Goal: Task Accomplishment & Management: Manage account settings

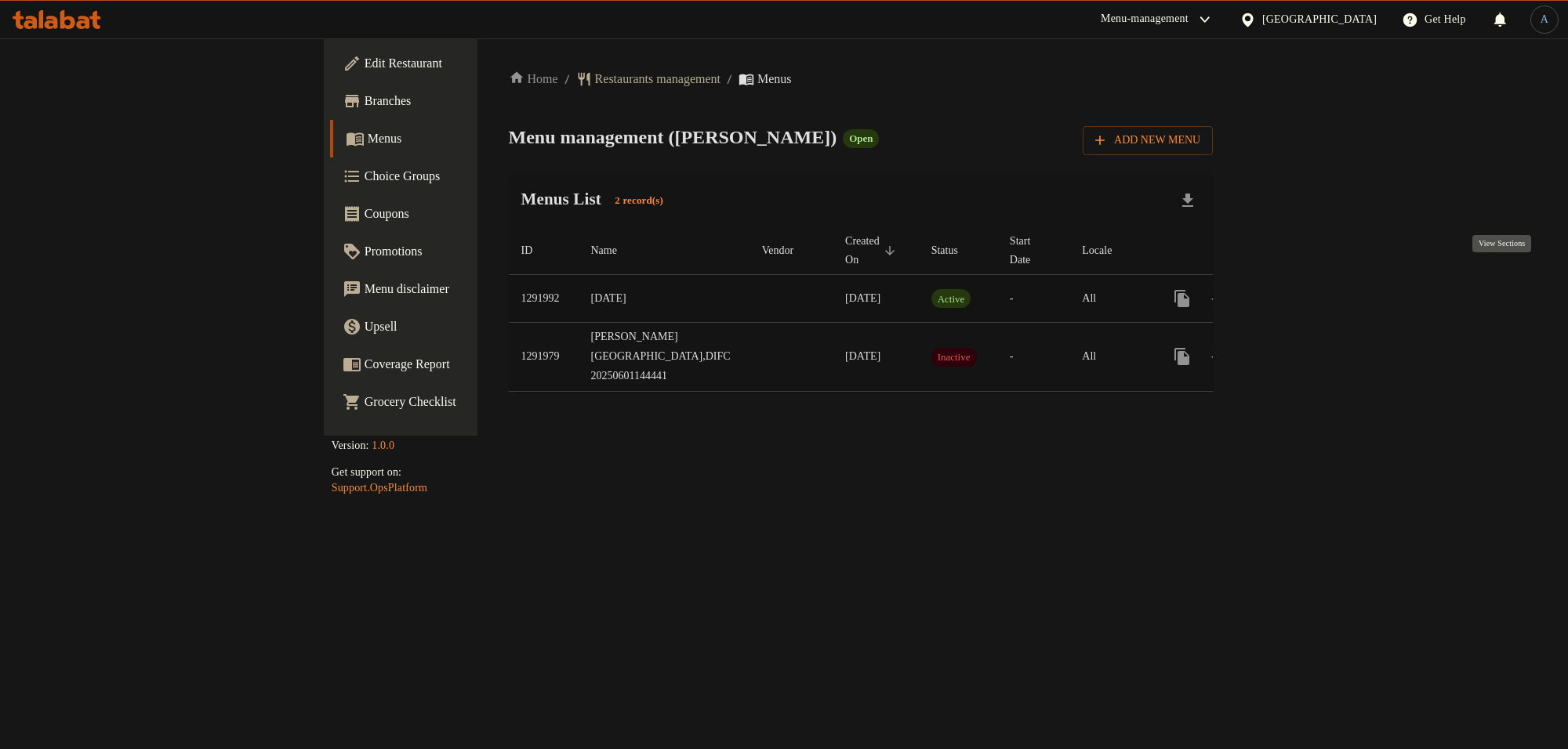
click at [1304, 289] on icon "enhanced table" at bounding box center [1294, 298] width 19 height 19
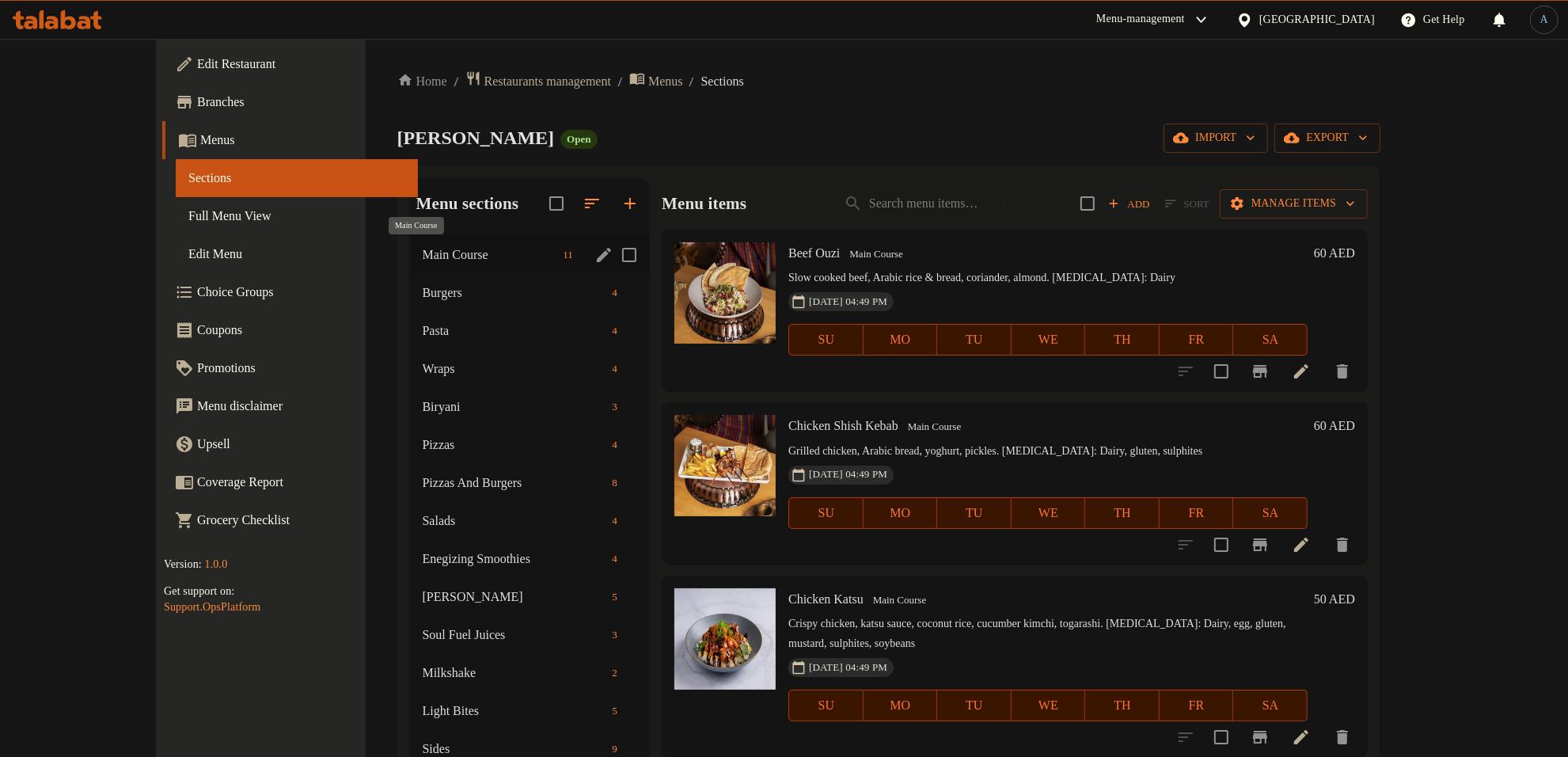
click at [423, 262] on span "Main Course" at bounding box center [489, 254] width 134 height 19
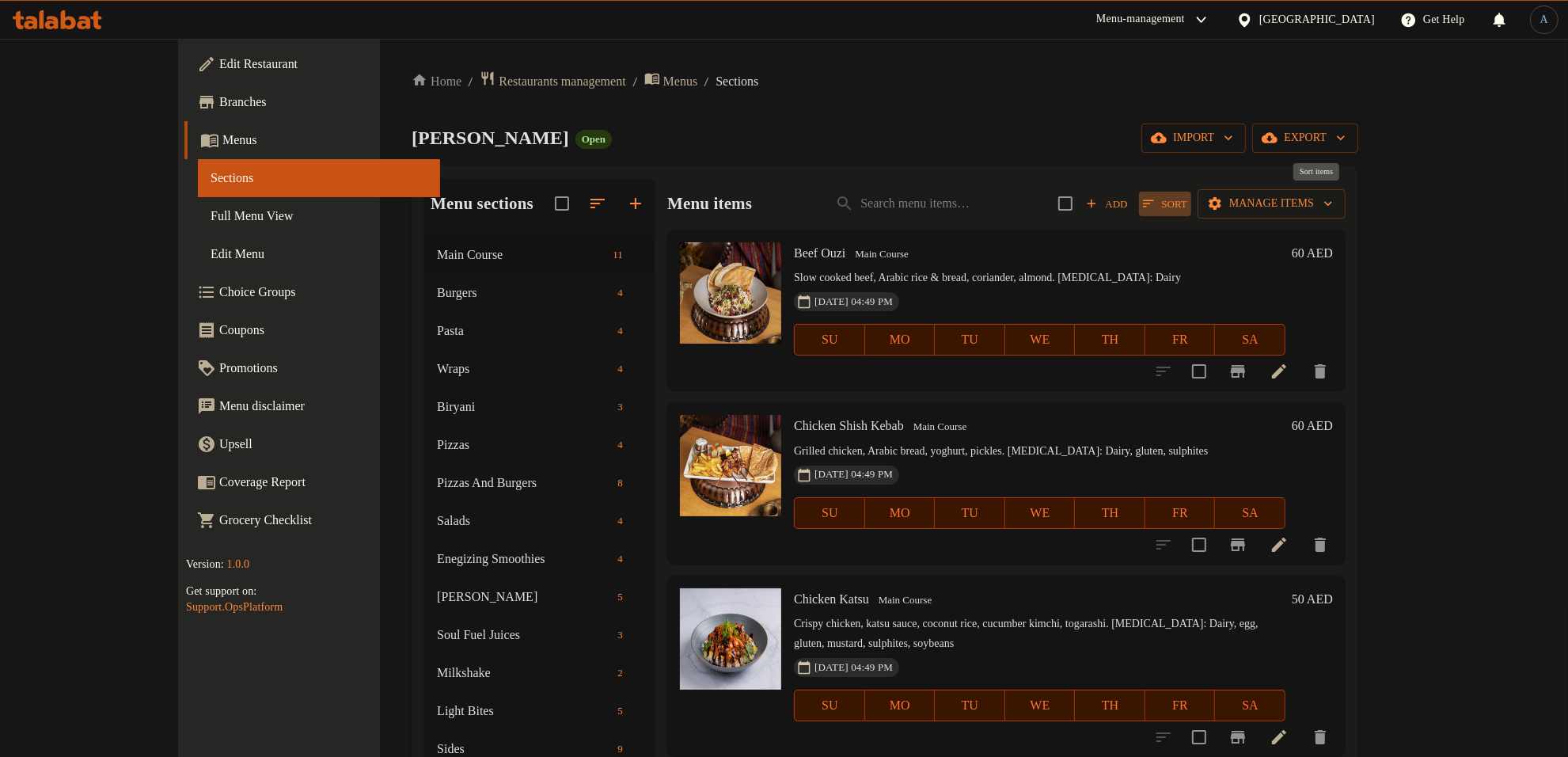
click at [1187, 202] on span "Sort" at bounding box center [1165, 204] width 44 height 18
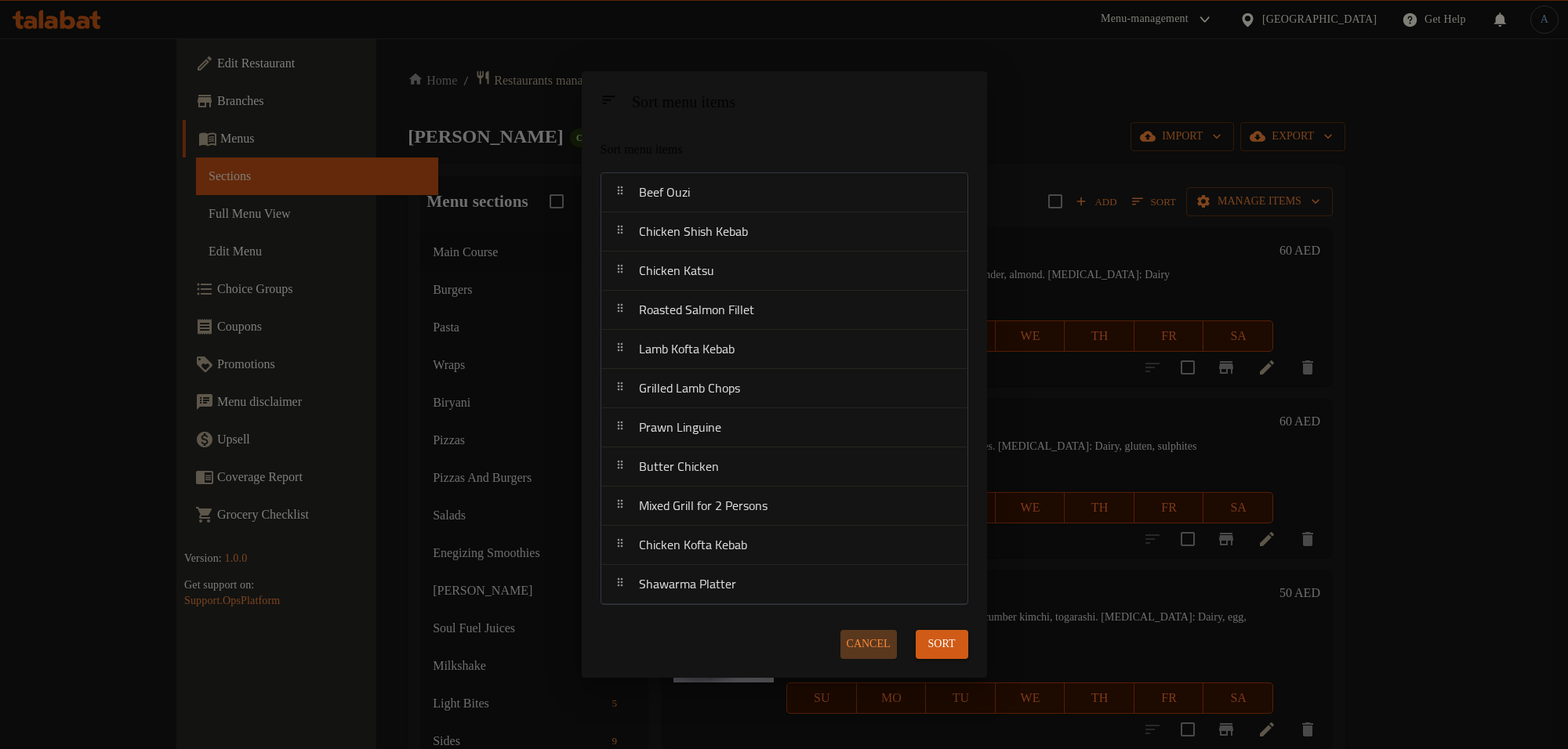
click at [871, 641] on span "Cancel" at bounding box center [869, 645] width 43 height 20
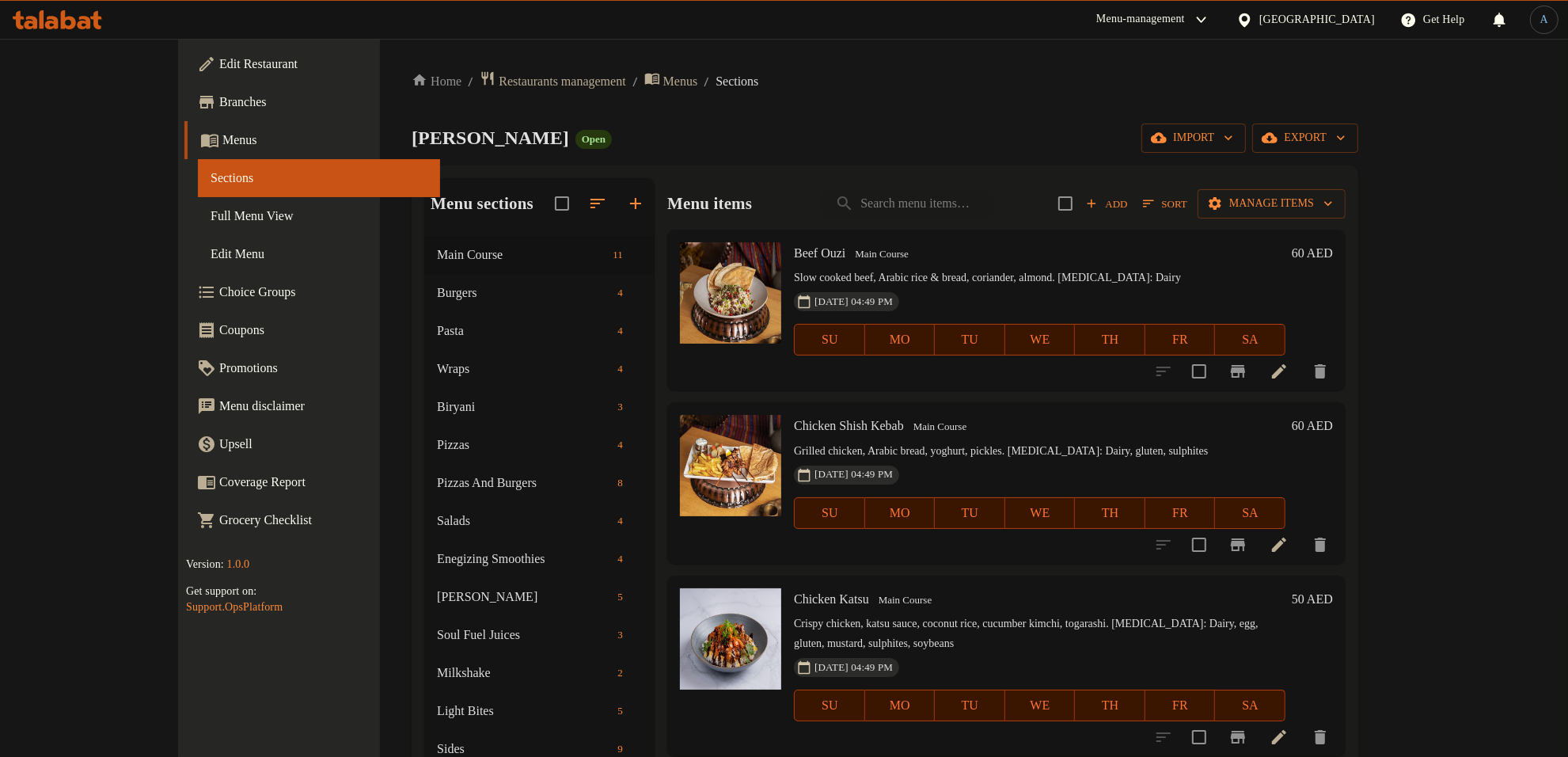
click at [1187, 207] on span "Sort" at bounding box center [1165, 204] width 44 height 18
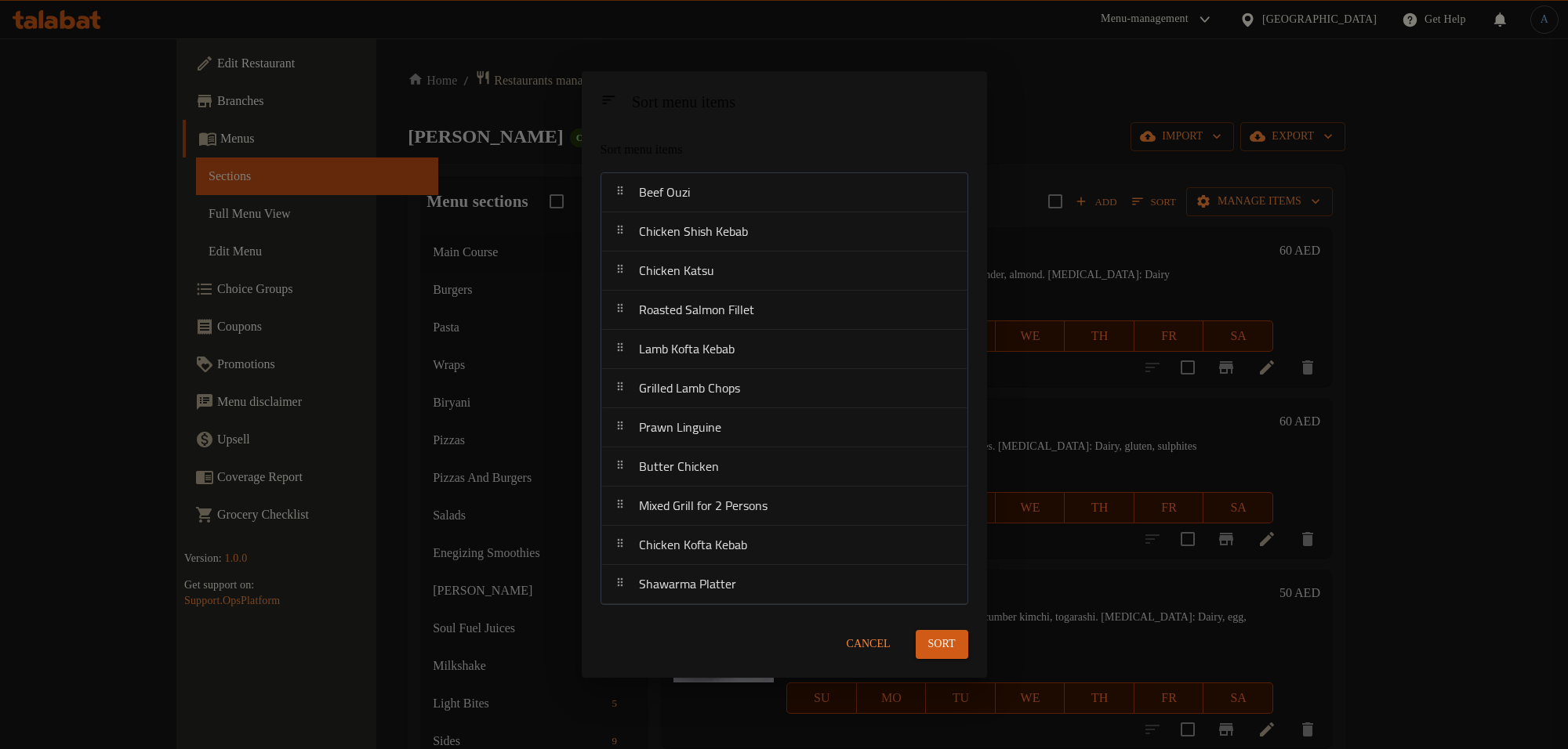
click at [872, 639] on span "Cancel" at bounding box center [869, 645] width 43 height 20
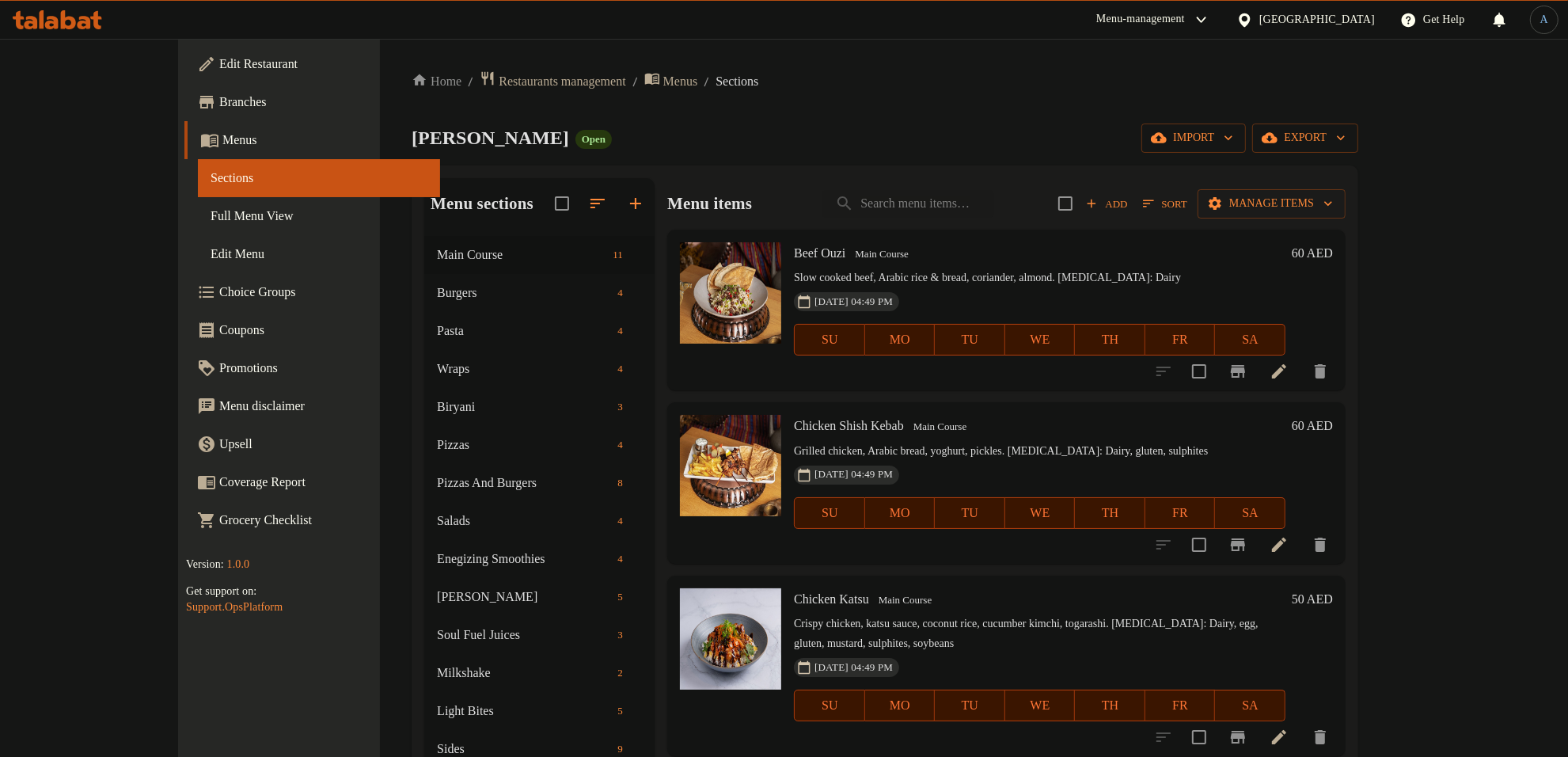
click at [794, 246] on span "Beef Ouzi" at bounding box center [820, 253] width 51 height 14
copy h6 "Beef Ouzi"
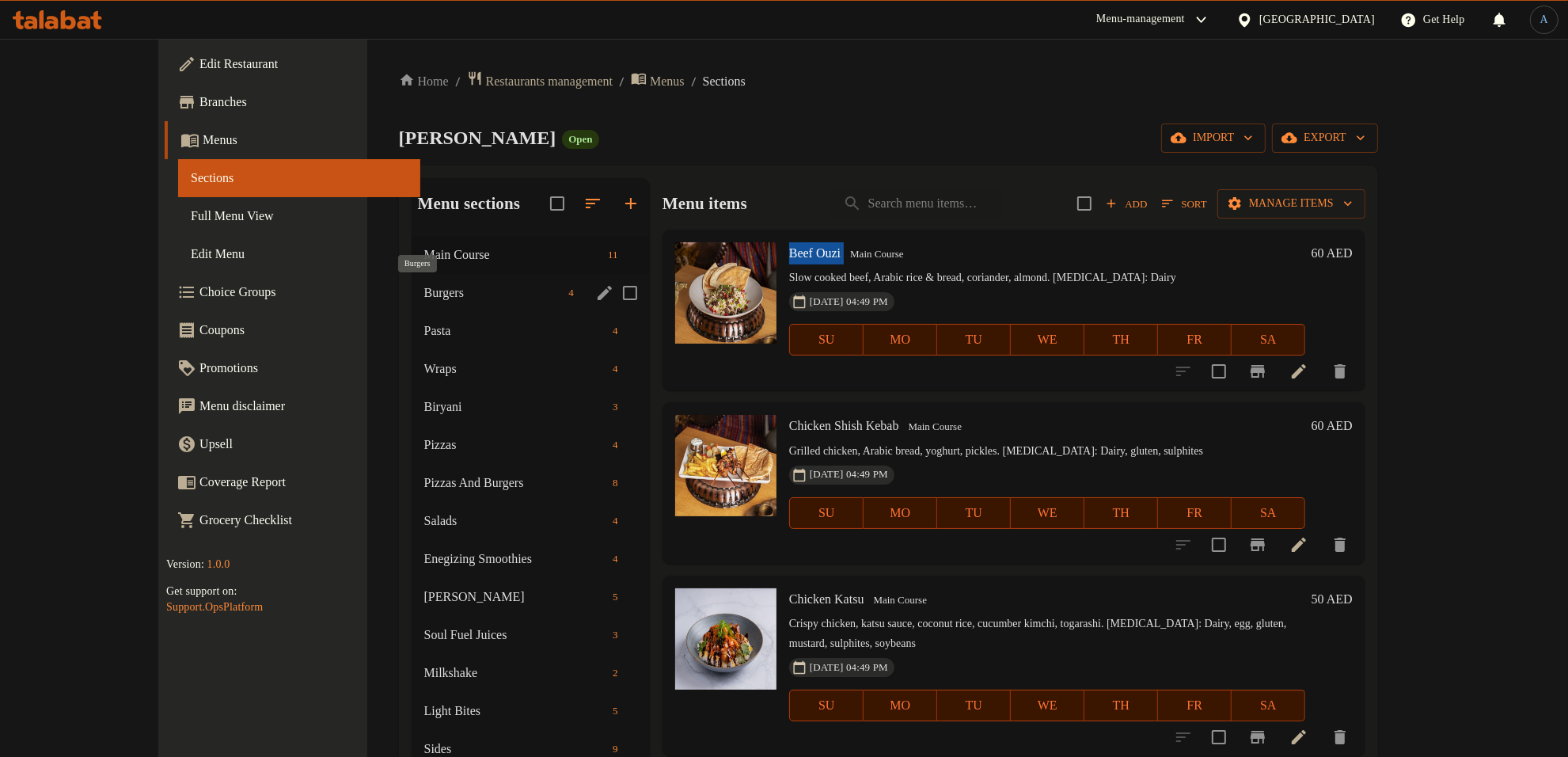
click at [424, 294] on span "Burgers" at bounding box center [493, 293] width 138 height 19
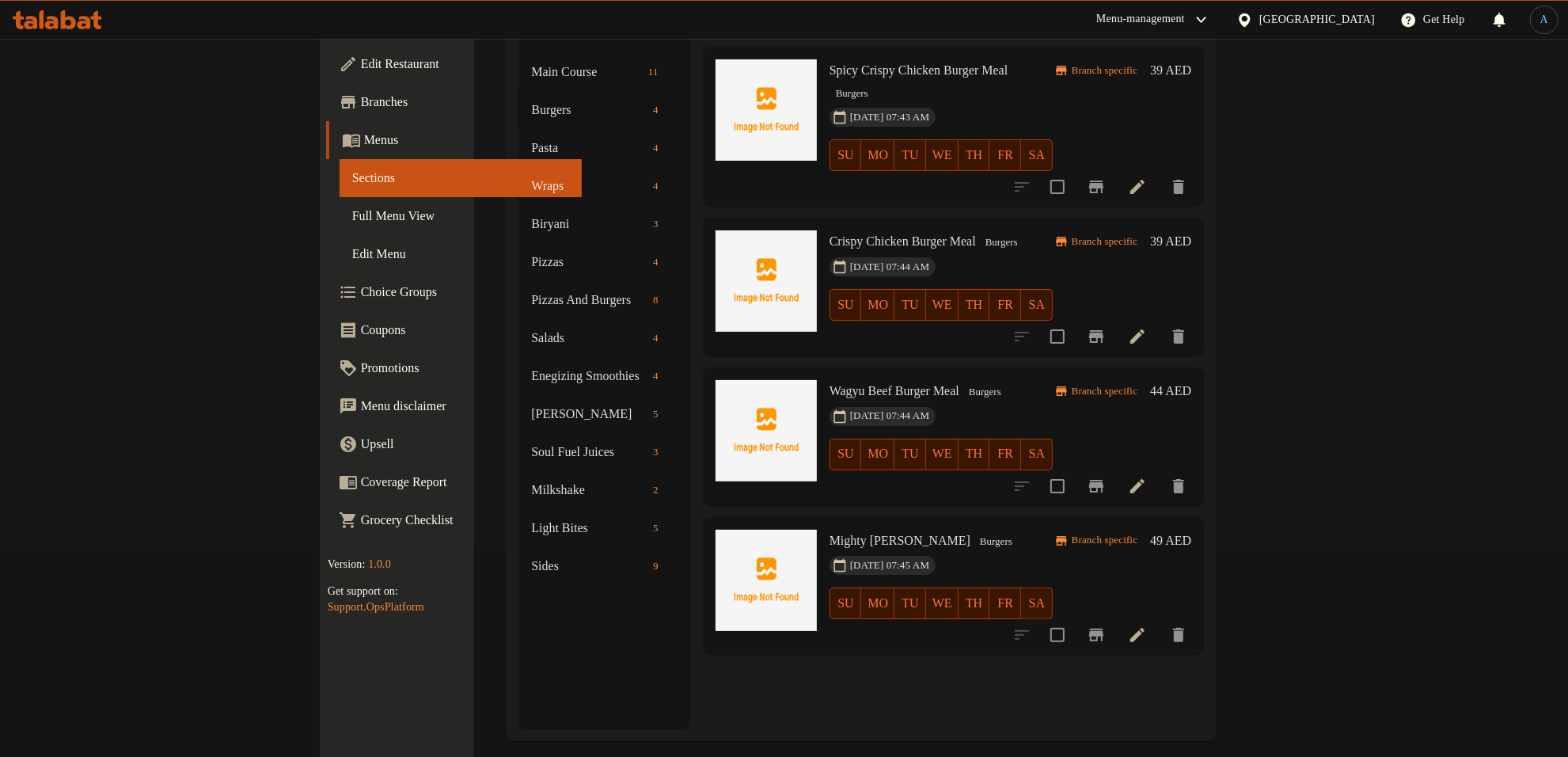
scroll to position [222, 0]
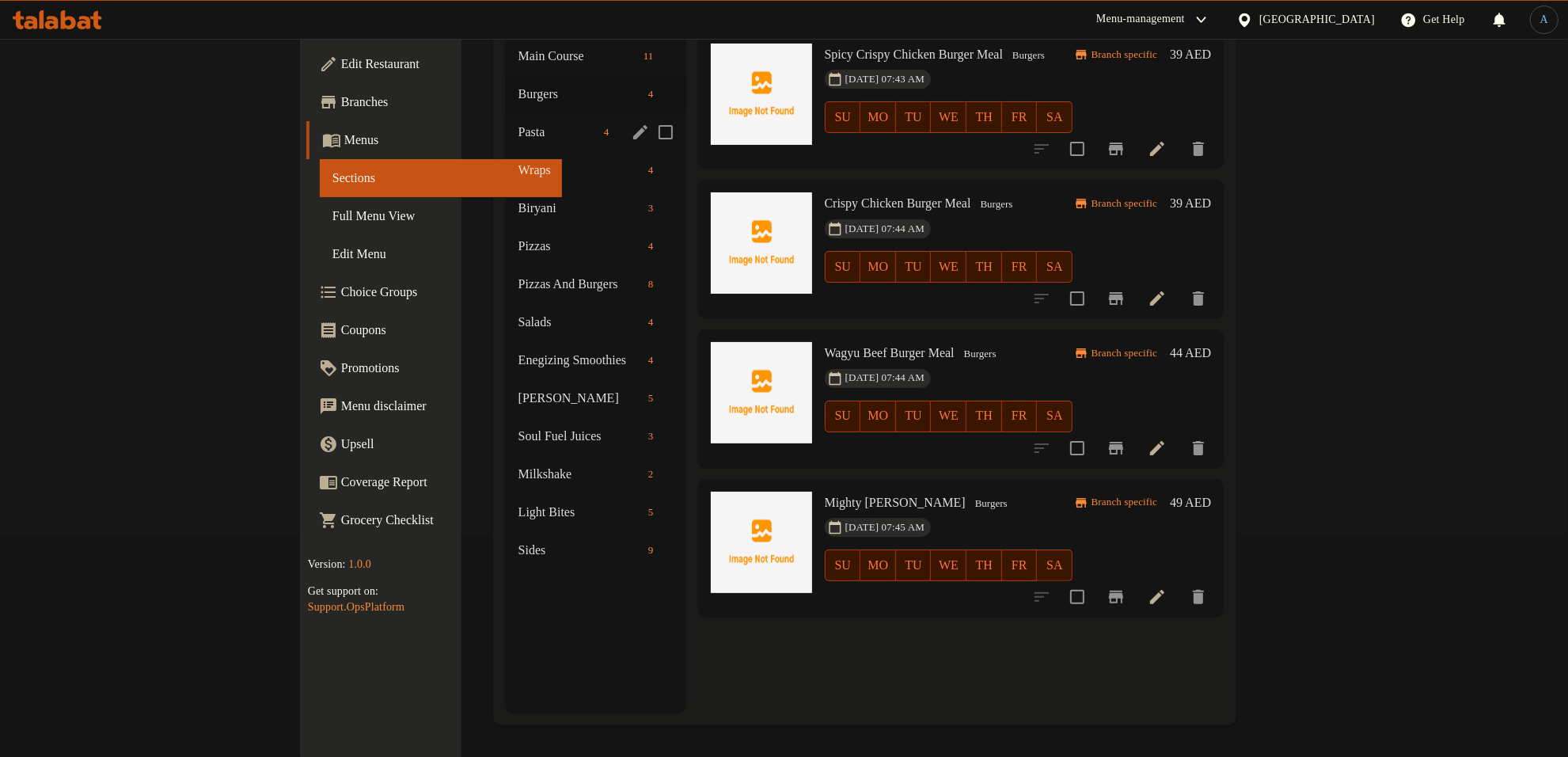
click at [519, 123] on span "Pasta" at bounding box center [558, 132] width 80 height 19
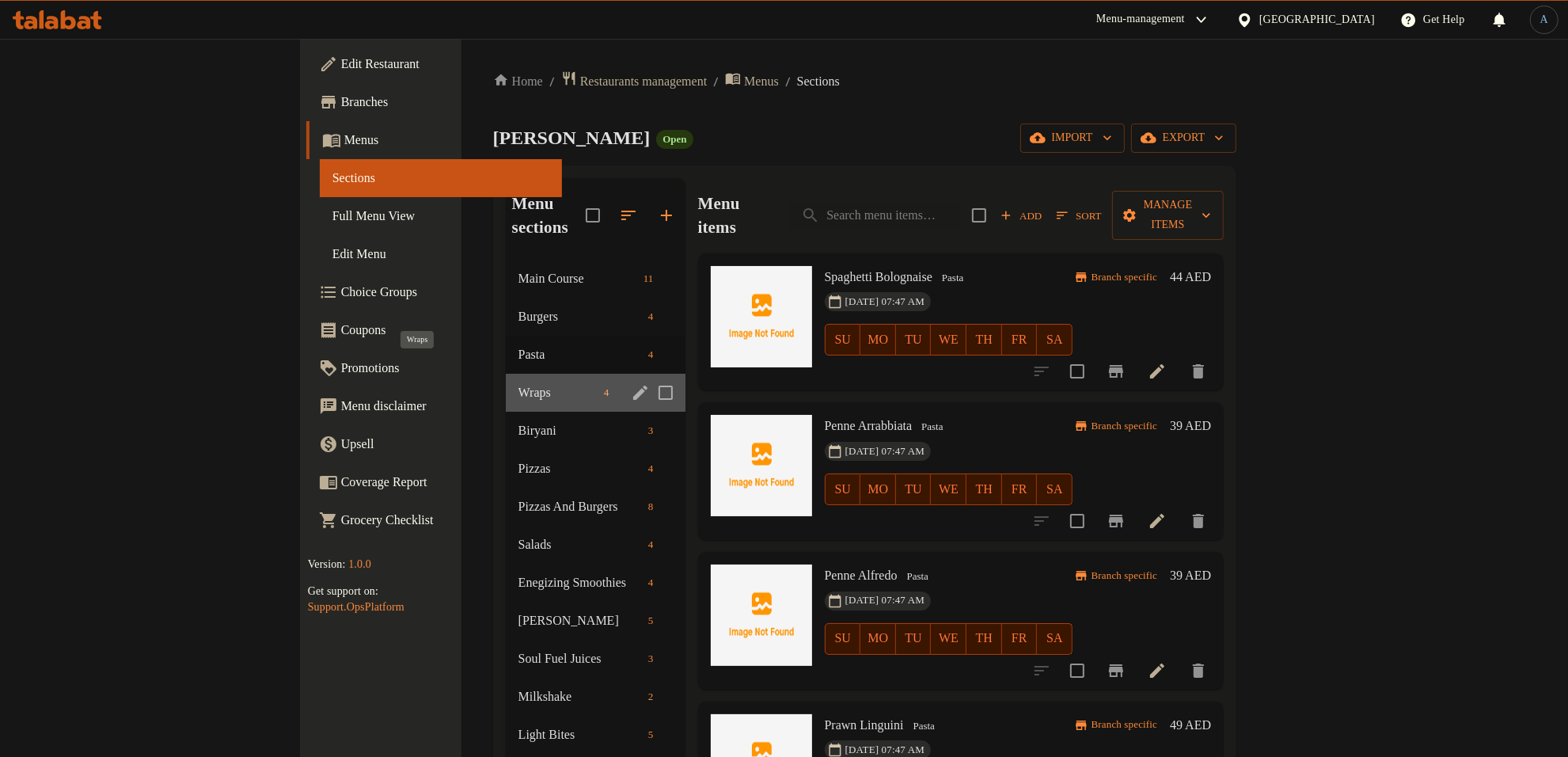
click at [519, 384] on span "Wraps" at bounding box center [558, 393] width 80 height 19
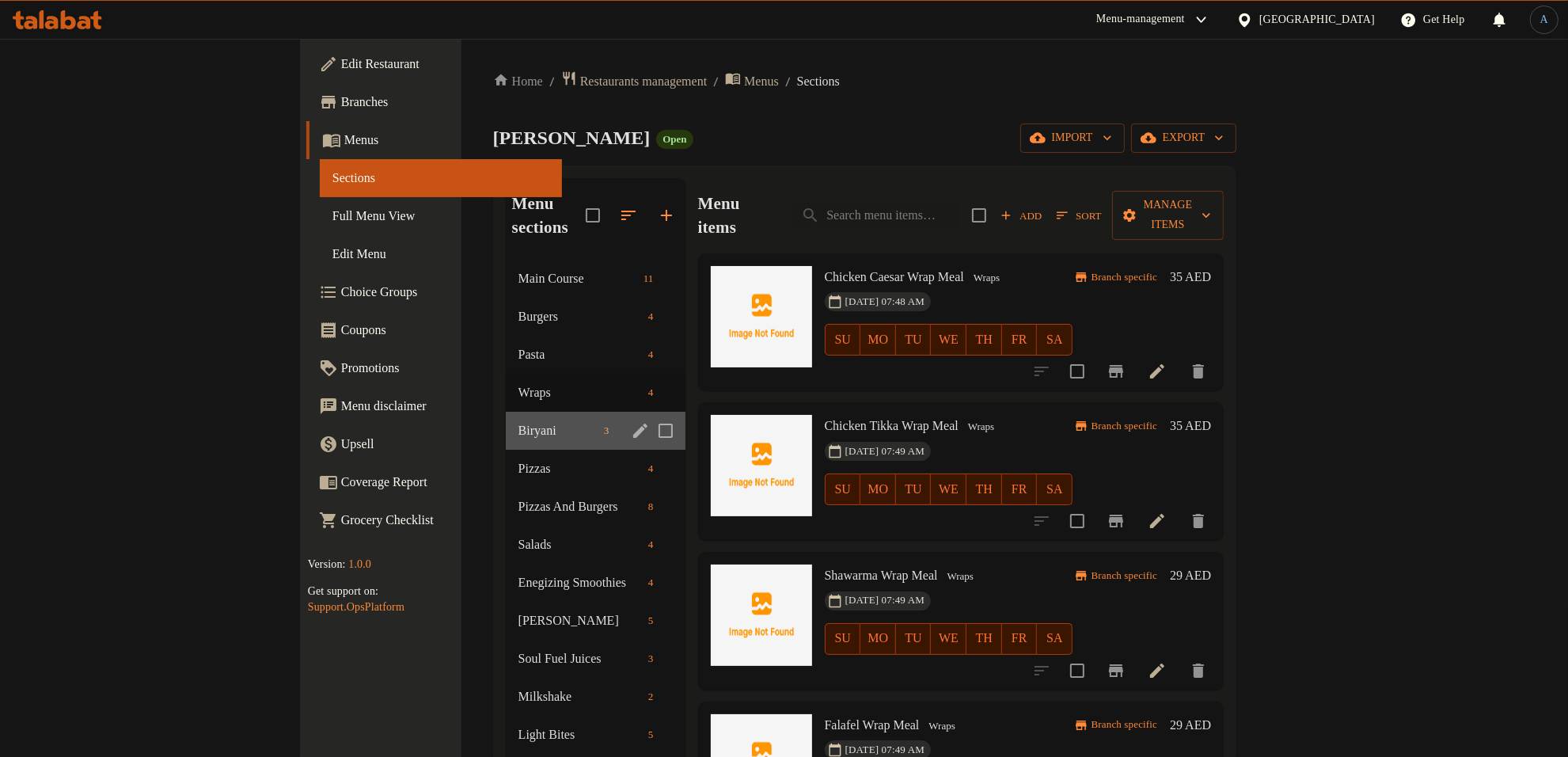
click at [506, 416] on div "Biryani 3" at bounding box center [596, 431] width 179 height 38
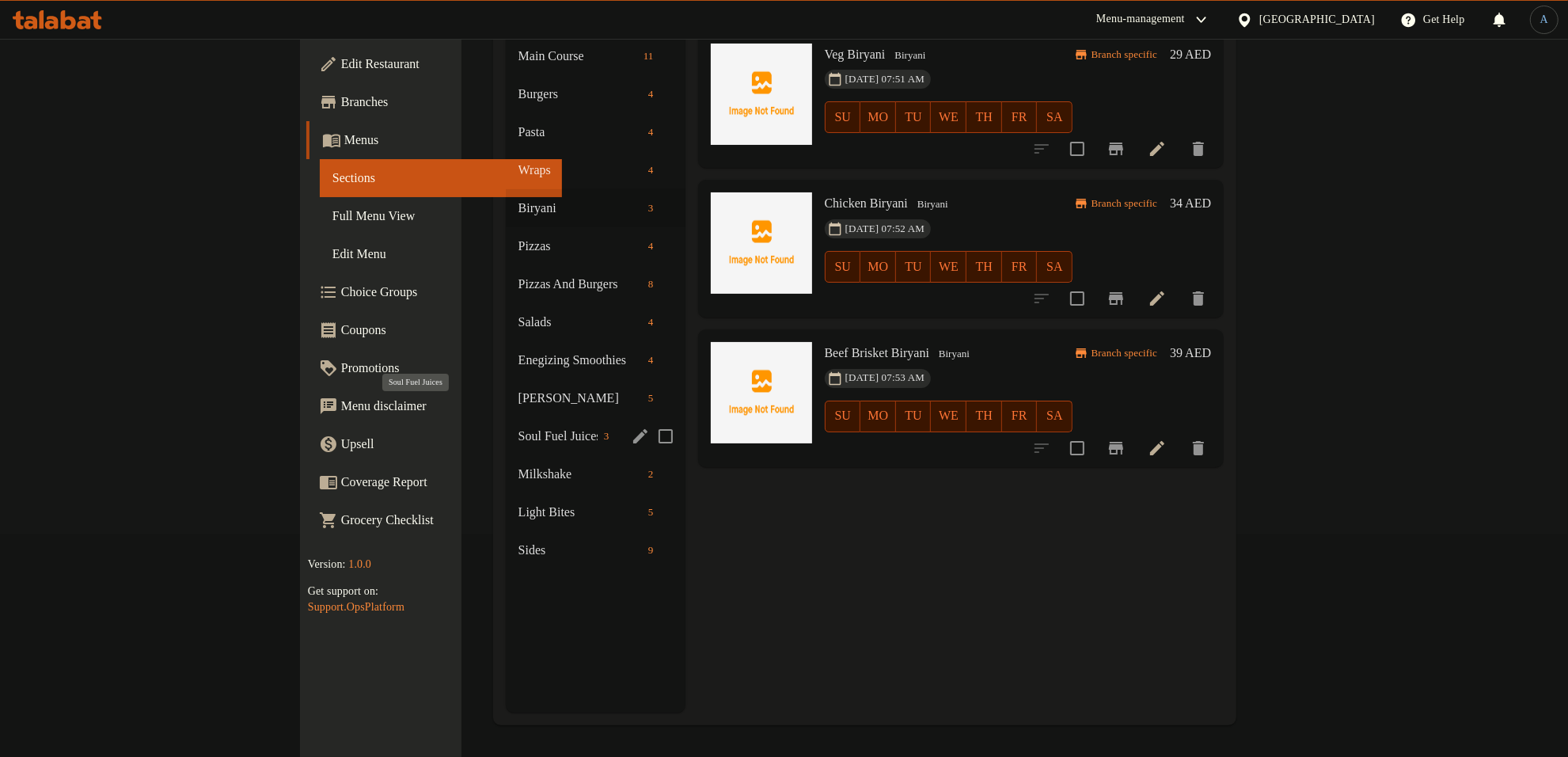
scroll to position [124, 0]
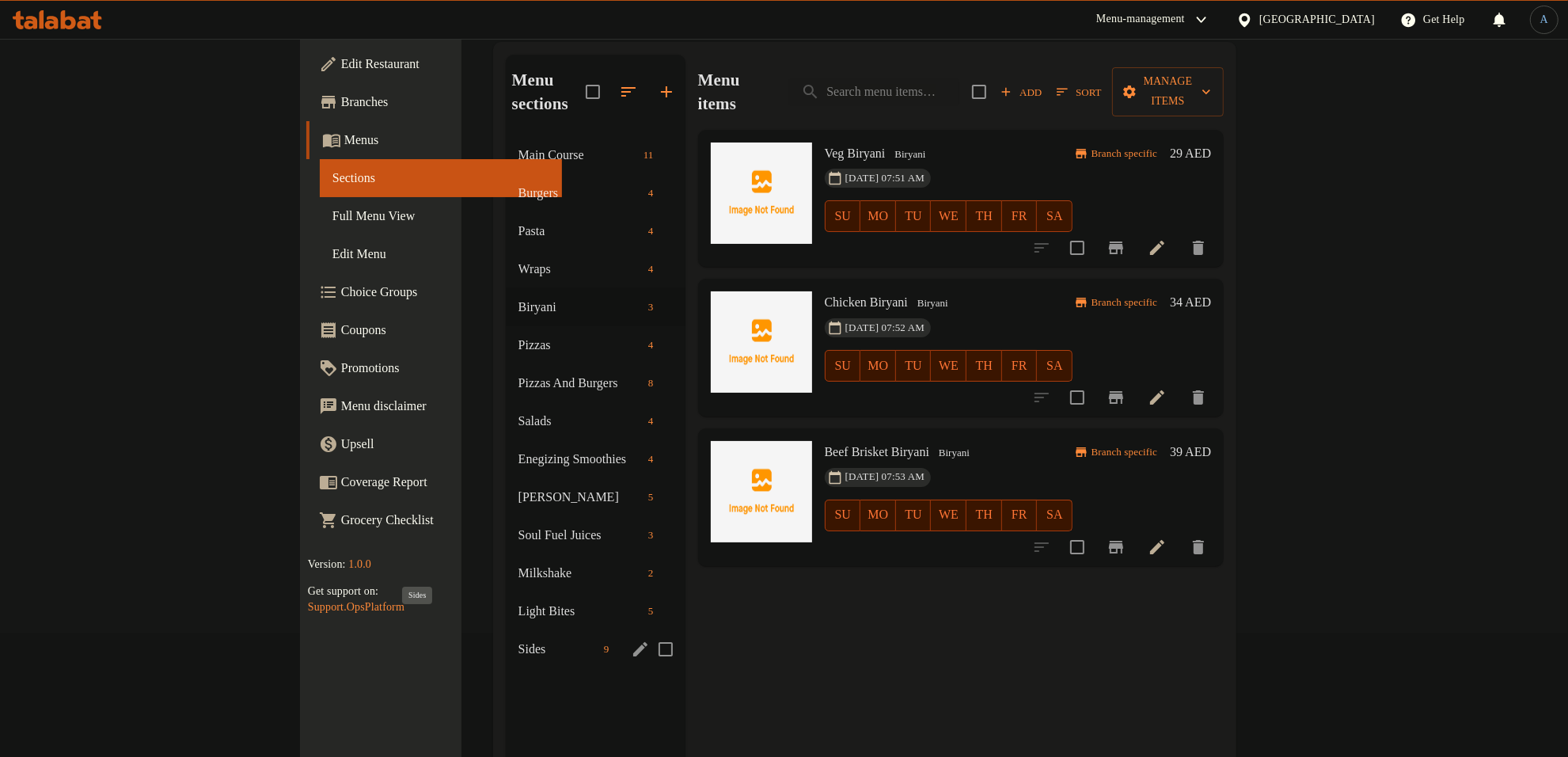
click at [519, 640] on span "Sides" at bounding box center [558, 649] width 80 height 19
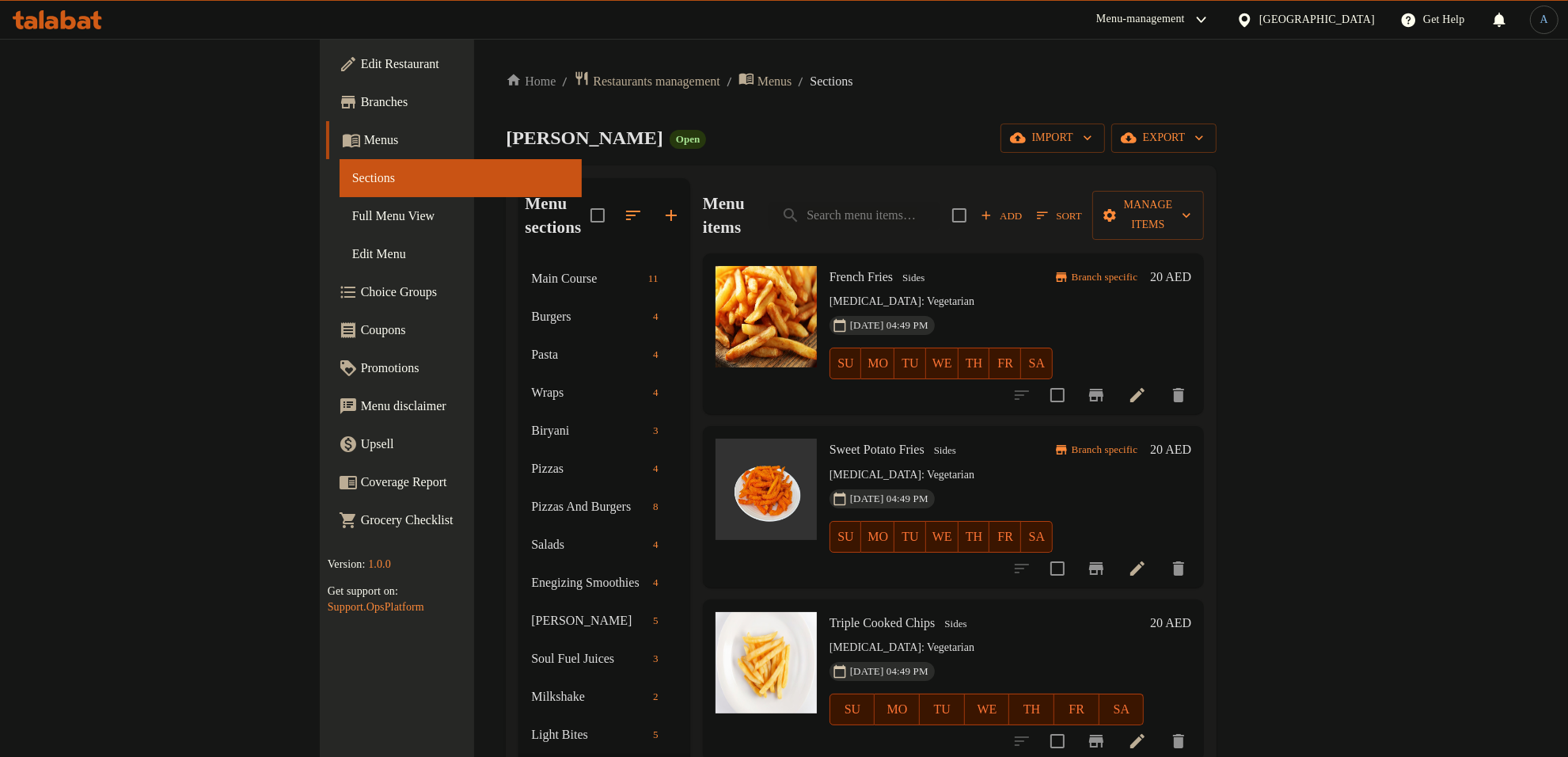
click at [352, 215] on span "Full Menu View" at bounding box center [460, 216] width 217 height 19
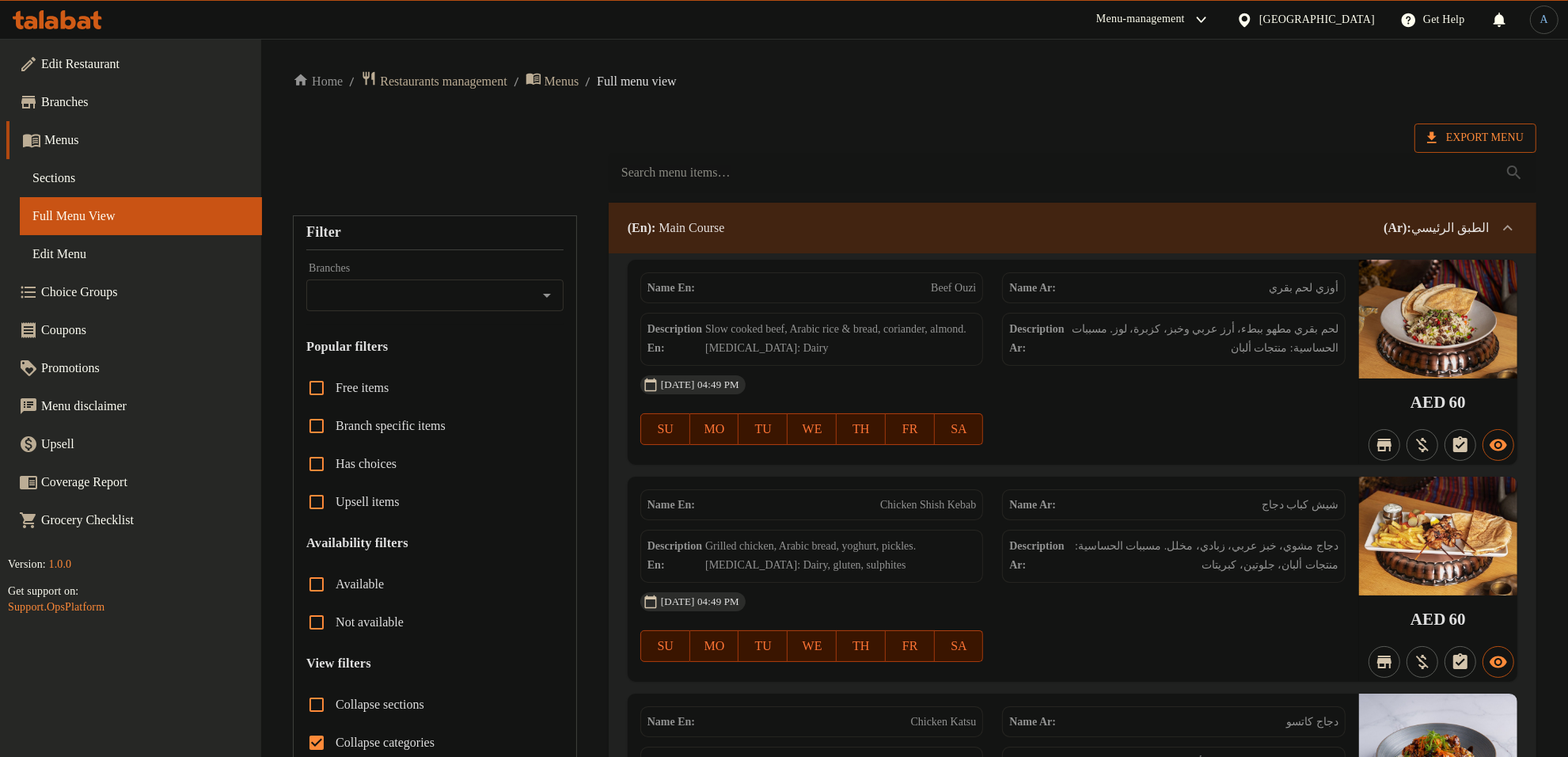
click at [1466, 125] on span "Export Menu" at bounding box center [1476, 138] width 122 height 29
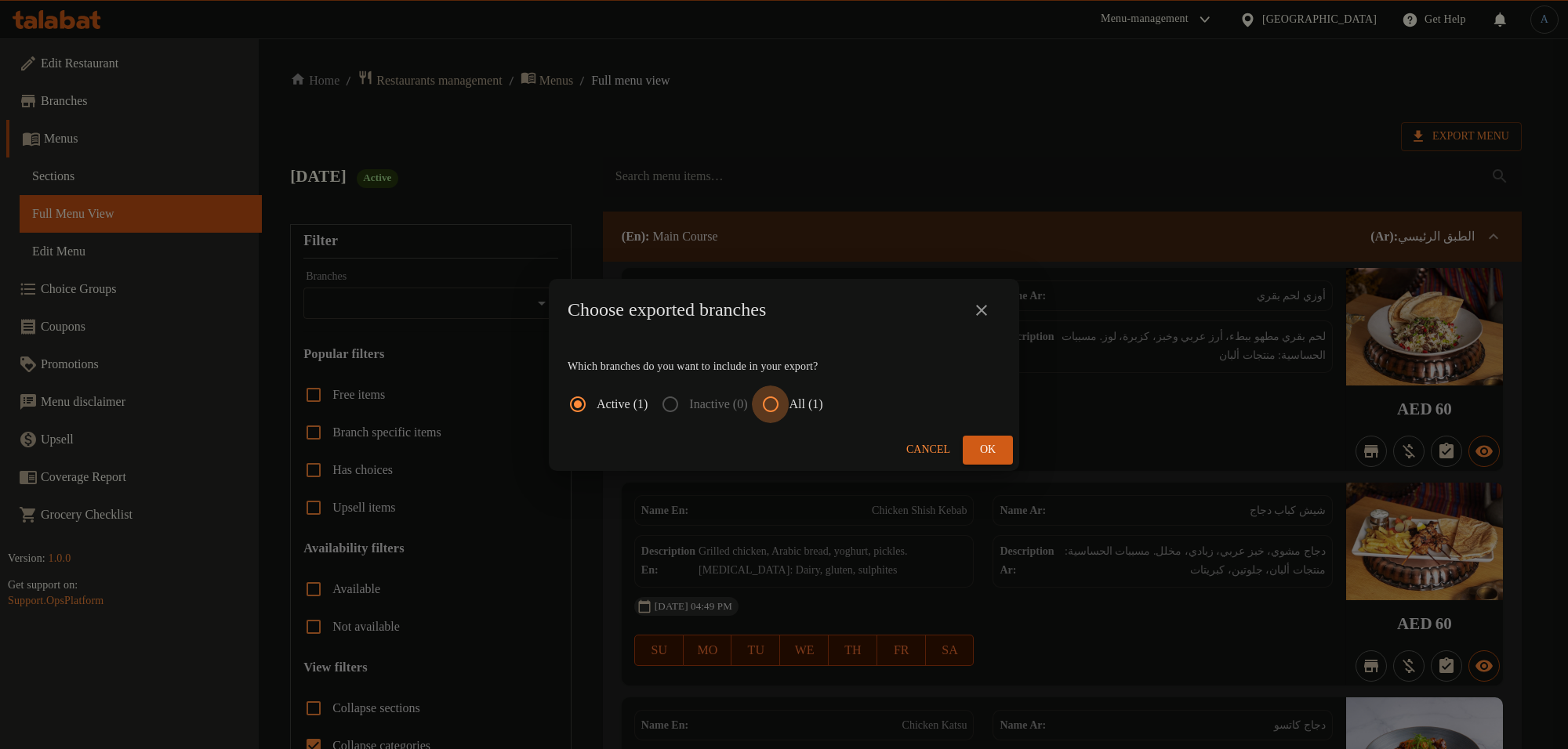
click at [790, 401] on input "All (1)" at bounding box center [771, 405] width 38 height 38
radio input "true"
click at [988, 452] on span "Ok" at bounding box center [988, 450] width 25 height 20
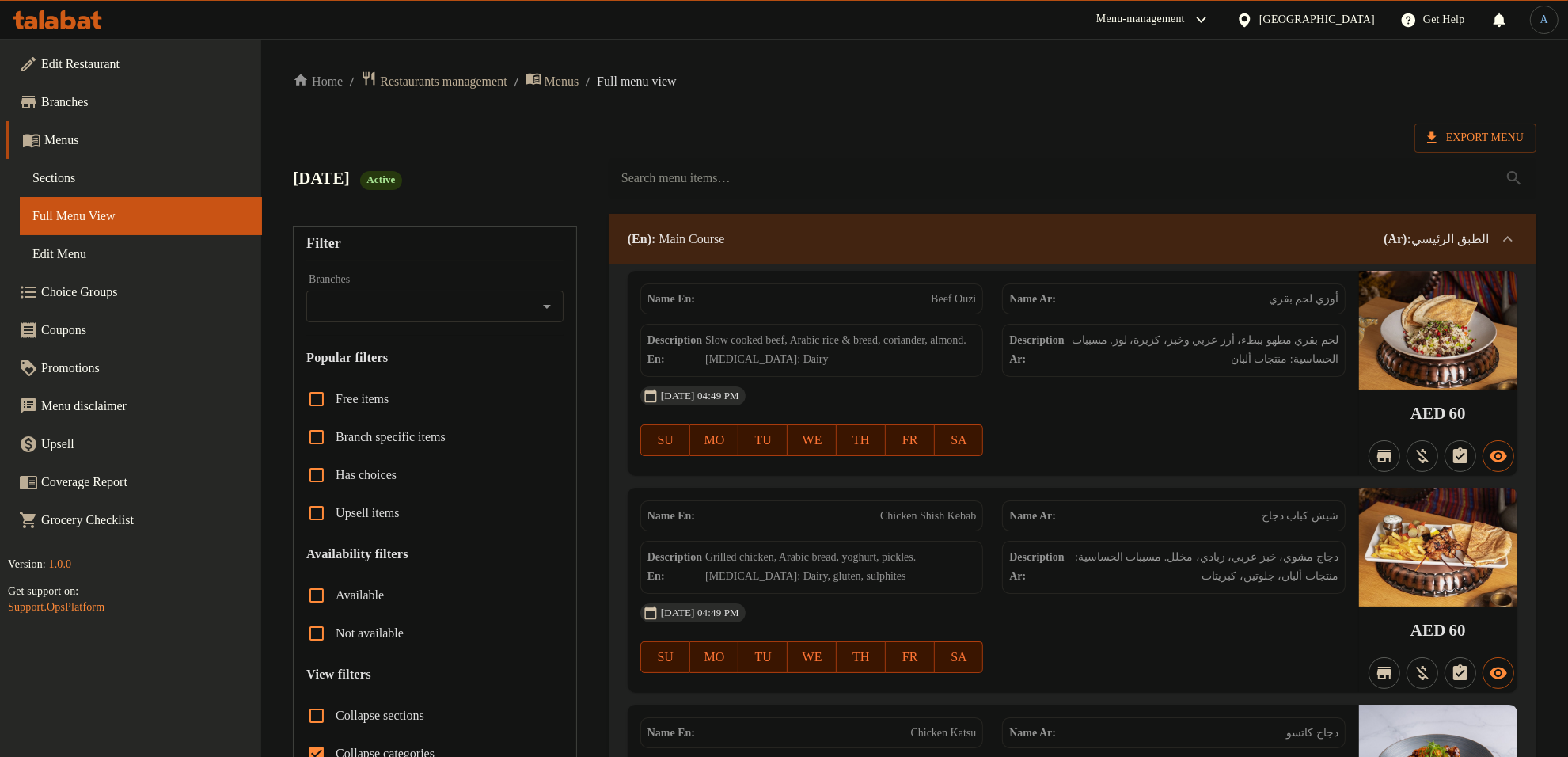
click at [91, 175] on span "Sections" at bounding box center [140, 178] width 217 height 19
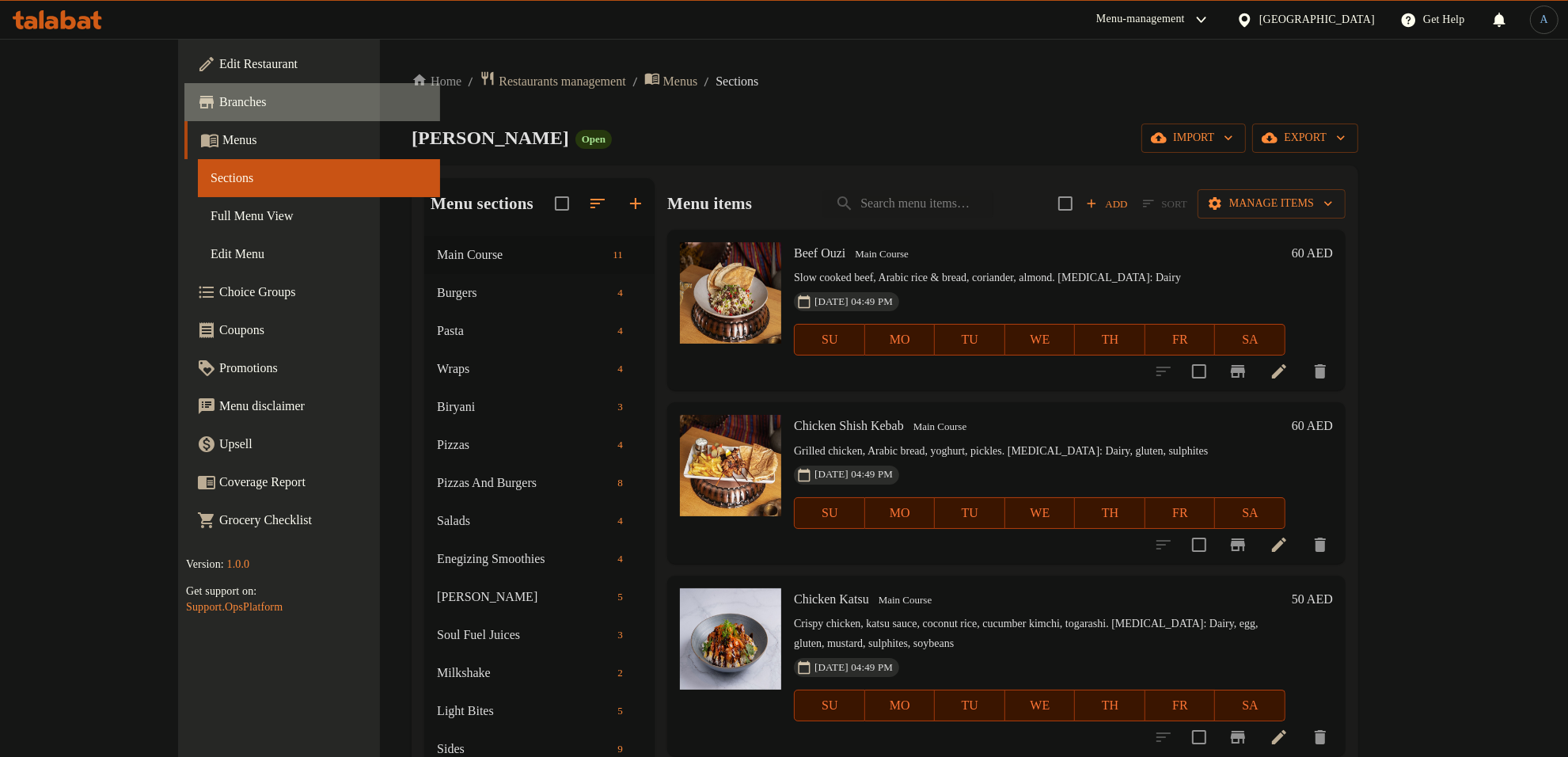
click at [220, 103] on span "Branches" at bounding box center [324, 102] width 209 height 19
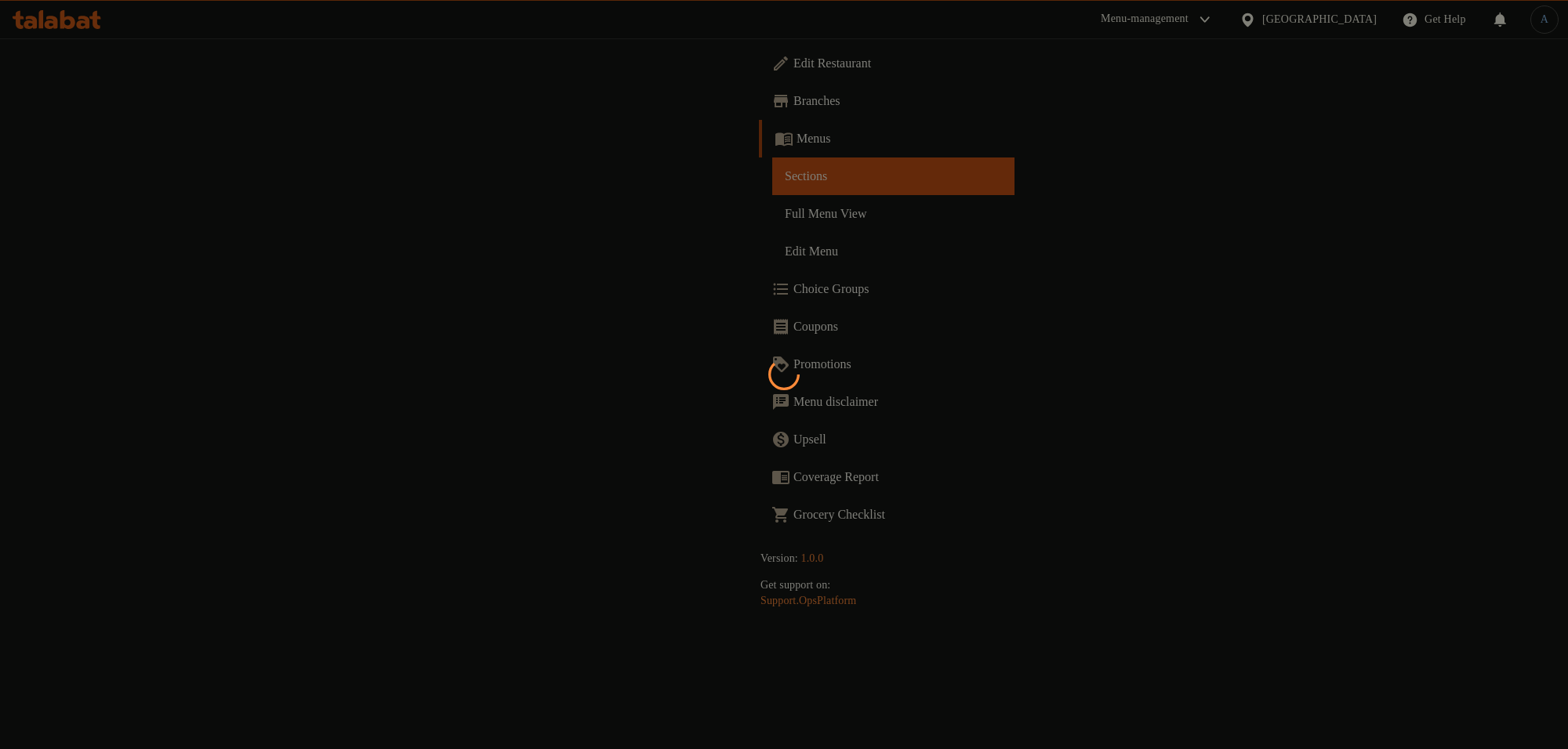
click at [77, 141] on div at bounding box center [784, 374] width 1568 height 749
click at [370, 153] on div at bounding box center [784, 374] width 1568 height 749
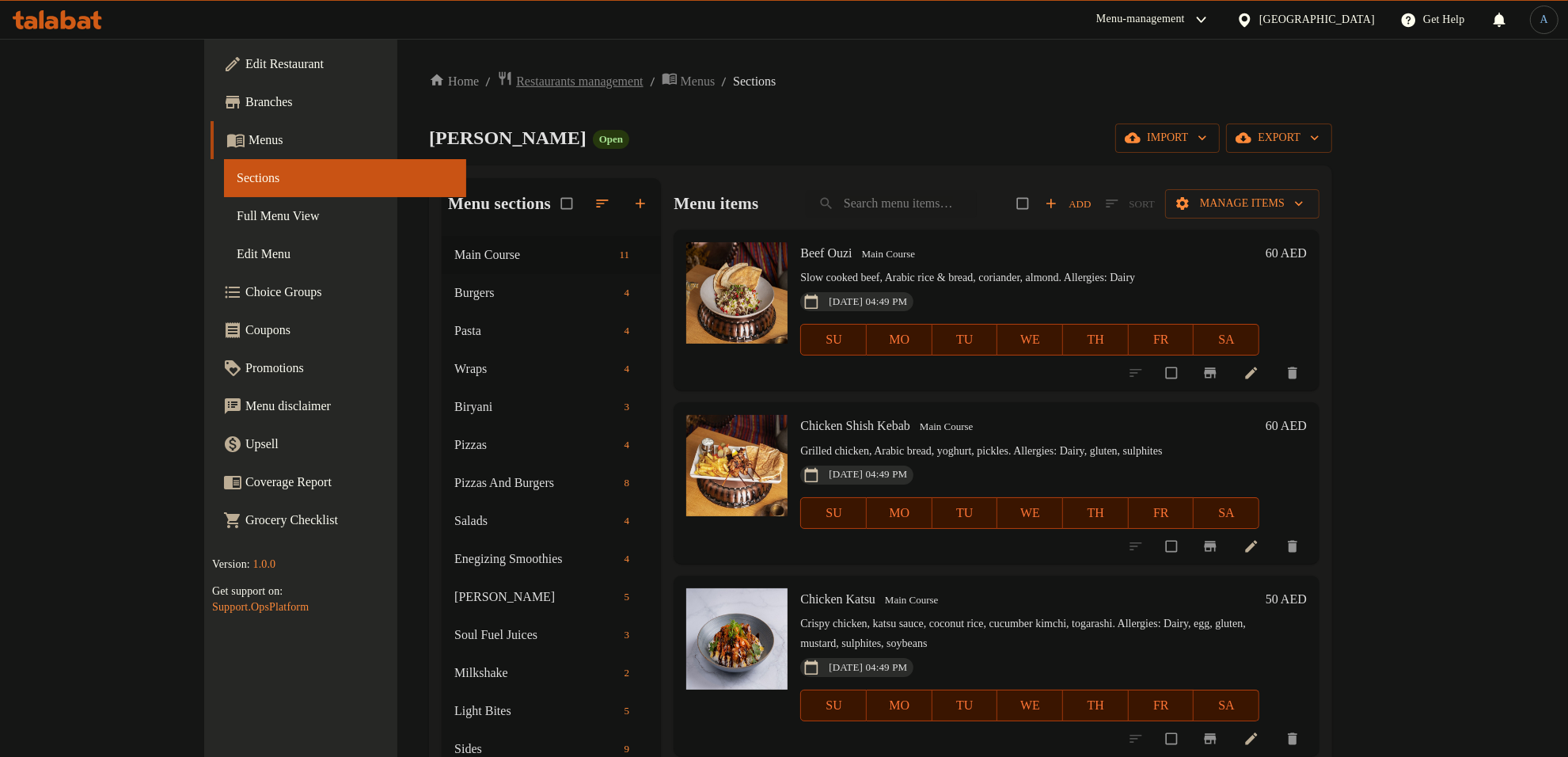
click at [516, 78] on span "Restaurants management" at bounding box center [579, 81] width 126 height 19
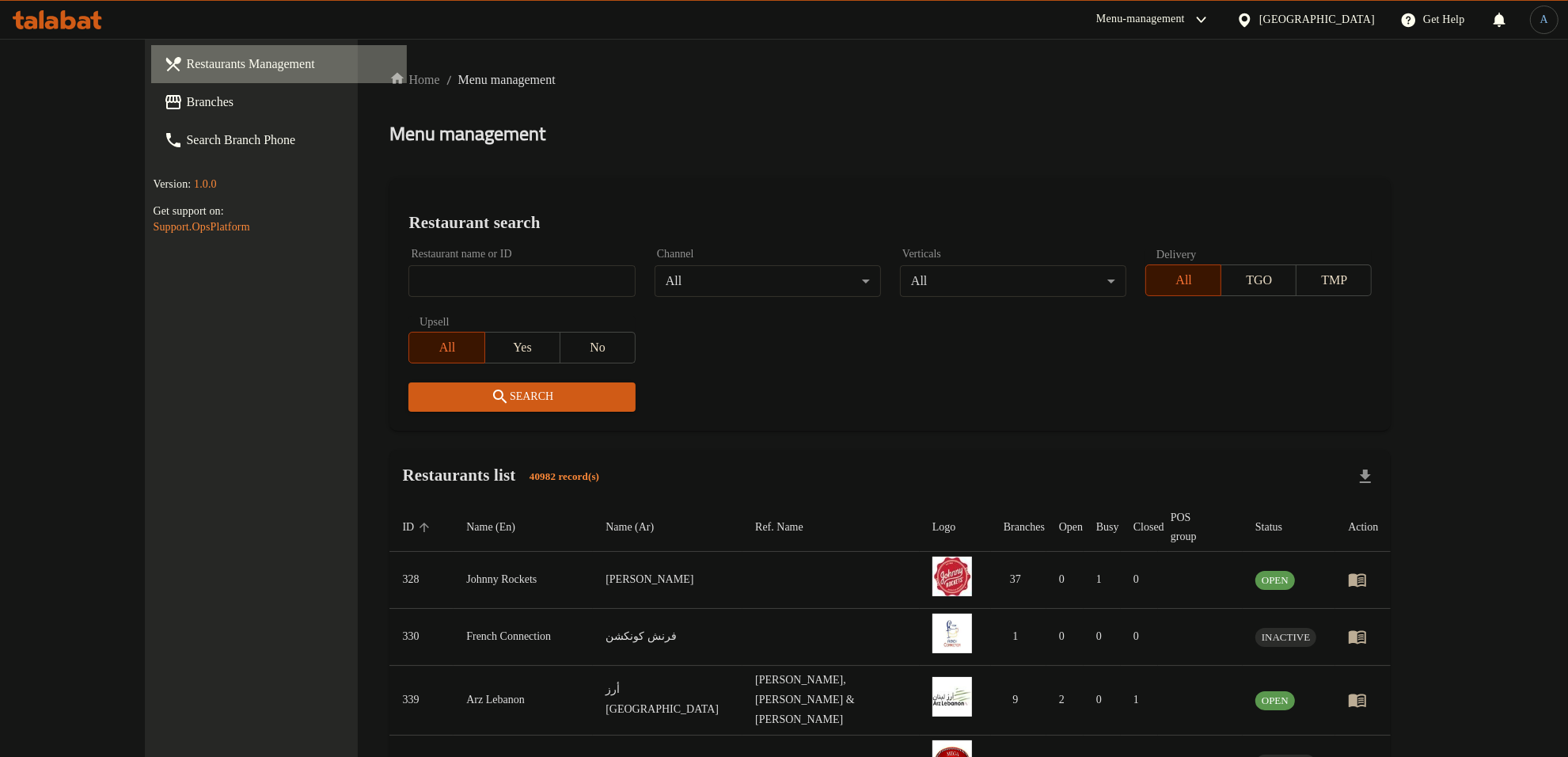
click at [151, 80] on link "Restaurants Management" at bounding box center [279, 64] width 256 height 38
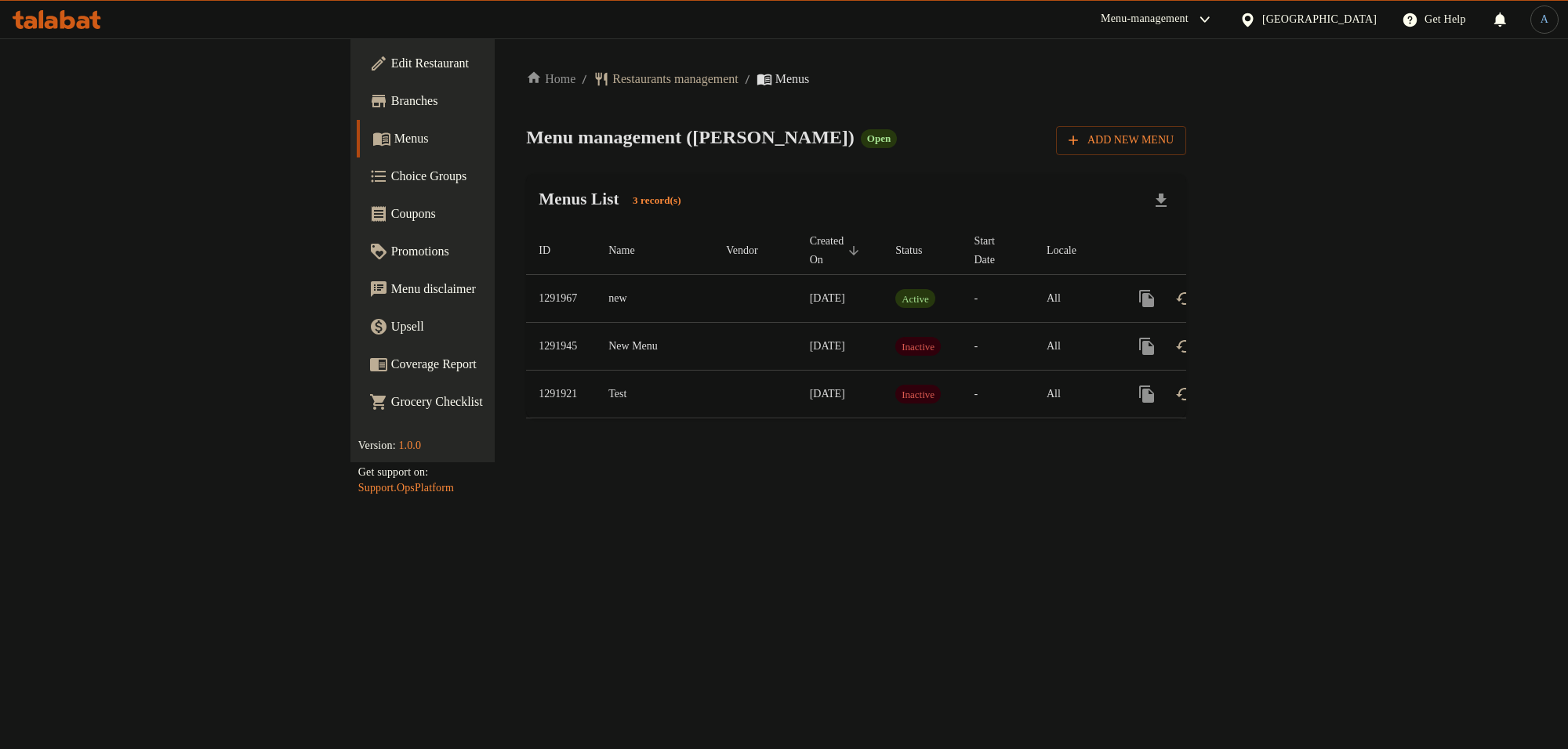
click at [596, 287] on td "new" at bounding box center [655, 299] width 118 height 48
click at [1267, 292] on icon "enhanced table" at bounding box center [1260, 299] width 14 height 14
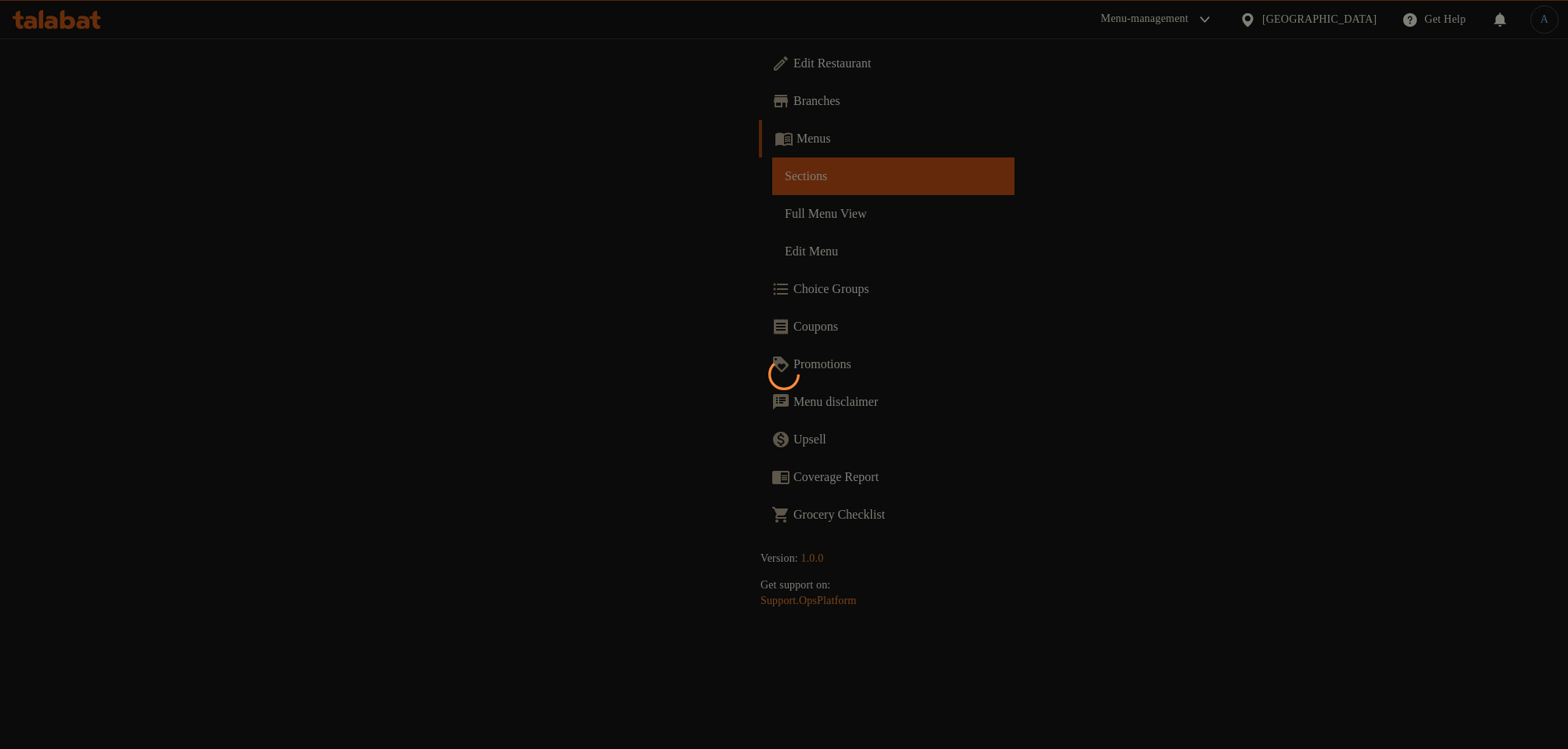
click at [768, 193] on div at bounding box center [784, 374] width 1568 height 749
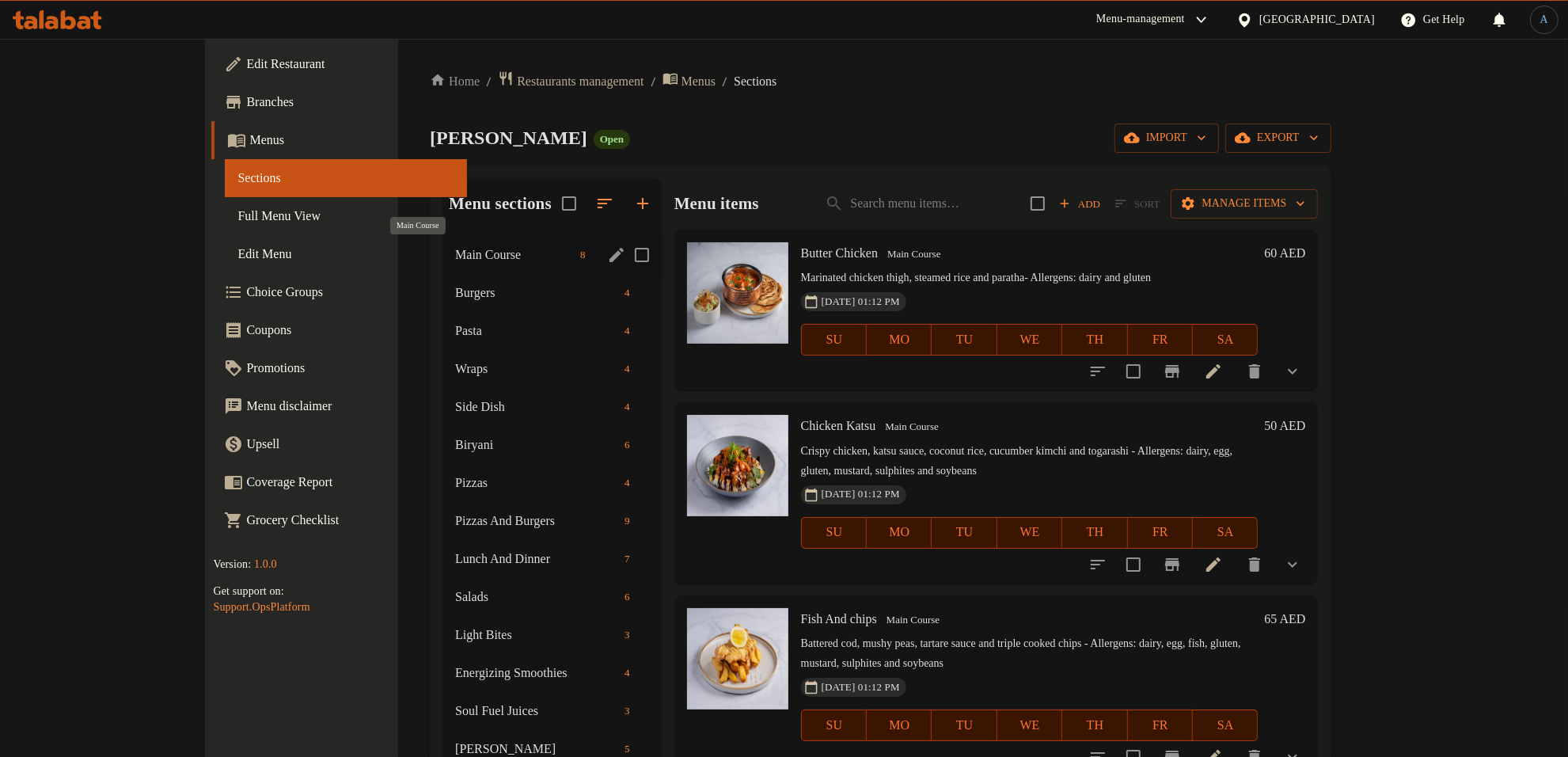
click at [456, 259] on span "Main Course" at bounding box center [515, 254] width 119 height 19
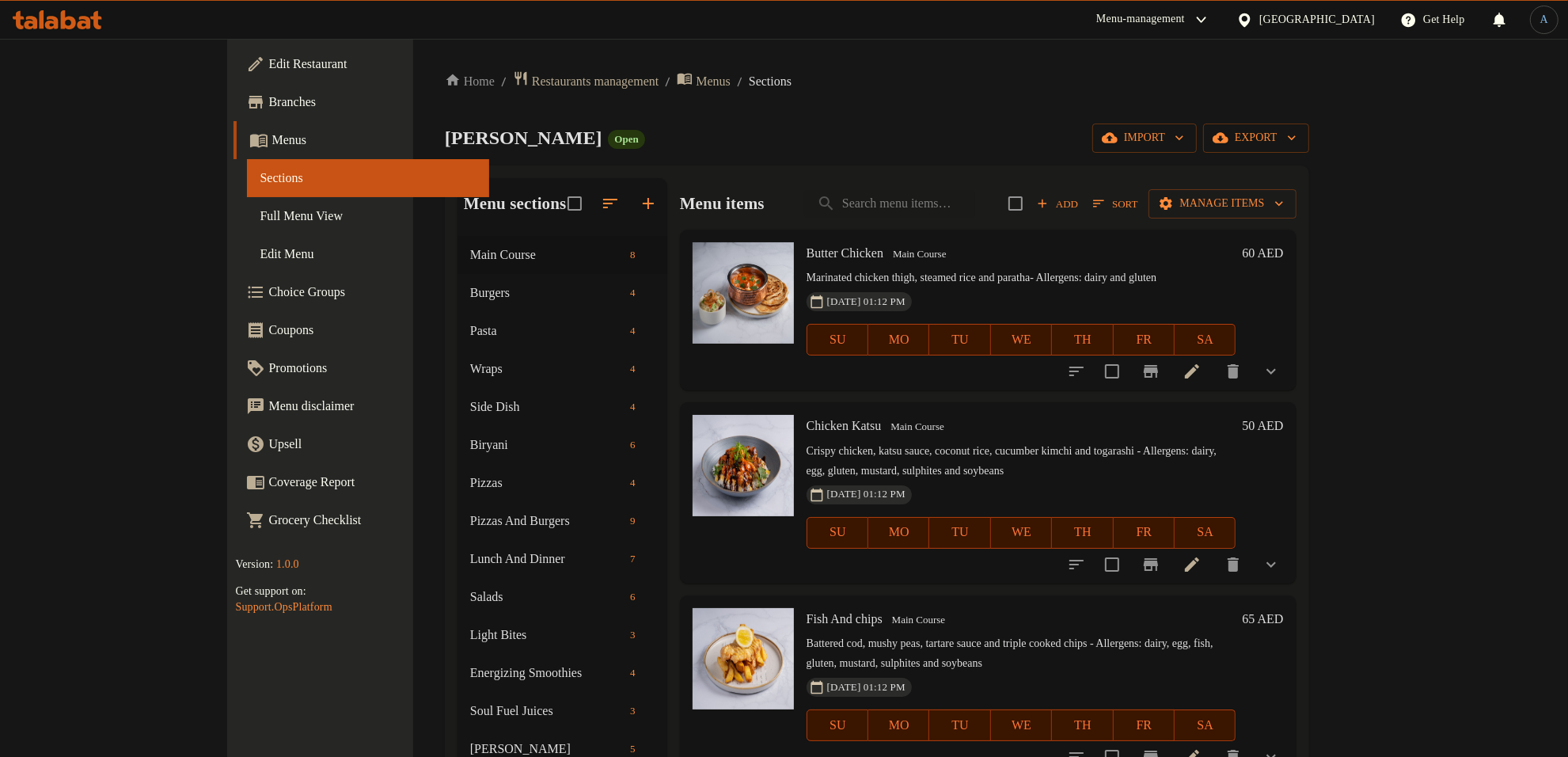
click at [1138, 200] on span "Sort" at bounding box center [1115, 204] width 44 height 18
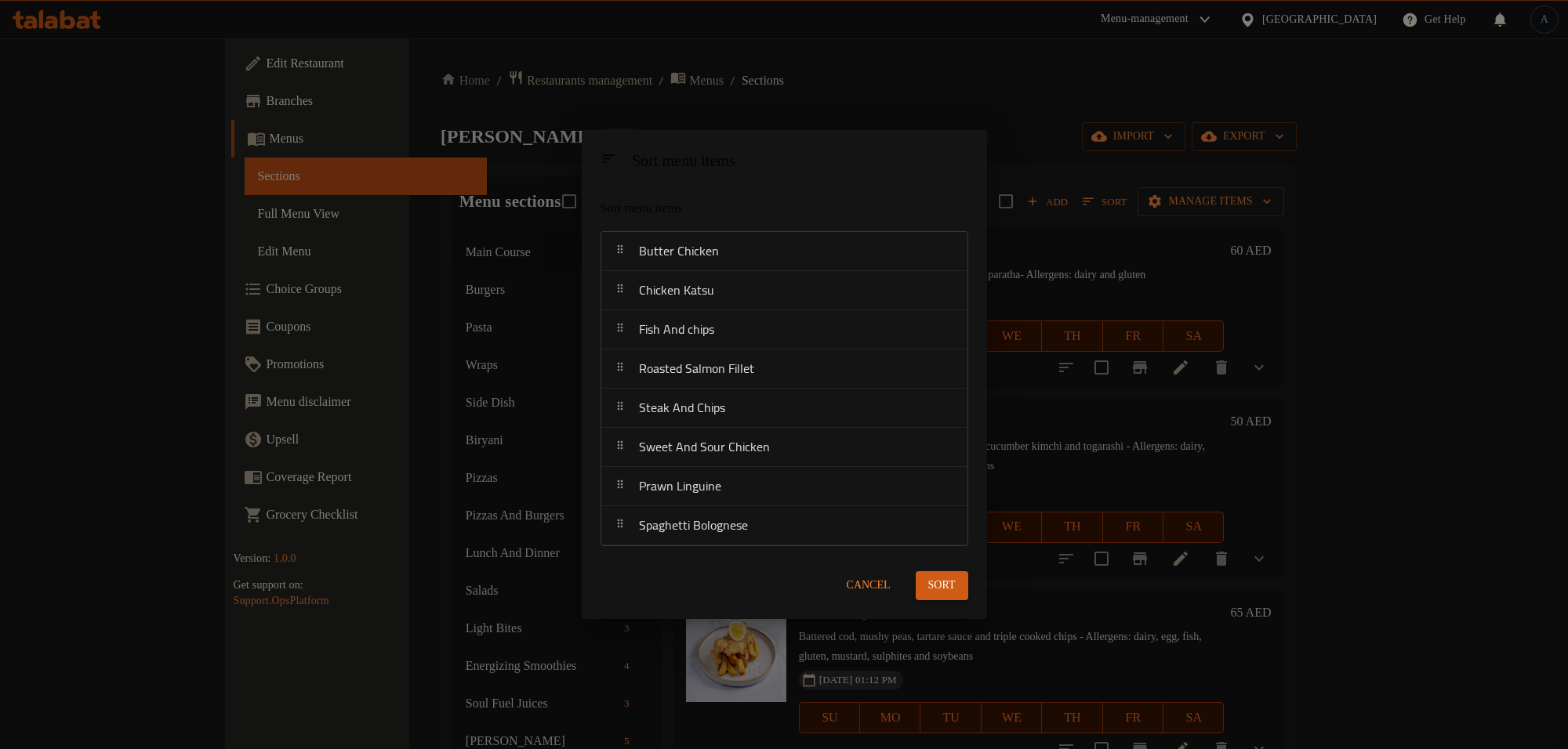
click at [865, 580] on span "Cancel" at bounding box center [869, 586] width 43 height 20
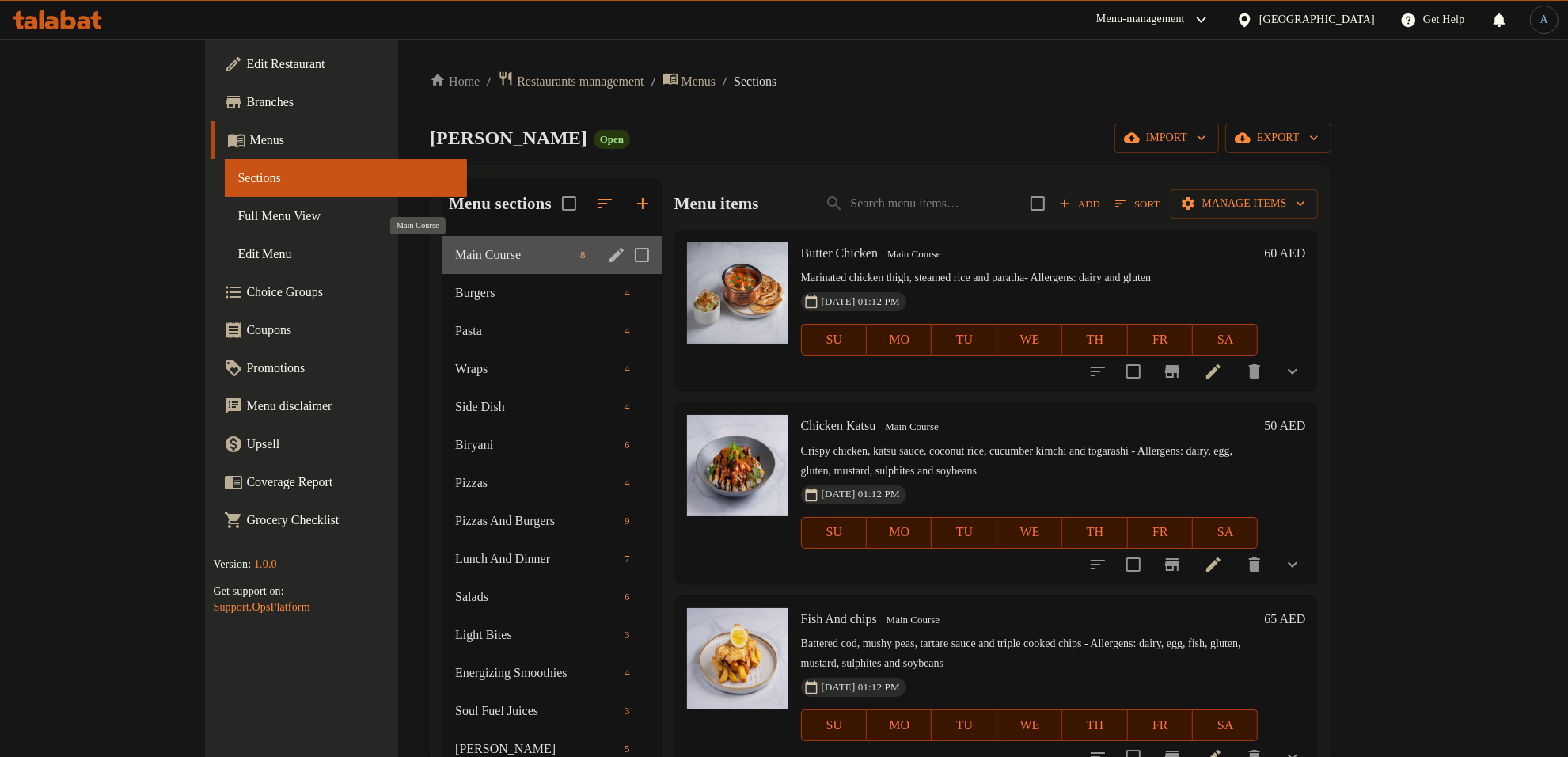
click at [456, 248] on span "Main Course" at bounding box center [515, 254] width 119 height 19
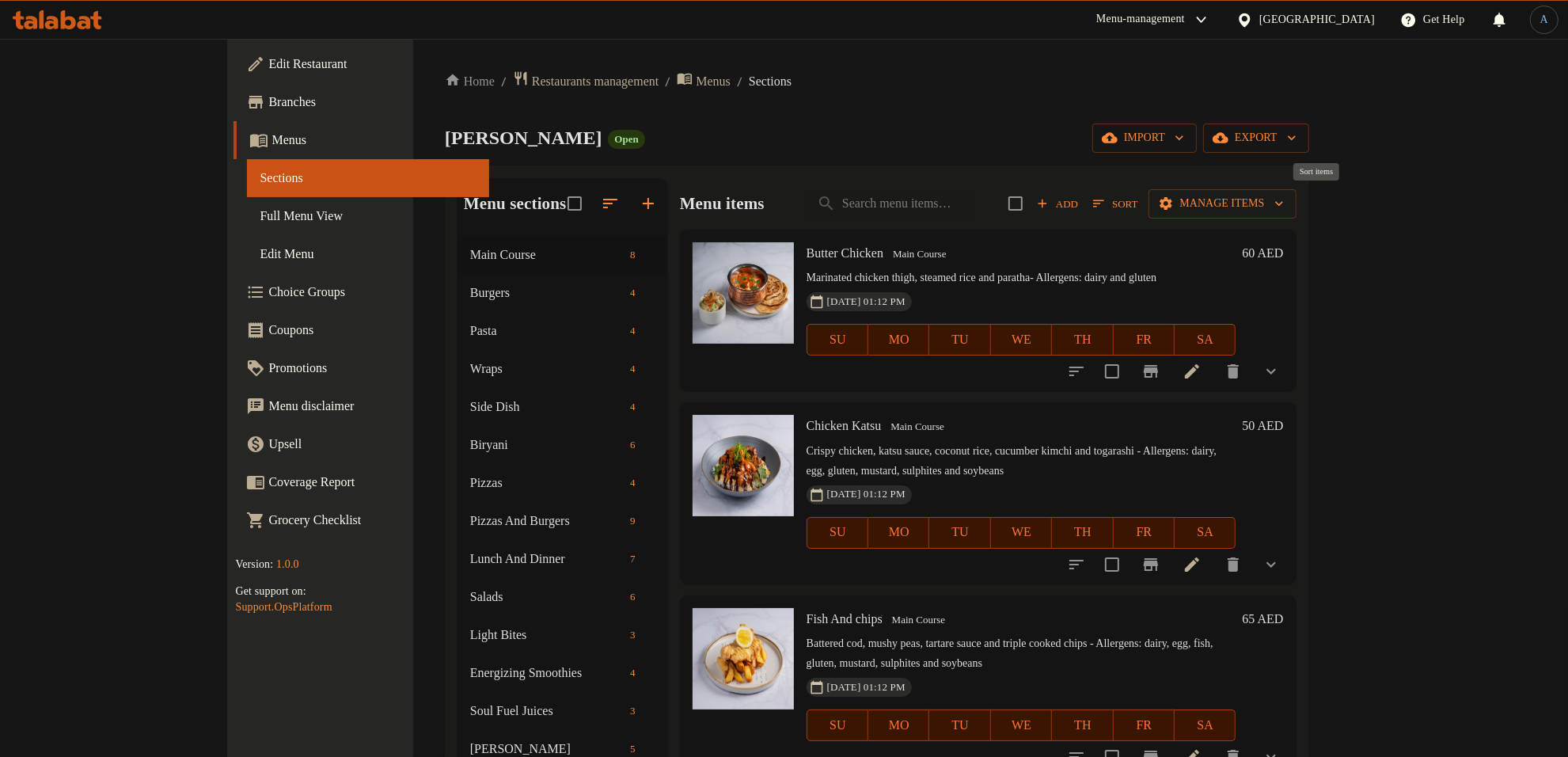
click at [1142, 192] on button "Sort" at bounding box center [1115, 203] width 52 height 25
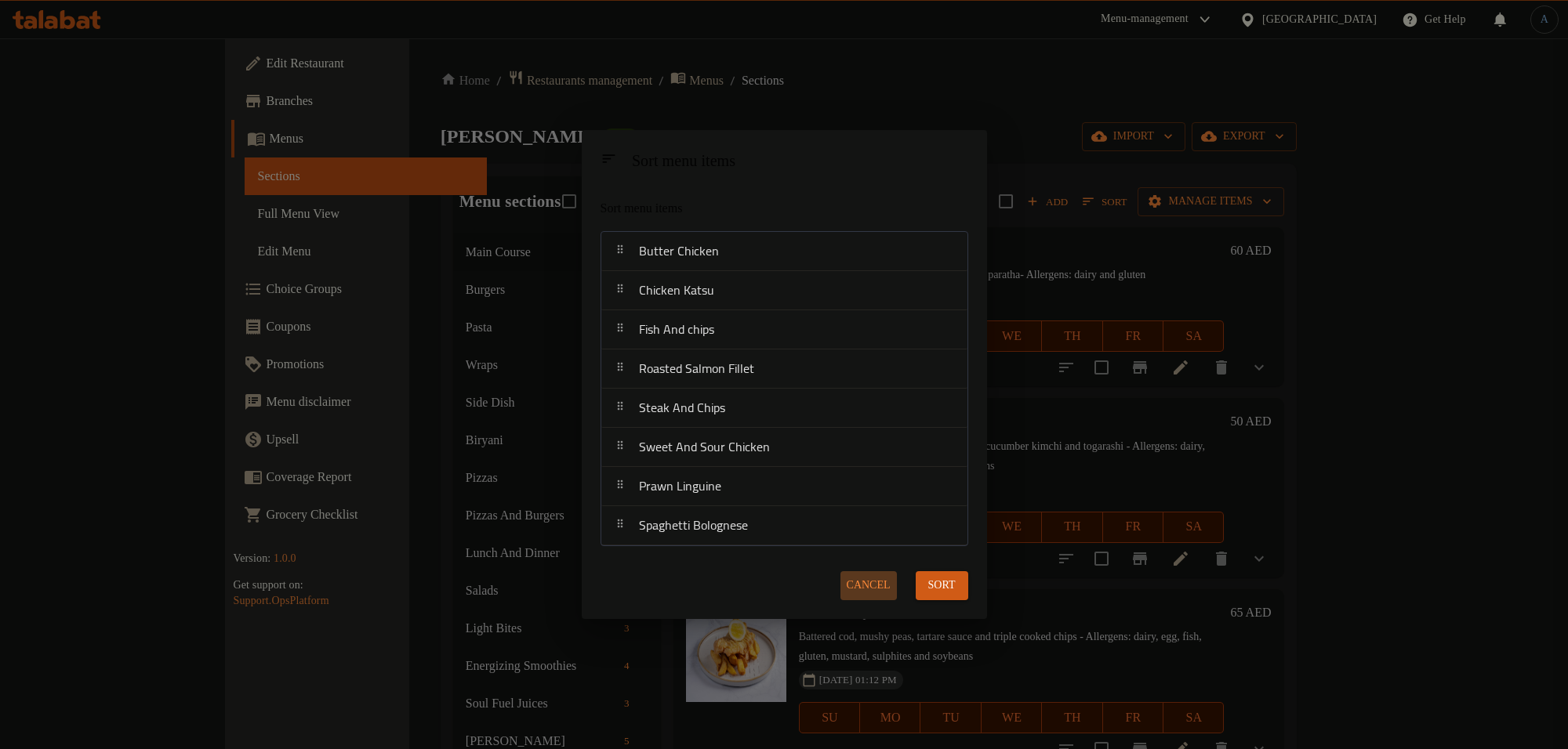
click at [871, 581] on span "Cancel" at bounding box center [869, 586] width 43 height 20
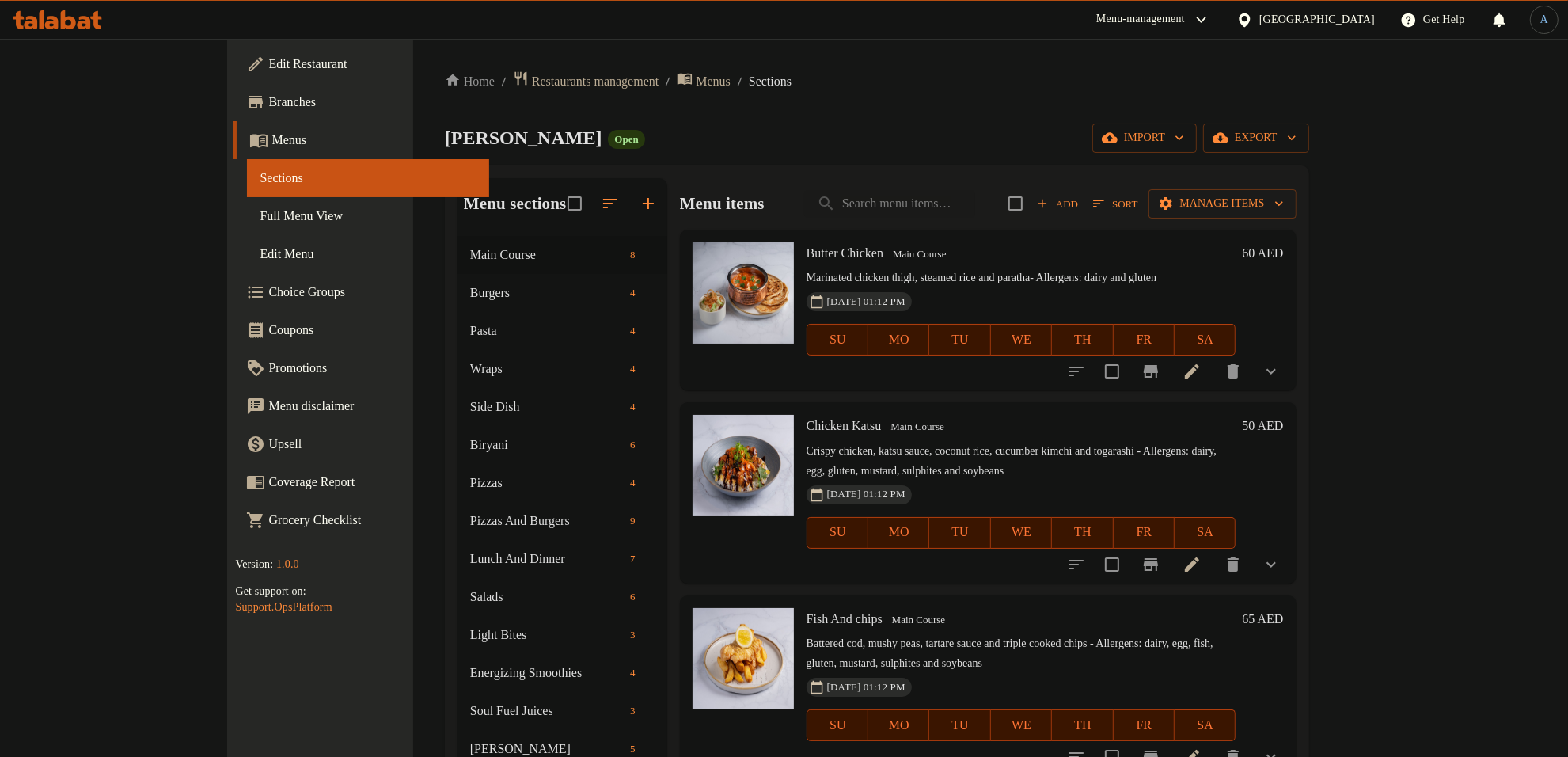
click at [268, 103] on span "Branches" at bounding box center [372, 102] width 209 height 19
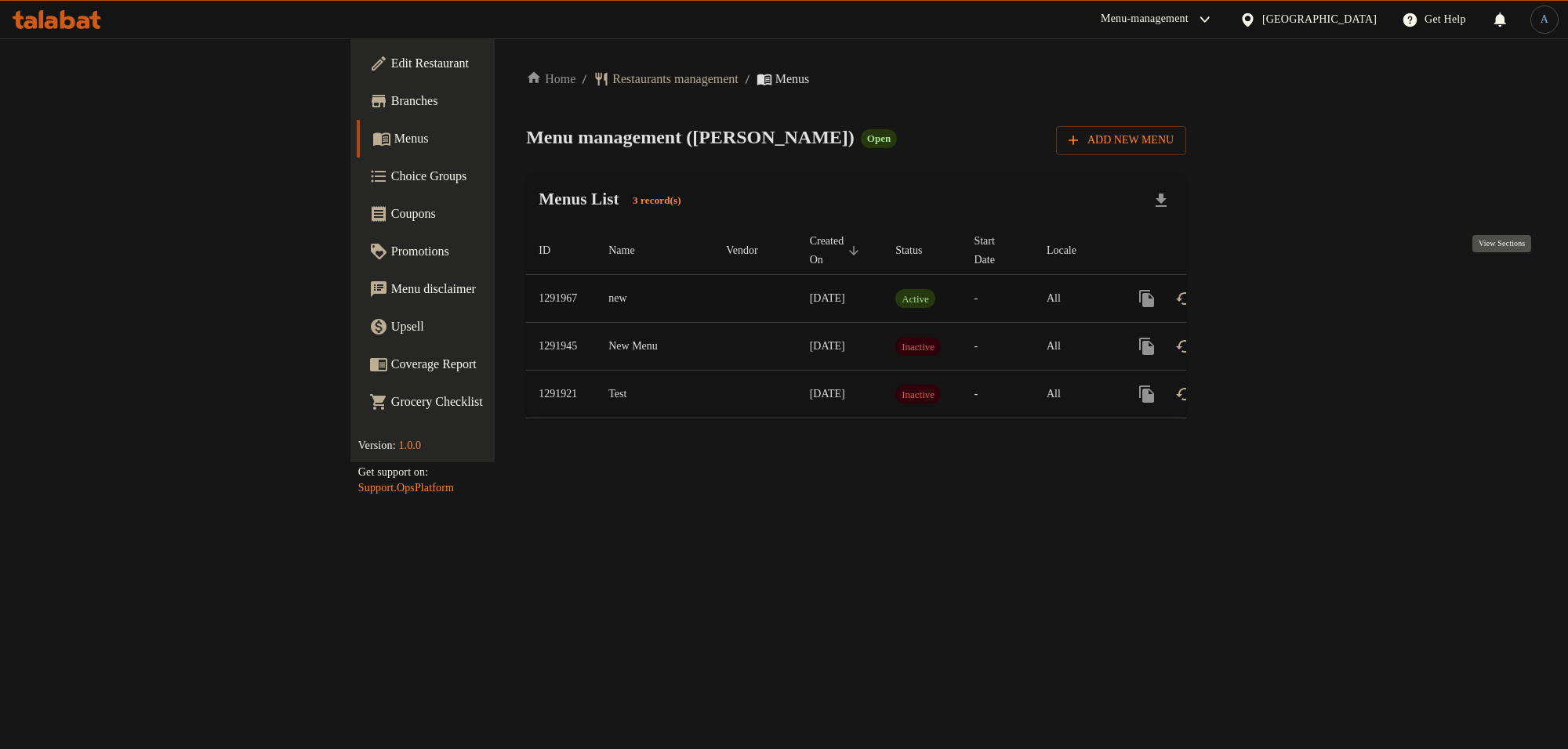
click at [1269, 289] on icon "enhanced table" at bounding box center [1259, 298] width 19 height 19
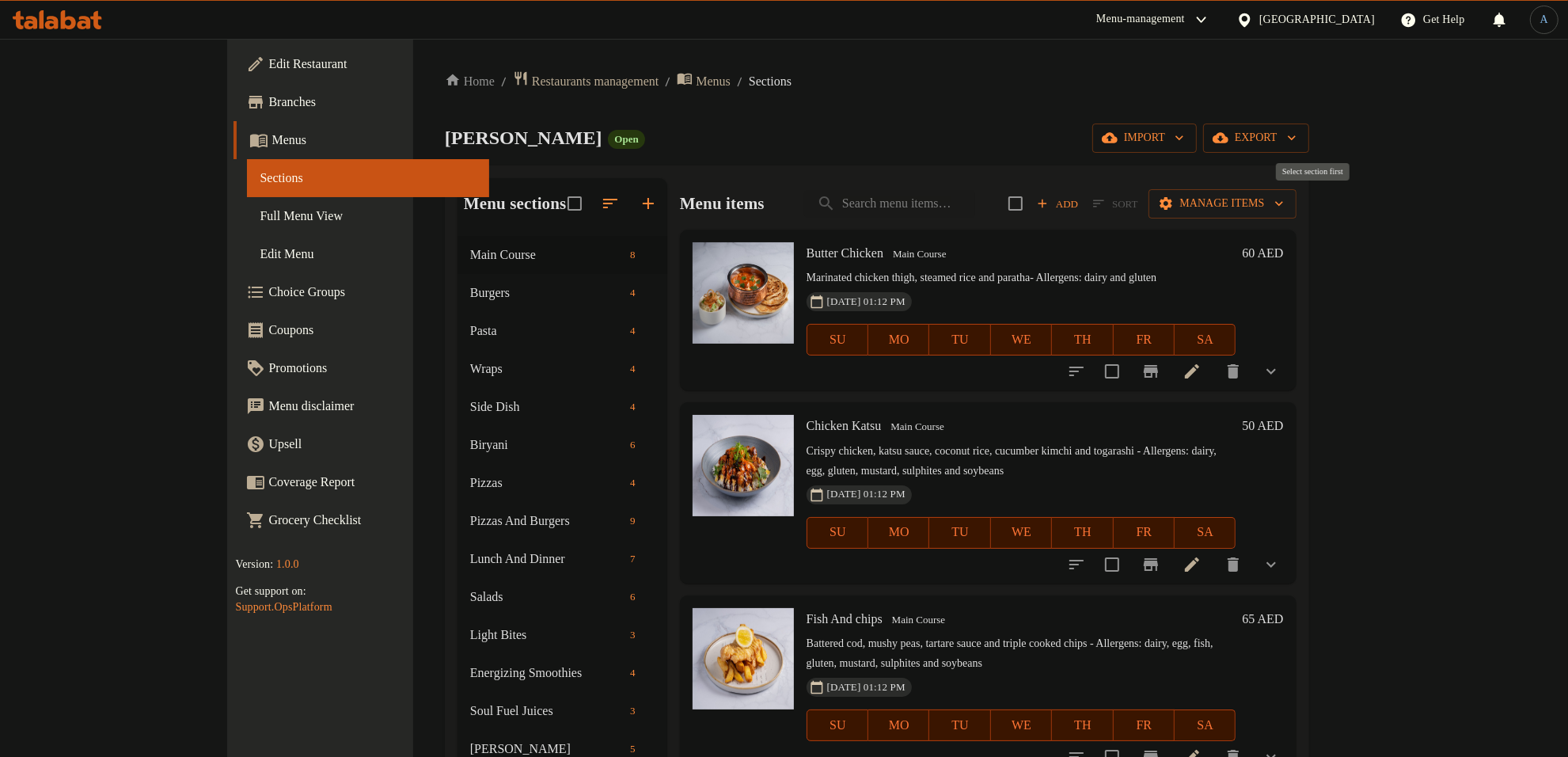
click at [1148, 206] on span "Sort" at bounding box center [1115, 203] width 65 height 25
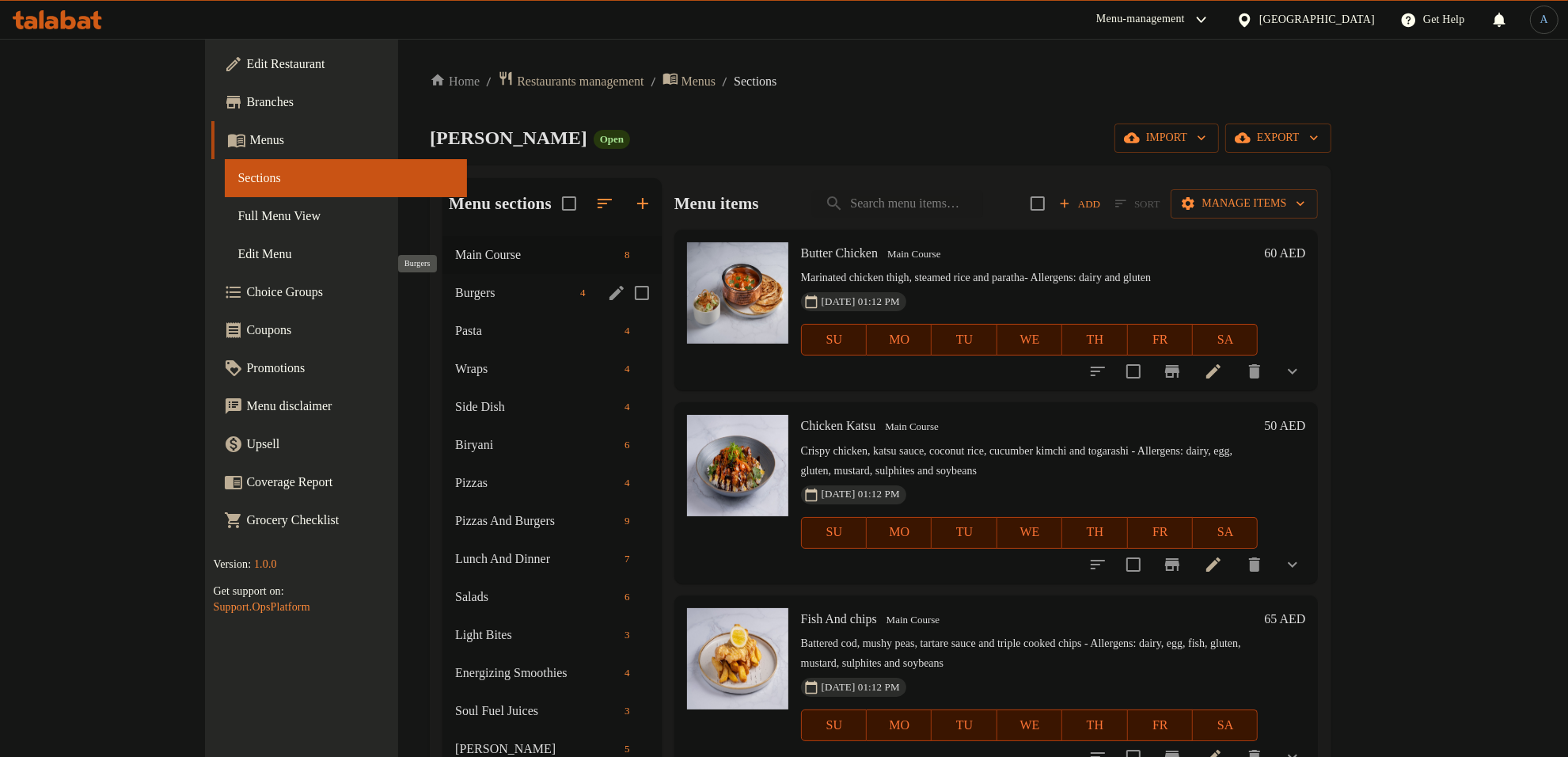
click at [456, 297] on span "Burgers" at bounding box center [515, 293] width 119 height 19
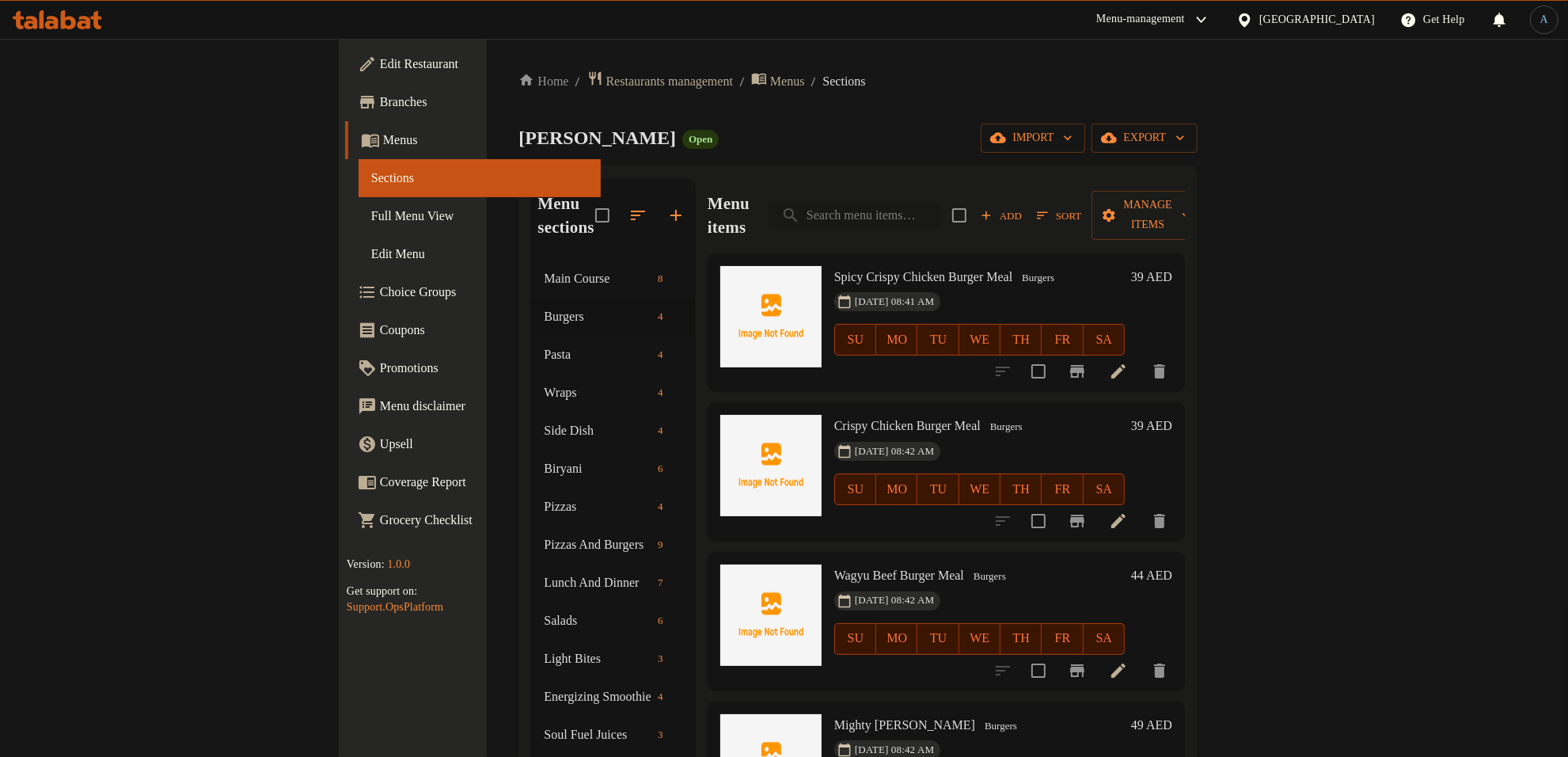
click at [940, 212] on input "search" at bounding box center [854, 216] width 171 height 27
paste input "Beef Ouzi"
drag, startPoint x: 978, startPoint y: 208, endPoint x: 782, endPoint y: 203, distance: 196.1
click at [782, 204] on div "Menu items Beef Add Sort Manage items" at bounding box center [947, 216] width 478 height 75
paste input "Ouzi"
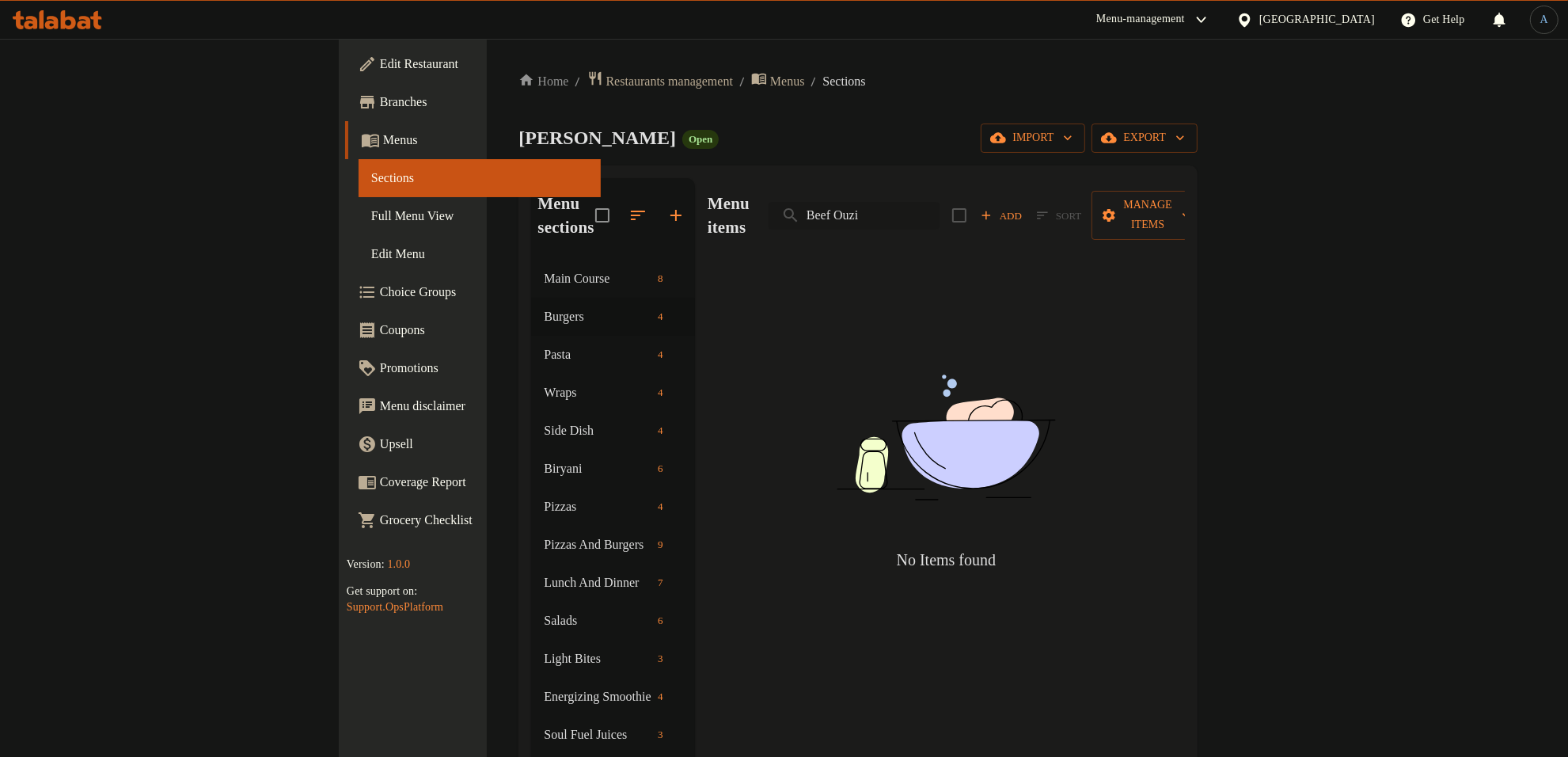
click at [940, 202] on input "Beef Ouzi" at bounding box center [854, 216] width 171 height 27
click at [994, 127] on div "Charlie Lane Open import export" at bounding box center [858, 138] width 680 height 29
click at [940, 202] on input "Ouzi" at bounding box center [854, 216] width 171 height 27
type input "Ouzi"
drag, startPoint x: 899, startPoint y: 210, endPoint x: 887, endPoint y: 198, distance: 17.0
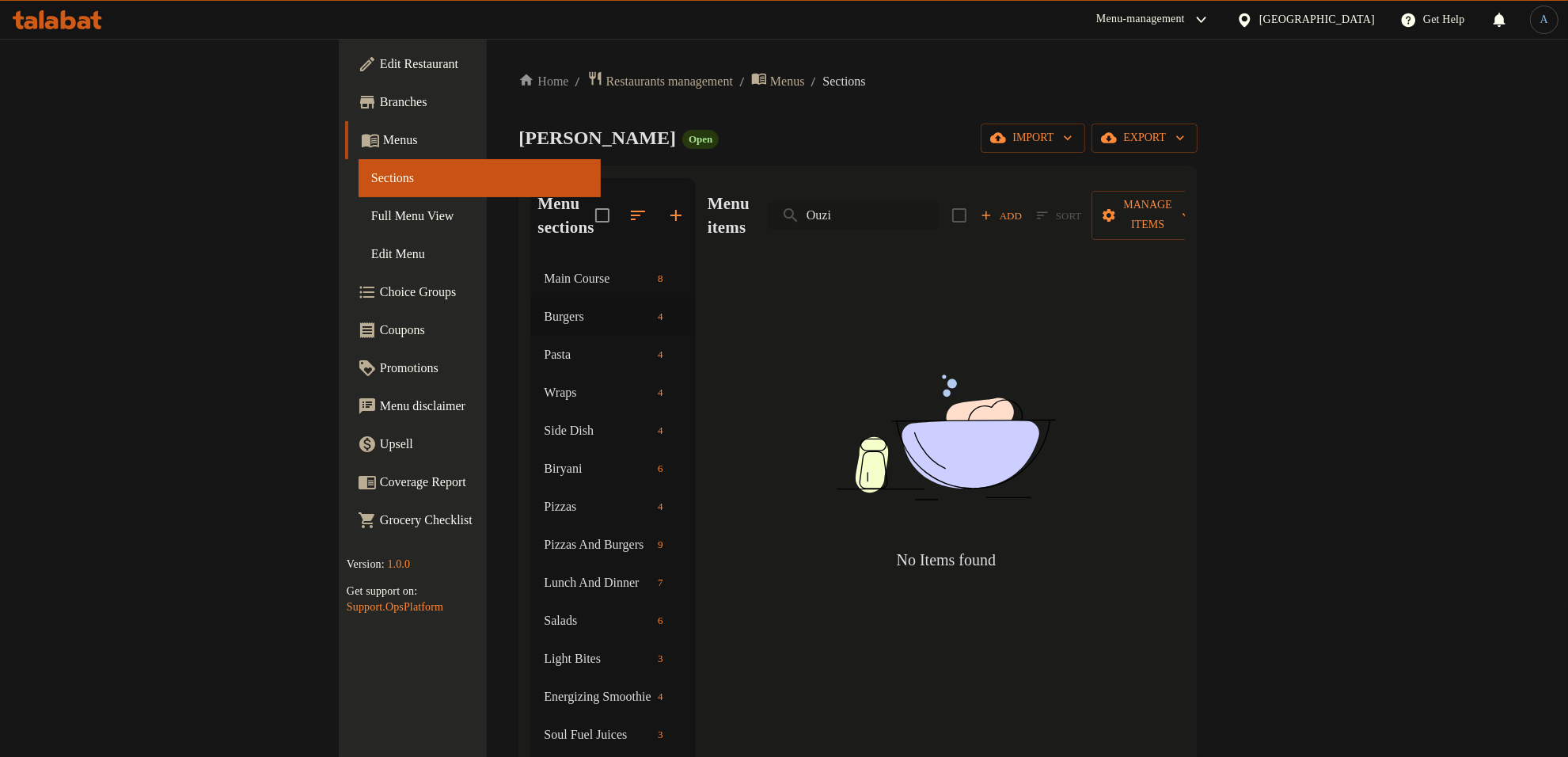
click at [885, 204] on input "Ouzi" at bounding box center [854, 216] width 171 height 27
click at [943, 135] on div "Charlie Lane Open import export" at bounding box center [858, 138] width 680 height 29
click at [940, 206] on input "Ouzi" at bounding box center [854, 216] width 171 height 27
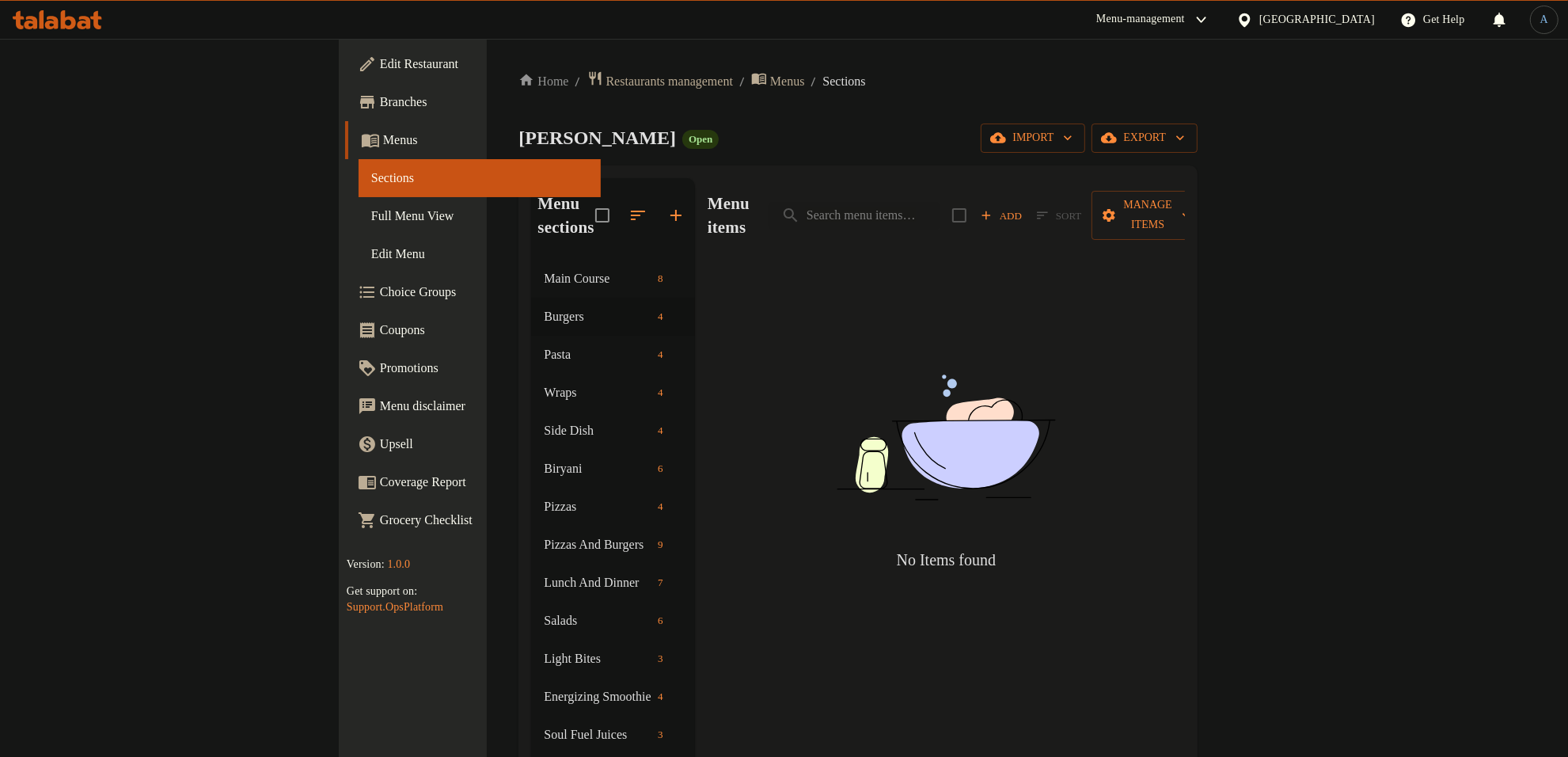
click at [974, 149] on div "Charlie Lane Open import export" at bounding box center [858, 138] width 680 height 29
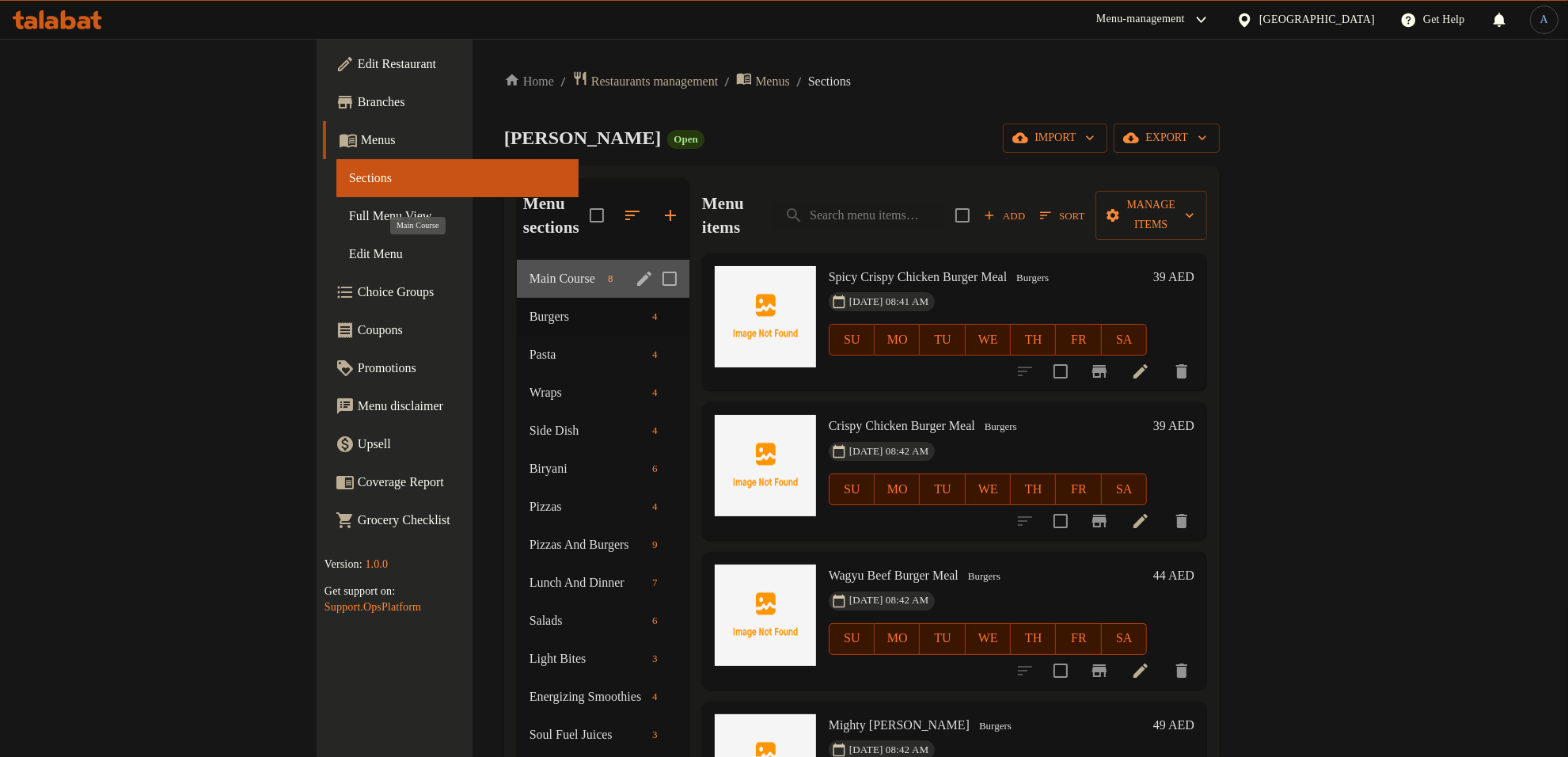
click at [530, 269] on span "Main Course" at bounding box center [565, 278] width 72 height 19
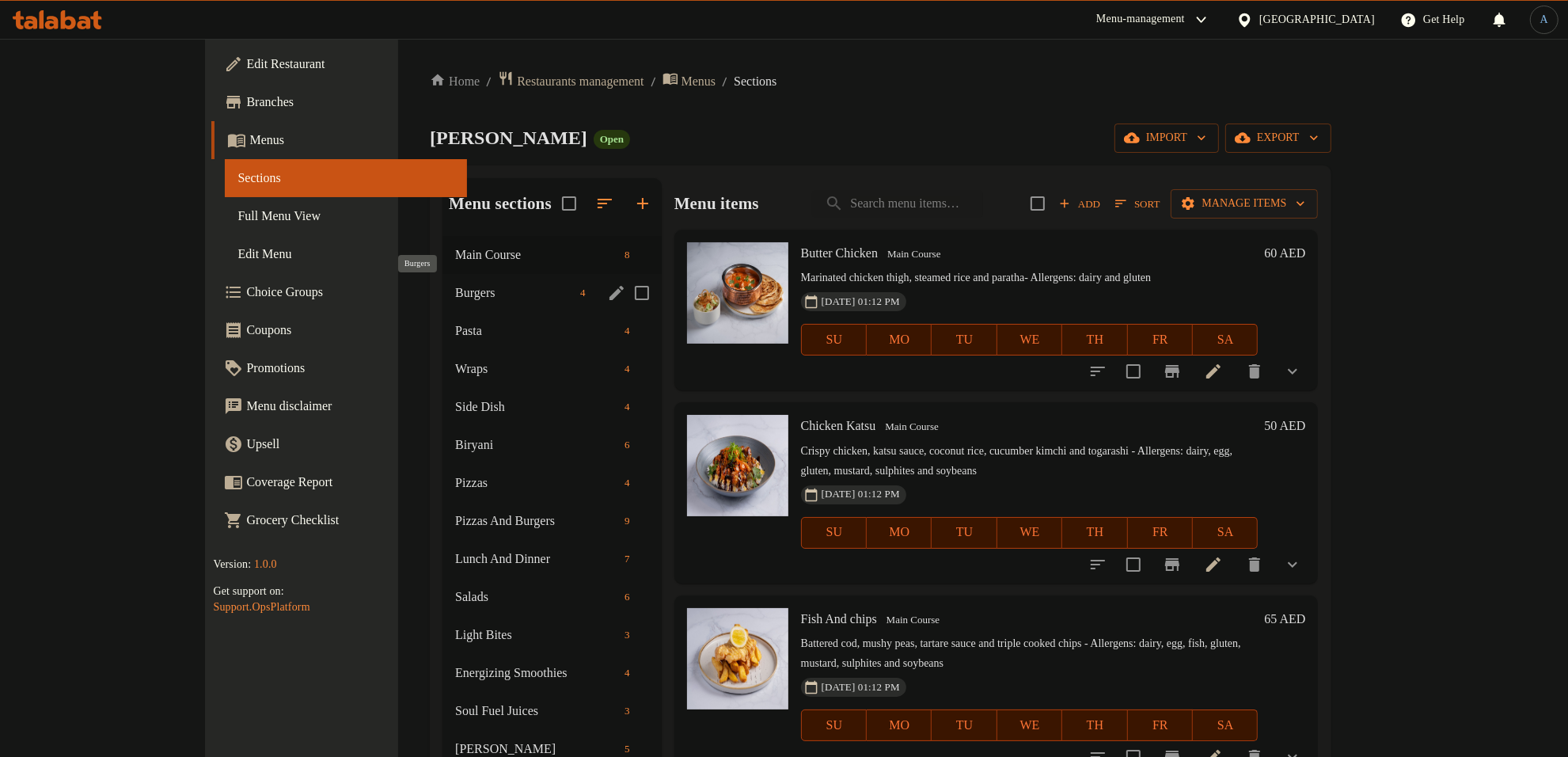
click at [456, 295] on span "Burgers" at bounding box center [515, 293] width 119 height 19
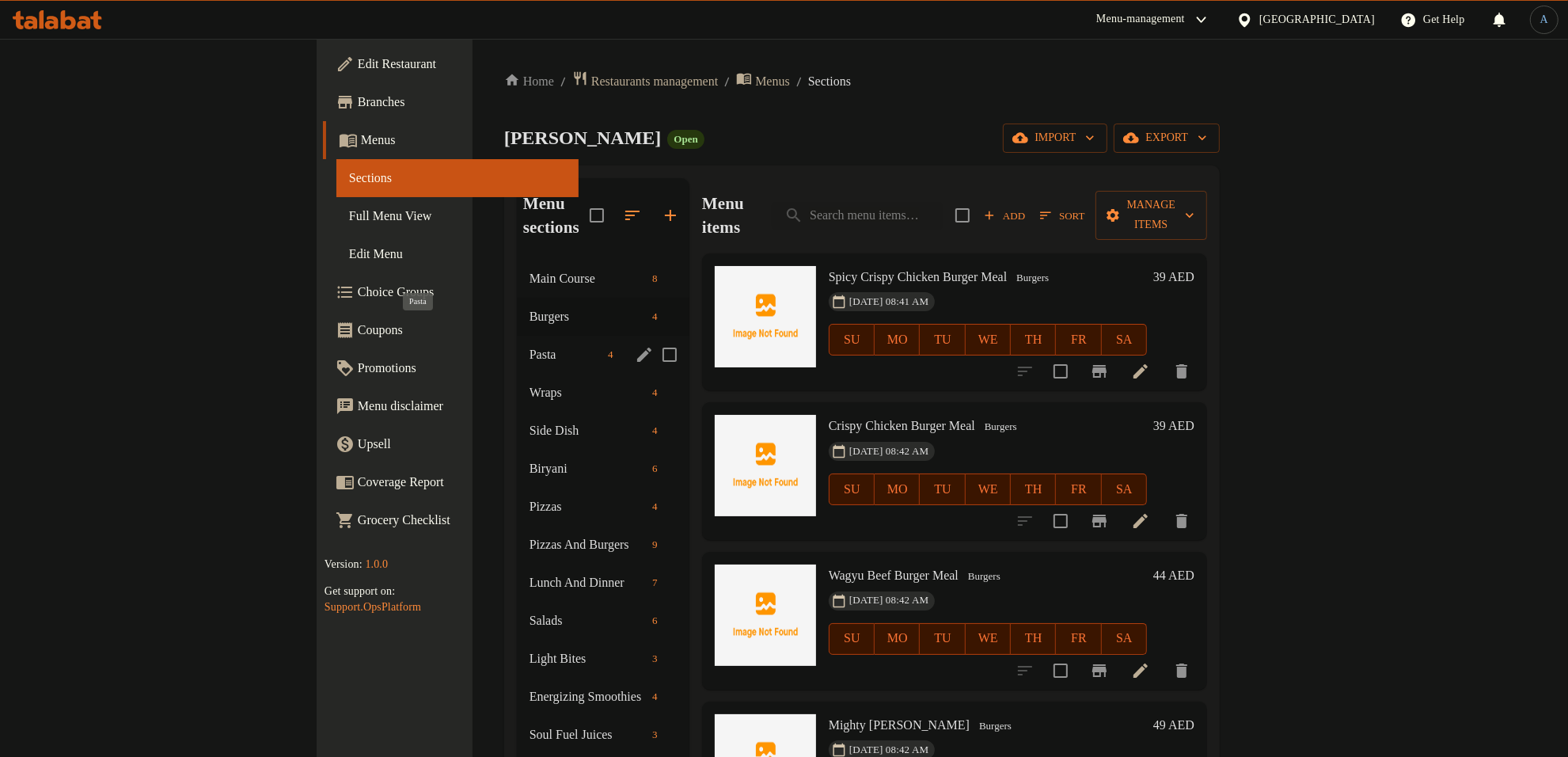
click at [530, 345] on span "Pasta" at bounding box center [565, 354] width 72 height 19
click at [530, 384] on span "Wraps" at bounding box center [565, 393] width 72 height 19
click at [530, 421] on span "Side Dish" at bounding box center [565, 430] width 72 height 19
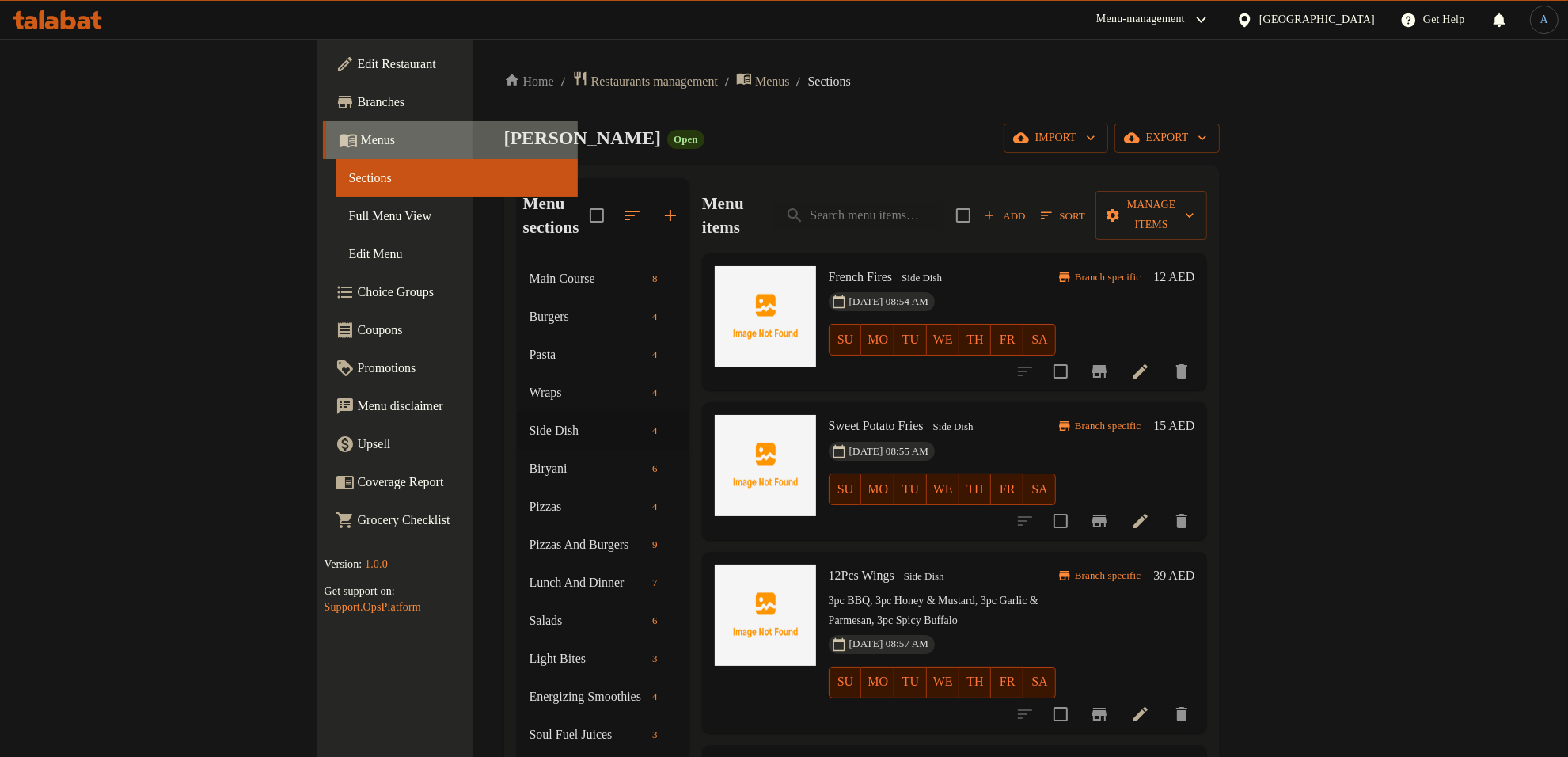
click at [361, 139] on span "Menus" at bounding box center [464, 140] width 205 height 19
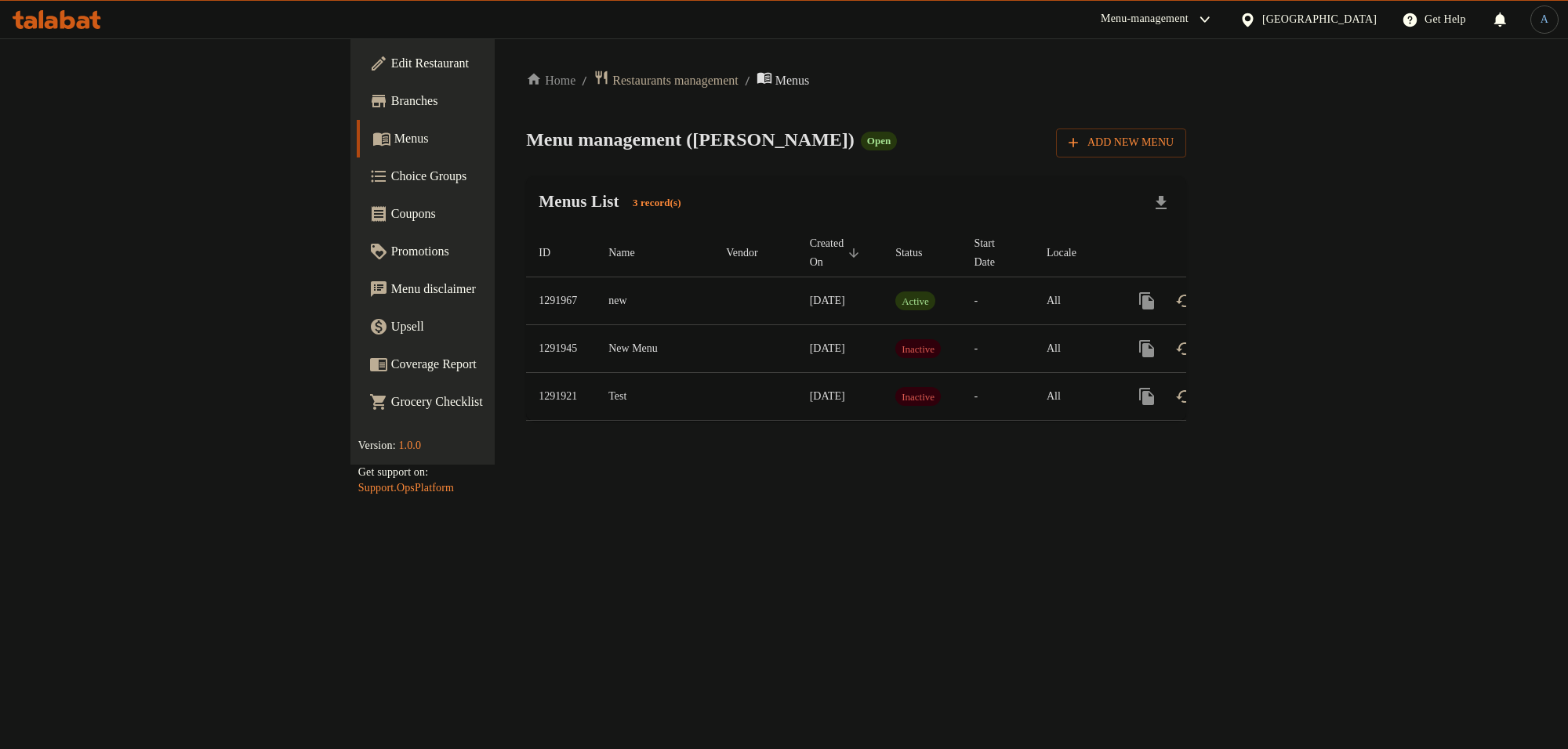
drag, startPoint x: 711, startPoint y: 170, endPoint x: 386, endPoint y: 127, distance: 327.8
click at [697, 170] on div "Home / Restaurants management / Menus Menu management ( Charlie Lane ) Open Add…" at bounding box center [856, 252] width 660 height 364
click at [391, 96] on span "Branches" at bounding box center [495, 101] width 208 height 19
click at [1269, 289] on icon "enhanced table" at bounding box center [1259, 298] width 19 height 19
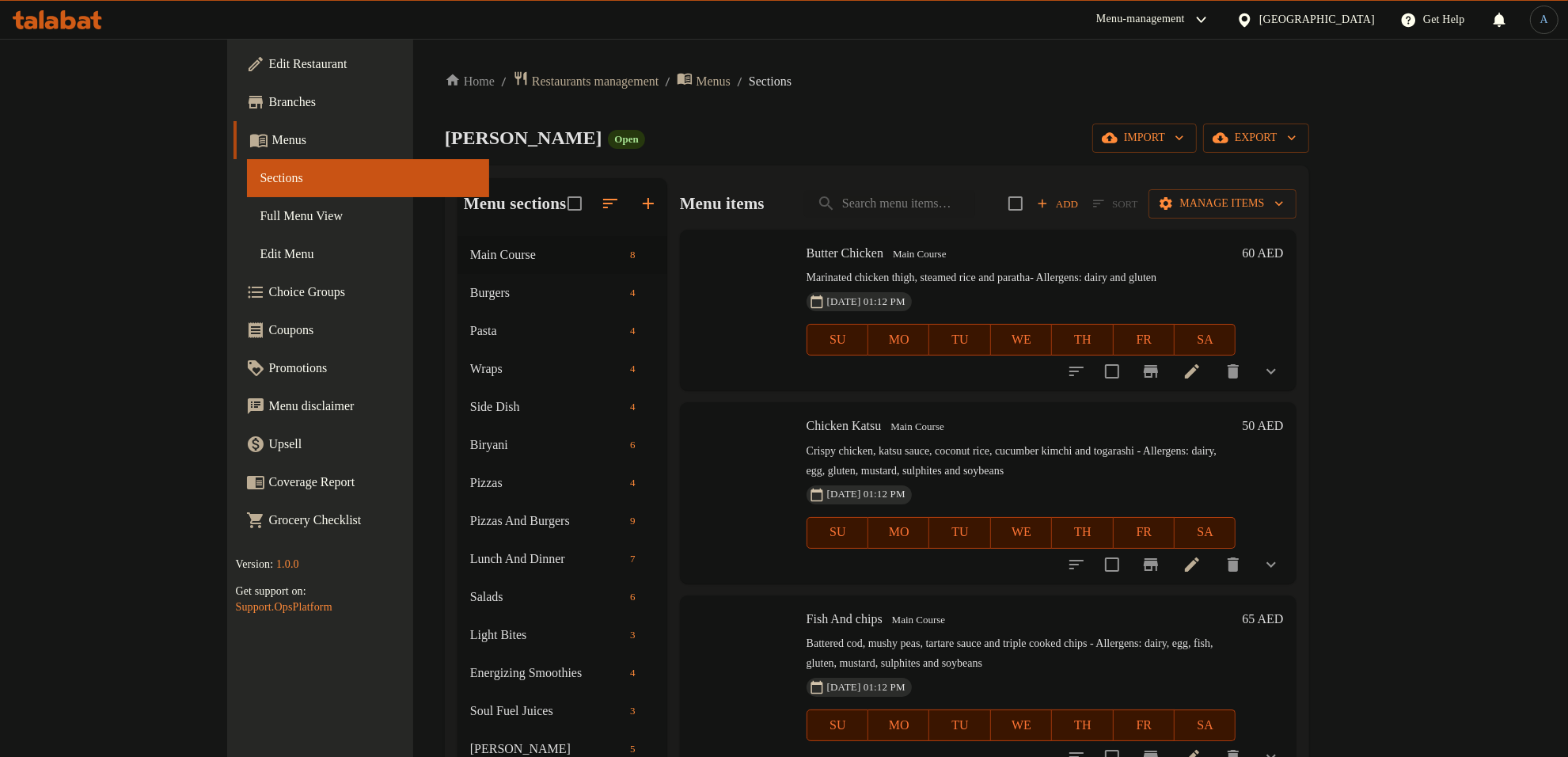
click at [260, 215] on span "Full Menu View" at bounding box center [368, 216] width 217 height 19
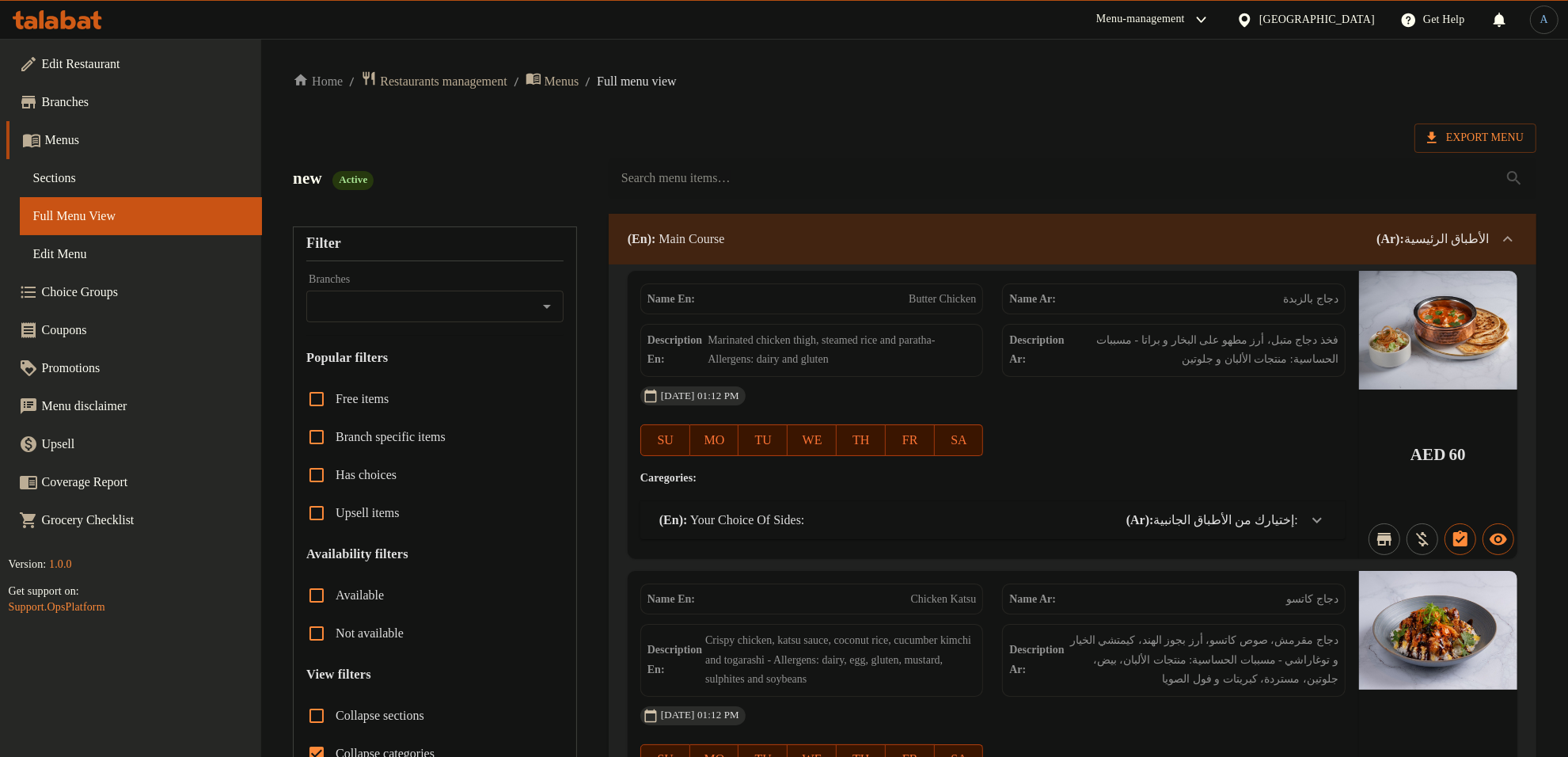
click at [102, 215] on span "Full Menu View" at bounding box center [140, 216] width 217 height 19
click at [1455, 131] on span "Export Menu" at bounding box center [1476, 138] width 97 height 20
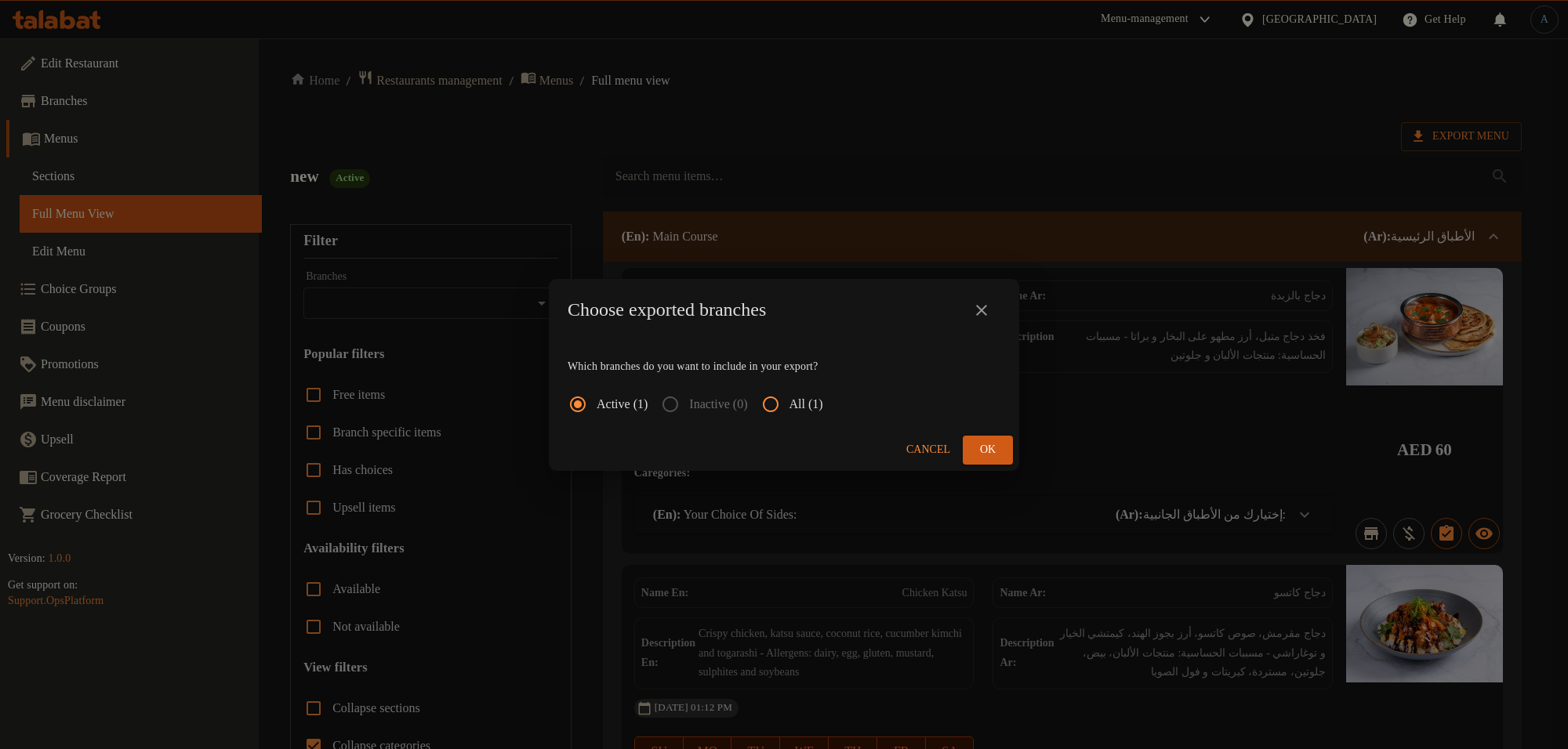
click at [790, 401] on input "All (1)" at bounding box center [771, 405] width 38 height 38
radio input "true"
click at [1005, 457] on button "Ok" at bounding box center [987, 450] width 50 height 29
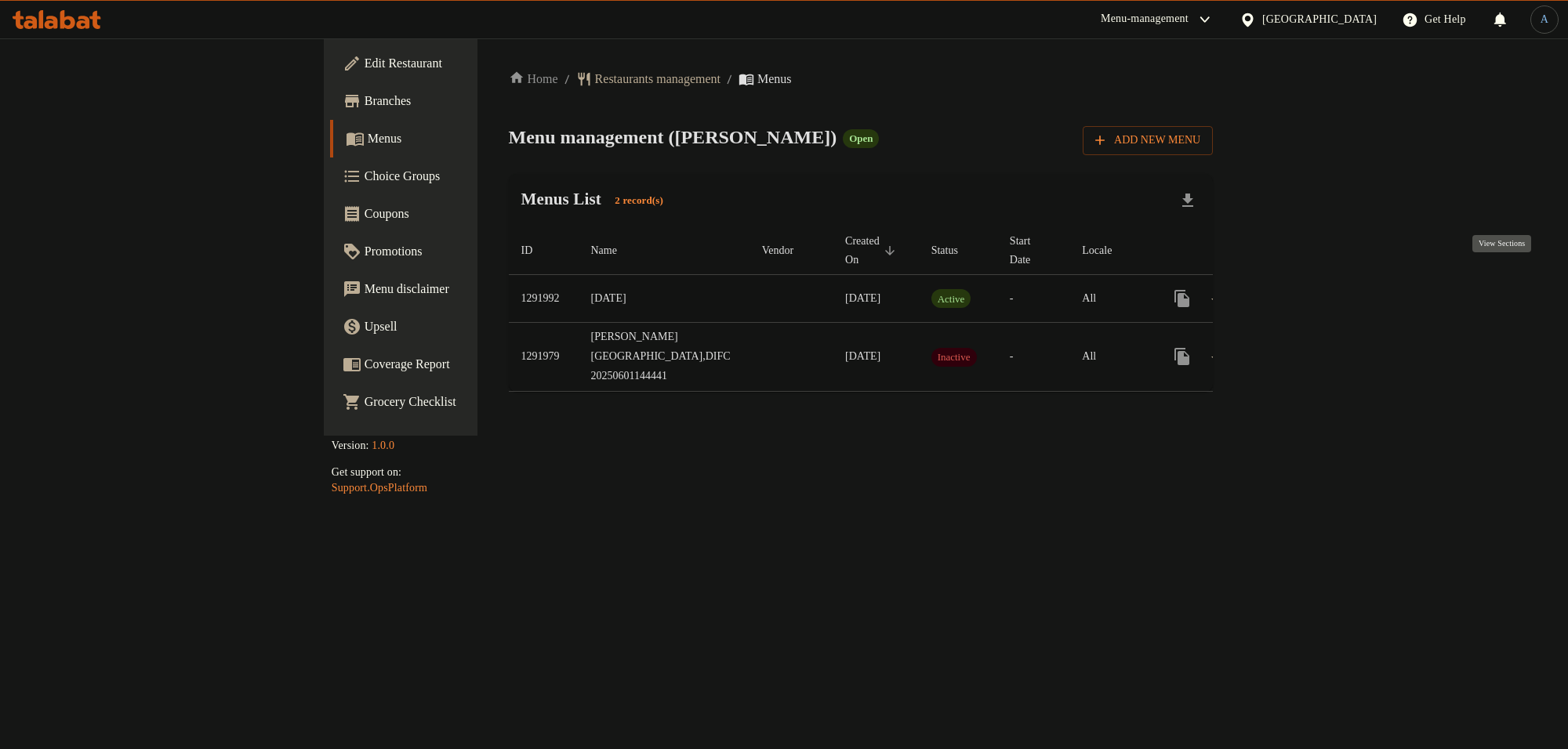
click at [1303, 292] on icon "enhanced table" at bounding box center [1295, 299] width 14 height 14
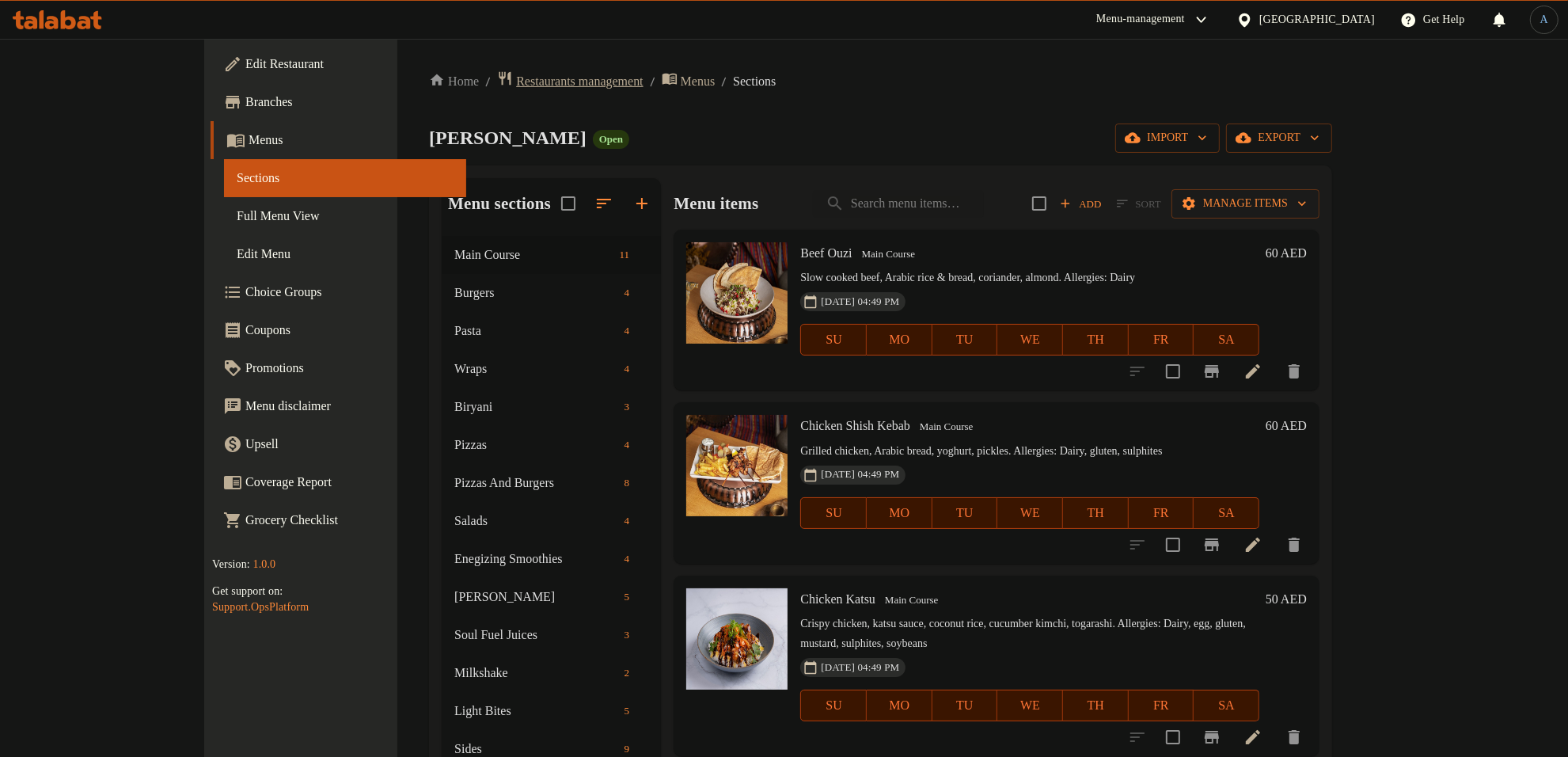
click at [516, 84] on span "Restaurants management" at bounding box center [579, 81] width 126 height 19
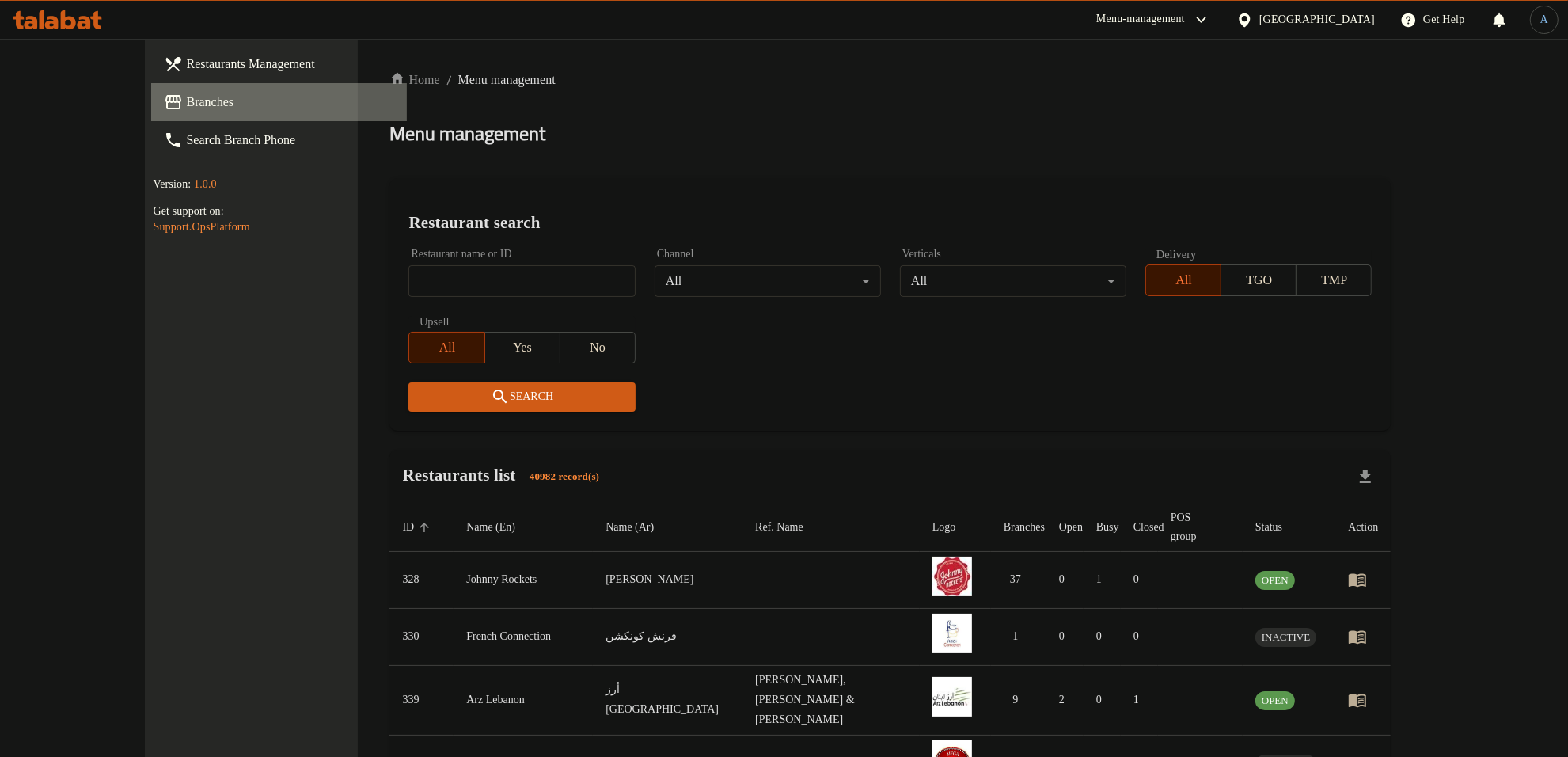
click at [186, 101] on span "Branches" at bounding box center [290, 102] width 209 height 19
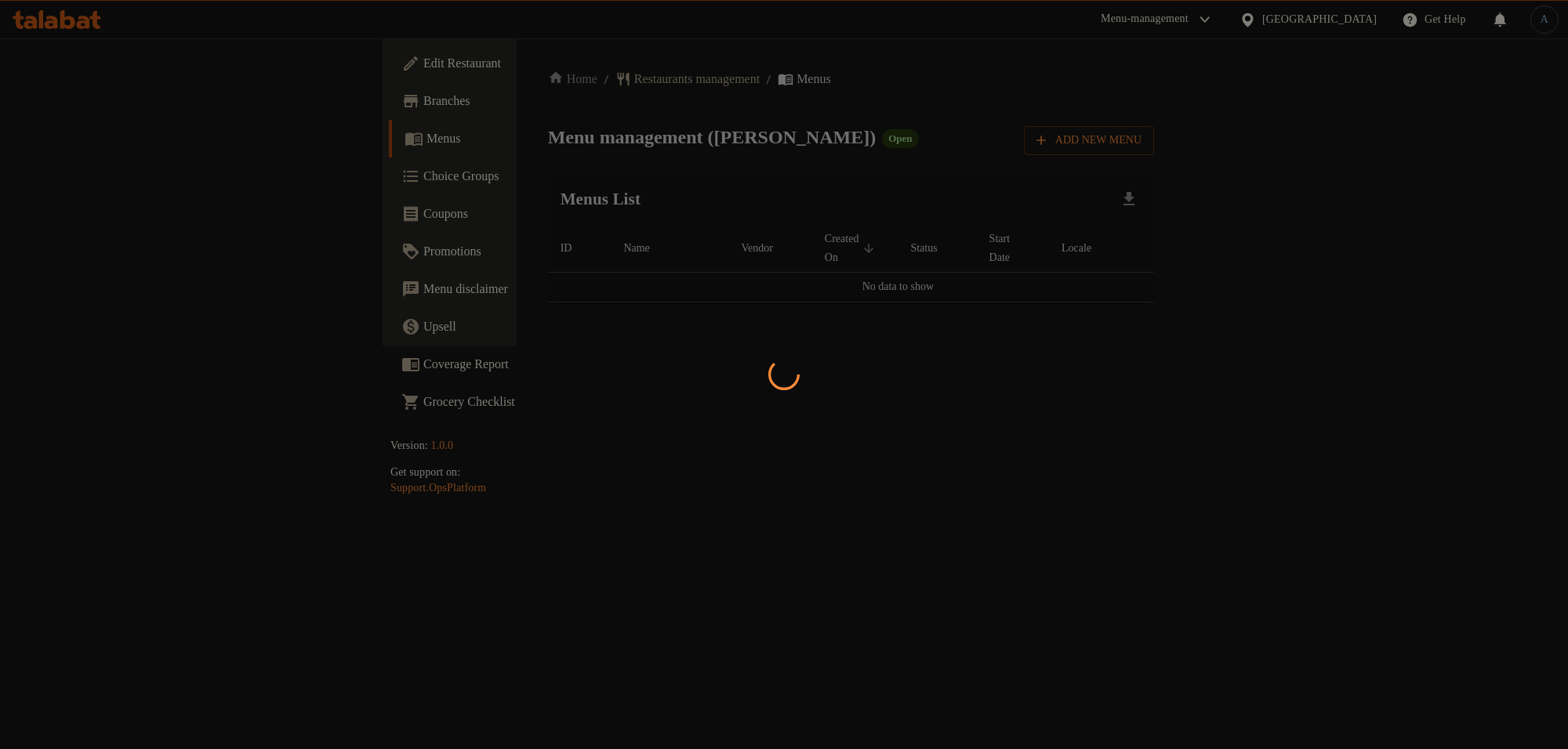
click at [387, 283] on div at bounding box center [784, 374] width 1568 height 749
click at [592, 197] on div at bounding box center [784, 374] width 1568 height 749
click at [828, 130] on div at bounding box center [784, 374] width 1568 height 749
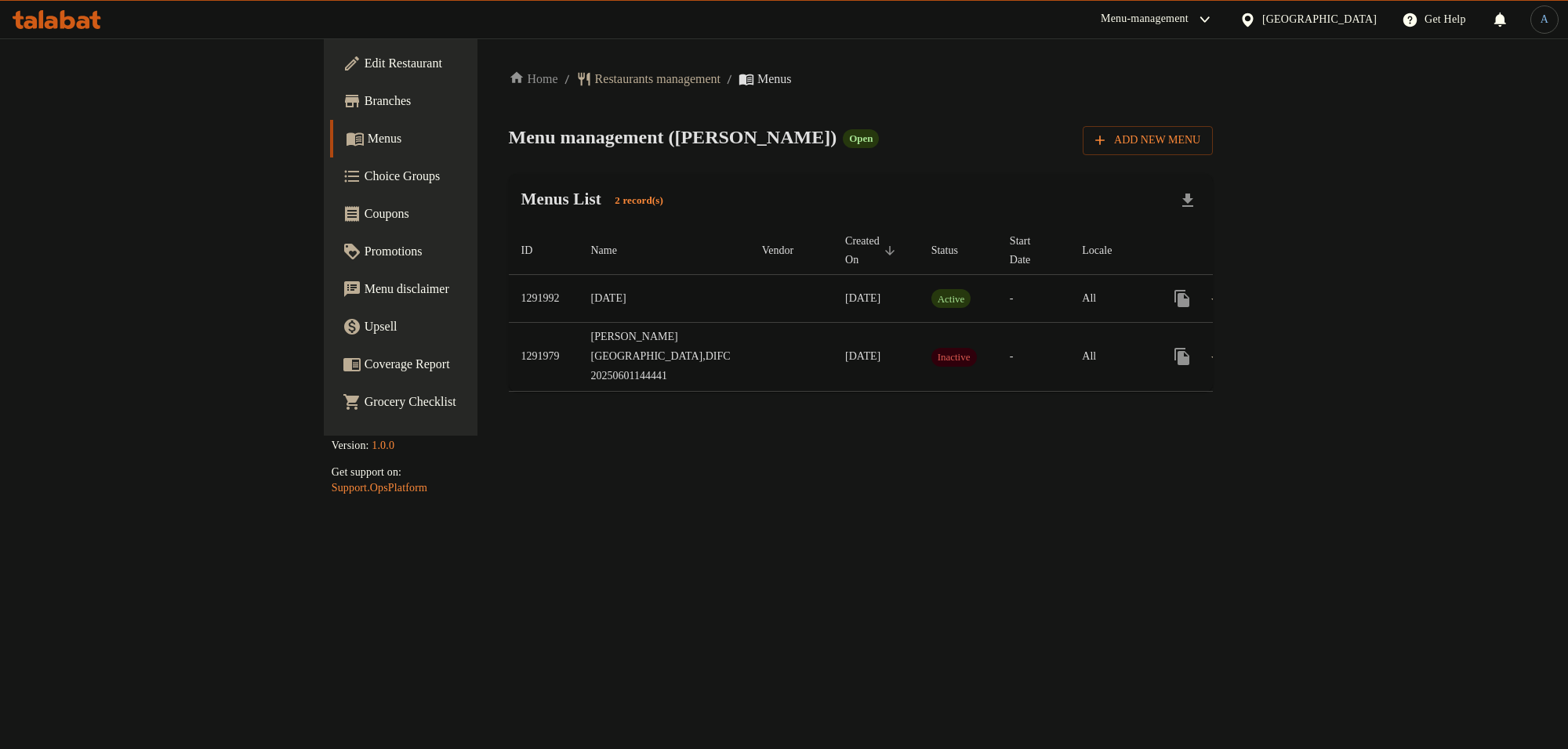
click at [509, 281] on td "1291992" at bounding box center [544, 299] width 70 height 48
copy td "1291992"
click at [1304, 289] on icon "enhanced table" at bounding box center [1294, 298] width 19 height 19
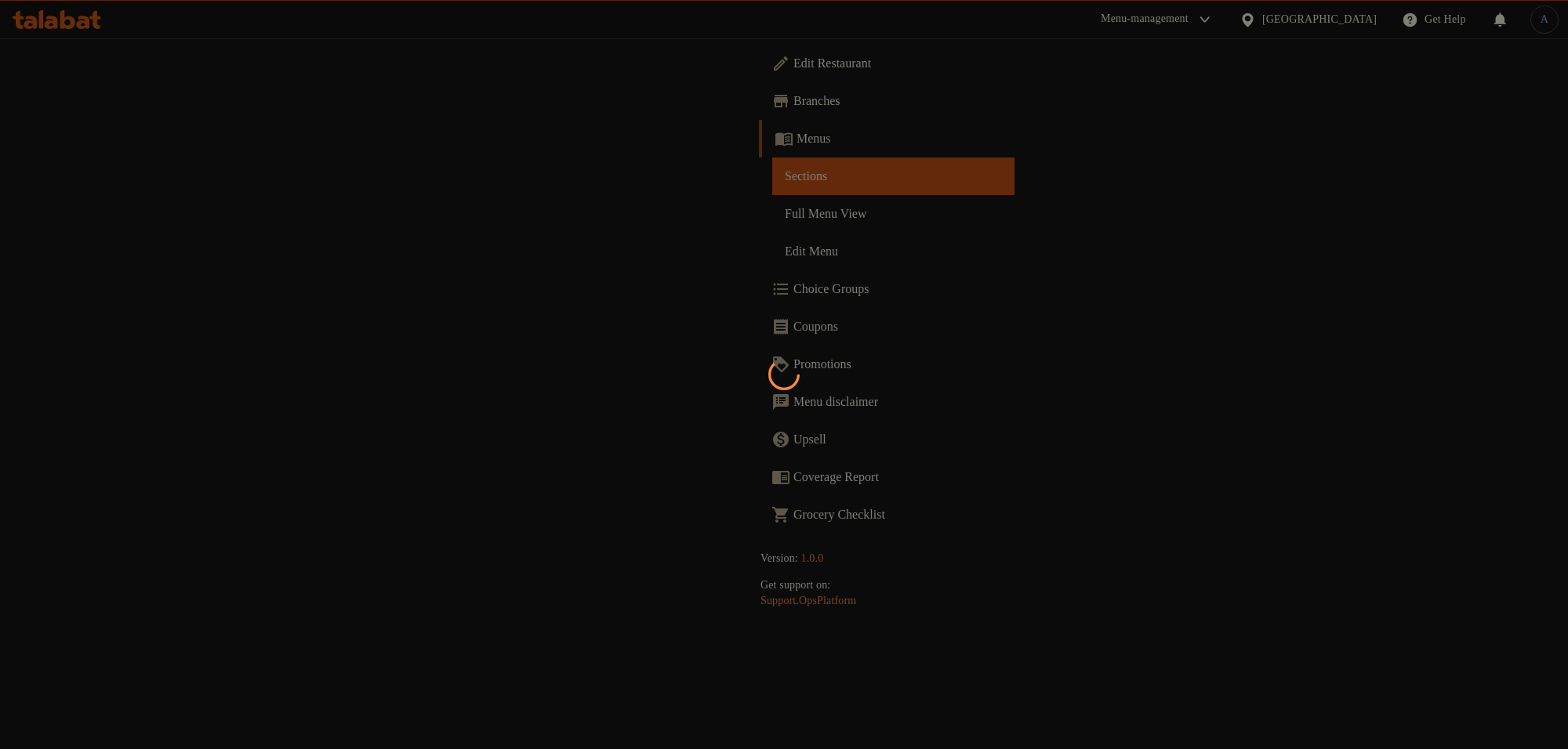
click at [780, 217] on div at bounding box center [784, 374] width 1568 height 749
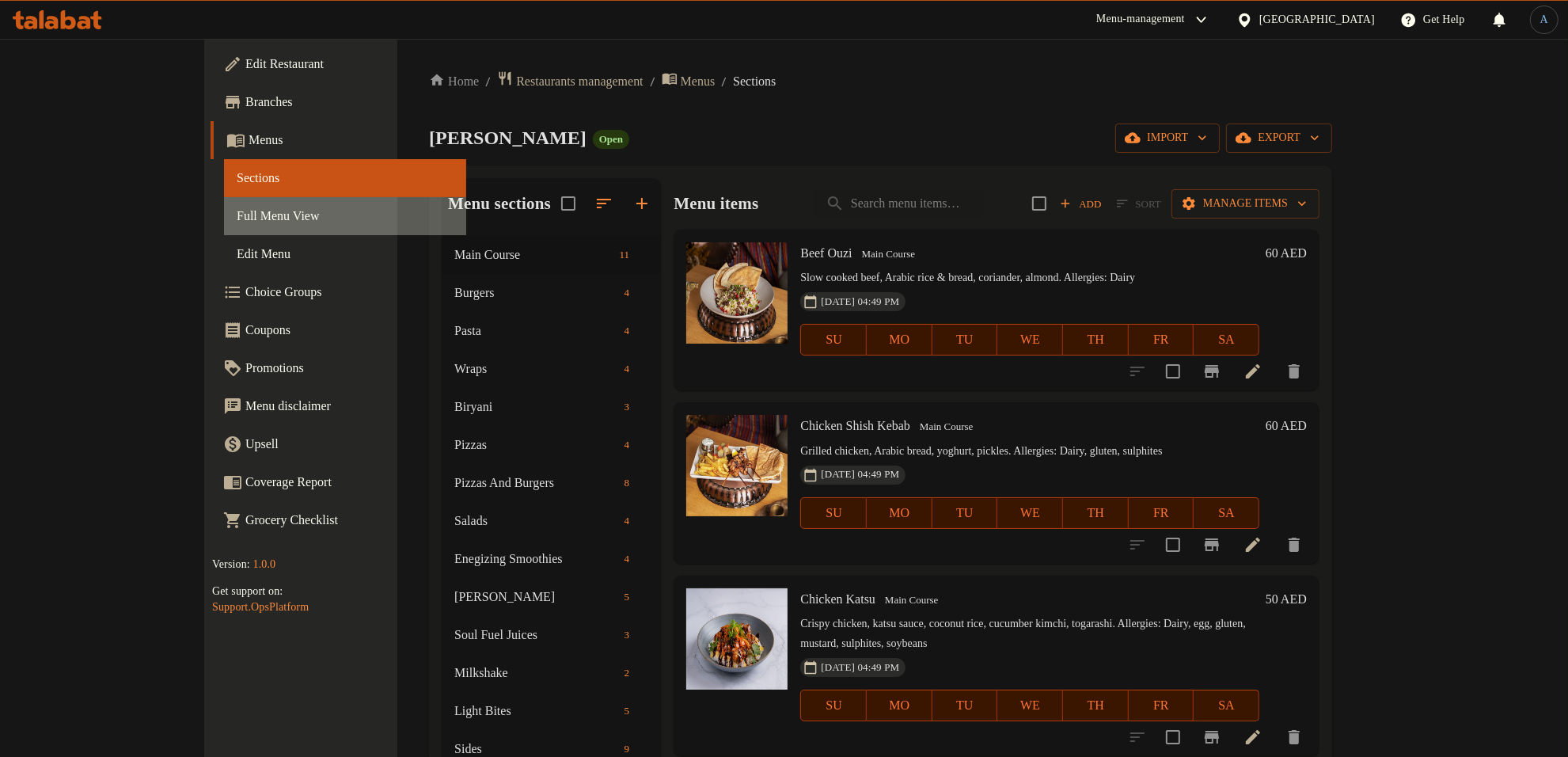
click at [237, 211] on span "Full Menu View" at bounding box center [345, 216] width 217 height 19
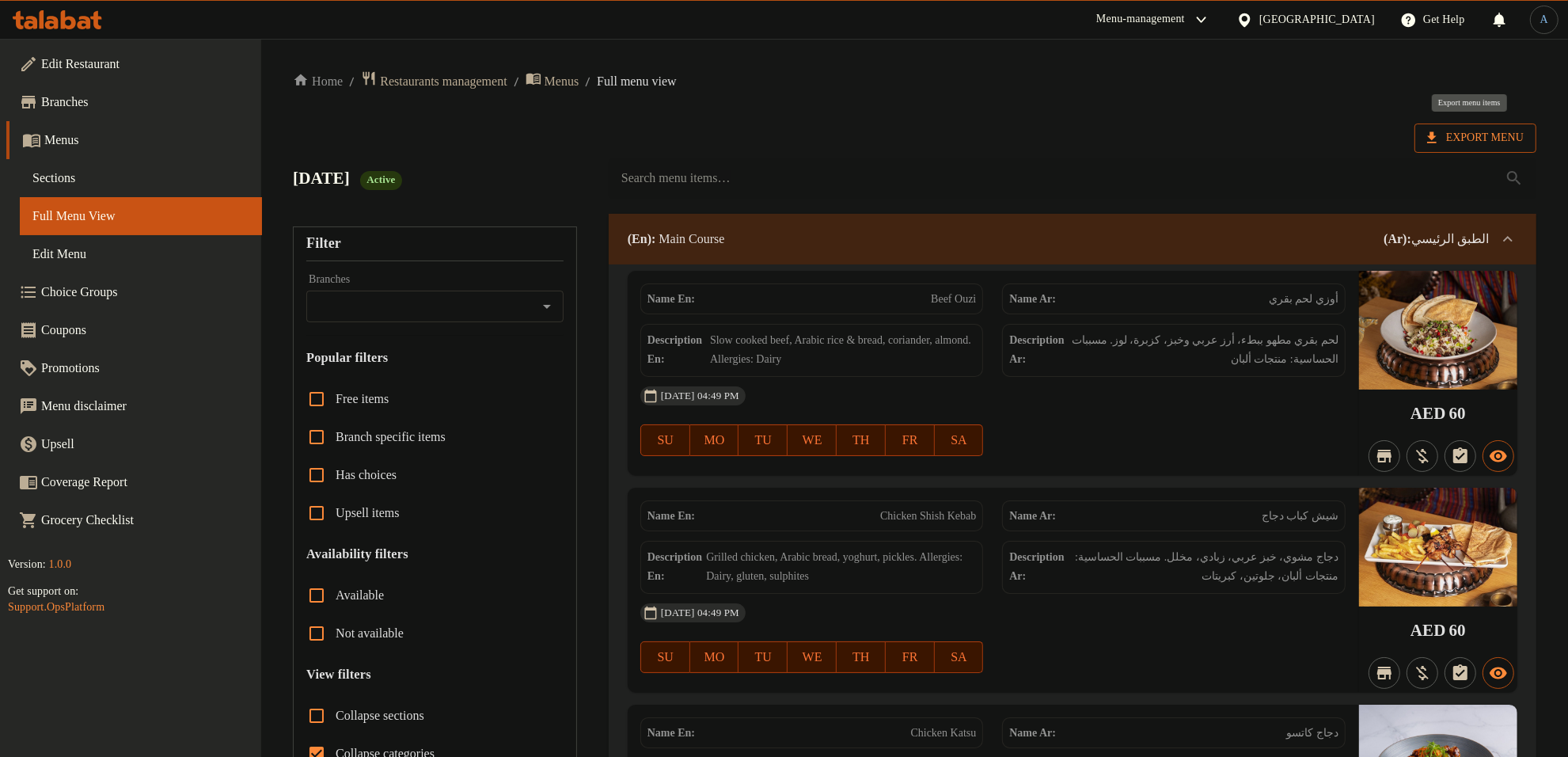
click at [1509, 133] on span "Export Menu" at bounding box center [1476, 138] width 97 height 20
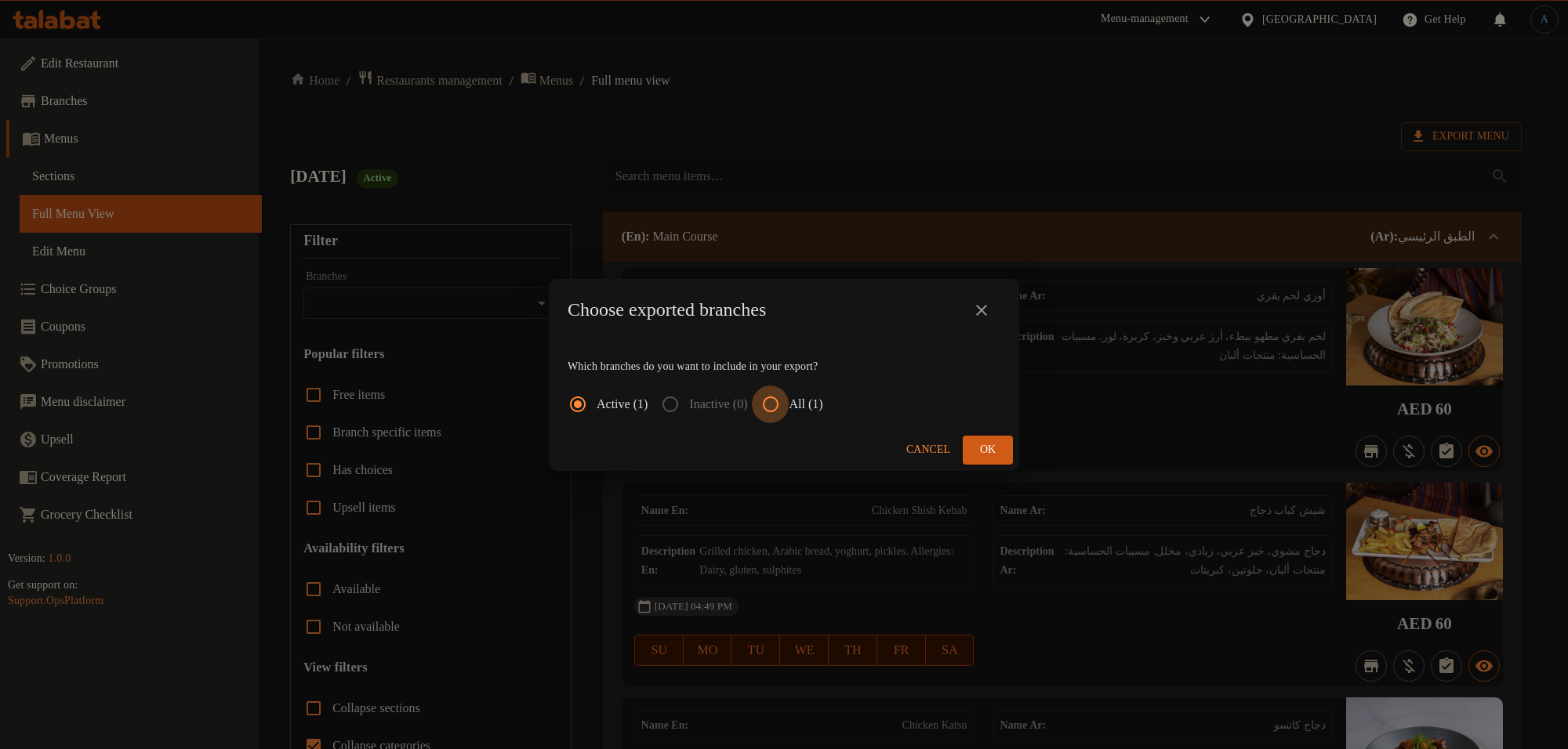
click at [790, 401] on input "All (1)" at bounding box center [771, 405] width 38 height 38
radio input "true"
click at [992, 459] on span "Ok" at bounding box center [988, 450] width 25 height 20
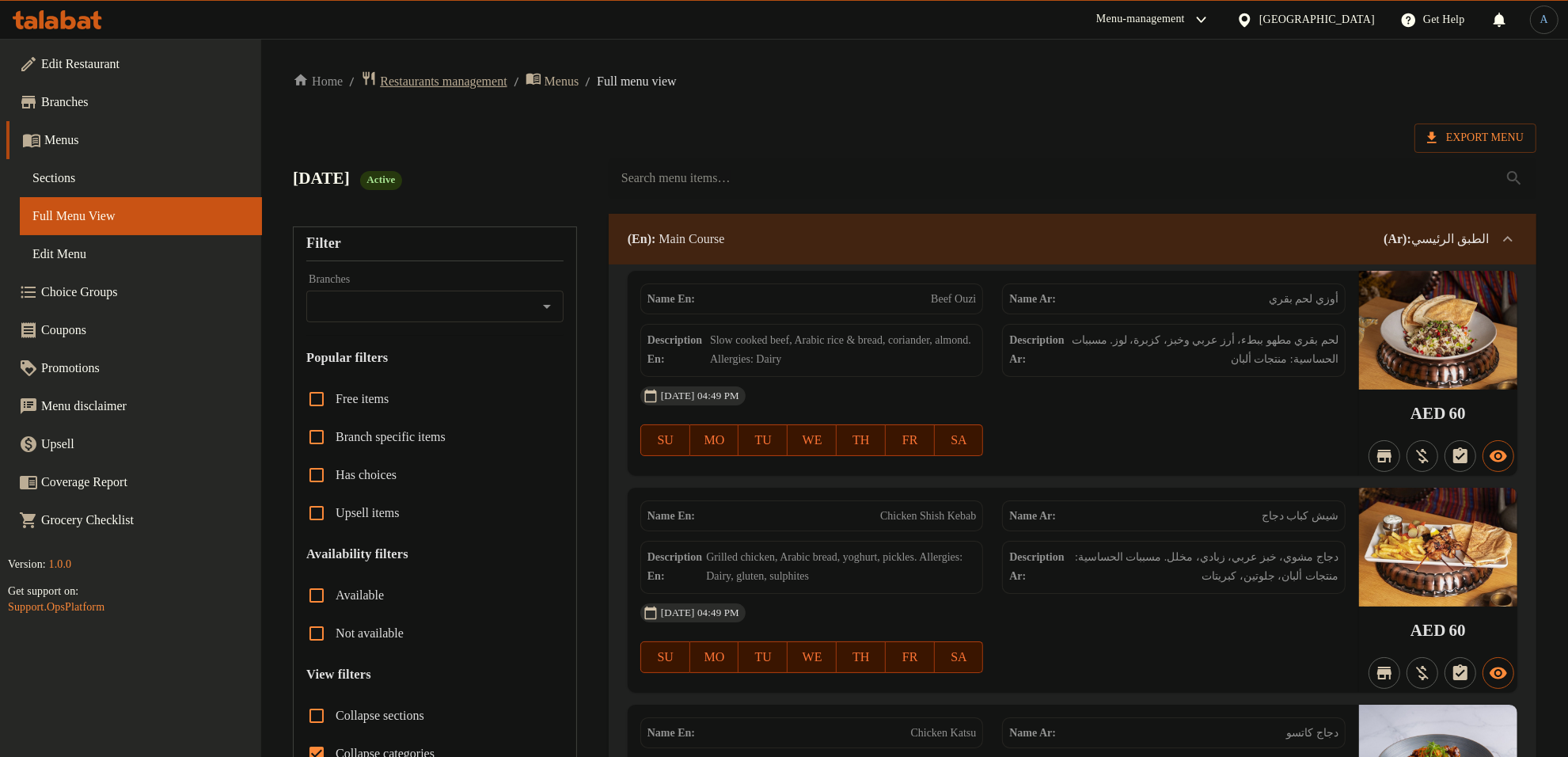
click at [409, 76] on span "Restaurants management" at bounding box center [443, 81] width 126 height 19
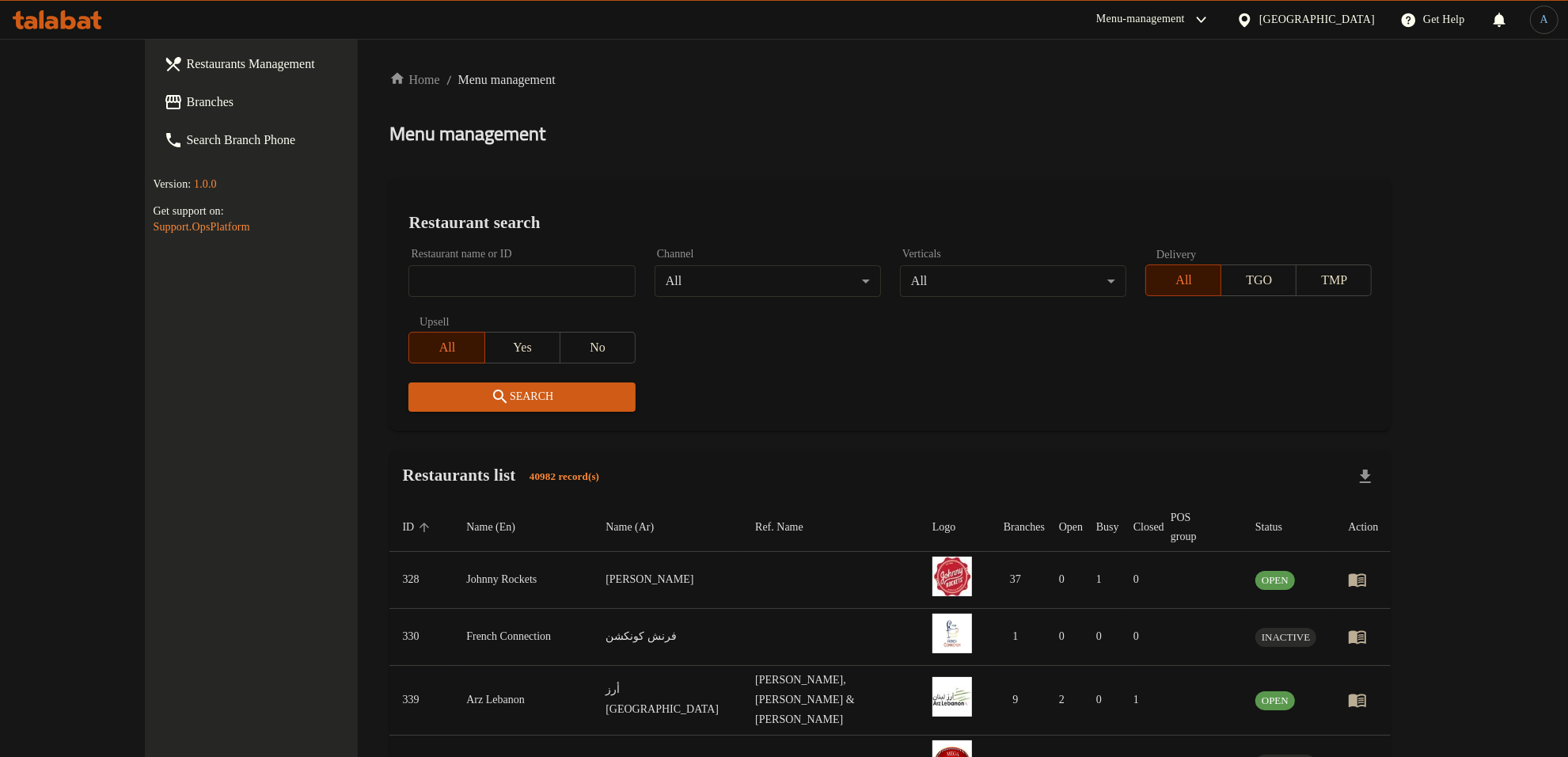
click at [186, 104] on span "Branches" at bounding box center [290, 102] width 209 height 19
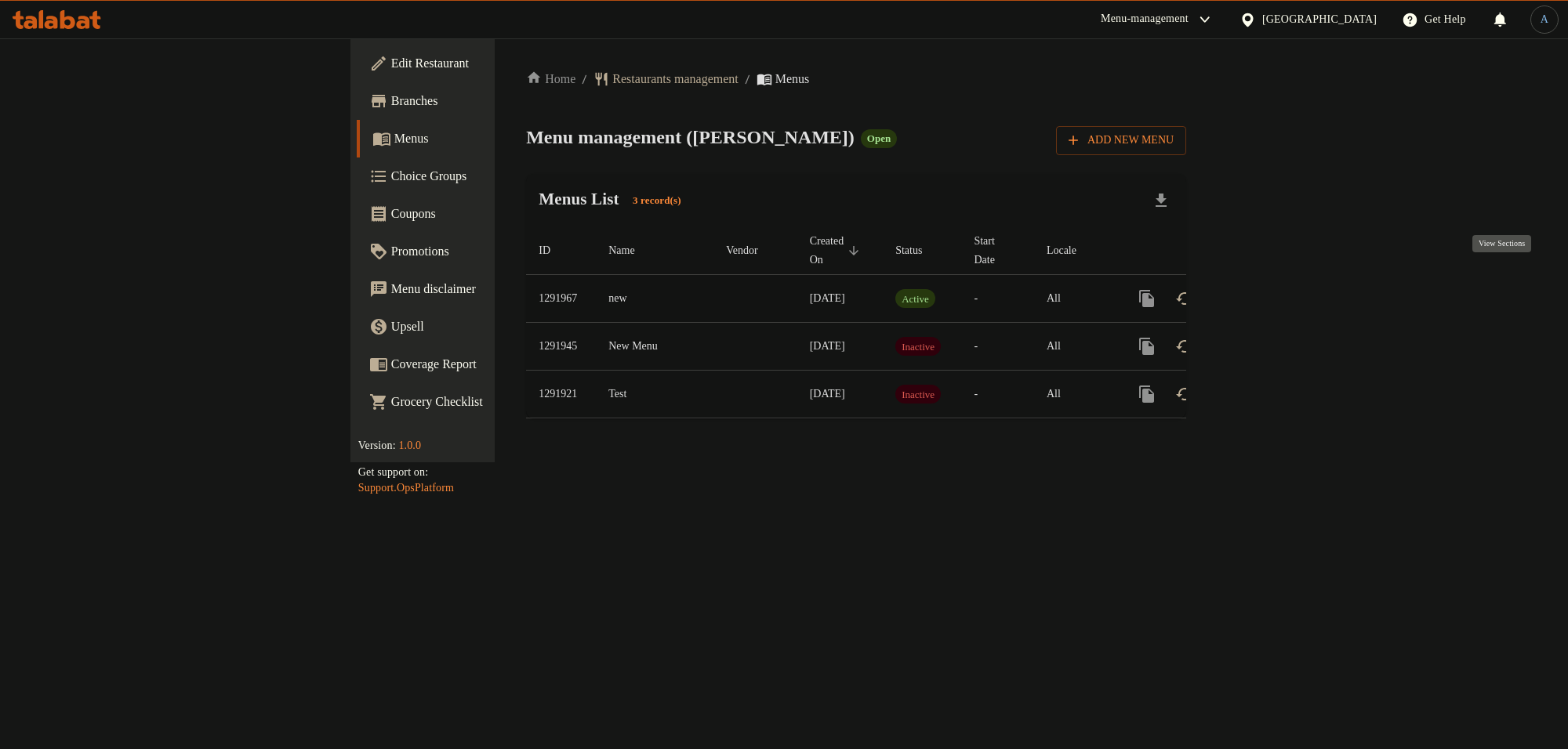
click at [1269, 289] on icon "enhanced table" at bounding box center [1259, 298] width 19 height 19
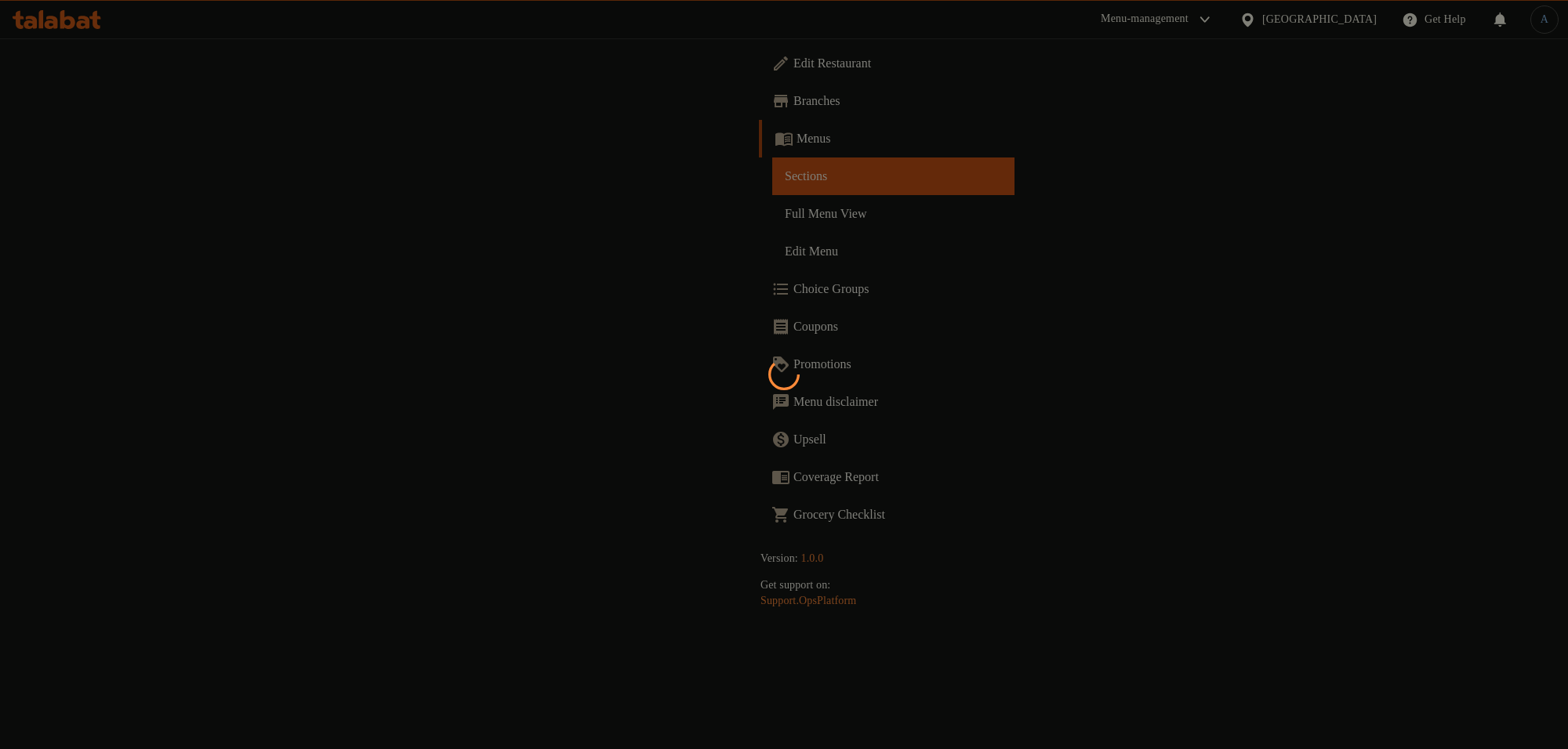
click at [84, 216] on div at bounding box center [784, 374] width 1568 height 749
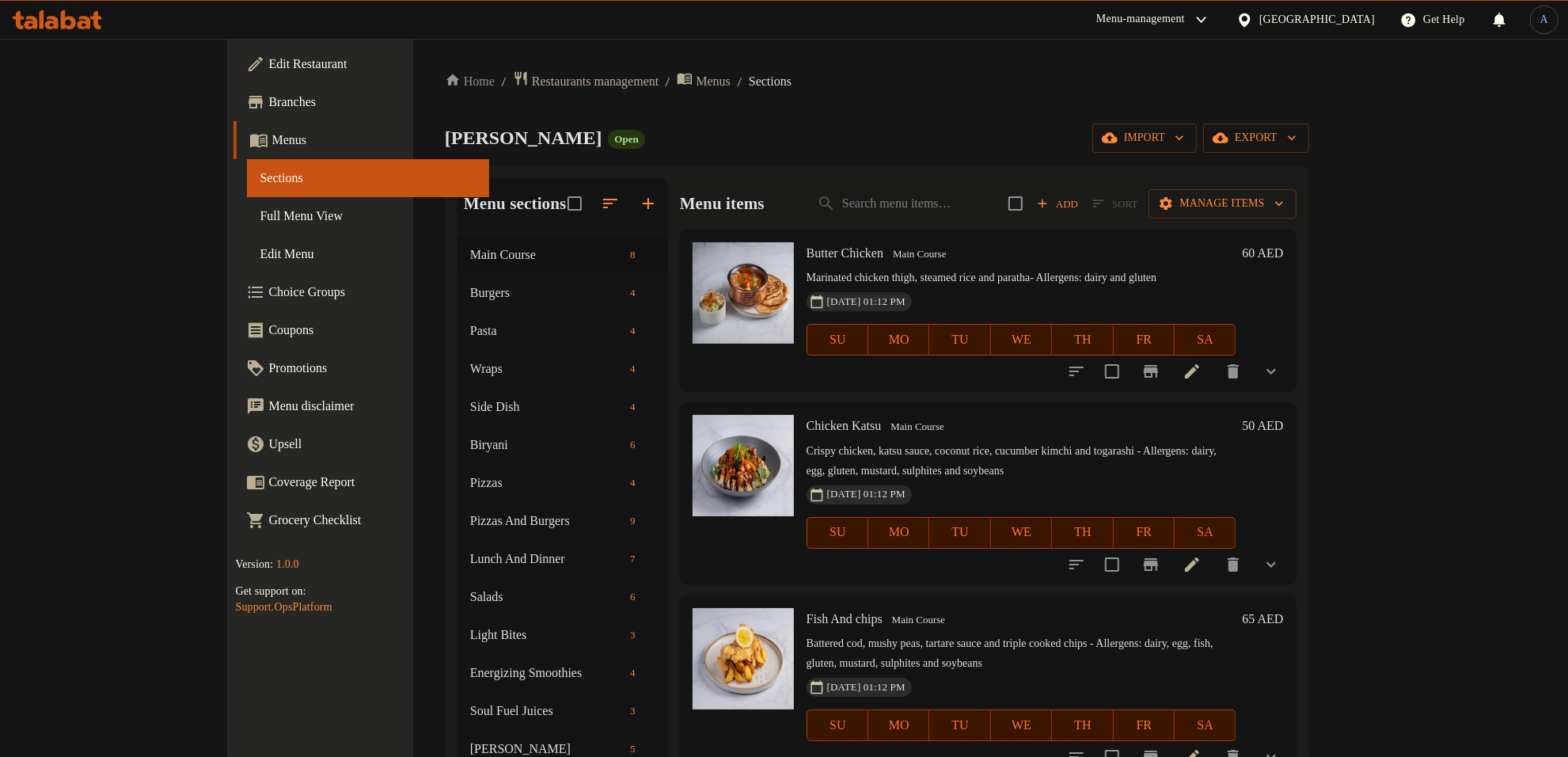
click at [260, 216] on span "Full Menu View" at bounding box center [368, 216] width 217 height 19
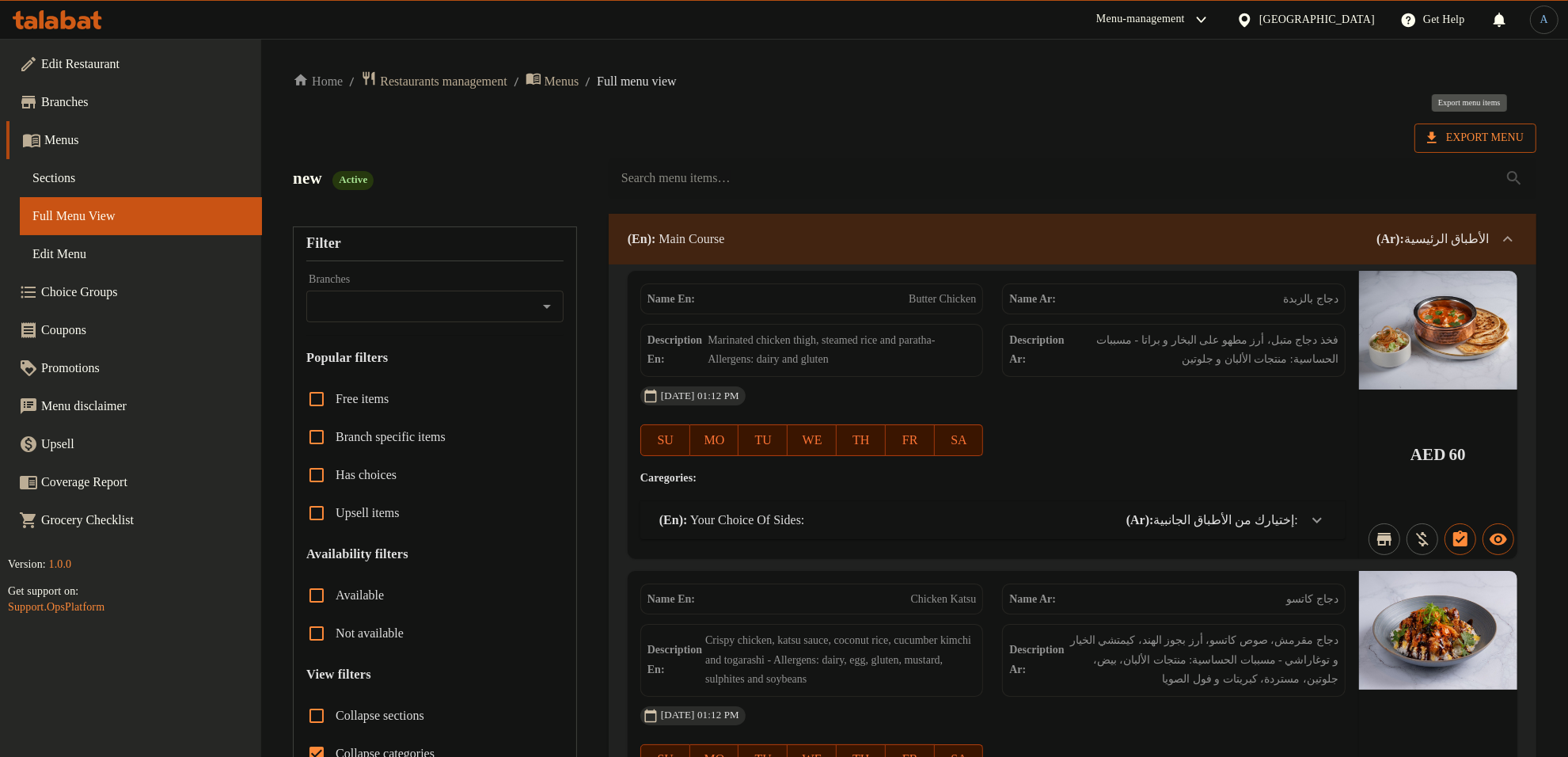
click at [1429, 124] on span "Export Menu" at bounding box center [1476, 138] width 122 height 29
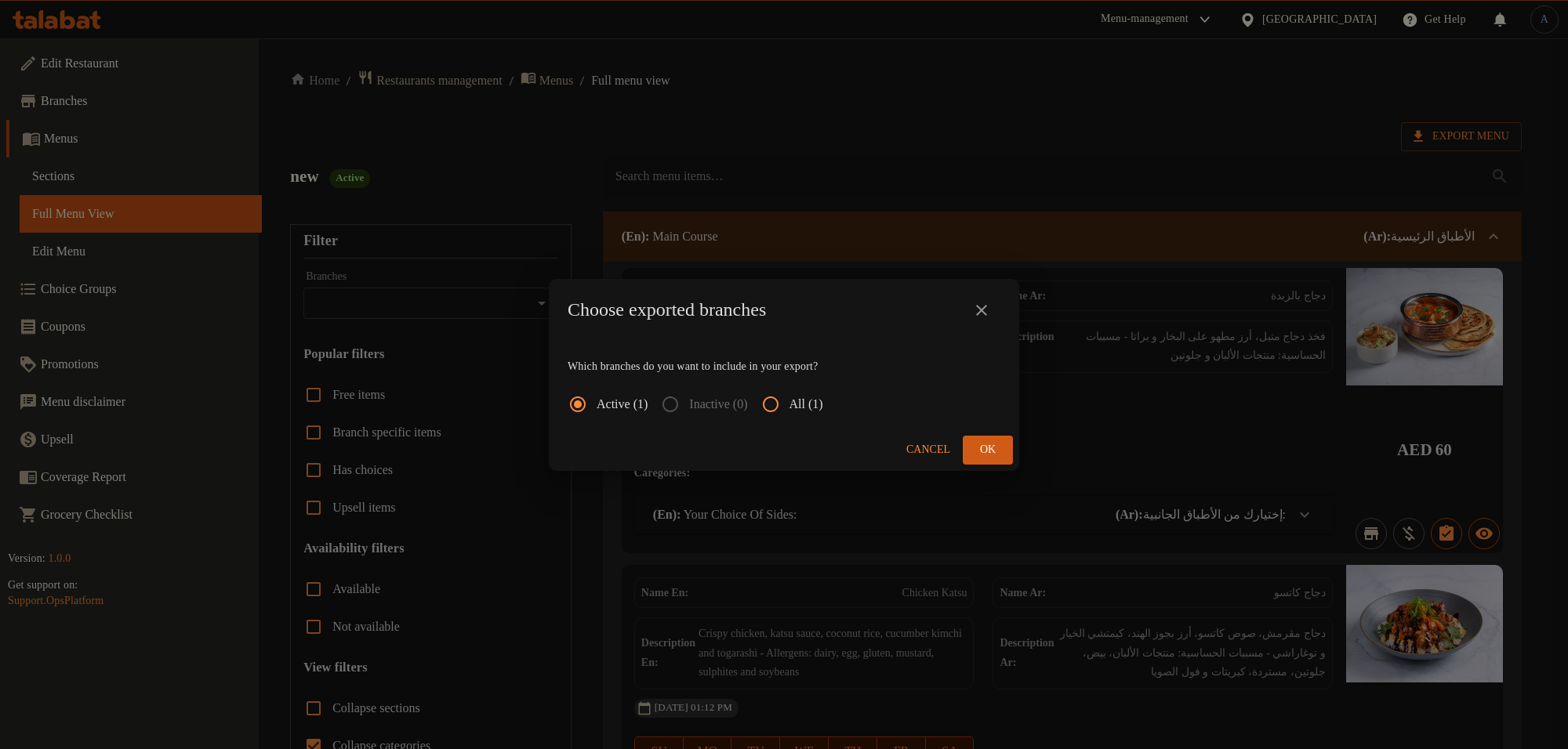
click at [813, 405] on span "All (1)" at bounding box center [806, 404] width 34 height 19
click at [790, 405] on input "All (1)" at bounding box center [771, 405] width 38 height 38
radio input "true"
click at [990, 441] on span "Ok" at bounding box center [988, 450] width 25 height 20
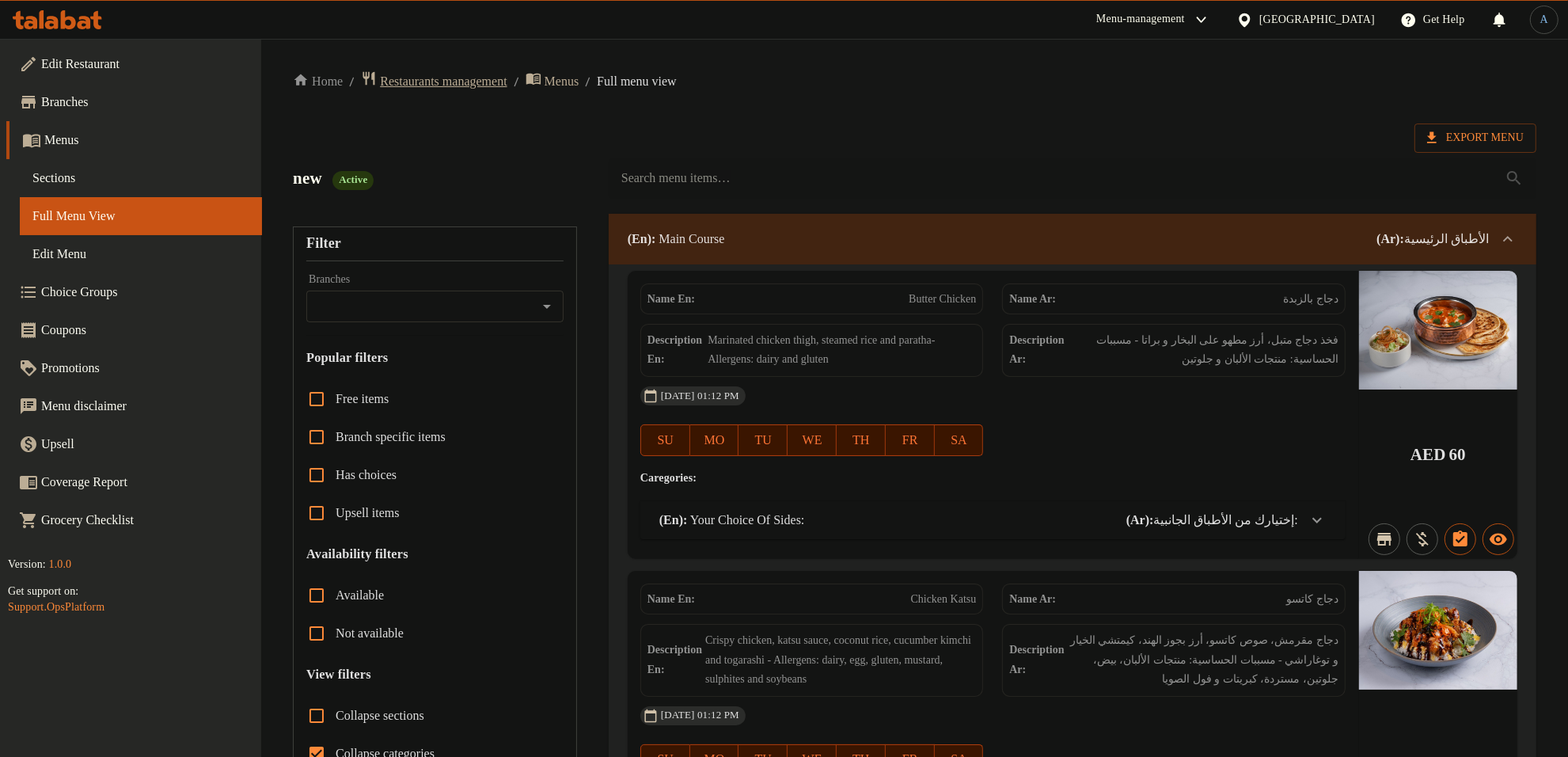
click at [434, 73] on span "Restaurants management" at bounding box center [443, 81] width 126 height 19
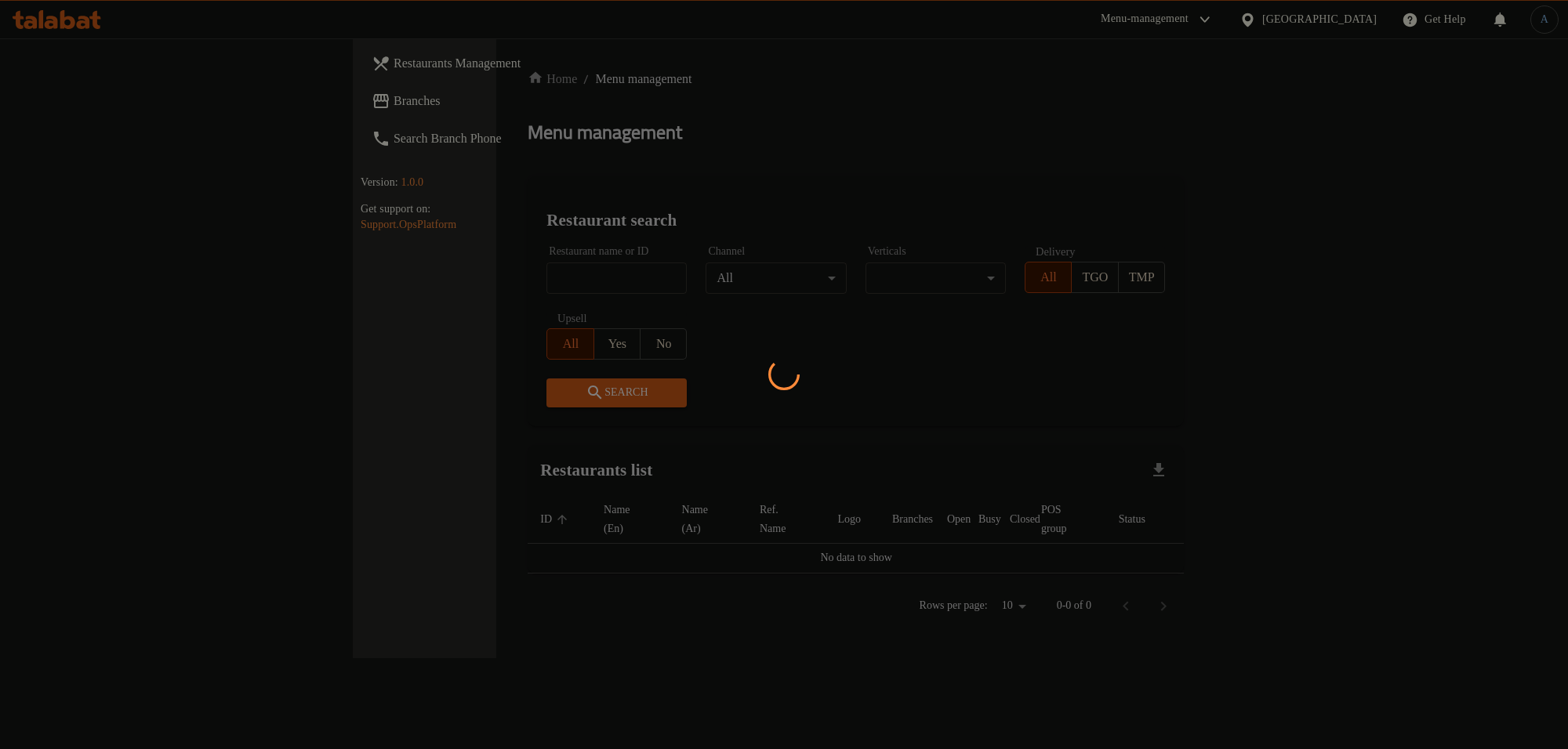
click at [89, 92] on div at bounding box center [784, 374] width 1568 height 749
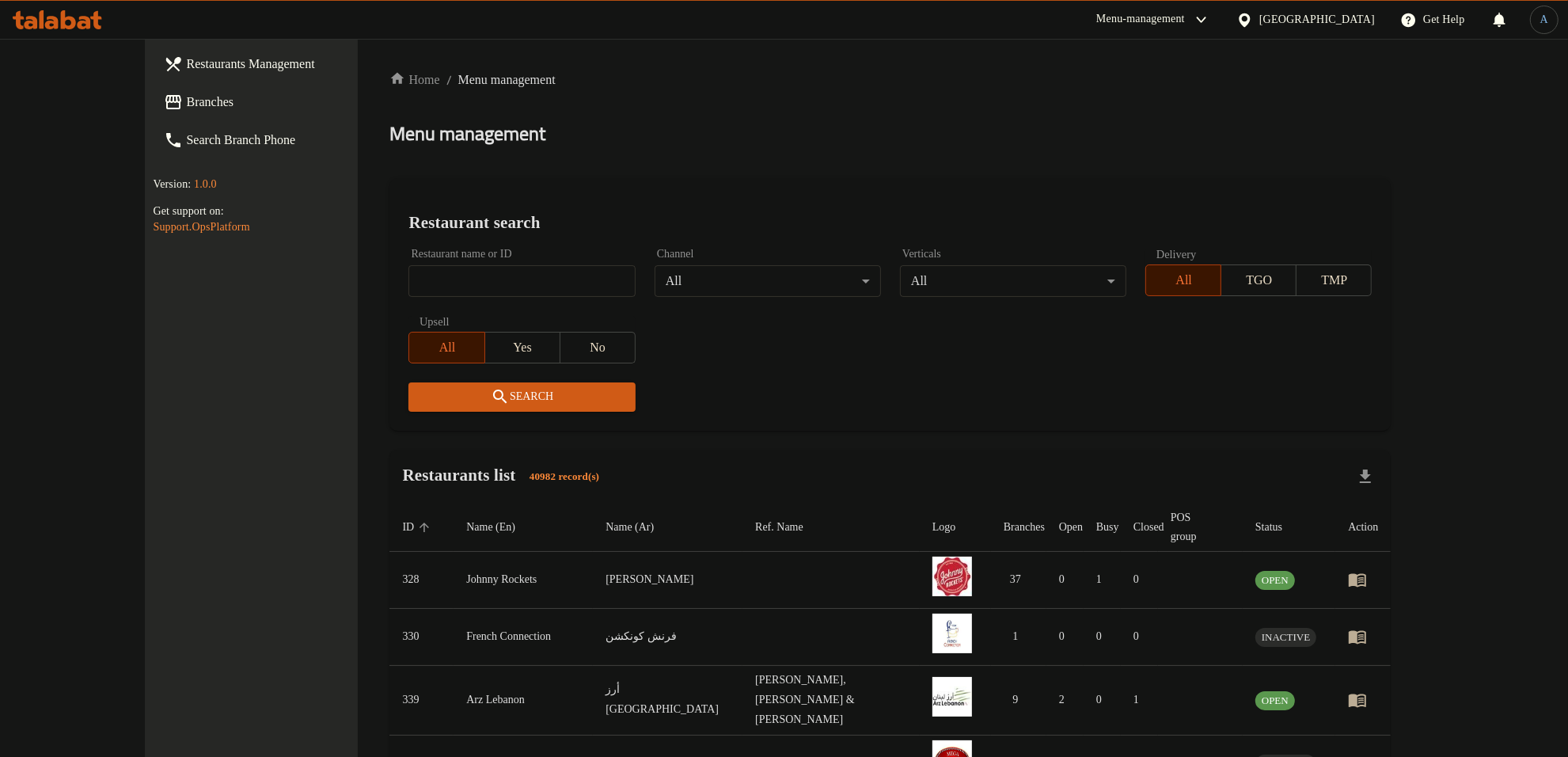
click at [186, 101] on span "Branches" at bounding box center [290, 102] width 209 height 19
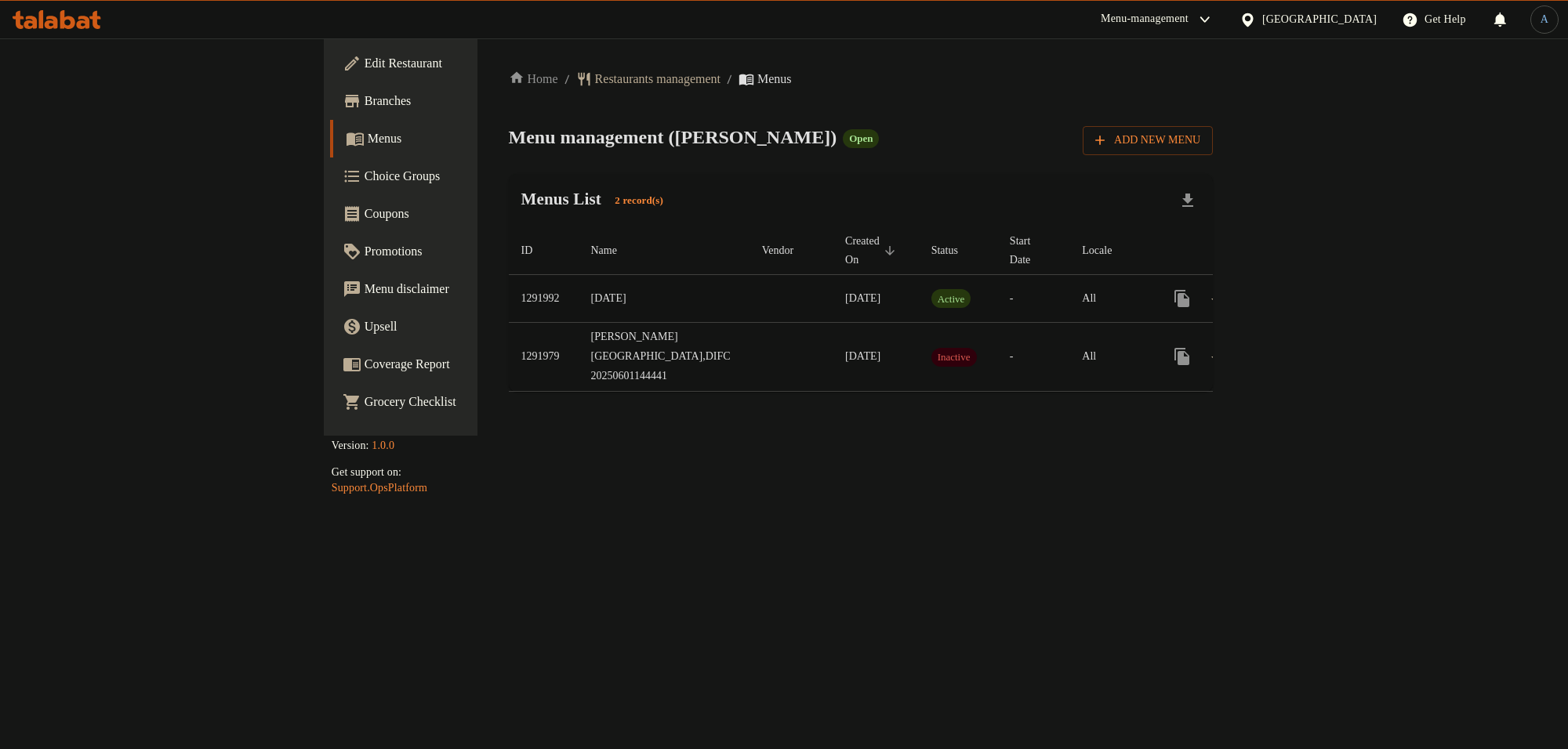
click at [1303, 292] on icon "enhanced table" at bounding box center [1295, 299] width 14 height 14
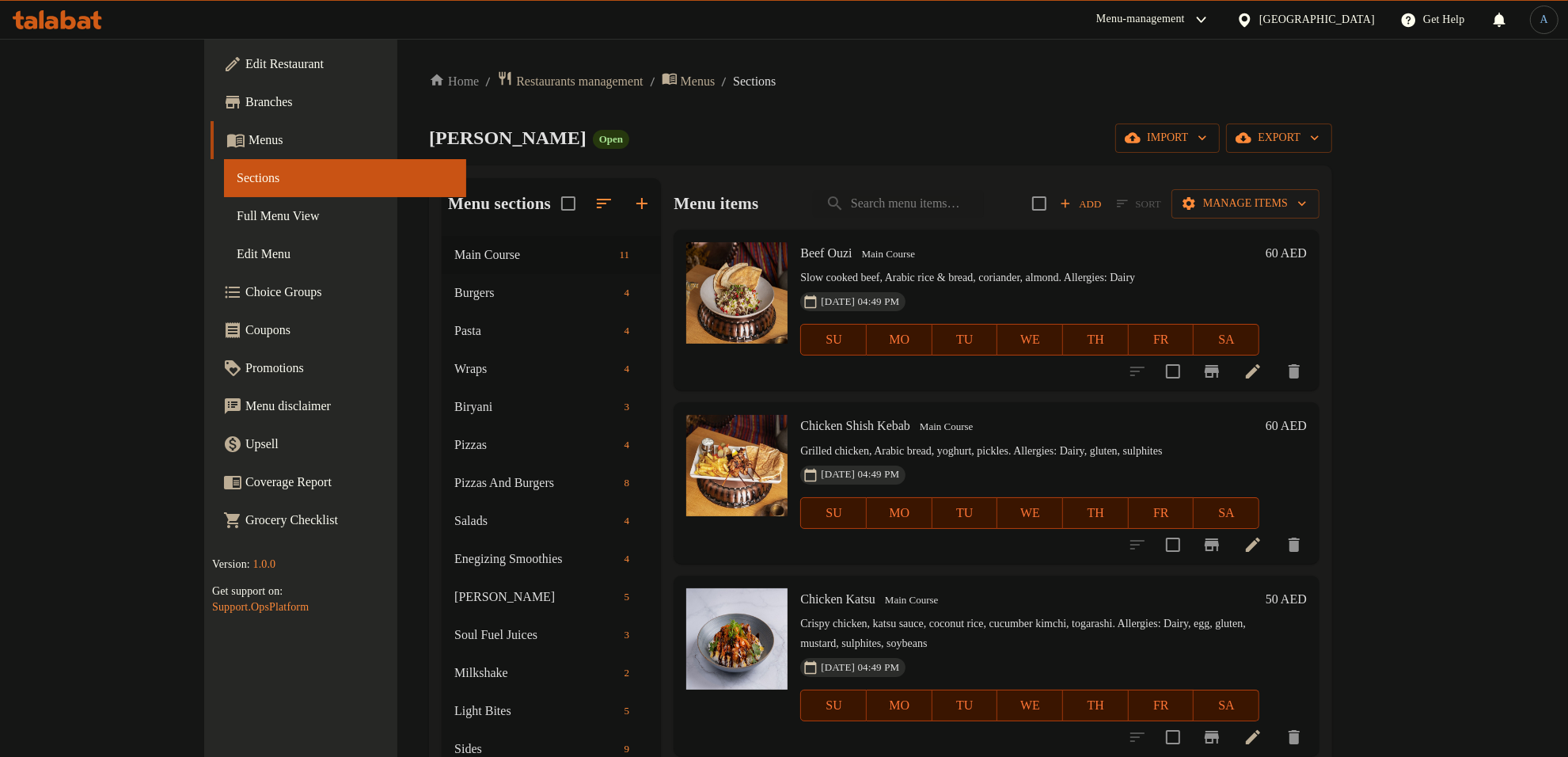
click at [650, 124] on div "[PERSON_NAME] Open import export" at bounding box center [880, 138] width 903 height 29
click at [709, 121] on div "Home / Restaurants management / Menus / Sections [PERSON_NAME] Open import expo…" at bounding box center [880, 509] width 903 height 878
click at [960, 133] on div "[PERSON_NAME] Open import export" at bounding box center [880, 138] width 903 height 29
click at [595, 200] on icon "button" at bounding box center [604, 203] width 19 height 19
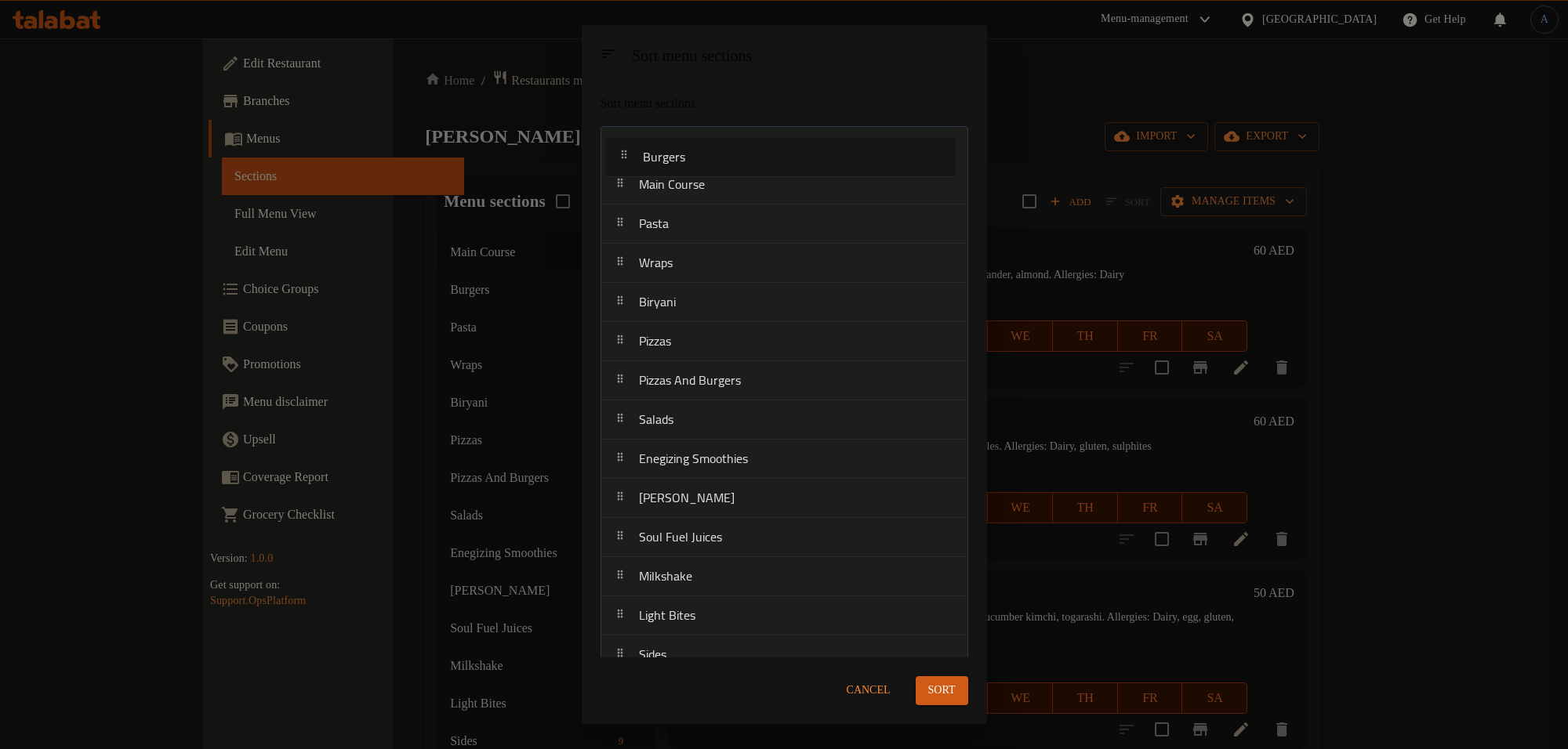
drag, startPoint x: 679, startPoint y: 189, endPoint x: 688, endPoint y: 143, distance: 46.9
click at [688, 143] on nav "Main Course Burgers Pasta Wraps Biryani Pizzas Pizzas And Burgers Salads Enegiz…" at bounding box center [784, 400] width 368 height 550
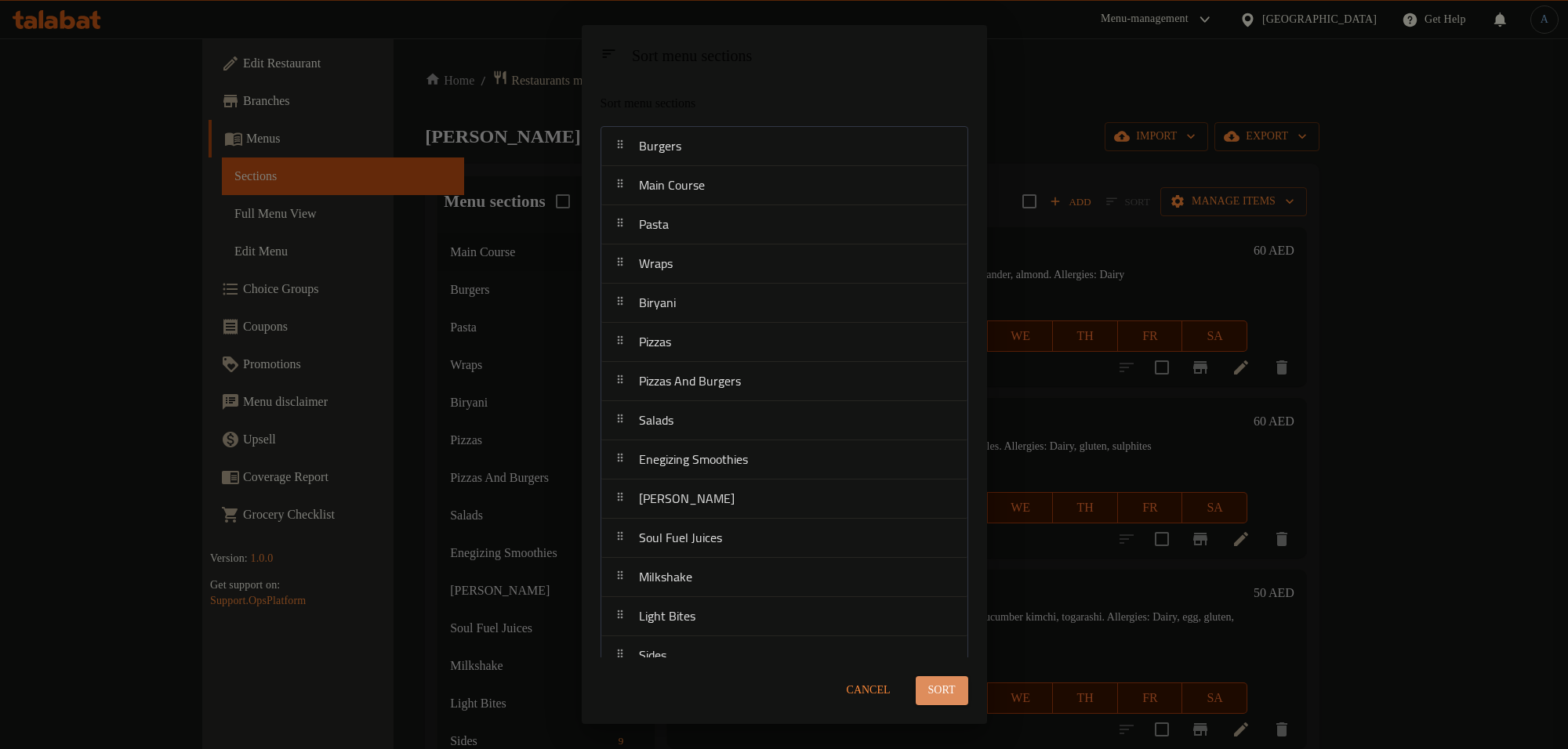
click at [929, 683] on span "Sort" at bounding box center [942, 691] width 27 height 20
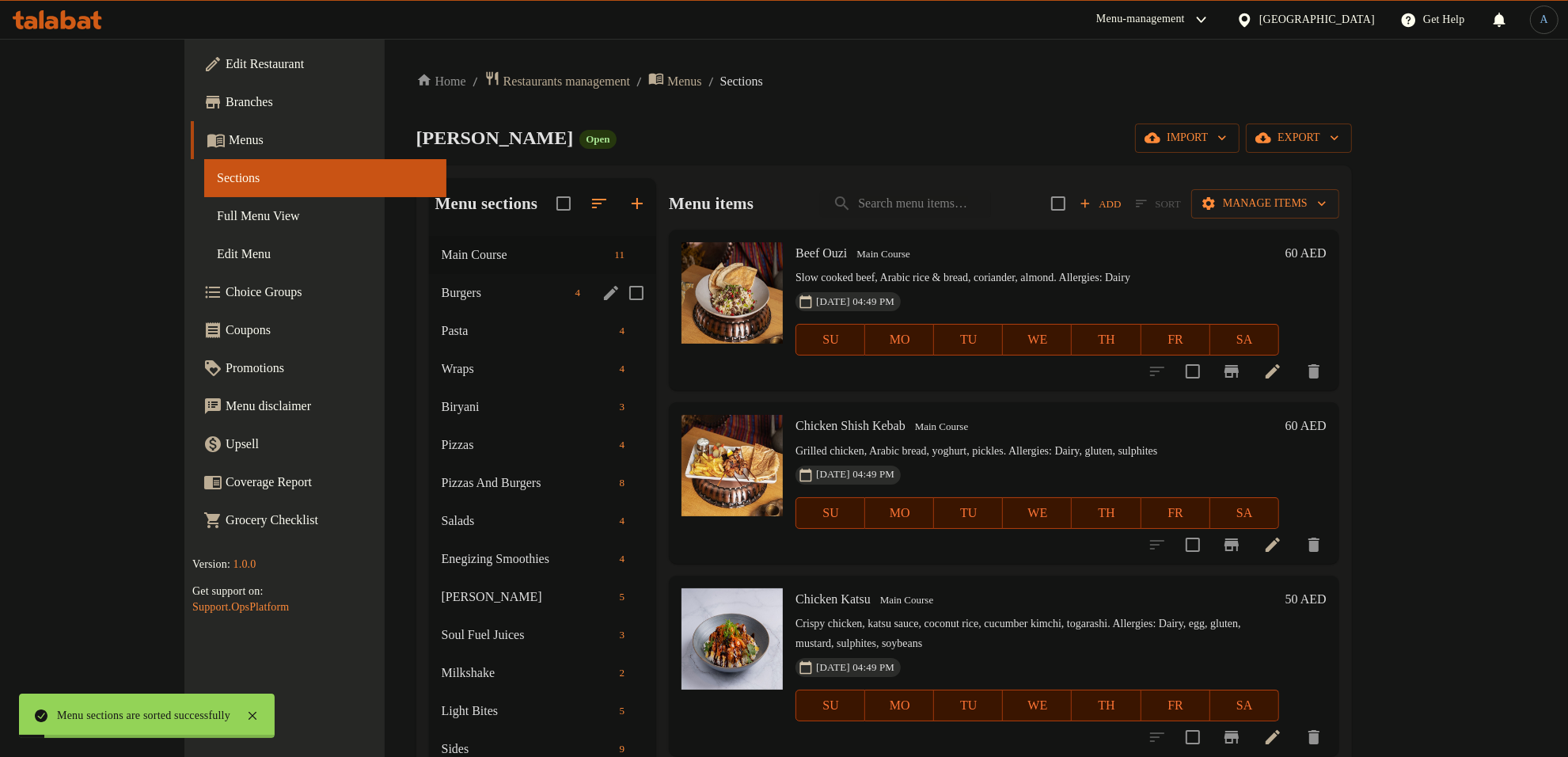
click at [442, 262] on span "Main Course" at bounding box center [525, 254] width 167 height 19
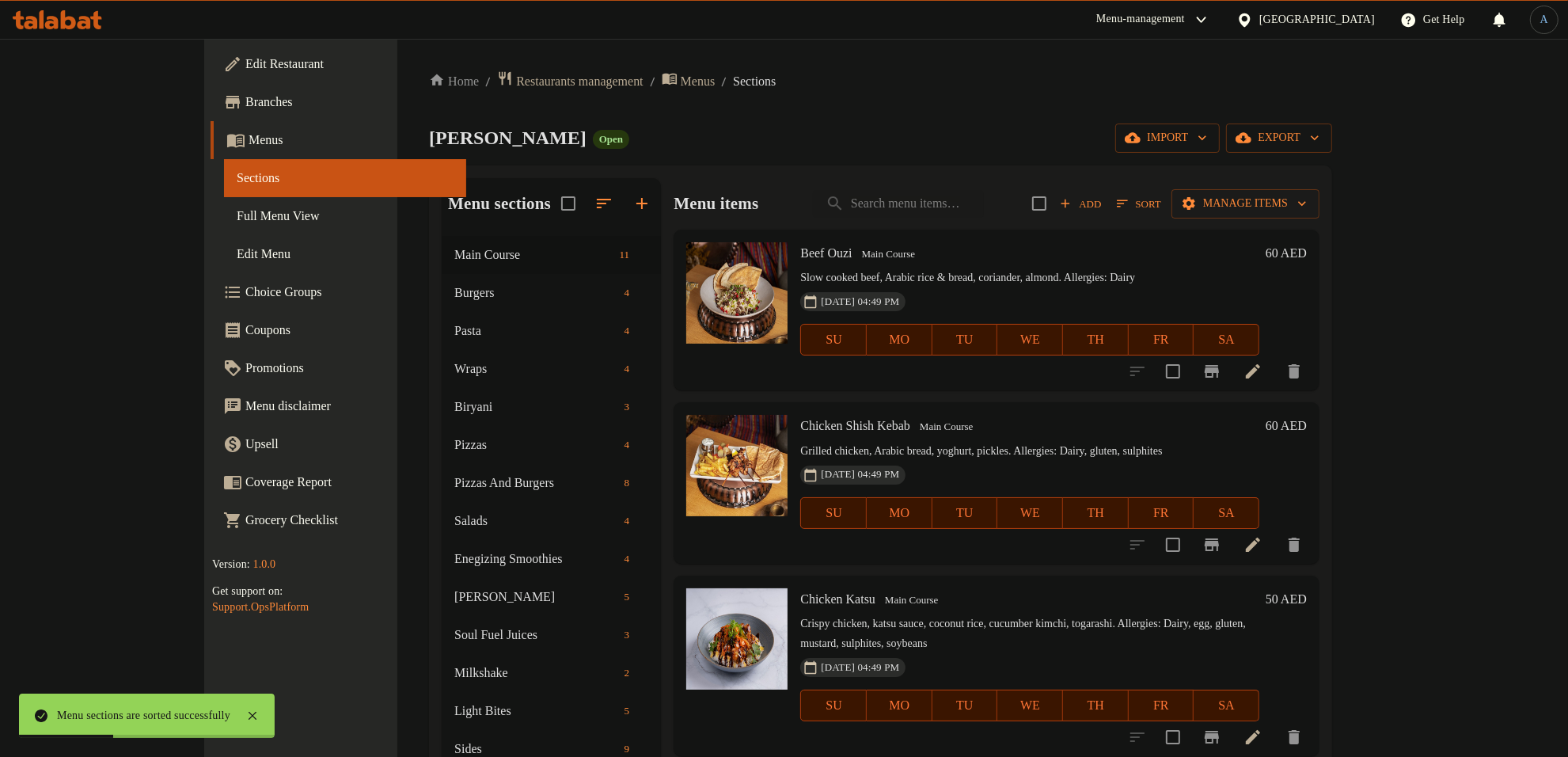
click at [797, 115] on div "Home / Restaurants management / Menus / Sections [PERSON_NAME] Open import expo…" at bounding box center [880, 509] width 903 height 878
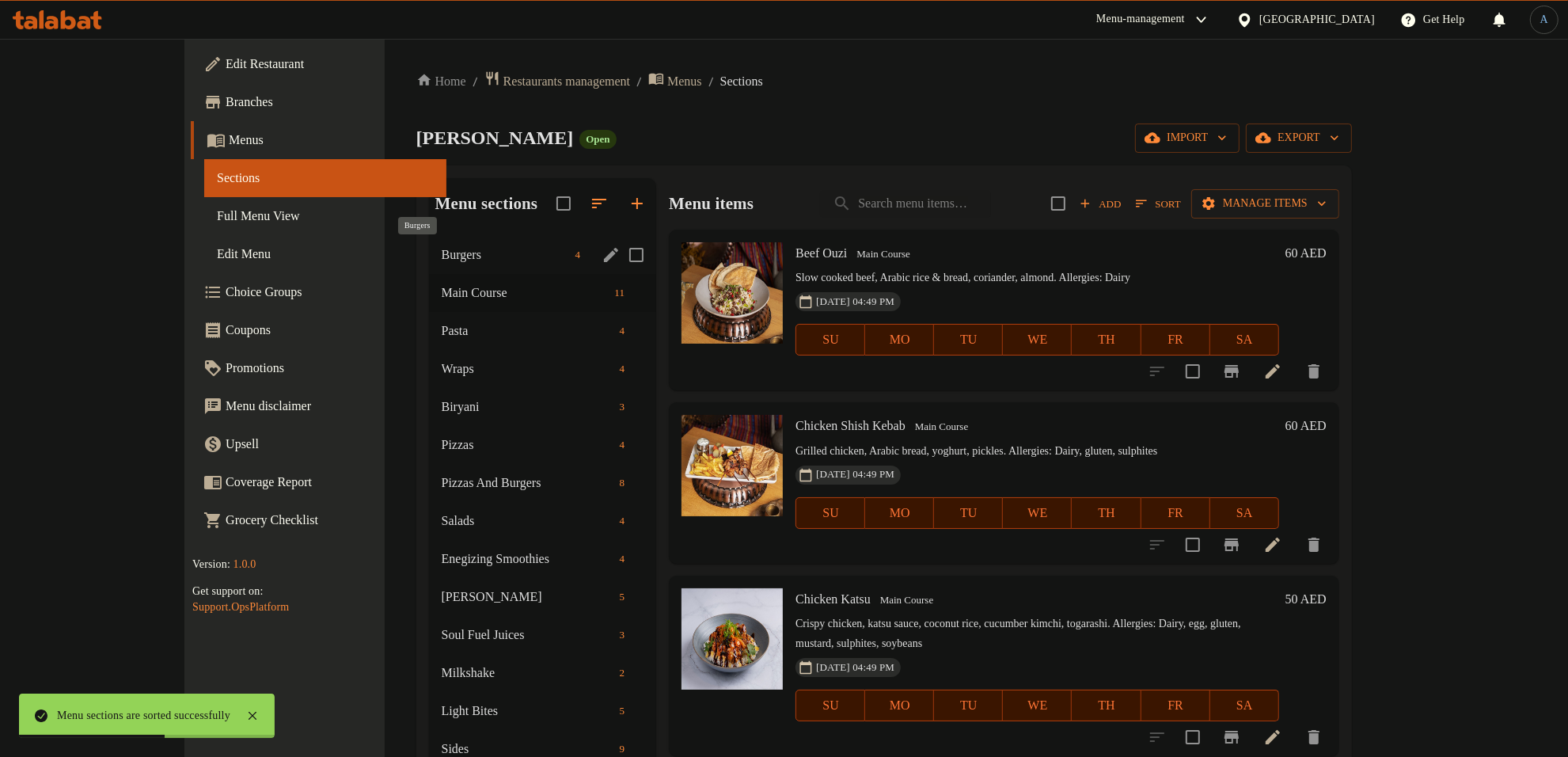
click at [442, 250] on span "Burgers" at bounding box center [505, 254] width 127 height 19
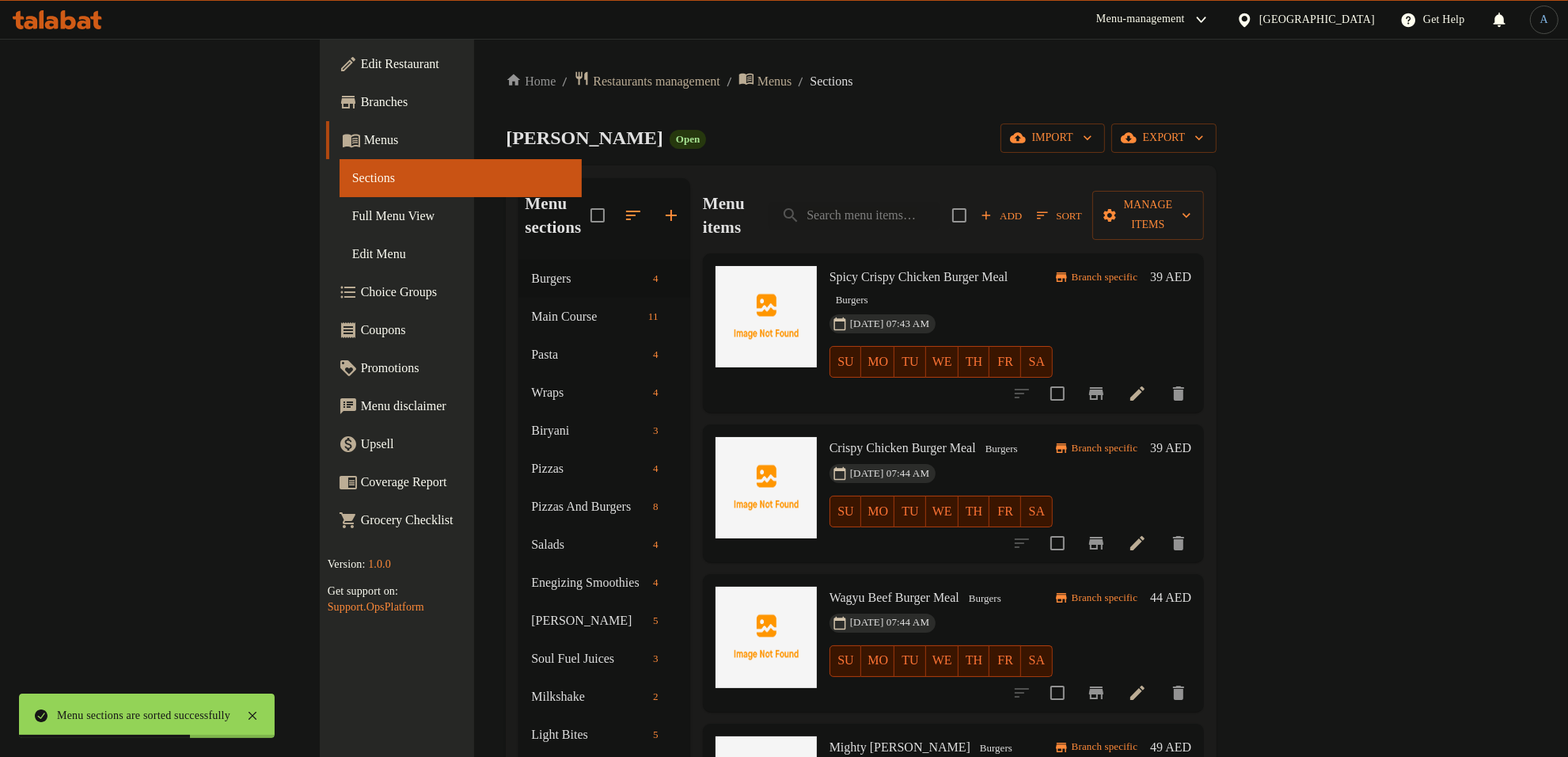
click at [855, 270] on span "Spicy Crispy Chicken Burger Meal" at bounding box center [918, 276] width 178 height 14
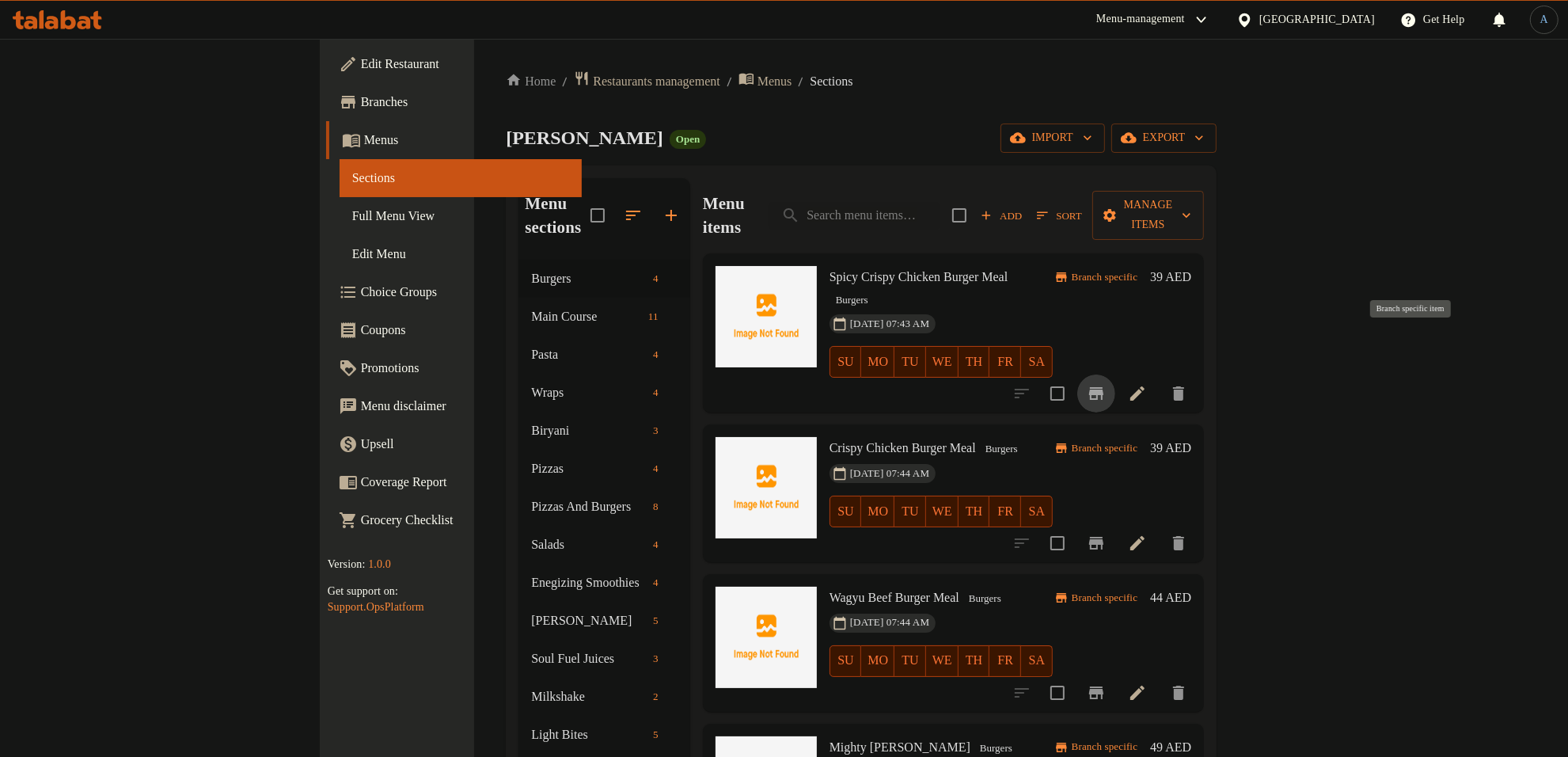
click at [1106, 384] on icon "Branch-specific-item" at bounding box center [1096, 394] width 19 height 19
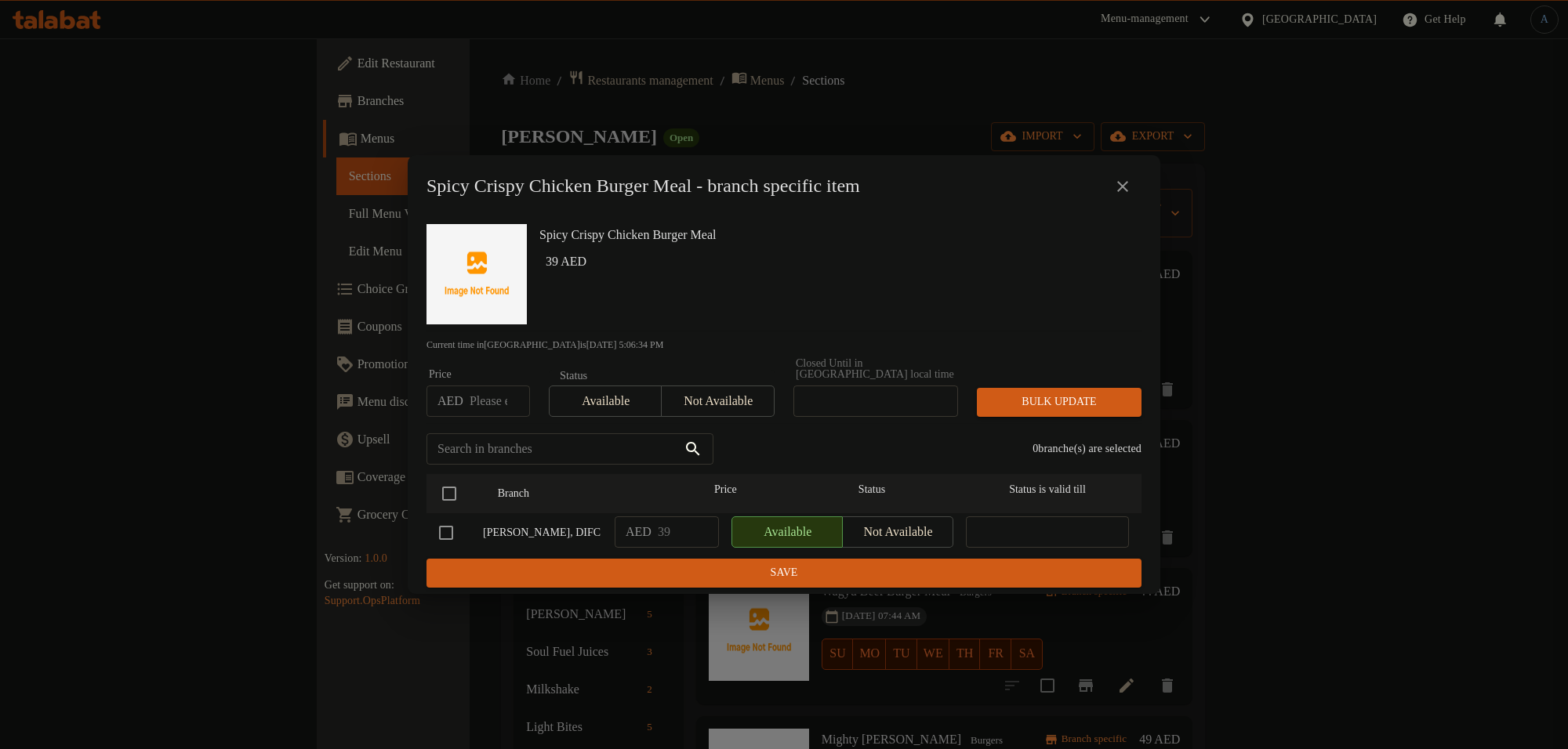
drag, startPoint x: 1130, startPoint y: 188, endPoint x: 1133, endPoint y: 205, distance: 17.3
click at [1130, 188] on icon "close" at bounding box center [1122, 187] width 19 height 19
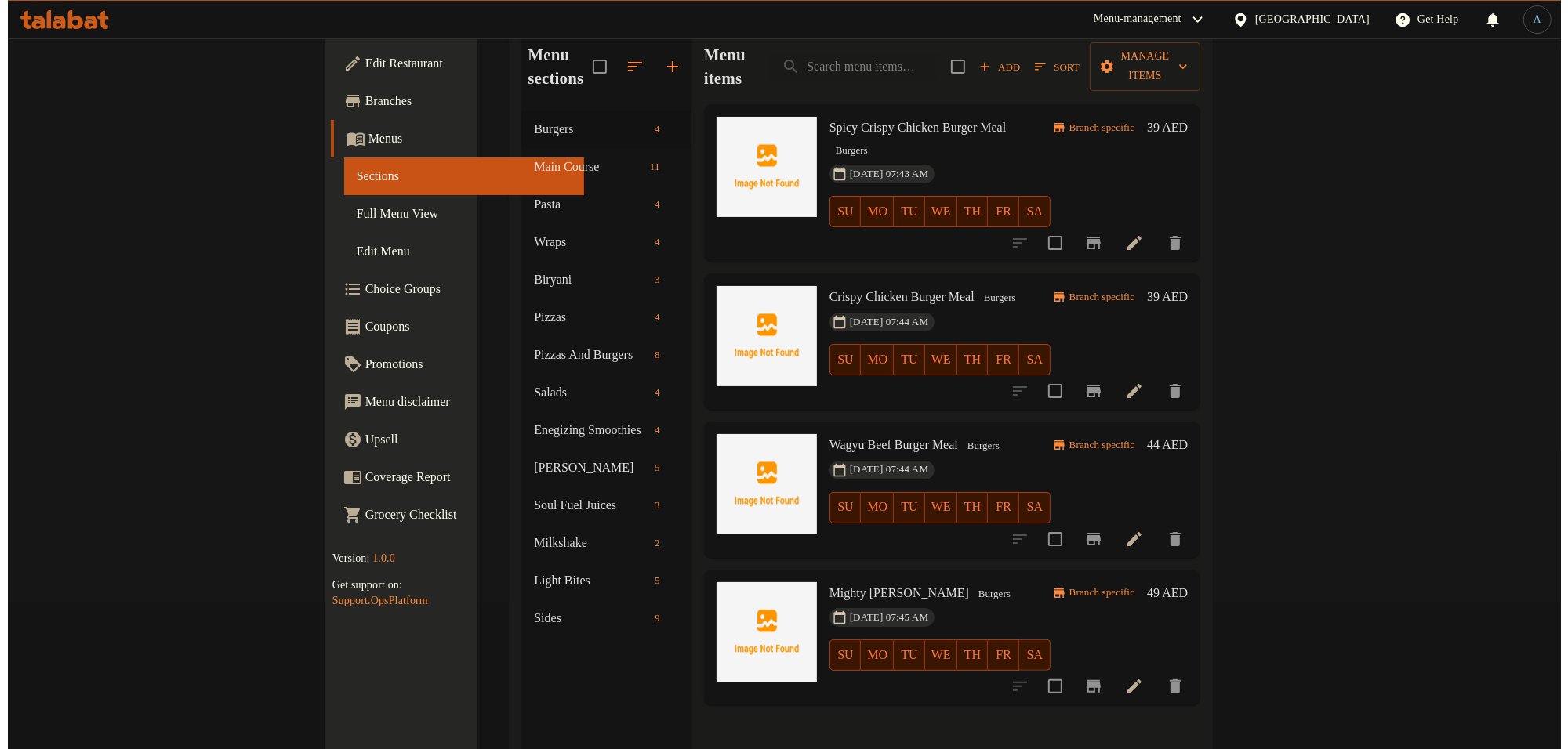
scroll to position [196, 0]
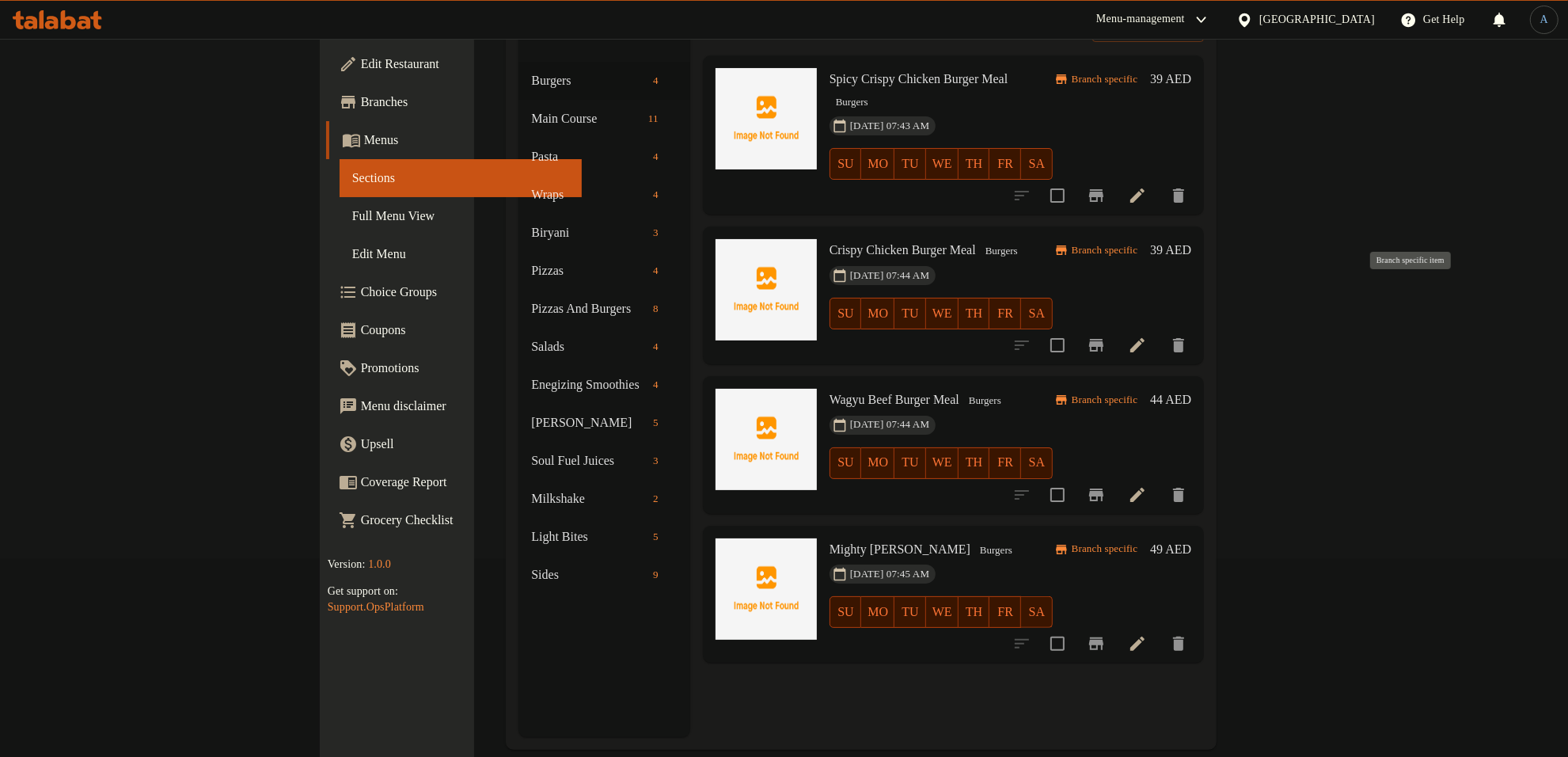
click at [1103, 339] on icon "Branch-specific-item" at bounding box center [1097, 345] width 15 height 13
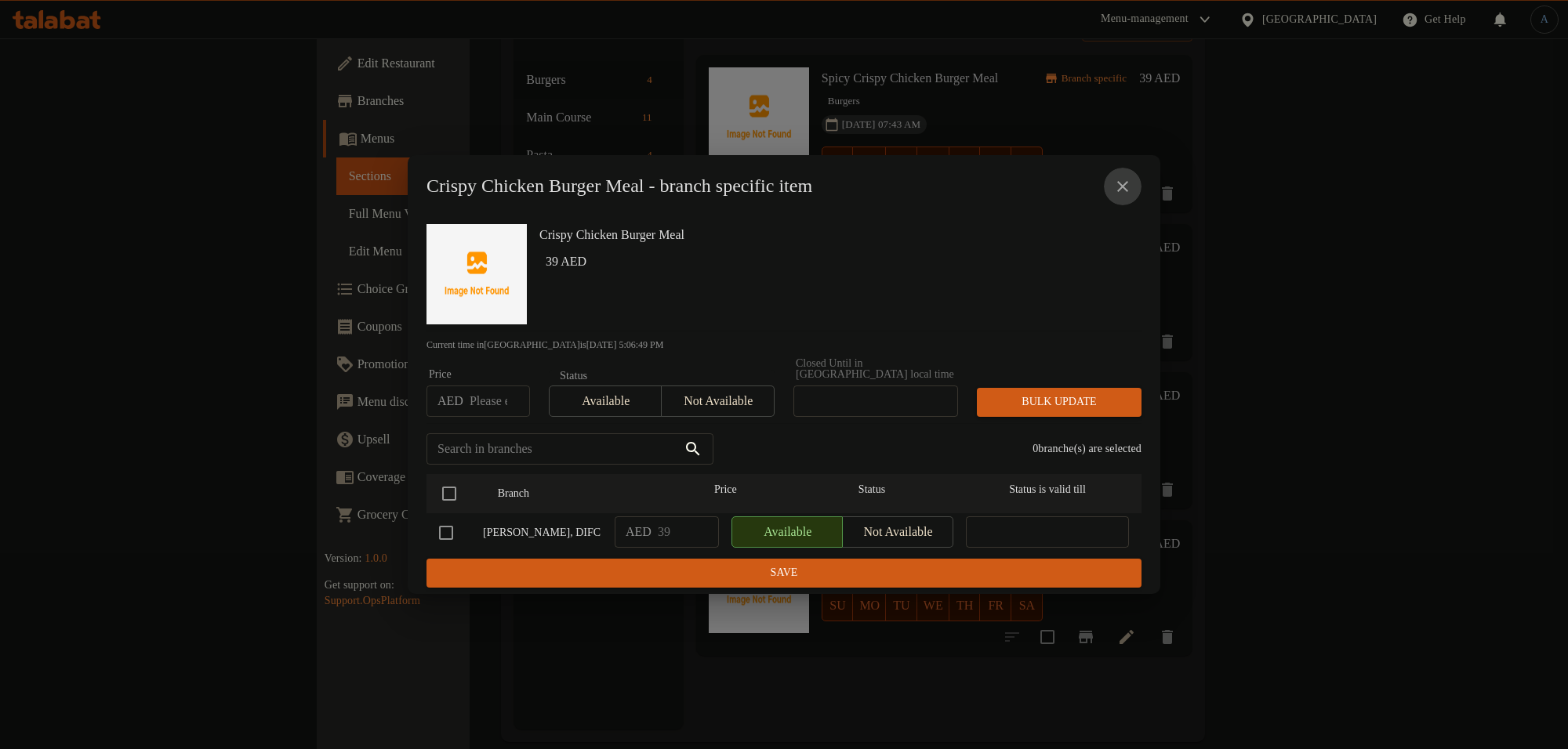
click at [1118, 178] on icon "close" at bounding box center [1122, 187] width 19 height 19
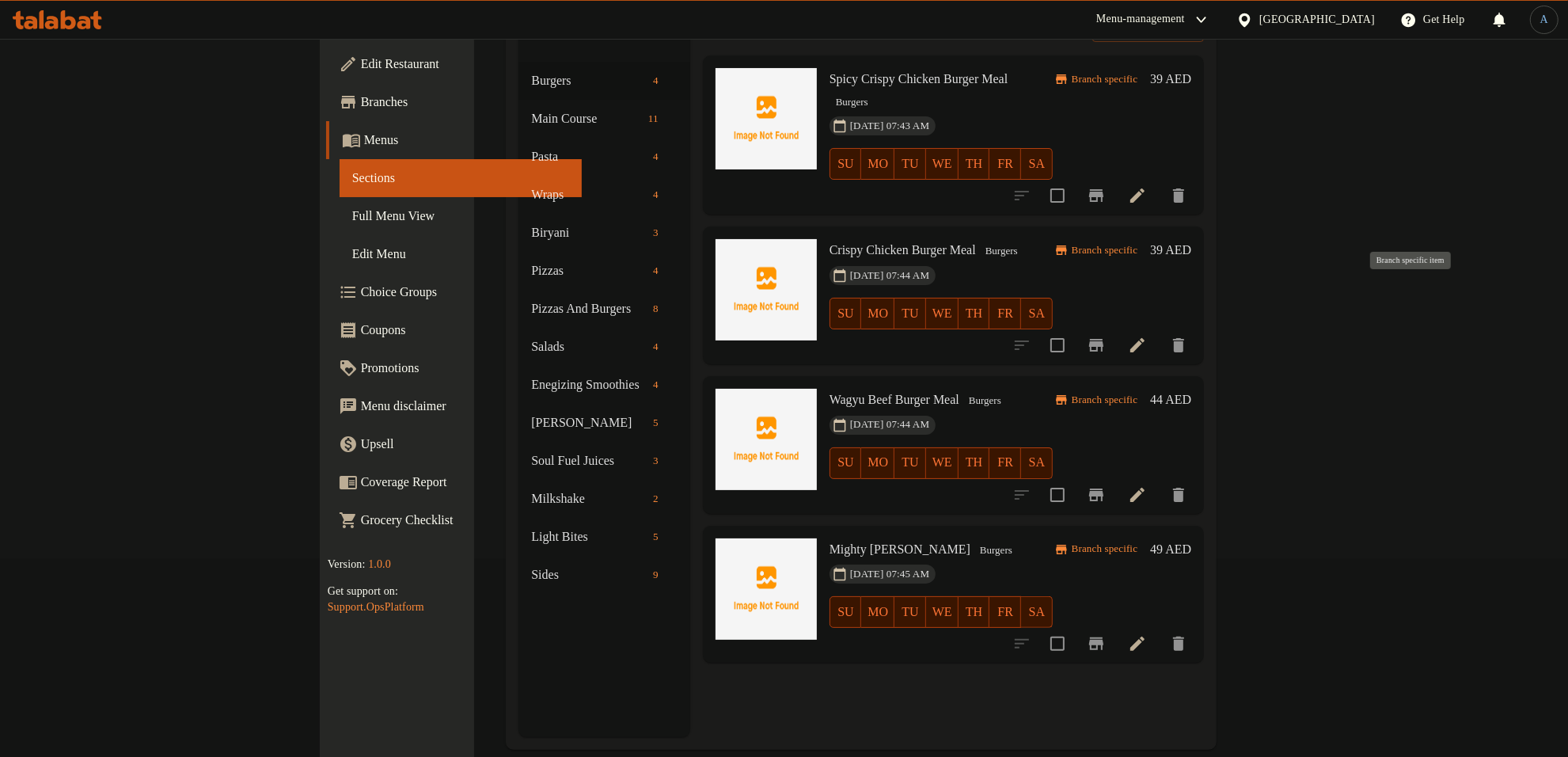
click at [1106, 336] on icon "Branch-specific-item" at bounding box center [1096, 345] width 19 height 19
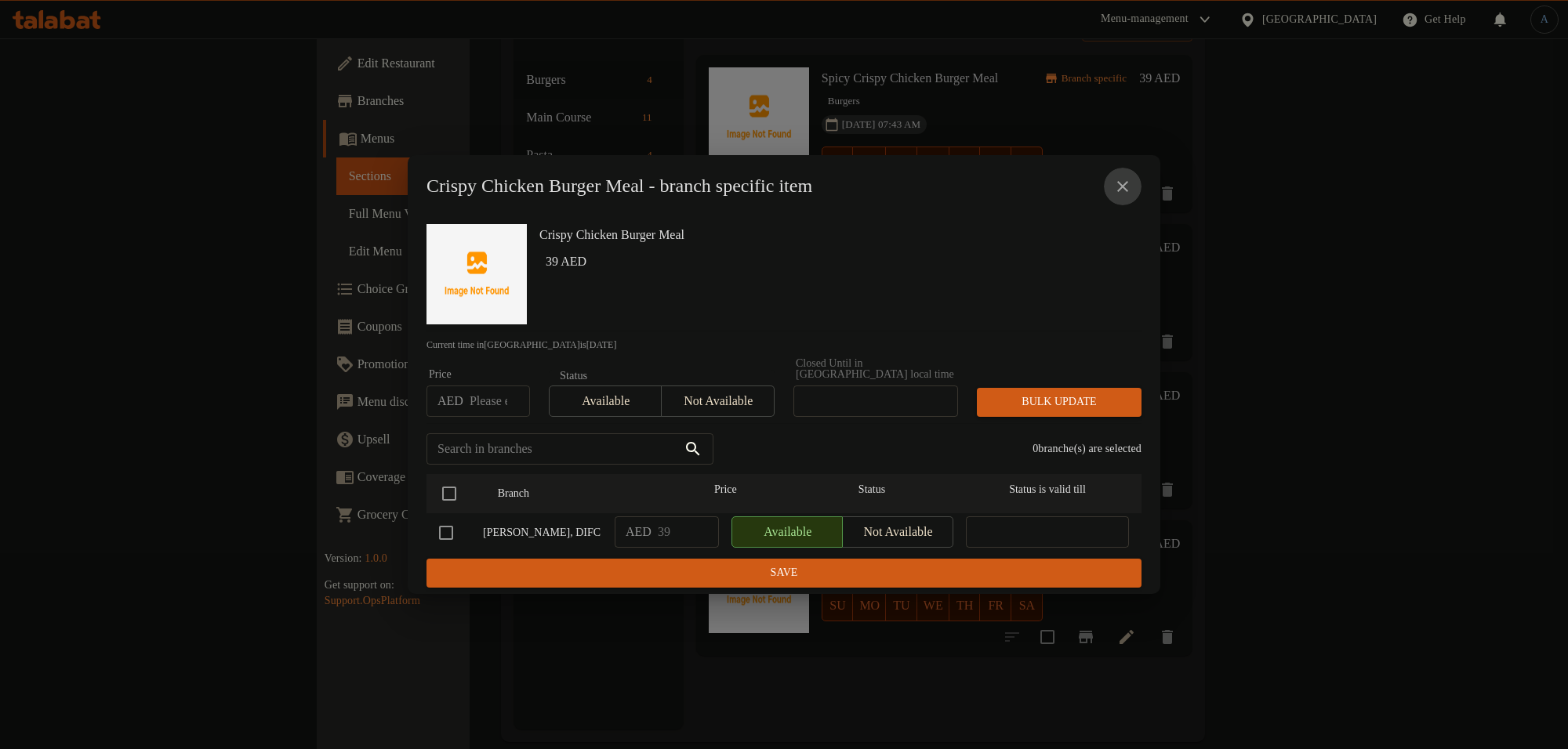
drag, startPoint x: 1108, startPoint y: 184, endPoint x: 1125, endPoint y: 177, distance: 18.4
click at [1115, 181] on button "close" at bounding box center [1123, 187] width 38 height 38
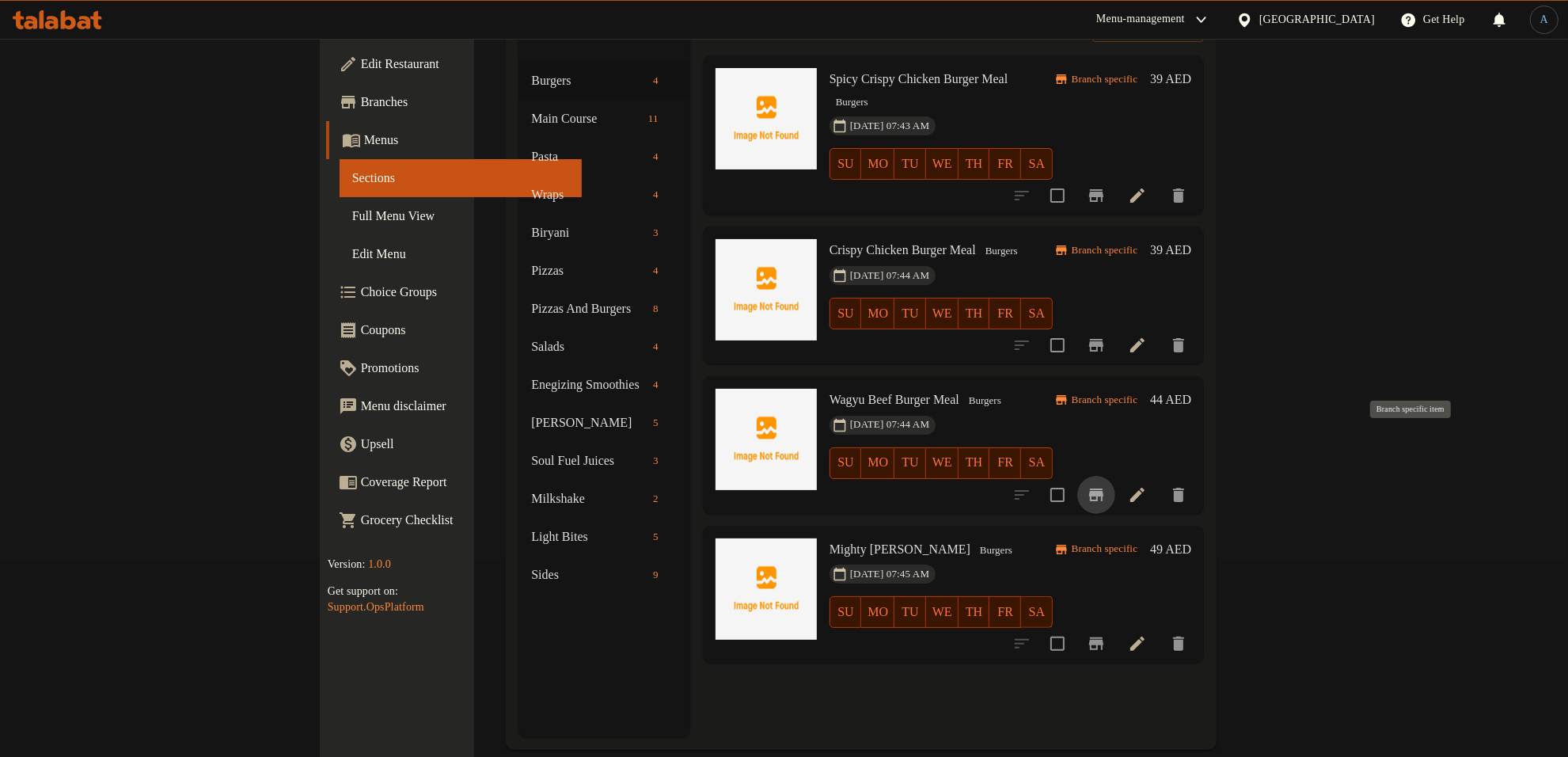
click at [1106, 486] on icon "Branch-specific-item" at bounding box center [1096, 495] width 19 height 19
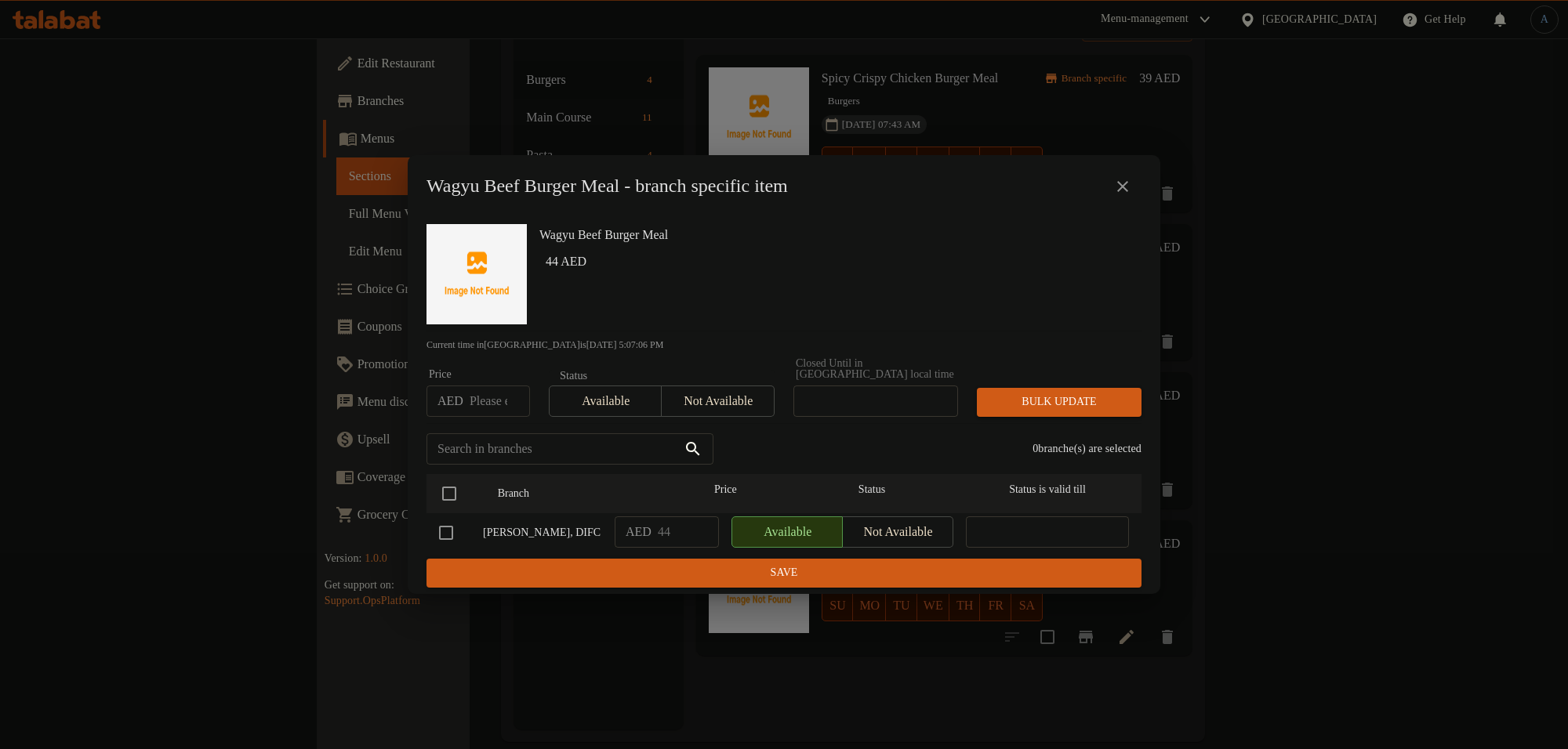
click at [1121, 183] on icon "close" at bounding box center [1122, 187] width 19 height 19
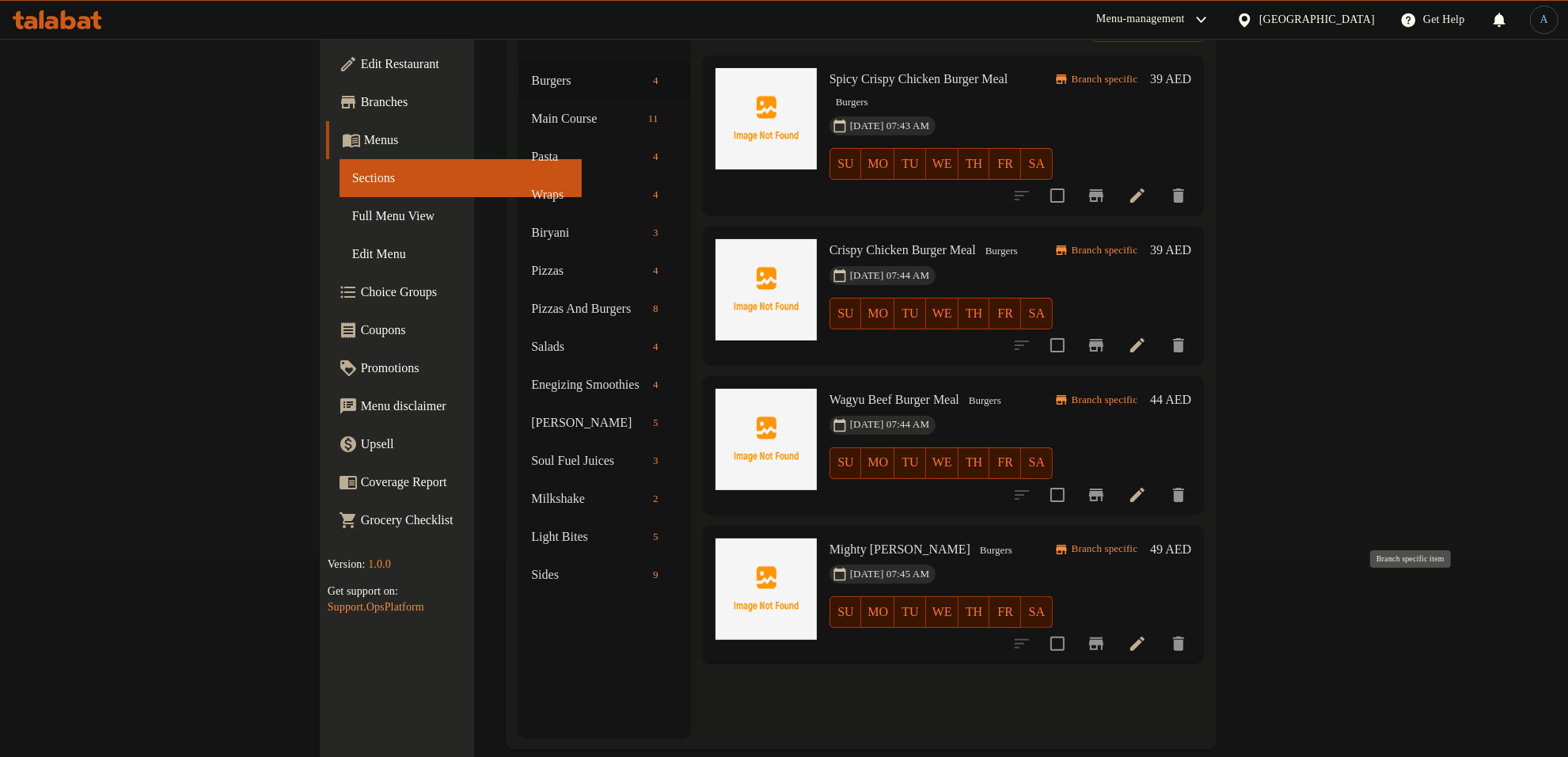
click at [1106, 634] on icon "Branch-specific-item" at bounding box center [1096, 643] width 19 height 19
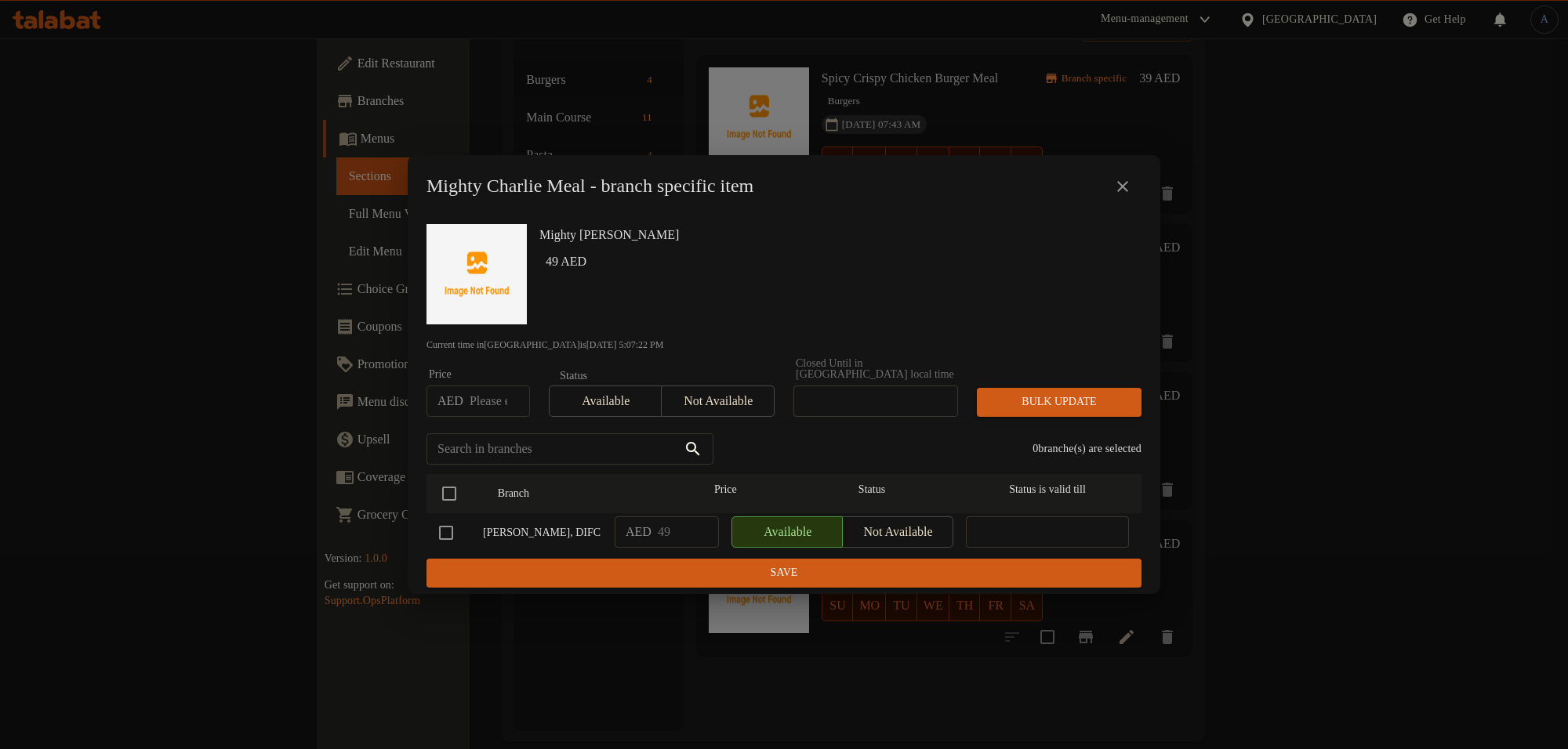
click at [1122, 187] on icon "close" at bounding box center [1122, 187] width 11 height 11
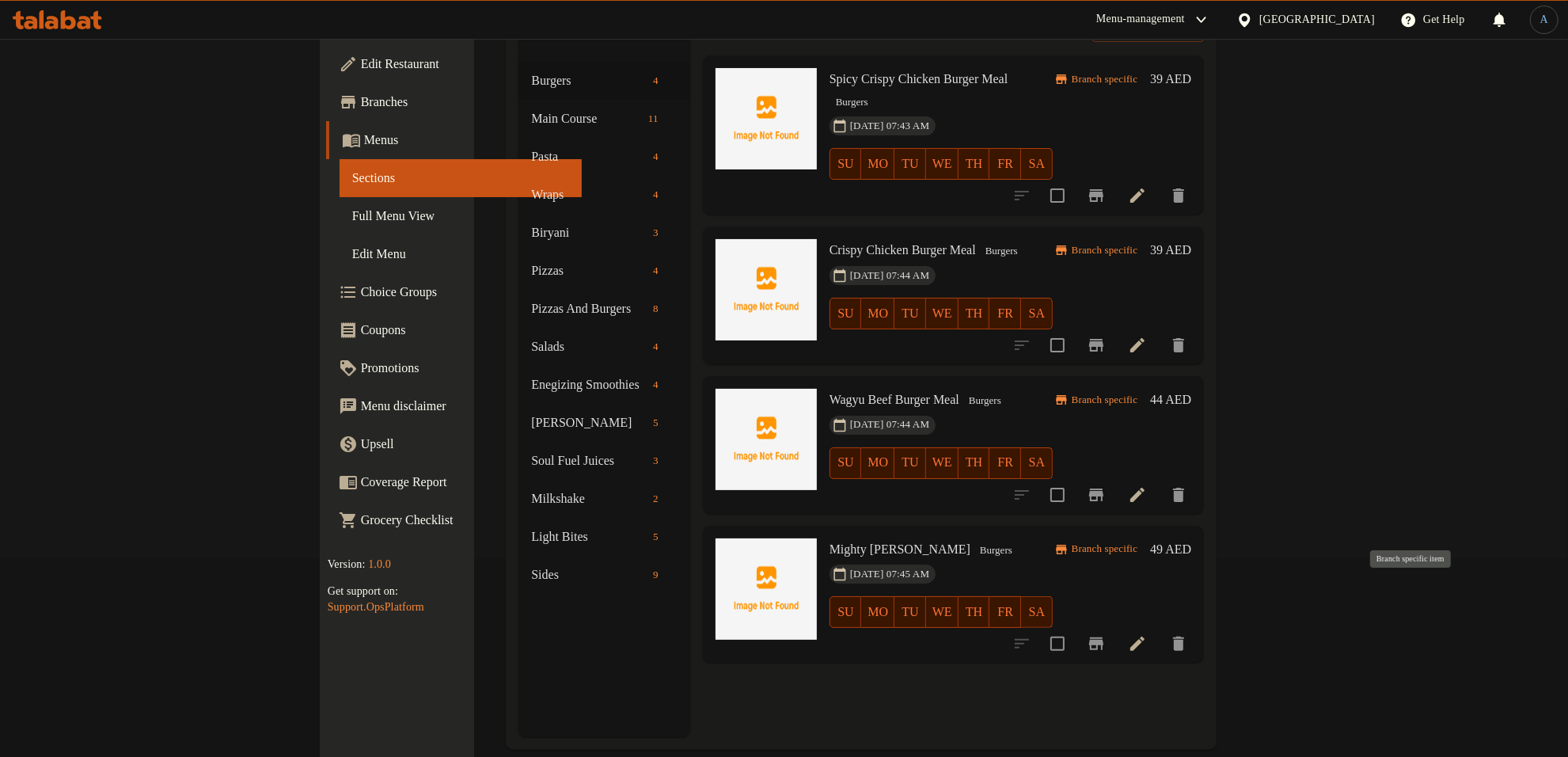
click at [1106, 634] on icon "Branch-specific-item" at bounding box center [1096, 643] width 19 height 19
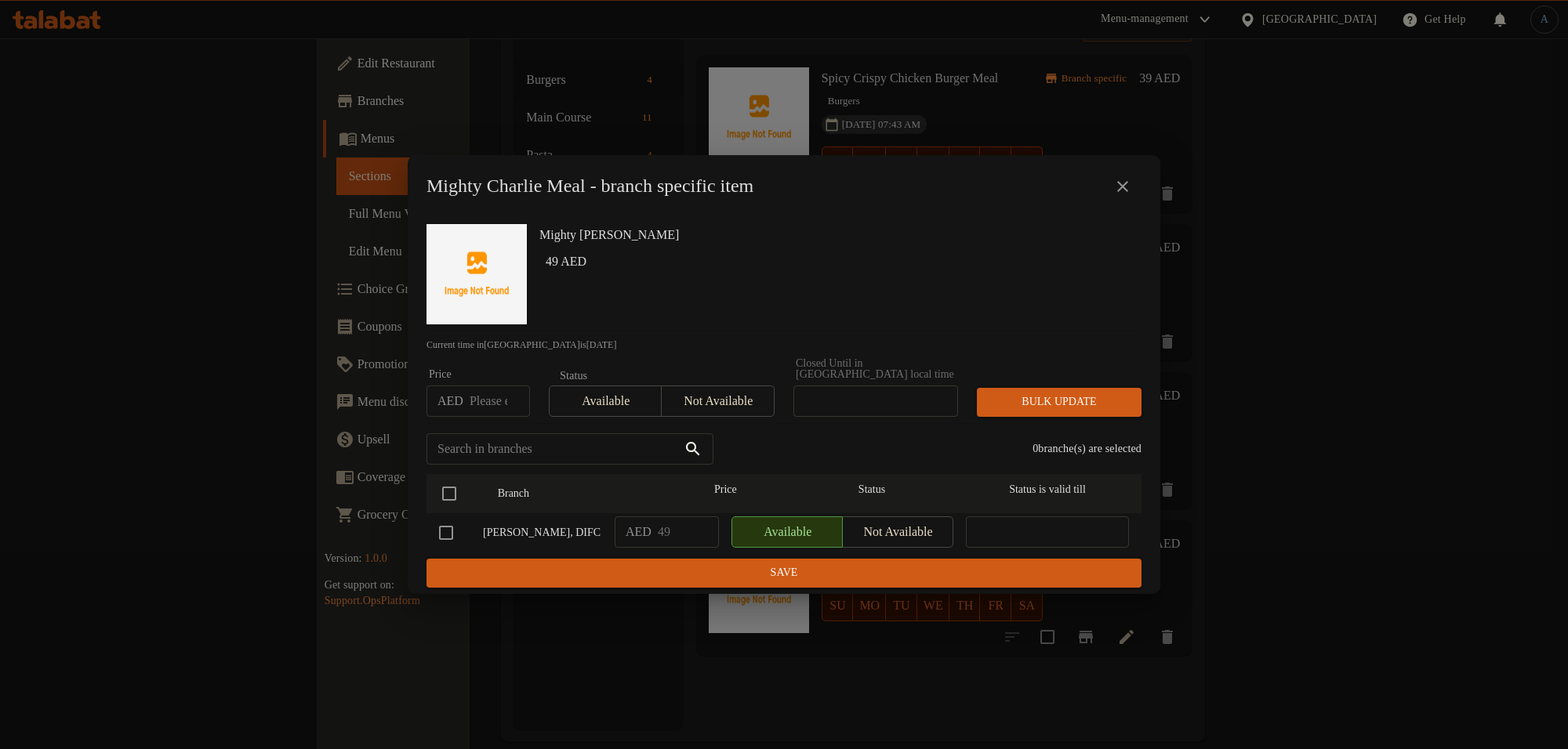
click at [1120, 187] on icon "close" at bounding box center [1122, 187] width 19 height 19
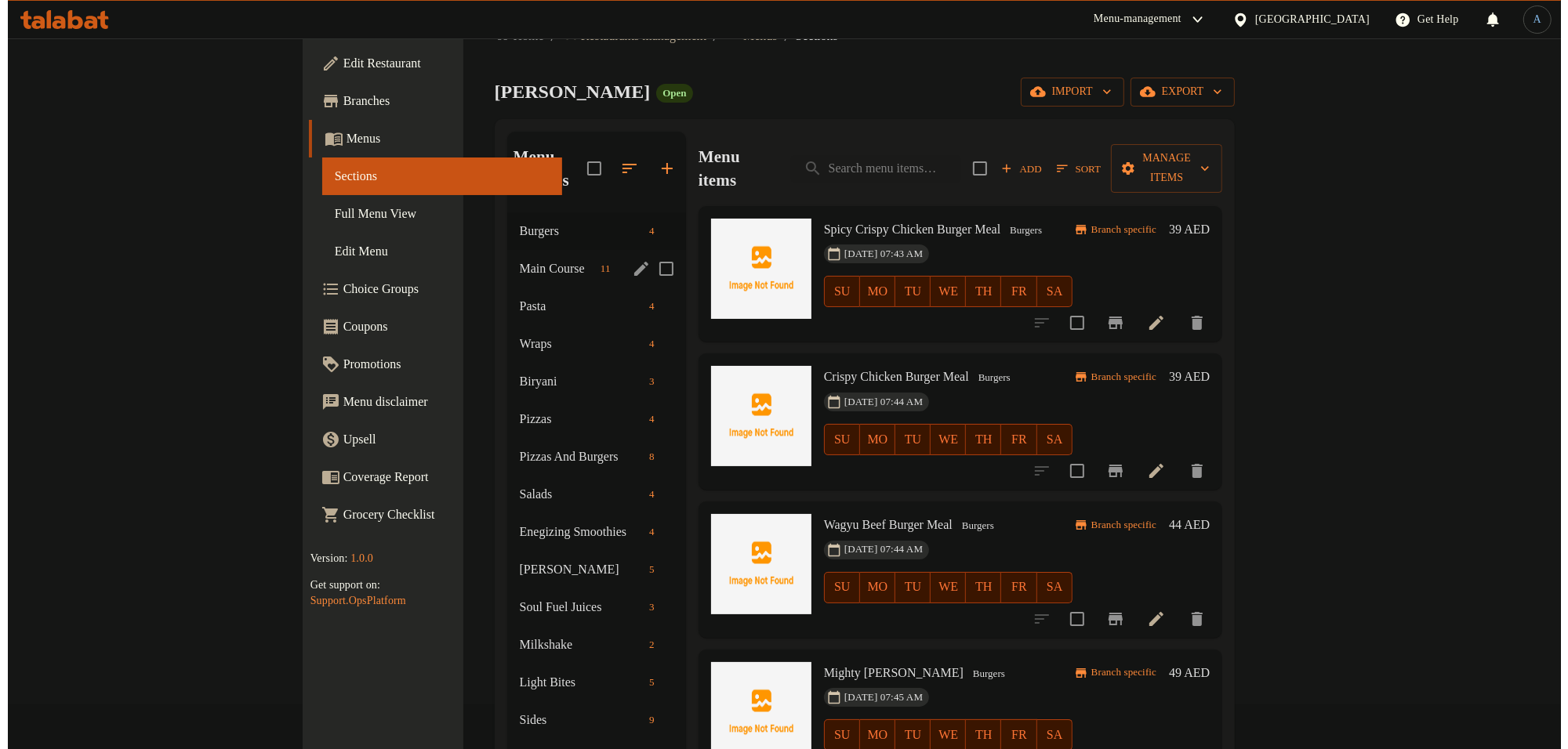
scroll to position [0, 0]
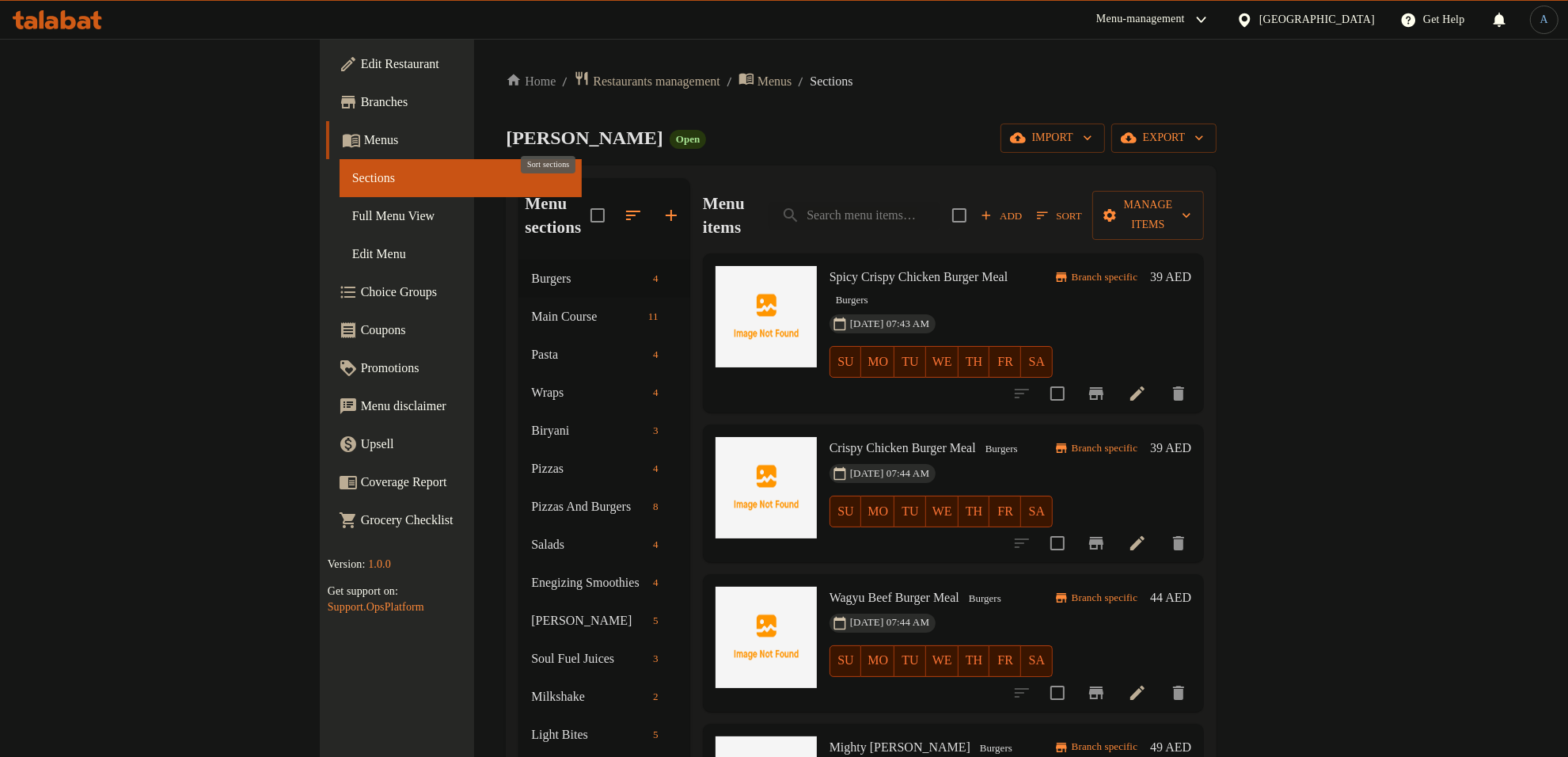
click at [624, 206] on icon "button" at bounding box center [633, 215] width 19 height 19
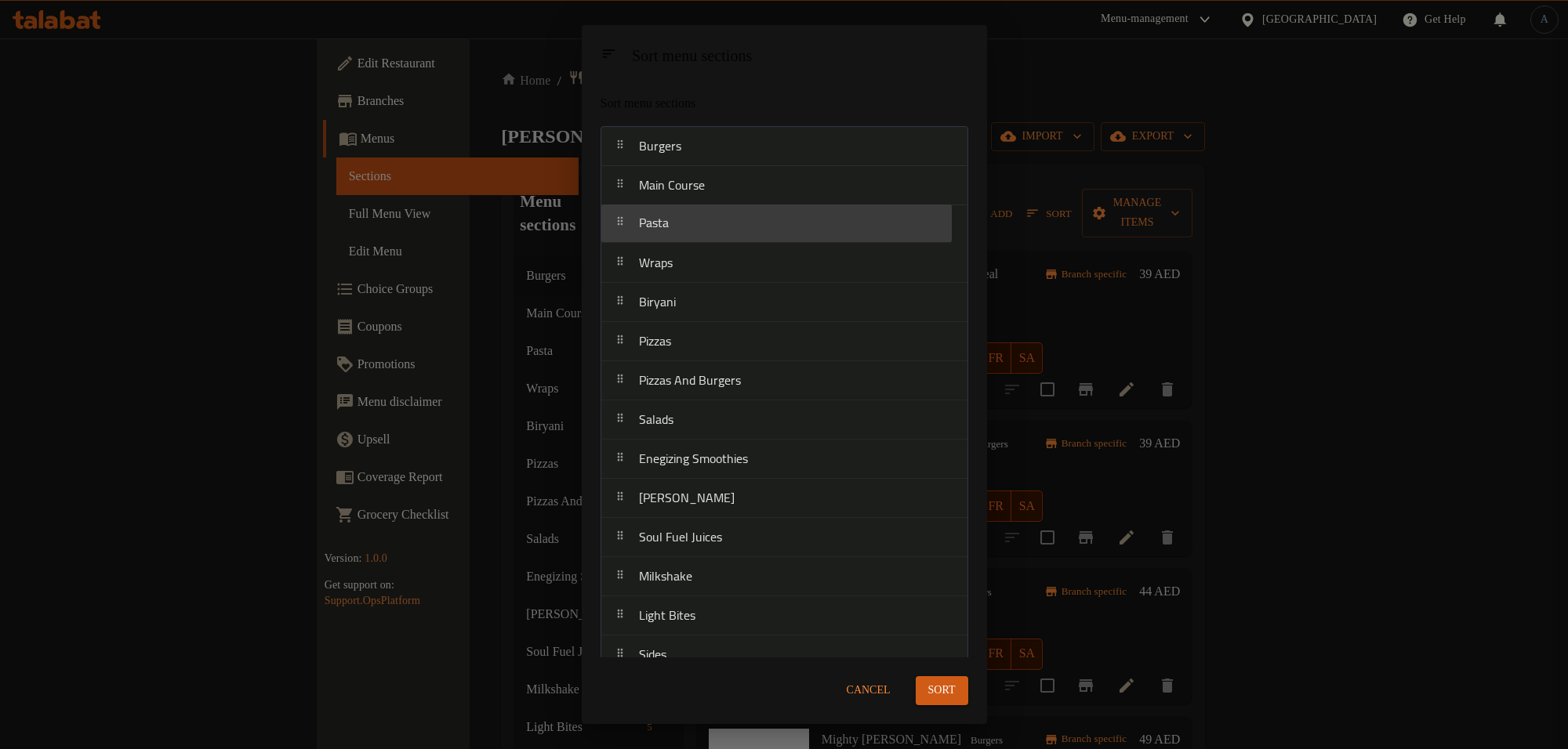
drag, startPoint x: 676, startPoint y: 214, endPoint x: 687, endPoint y: 181, distance: 34.8
click at [687, 181] on nav "Burgers Main Course Pasta Wraps Biryani Pizzas Pizzas And Burgers Salads Enegiz…" at bounding box center [784, 400] width 368 height 550
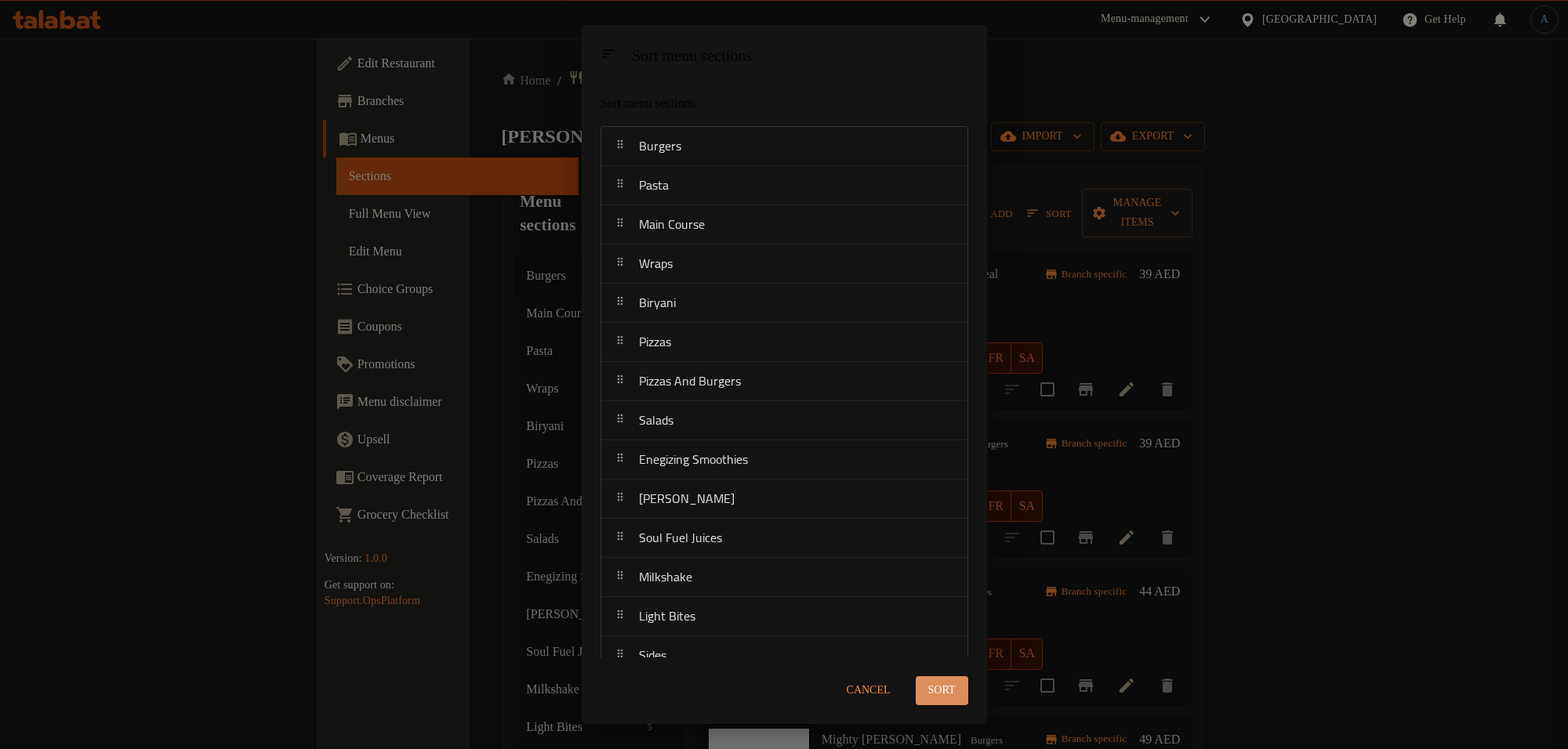
click at [961, 695] on button "Sort" at bounding box center [942, 691] width 53 height 29
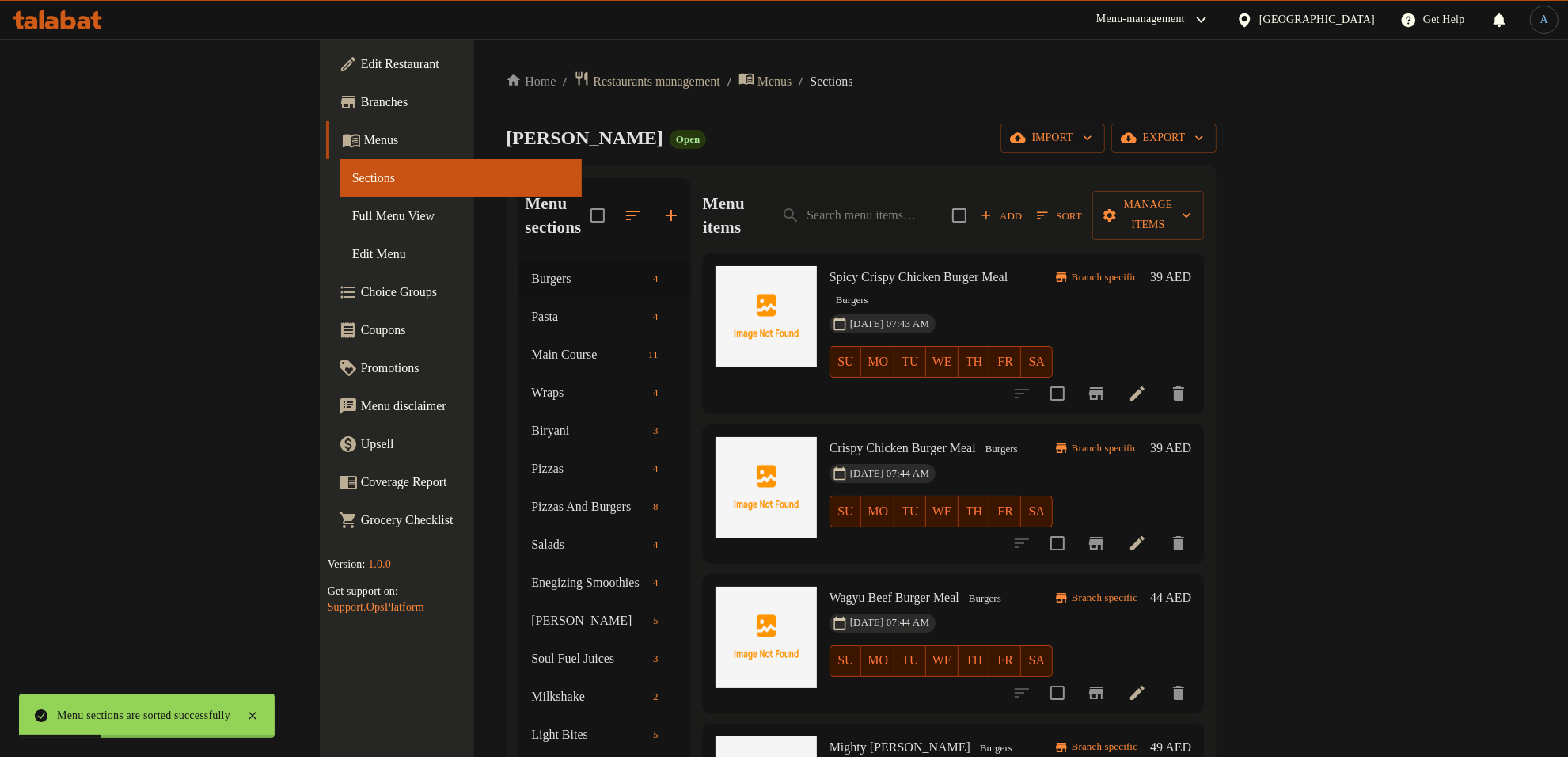
click at [624, 206] on icon "button" at bounding box center [633, 215] width 19 height 19
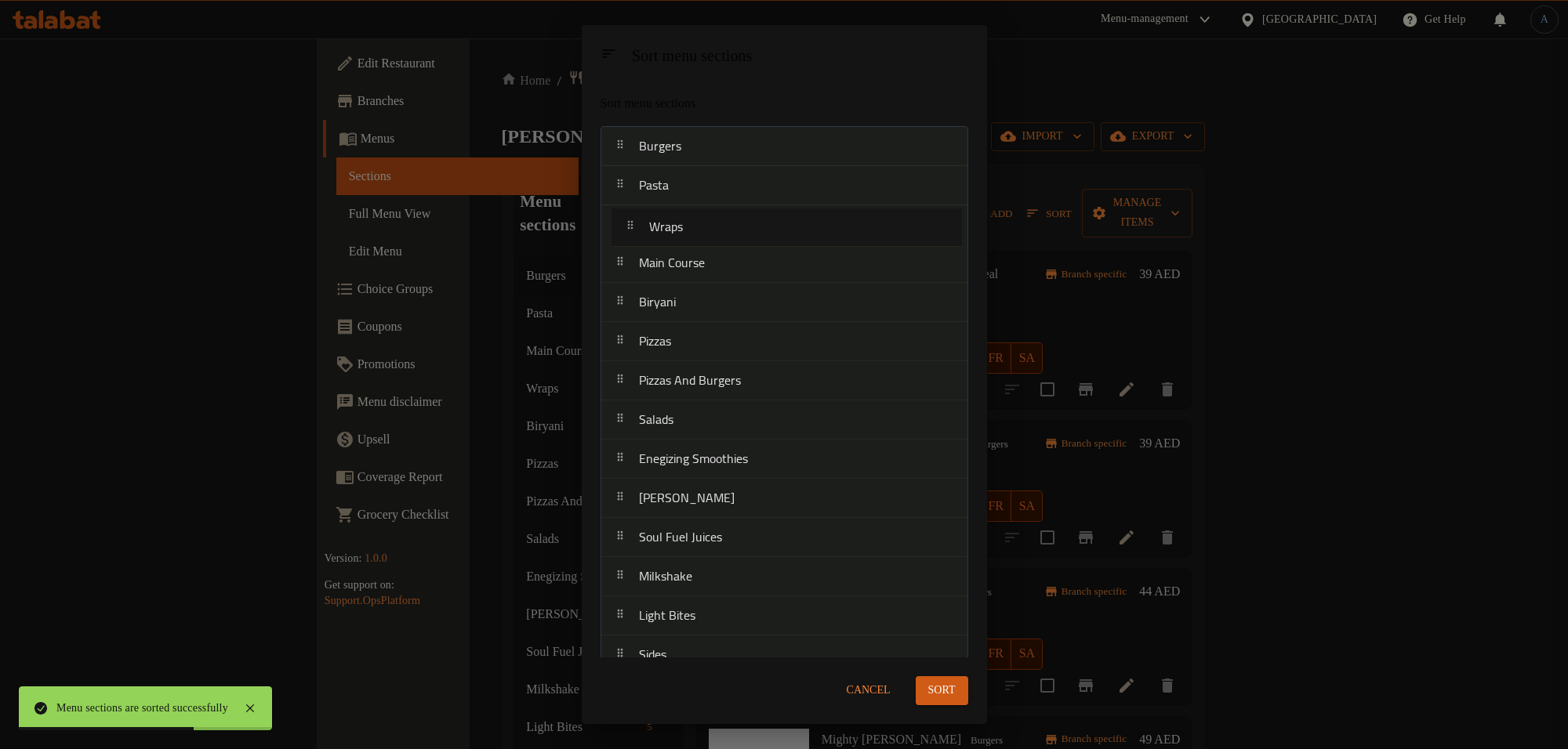
drag, startPoint x: 694, startPoint y: 264, endPoint x: 704, endPoint y: 229, distance: 36.4
click at [704, 229] on nav "Burgers Pasta Main Course Wraps Biryani Pizzas Pizzas And Burgers Salads Enegiz…" at bounding box center [784, 400] width 368 height 550
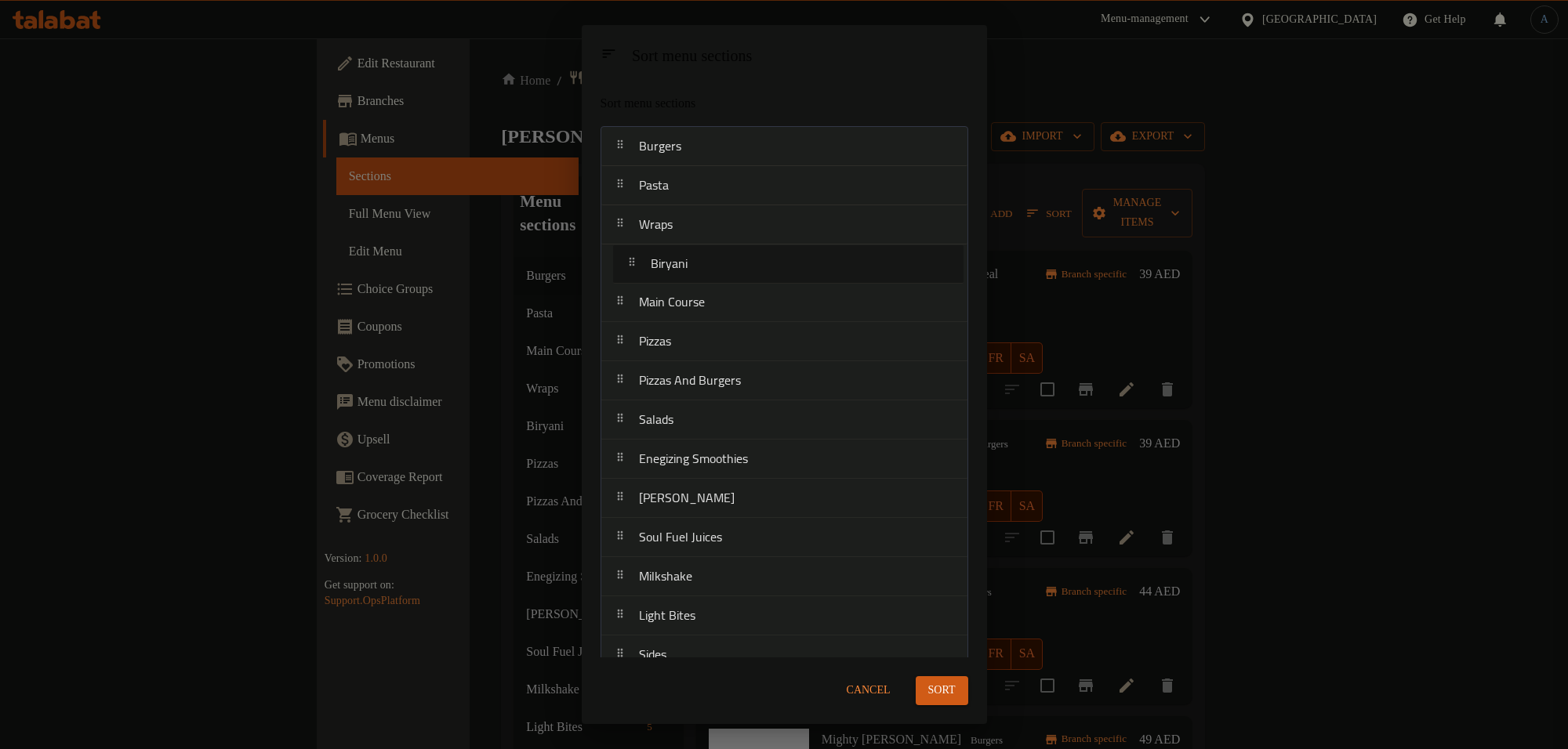
drag, startPoint x: 684, startPoint y: 307, endPoint x: 700, endPoint y: 263, distance: 46.8
click at [700, 263] on nav "Burgers Pasta Wraps Main Course Biryani Pizzas Pizzas And Burgers Salads Enegiz…" at bounding box center [784, 400] width 368 height 550
drag, startPoint x: 665, startPoint y: 347, endPoint x: 682, endPoint y: 306, distance: 44.4
click at [682, 306] on nav "Burgers Pasta Wraps Biryani Main Course Pizzas Pizzas And Burgers Salads Enegiz…" at bounding box center [784, 400] width 368 height 550
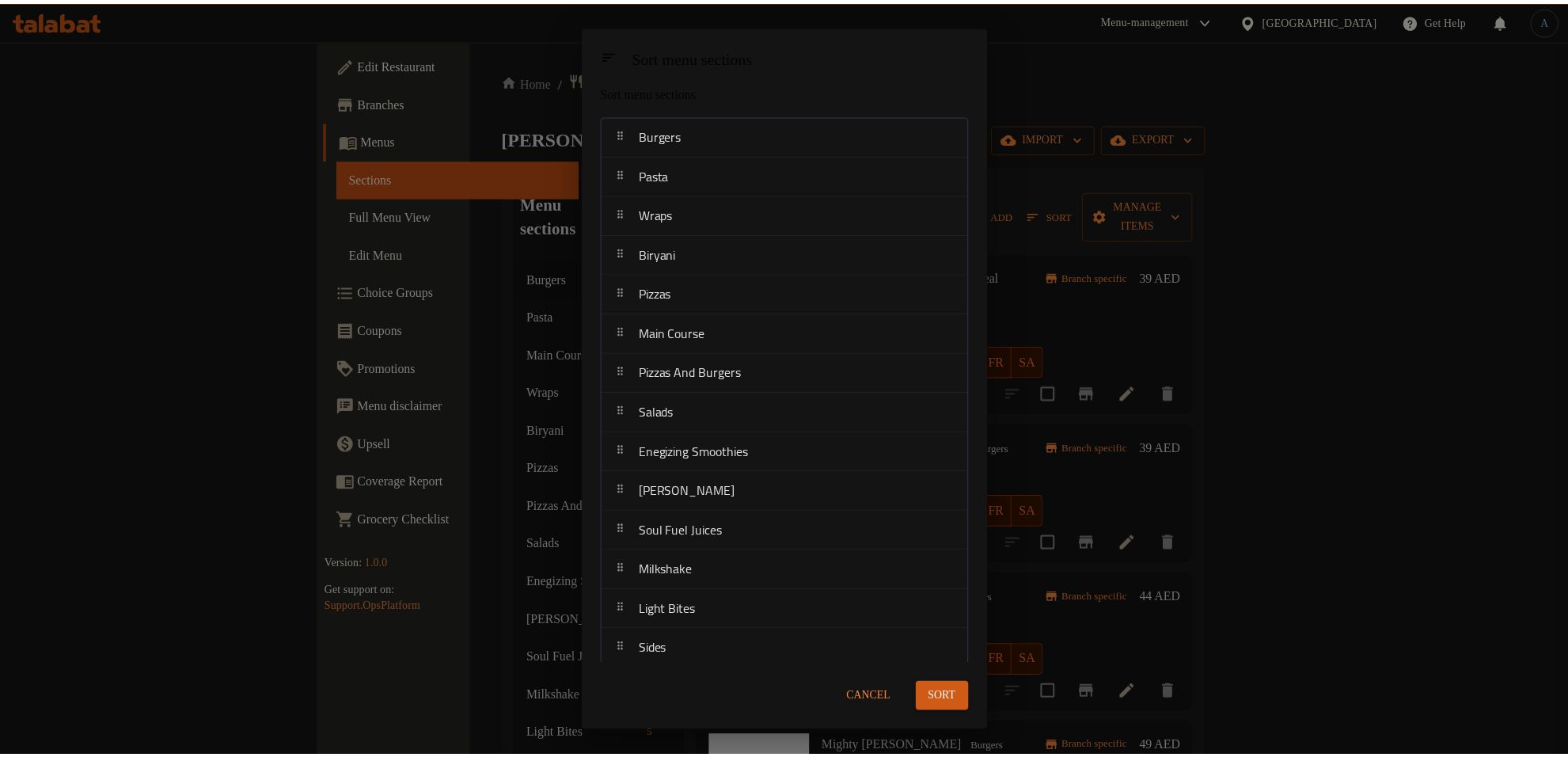
scroll to position [16, 0]
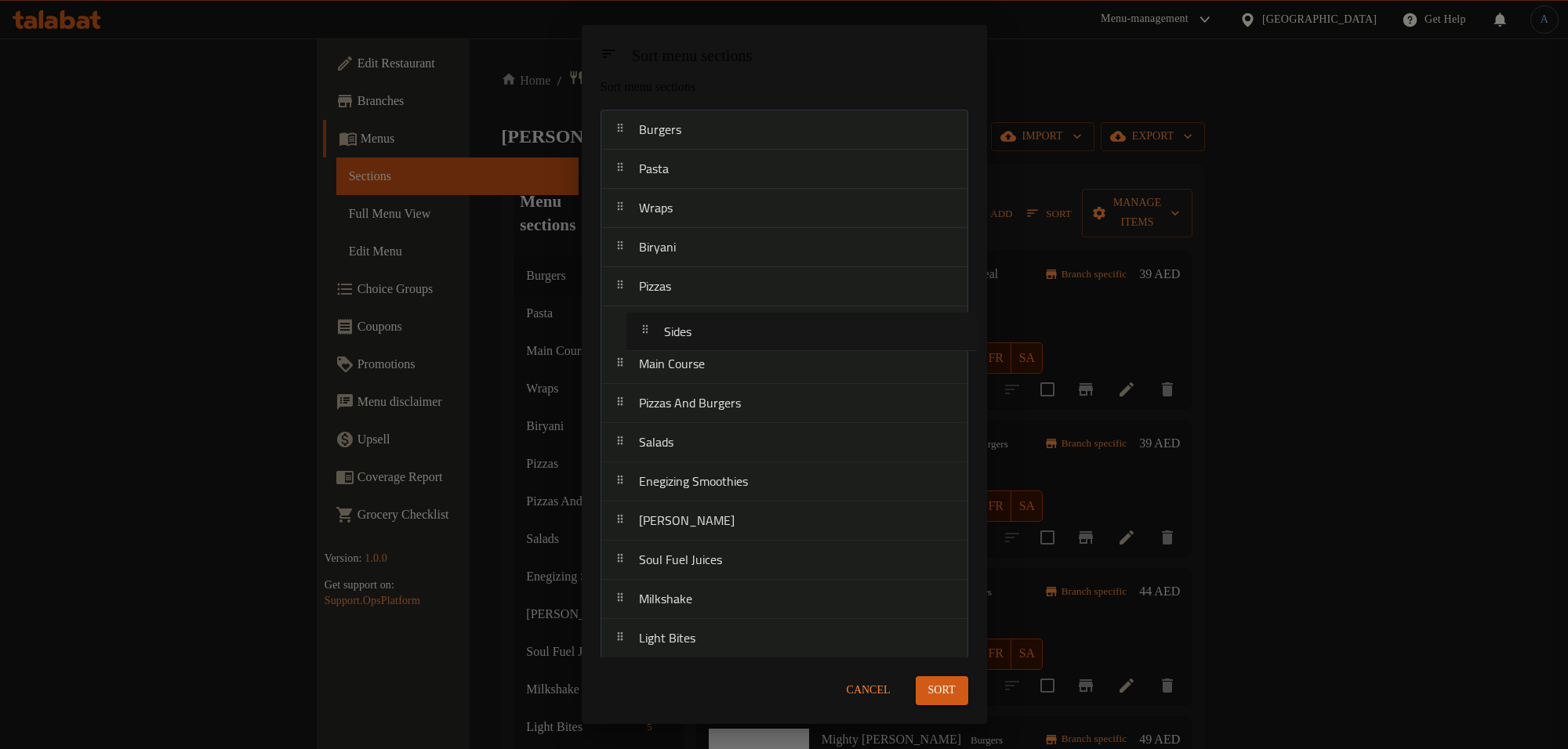
drag, startPoint x: 678, startPoint y: 632, endPoint x: 706, endPoint y: 327, distance: 306.3
click at [706, 327] on nav "Burgers Pasta Wraps Biryani Pizzas Main Course Pizzas And Burgers Salads Enegiz…" at bounding box center [784, 384] width 368 height 550
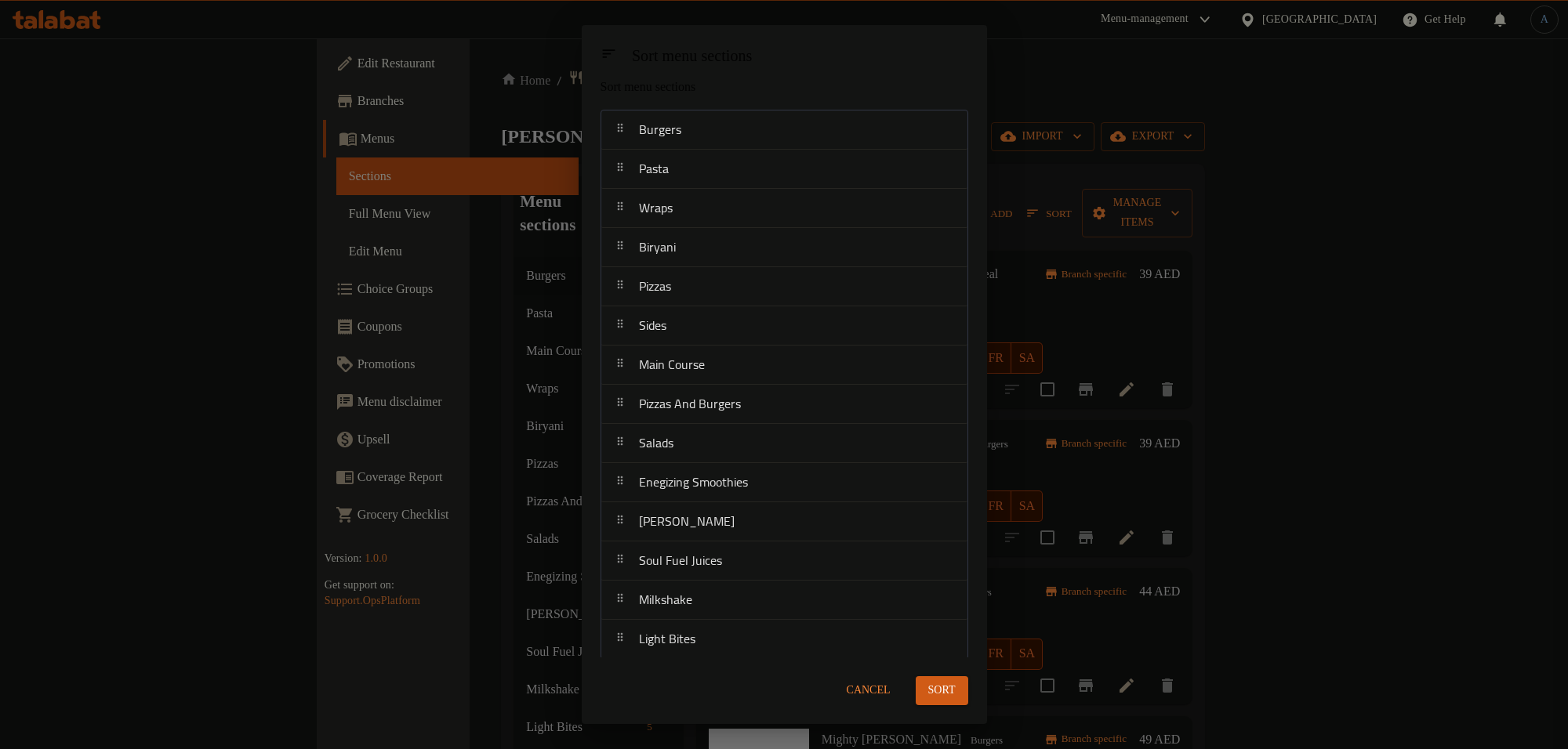
click at [943, 696] on span "Sort" at bounding box center [942, 691] width 27 height 20
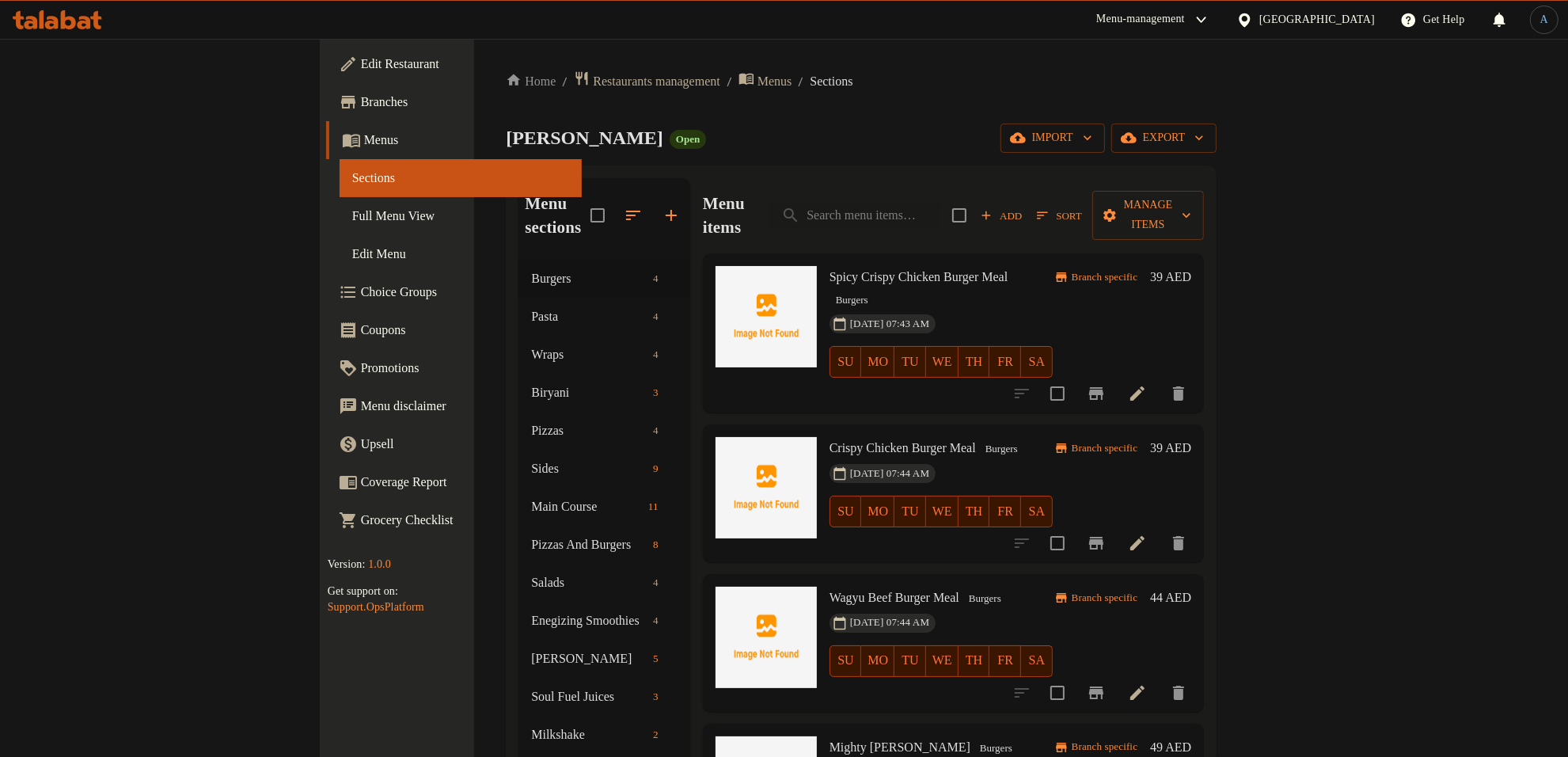
click at [830, 441] on span "Crispy Chicken Burger Meal" at bounding box center [903, 448] width 146 height 14
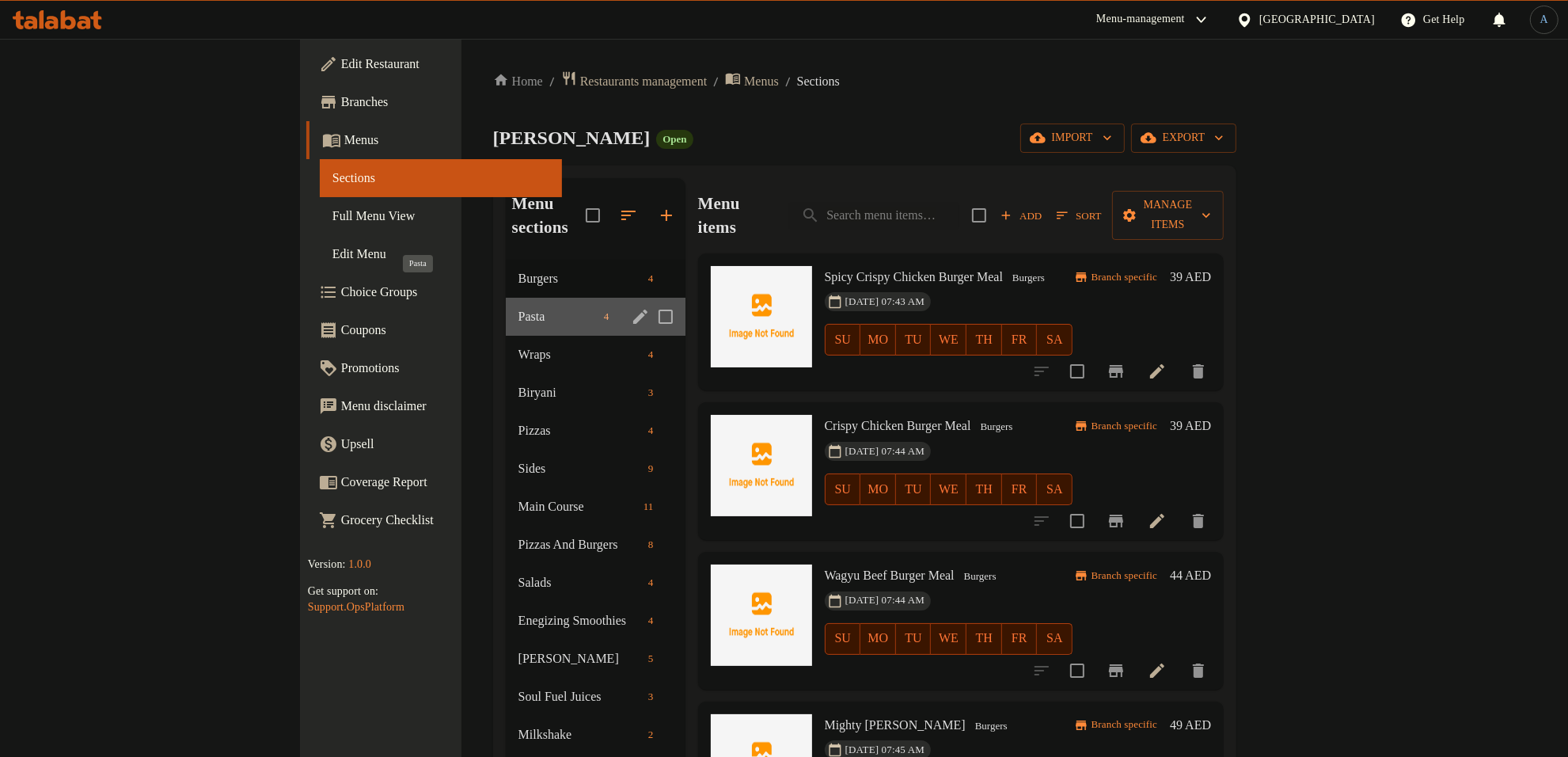
click at [519, 308] on span "Pasta" at bounding box center [558, 317] width 80 height 19
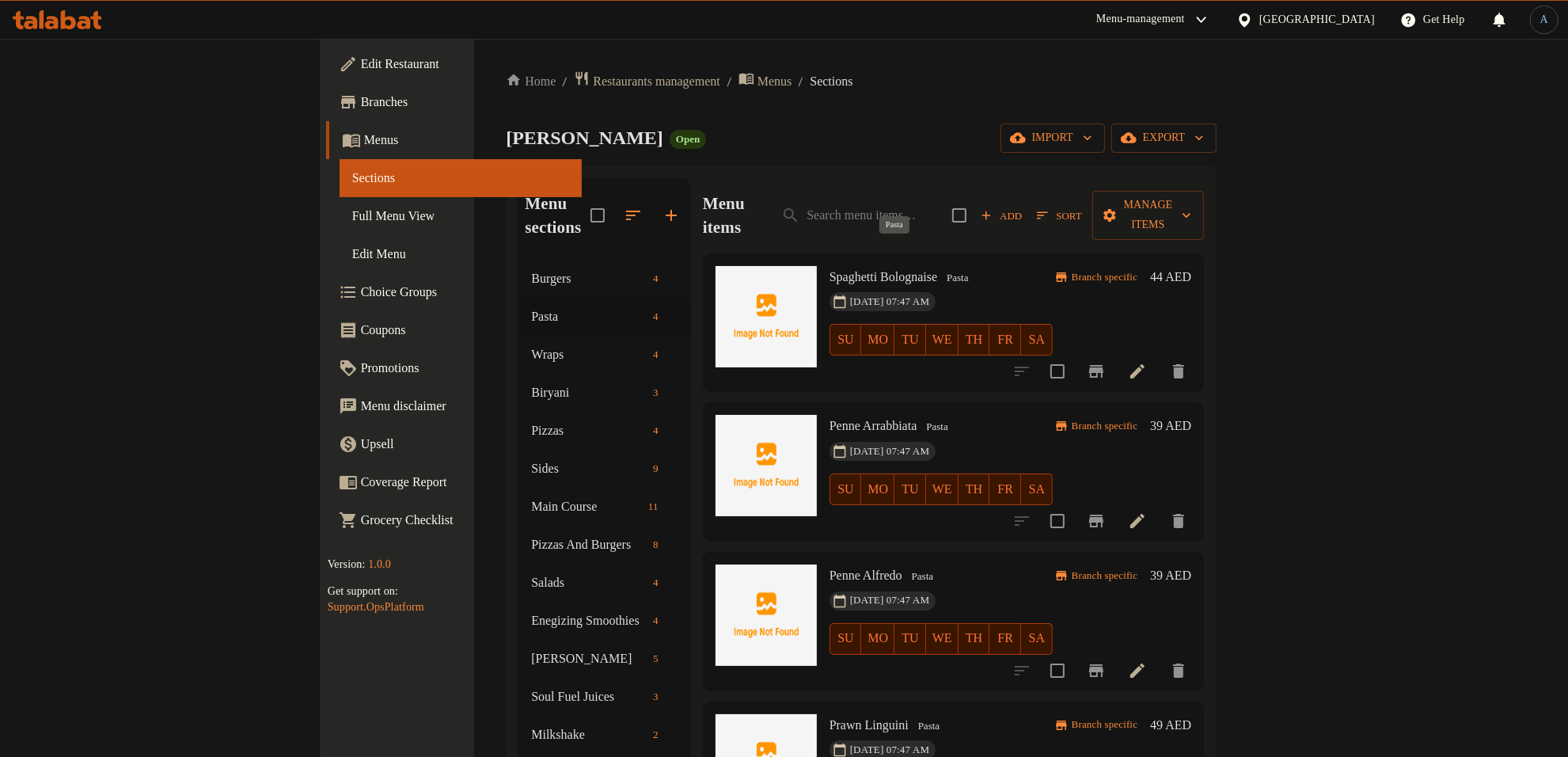
click at [940, 269] on span "Pasta" at bounding box center [957, 278] width 34 height 18
click at [833, 270] on span "Spaghetti Bolognaise" at bounding box center [884, 276] width 108 height 14
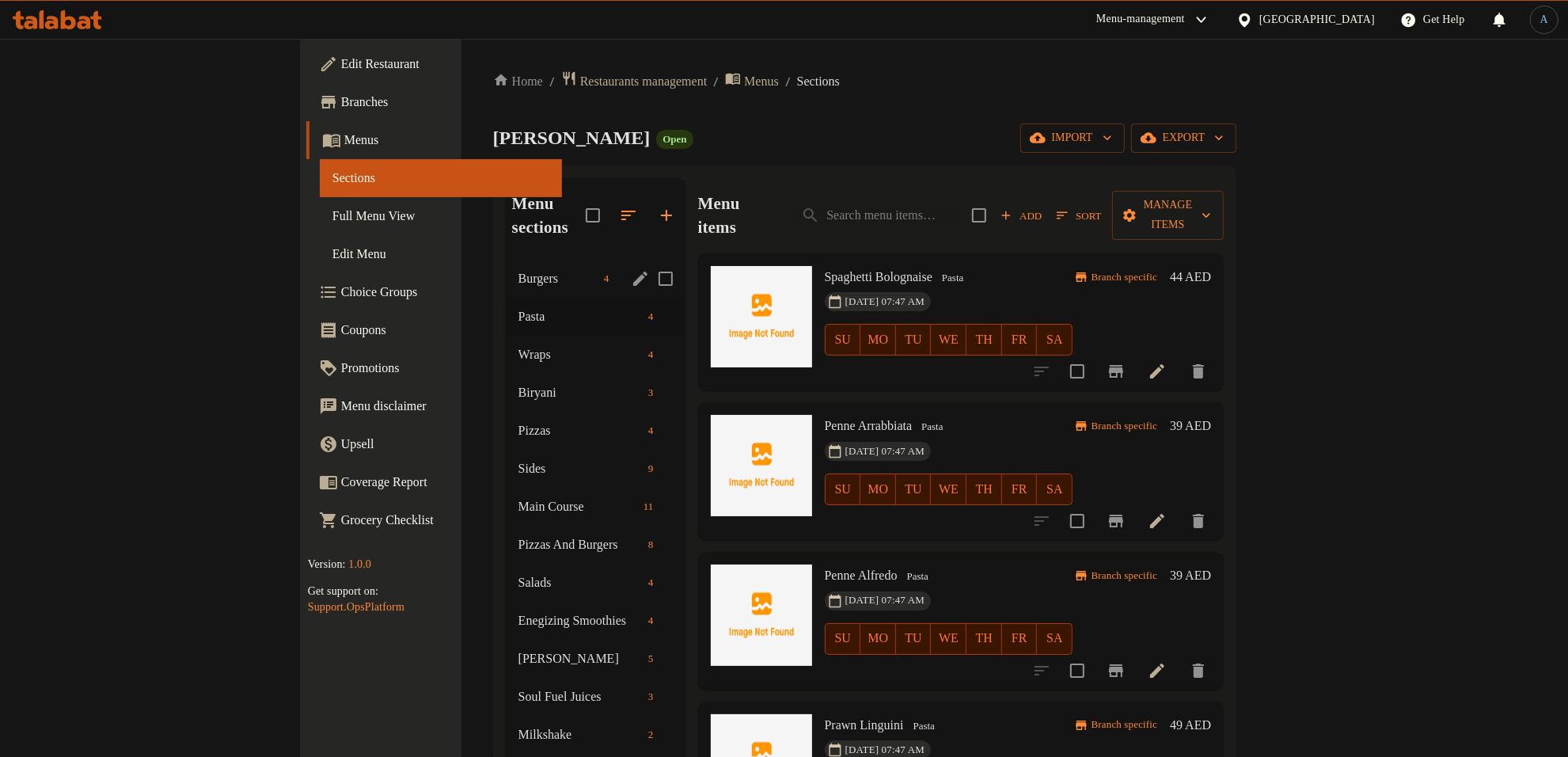
click at [519, 269] on span "Burgers" at bounding box center [558, 278] width 80 height 19
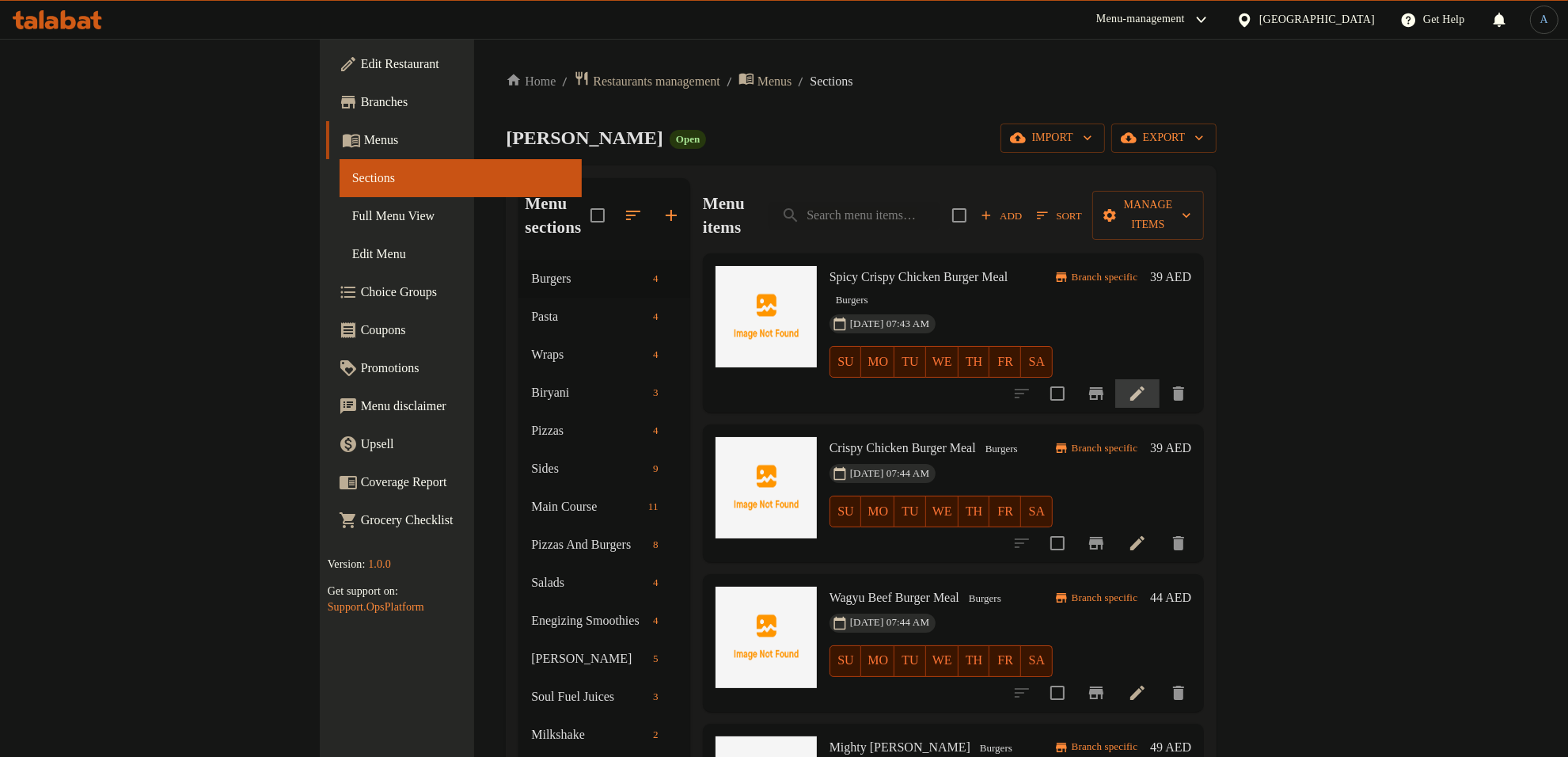
click at [1160, 380] on li at bounding box center [1137, 394] width 44 height 28
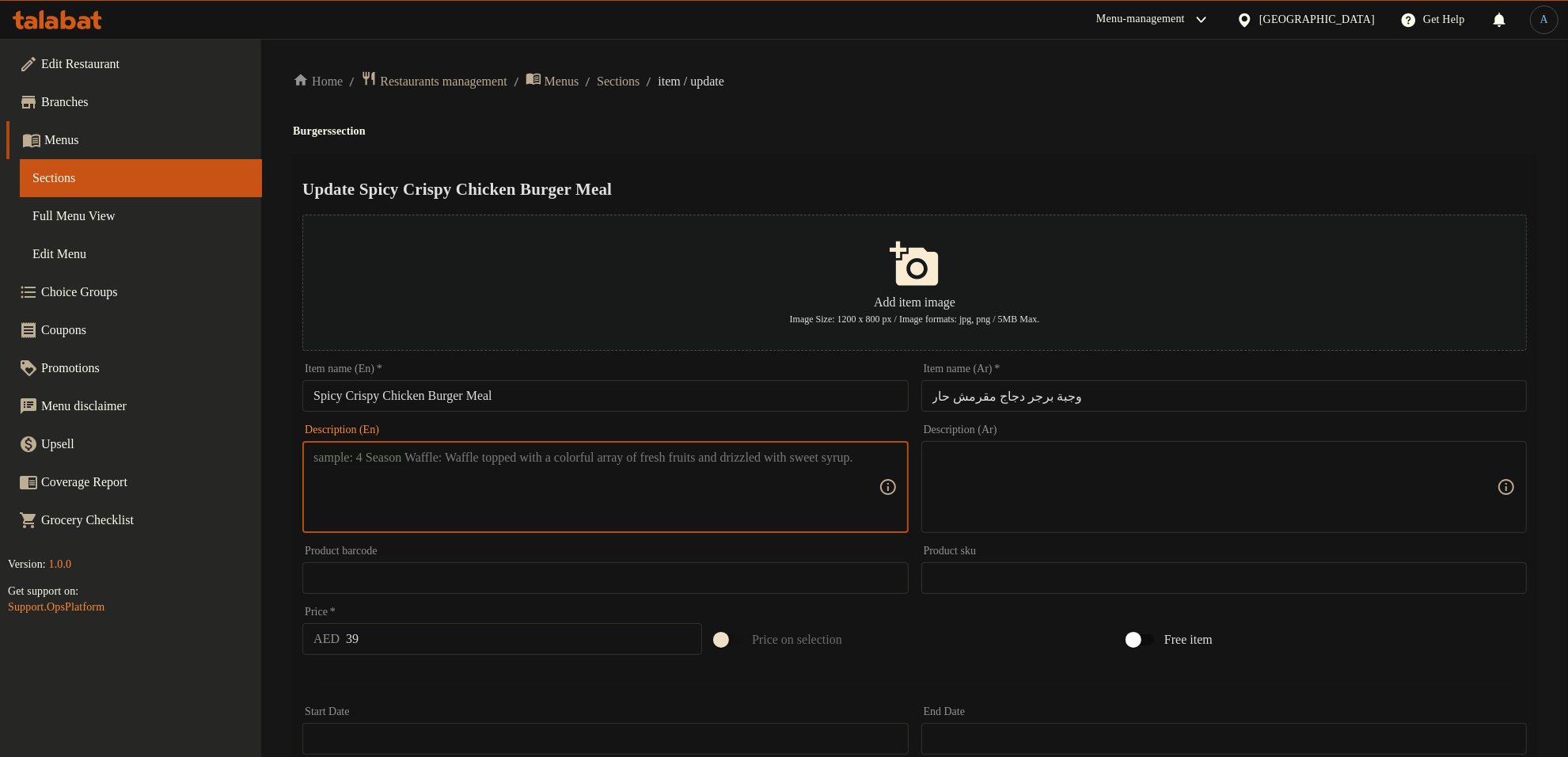
click at [725, 492] on textarea at bounding box center [596, 488] width 564 height 75
paste textarea "D, E, G, M, SL, SY"
click at [950, 151] on div "Home / Restaurants management / Menus / Sections / item / update Burgers sectio…" at bounding box center [915, 575] width 1244 height 1010
paste textarea "llergens"
click at [337, 460] on textarea "llergens D, E, G, M, SL, SY" at bounding box center [596, 488] width 564 height 75
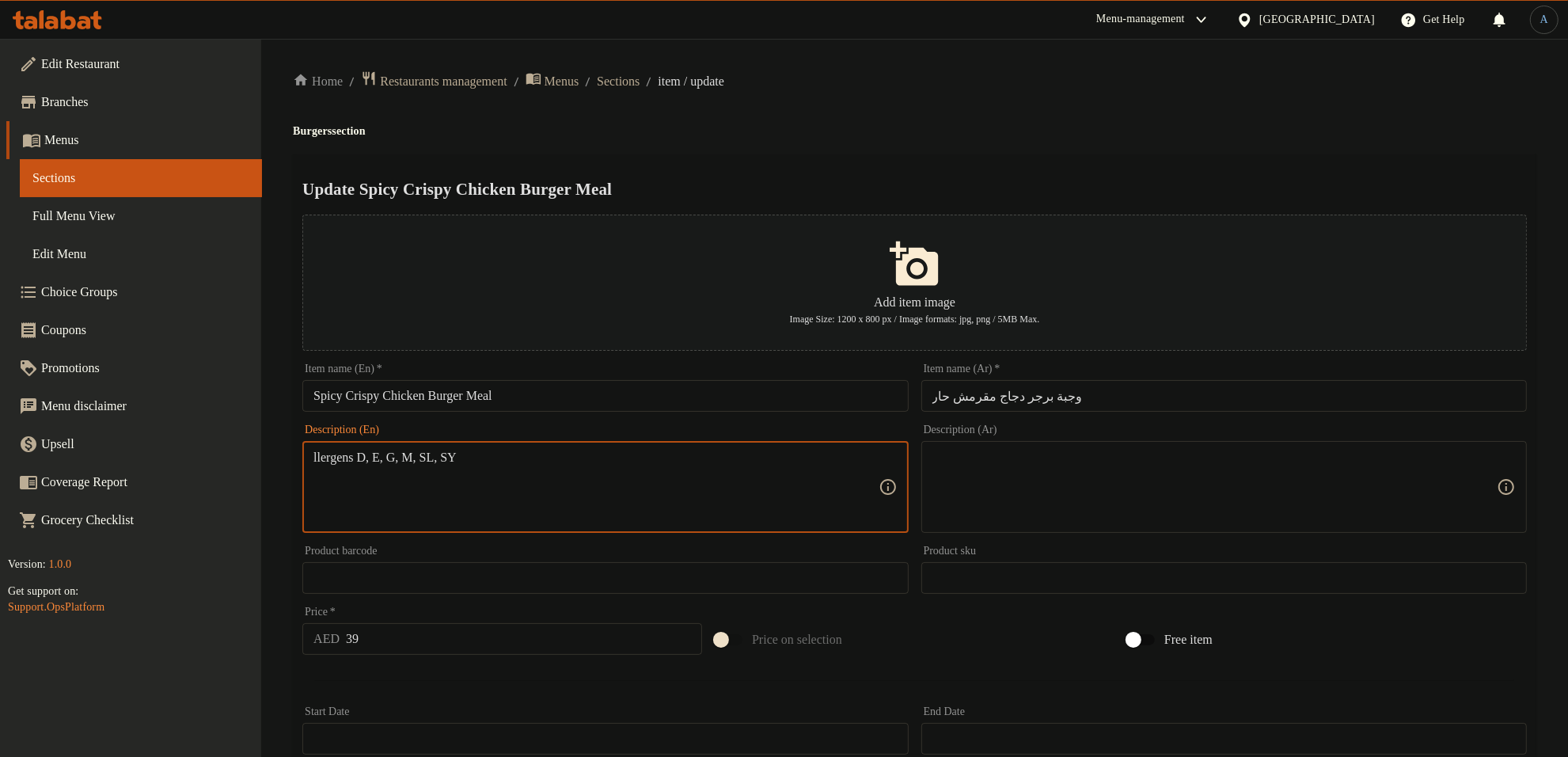
click at [337, 460] on textarea "llergens D, E, G, M, SL, SY" at bounding box center [596, 488] width 564 height 75
paste textarea "allergens"
click at [505, 472] on textarea "allergens D, E, G, M, SL, SY" at bounding box center [596, 488] width 564 height 75
type textarea "allergens D, E, G, M, SL, SY"
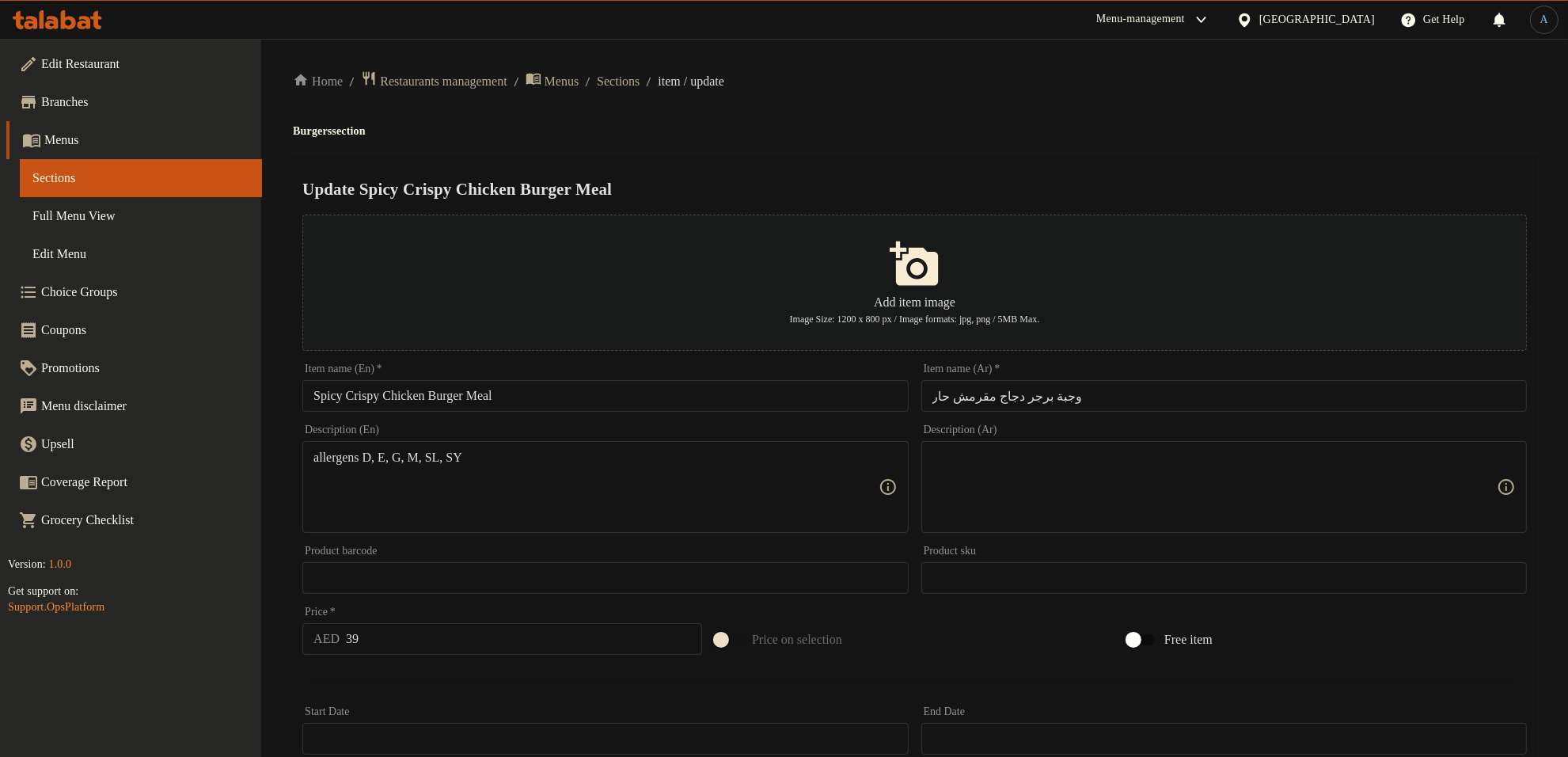
click at [1111, 460] on textarea at bounding box center [1215, 488] width 564 height 75
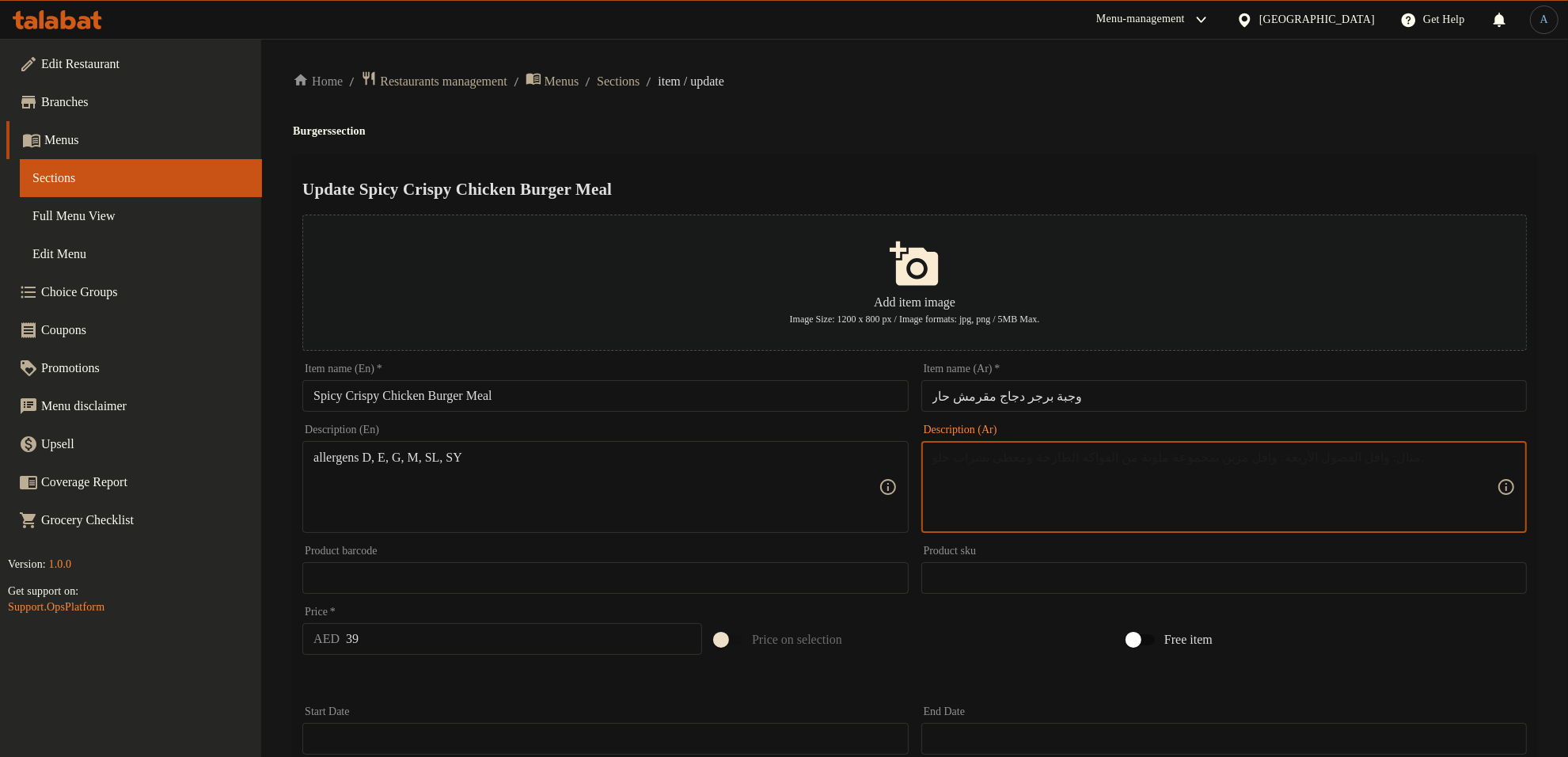
paste textarea "المواد المسببة للحساسية D، E، G، M، SL، SY"
type textarea "المواد المسببة للحساسية D، E، G، M، SL، SY"
click at [1391, 460] on textarea "المواد المسببة للحساسية D، E، G، M، SL، SY" at bounding box center [1215, 488] width 564 height 75
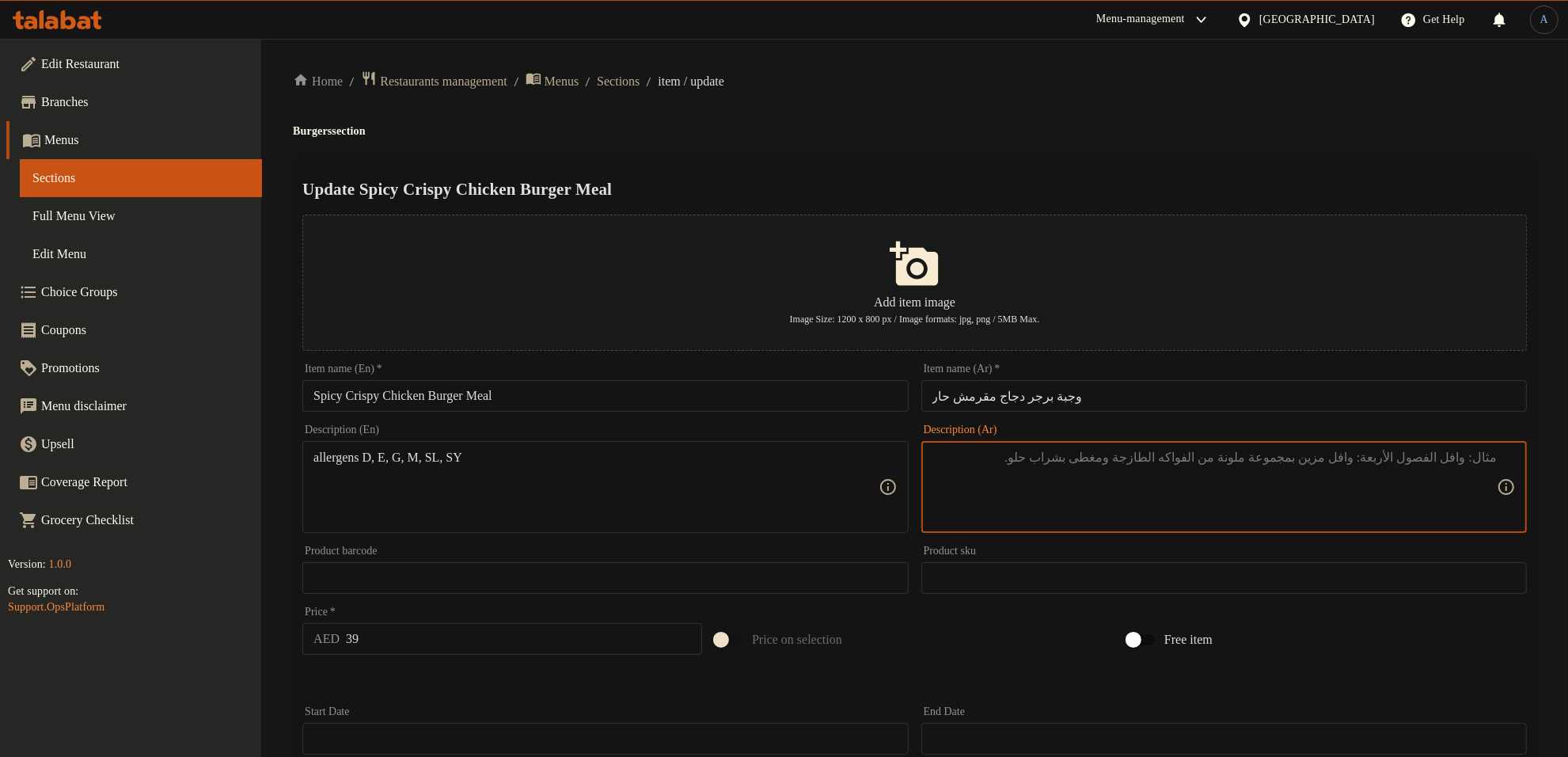
click at [1203, 140] on div "Home / Restaurants management / Menus / Sections / item / update Burgers sectio…" at bounding box center [915, 575] width 1244 height 1010
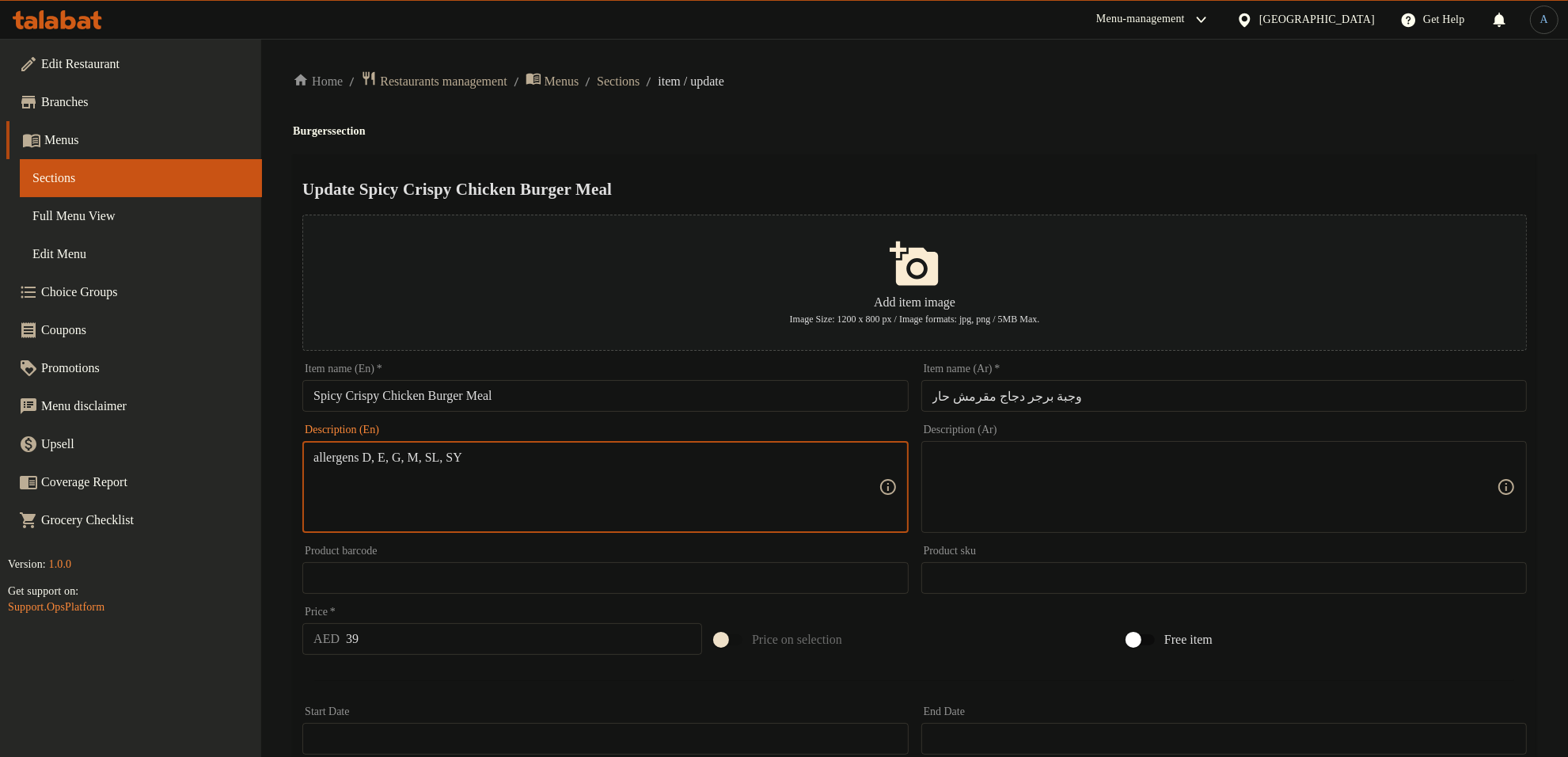
drag, startPoint x: 522, startPoint y: 458, endPoint x: 191, endPoint y: 461, distance: 331.0
click at [1078, 121] on div "Home / Restaurants management / Menus / Sections / item / update Burgers sectio…" at bounding box center [915, 575] width 1244 height 1010
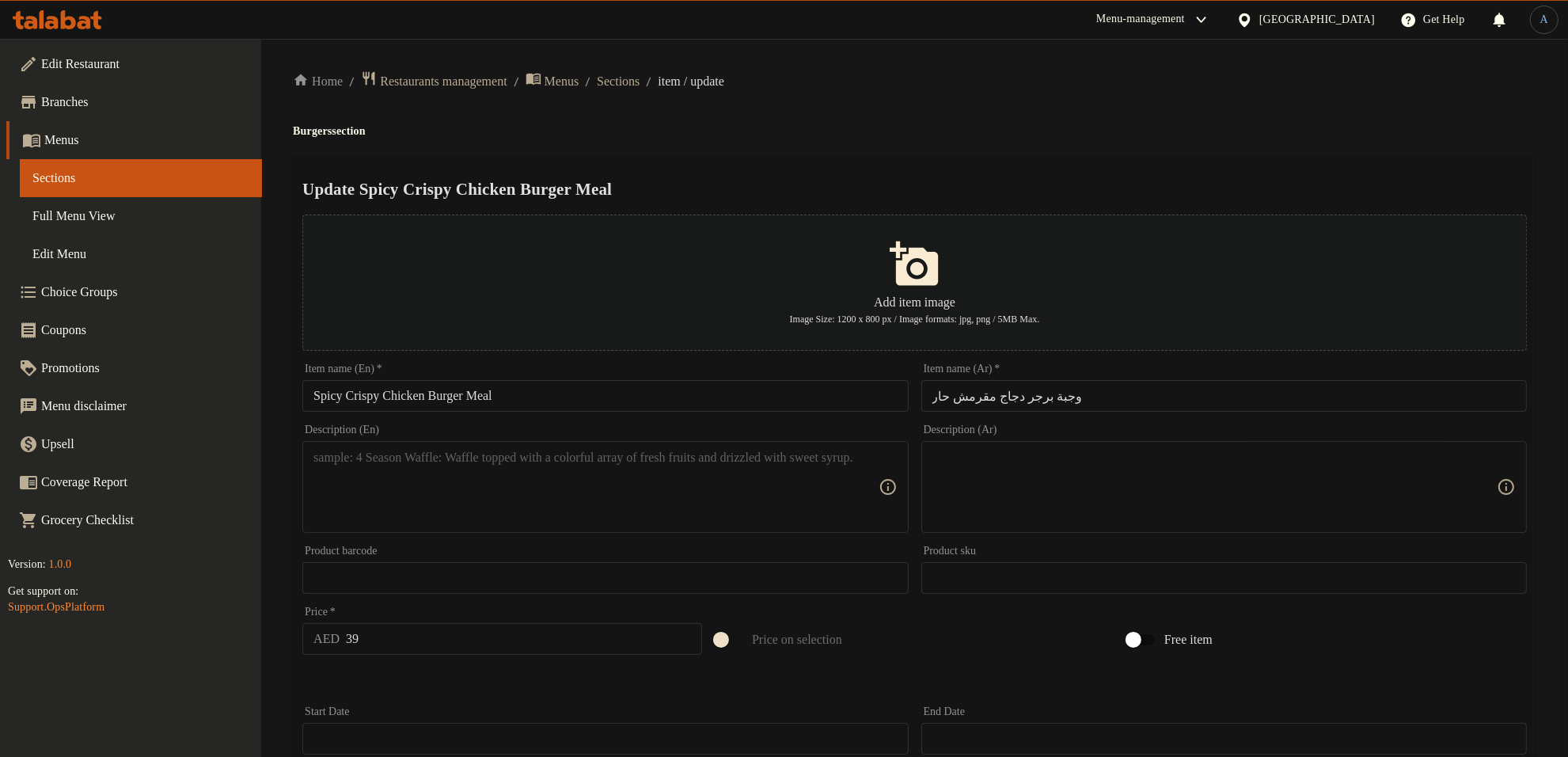
click at [1056, 156] on div "Update Spicy Crispy Chicken Burger Meal Add item image Image Size: 1200 x 800 p…" at bounding box center [915, 611] width 1244 height 914
click at [944, 107] on div "Home / Restaurants management / Menus / Sections / item / update Burgers sectio…" at bounding box center [915, 575] width 1244 height 1010
click at [868, 114] on div "Home / Restaurants management / Menus / Sections / item / update Burgers sectio…" at bounding box center [915, 575] width 1244 height 1010
click at [731, 481] on textarea at bounding box center [596, 488] width 564 height 75
paste textarea "المواد المسببة للحساسية D، E، G، M، SL، SY"
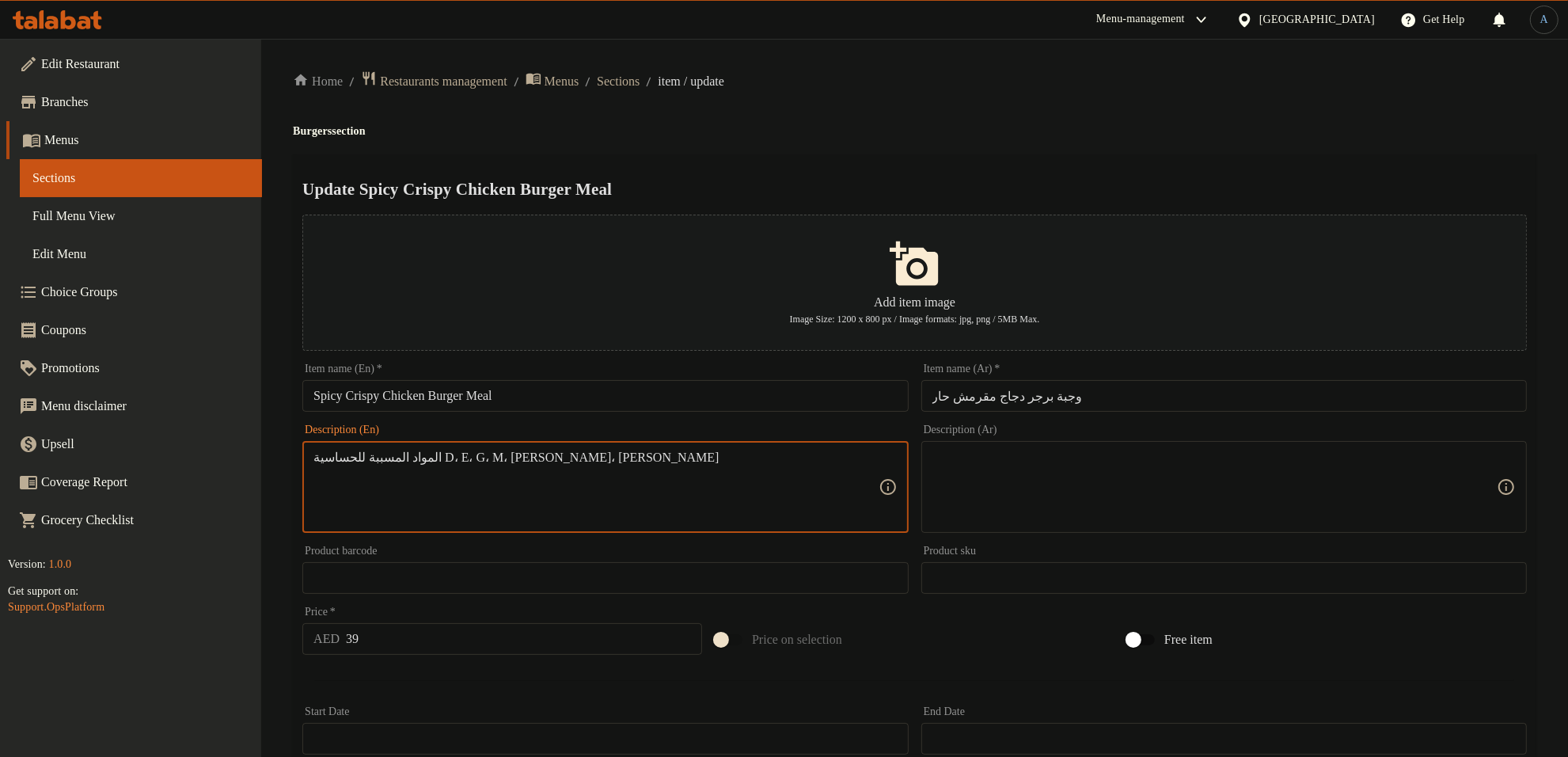
type textarea "المواد المسببة للحساسية D، E، G، M، SL، SY"
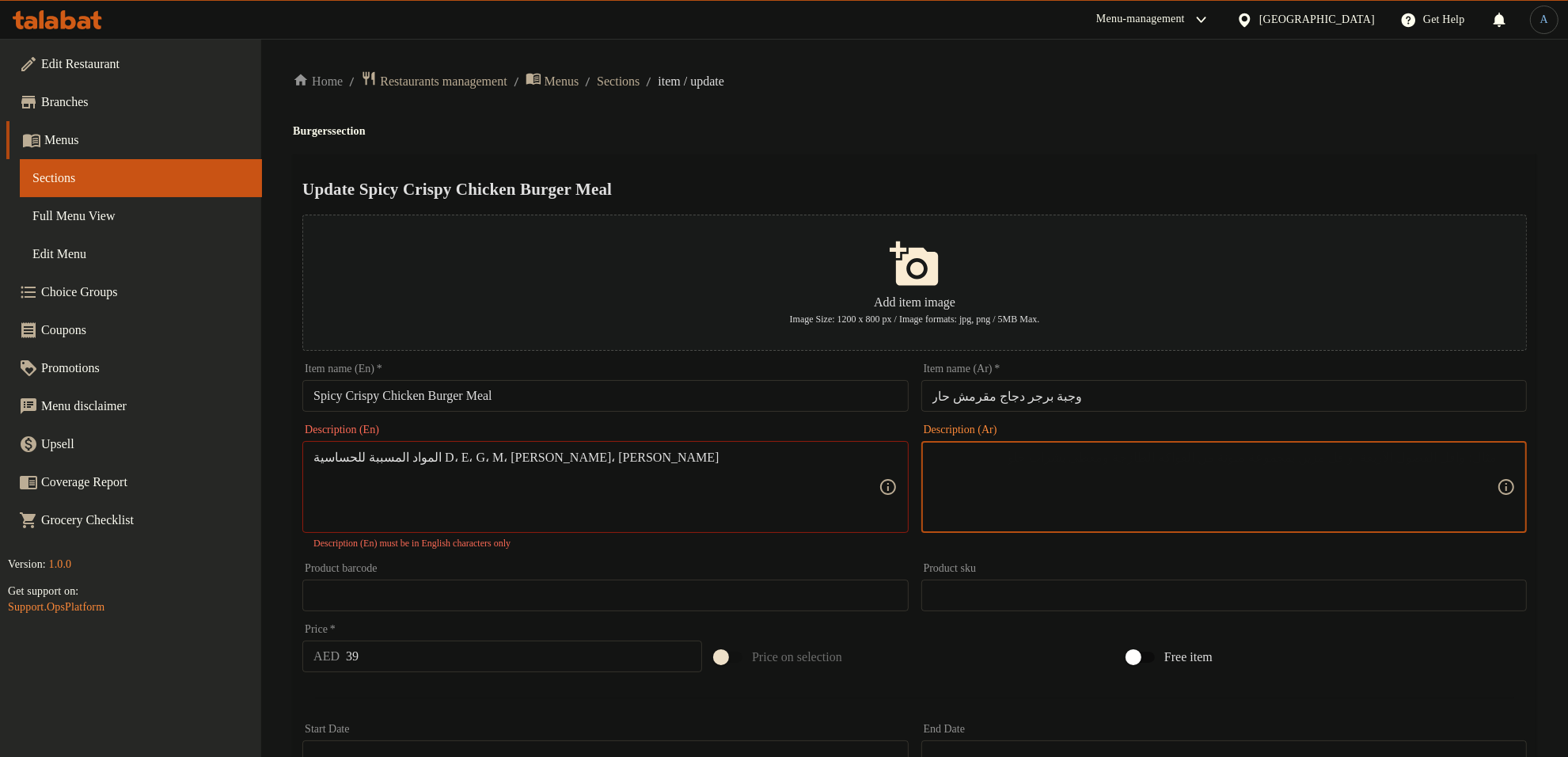
click at [1156, 492] on textarea at bounding box center [1215, 488] width 564 height 75
paste textarea "المواد المسببة للحساسية D، E، G، M، SL، SY"
type textarea "المواد المسببة للحساسية D، E، G، M، SL، SY"
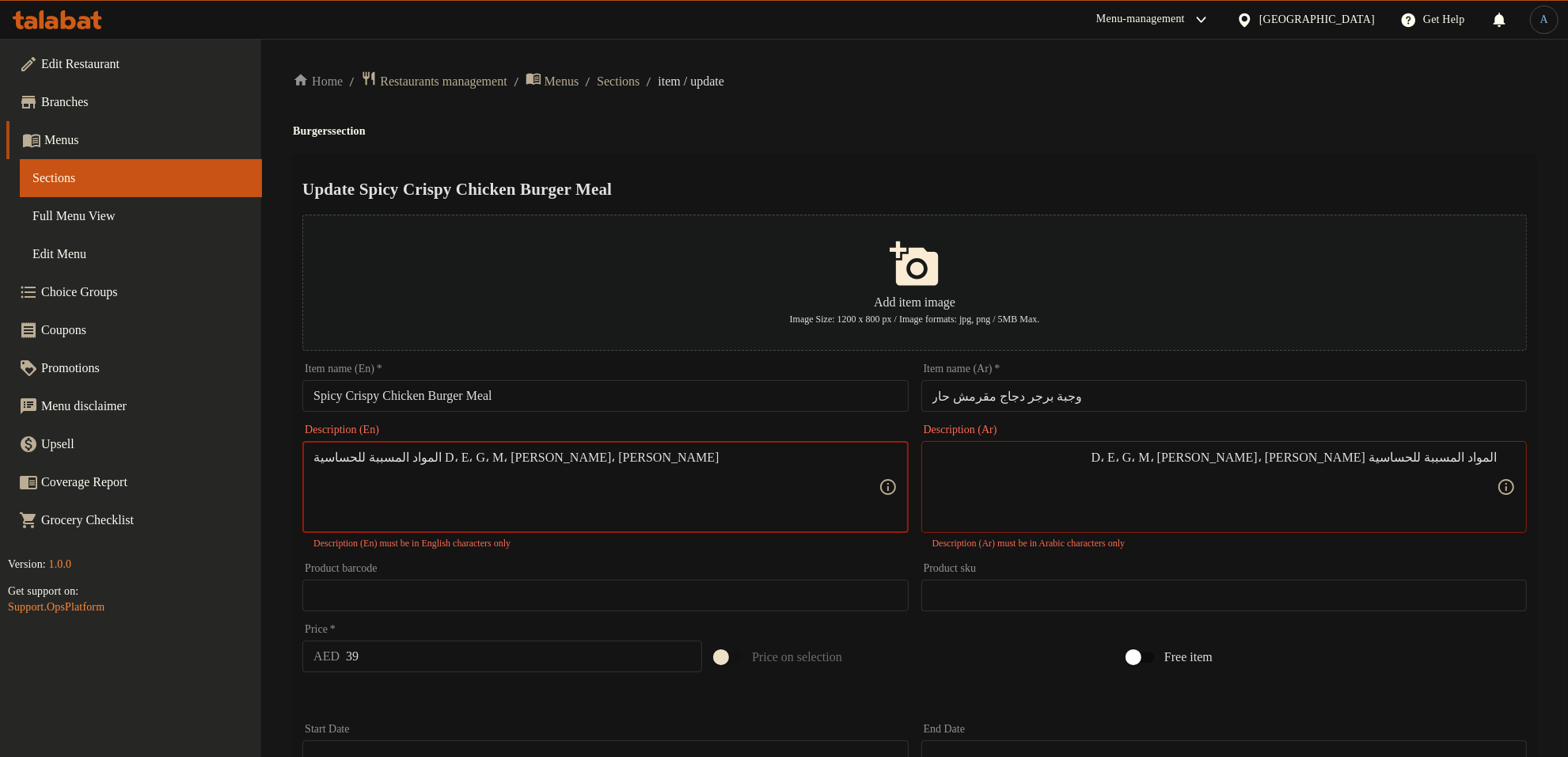
click at [349, 461] on textarea "المواد المسببة للحساسية D، E، G، M، SL، SY" at bounding box center [596, 488] width 564 height 75
click at [394, 464] on textarea "المواد المسببة للحساسية D، E، G، M، SL، SY" at bounding box center [596, 488] width 564 height 75
drag, startPoint x: 408, startPoint y: 453, endPoint x: 293, endPoint y: 457, distance: 115.1
click at [293, 457] on div "Update Spicy Crispy Chicken Burger Meal Add item image Image Size: 1200 x 800 p…" at bounding box center [915, 620] width 1244 height 931
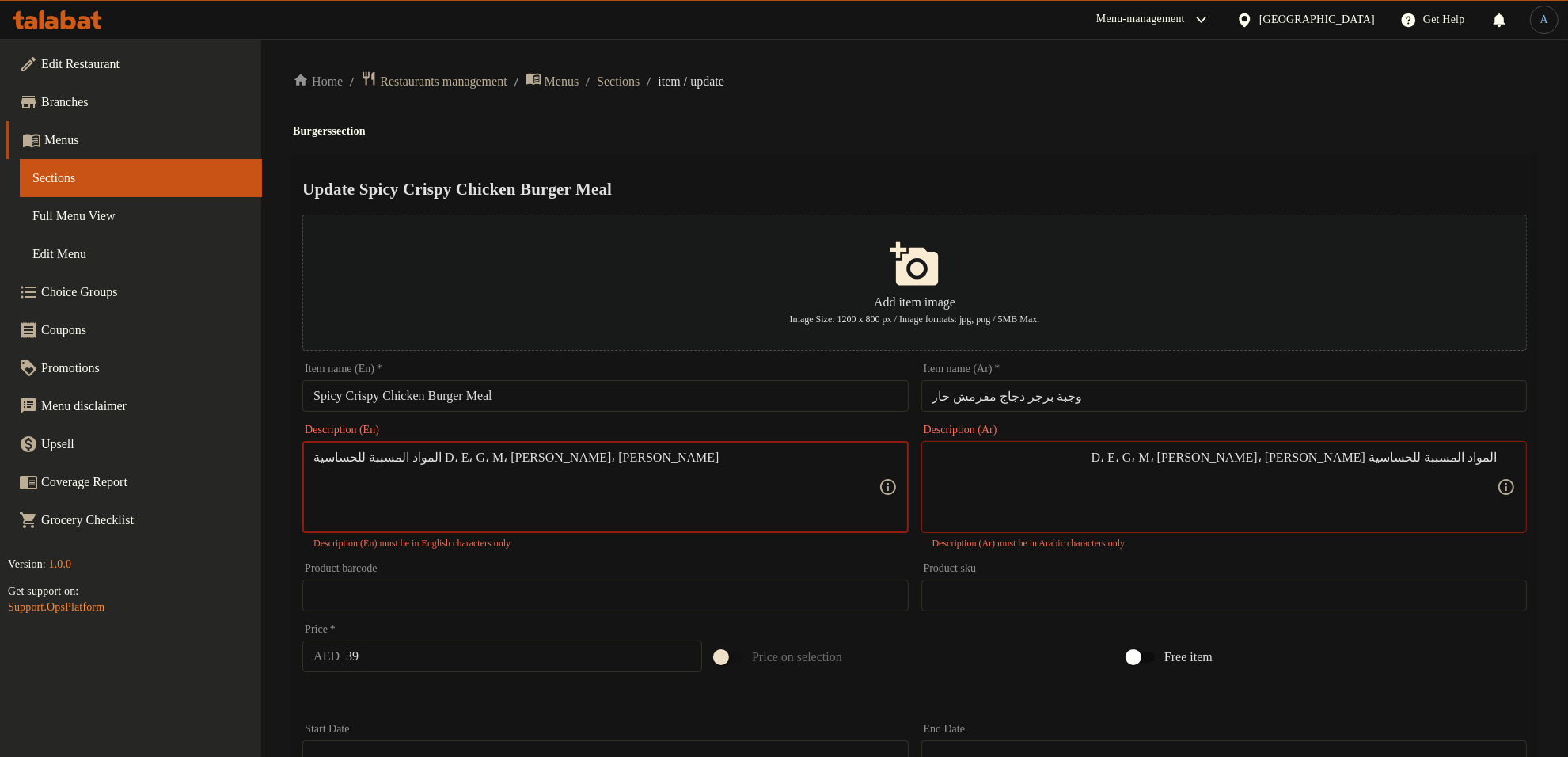
paste textarea "allergens"
click at [777, 179] on h2 "Update Spicy Crispy Chicken Burger Meal" at bounding box center [915, 189] width 1225 height 24
click at [904, 96] on div "Home / Restaurants management / Menus / Sections / item / update Burgers sectio…" at bounding box center [915, 584] width 1244 height 1027
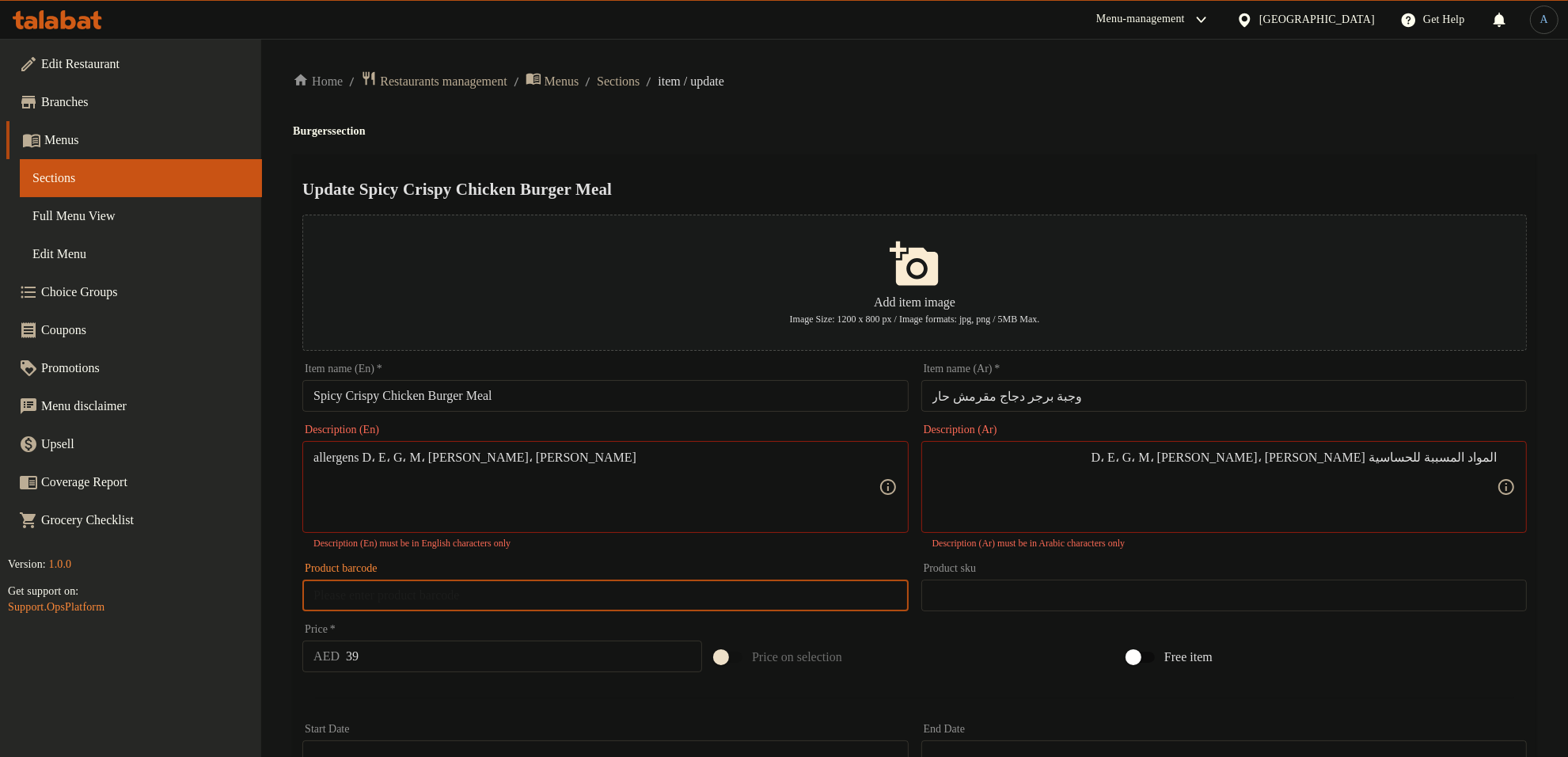
click at [499, 600] on input "text" at bounding box center [606, 596] width 606 height 32
click at [683, 546] on p "Description (En) must be in English characters only" at bounding box center [606, 544] width 584 height 15
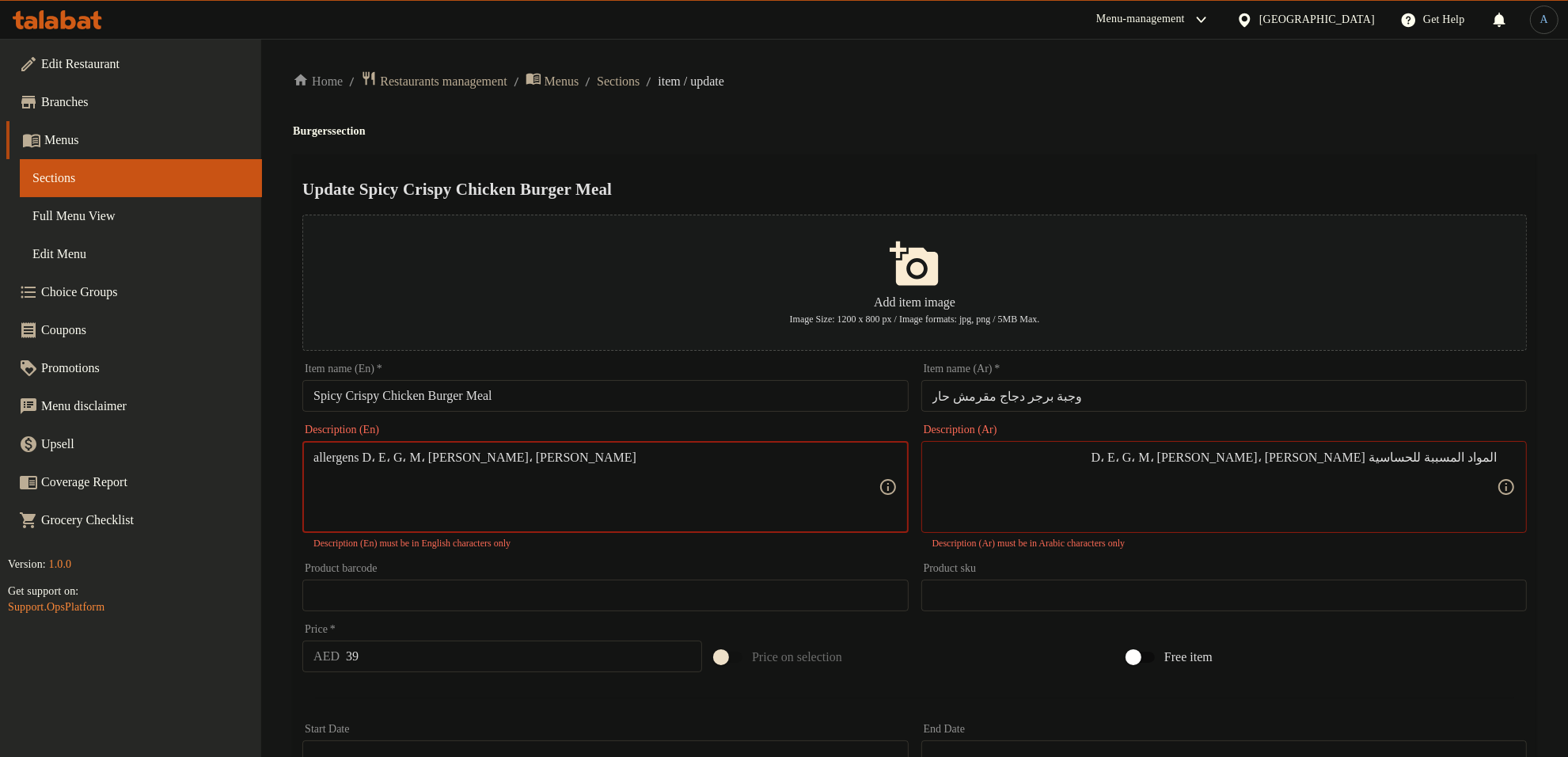
click at [371, 460] on textarea "allergens D، E، G، M، SL، SY" at bounding box center [596, 488] width 564 height 75
paste textarea "allergens D، E، G، M، SL، SY"
click at [331, 473] on textarea "allergens D، E، G، M، SL، SY D، E، G، M، SL، SY" at bounding box center [596, 488] width 564 height 75
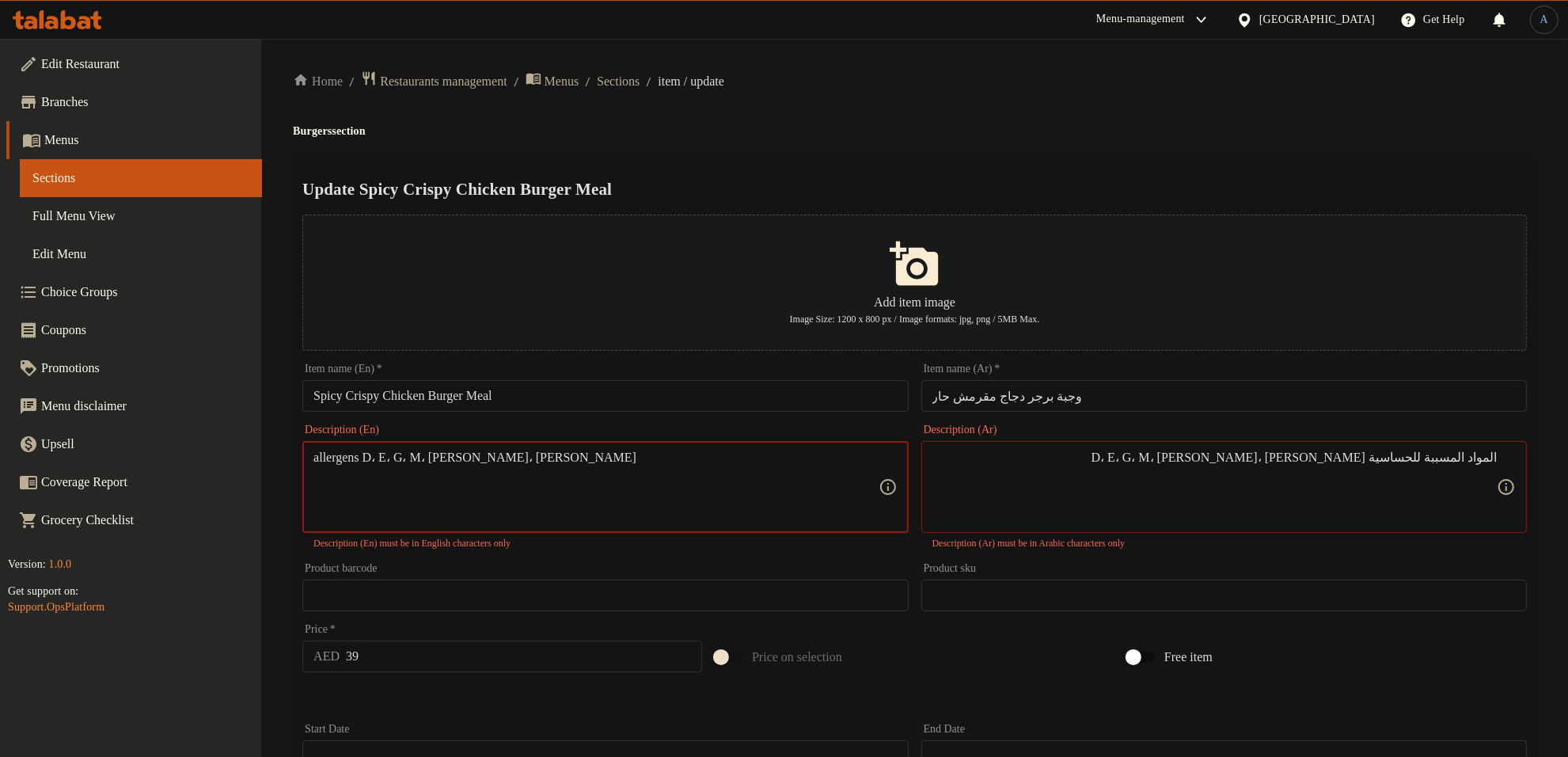
drag, startPoint x: 382, startPoint y: 461, endPoint x: 392, endPoint y: 458, distance: 10.4
click at [384, 461] on textarea "allergens D، E، G، M، SL، SY" at bounding box center [596, 488] width 564 height 75
type textarea "allergens D, E, G, M, SL, SY"
click at [760, 136] on h4 "Burgers section" at bounding box center [915, 131] width 1244 height 16
click at [459, 458] on textarea "allergens D, E, G, M, SL, SY" at bounding box center [596, 488] width 564 height 75
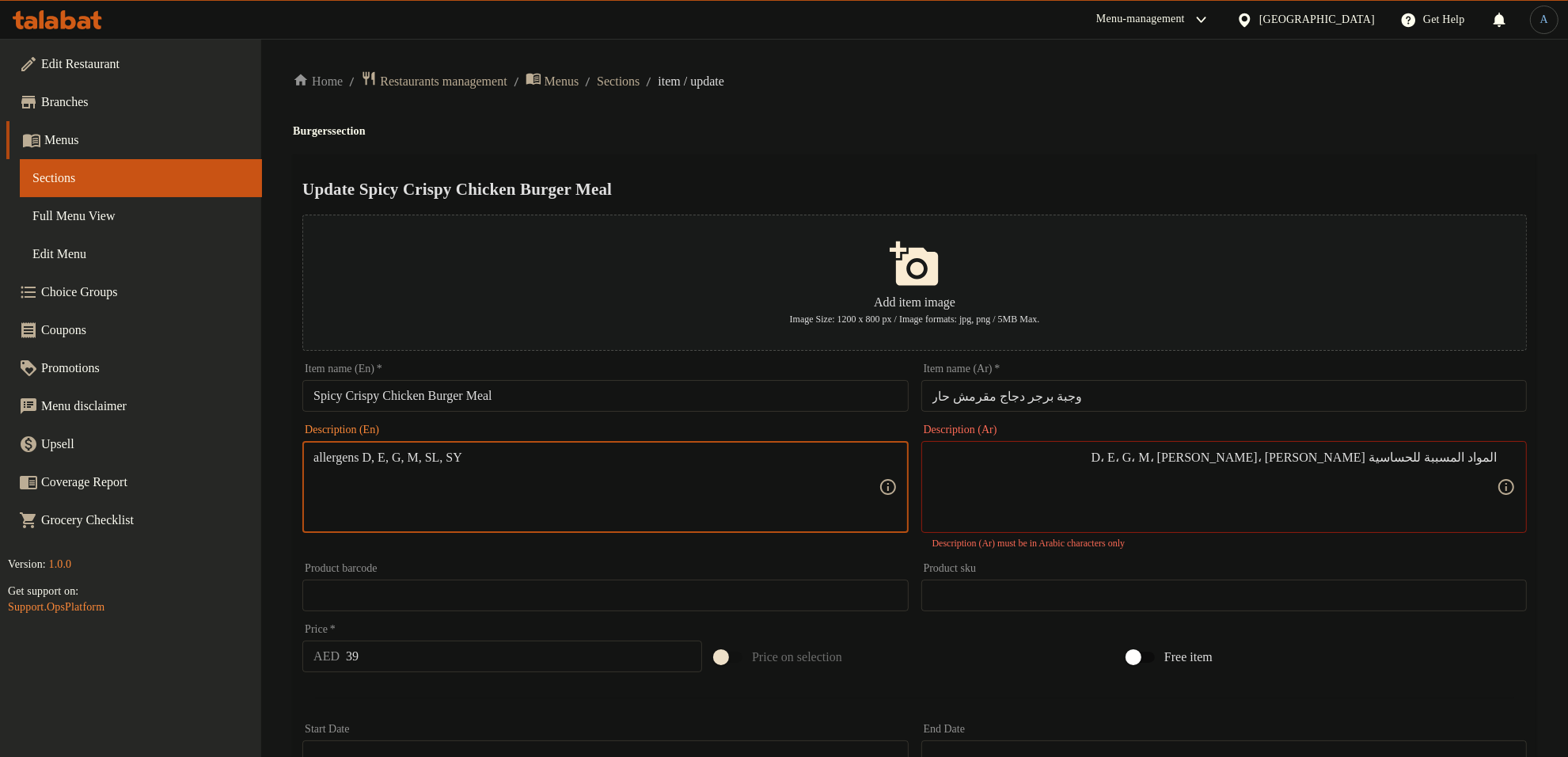
drag, startPoint x: 381, startPoint y: 460, endPoint x: 303, endPoint y: 451, distance: 78.5
click at [303, 451] on div "allergens D, E, G, M, SL, SY Description (En)" at bounding box center [606, 487] width 606 height 92
click at [1136, 133] on h4 "Burgers section" at bounding box center [915, 131] width 1244 height 16
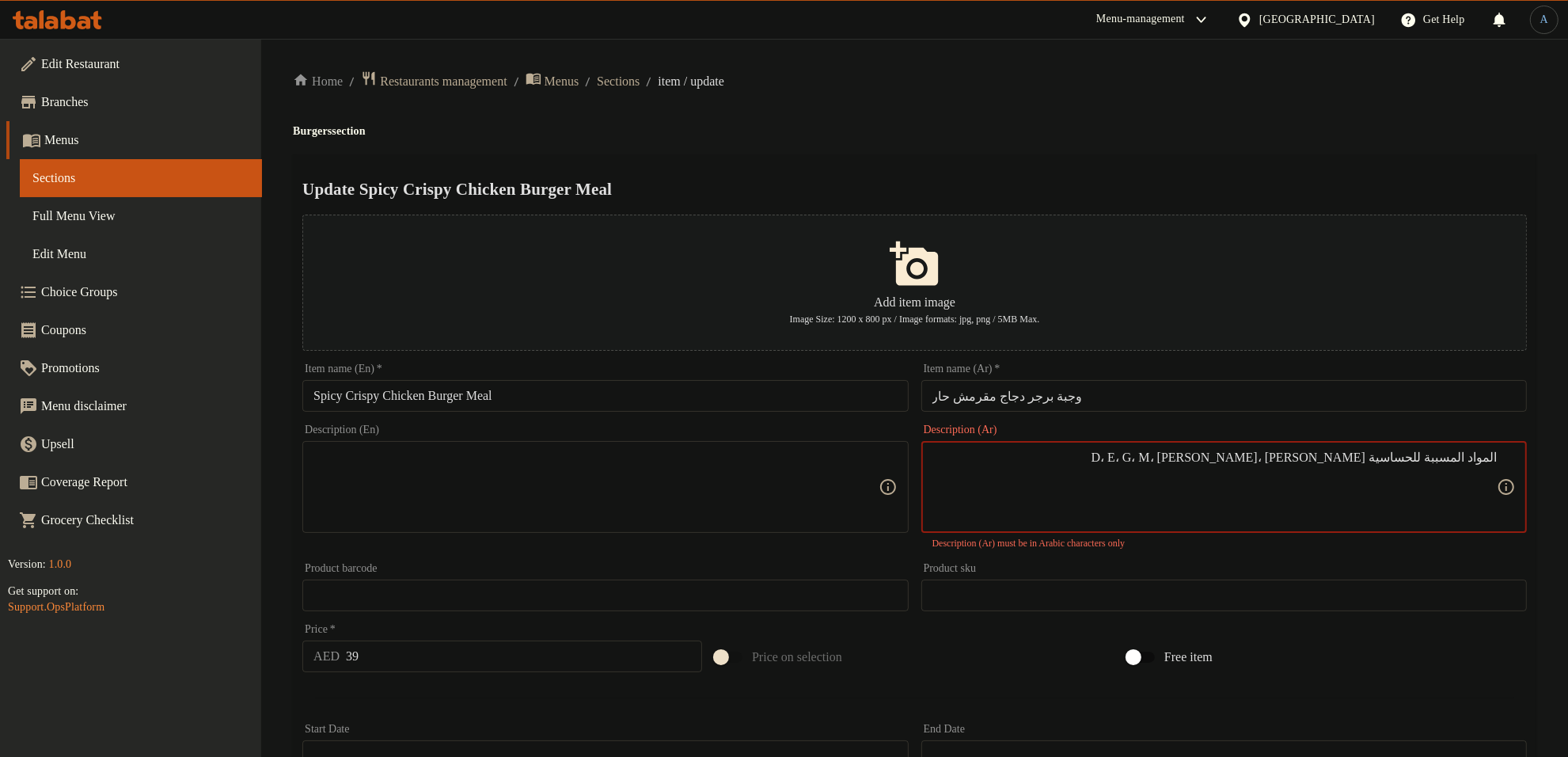
click at [1095, 502] on textarea "المواد المسببة للحساسية D، E، G، M، SL، SY" at bounding box center [1215, 488] width 564 height 75
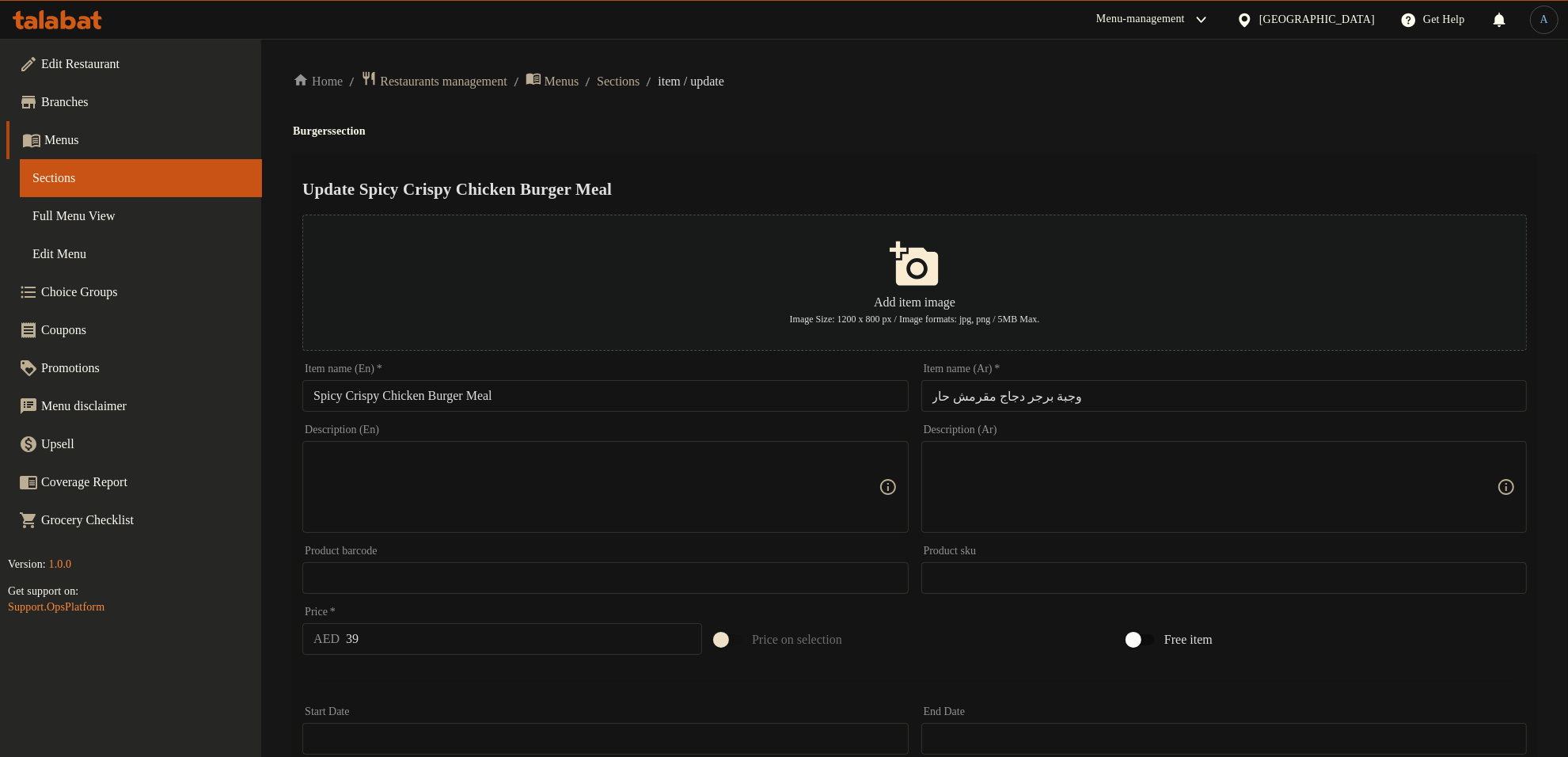
click at [1071, 83] on ol "Home / Restaurants management / Menus / Sections / item / update" at bounding box center [915, 81] width 1244 height 21
click at [639, 83] on span "Sections" at bounding box center [618, 81] width 43 height 19
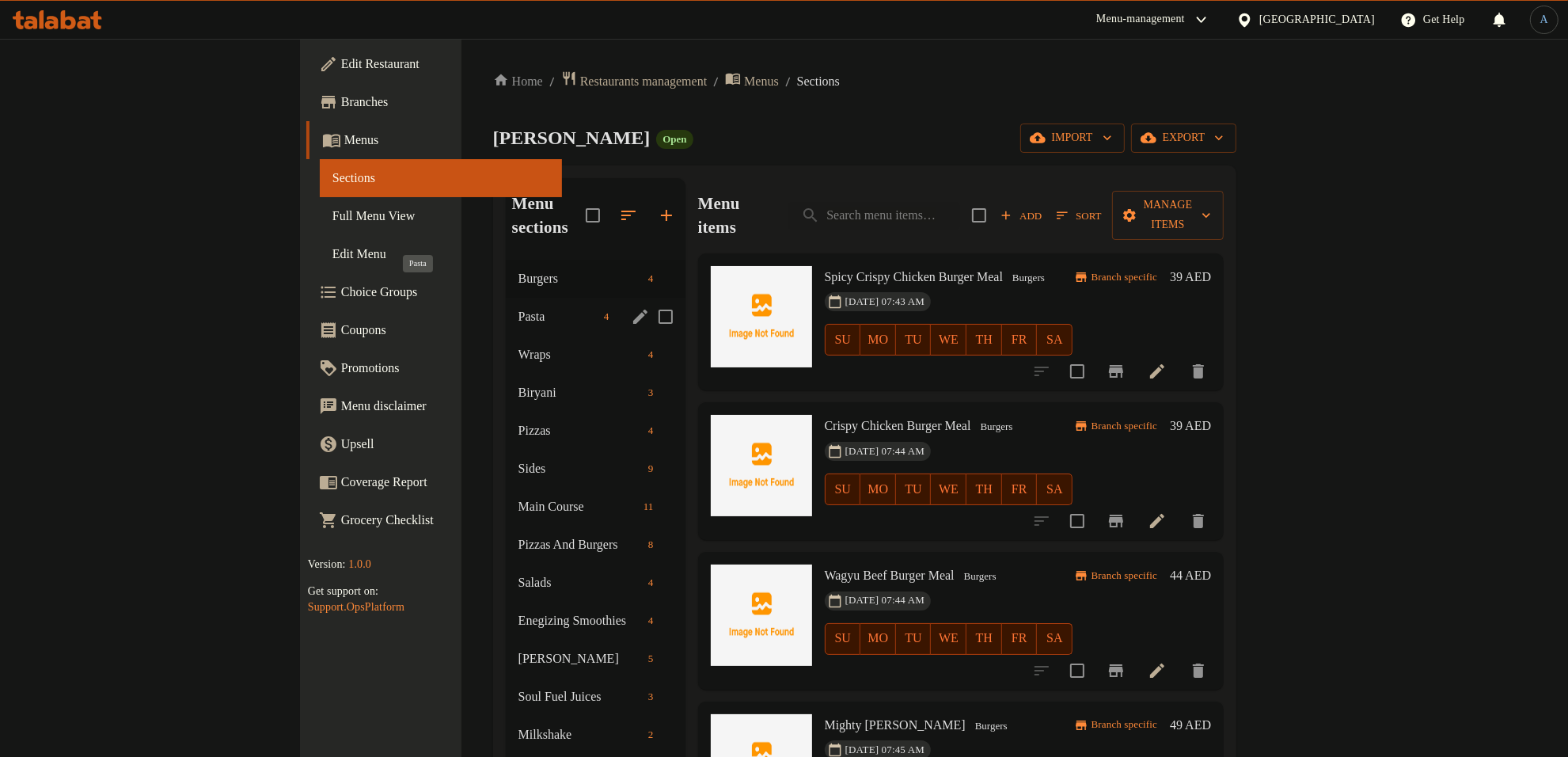
click at [519, 308] on span "Pasta" at bounding box center [558, 317] width 80 height 19
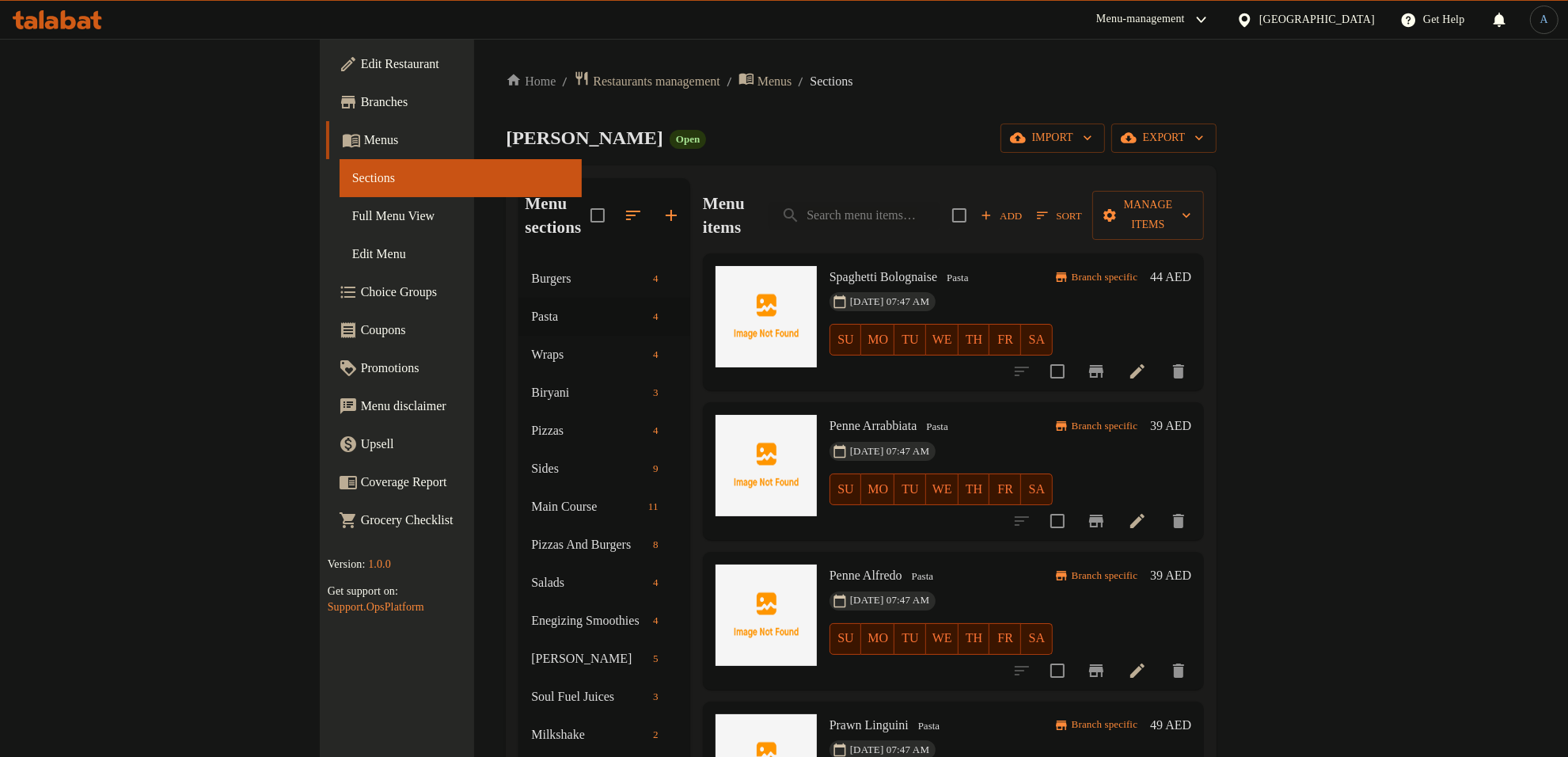
click at [1160, 357] on li at bounding box center [1137, 371] width 44 height 28
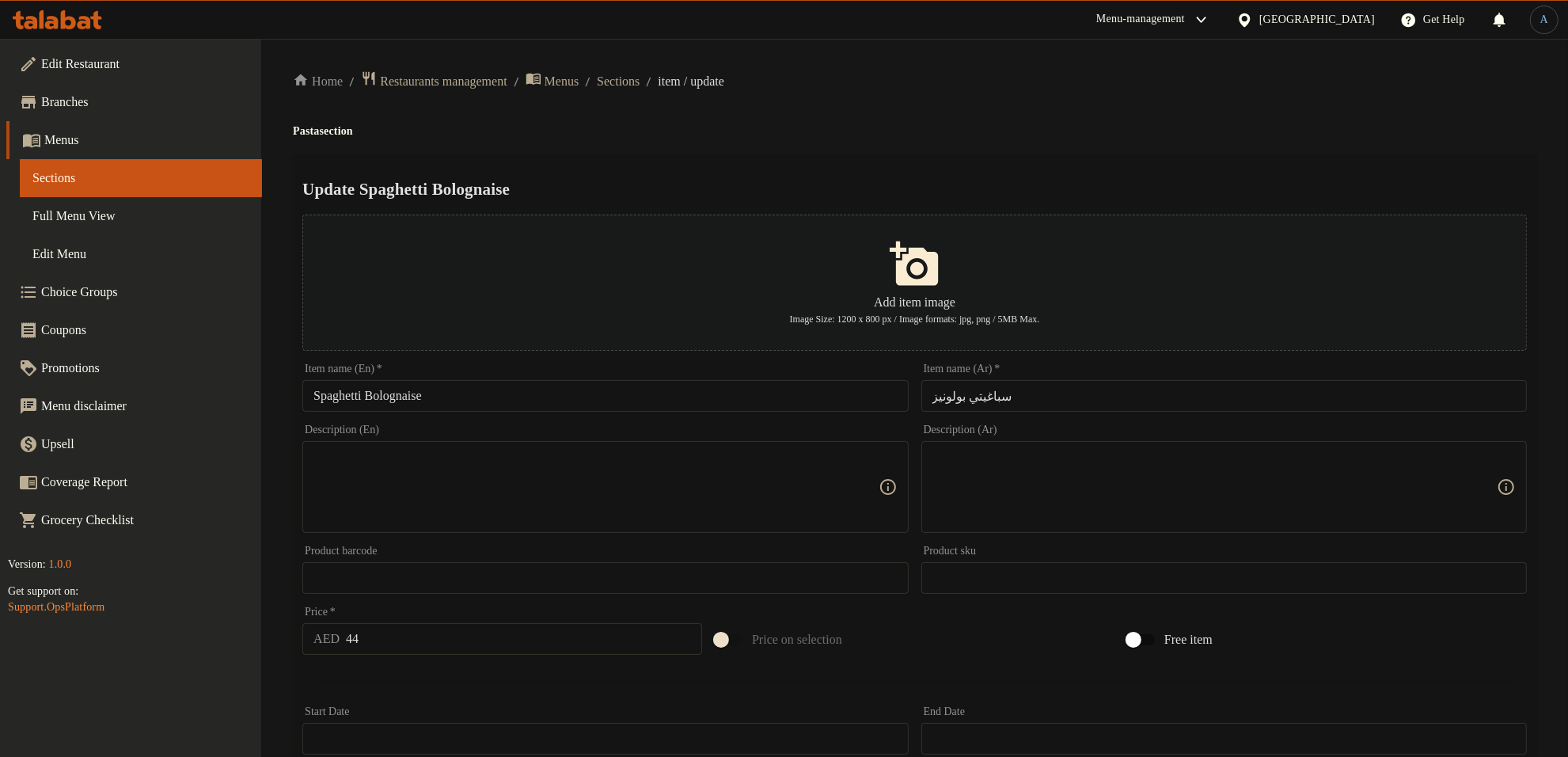
click at [925, 168] on div "Update Spaghetti Bolognaise Add item image Image Size: 1200 x 800 px / Image fo…" at bounding box center [915, 611] width 1244 height 914
click at [835, 115] on div "Home / Restaurants management / Menus / Sections / item / update Pasta section …" at bounding box center [915, 575] width 1244 height 1010
click at [909, 115] on div "Home / Restaurants management / Menus / Sections / item / update Pasta section …" at bounding box center [915, 575] width 1244 height 1010
click at [1069, 131] on h4 "Pasta section" at bounding box center [915, 131] width 1244 height 16
click at [639, 73] on span "Sections" at bounding box center [618, 81] width 43 height 19
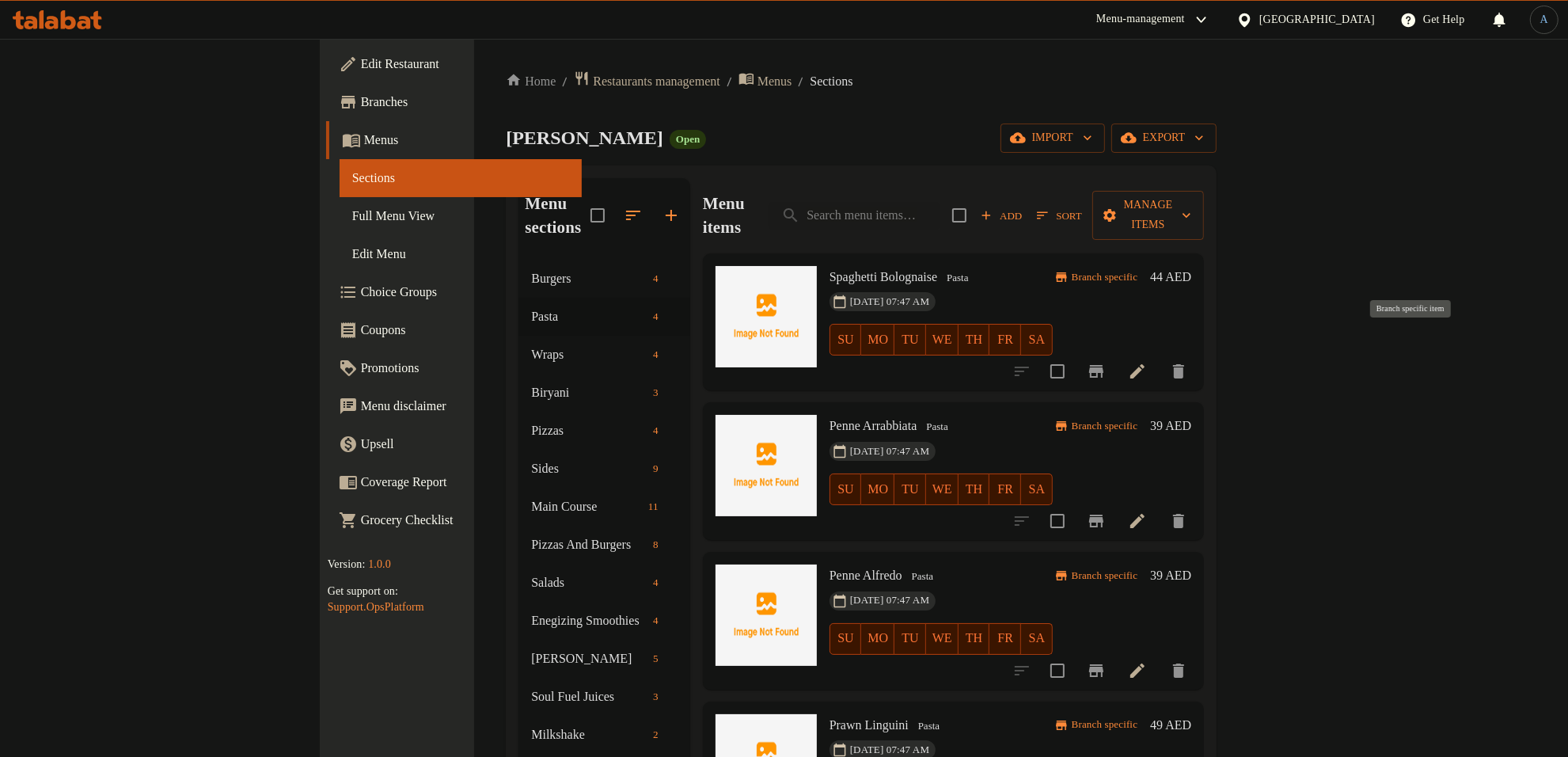
click at [1103, 365] on icon "Branch-specific-item" at bounding box center [1097, 372] width 15 height 13
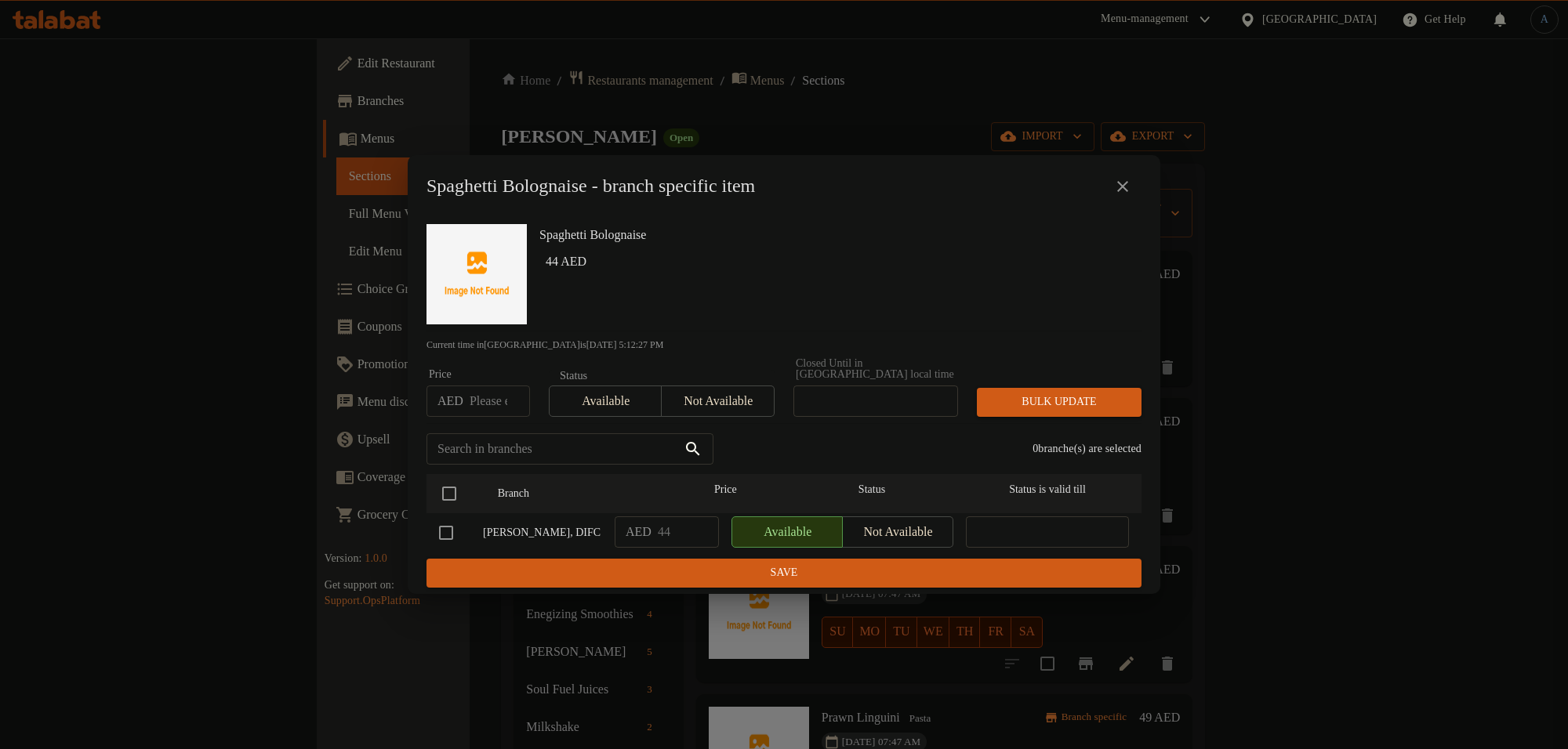
click at [865, 263] on h6 "44 AED" at bounding box center [837, 262] width 583 height 22
click at [1119, 184] on icon "close" at bounding box center [1122, 187] width 11 height 11
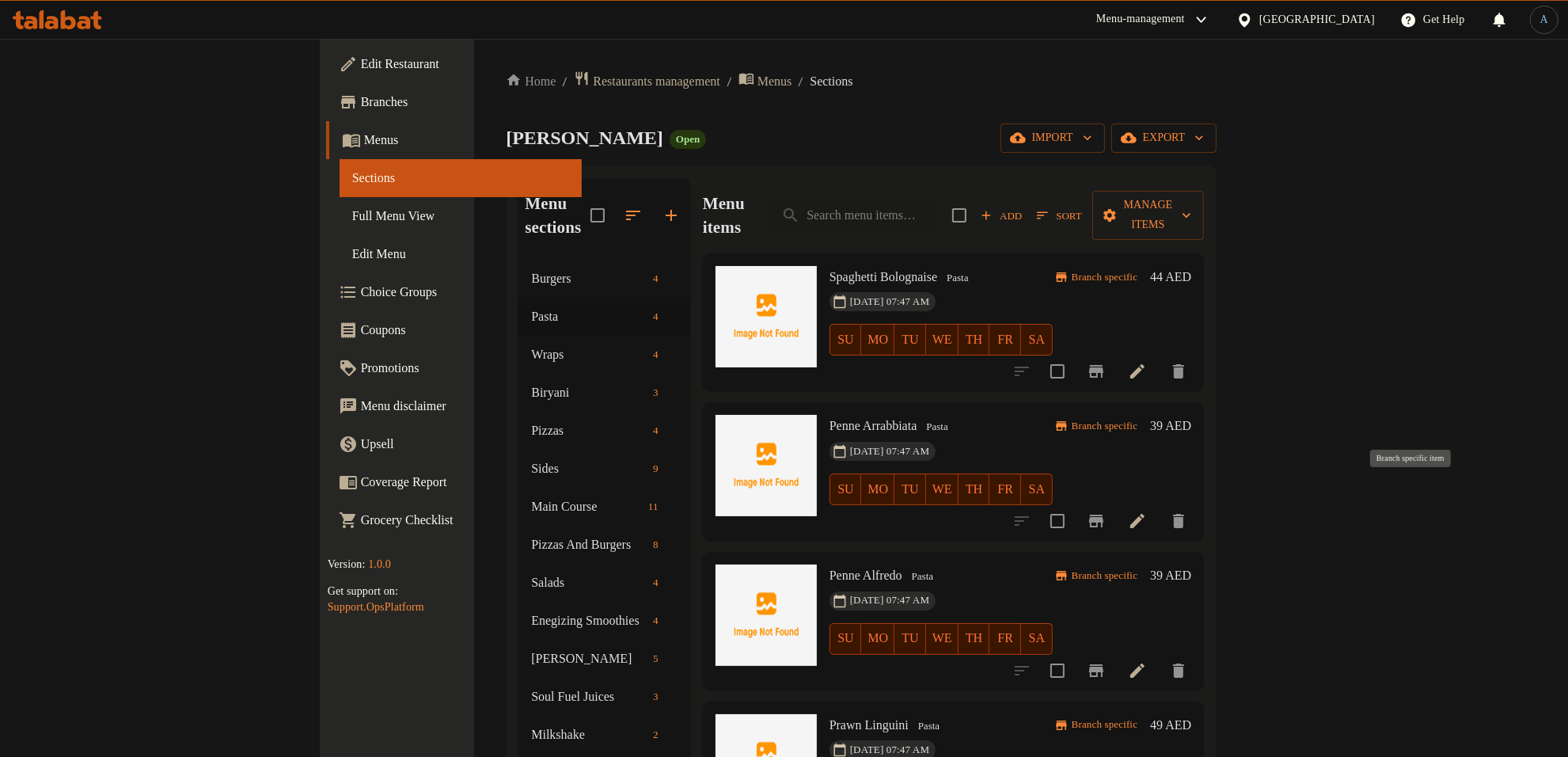
click at [1106, 512] on icon "Branch-specific-item" at bounding box center [1096, 521] width 19 height 19
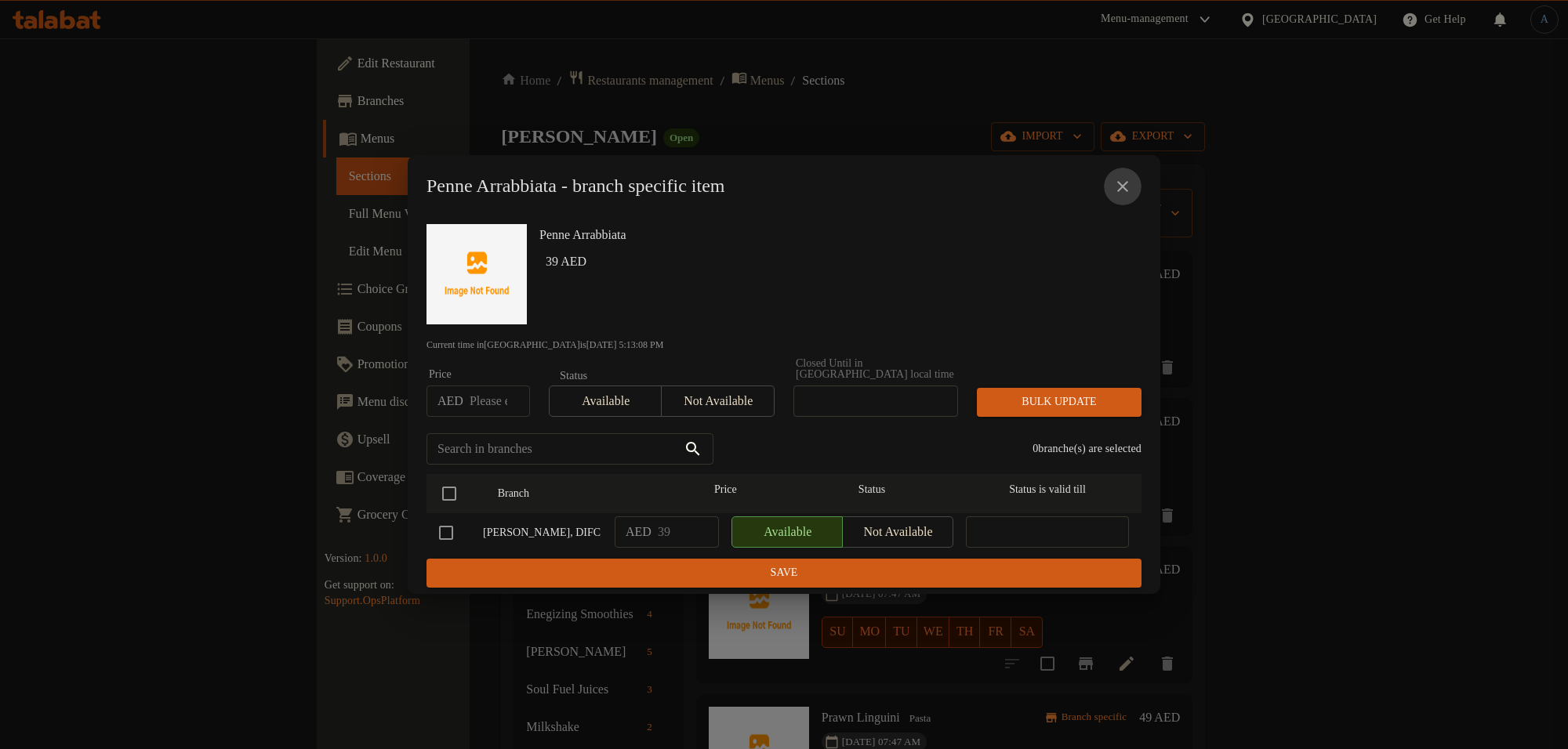
drag, startPoint x: 1123, startPoint y: 187, endPoint x: 1157, endPoint y: 72, distance: 119.9
click at [1123, 173] on button "close" at bounding box center [1123, 187] width 38 height 38
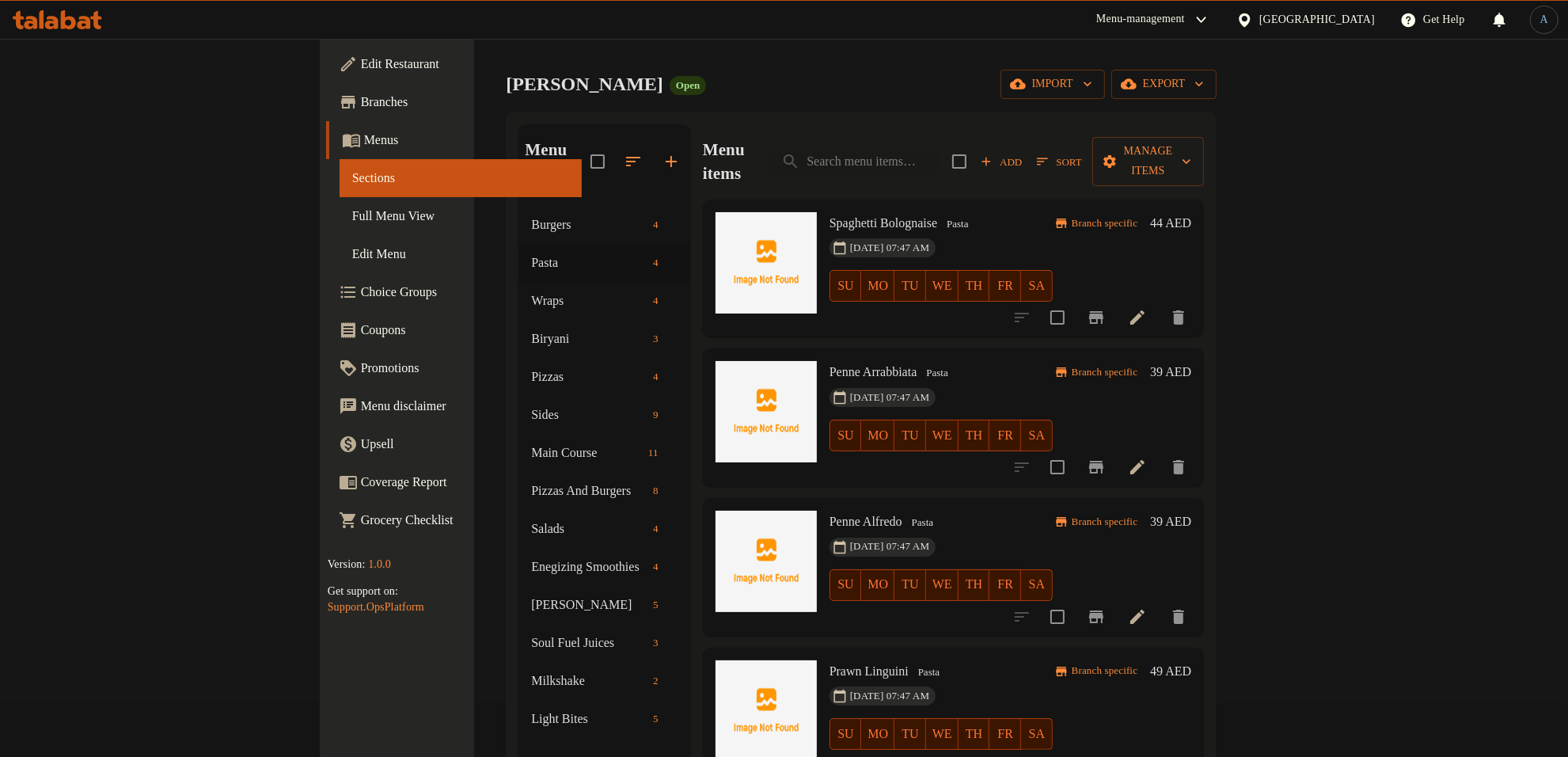
scroll to position [99, 0]
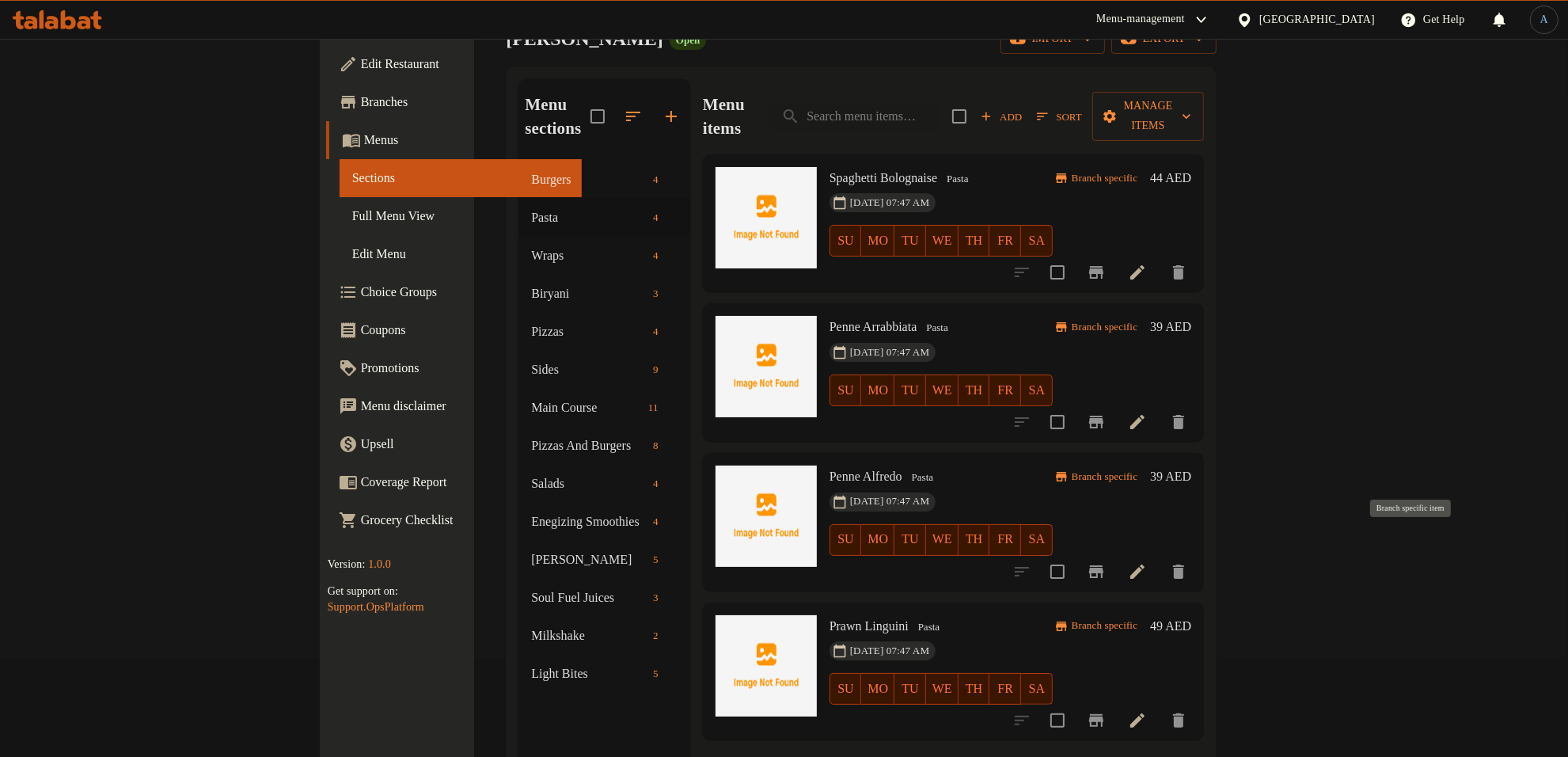
click at [1106, 562] on icon "Branch-specific-item" at bounding box center [1096, 571] width 19 height 19
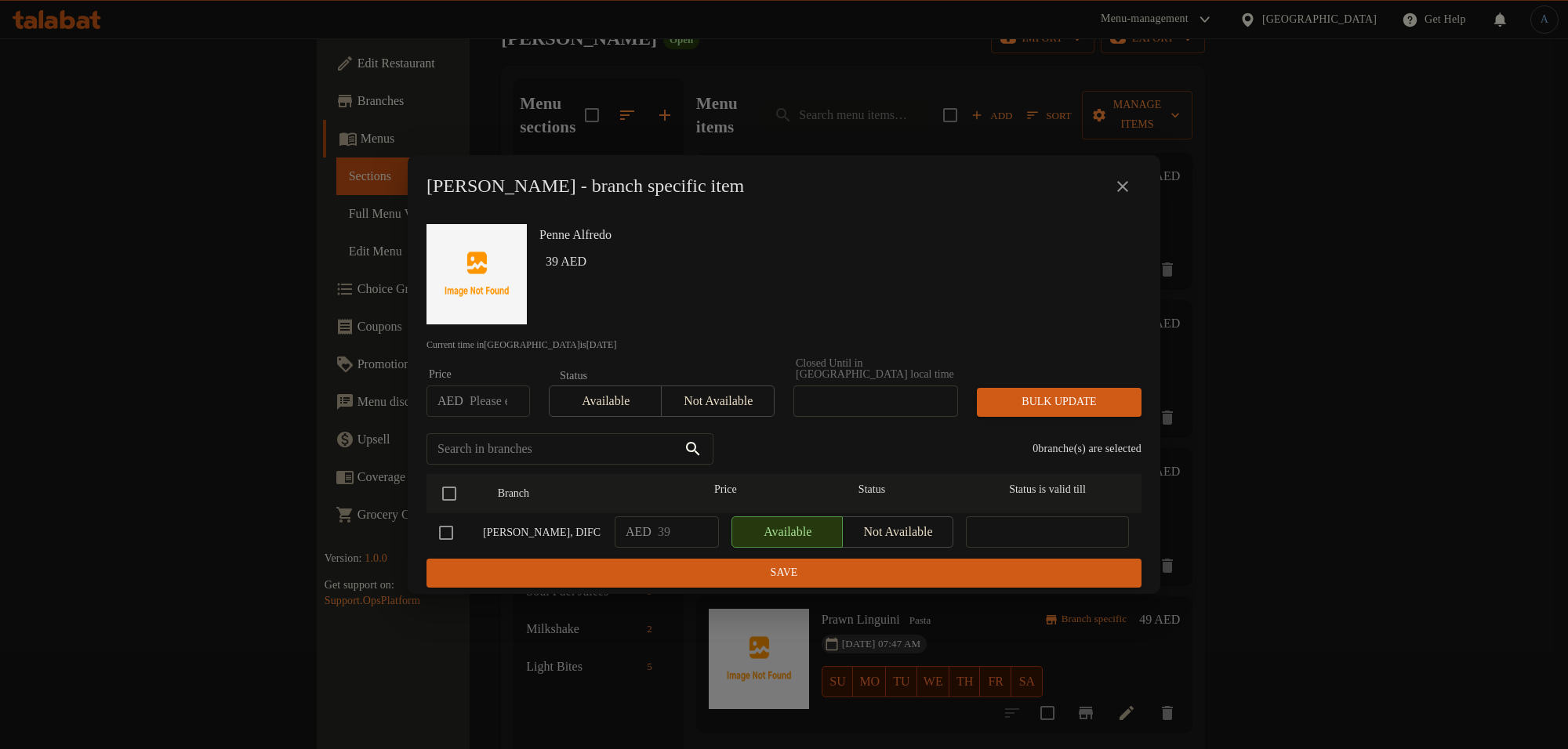
click at [1118, 194] on icon "close" at bounding box center [1122, 187] width 19 height 19
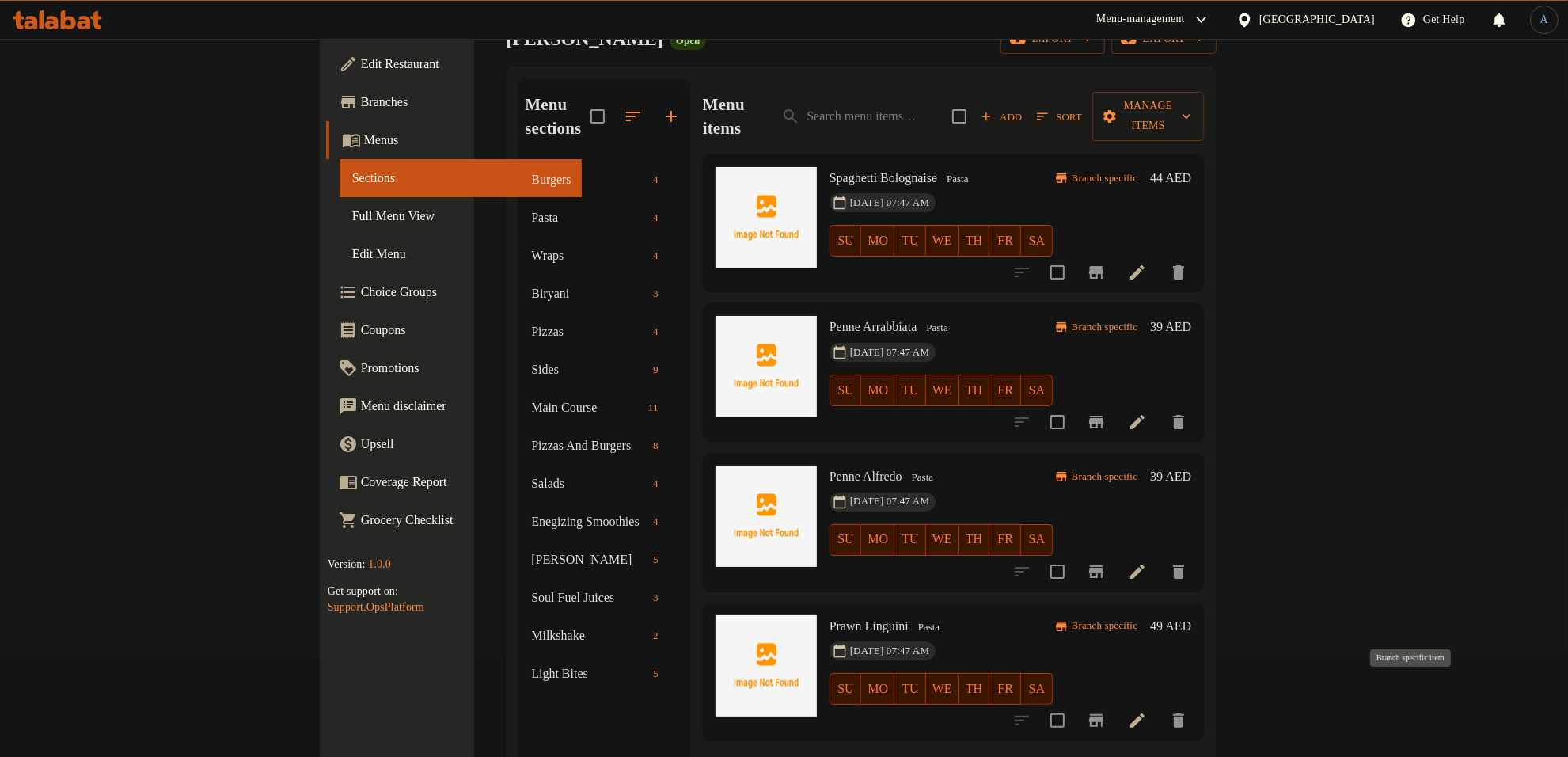
click at [1103, 715] on icon "Branch-specific-item" at bounding box center [1097, 721] width 15 height 13
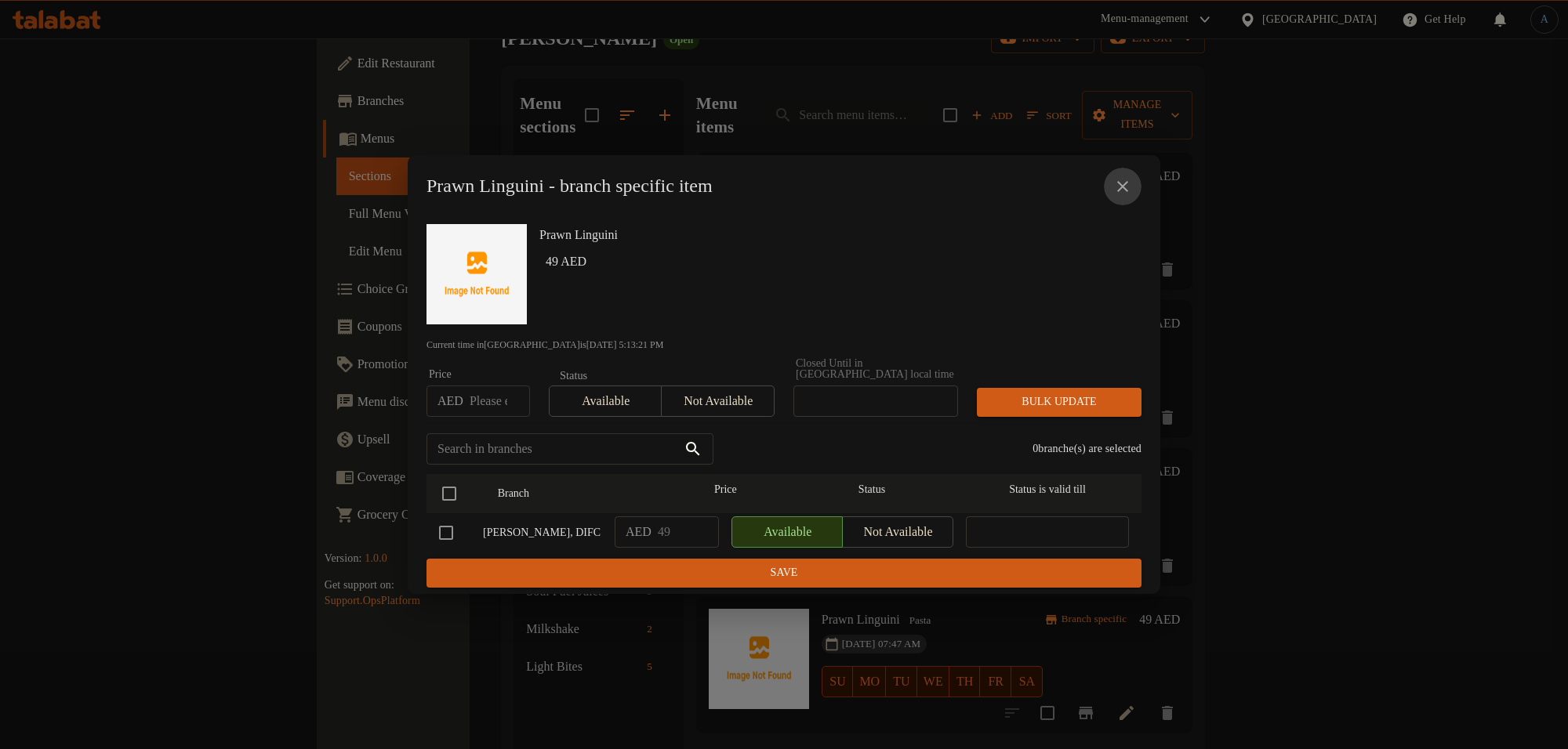
click at [1107, 196] on button "close" at bounding box center [1123, 187] width 38 height 38
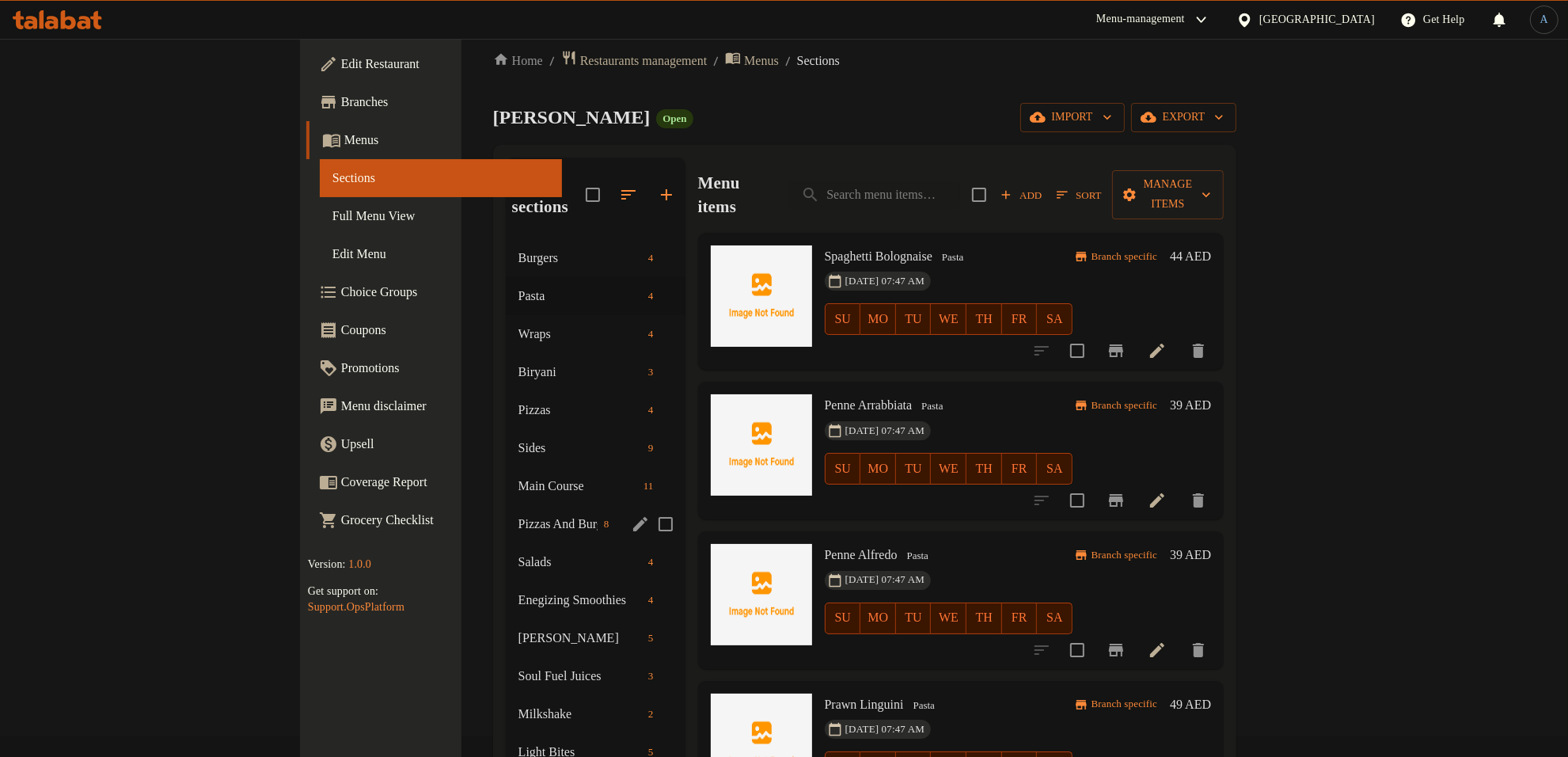
scroll to position [0, 0]
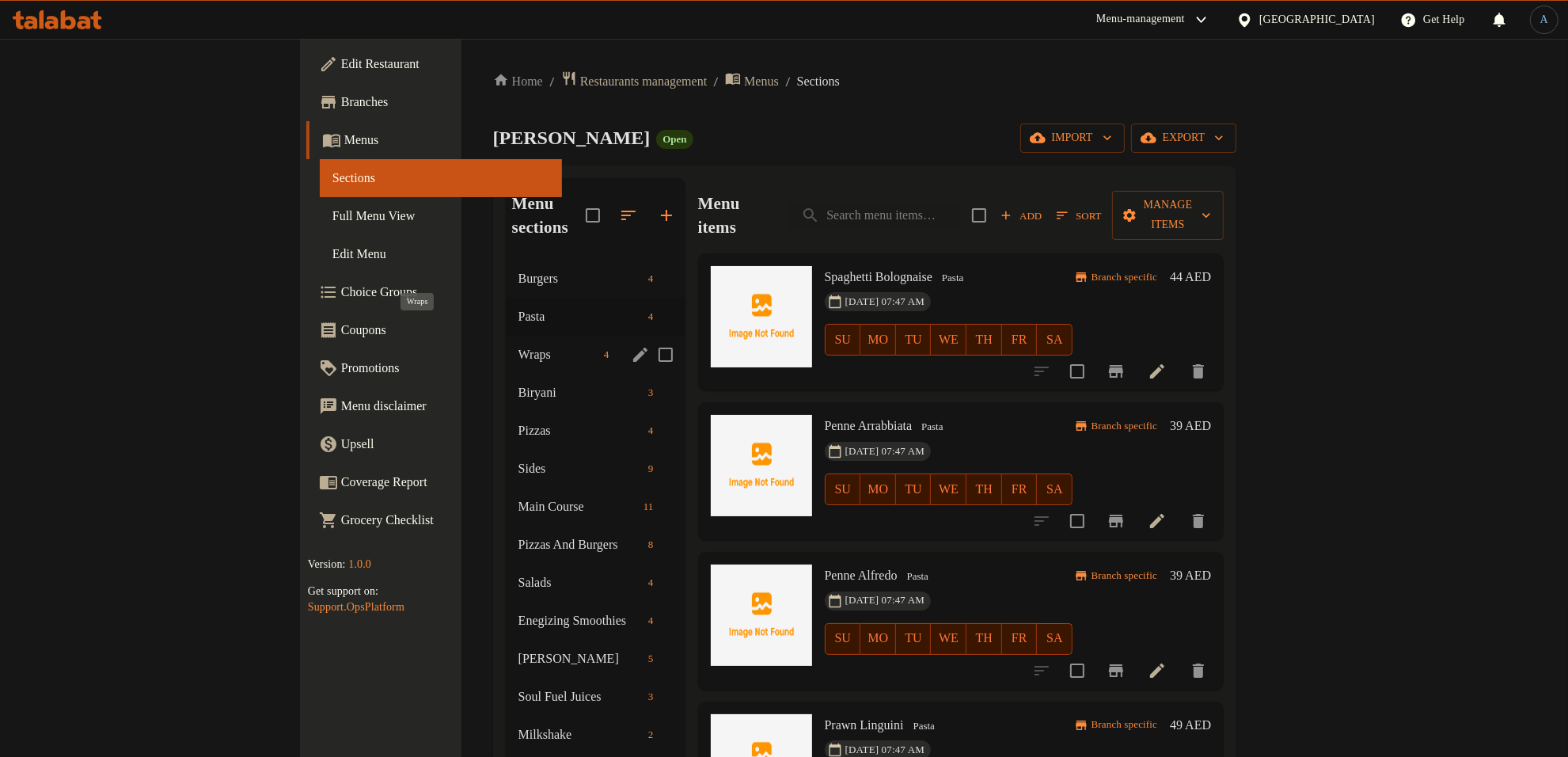
click at [519, 345] on span "Wraps" at bounding box center [558, 354] width 80 height 19
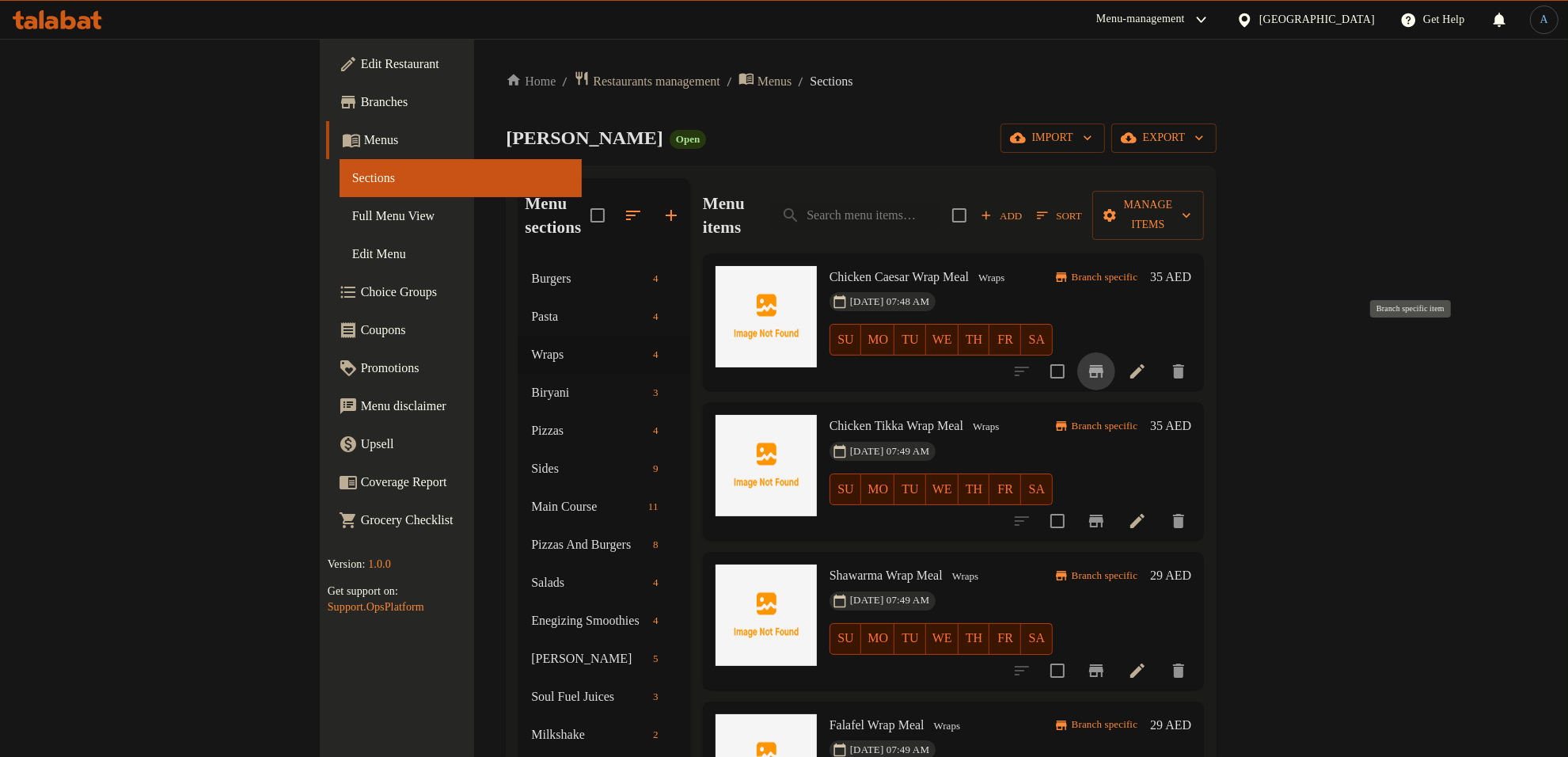
click at [1103, 365] on icon "Branch-specific-item" at bounding box center [1097, 372] width 15 height 13
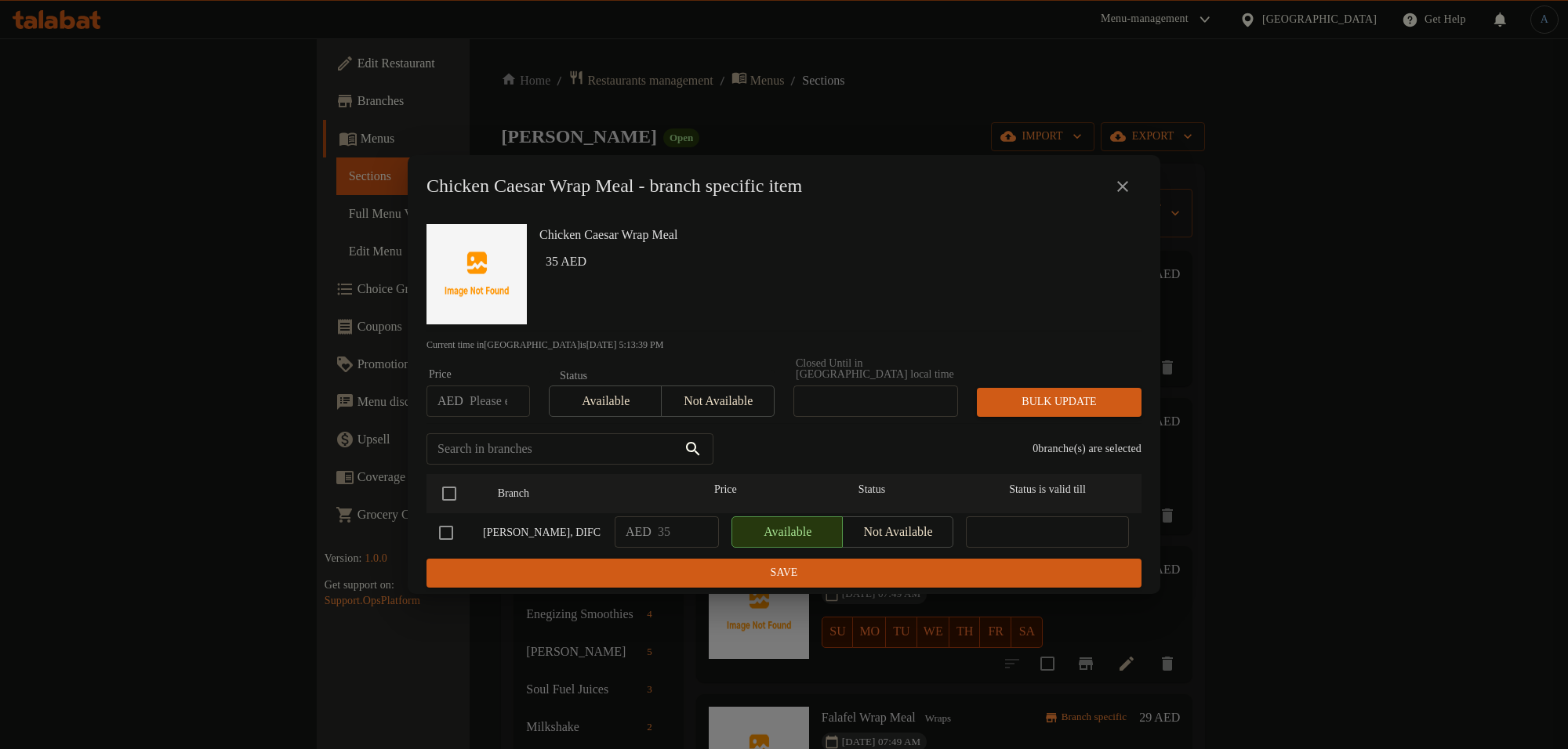
click at [1129, 178] on icon "close" at bounding box center [1122, 187] width 19 height 19
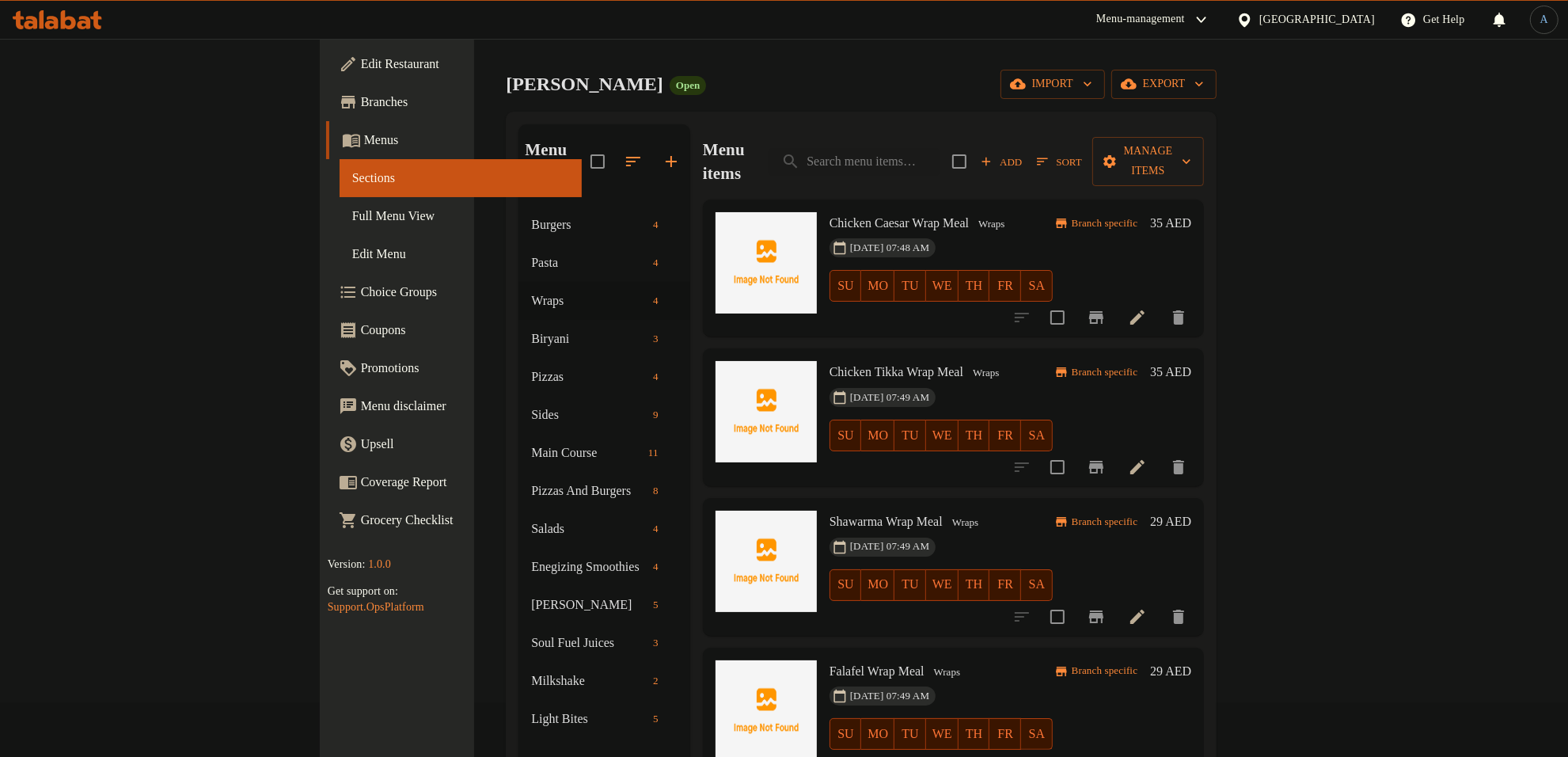
scroll to position [99, 0]
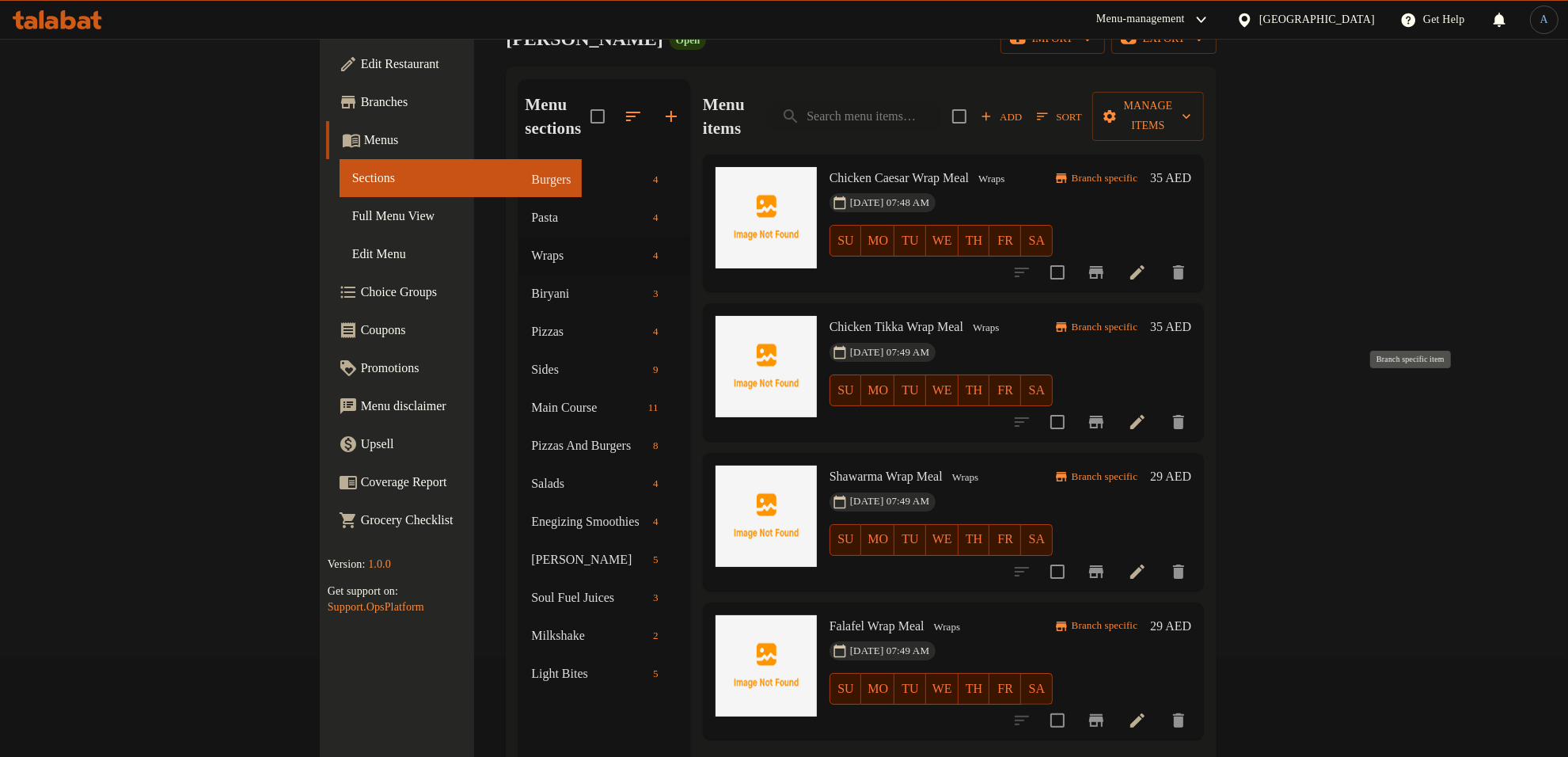
click at [1103, 416] on icon "Branch-specific-item" at bounding box center [1097, 422] width 15 height 13
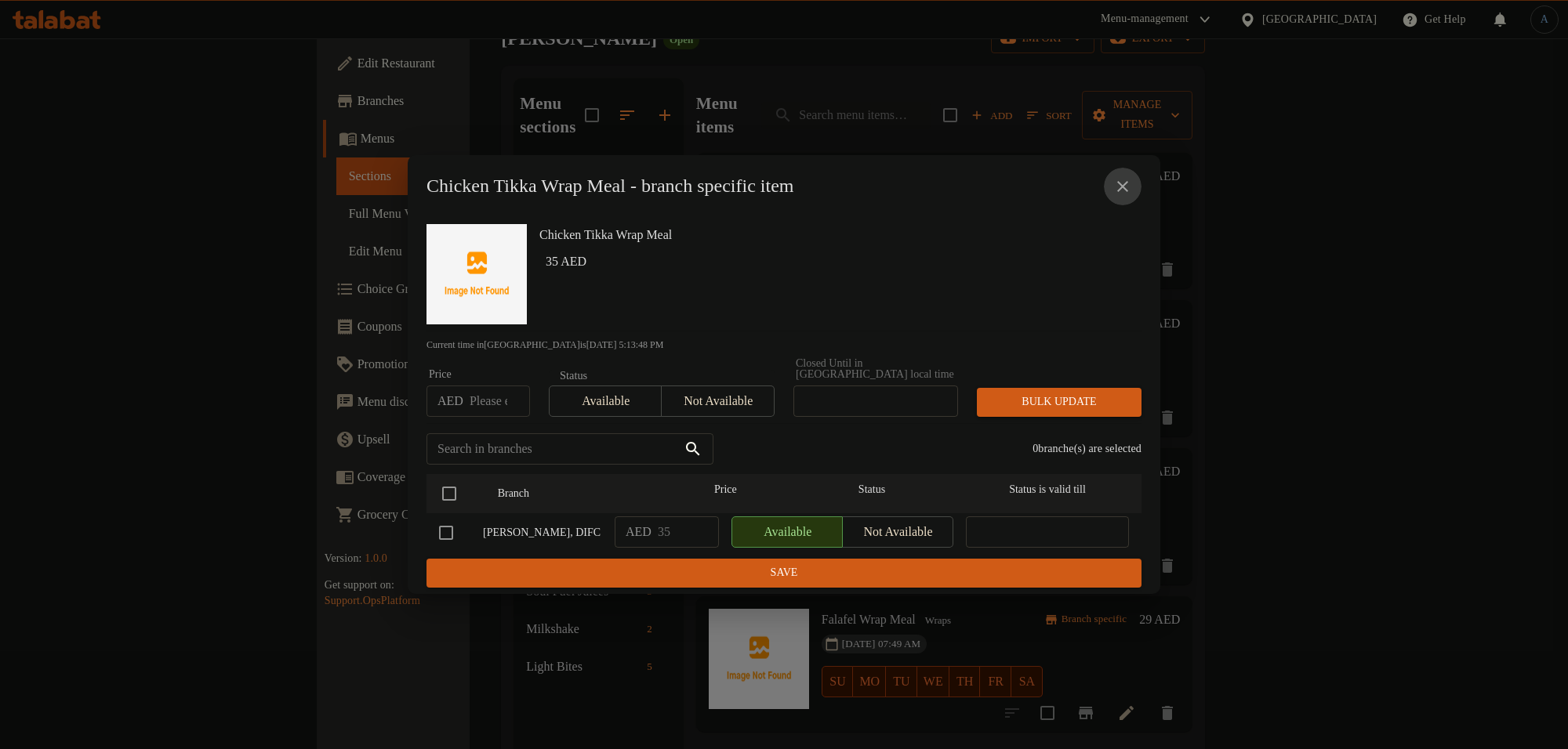
click at [1123, 180] on icon "close" at bounding box center [1122, 187] width 19 height 19
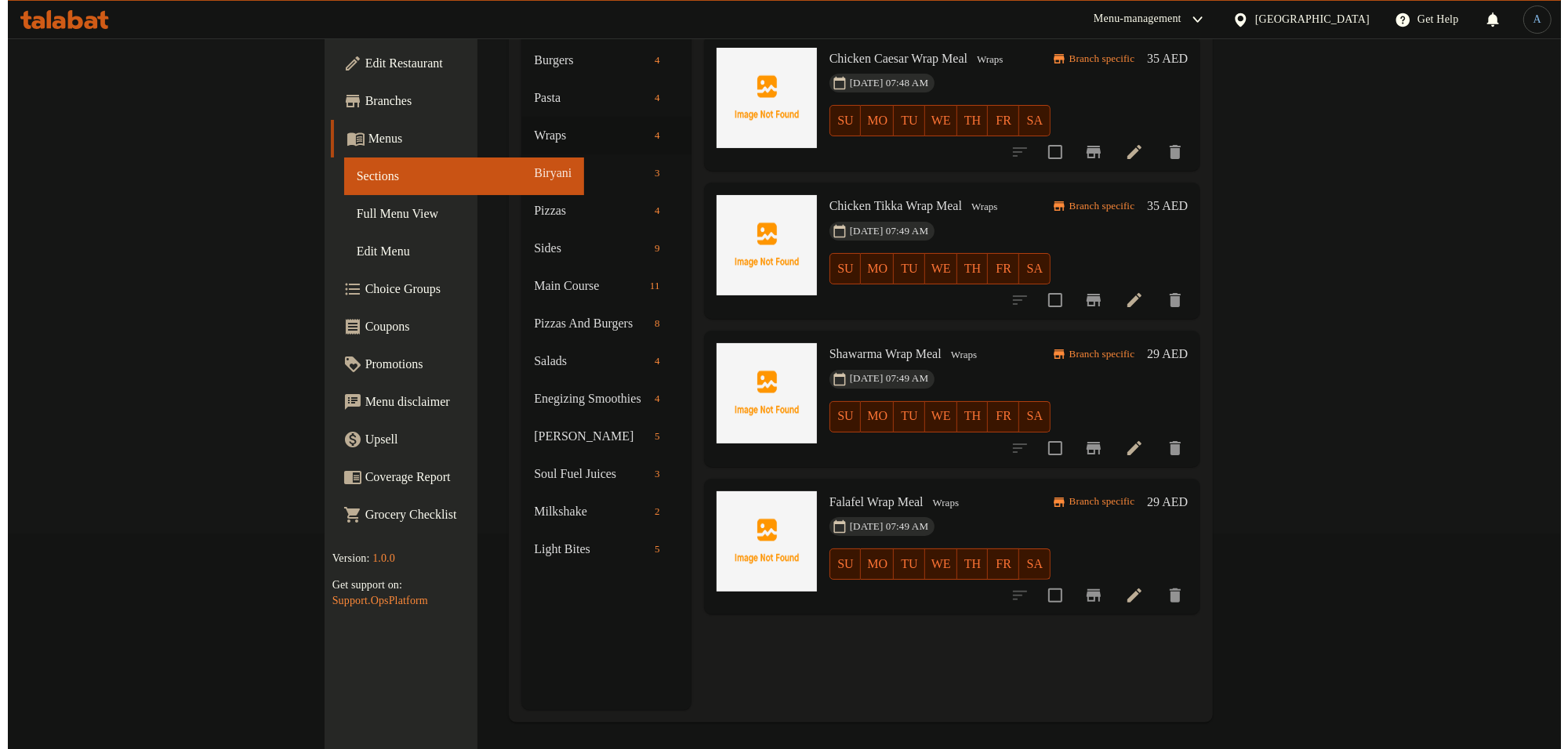
scroll to position [220, 0]
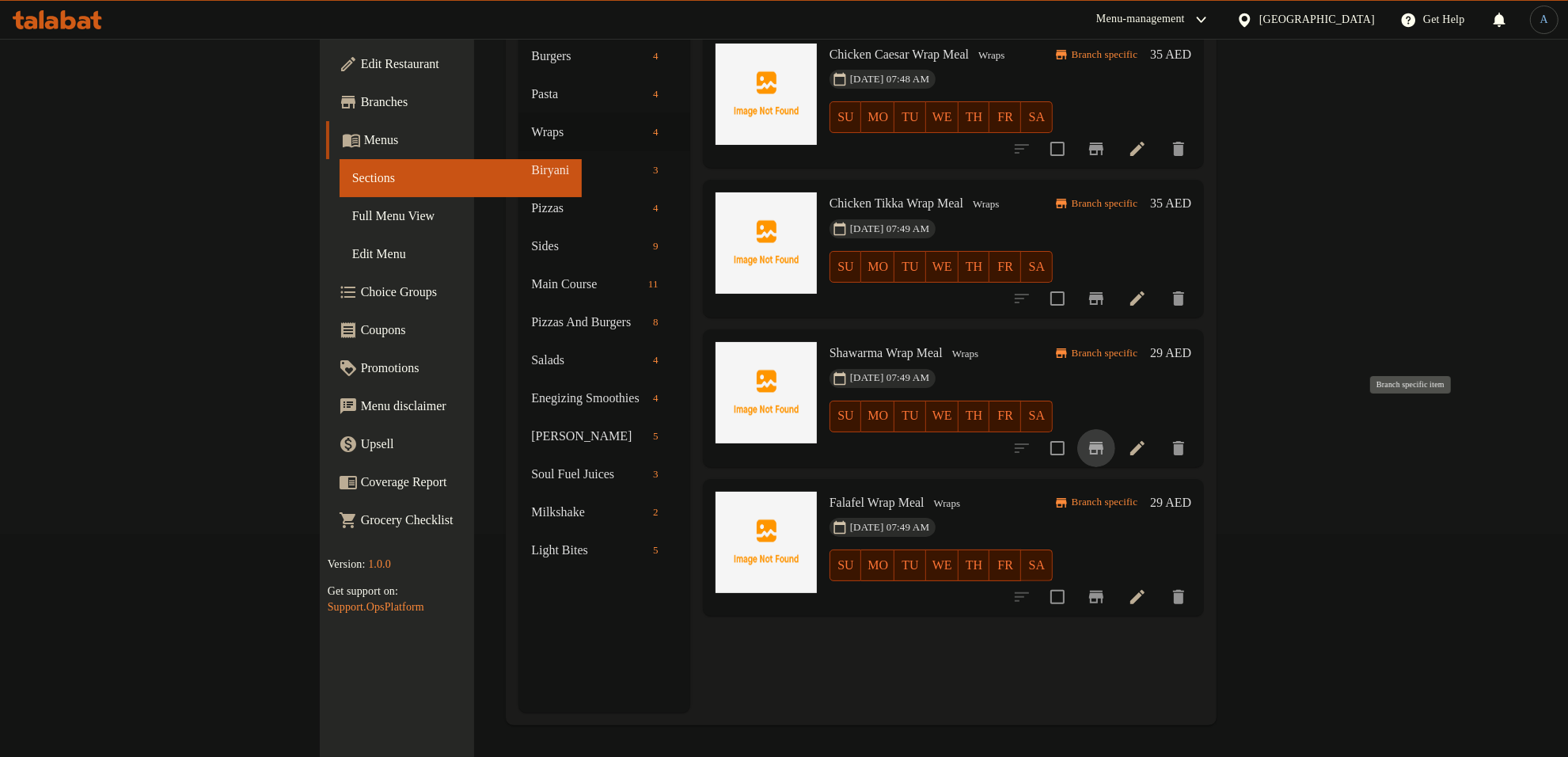
click at [1106, 438] on icon "Branch-specific-item" at bounding box center [1096, 448] width 19 height 19
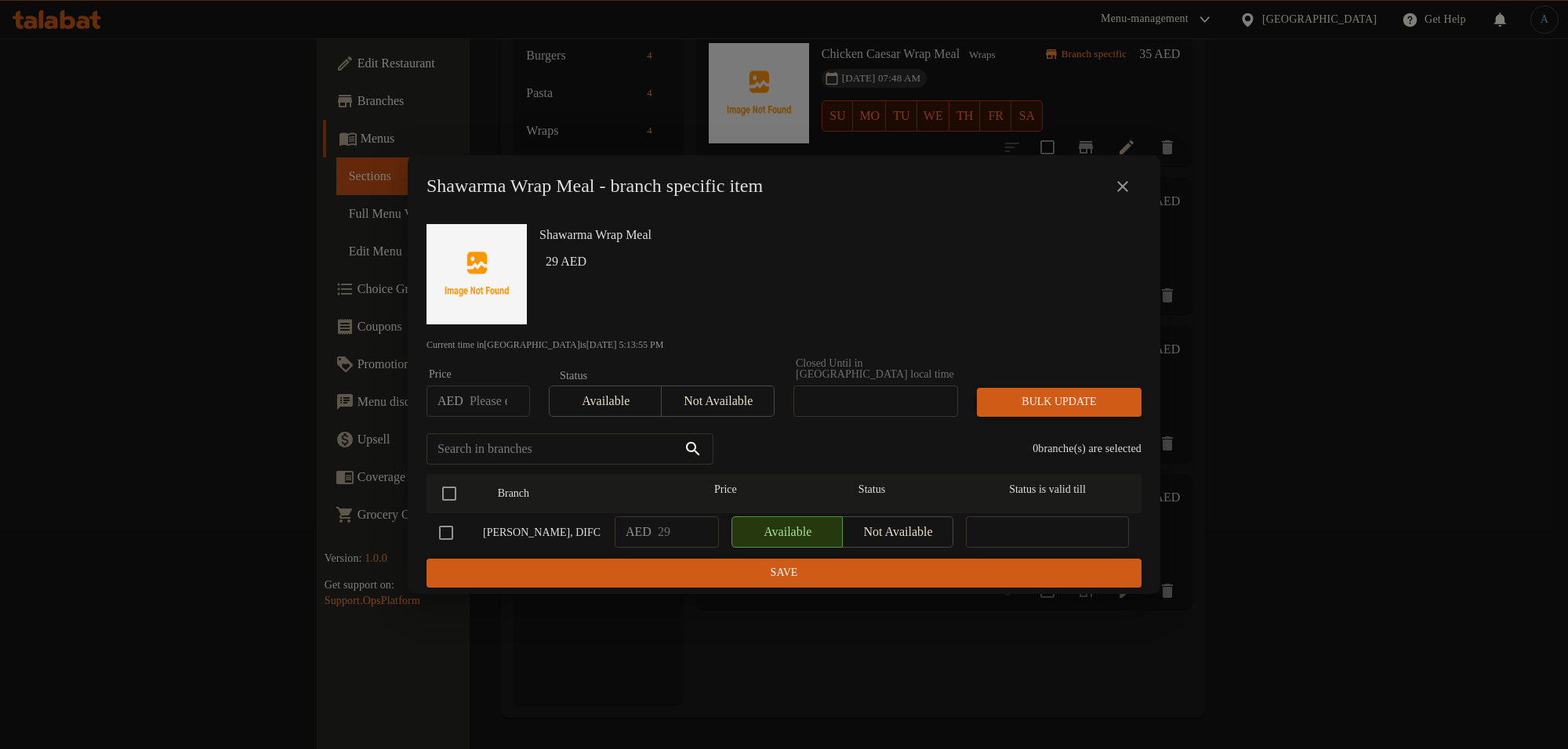
click at [1108, 183] on button "close" at bounding box center [1123, 187] width 38 height 38
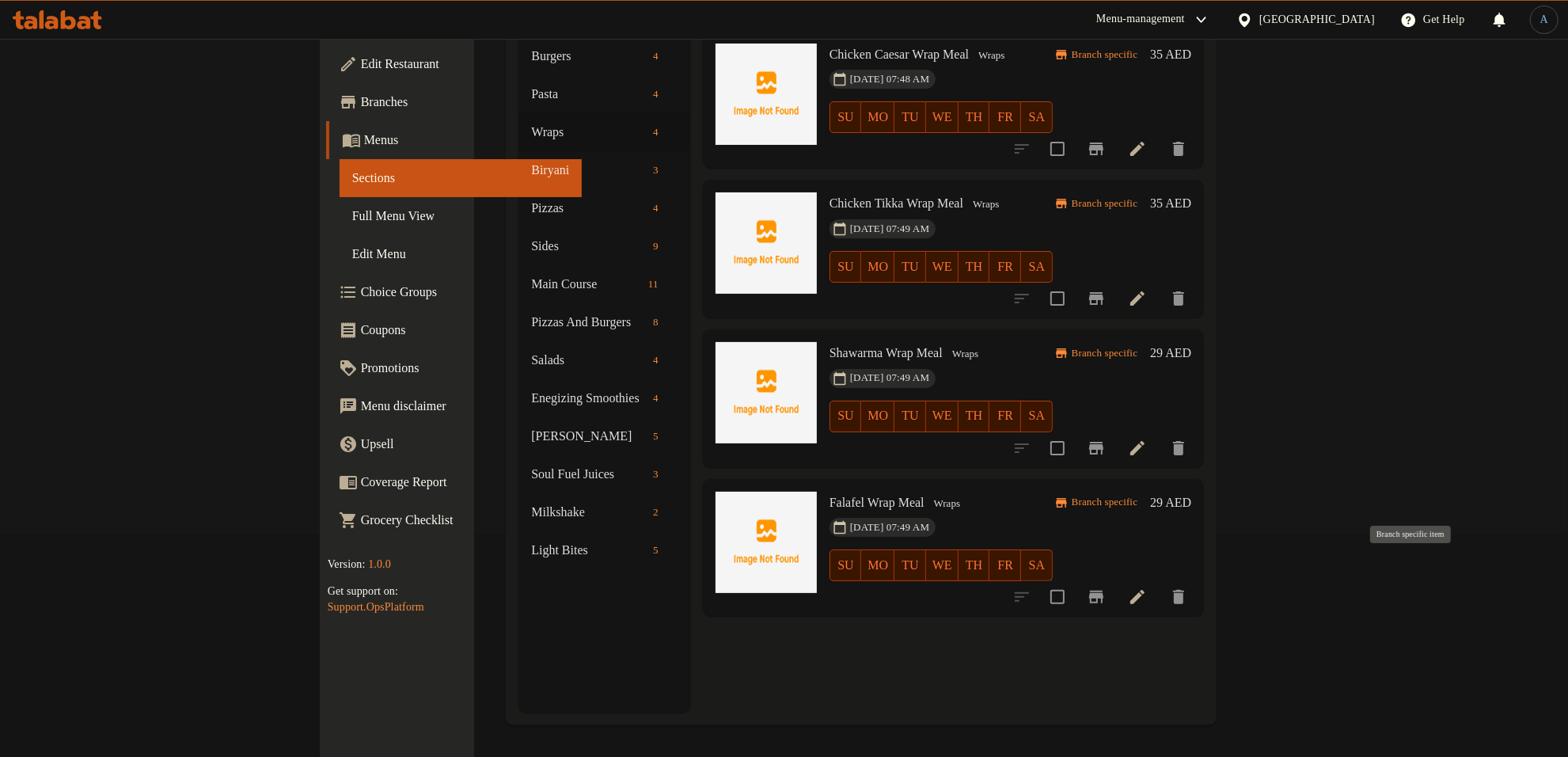
click at [1103, 591] on icon "Branch-specific-item" at bounding box center [1097, 598] width 15 height 13
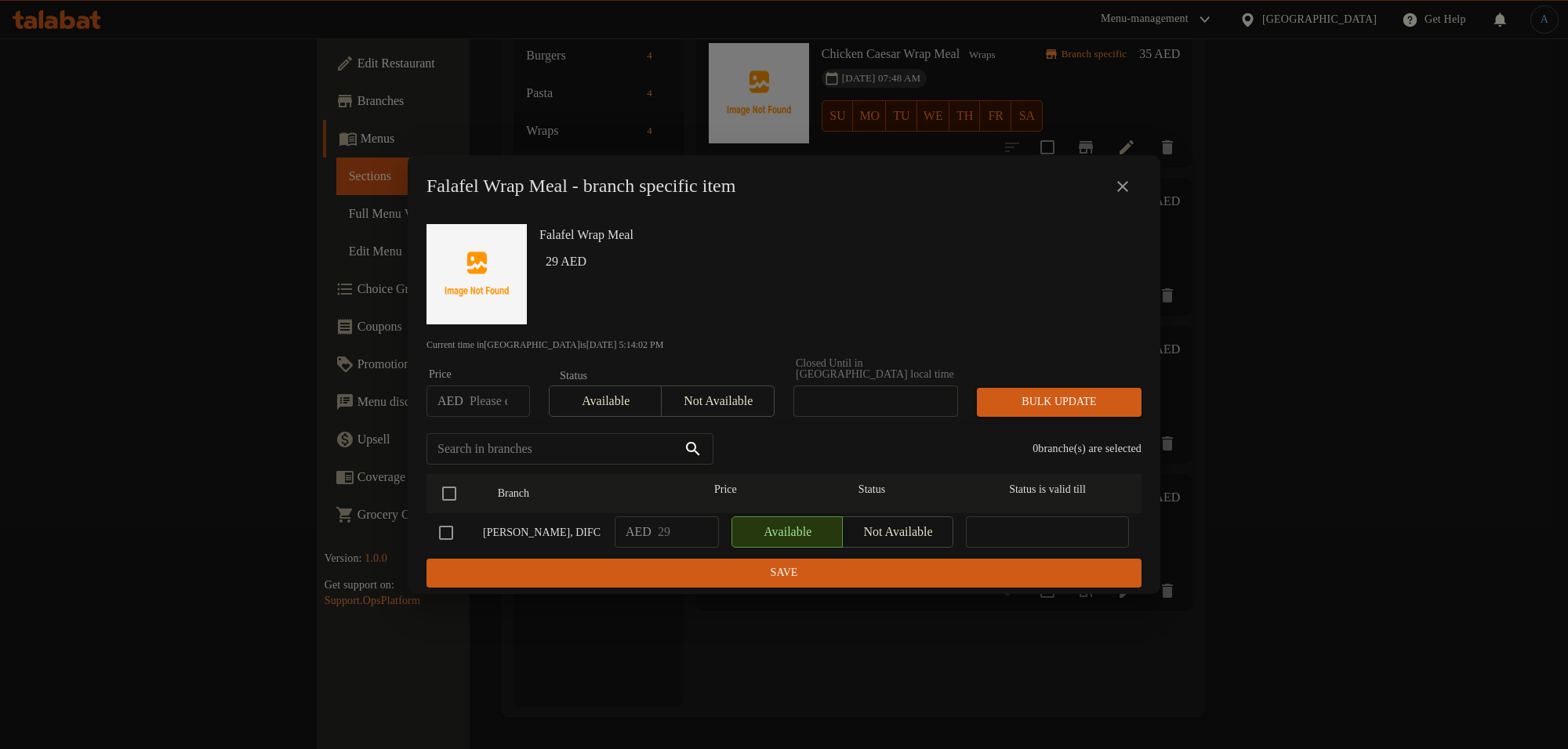
click at [1120, 178] on icon "close" at bounding box center [1122, 187] width 19 height 19
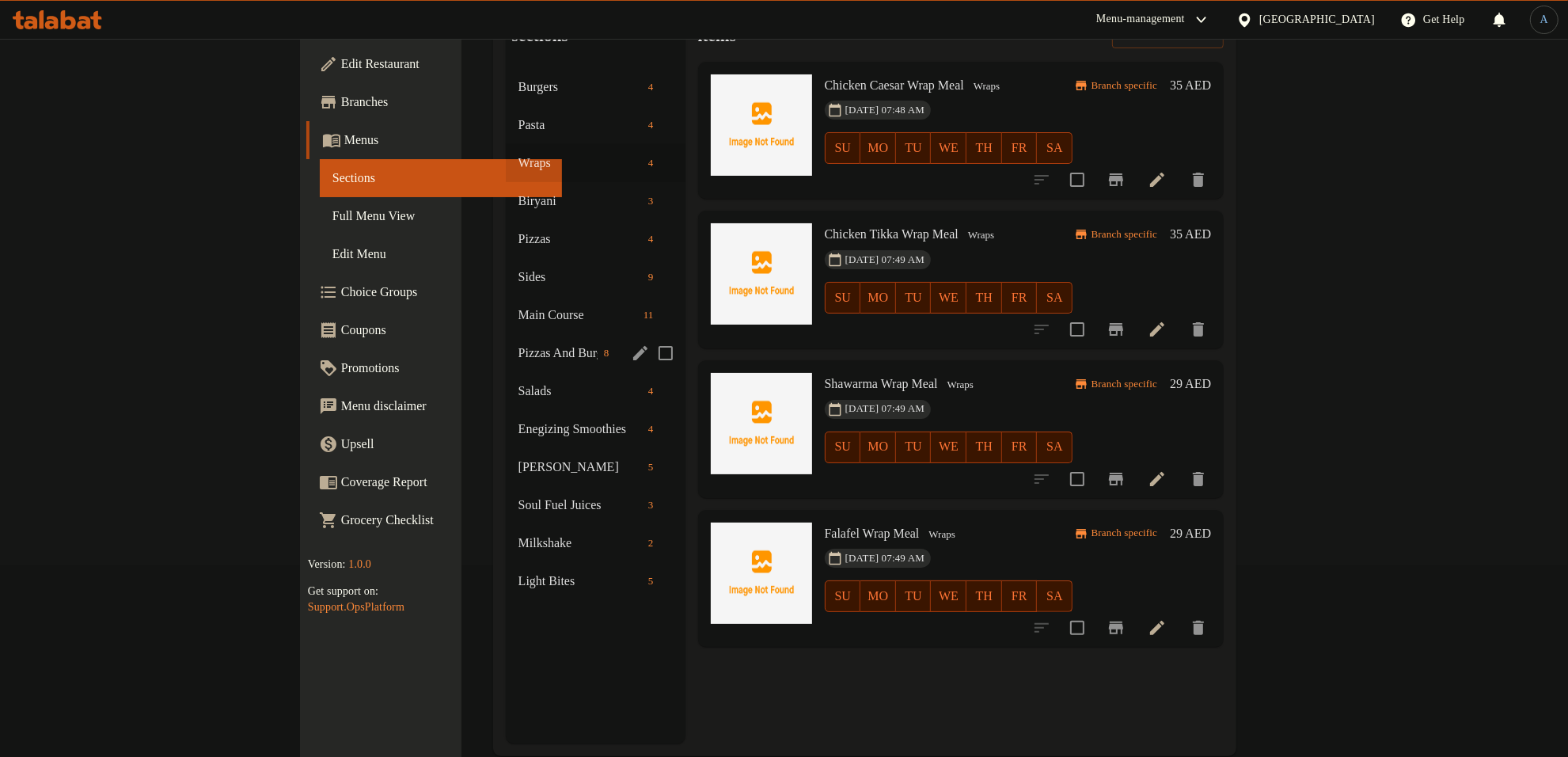
scroll to position [0, 0]
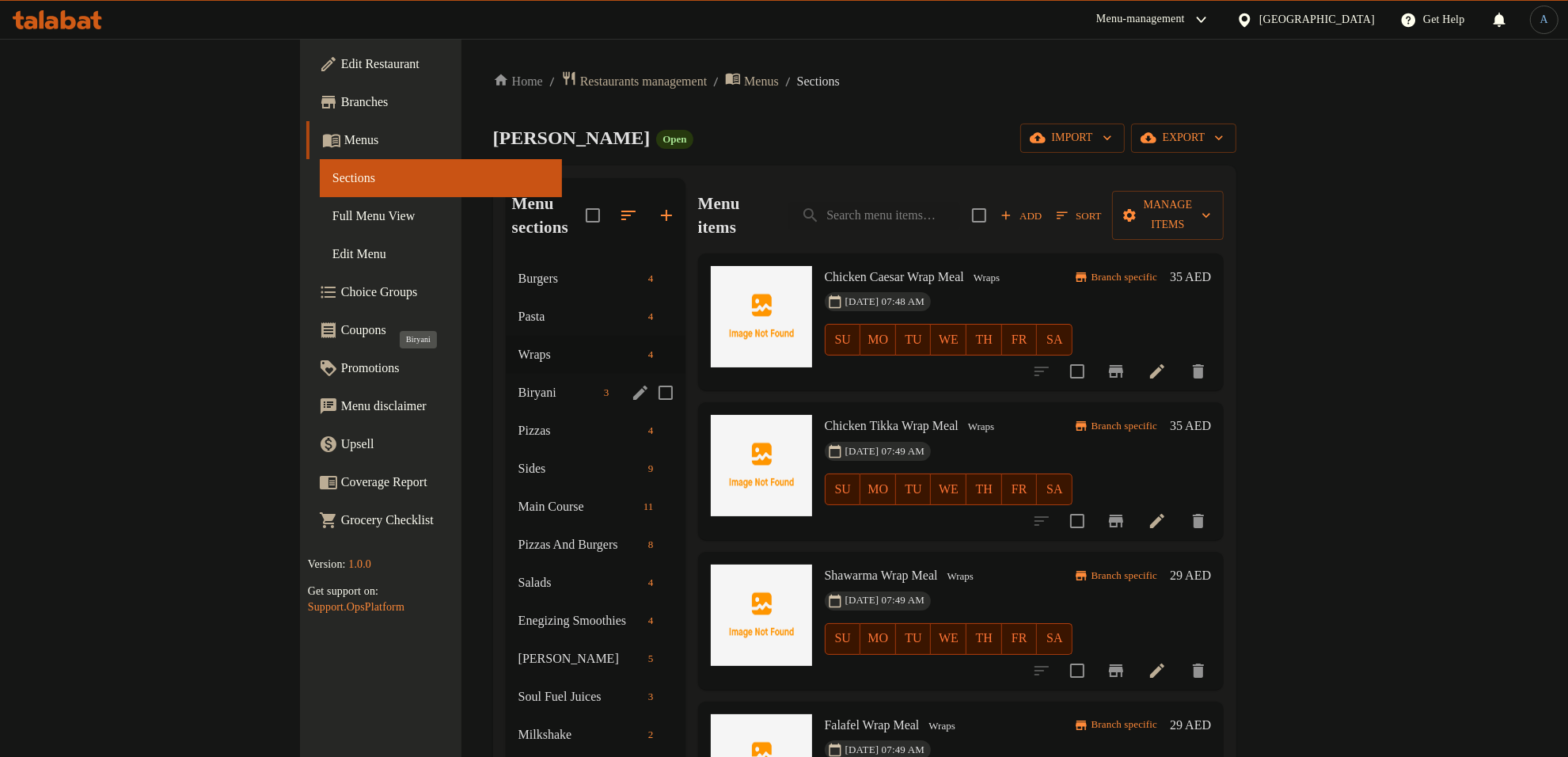
click at [519, 384] on span "Biryani" at bounding box center [558, 393] width 80 height 19
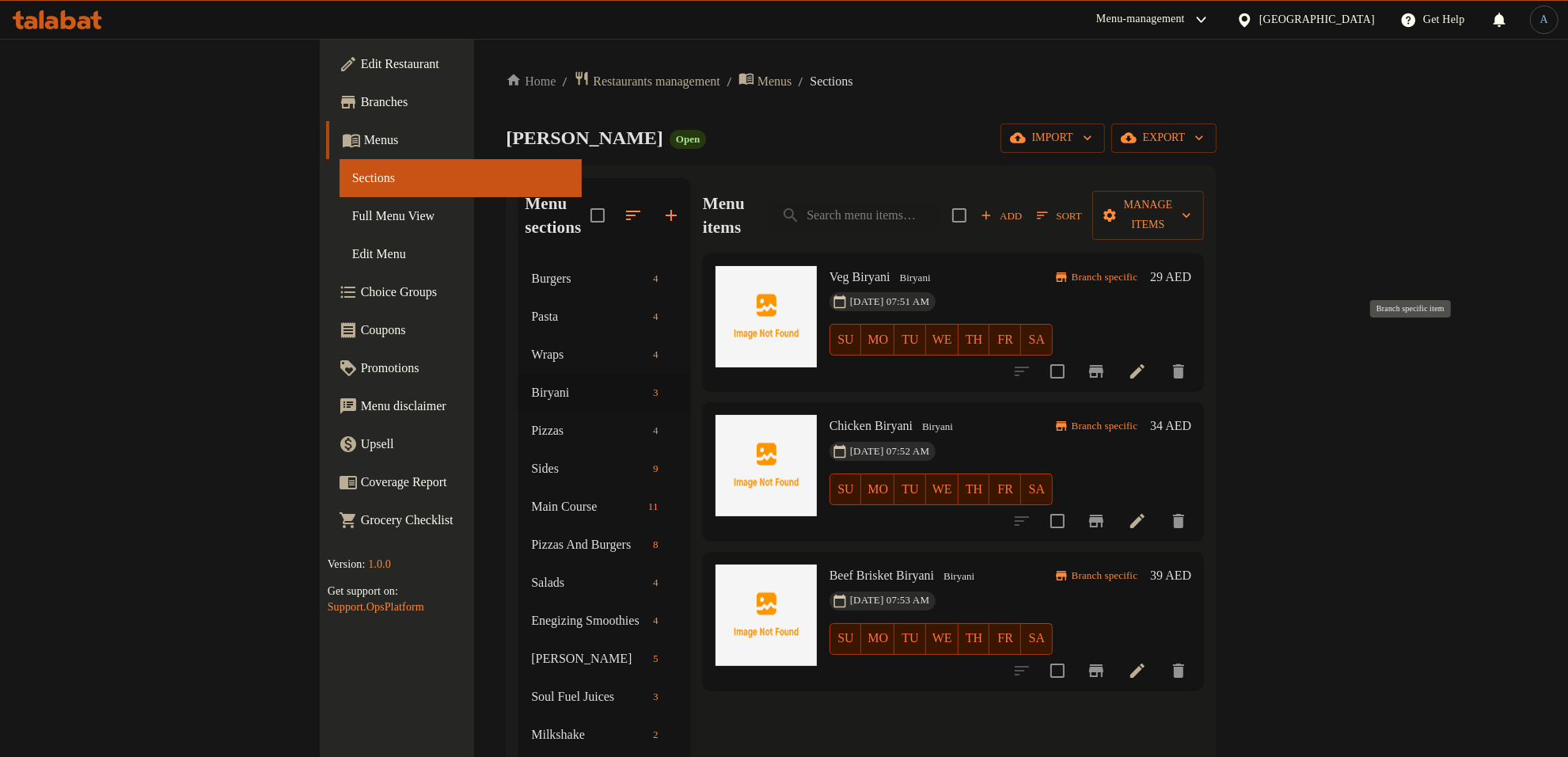
click at [1106, 362] on icon "Branch-specific-item" at bounding box center [1096, 372] width 19 height 19
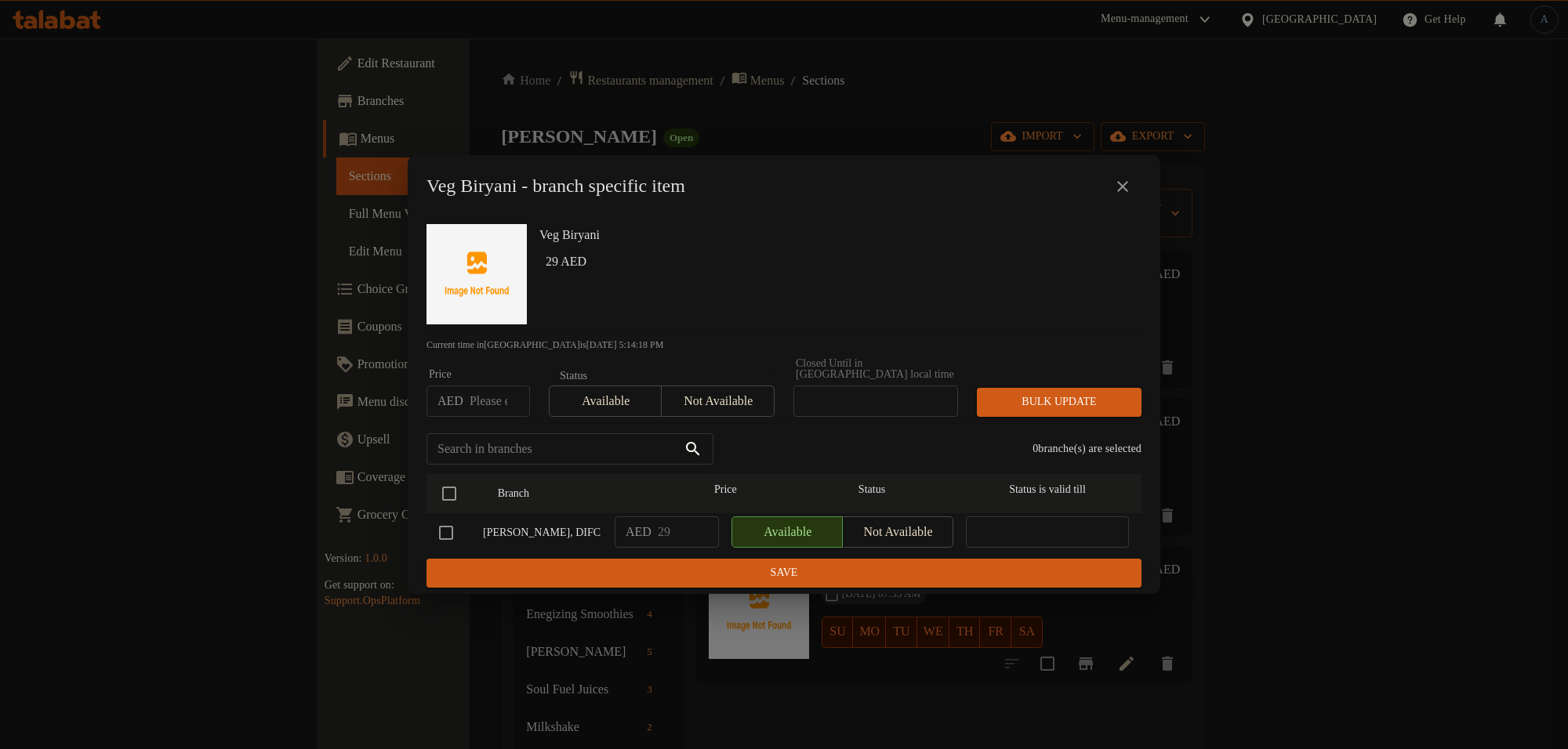
click at [1133, 185] on button "close" at bounding box center [1123, 187] width 38 height 38
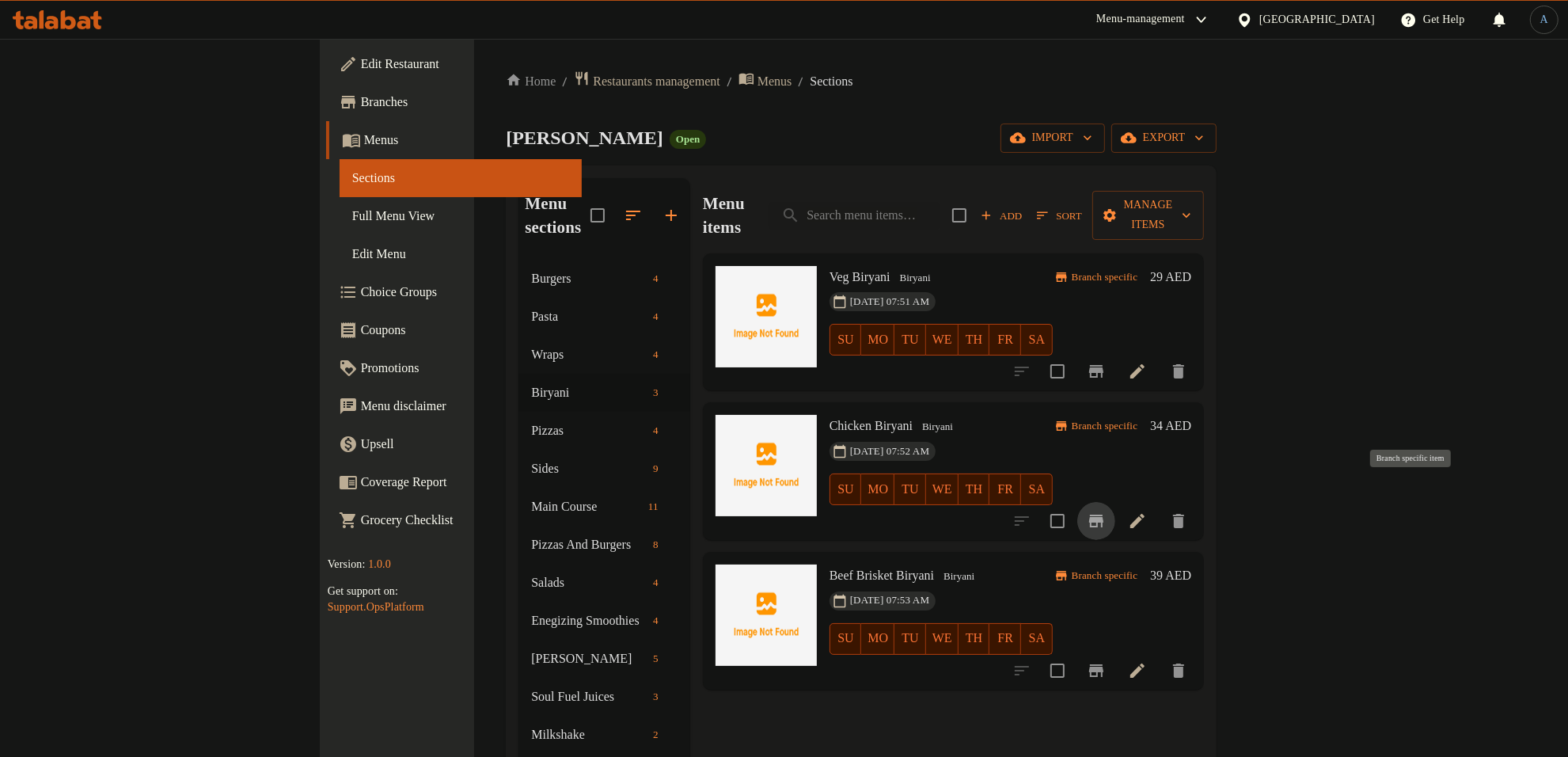
click at [1106, 512] on icon "Branch-specific-item" at bounding box center [1096, 521] width 19 height 19
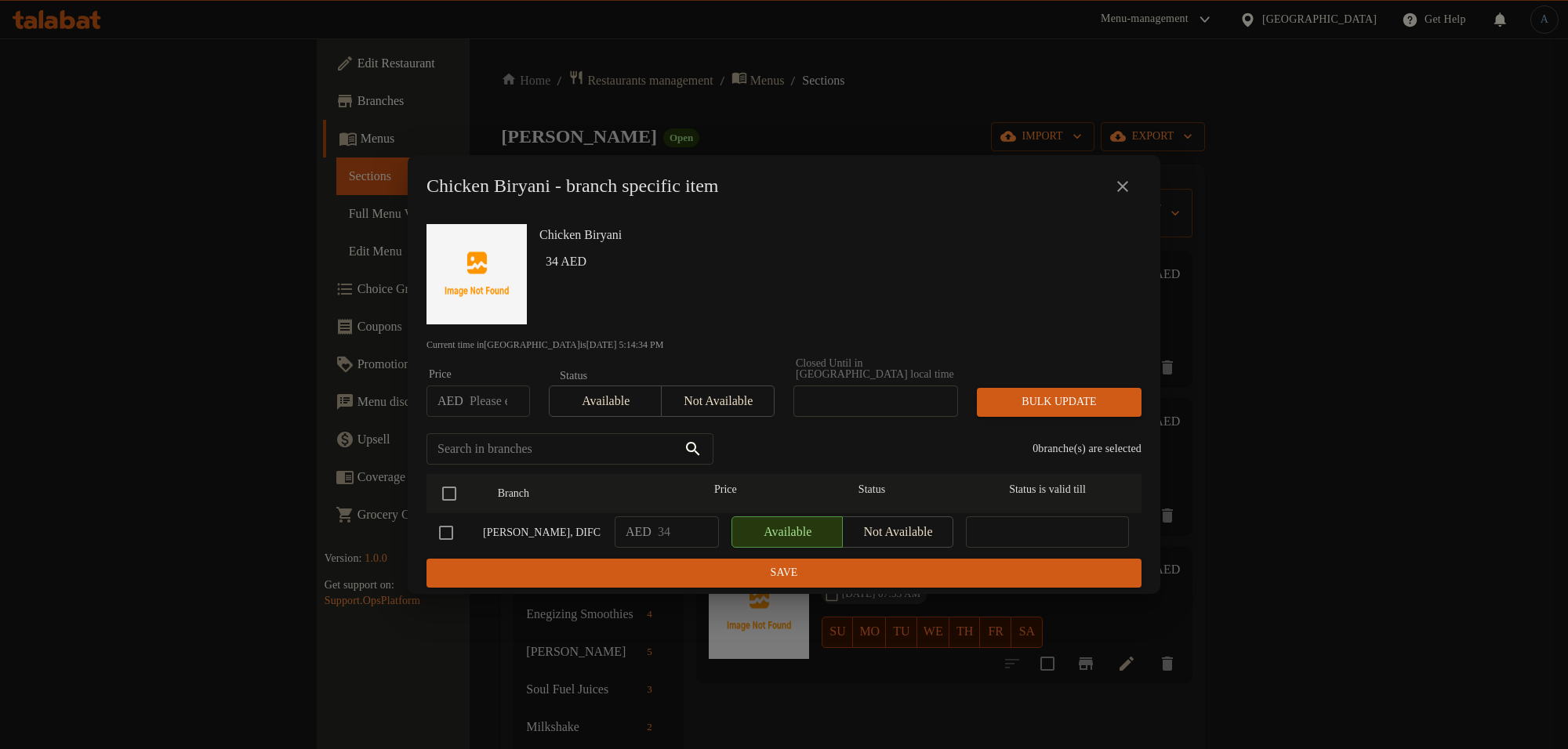
click at [1121, 187] on icon "close" at bounding box center [1122, 187] width 19 height 19
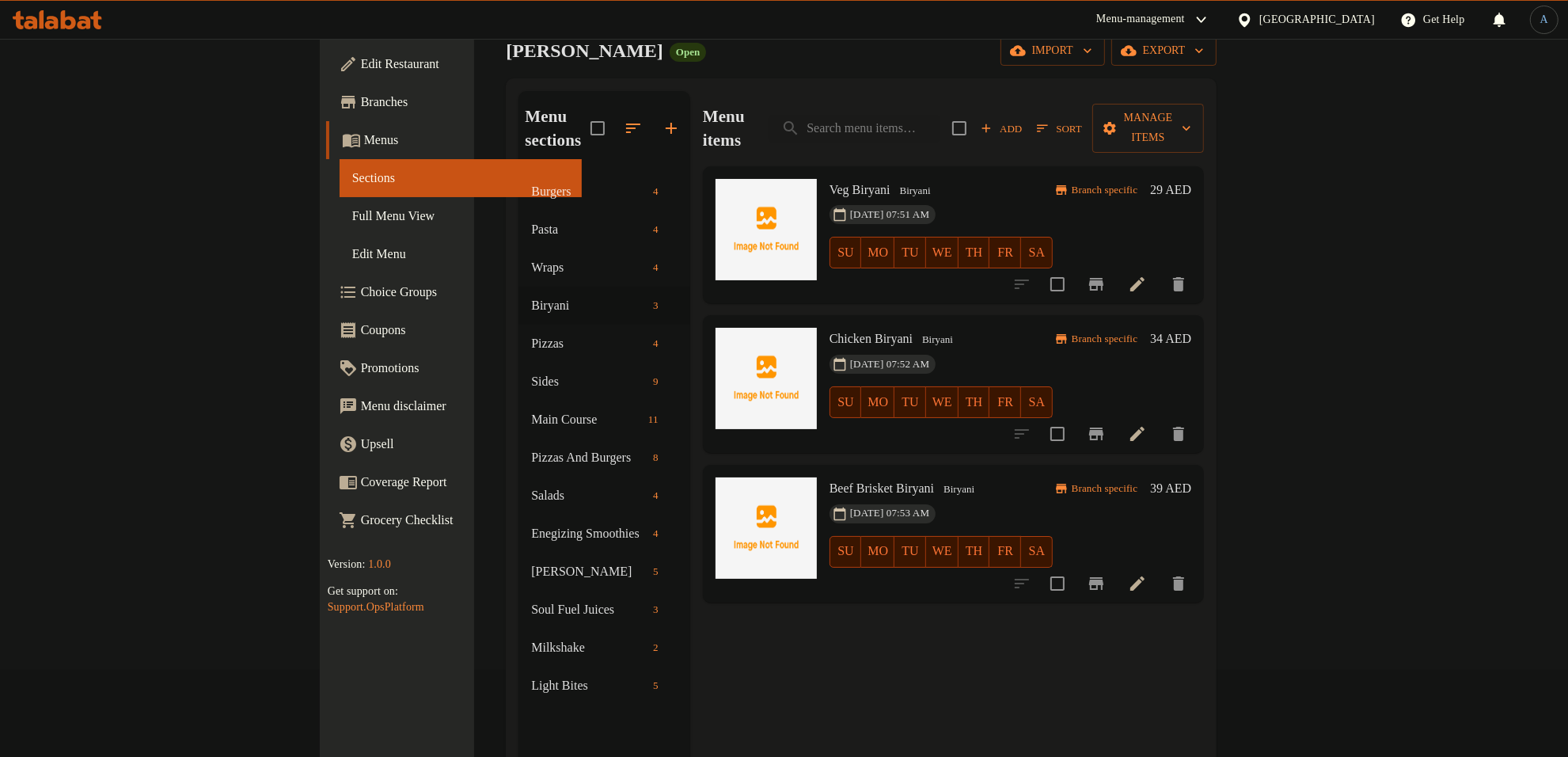
scroll to position [222, 0]
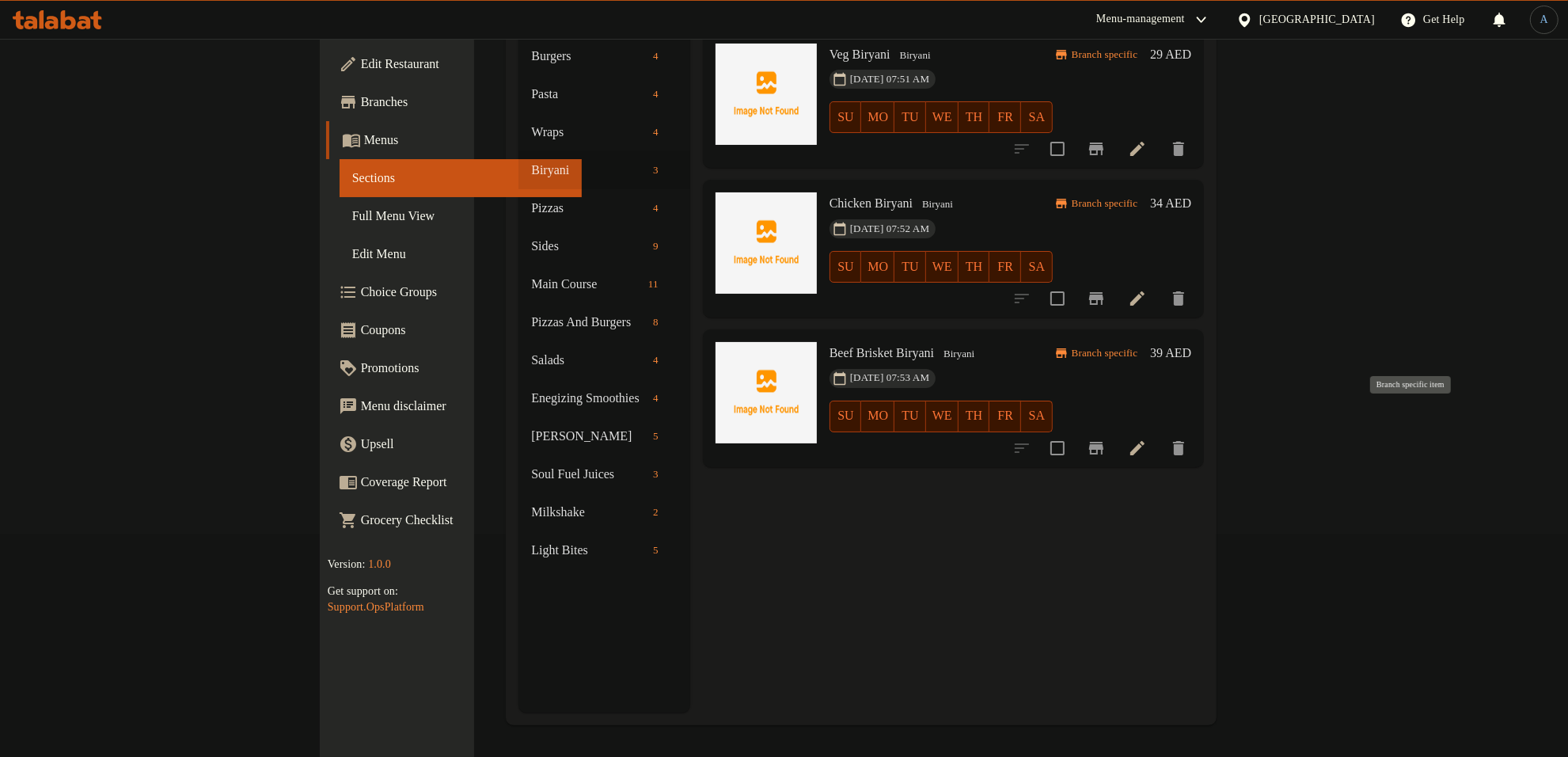
click at [1106, 438] on icon "Branch-specific-item" at bounding box center [1096, 448] width 19 height 19
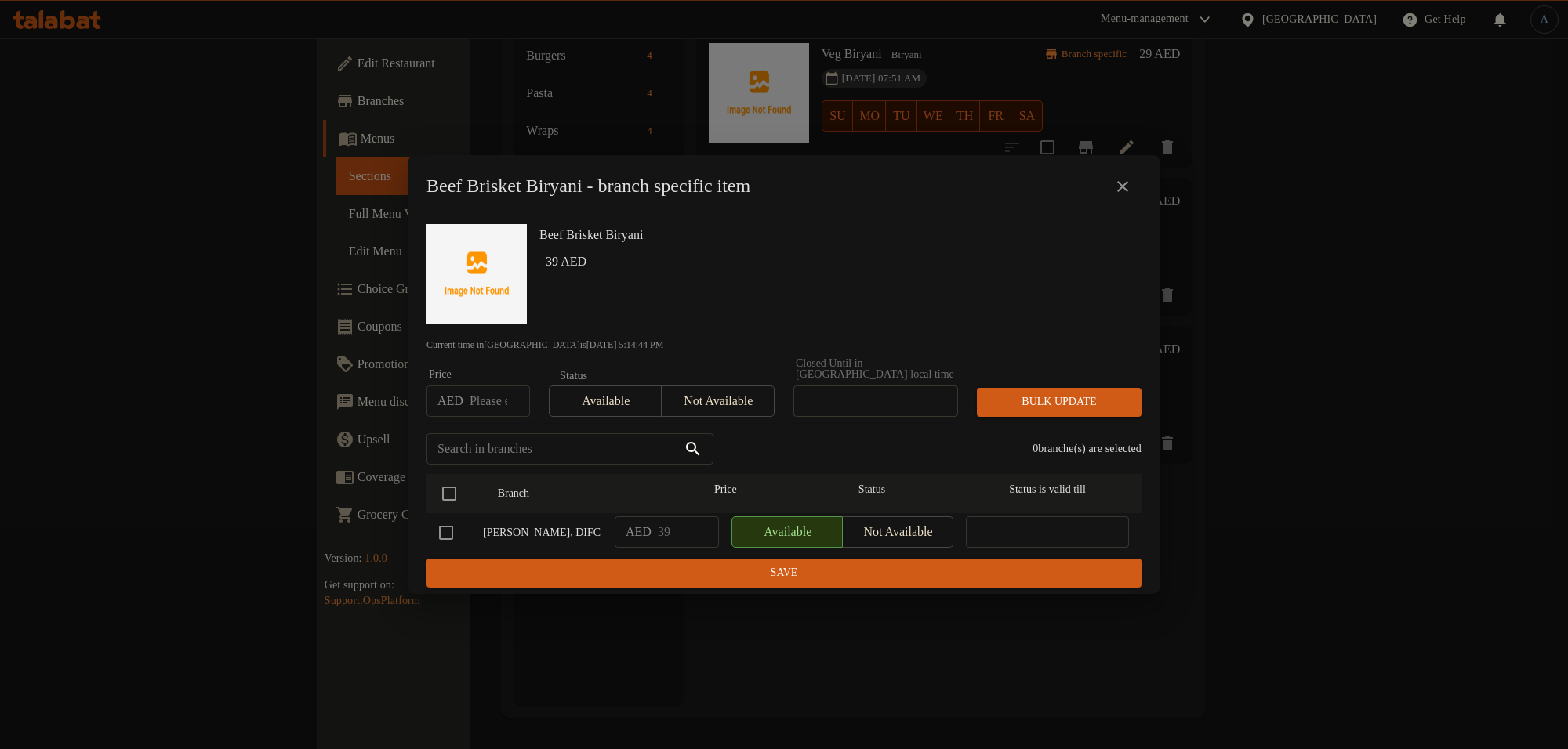
click at [1125, 190] on icon "close" at bounding box center [1122, 187] width 19 height 19
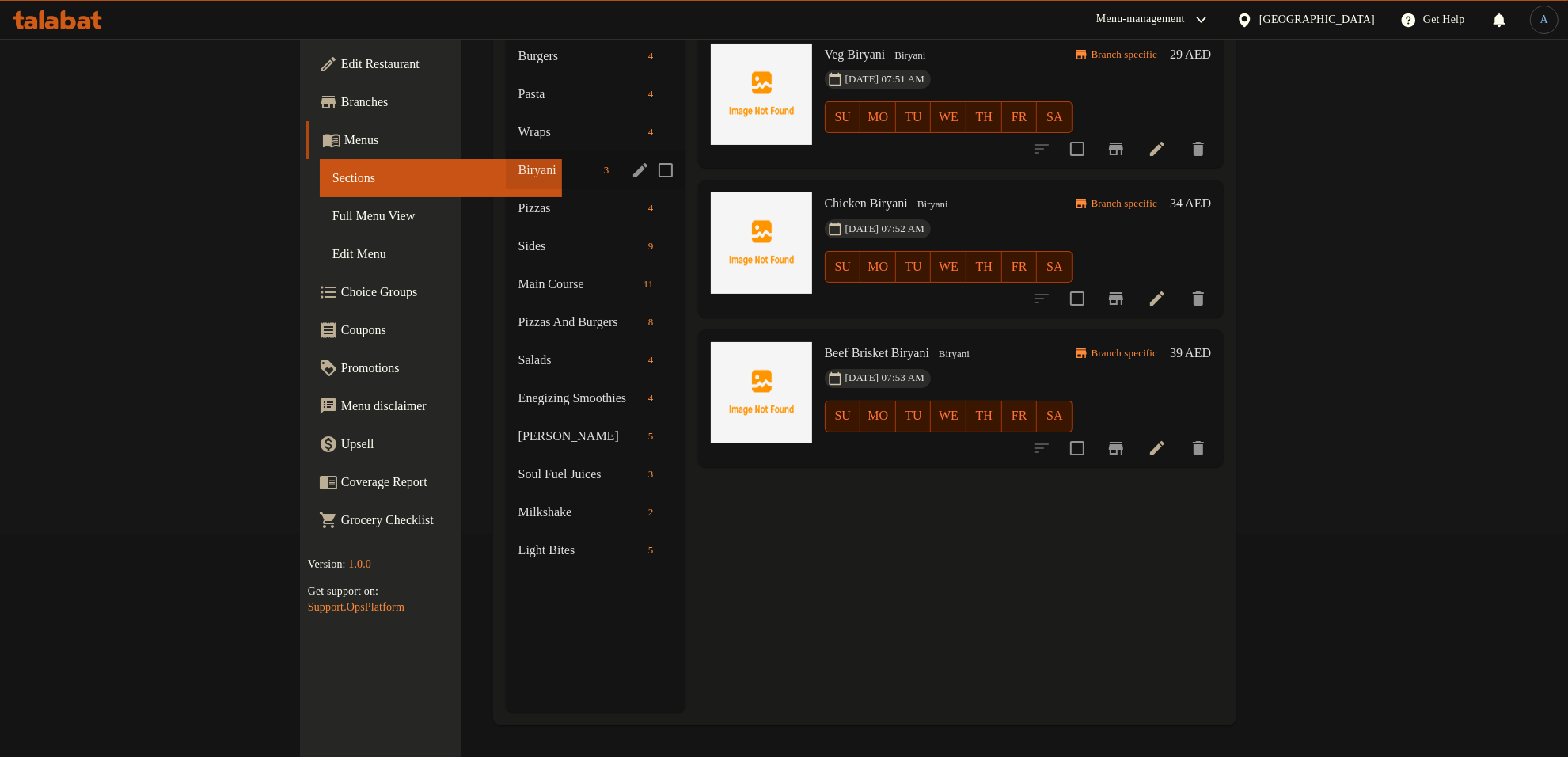
click at [506, 156] on div "Biryani 3" at bounding box center [596, 170] width 179 height 38
click at [519, 199] on span "Pizzas" at bounding box center [558, 208] width 80 height 19
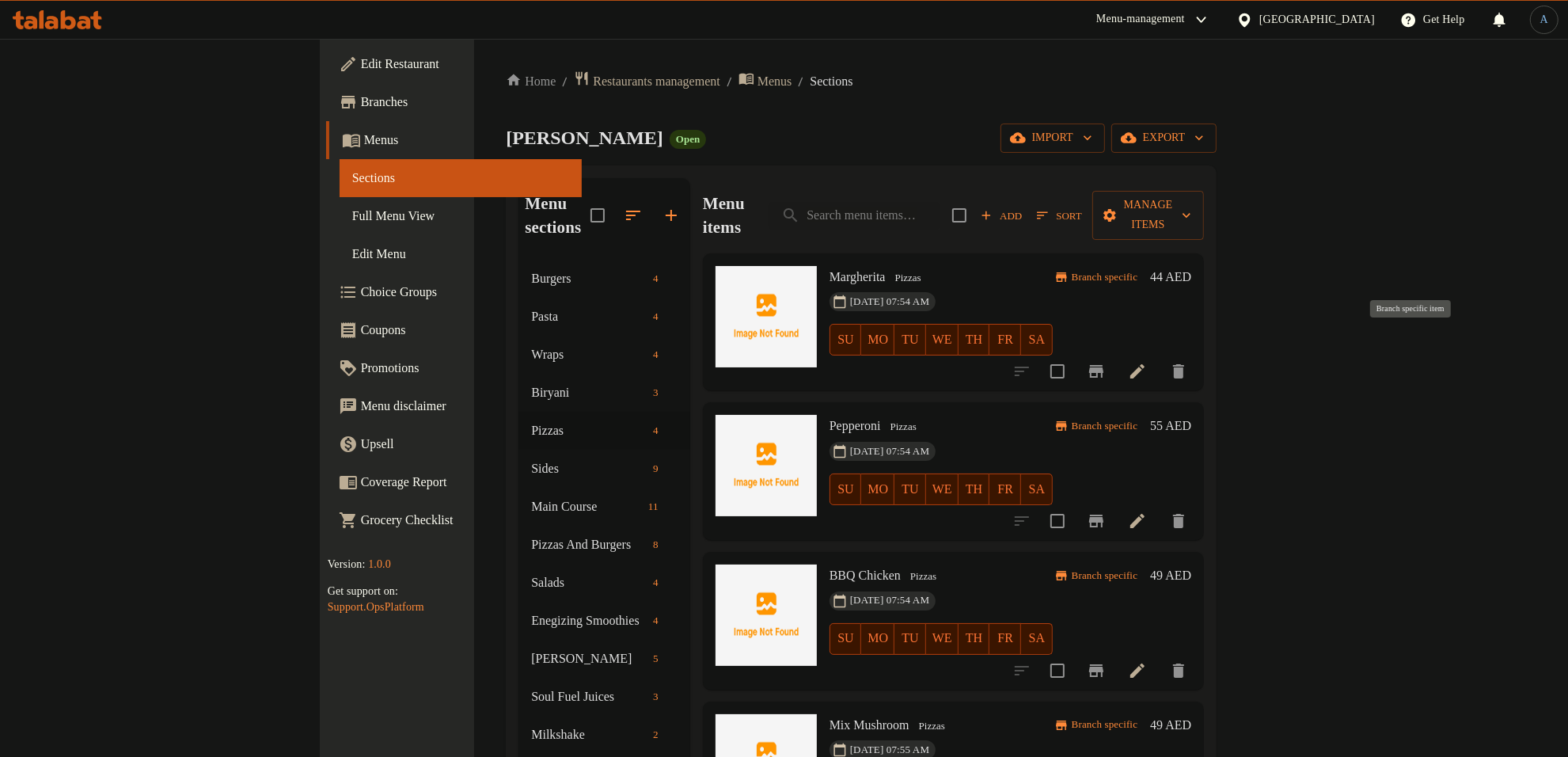
click at [1103, 365] on icon "Branch-specific-item" at bounding box center [1097, 372] width 15 height 13
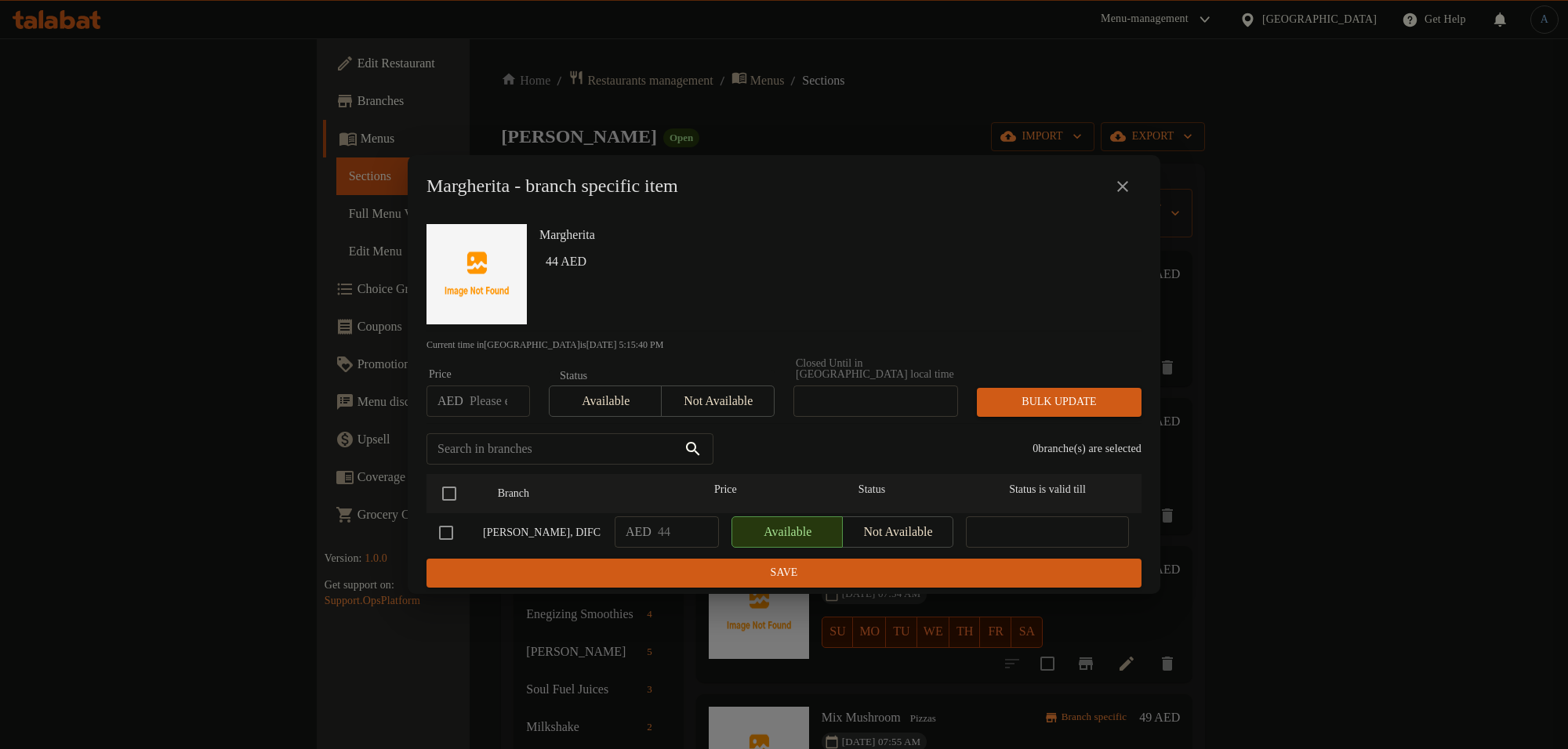
click at [1121, 188] on icon "close" at bounding box center [1122, 187] width 11 height 11
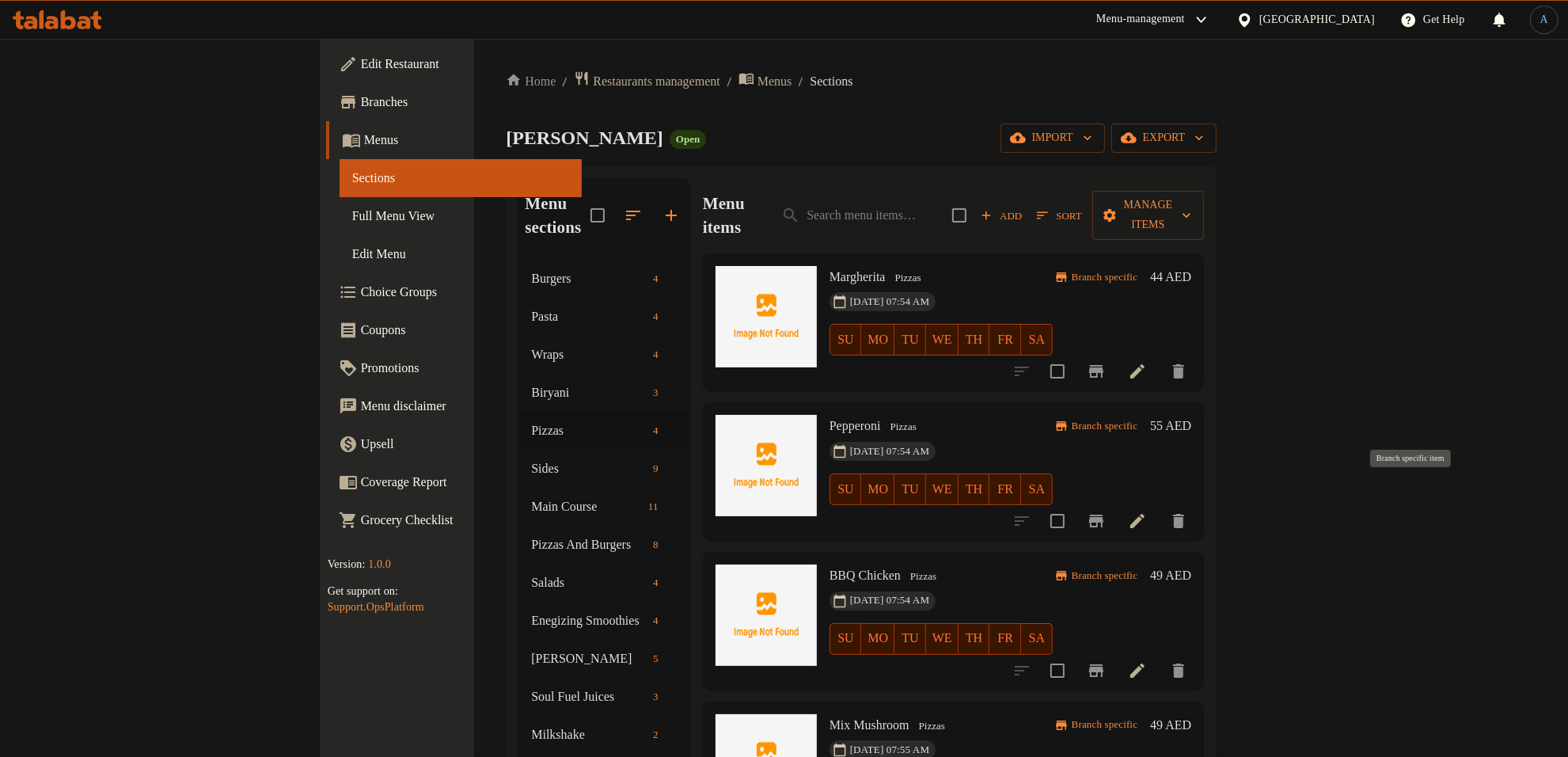
click at [1106, 512] on icon "Branch-specific-item" at bounding box center [1096, 521] width 19 height 19
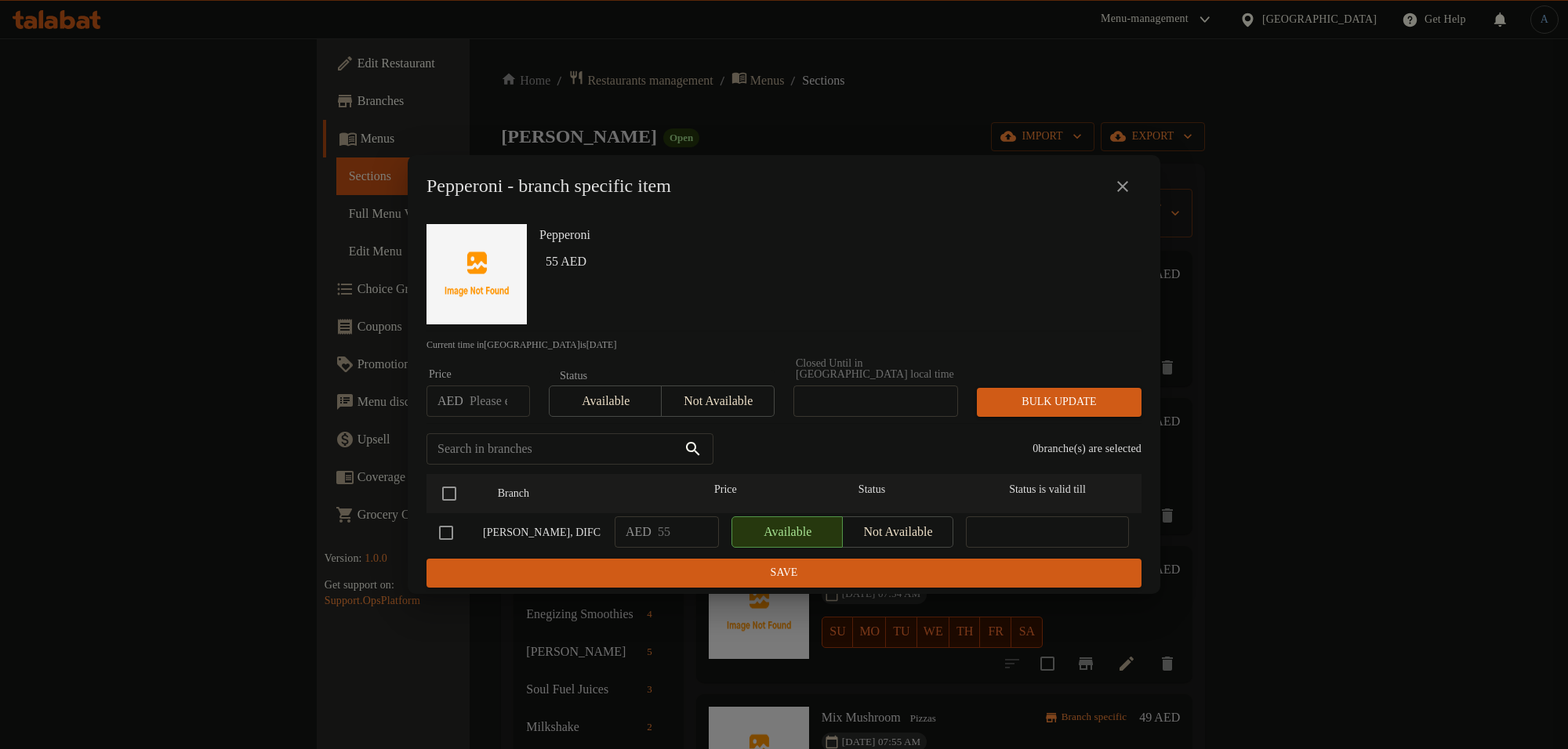
click at [1118, 186] on icon "close" at bounding box center [1122, 187] width 19 height 19
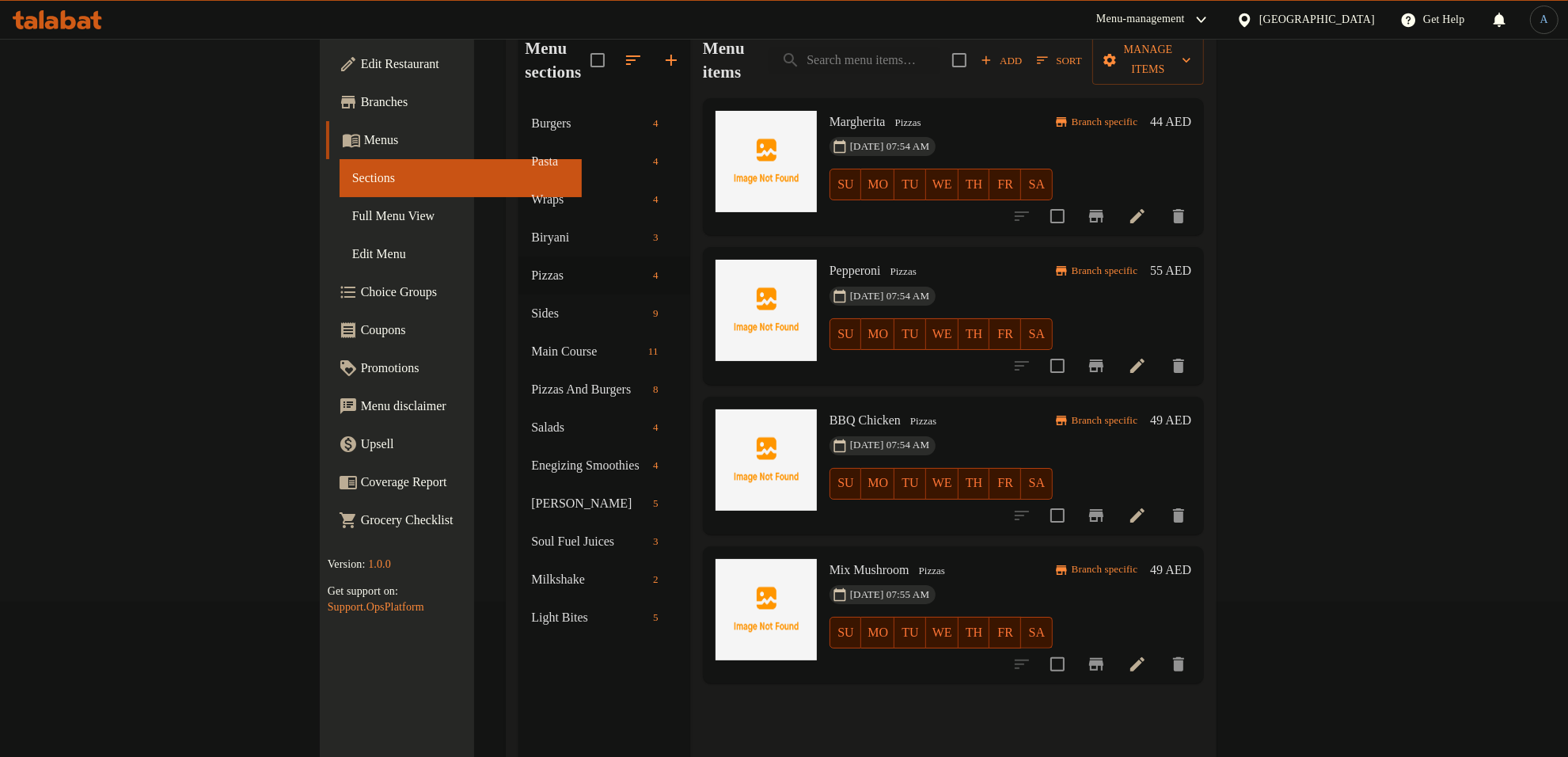
scroll to position [124, 0]
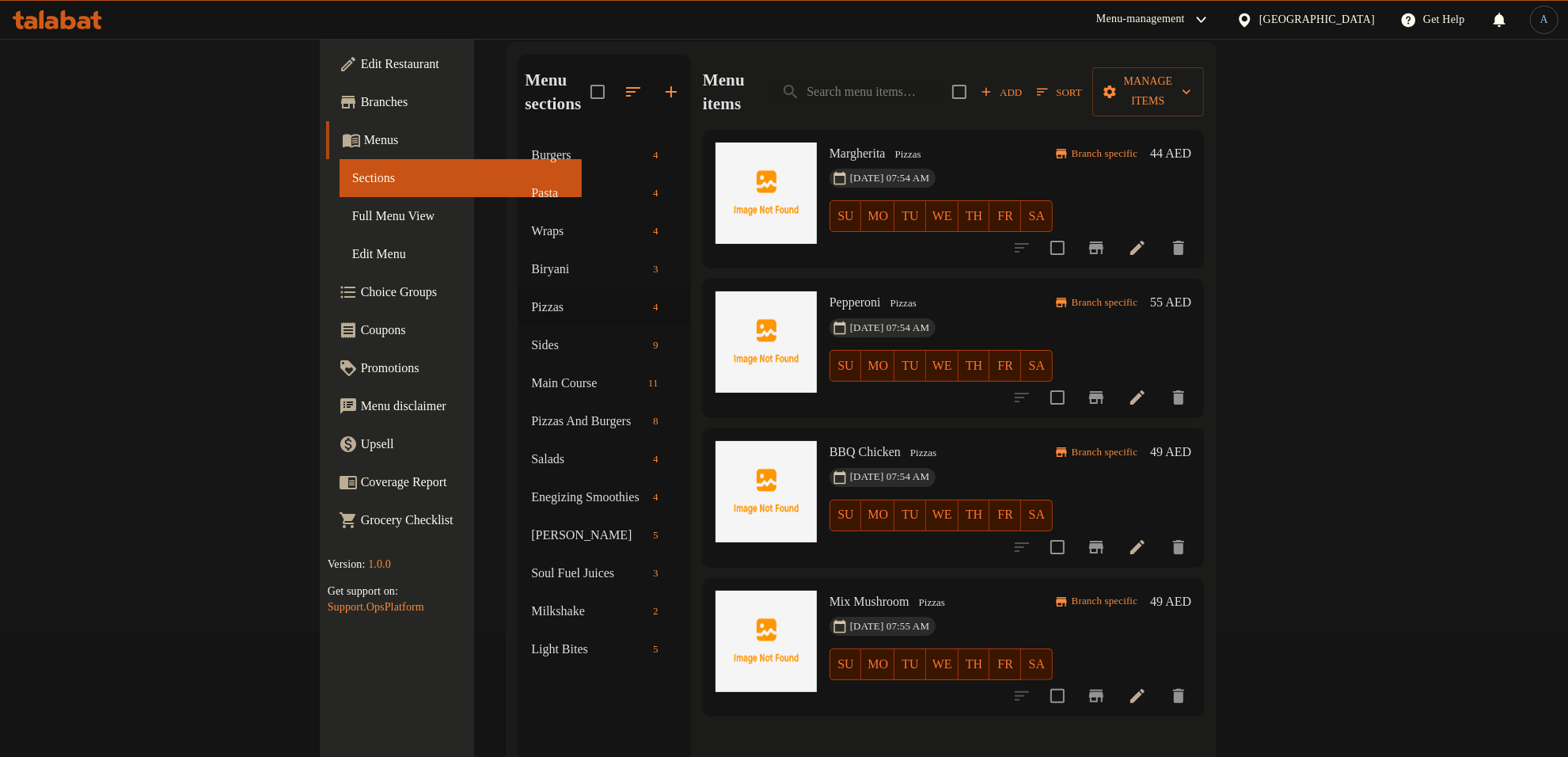
click at [1106, 388] on icon "Branch-specific-item" at bounding box center [1096, 397] width 19 height 19
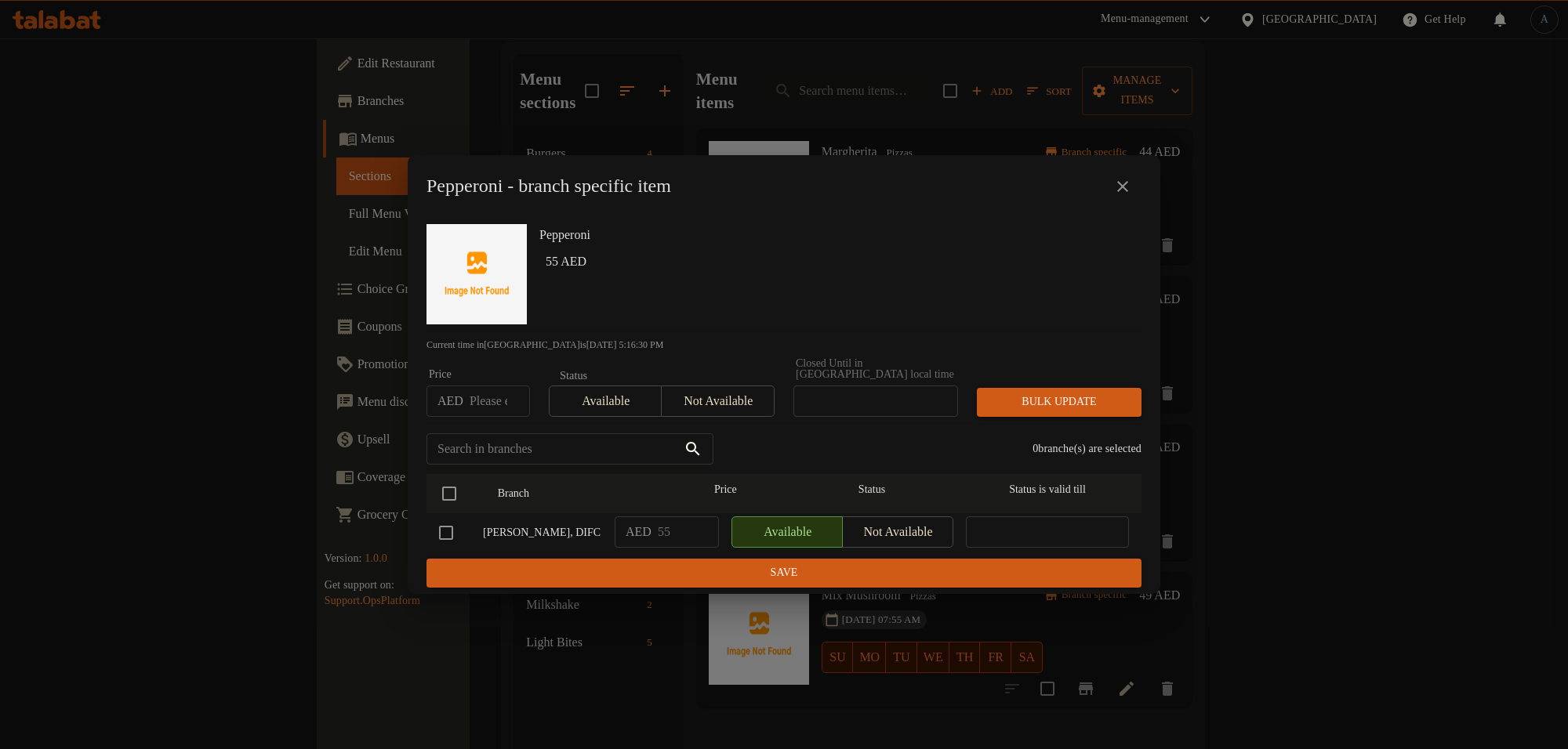
click at [1125, 178] on icon "close" at bounding box center [1122, 187] width 19 height 19
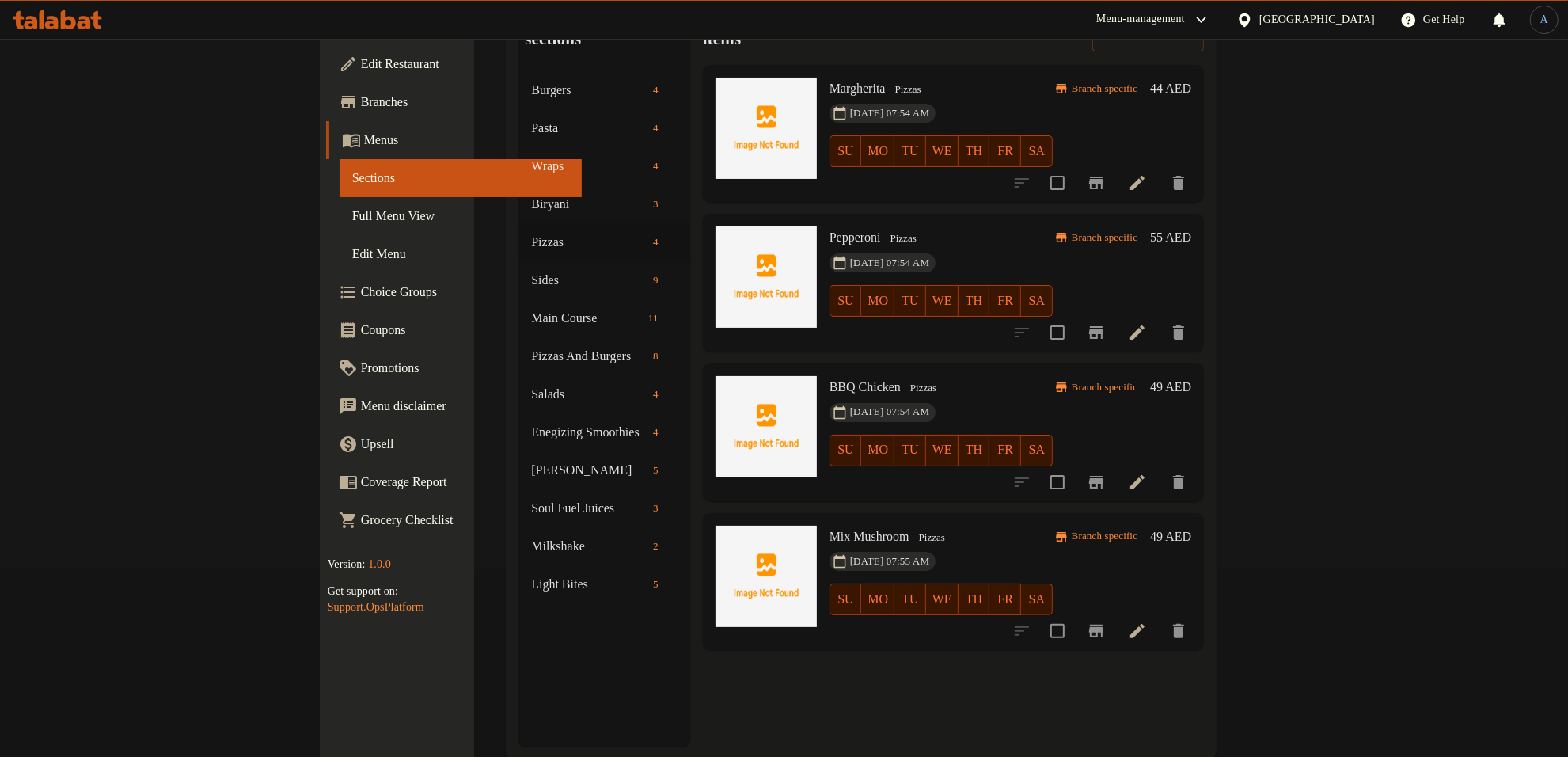
scroll to position [222, 0]
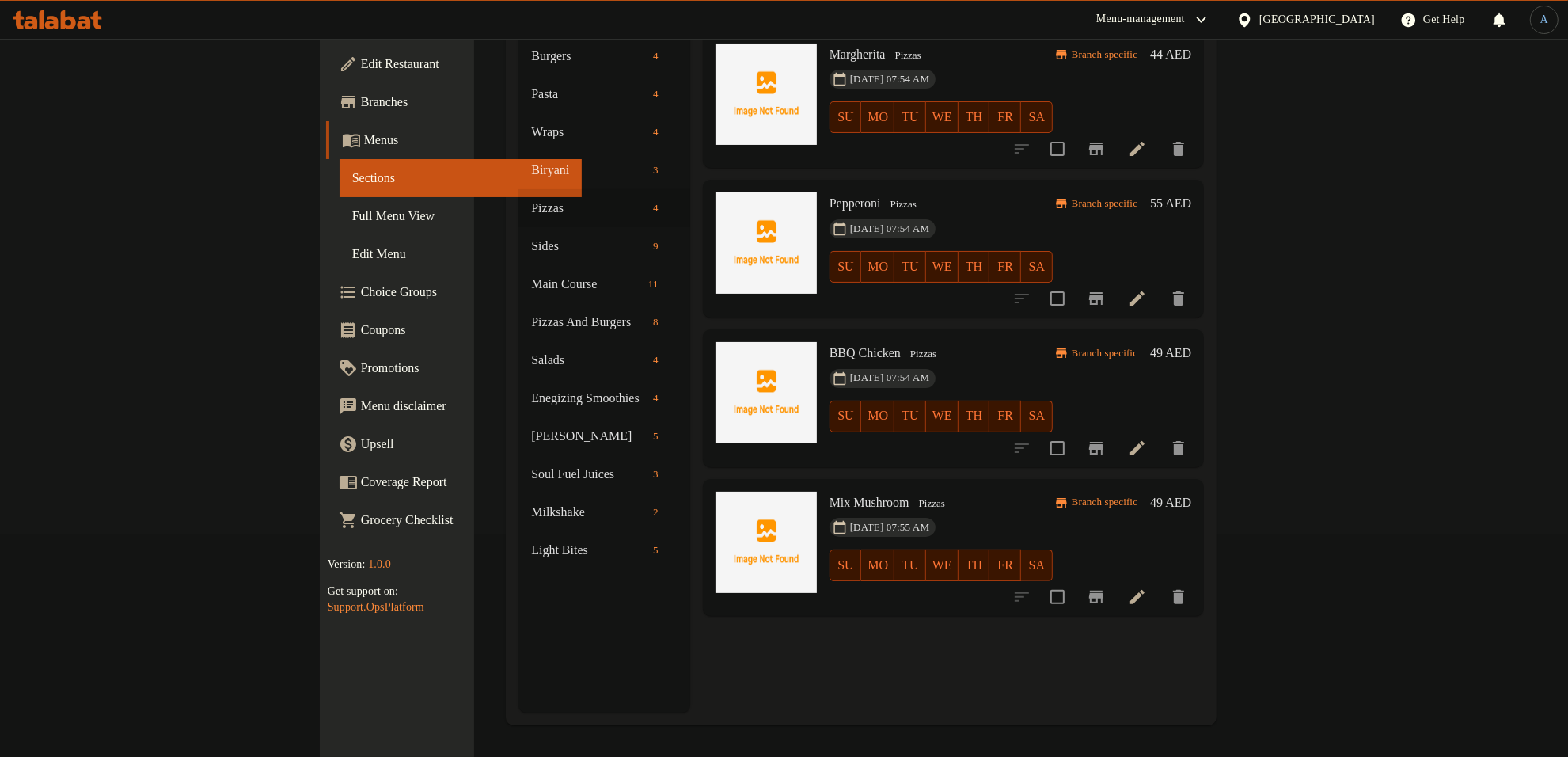
click at [1103, 442] on icon "Branch-specific-item" at bounding box center [1097, 449] width 15 height 13
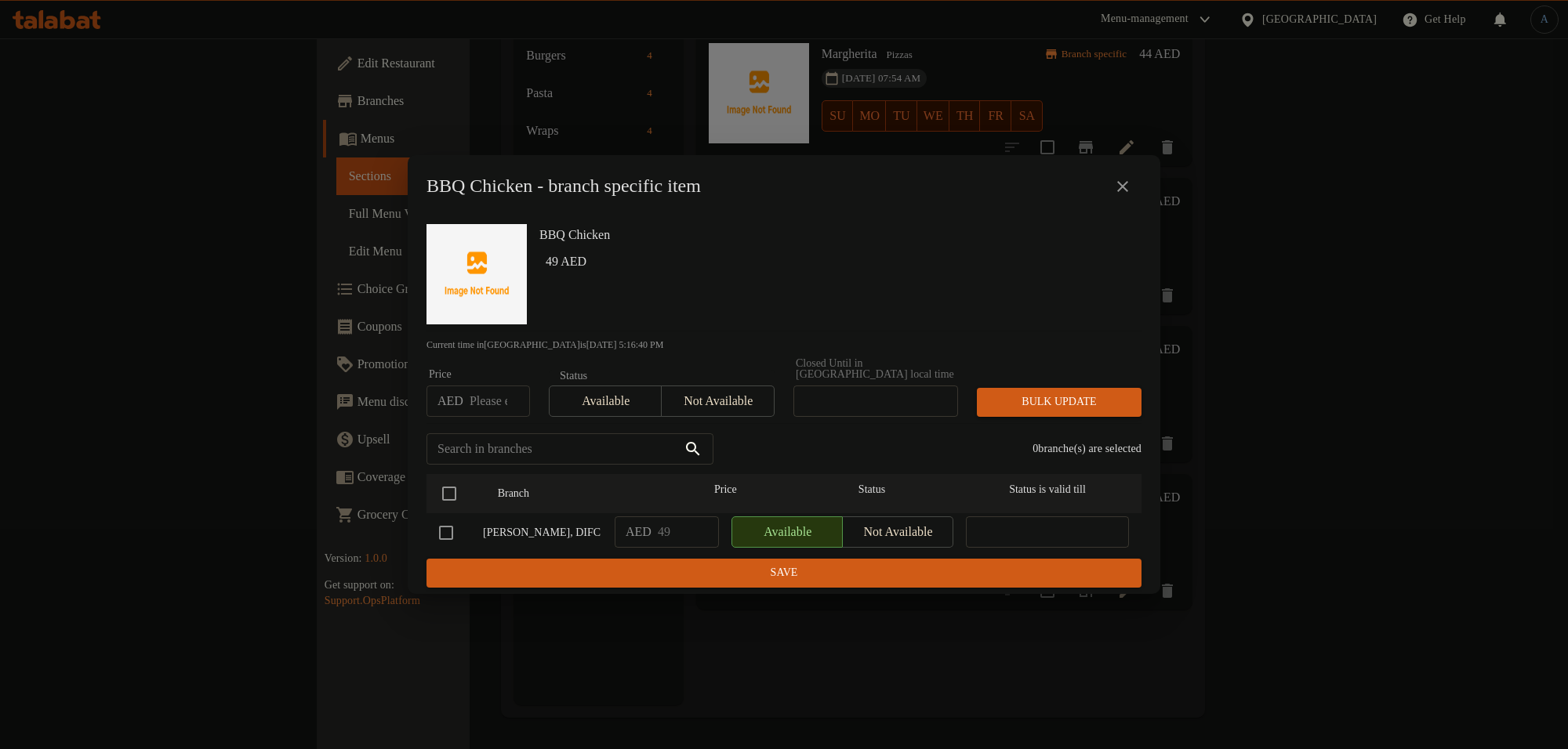
click at [1117, 182] on icon "close" at bounding box center [1122, 187] width 19 height 19
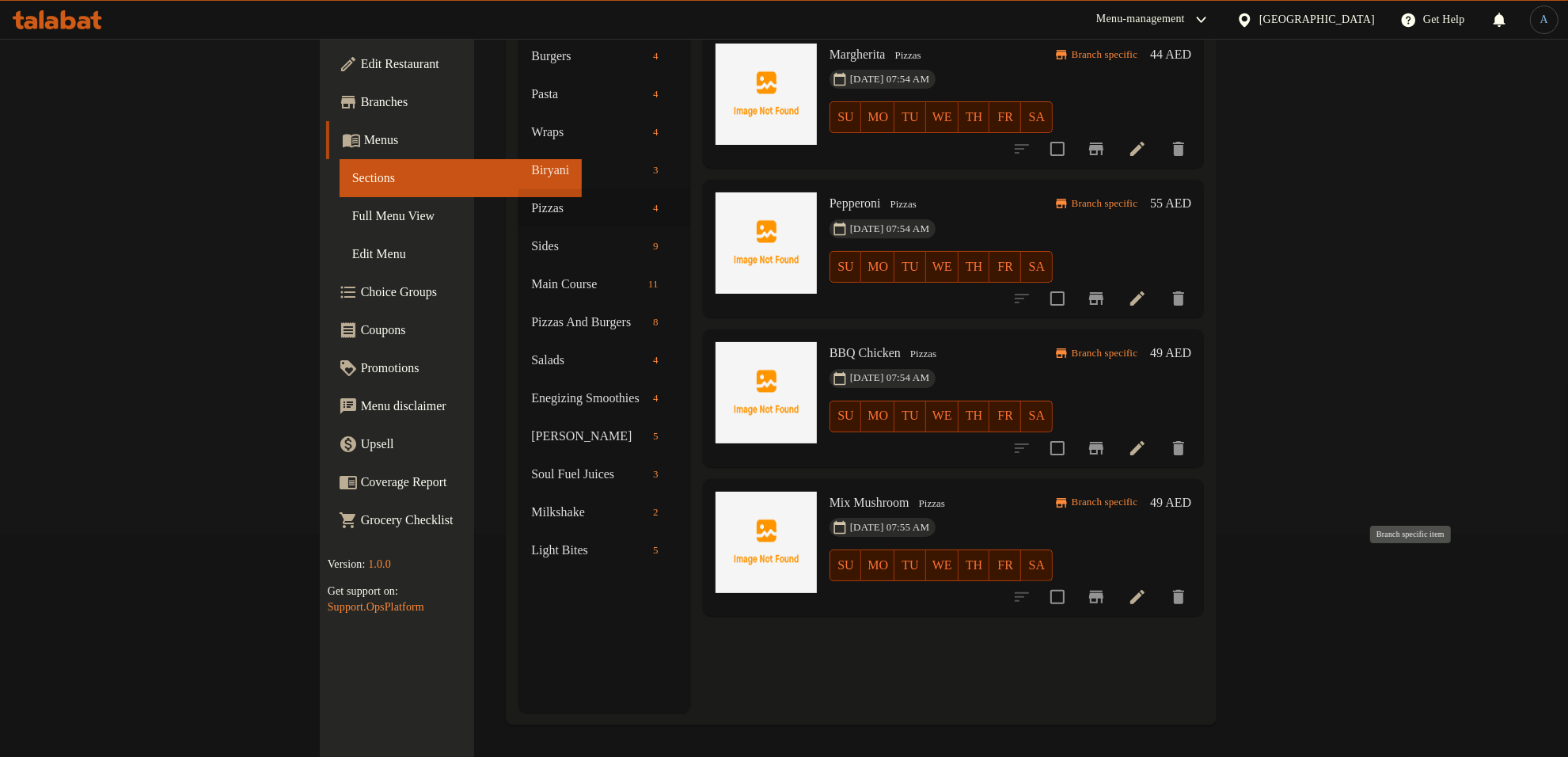
click at [1106, 588] on icon "Branch-specific-item" at bounding box center [1096, 597] width 19 height 19
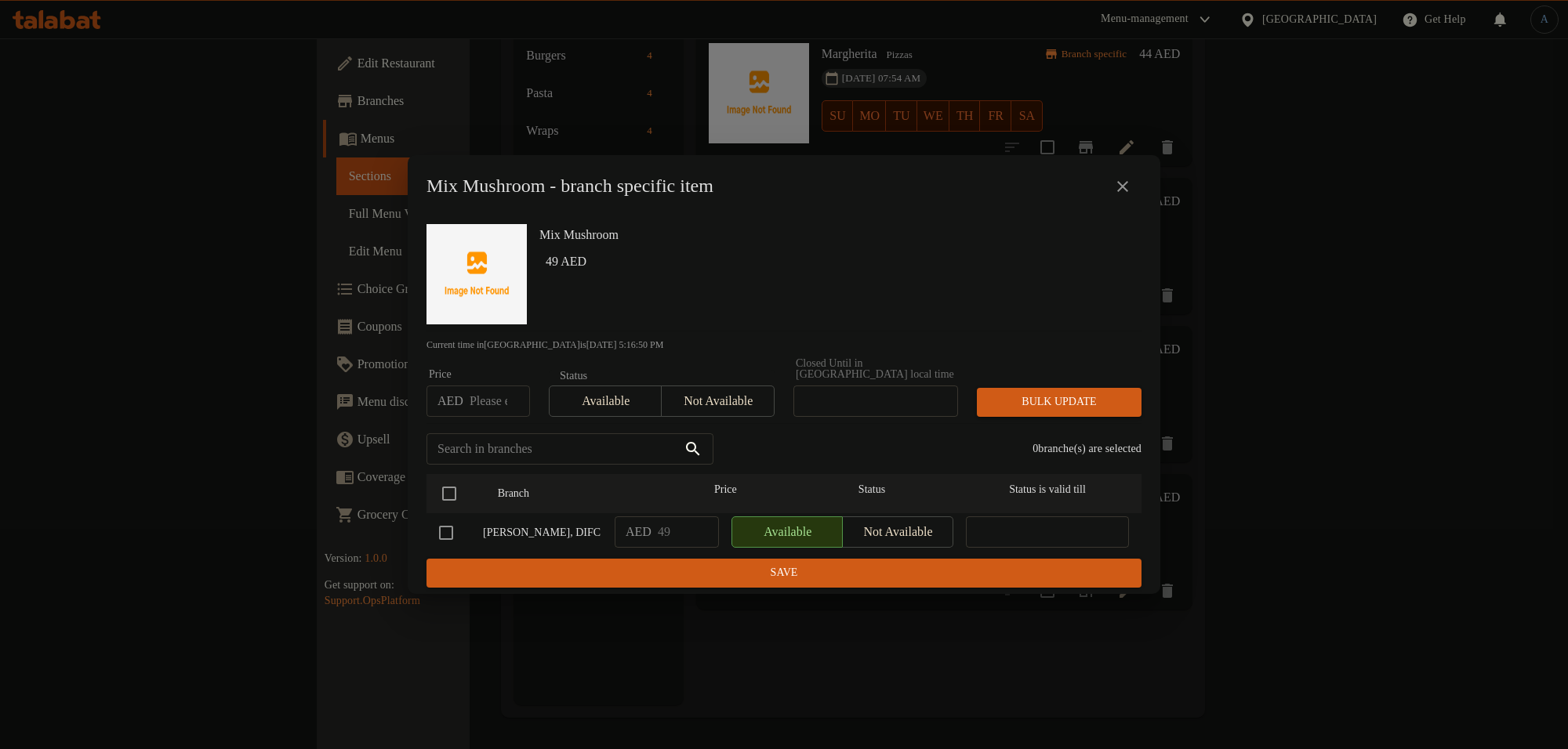
click at [1129, 188] on icon "close" at bounding box center [1122, 187] width 19 height 19
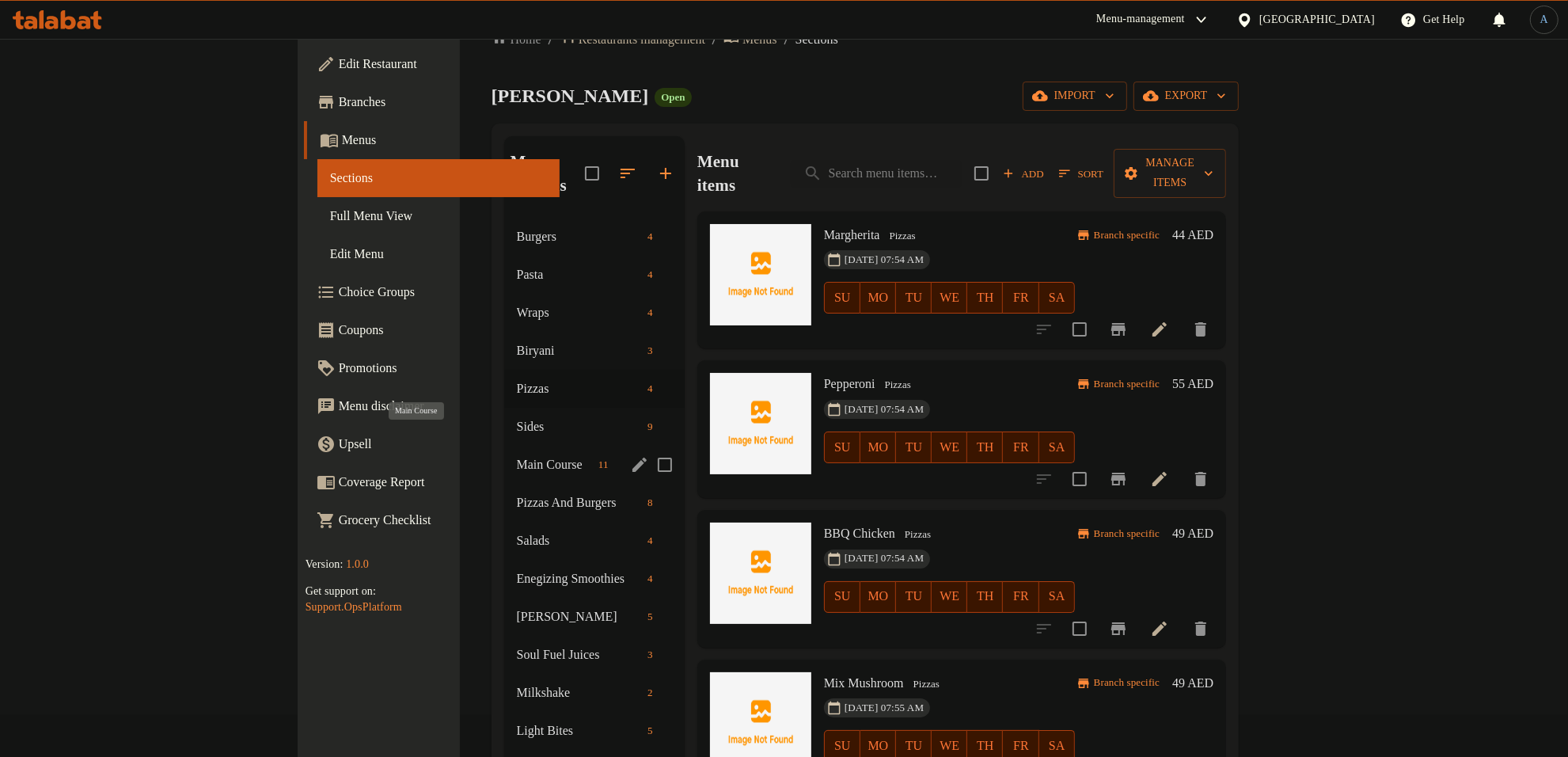
scroll to position [0, 0]
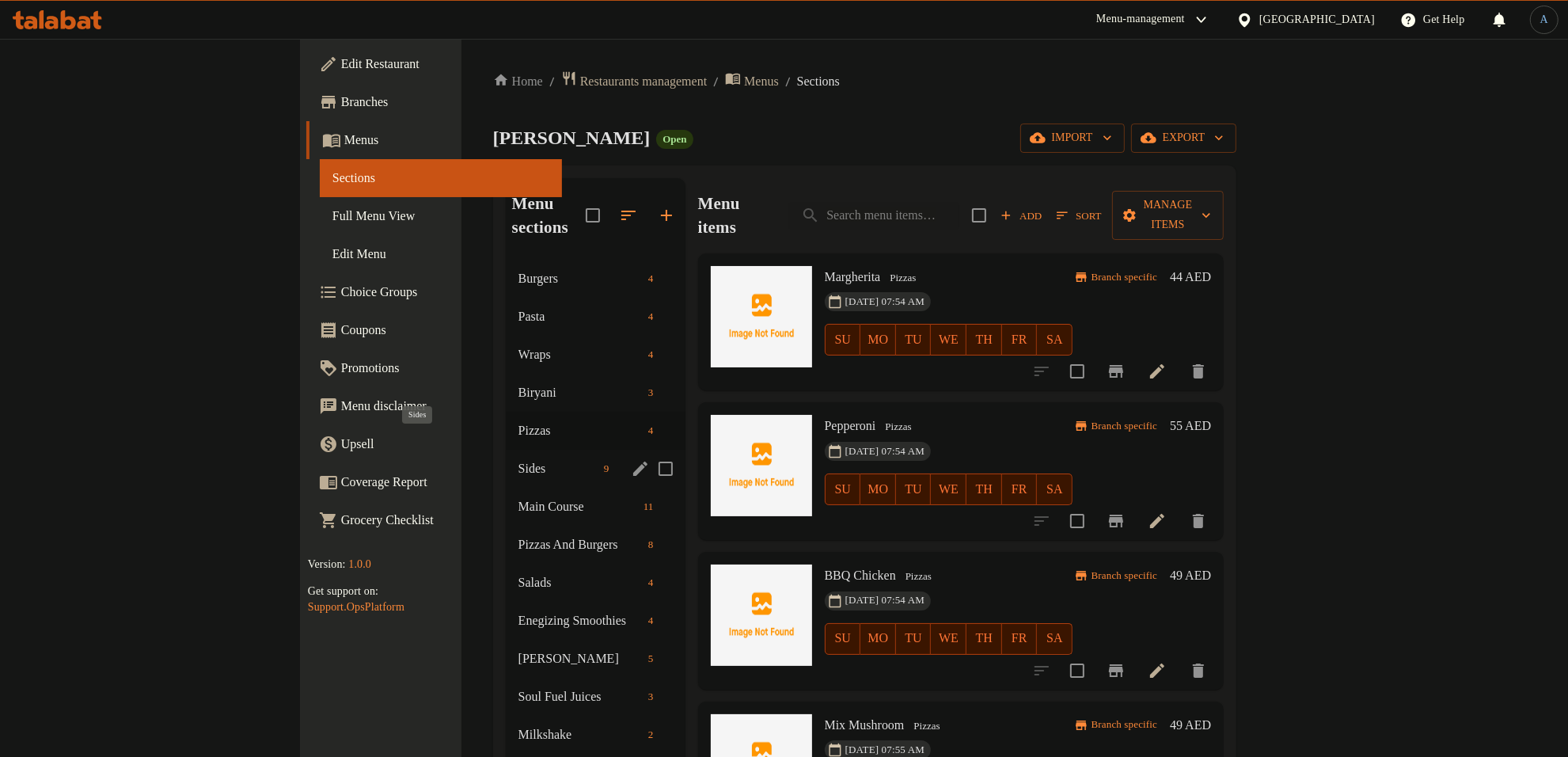
click at [519, 460] on span "Sides" at bounding box center [558, 469] width 80 height 19
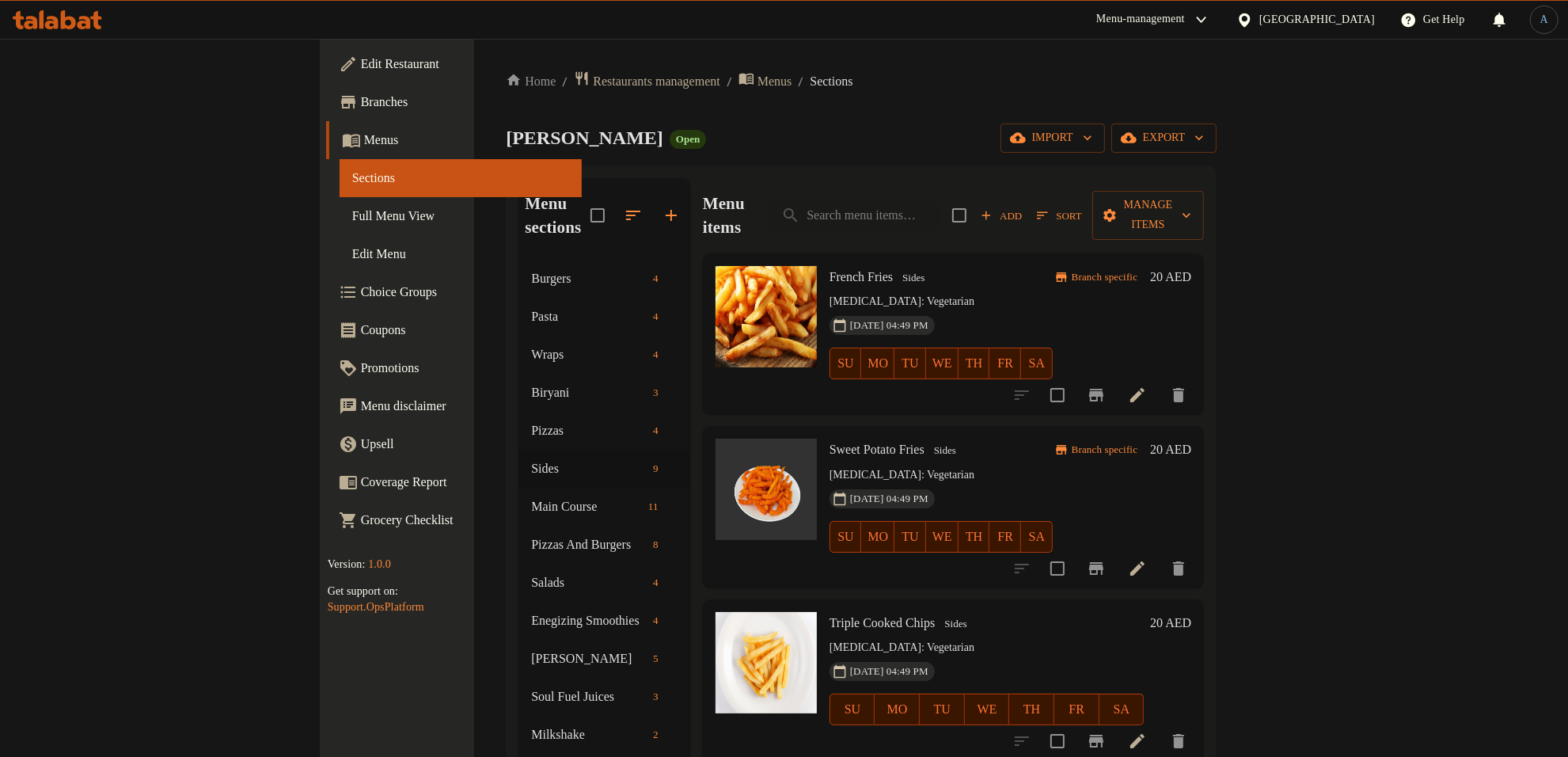
click at [1106, 385] on icon "Branch-specific-item" at bounding box center [1096, 395] width 19 height 19
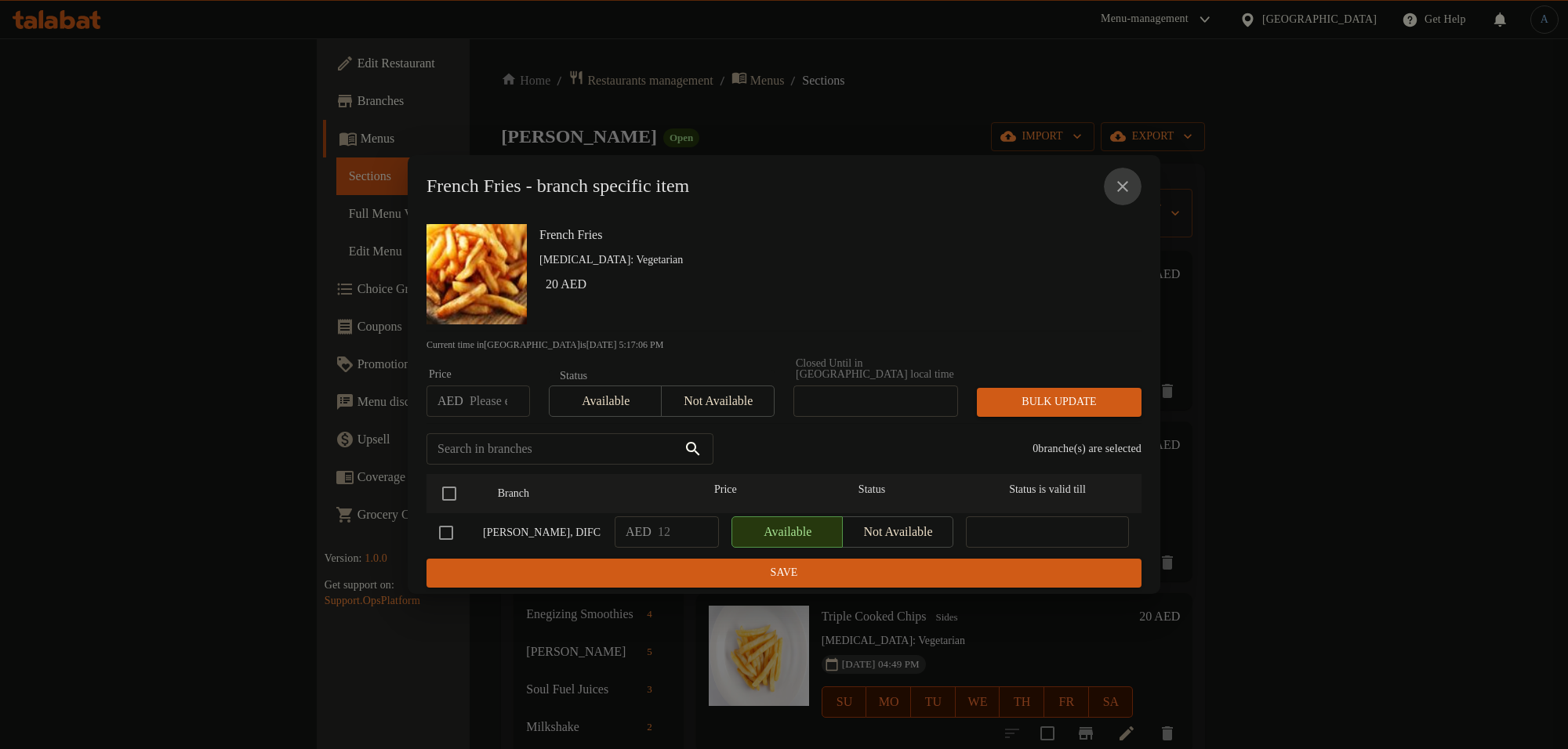
click at [1128, 182] on icon "close" at bounding box center [1122, 187] width 11 height 11
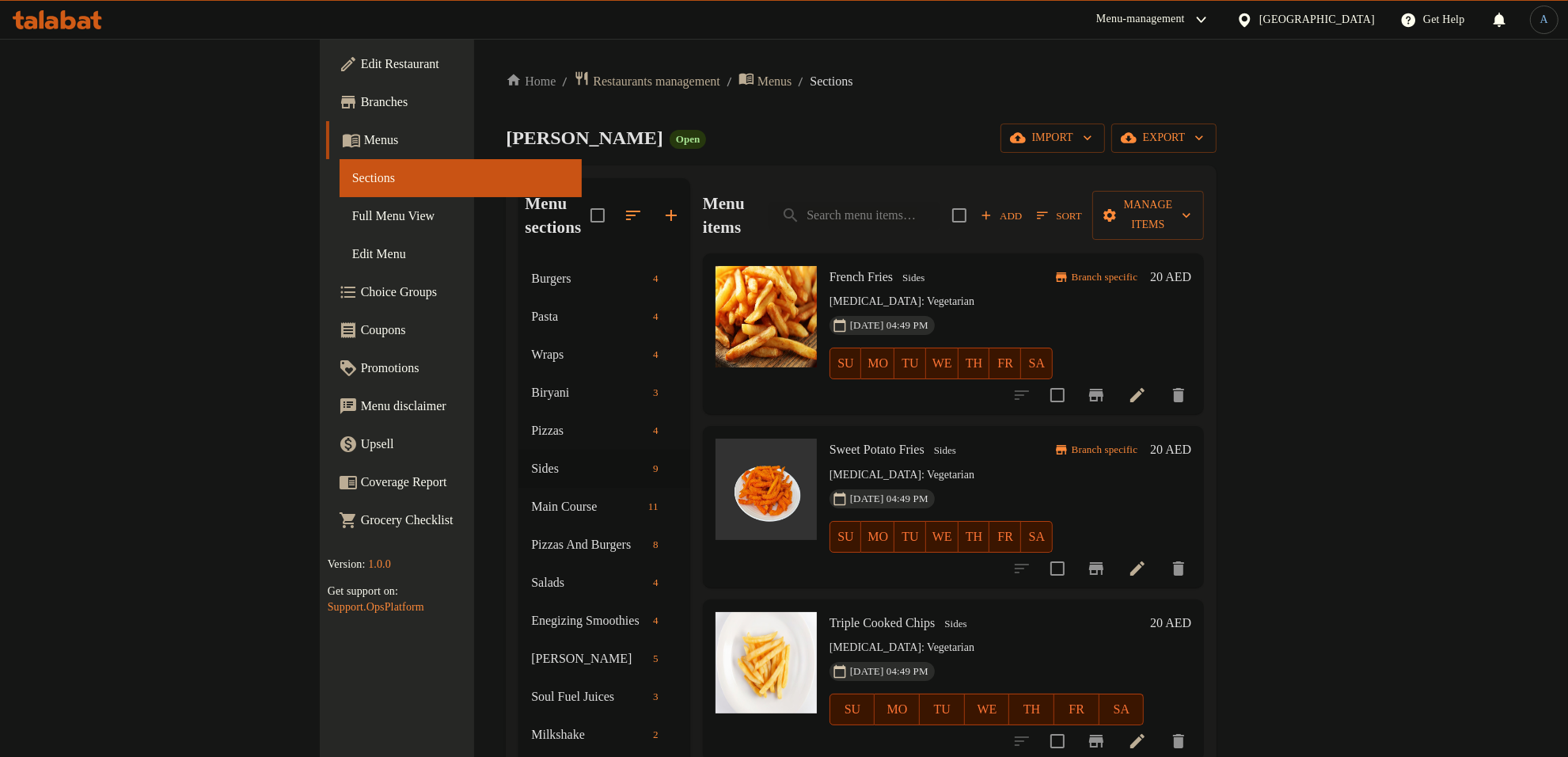
click at [1106, 559] on icon "Branch-specific-item" at bounding box center [1096, 568] width 19 height 19
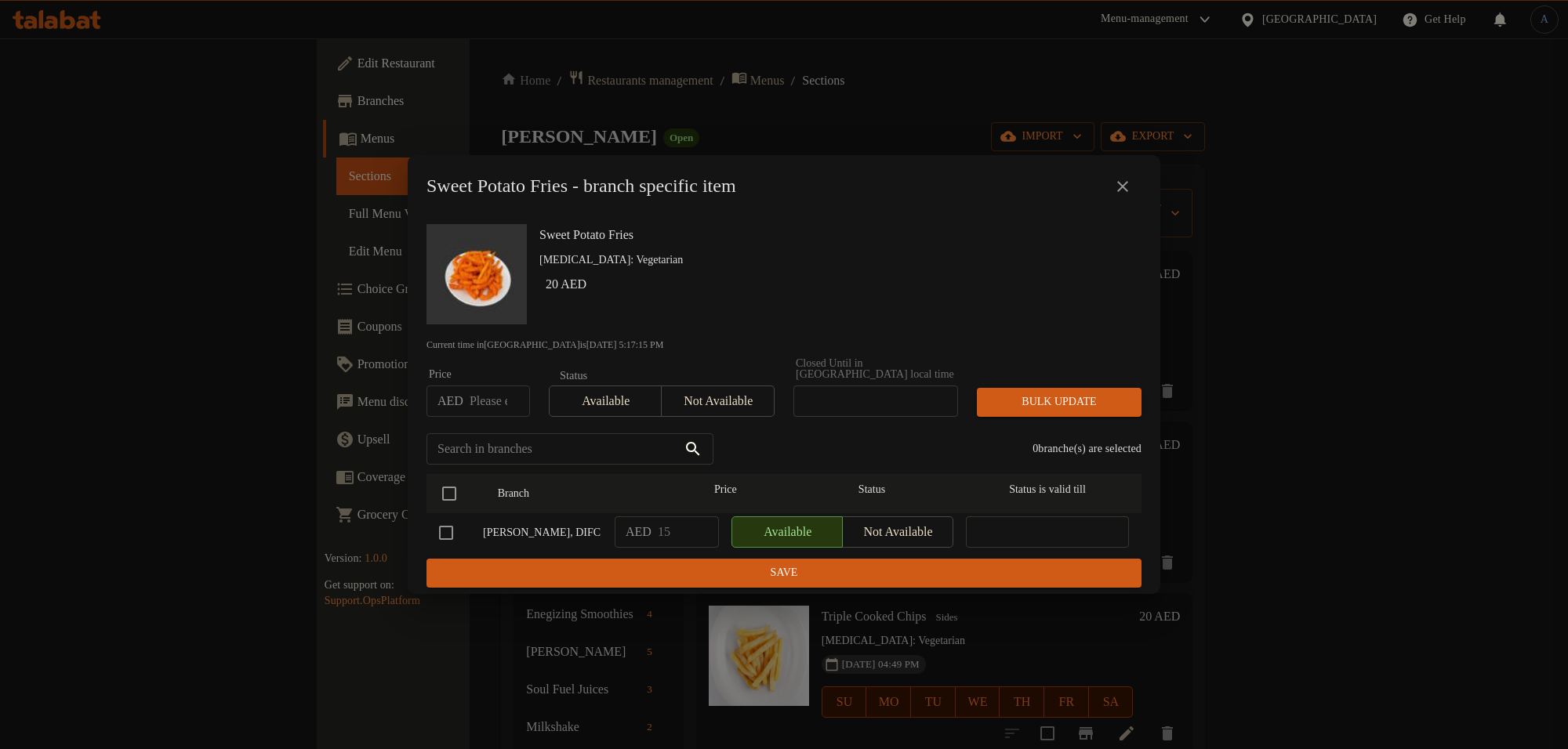
click at [1133, 182] on button "close" at bounding box center [1123, 187] width 38 height 38
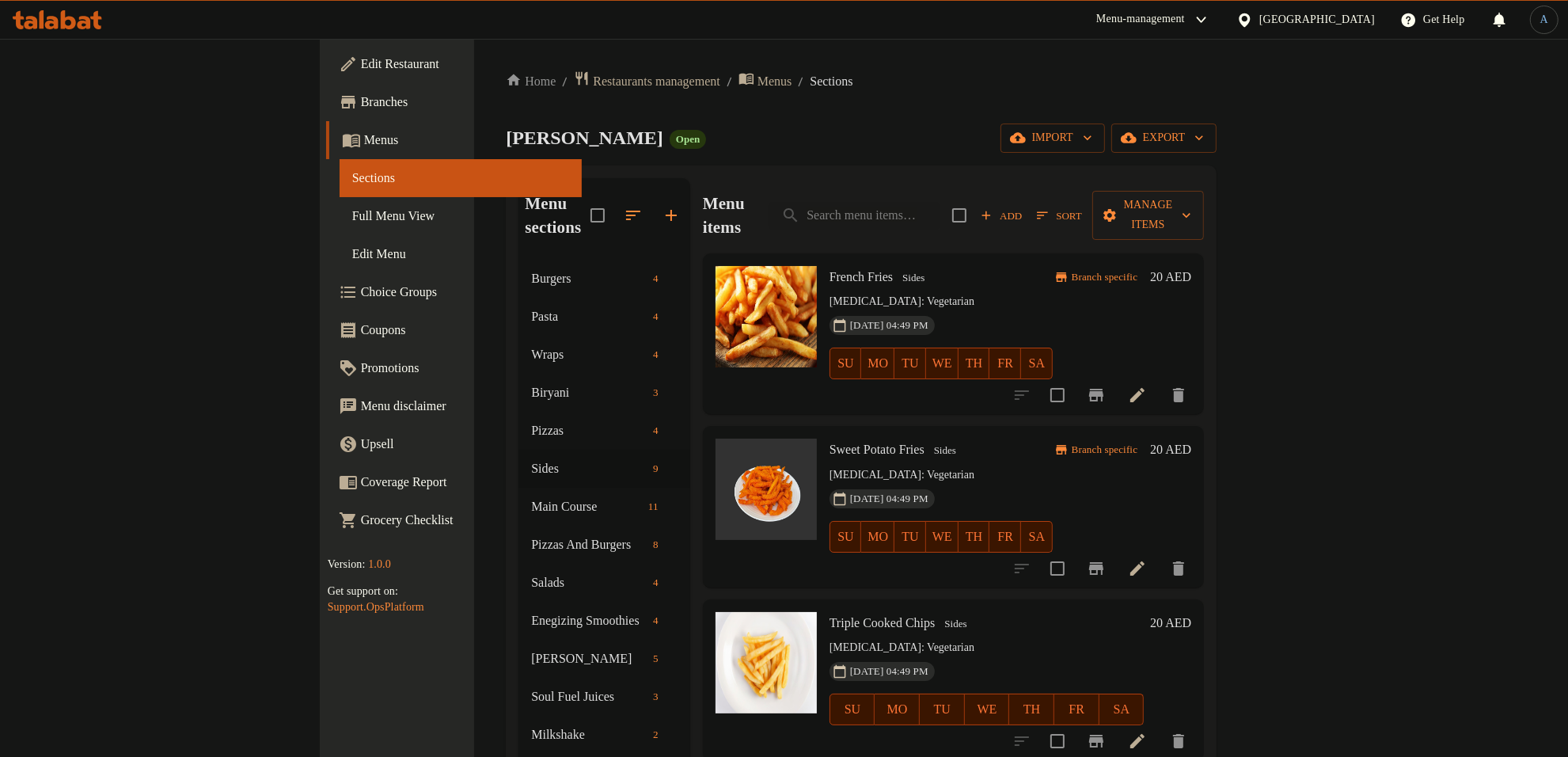
click at [1081, 207] on span "Sort" at bounding box center [1059, 216] width 44 height 18
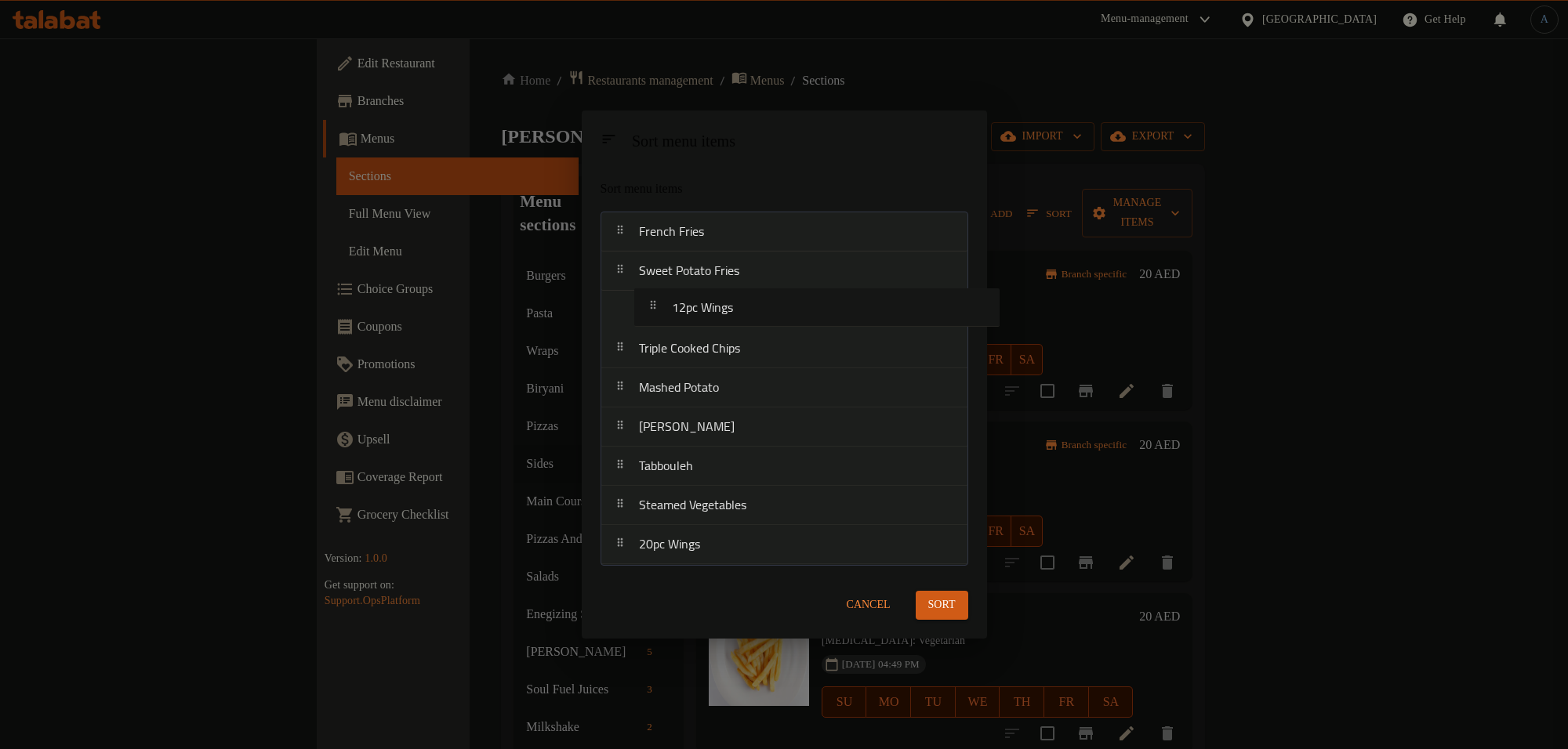
drag, startPoint x: 702, startPoint y: 512, endPoint x: 736, endPoint y: 310, distance: 204.8
click at [736, 310] on nav "French Fries Sweet Potato Fries Triple Cooked Chips Mashed Potato Harra Potato …" at bounding box center [784, 389] width 368 height 353
drag, startPoint x: 688, startPoint y: 550, endPoint x: 710, endPoint y: 341, distance: 210.2
click at [710, 341] on nav "French Fries Sweet Potato Fries 12pc Wings Triple Cooked Chips Mashed Potato Ha…" at bounding box center [784, 389] width 368 height 353
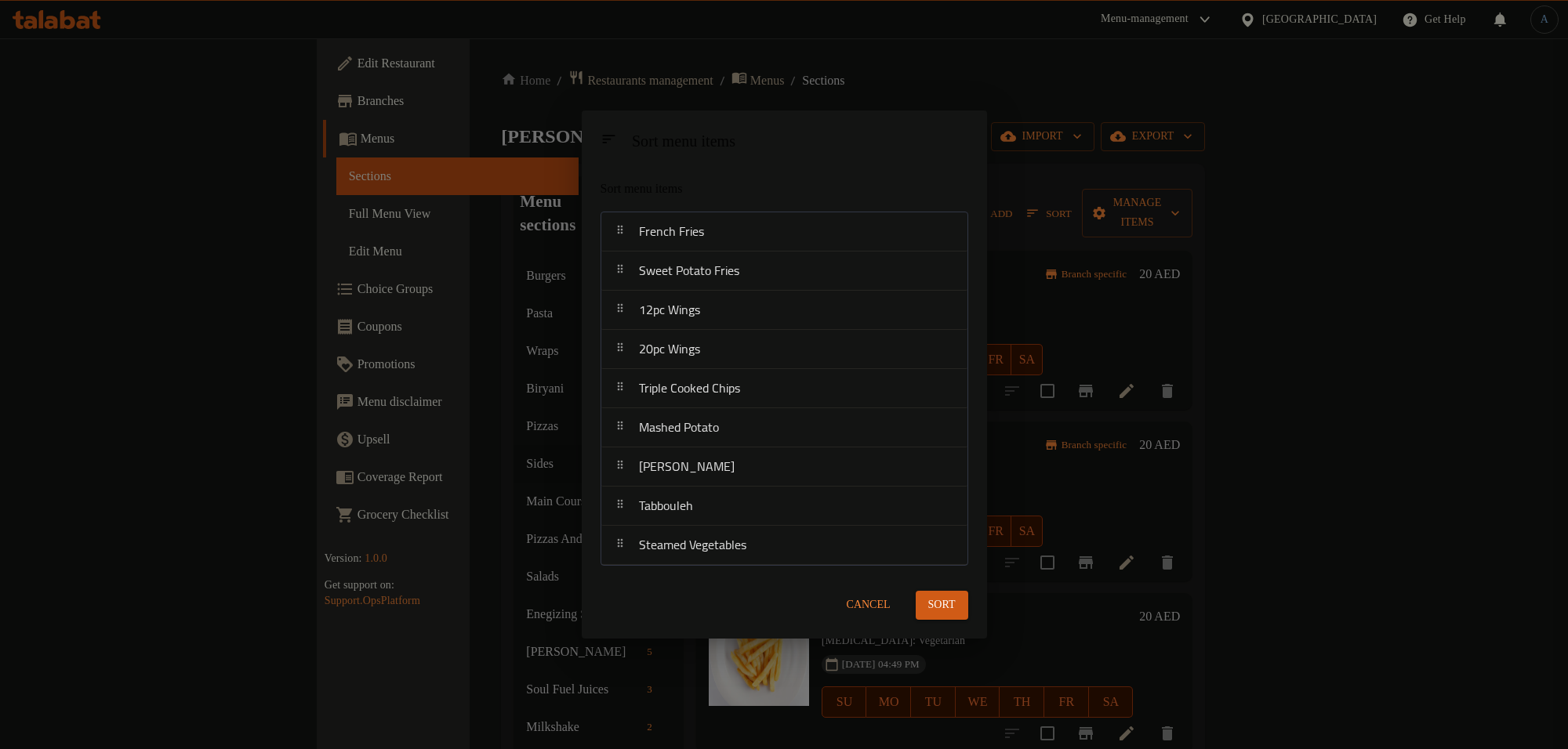
click at [946, 596] on span "Sort" at bounding box center [942, 606] width 27 height 20
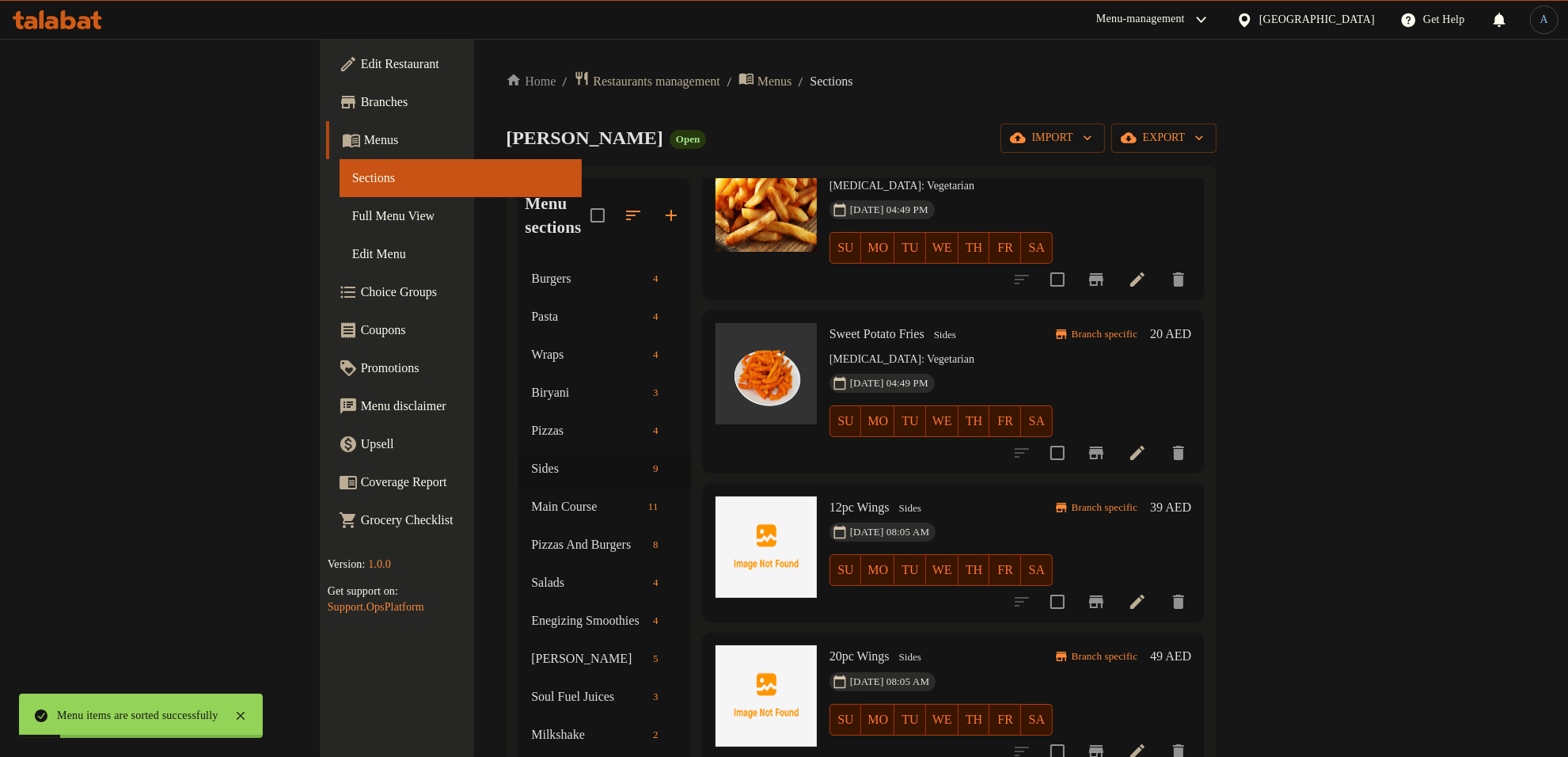
scroll to position [297, 0]
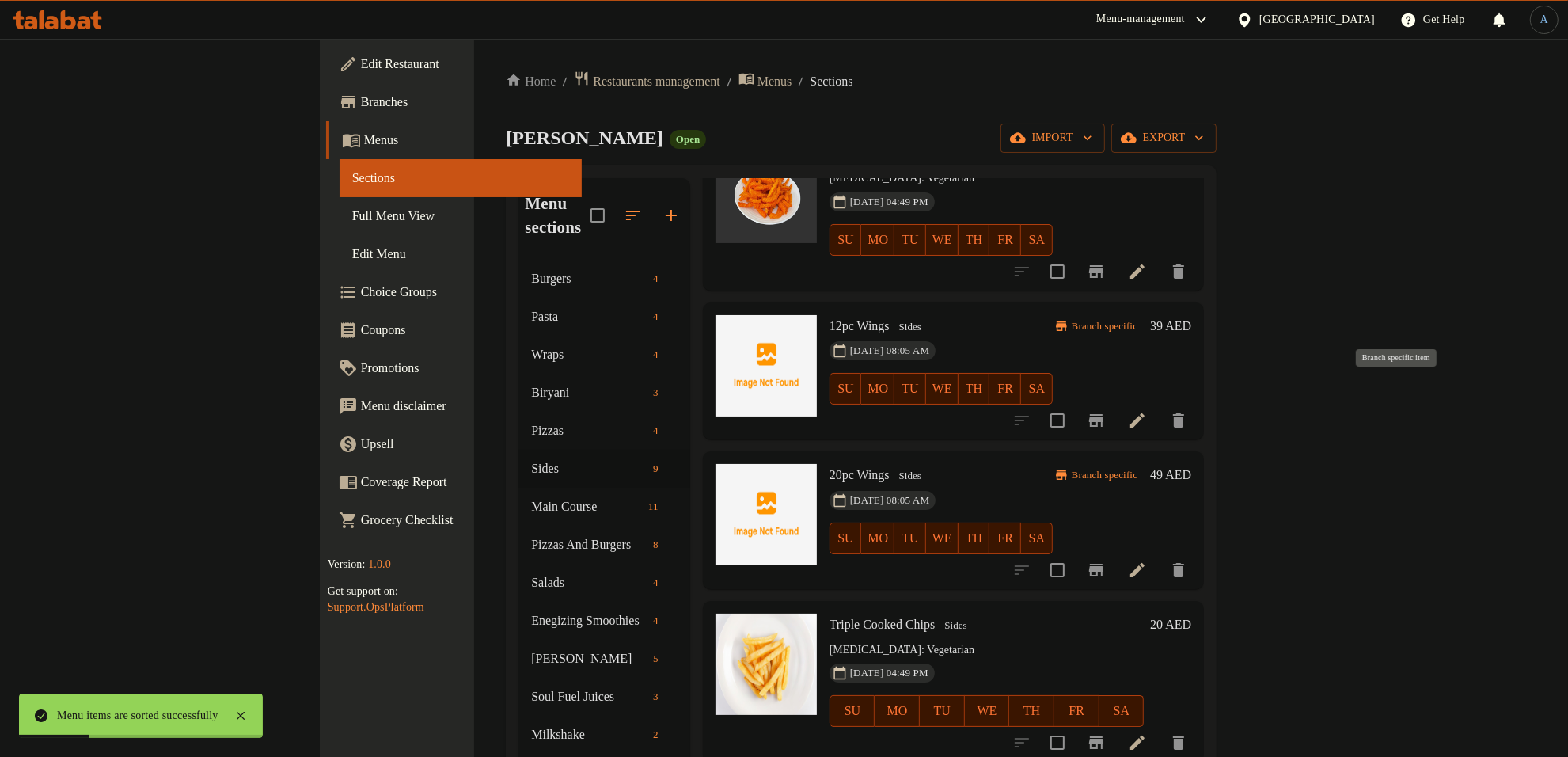
click at [1103, 415] on icon "Branch-specific-item" at bounding box center [1097, 421] width 15 height 13
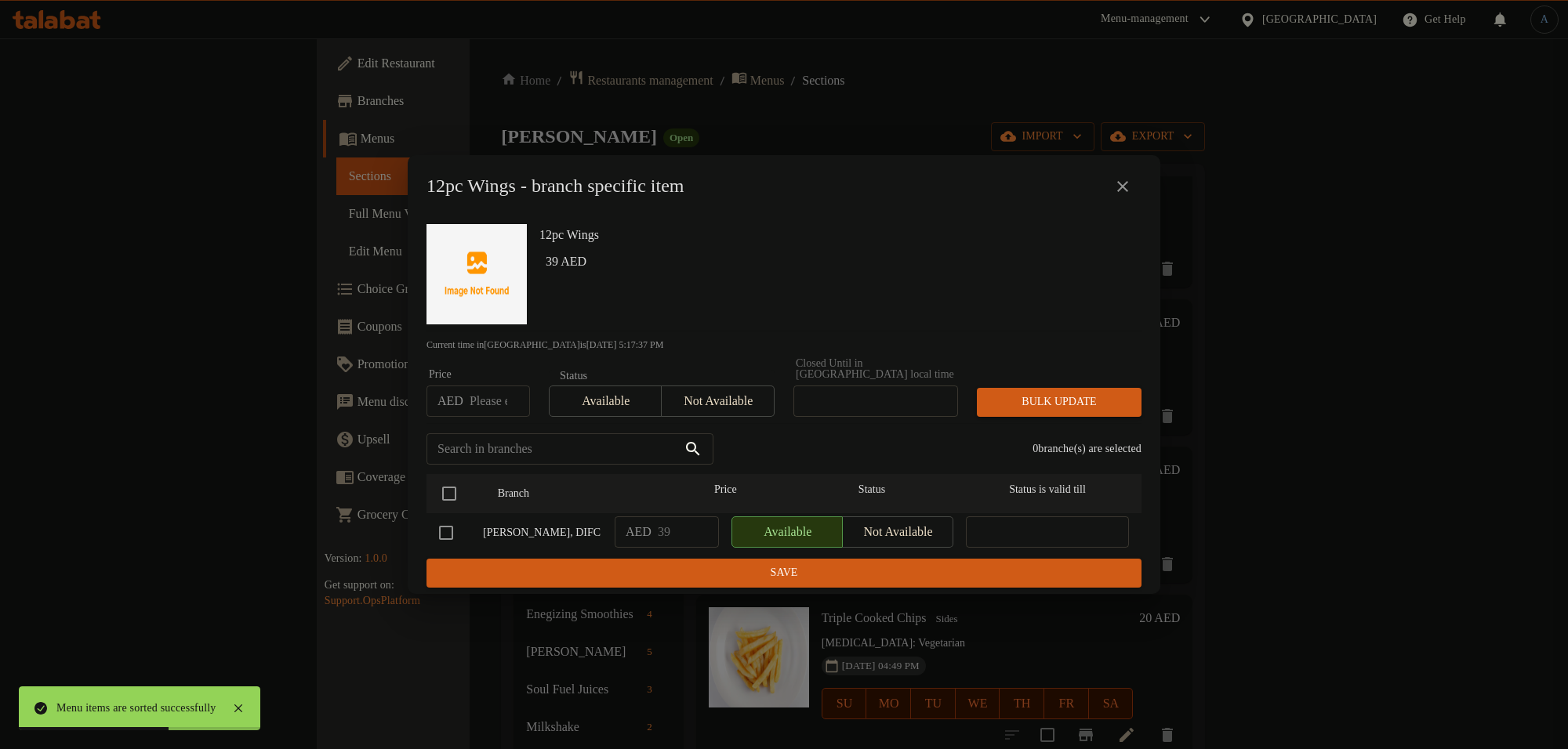
drag, startPoint x: 1114, startPoint y: 187, endPoint x: 1176, endPoint y: 229, distance: 74.9
click at [1115, 186] on icon "close" at bounding box center [1122, 187] width 19 height 19
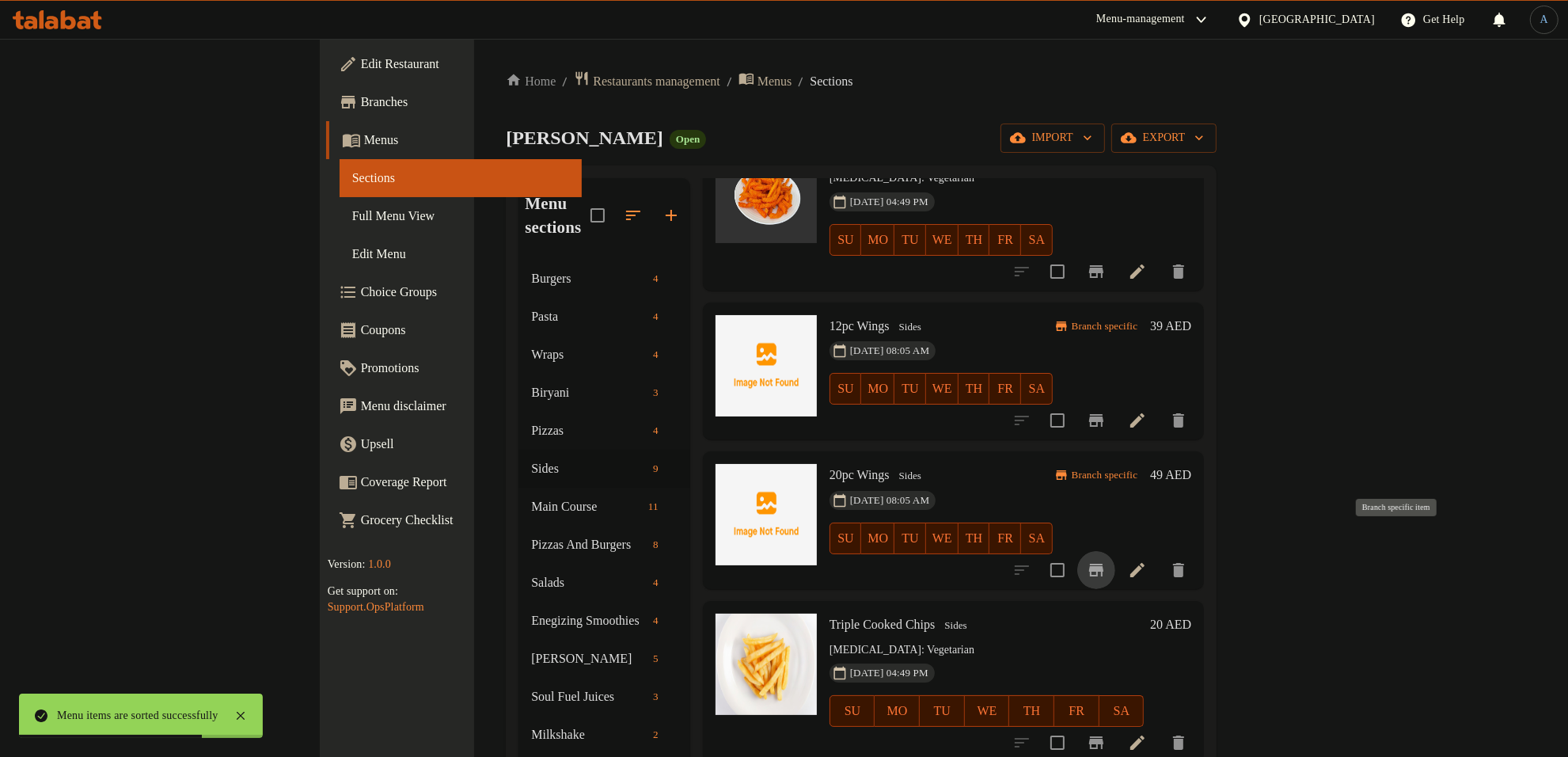
click at [1103, 564] on icon "Branch-specific-item" at bounding box center [1097, 570] width 15 height 13
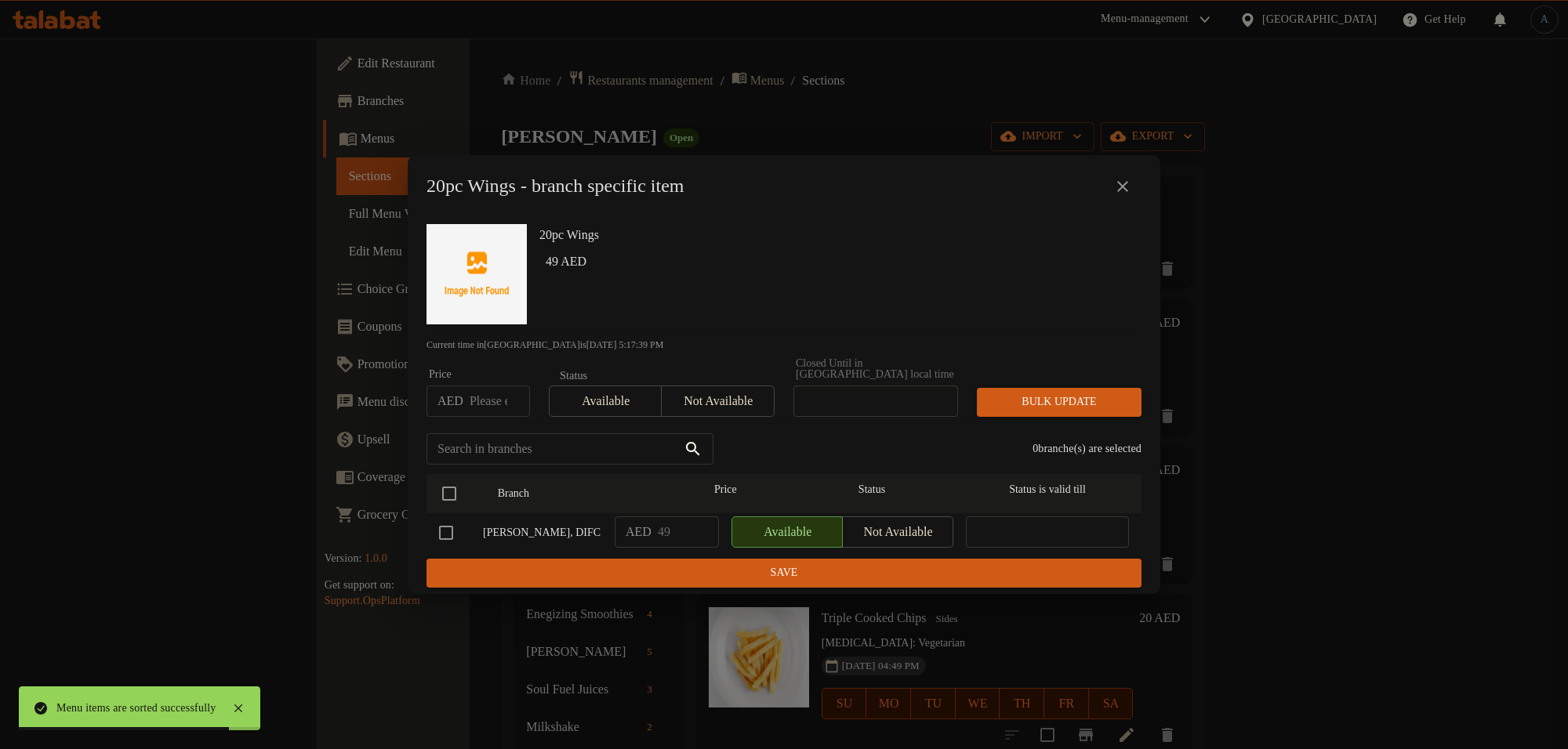
click at [1130, 190] on icon "close" at bounding box center [1122, 187] width 19 height 19
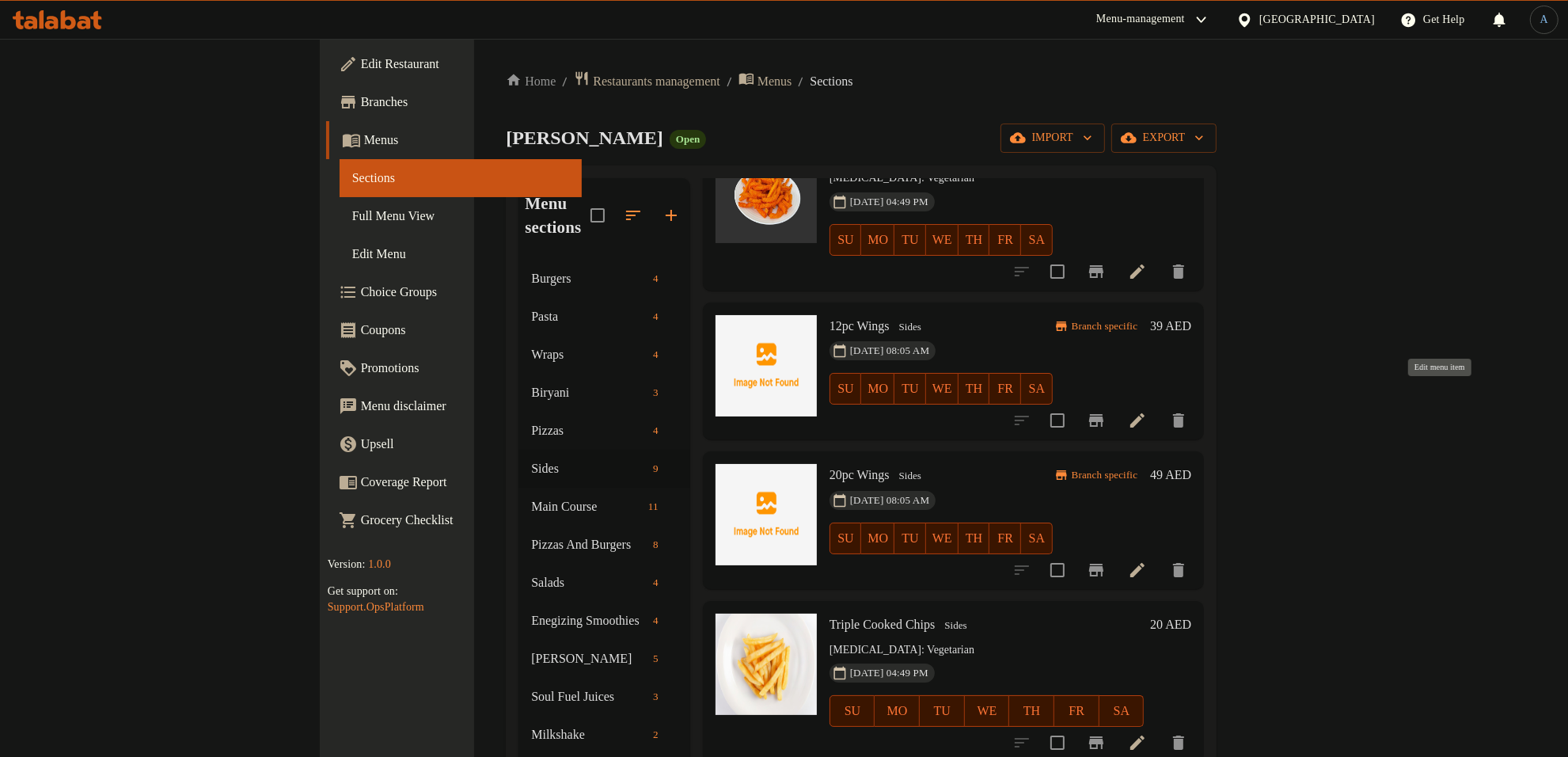
click at [1147, 411] on icon at bounding box center [1137, 420] width 19 height 19
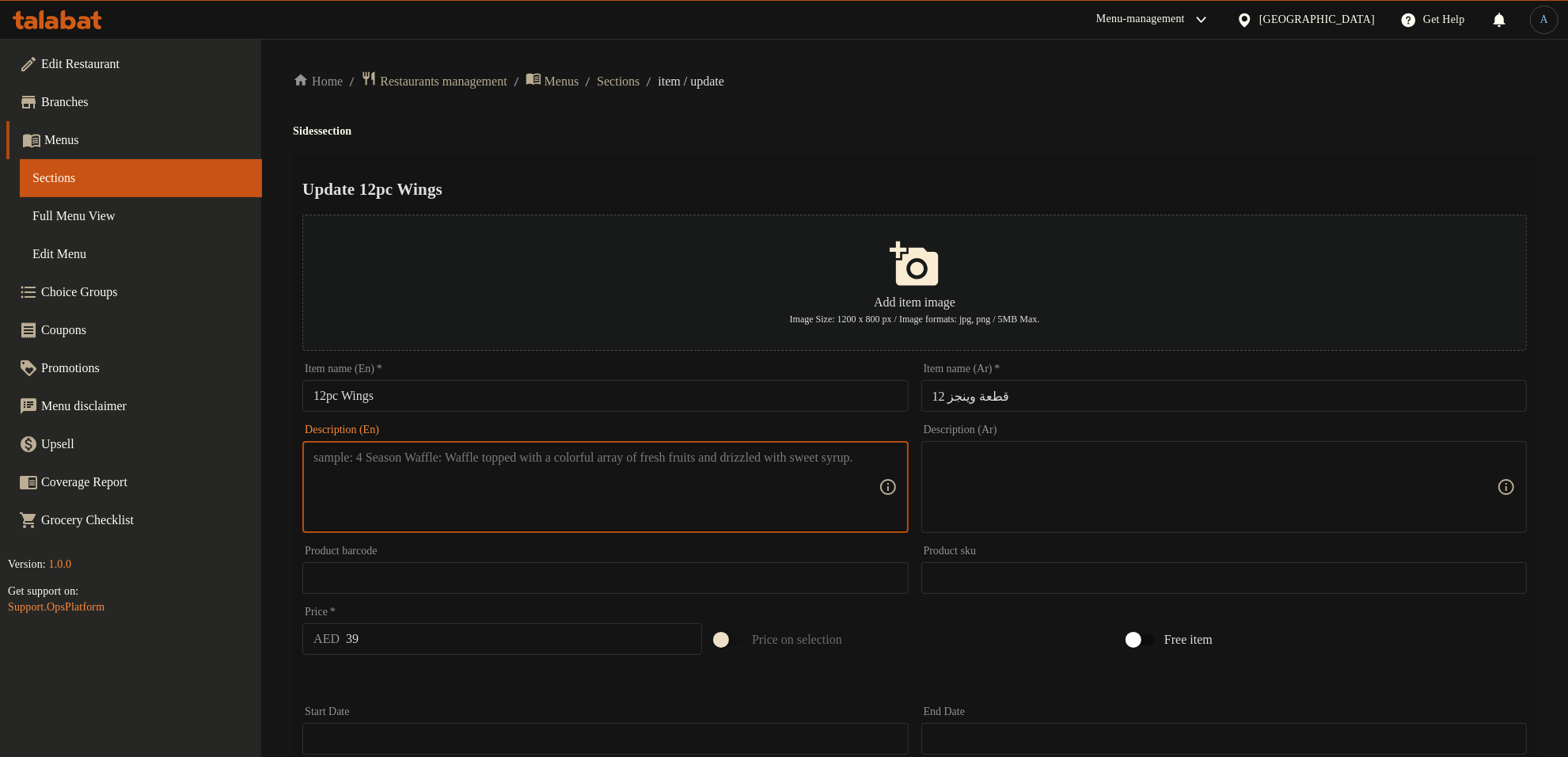
click at [448, 515] on textarea at bounding box center [596, 488] width 564 height 75
paste textarea "3pc BBQ, 3pc Honey & Mustard, 3pc Garlic & Parmesan, 3pc Spicy Buffalo"
click at [736, 466] on textarea "3pc BBQ, 3pc Honey & Mustard, 3pc Garlic & Parmesan, 3pc Spicy Buffalo" at bounding box center [596, 488] width 564 height 75
paste textarea "bbq, 3pc honey & mustard, 3pc garlic & parmesan, 3pc spicy b"
click at [800, 470] on textarea "3pc bbq, 3pc honey & mustard, 3pc garlic & parmesan, 3pc spicy buffalo" at bounding box center [596, 488] width 564 height 75
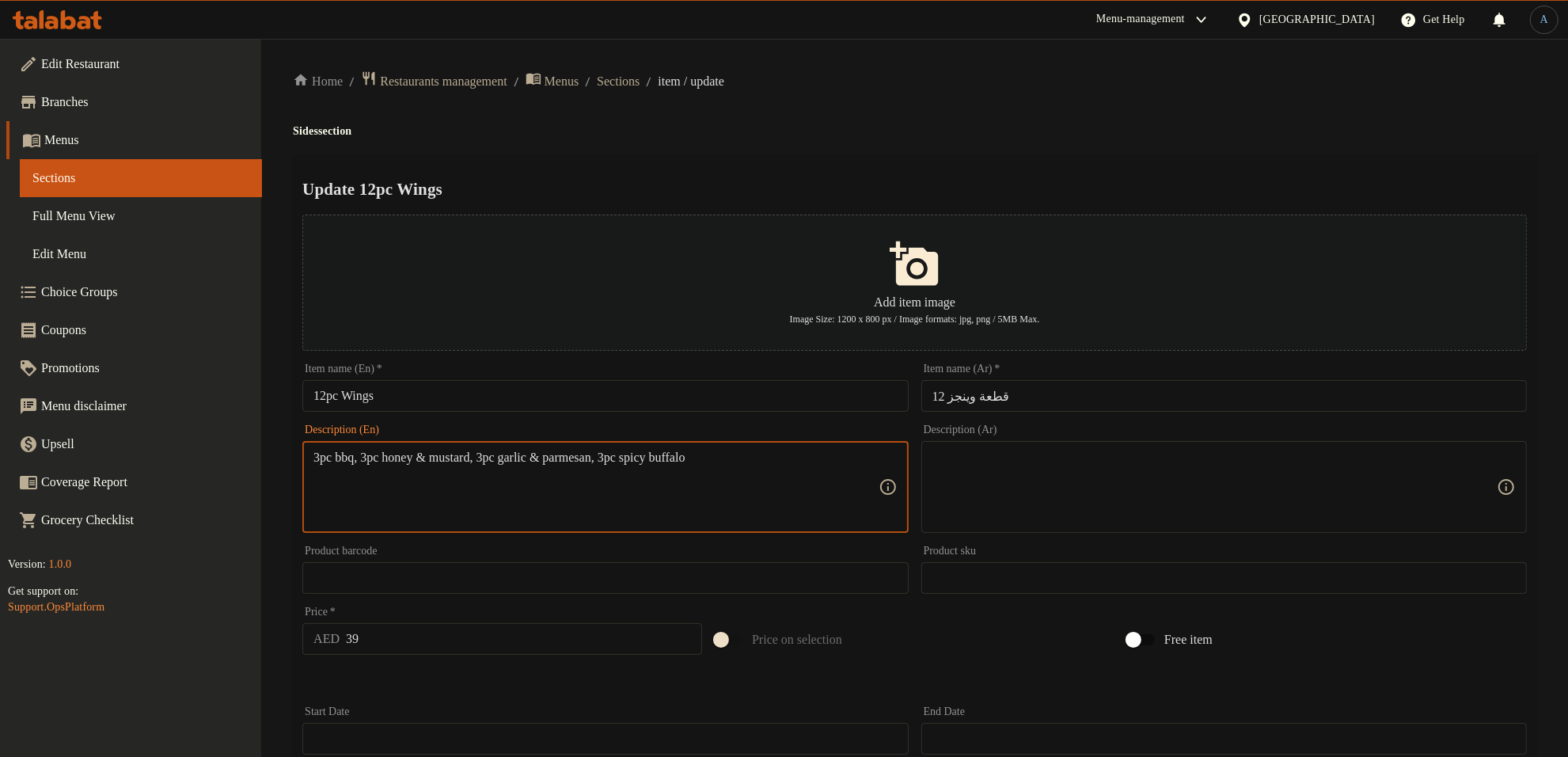
click at [623, 462] on textarea "3pc bbq, 3pc honey & mustard, 3pc garlic & parmesan, 3pc spicy buffalo" at bounding box center [596, 488] width 564 height 75
click at [638, 463] on textarea "3pc bbq, 3pc honey & mustard, 3pc garlic & parmesan, 3pc spicy buffalo" at bounding box center [596, 488] width 564 height 75
type textarea "3pc bbq, 3pc honey & mustard, 3pc garlic & parmesan and 3pc spicy buffalo"
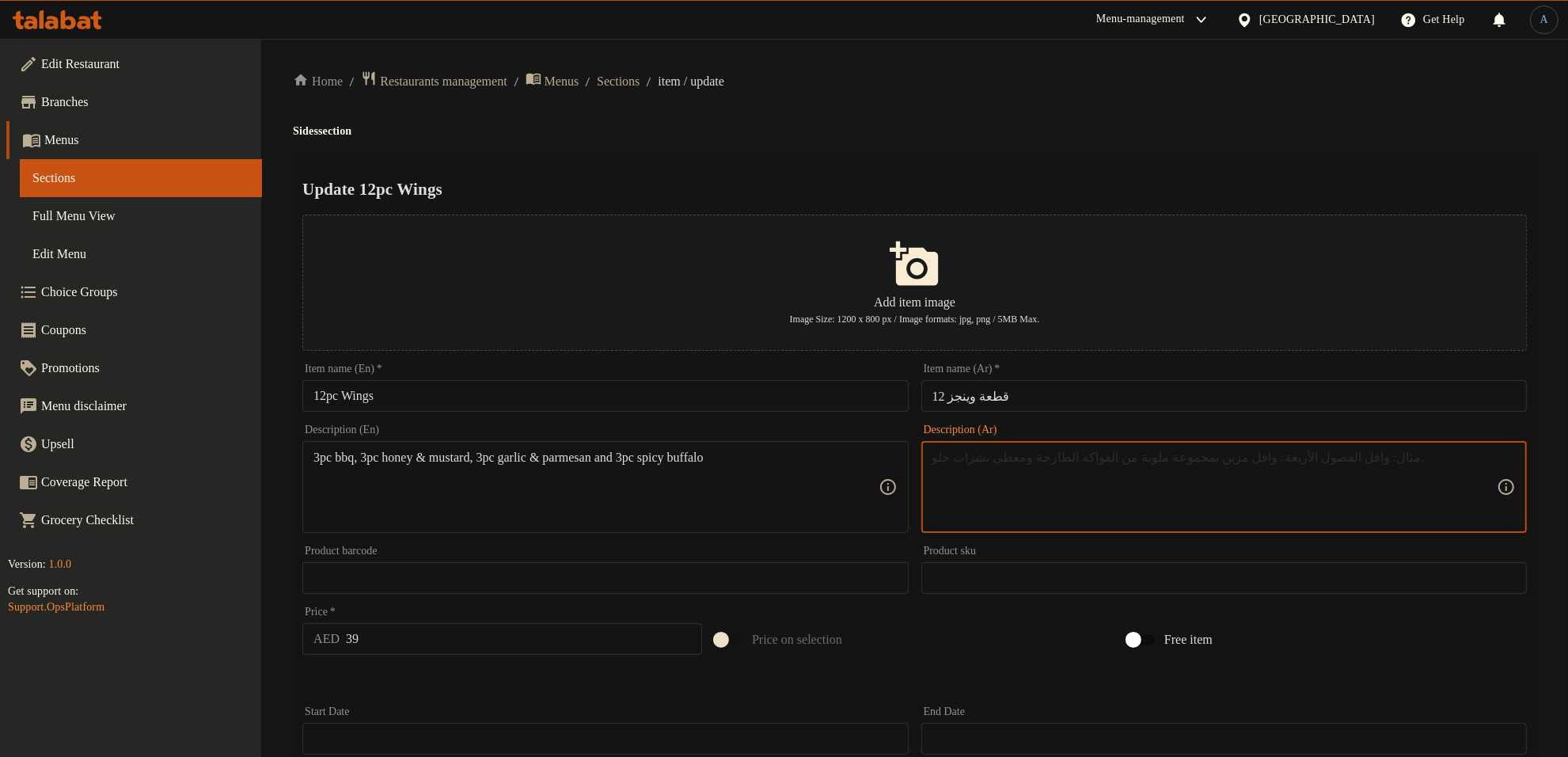
click at [1039, 495] on textarea at bounding box center [1215, 488] width 564 height 75
paste textarea "3 قطع باربيكيو، 3 قطع عسل وخردل، 3 قطع ثوم وجبنة بارميزان، و3 قطع بافلو حار"
click at [1357, 454] on textarea "3 قطع باربيكيو، 3 قطع عسل وخردل، 3 قطع ثوم وجبنة بارميزان، و3 قطع بافلو حار" at bounding box center [1215, 488] width 564 height 75
click at [1269, 460] on textarea "3 قطع باربيكيو، 3 قطع مستردة بالعسل، 3 قطع ثوم وجبنة بارميزان، و3 قطع بافلو حار" at bounding box center [1215, 488] width 564 height 75
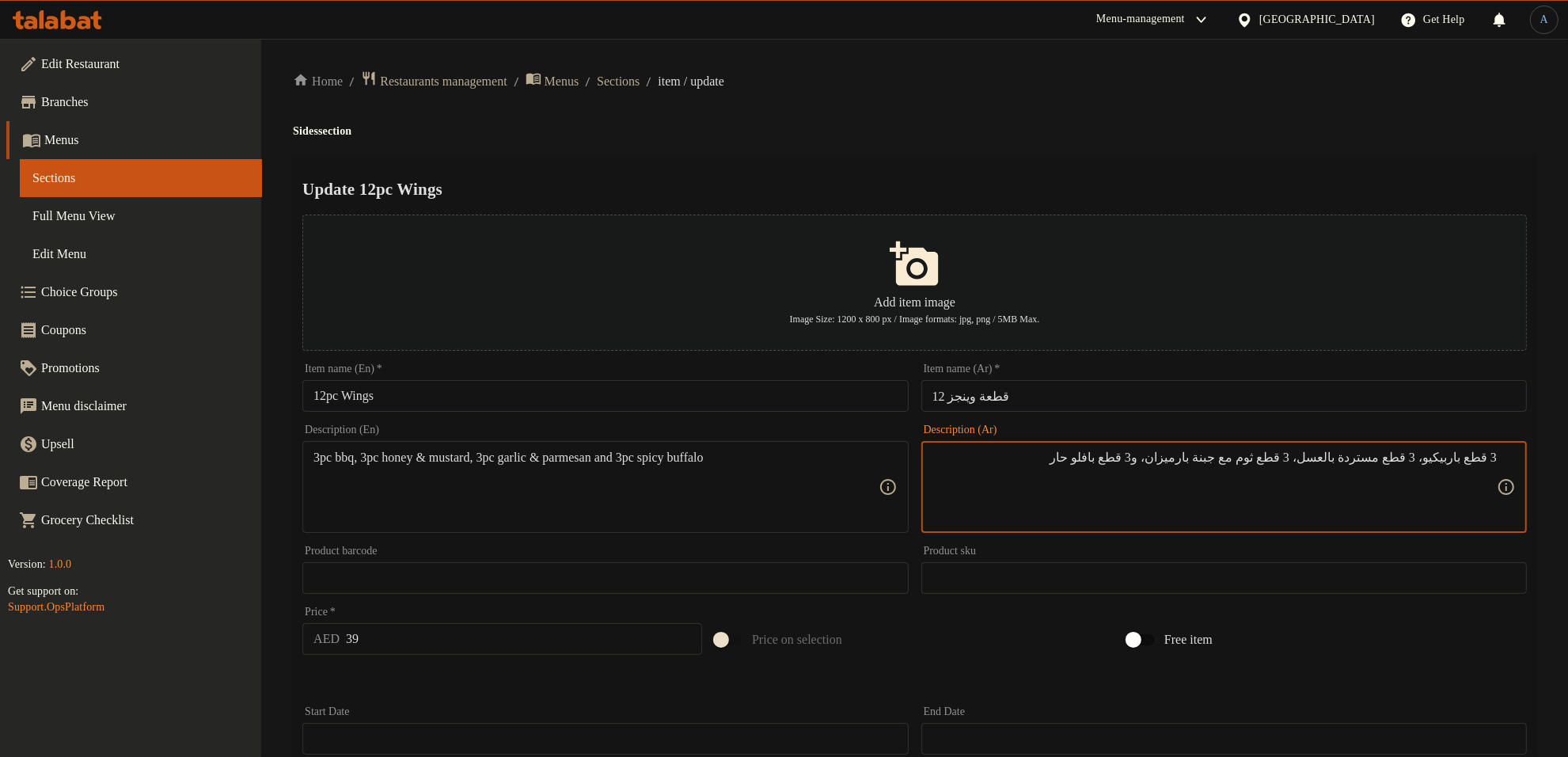
click at [1206, 457] on textarea "3 قطع باربيكيو، 3 قطع مستردة بالعسل، 3 قطع ثوم مع جبنة بارميزان، و3 قطع بافلو ح…" at bounding box center [1215, 488] width 564 height 75
click at [1110, 466] on textarea "3 قطع باربيكيو، 3 قطع مستردة بالعسل، 3 قطع ثوم مع جبنة بارميزان و3 قطع بافلو حار" at bounding box center [1215, 488] width 564 height 75
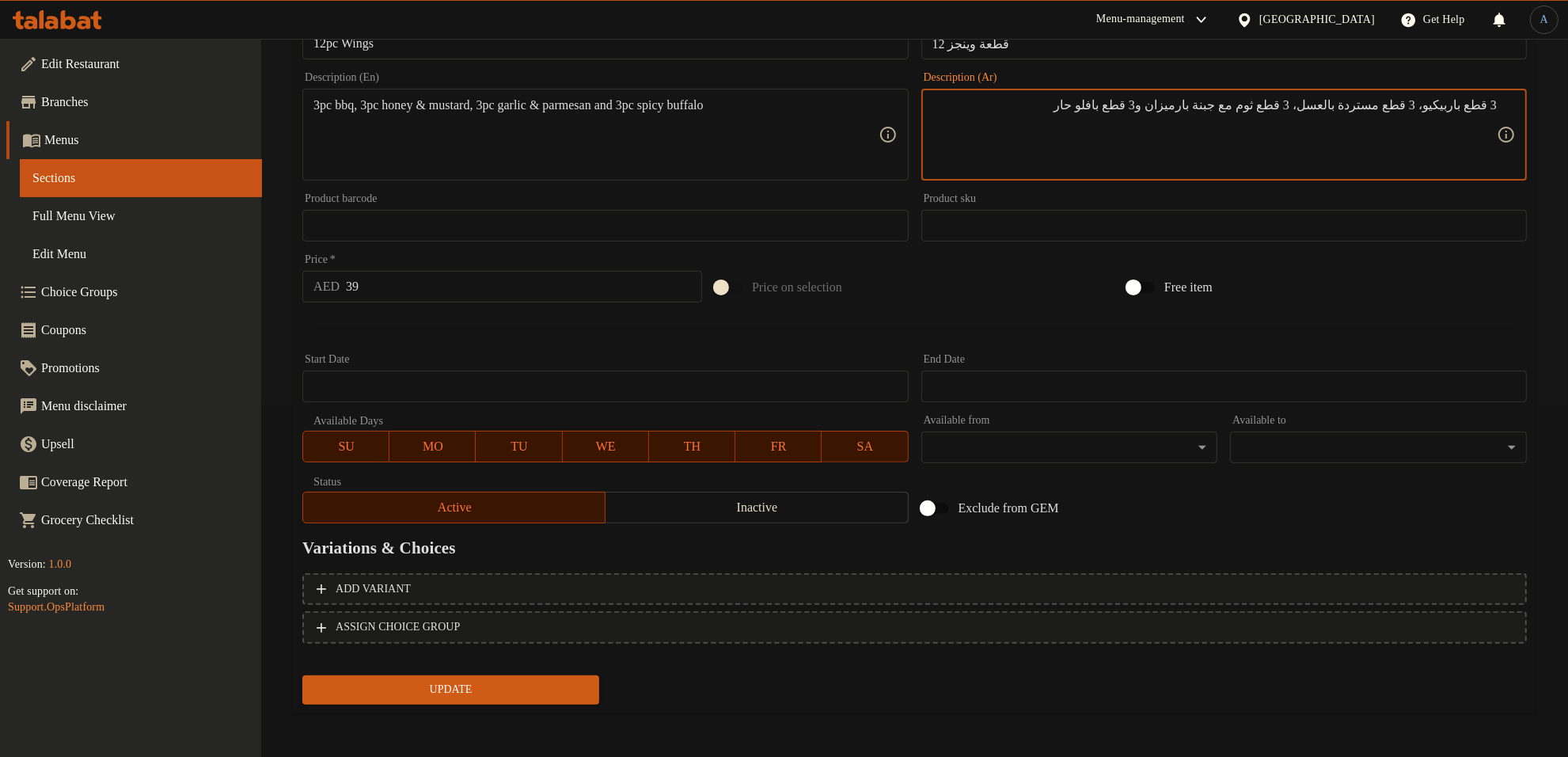
type textarea "3 قطع باربيكيو، 3 قطع مستردة بالعسل، 3 قطع ثوم مع جبنة بارميزان و3 قطع بافلو حار"
click at [509, 687] on span "Update" at bounding box center [450, 690] width 272 height 20
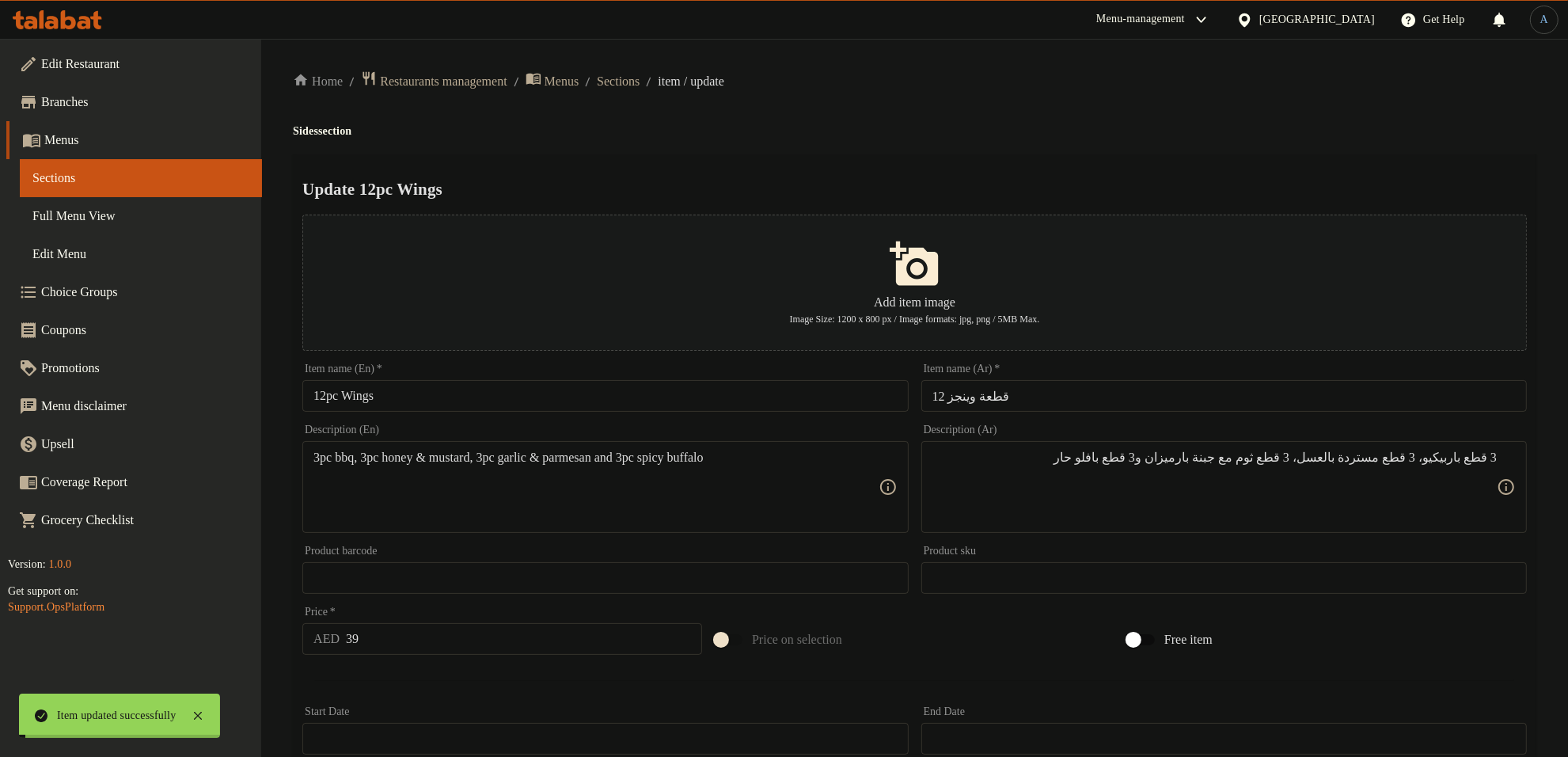
click at [639, 81] on span "Sections" at bounding box center [618, 81] width 43 height 19
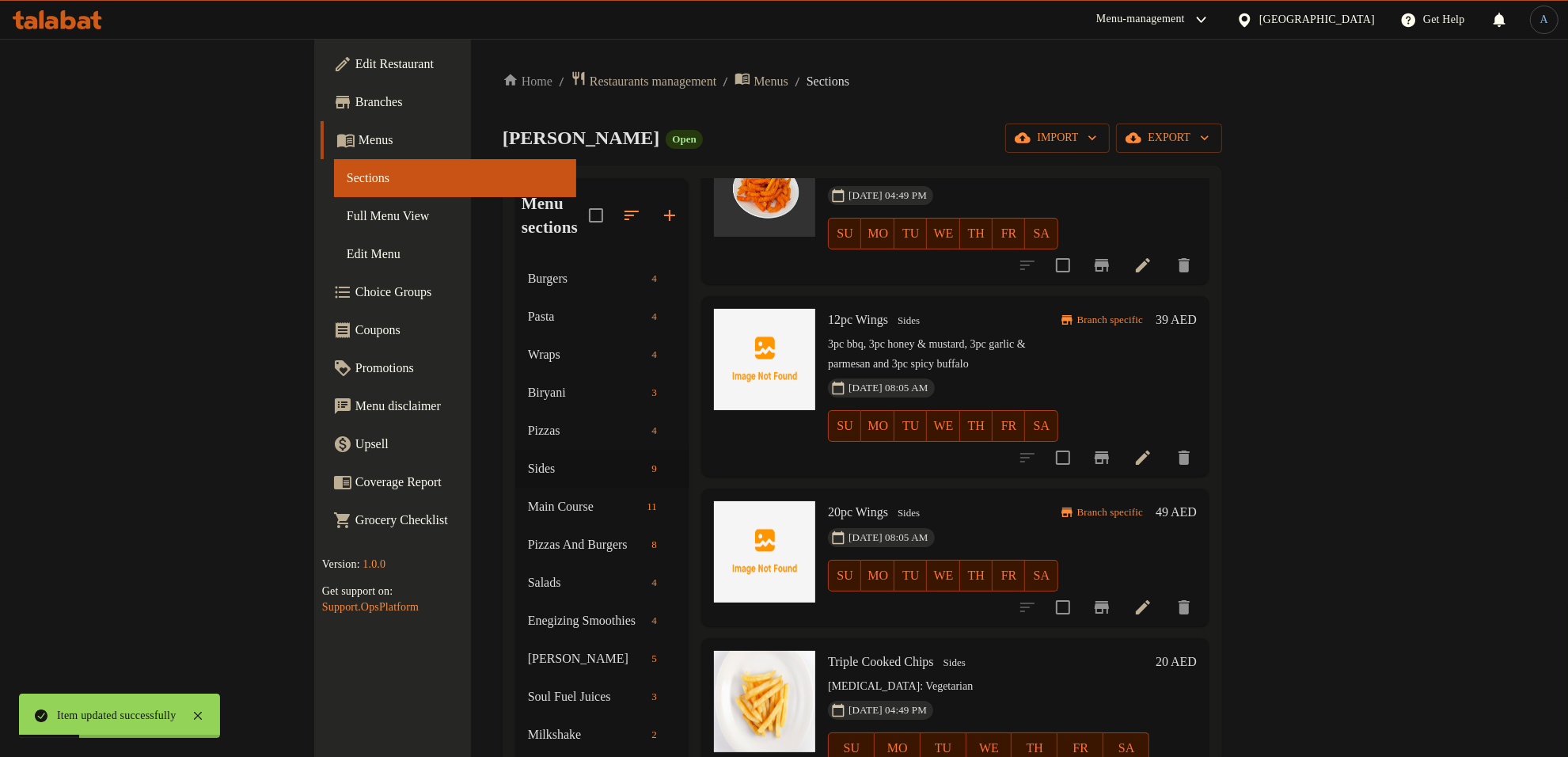
scroll to position [396, 0]
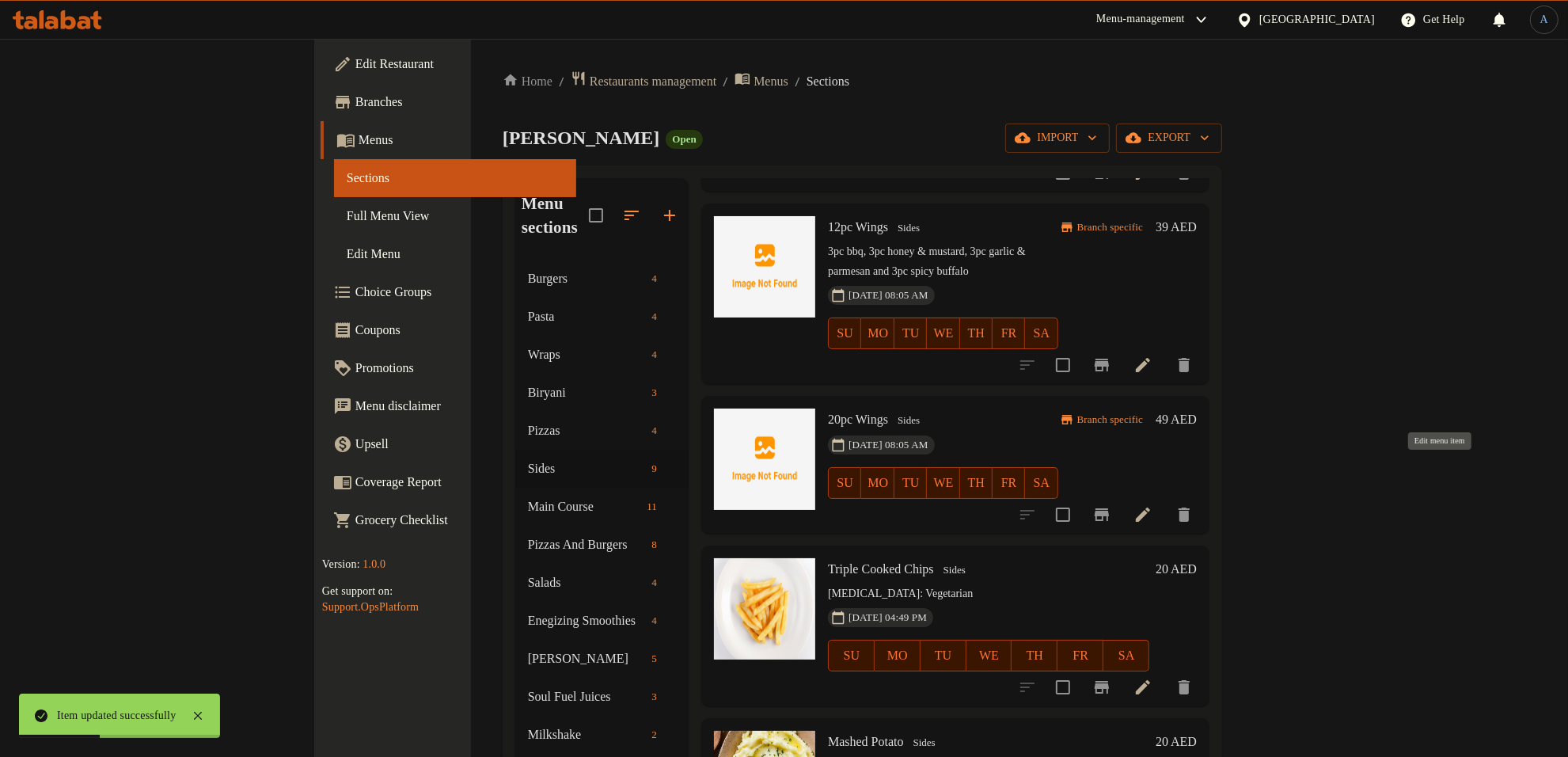
click at [1151, 508] on icon at bounding box center [1144, 515] width 15 height 15
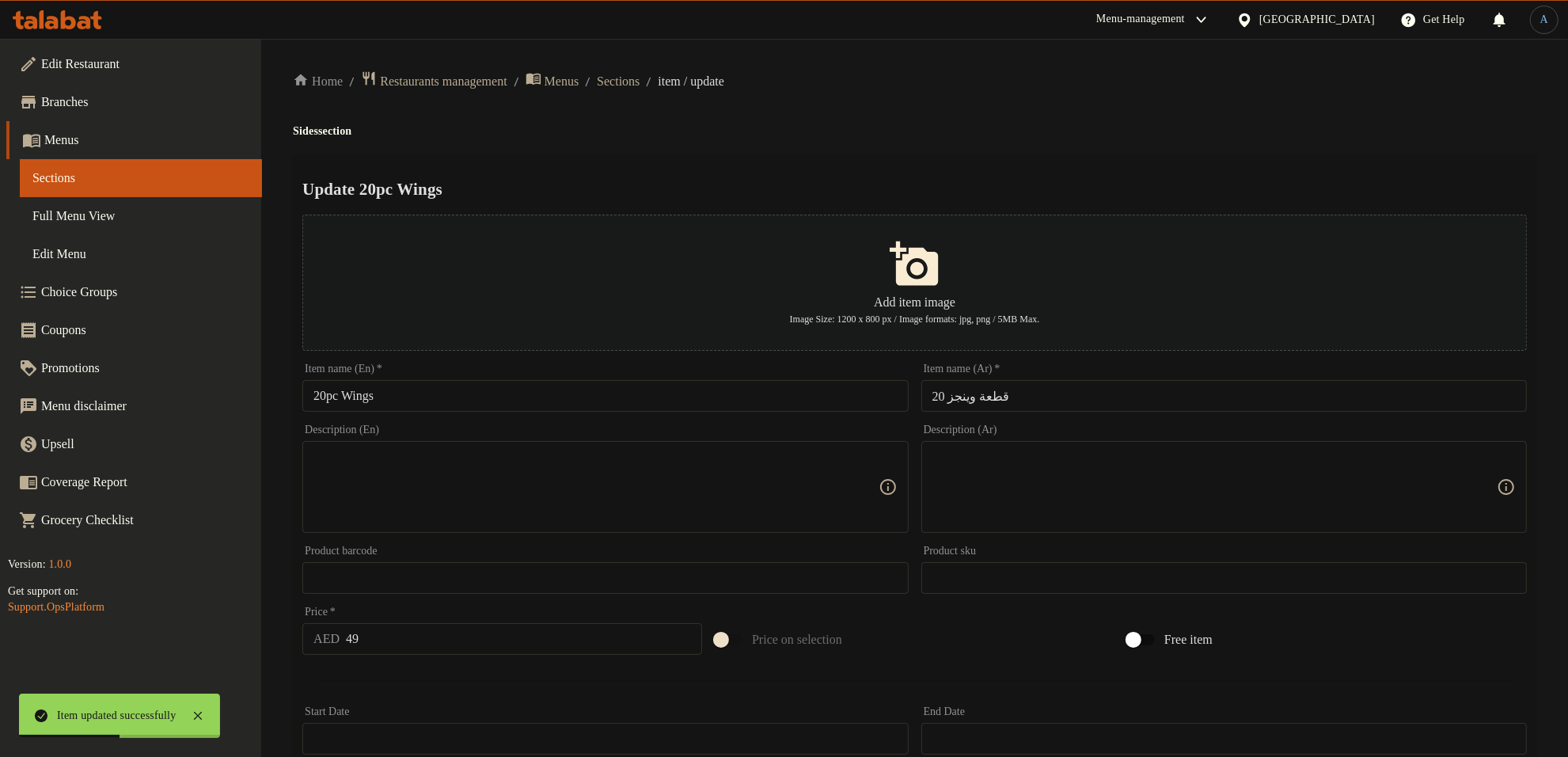
click at [632, 475] on textarea at bounding box center [596, 488] width 564 height 75
paste textarea "5pc BBQ, 5pc Honey & Mustard, 5pc Garlic & Parmesan, 5pc Spicy Buffalo"
click at [753, 475] on textarea "5pc BBQ, 5pc Honey & Mustard, 5pc Garlic & Parmesan, 5pc Spicy Buffalo" at bounding box center [596, 488] width 564 height 75
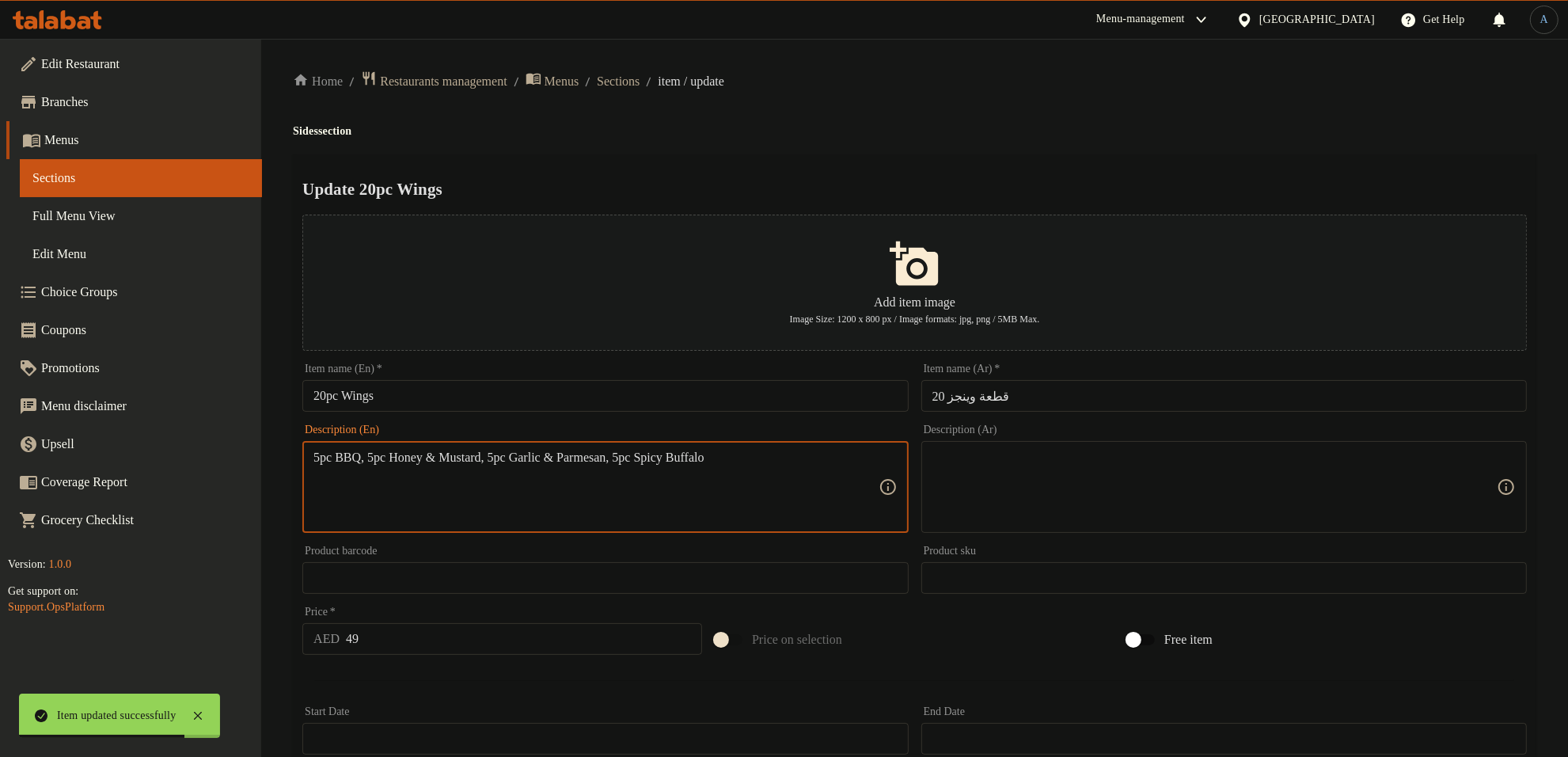
paste textarea "bbq, 5pc honey & mustard, 5pc garlic & parmesan, 5pc spicy b"
type textarea "5pc bbq, 5pc honey & mustard, 5pc garlic & parmesan, 5pc spicy buffalo"
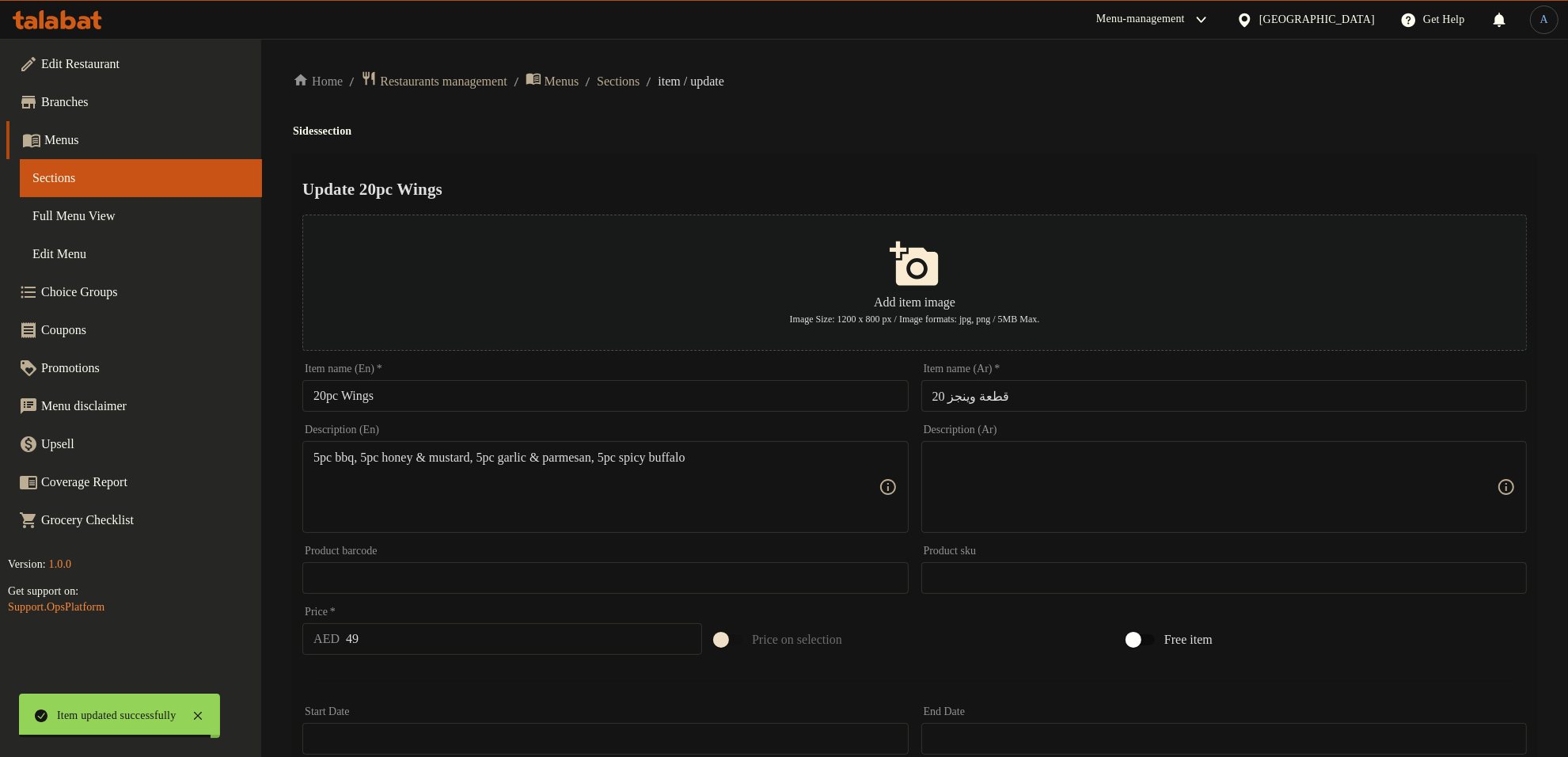
drag, startPoint x: 1153, startPoint y: 153, endPoint x: 1145, endPoint y: 141, distance: 14.4
click at [1152, 155] on div "Update 20pc Wings Add item image Image Size: 1200 x 800 px / Image formats: jpg…" at bounding box center [915, 611] width 1244 height 914
click at [1099, 509] on textarea at bounding box center [1215, 488] width 564 height 75
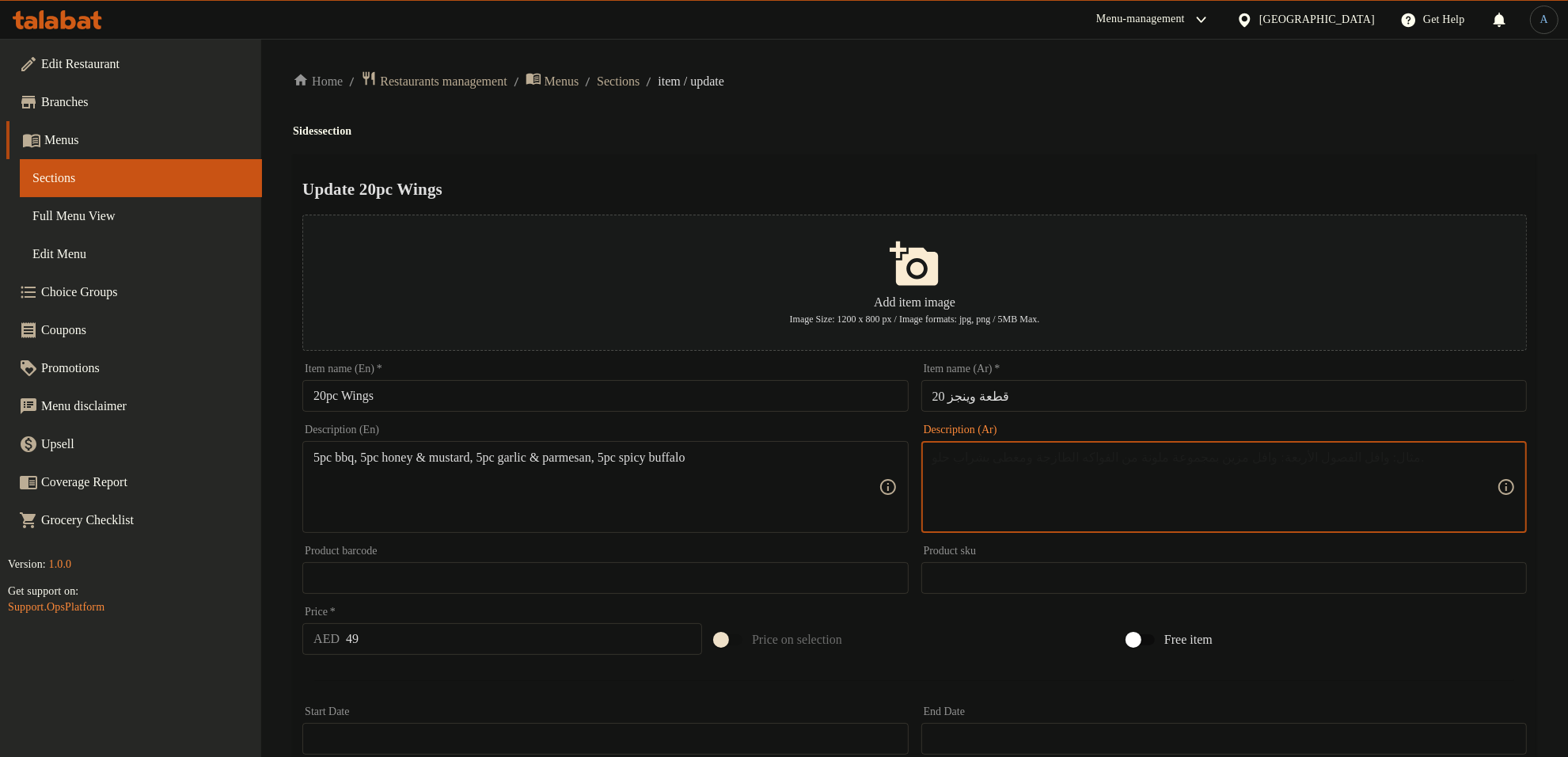
click at [1099, 509] on textarea at bounding box center [1215, 488] width 564 height 75
paste textarea "5 قطع باربيكيو، 5 قطع عسل وخردل، 5 قطع ثوم وجبنة بارميزان، 5 قطع بافلو حار"
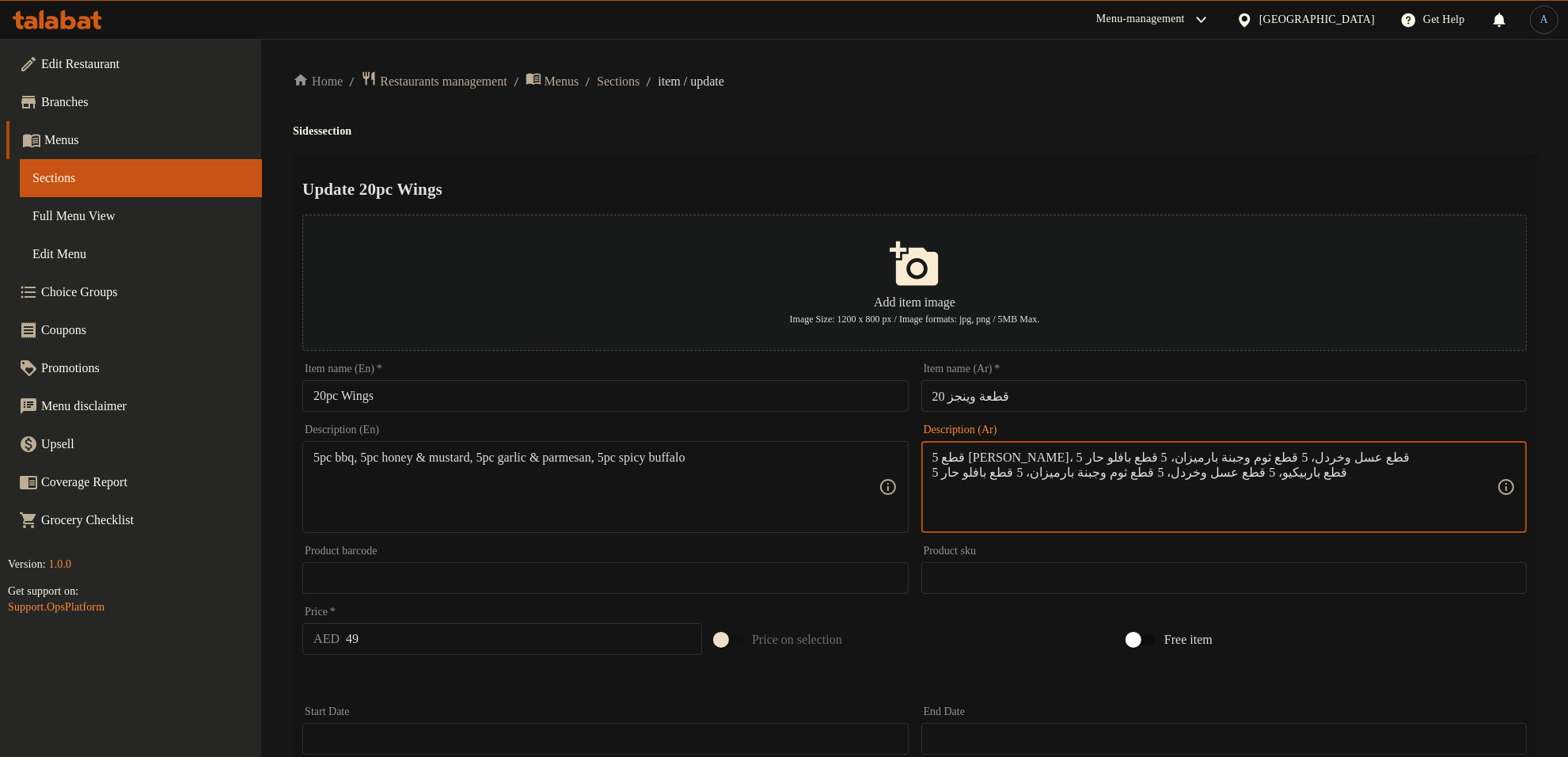
paste textarea
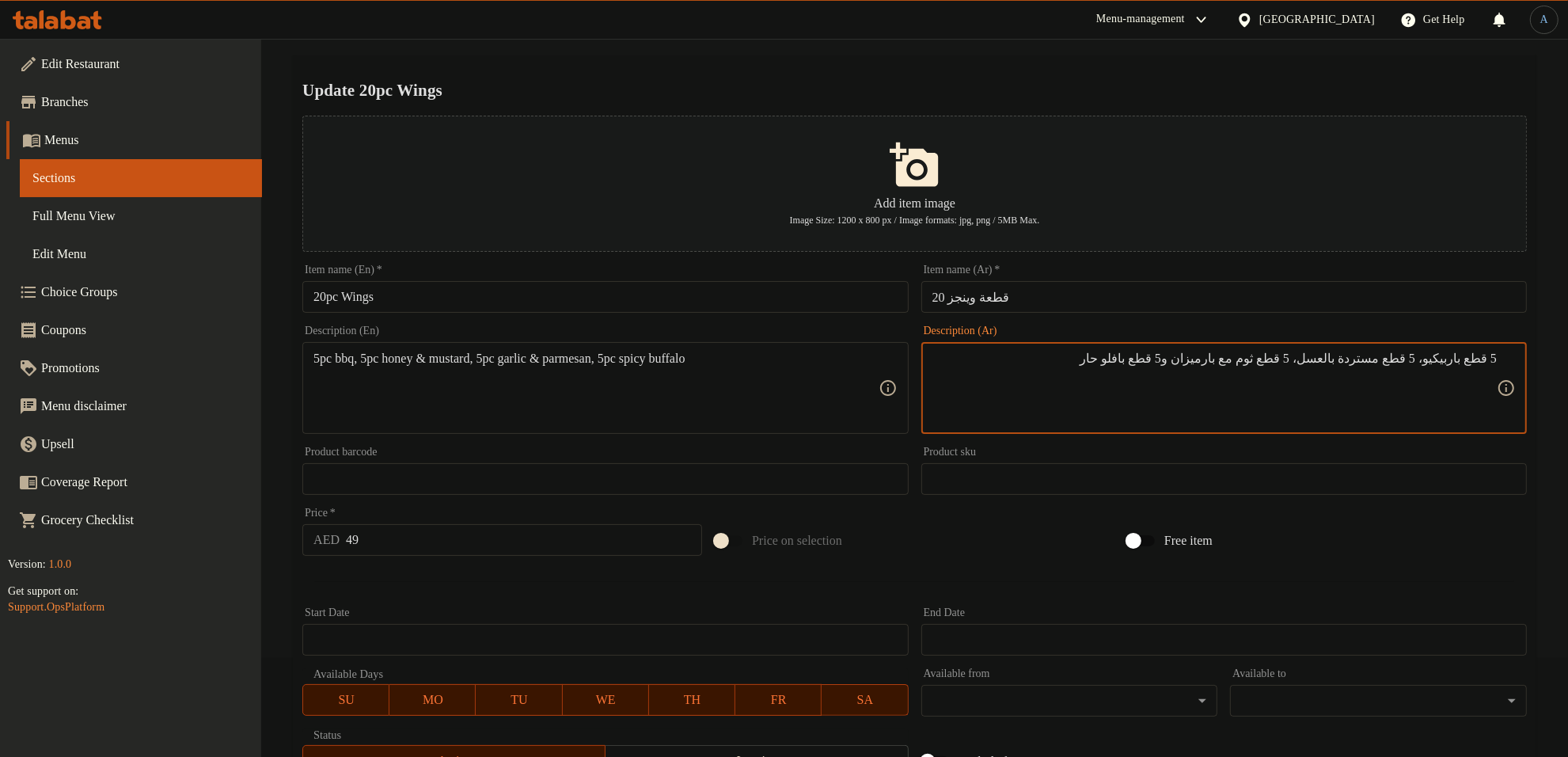
type textarea "5 قطع باربيكيو، 5 قطع مستردة بالعسل، 5 قطع ثوم مع بارميزان و5 قطع بافلو حار"
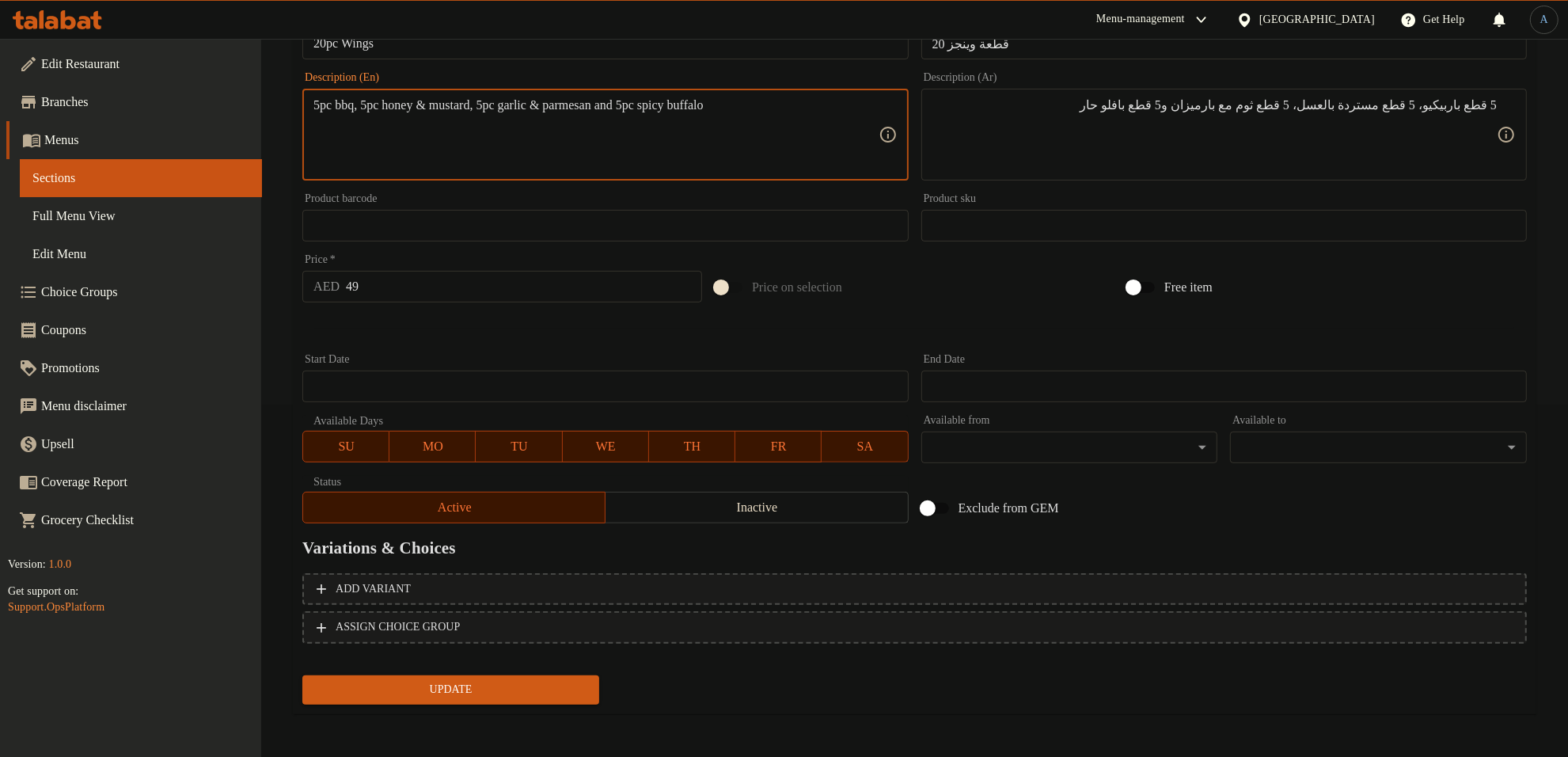
type textarea "5pc bbq, 5pc honey & mustard, 5pc garlic & parmesan and 5pc spicy buffalo"
click at [543, 698] on span "Update" at bounding box center [450, 690] width 272 height 20
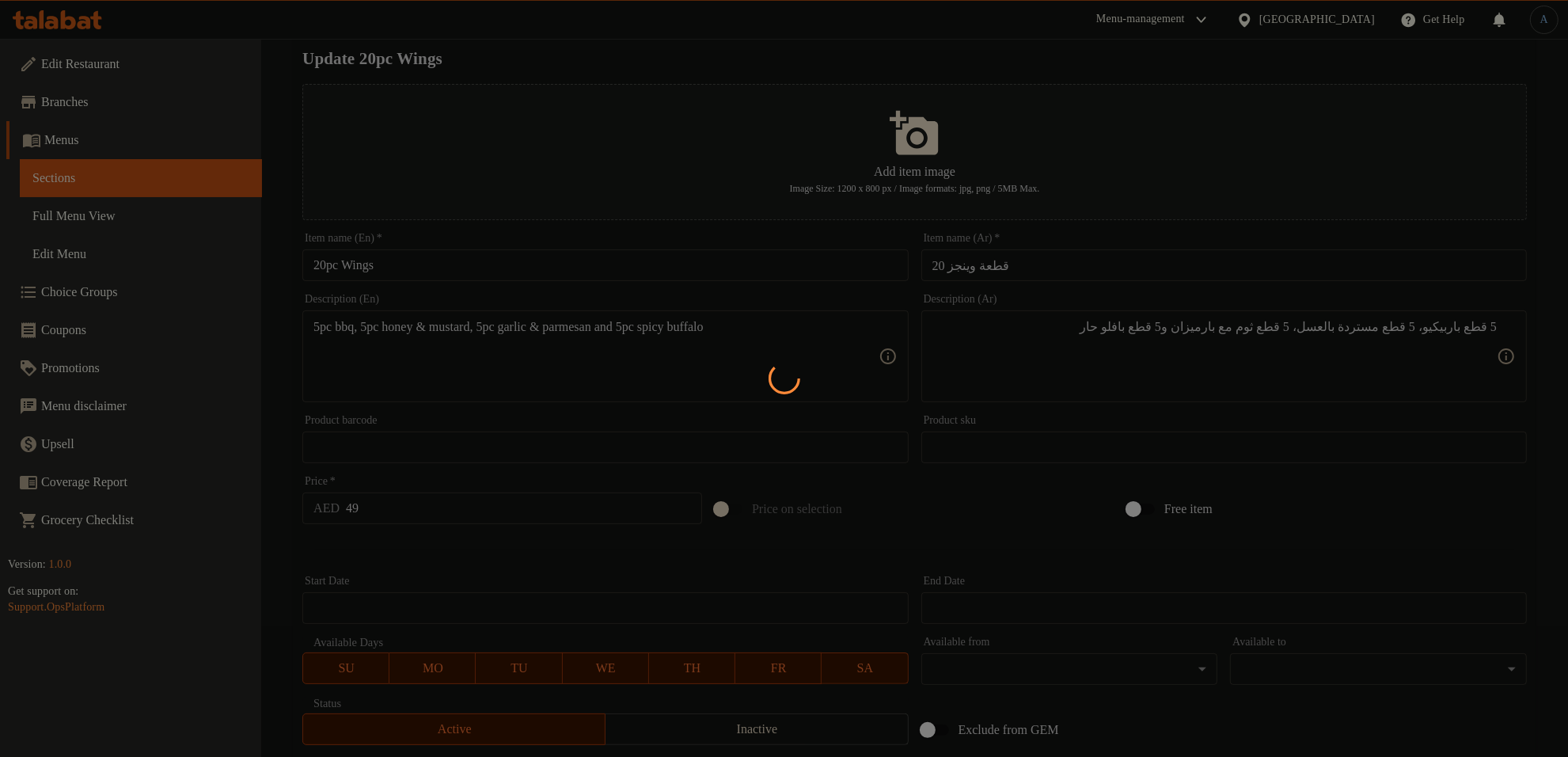
scroll to position [0, 0]
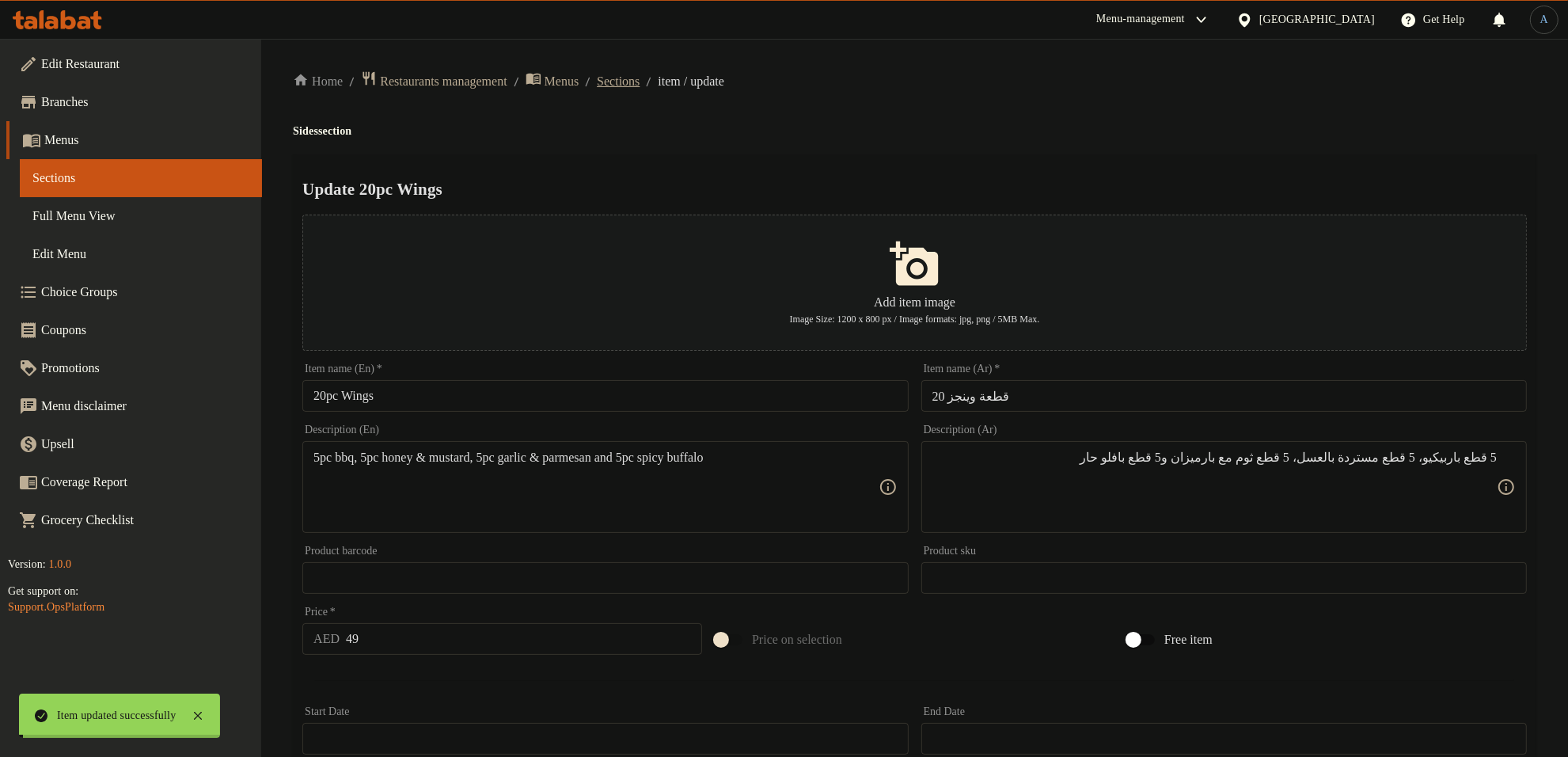
click at [639, 80] on span "Sections" at bounding box center [618, 81] width 43 height 19
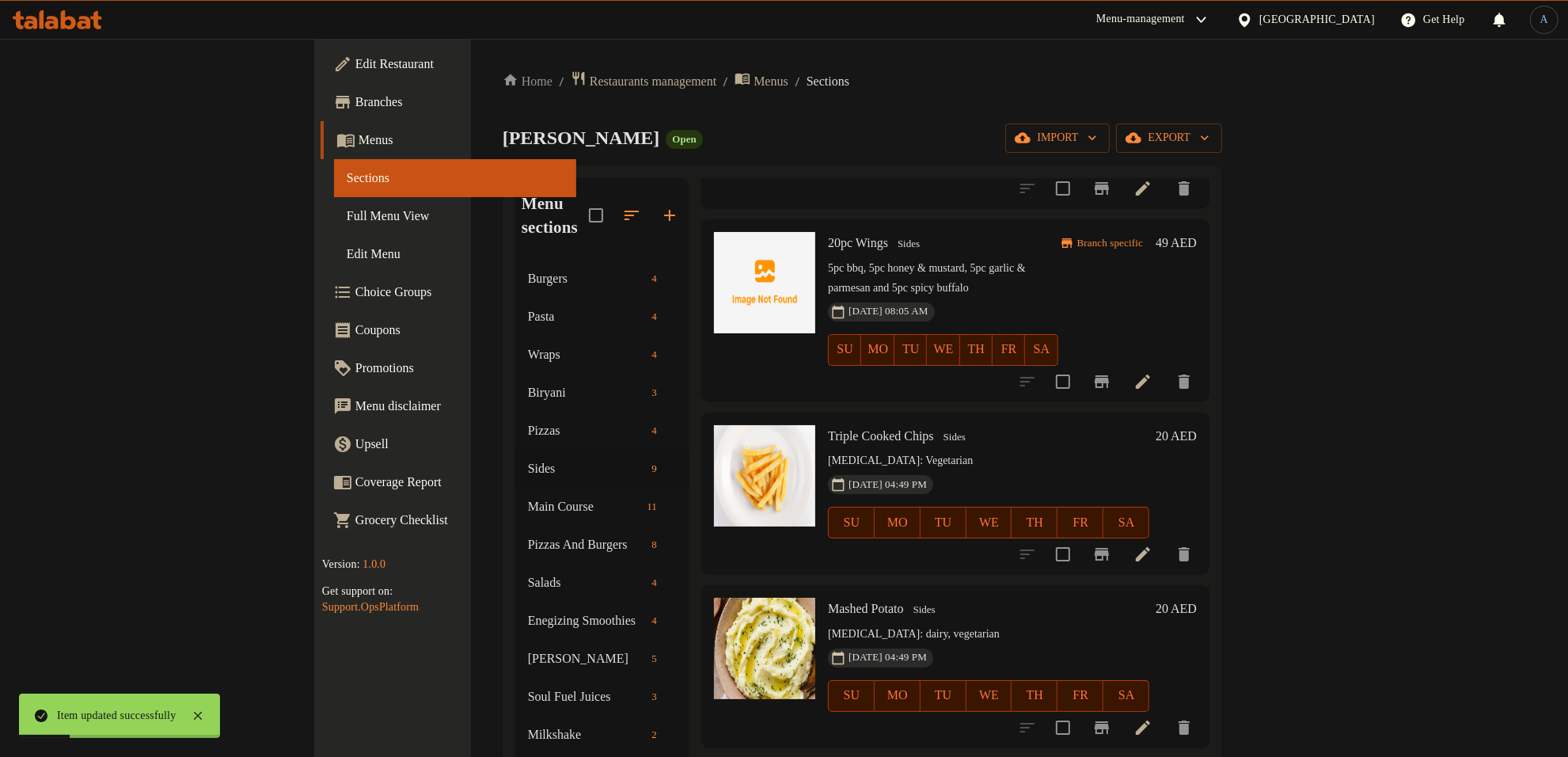
scroll to position [693, 0]
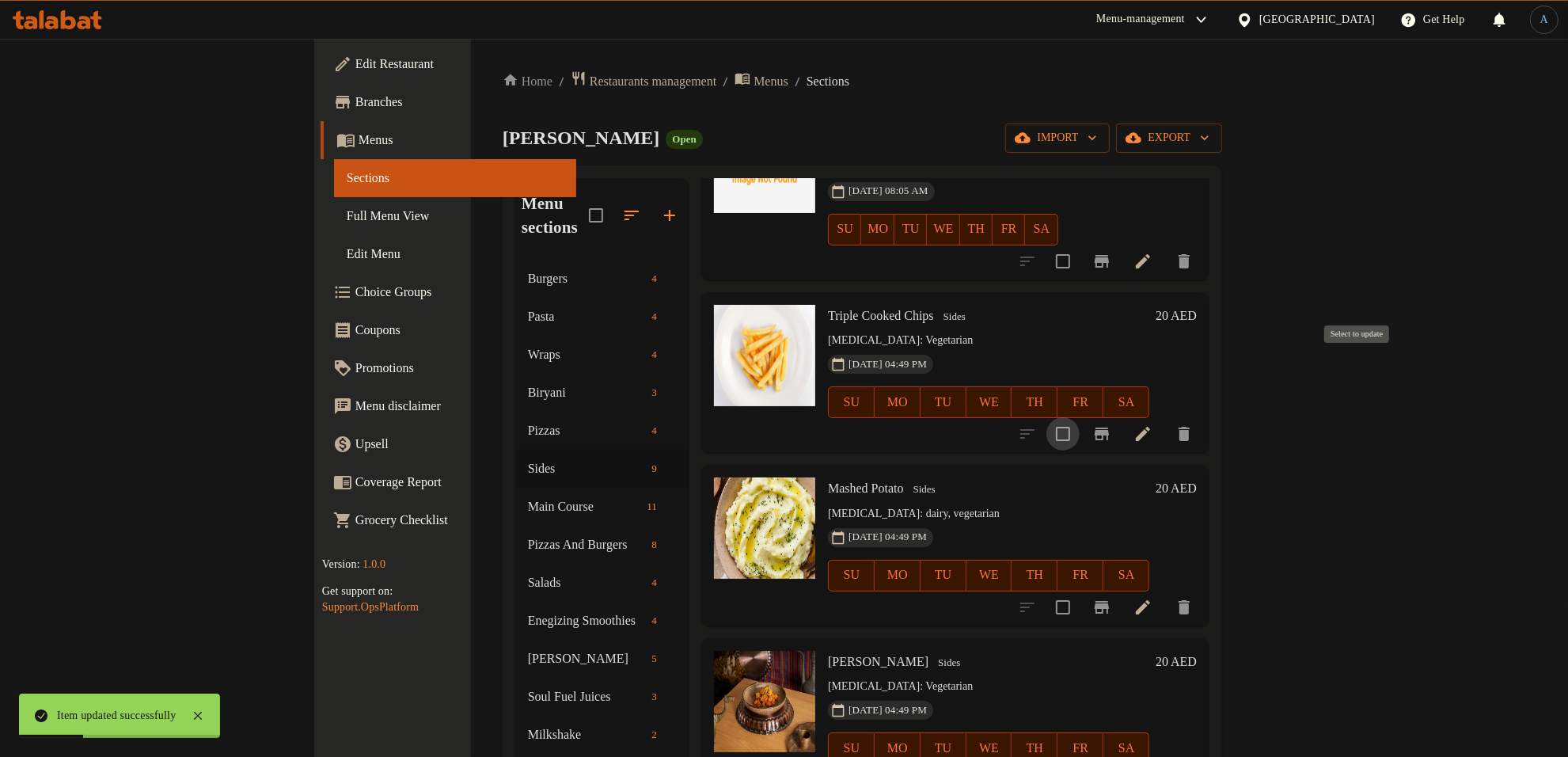
click at [1079, 417] on input "checkbox" at bounding box center [1063, 434] width 33 height 33
checkbox input "true"
click at [1079, 591] on input "checkbox" at bounding box center [1063, 608] width 33 height 33
checkbox input "true"
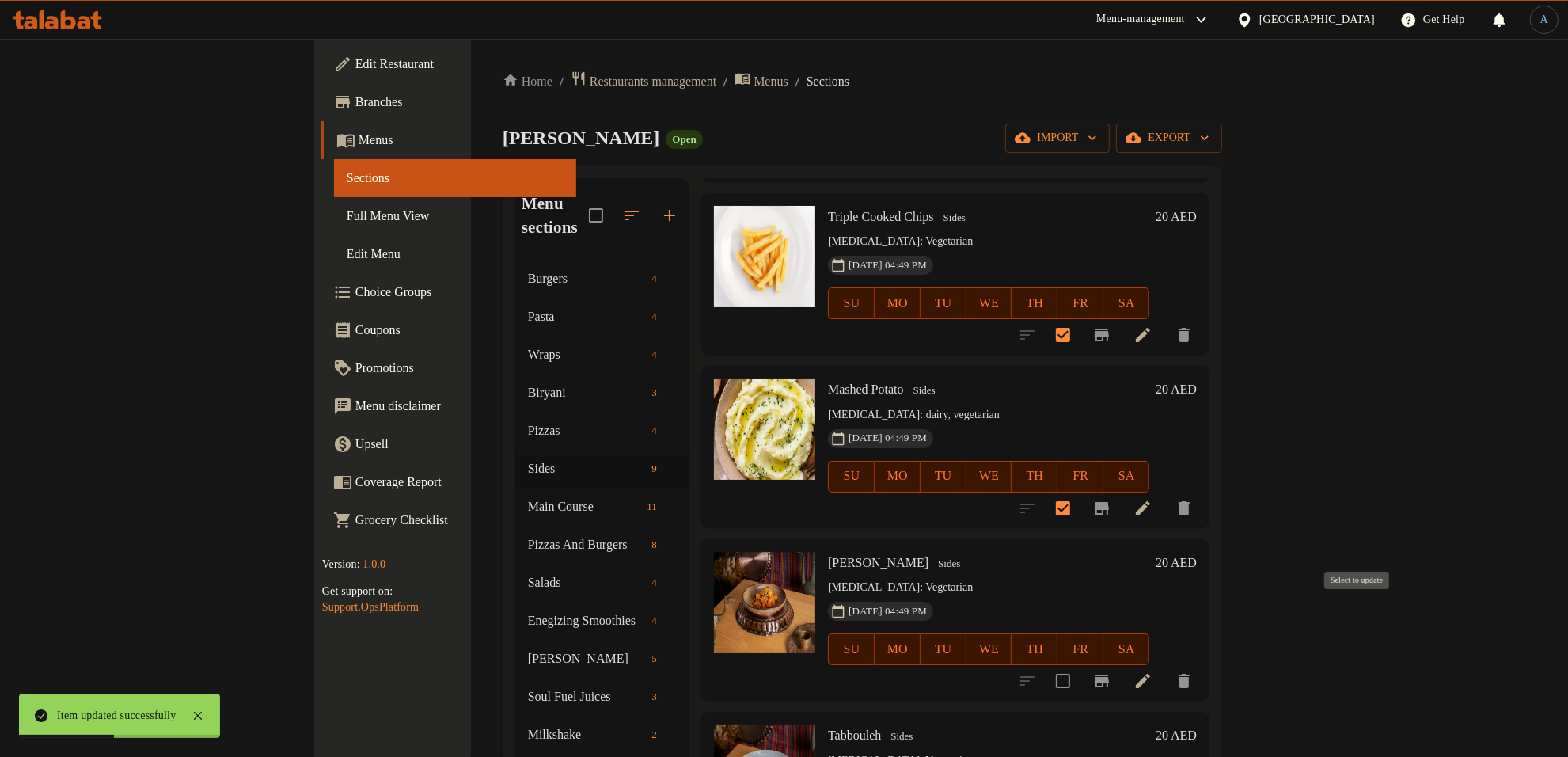
drag, startPoint x: 1366, startPoint y: 627, endPoint x: 1366, endPoint y: 615, distance: 12.0
click at [1079, 665] on input "checkbox" at bounding box center [1063, 681] width 33 height 33
checkbox input "true"
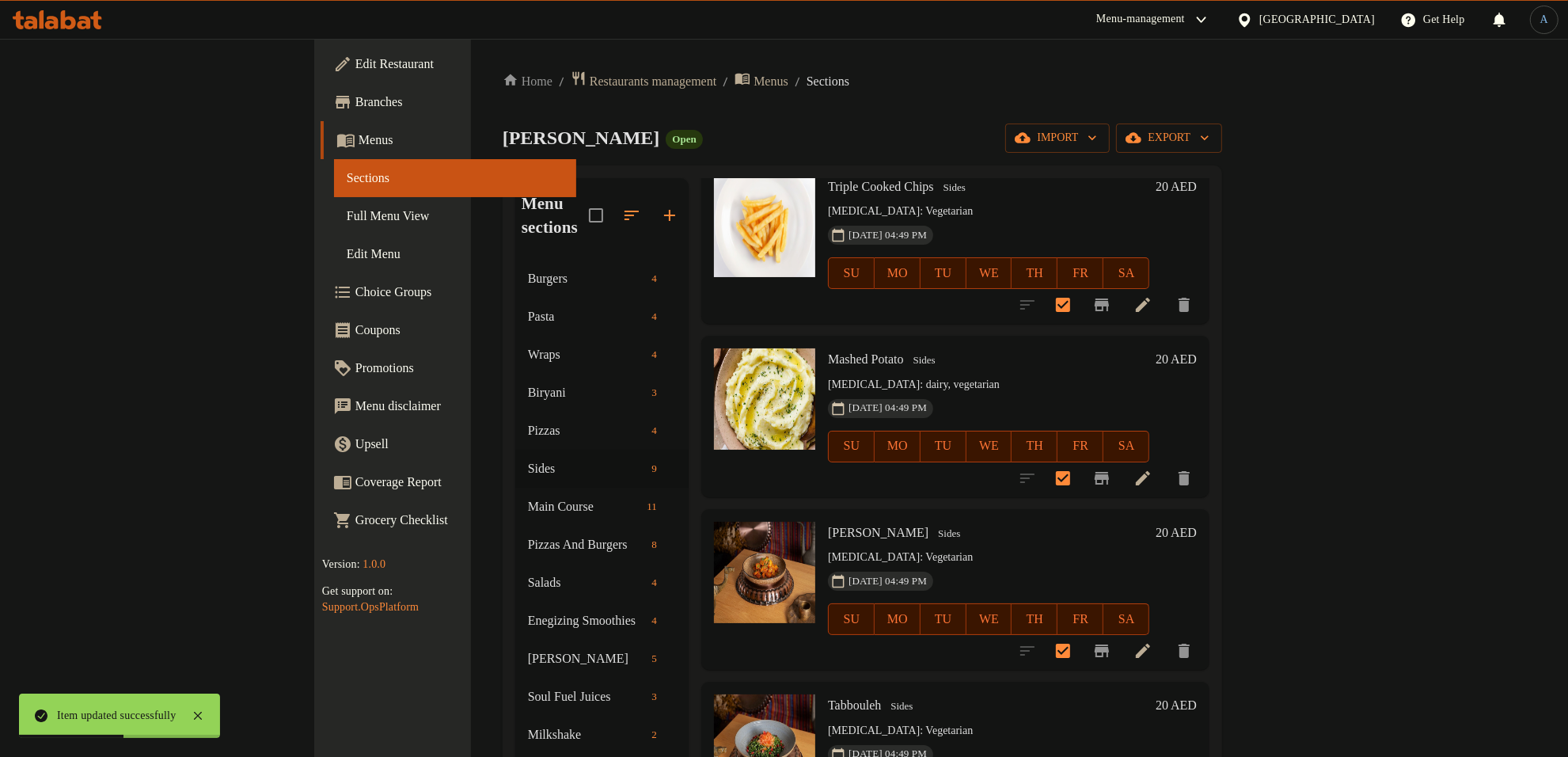
scroll to position [838, 0]
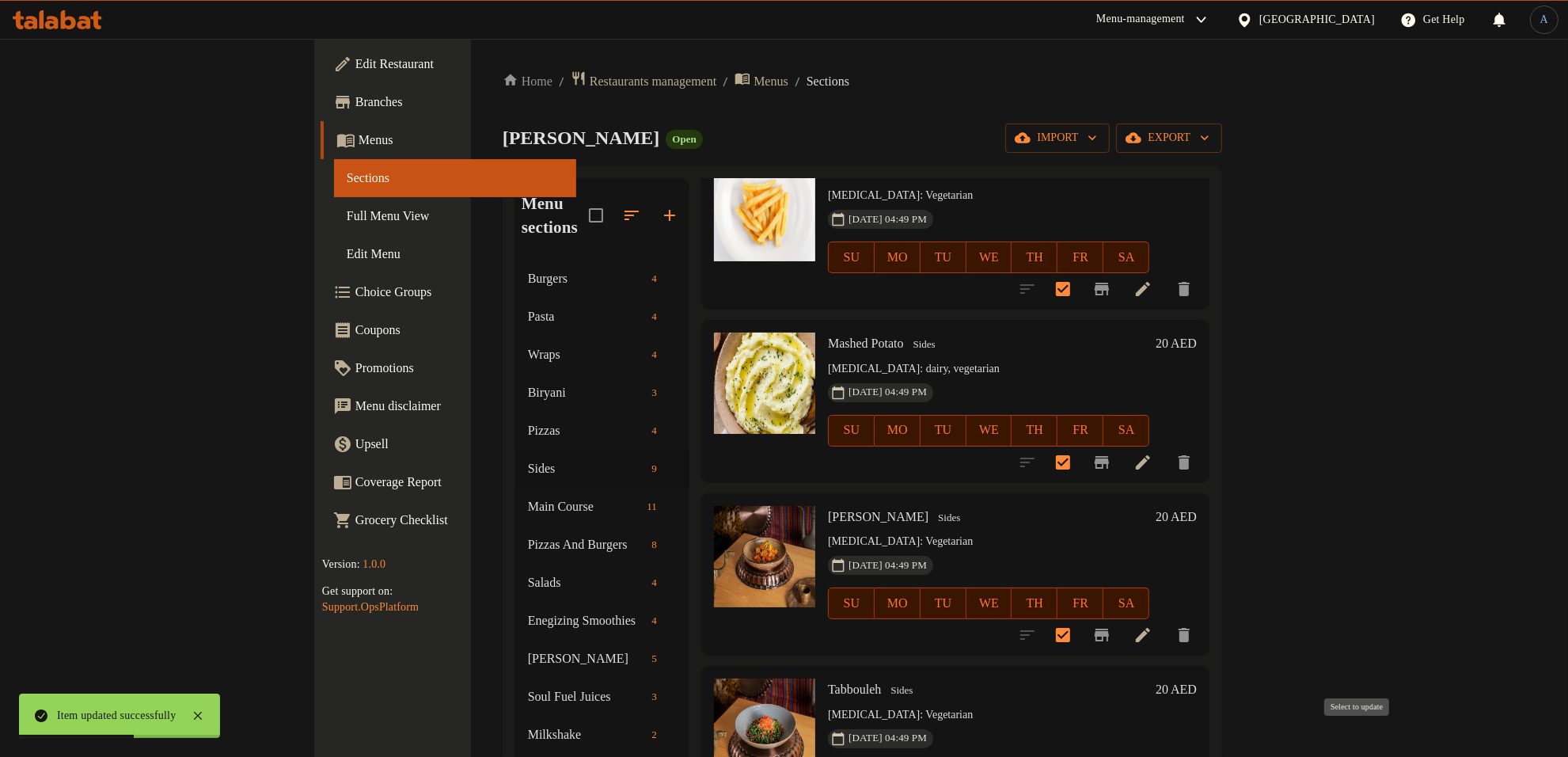
checkbox input "true"
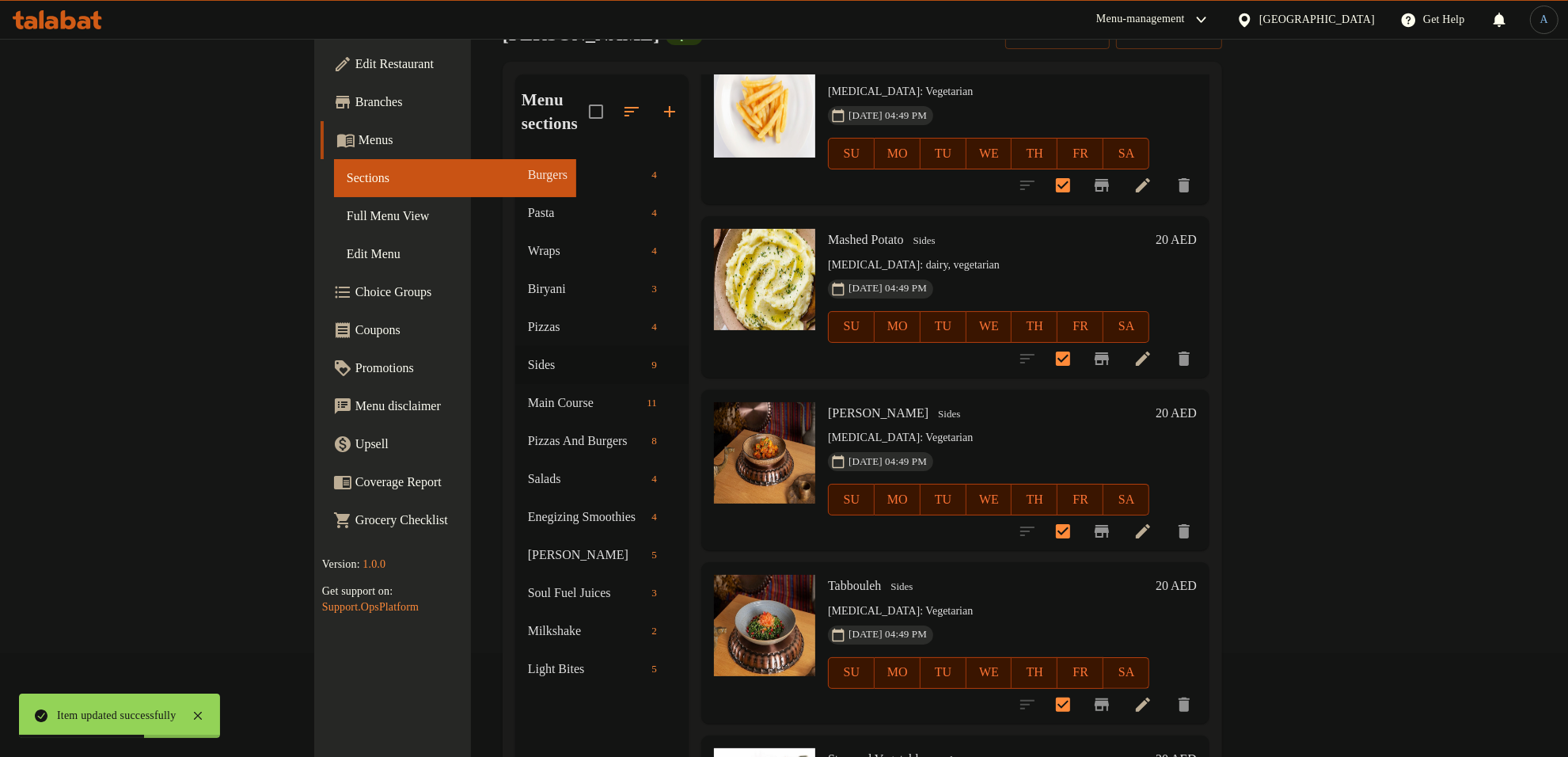
scroll to position [222, 0]
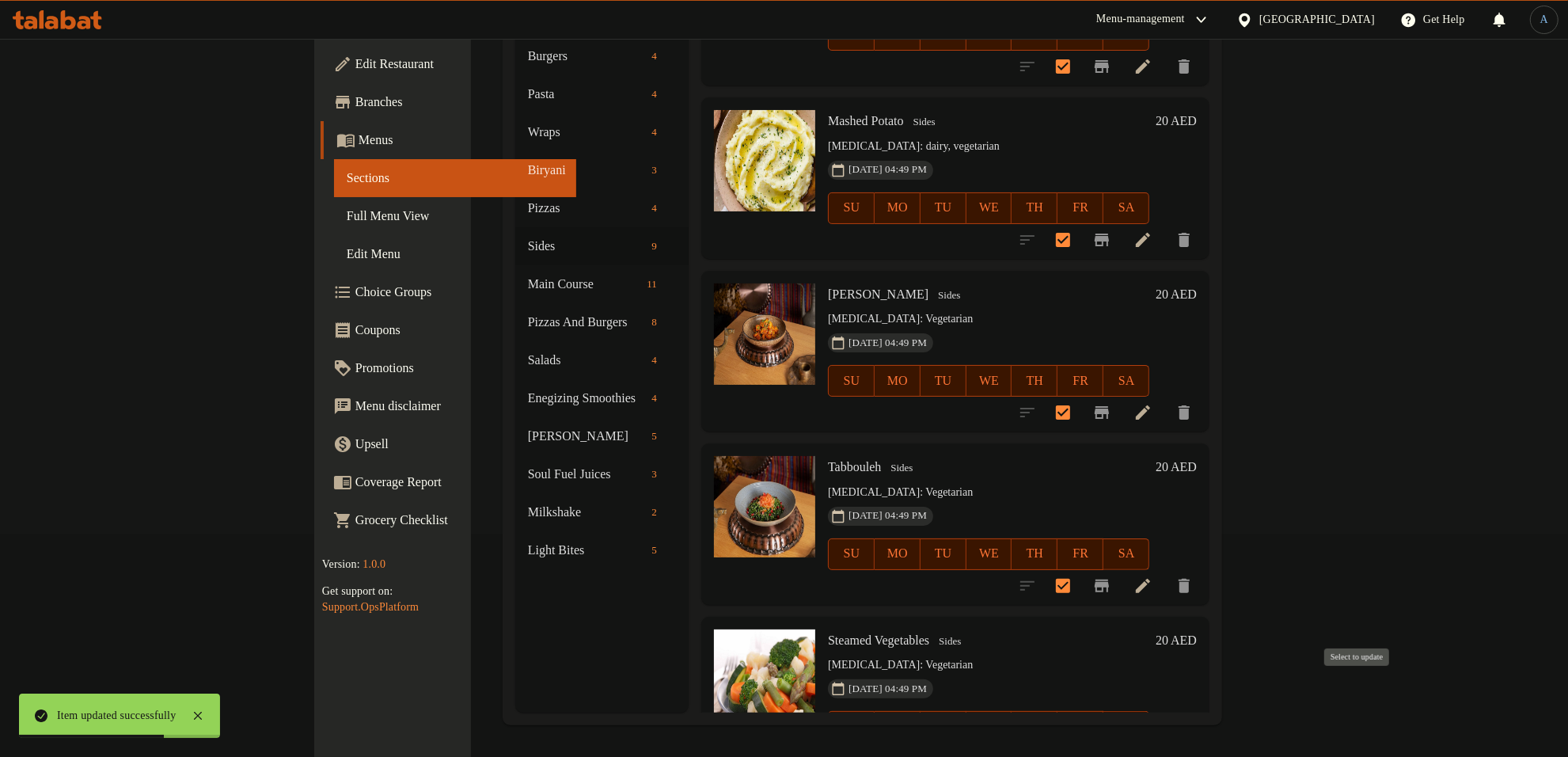
click at [1079, 742] on input "checkbox" at bounding box center [1063, 759] width 33 height 33
checkbox input "true"
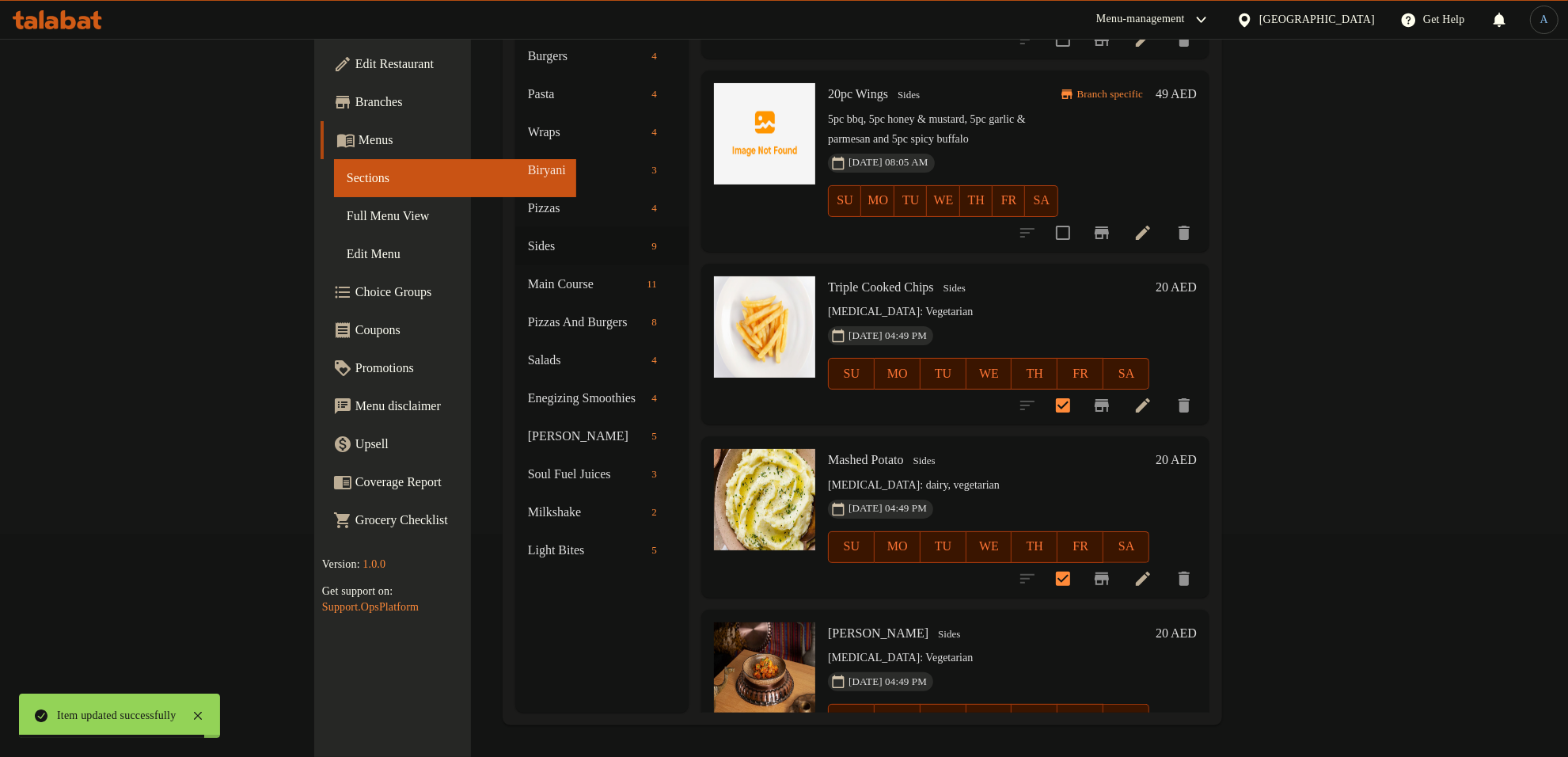
scroll to position [442, 0]
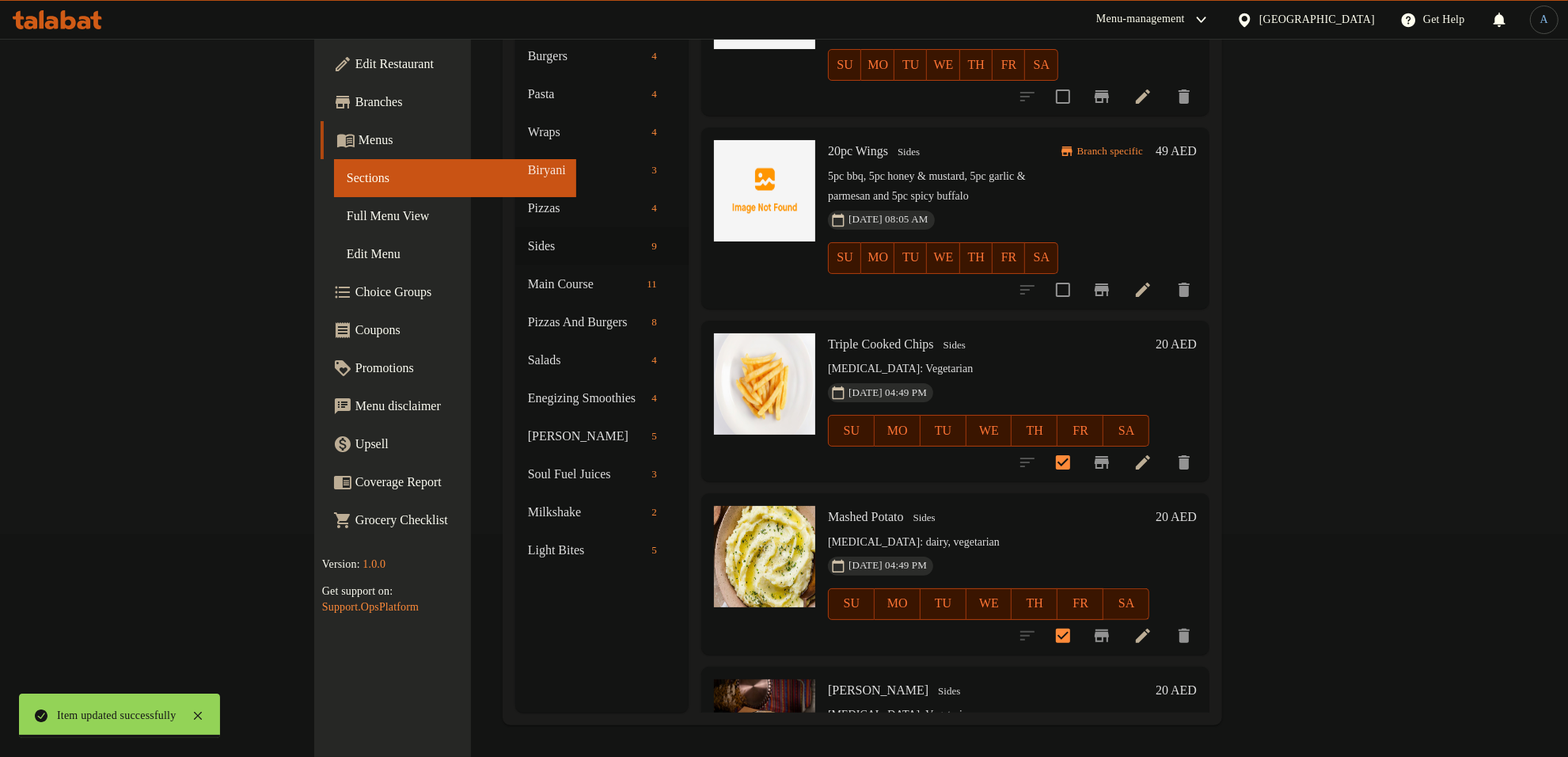
click at [828, 338] on span "Triple Cooked Chips" at bounding box center [881, 344] width 106 height 14
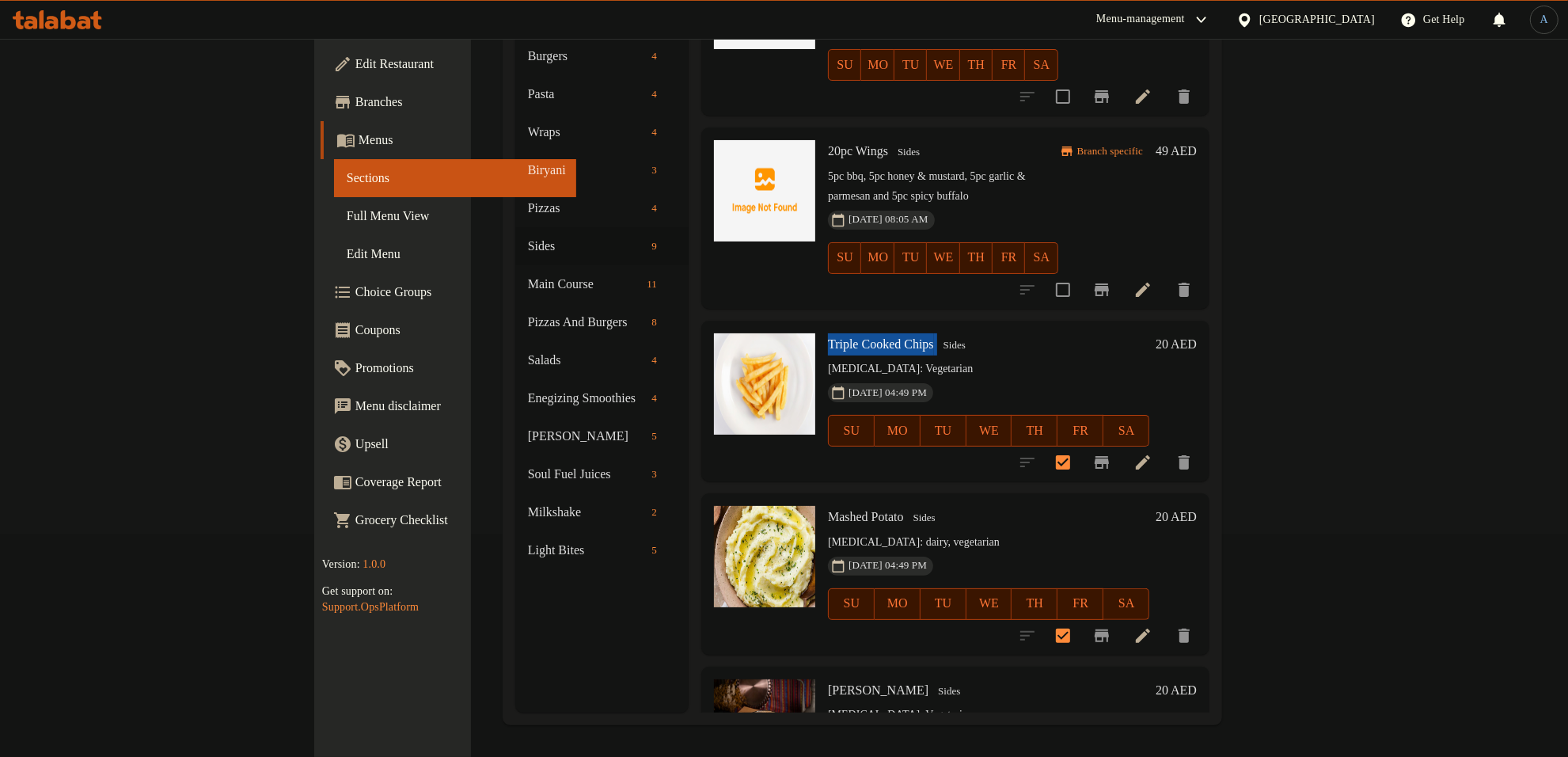
click at [828, 338] on span "Triple Cooked Chips" at bounding box center [881, 344] width 106 height 14
copy h6 "Triple Cooked Chips"
click at [828, 510] on span "Mashed Potato" at bounding box center [865, 516] width 76 height 14
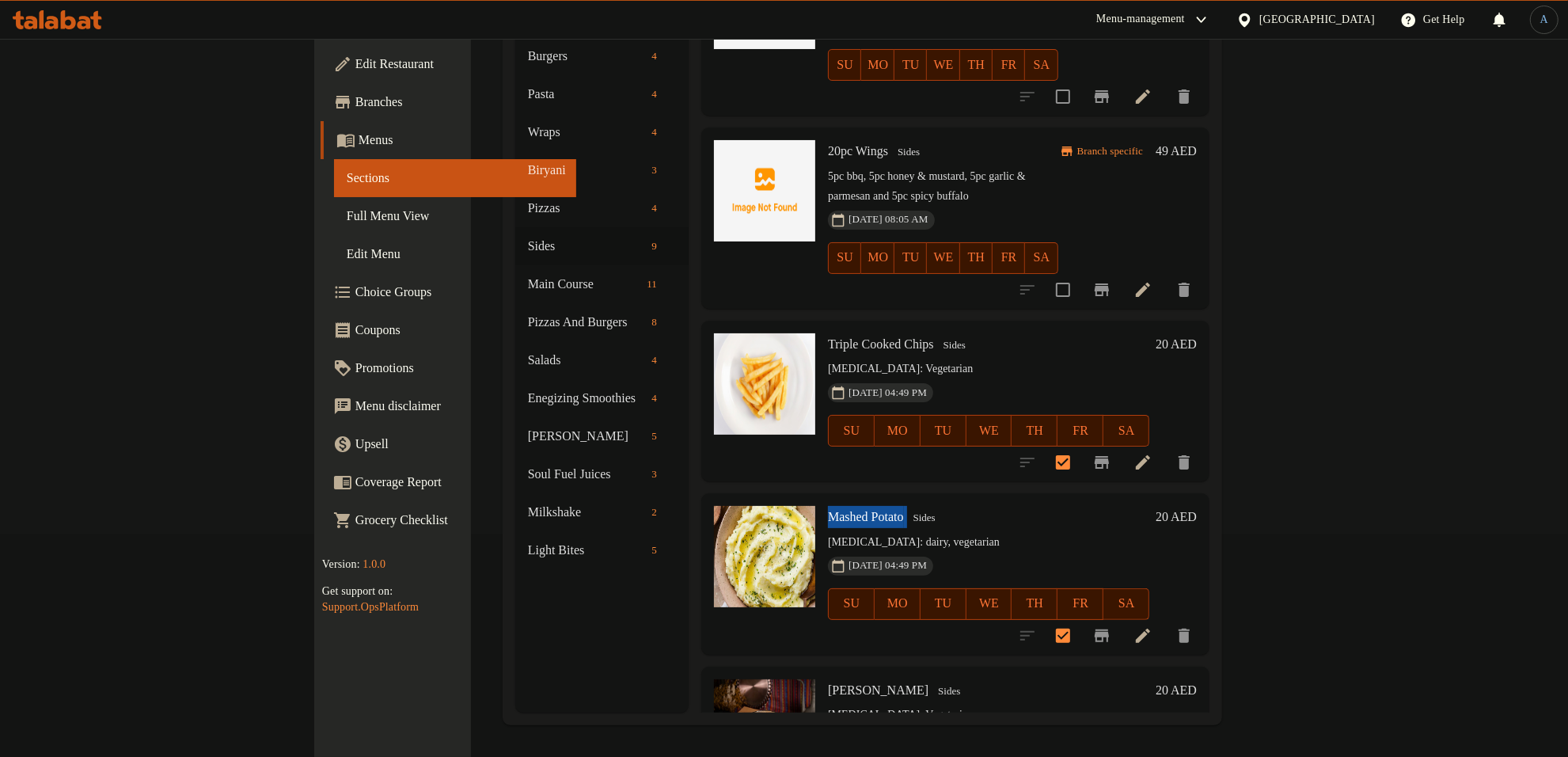
copy h6 "Mashed Potato"
click at [828, 684] on span "[PERSON_NAME]" at bounding box center [878, 690] width 101 height 14
copy h6 "[PERSON_NAME]"
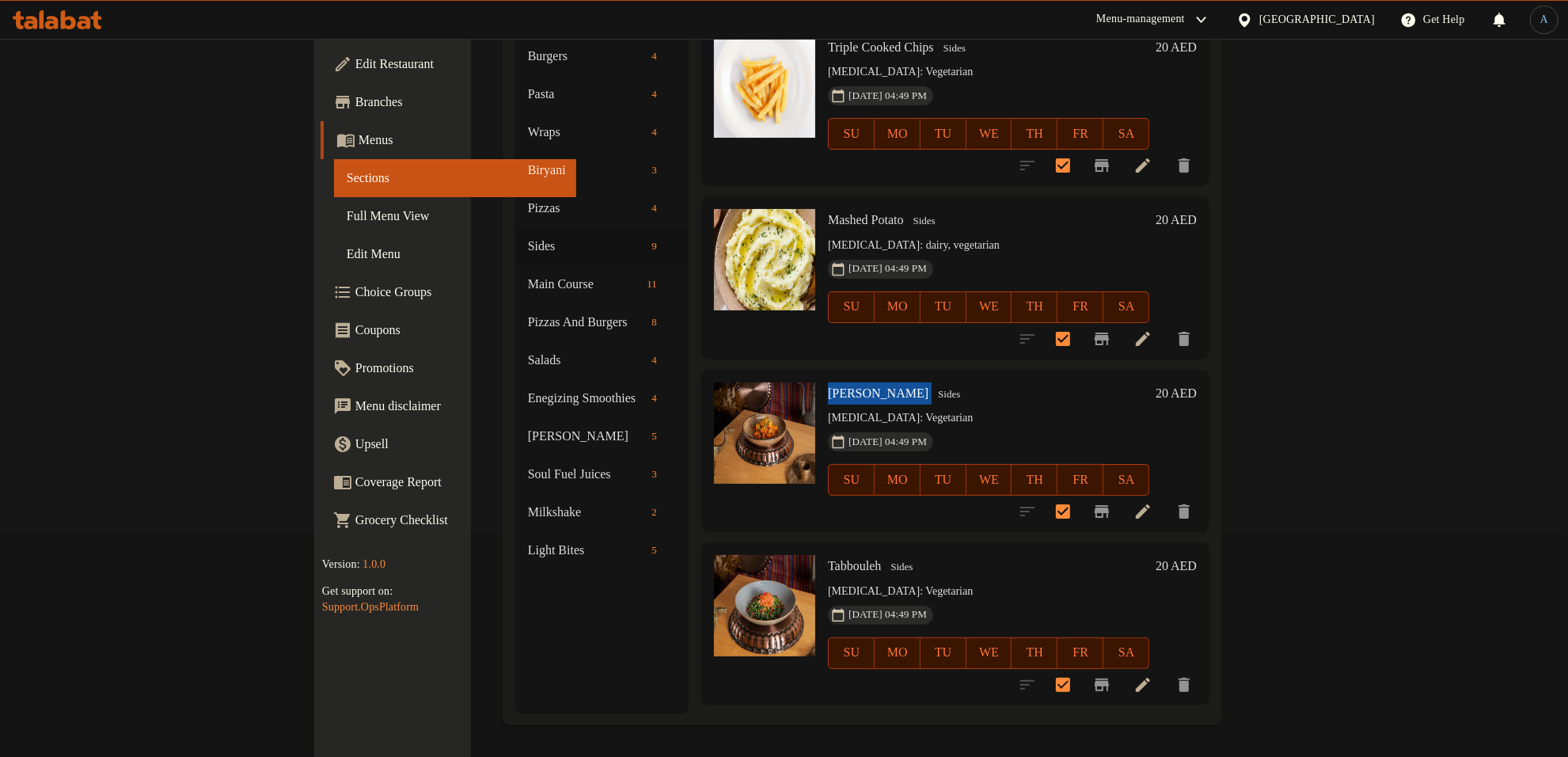
scroll to position [838, 0]
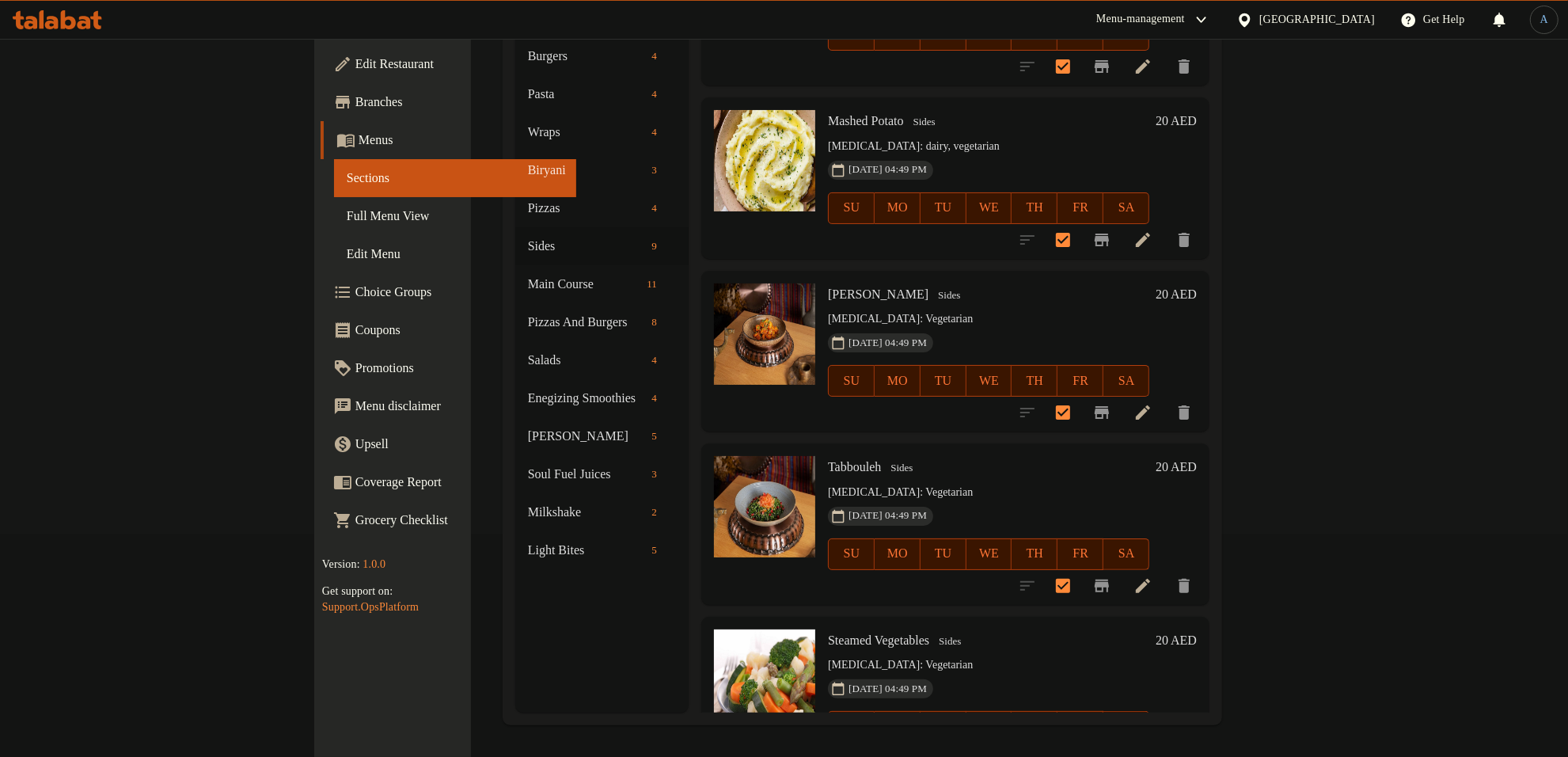
click at [828, 460] on span "Tabbouleh" at bounding box center [854, 467] width 53 height 14
copy h6 "Tabbouleh"
click at [840, 633] on span "Steamed Vegetables" at bounding box center [878, 640] width 102 height 14
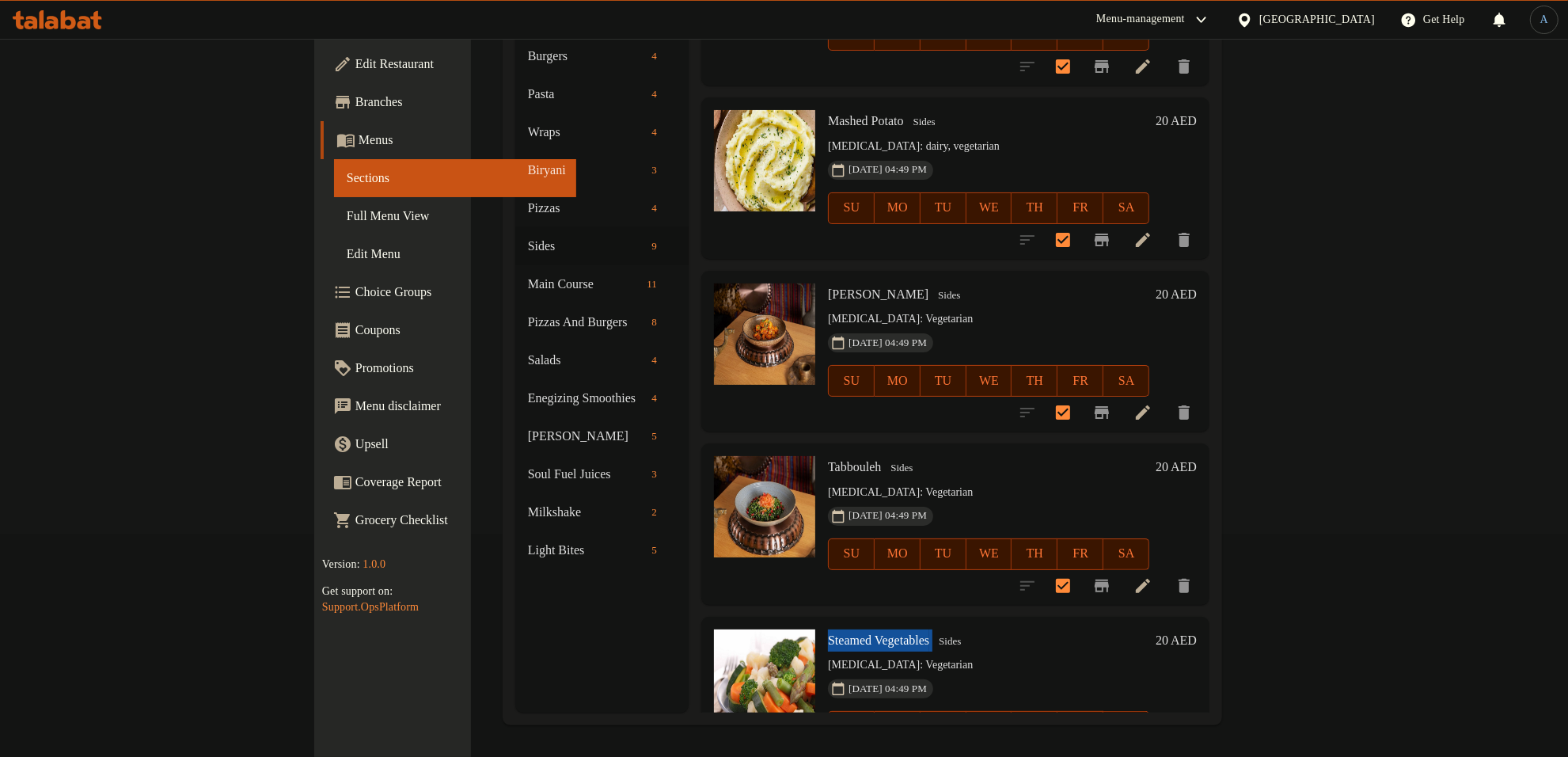
click at [840, 633] on span "Steamed Vegetables" at bounding box center [878, 640] width 102 height 14
copy h6 "Steamed Vegetables"
click at [1144, 483] on p "[MEDICAL_DATA]: Vegetarian" at bounding box center [988, 493] width 321 height 20
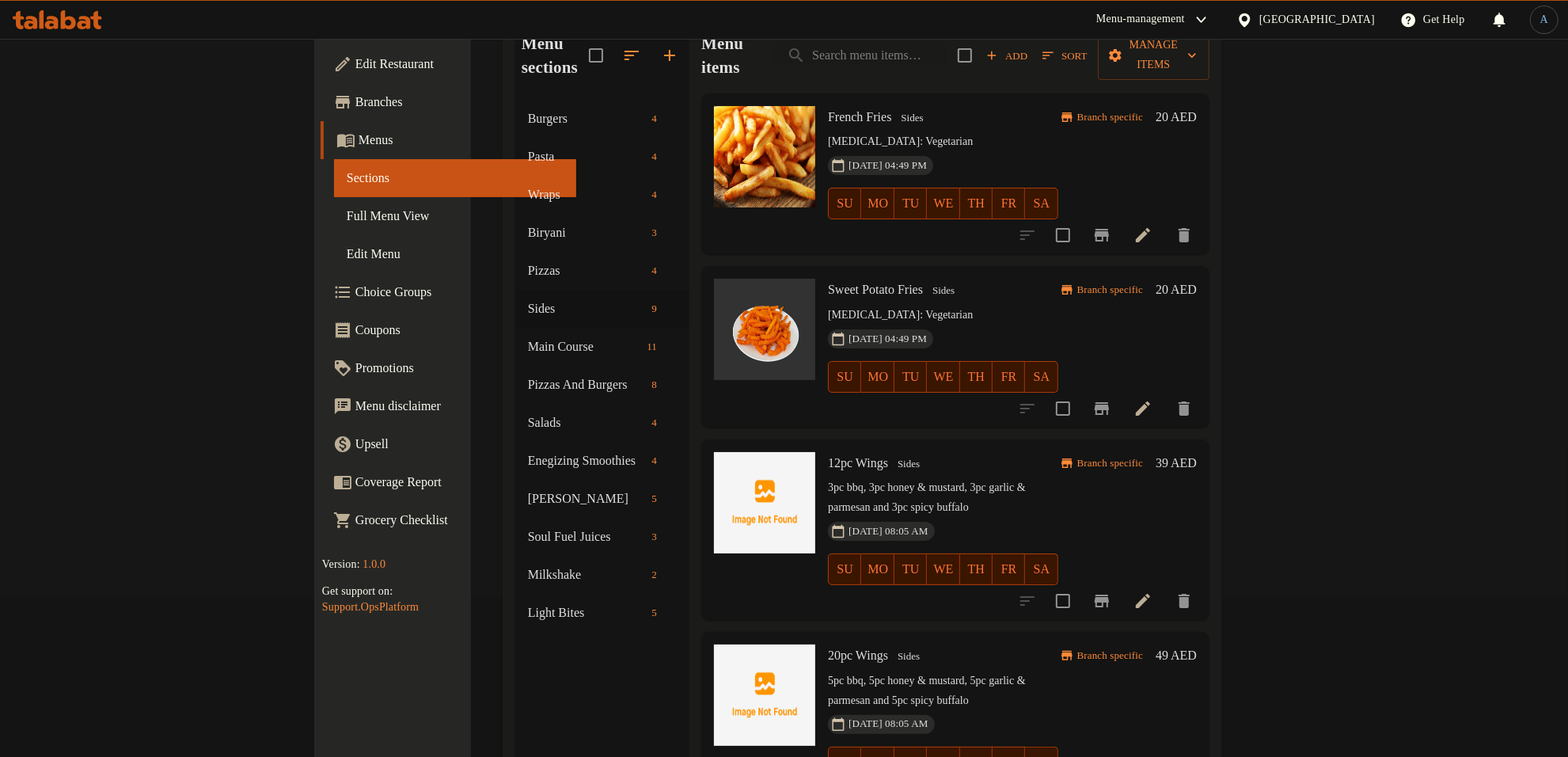
scroll to position [0, 0]
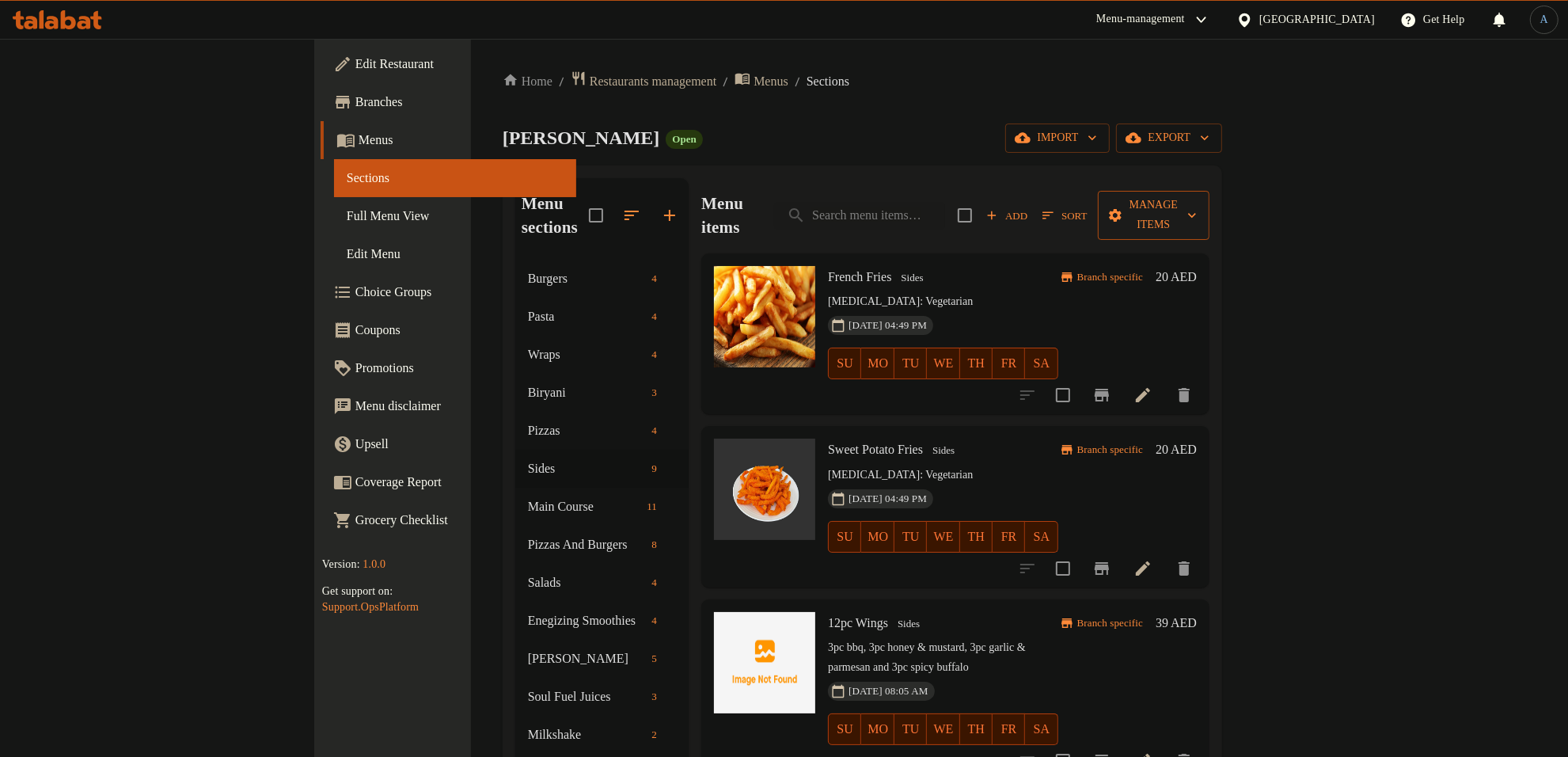
click at [1197, 196] on span "Manage items" at bounding box center [1154, 215] width 86 height 39
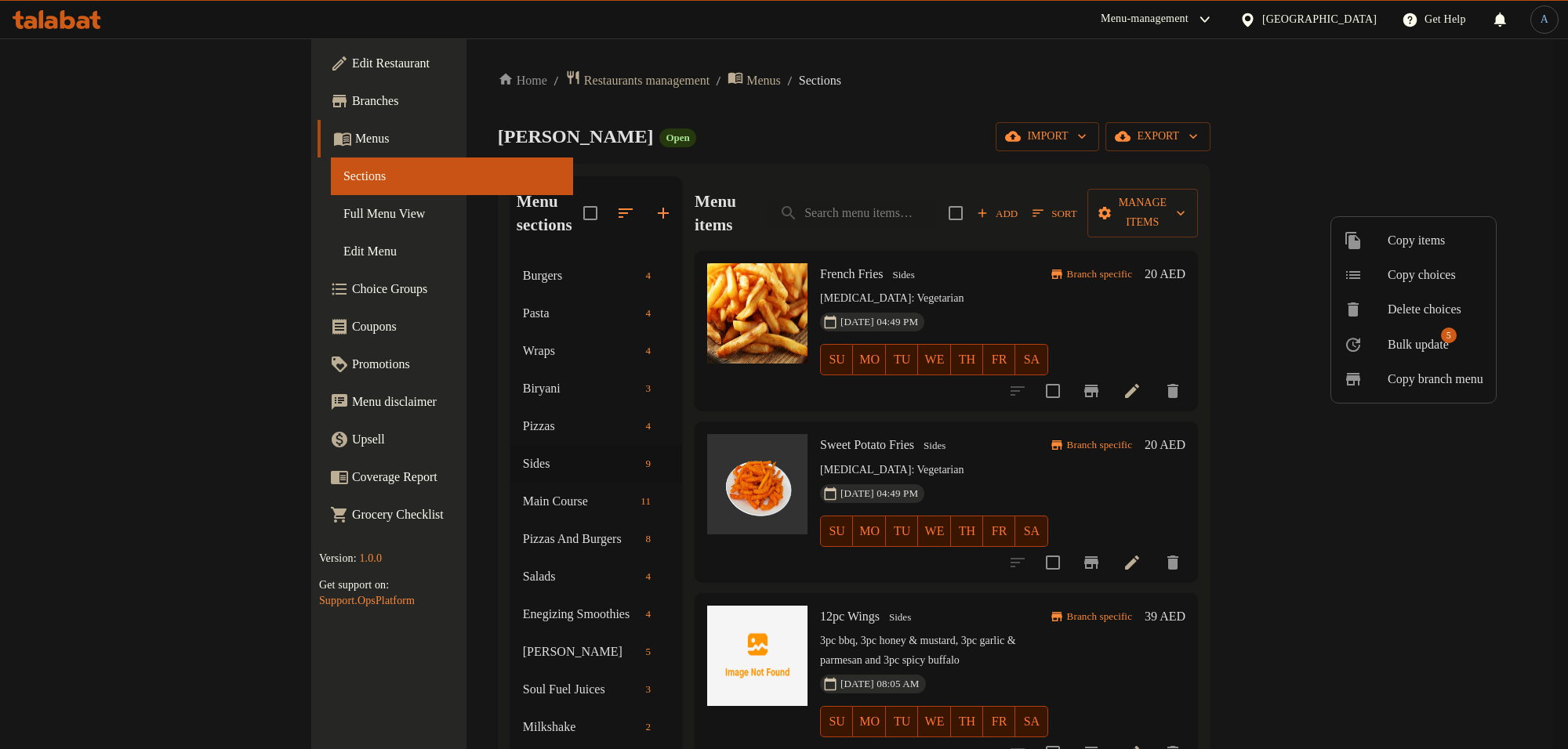
click at [1457, 337] on span "5" at bounding box center [1448, 335] width 15 height 15
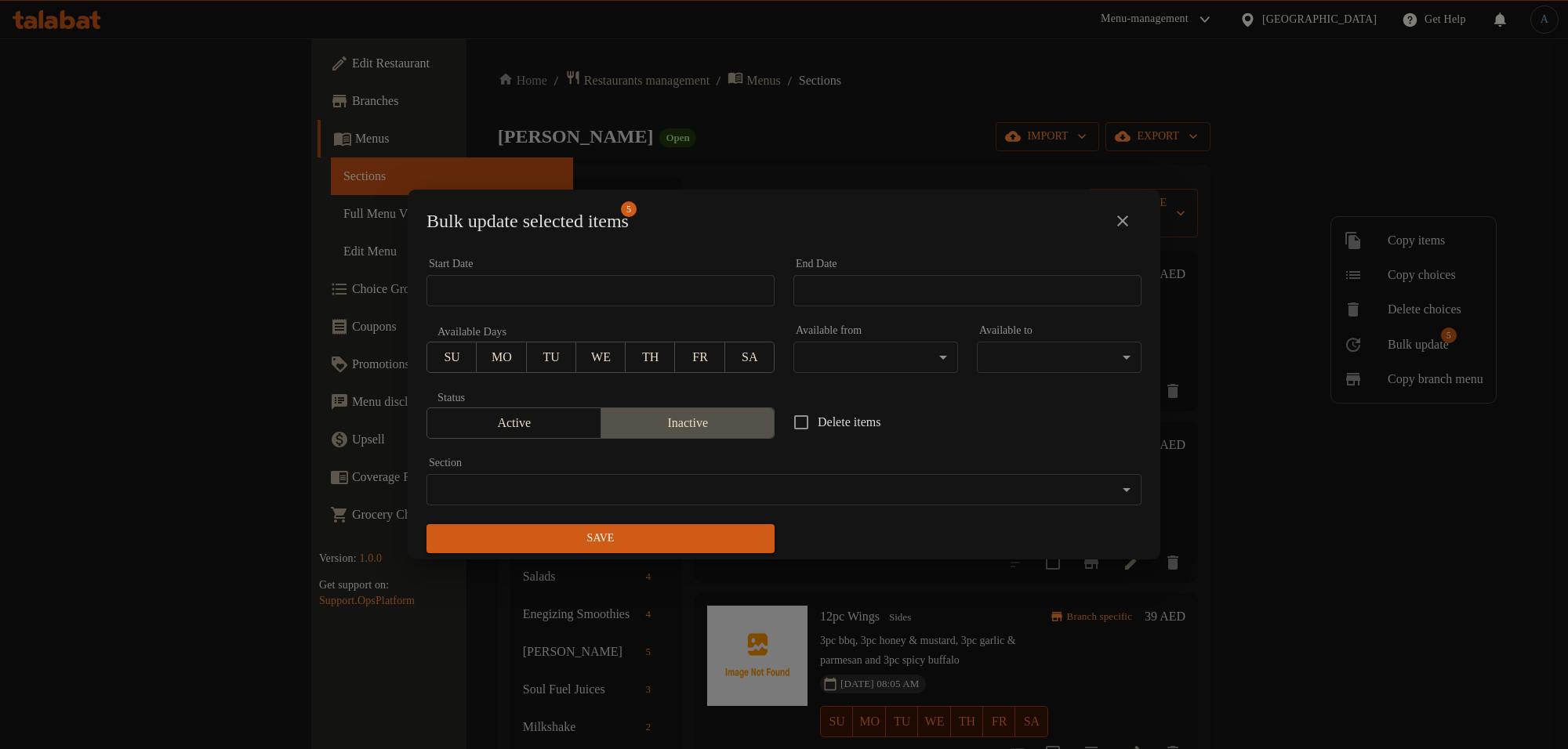
click at [736, 420] on span "Inactive" at bounding box center [688, 423] width 161 height 23
click at [726, 527] on button "Save" at bounding box center [601, 539] width 348 height 29
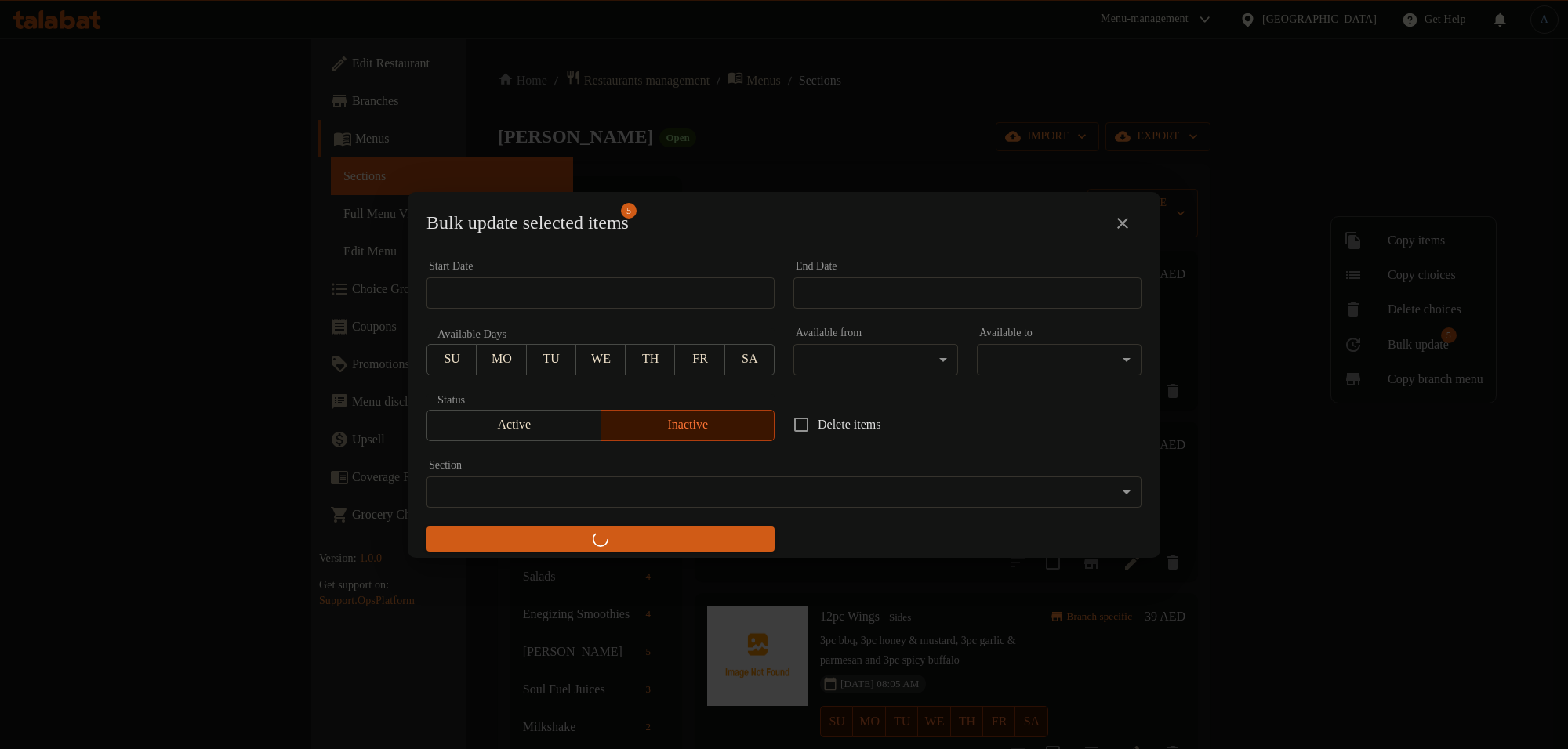
checkbox input "false"
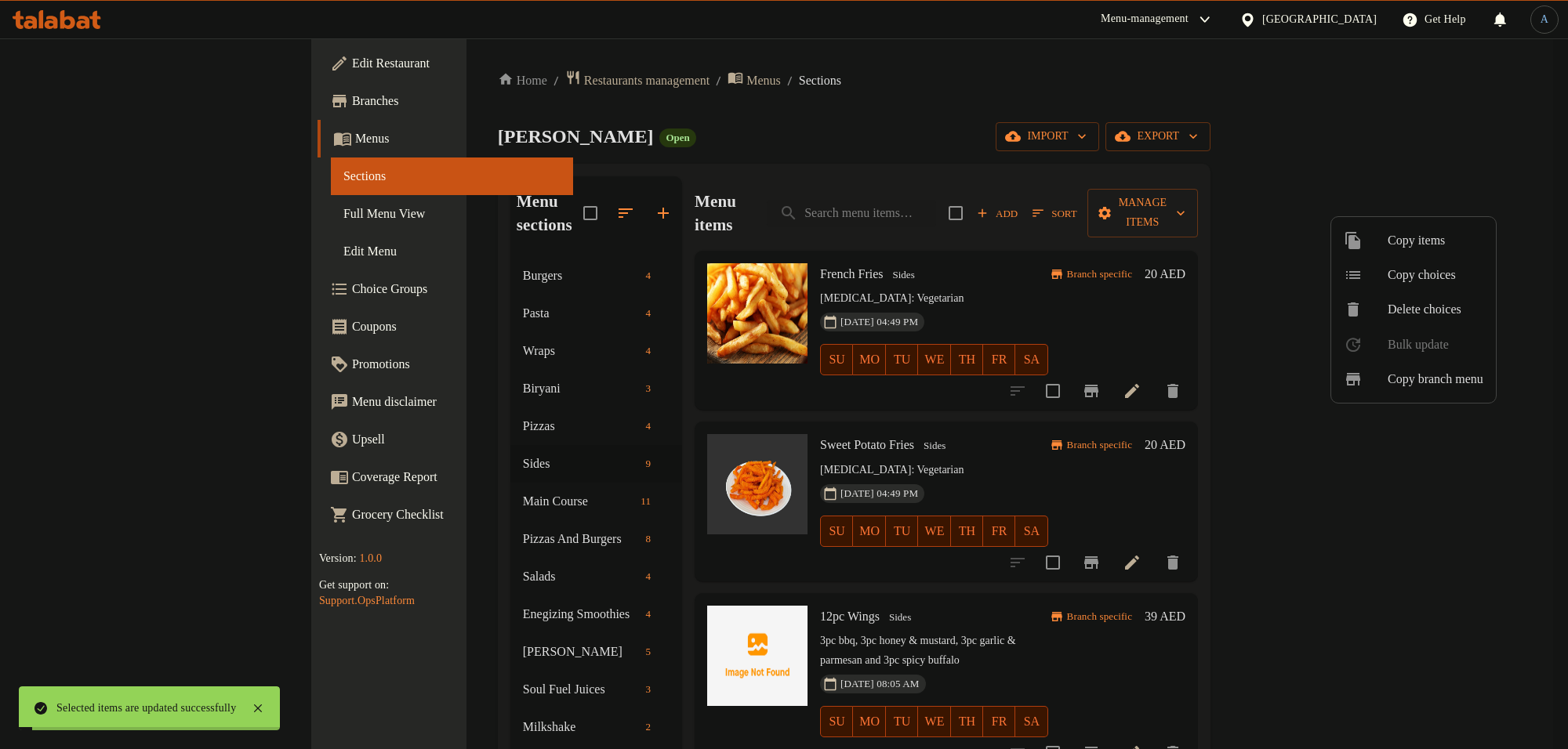
click at [866, 118] on div at bounding box center [784, 374] width 1568 height 749
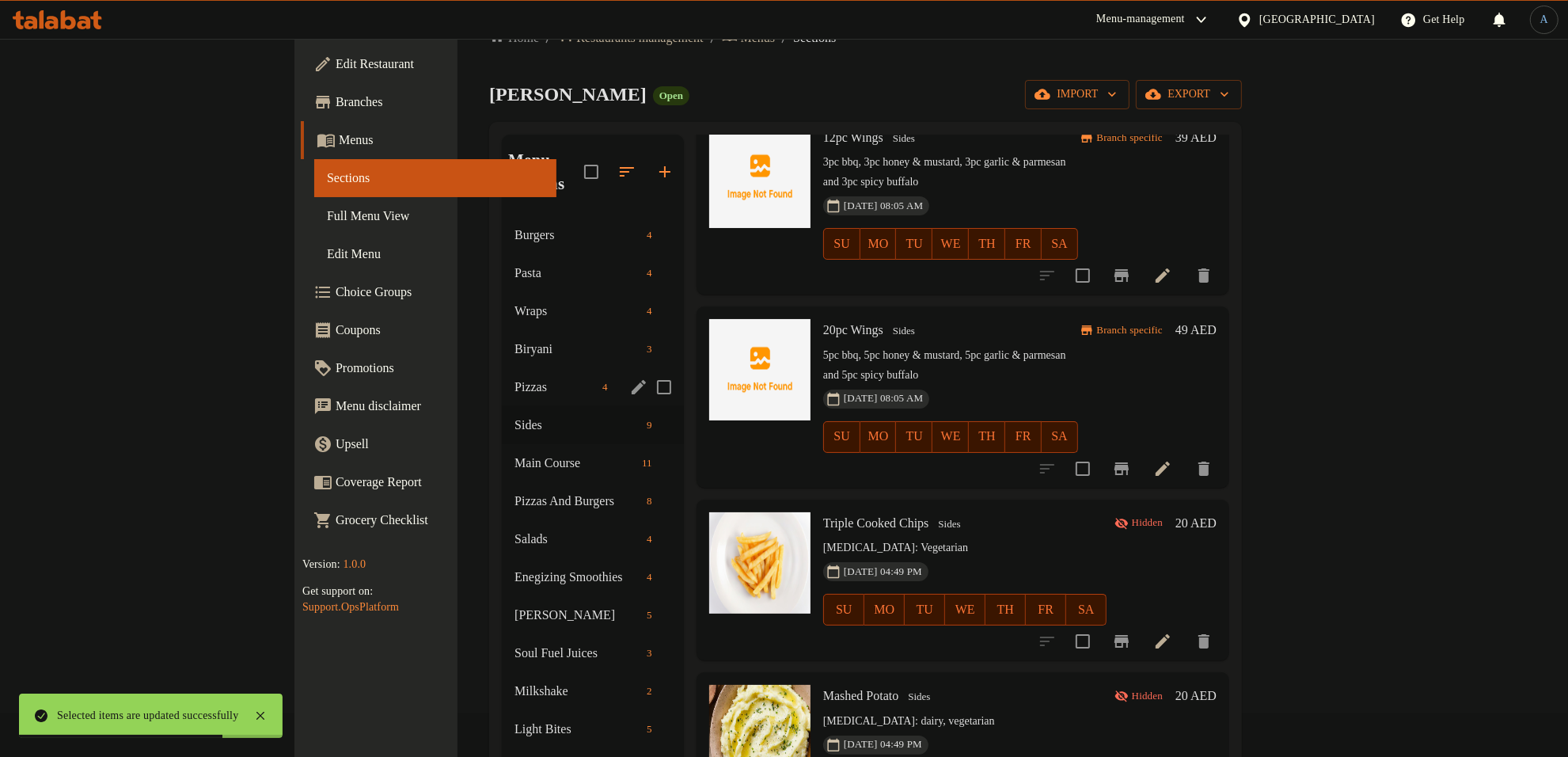
scroll to position [25, 0]
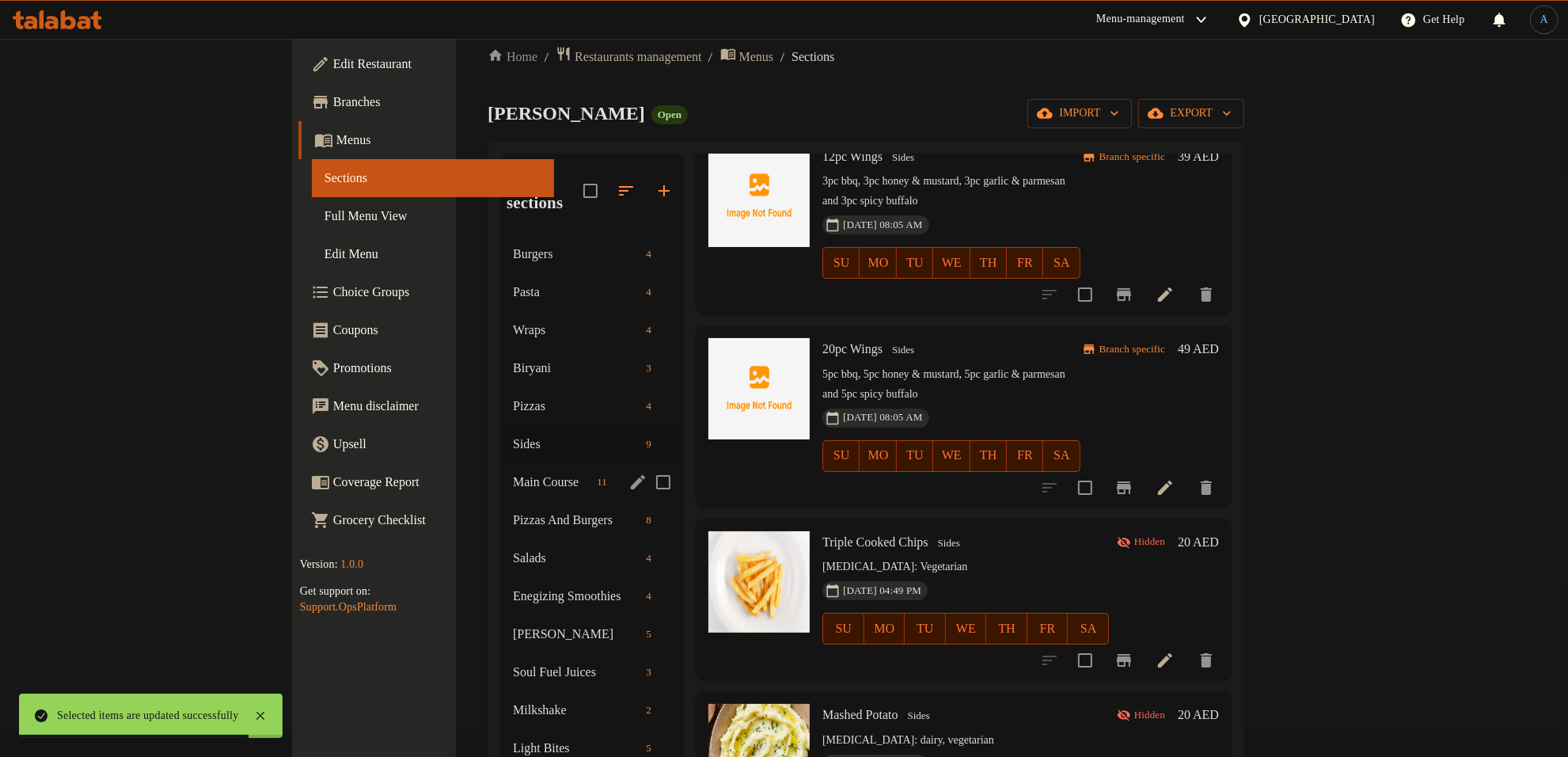
click at [647, 466] on input "Menu sections" at bounding box center [663, 482] width 33 height 33
checkbox input "true"
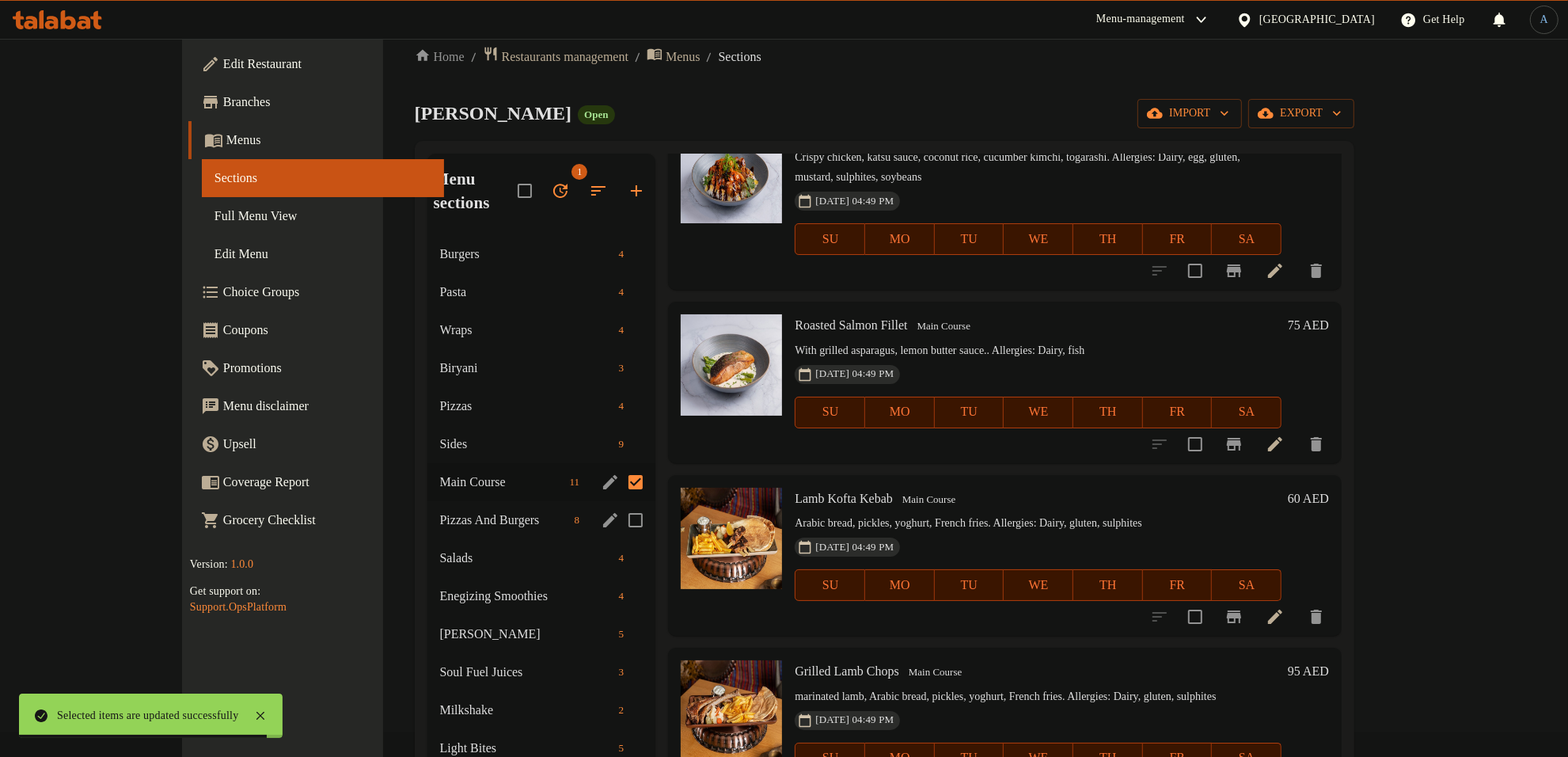
click at [619, 503] on input "Menu sections" at bounding box center [636, 520] width 33 height 33
checkbox input "true"
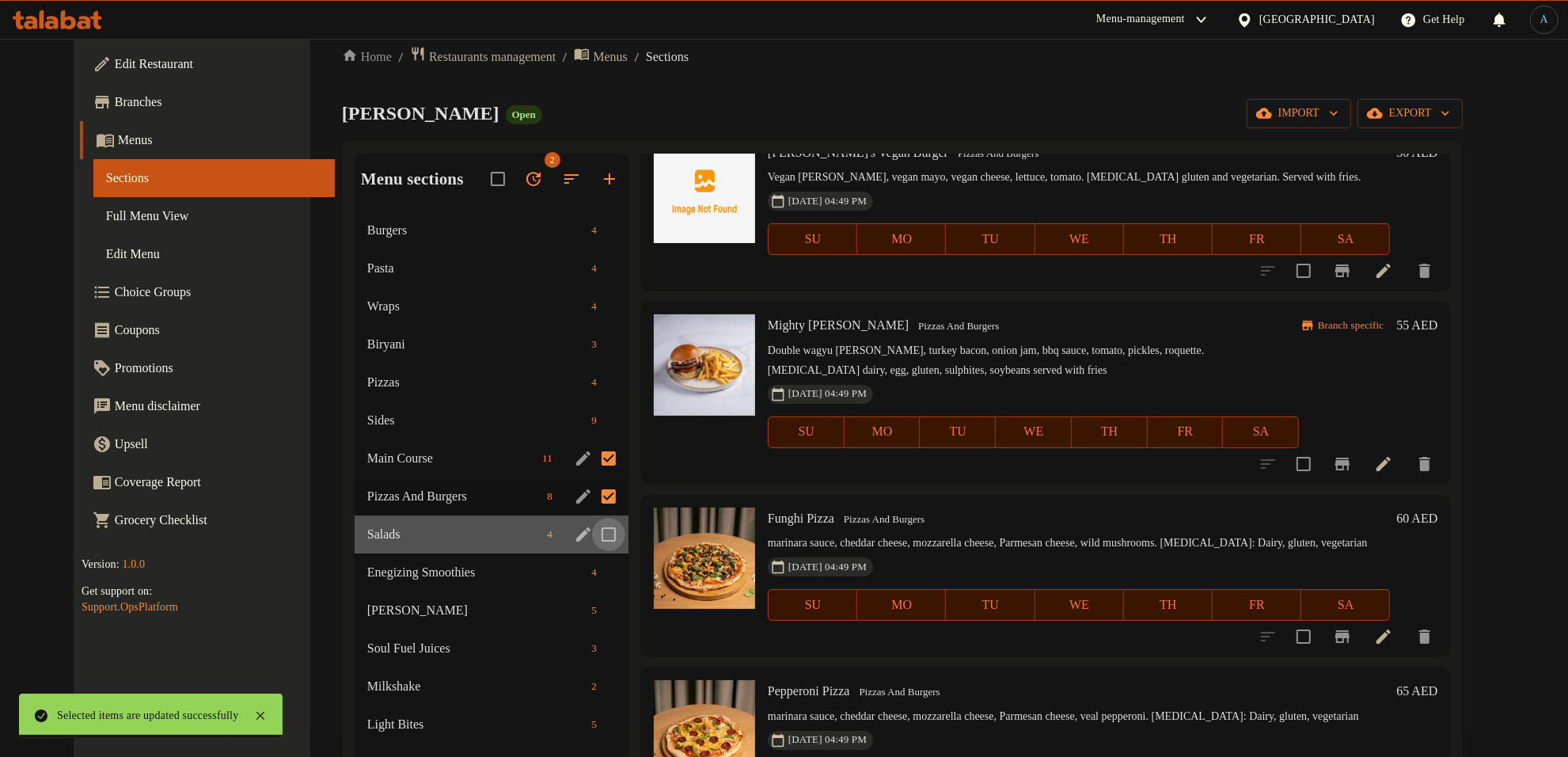
click at [592, 533] on input "Menu sections" at bounding box center [608, 535] width 33 height 33
checkbox input "true"
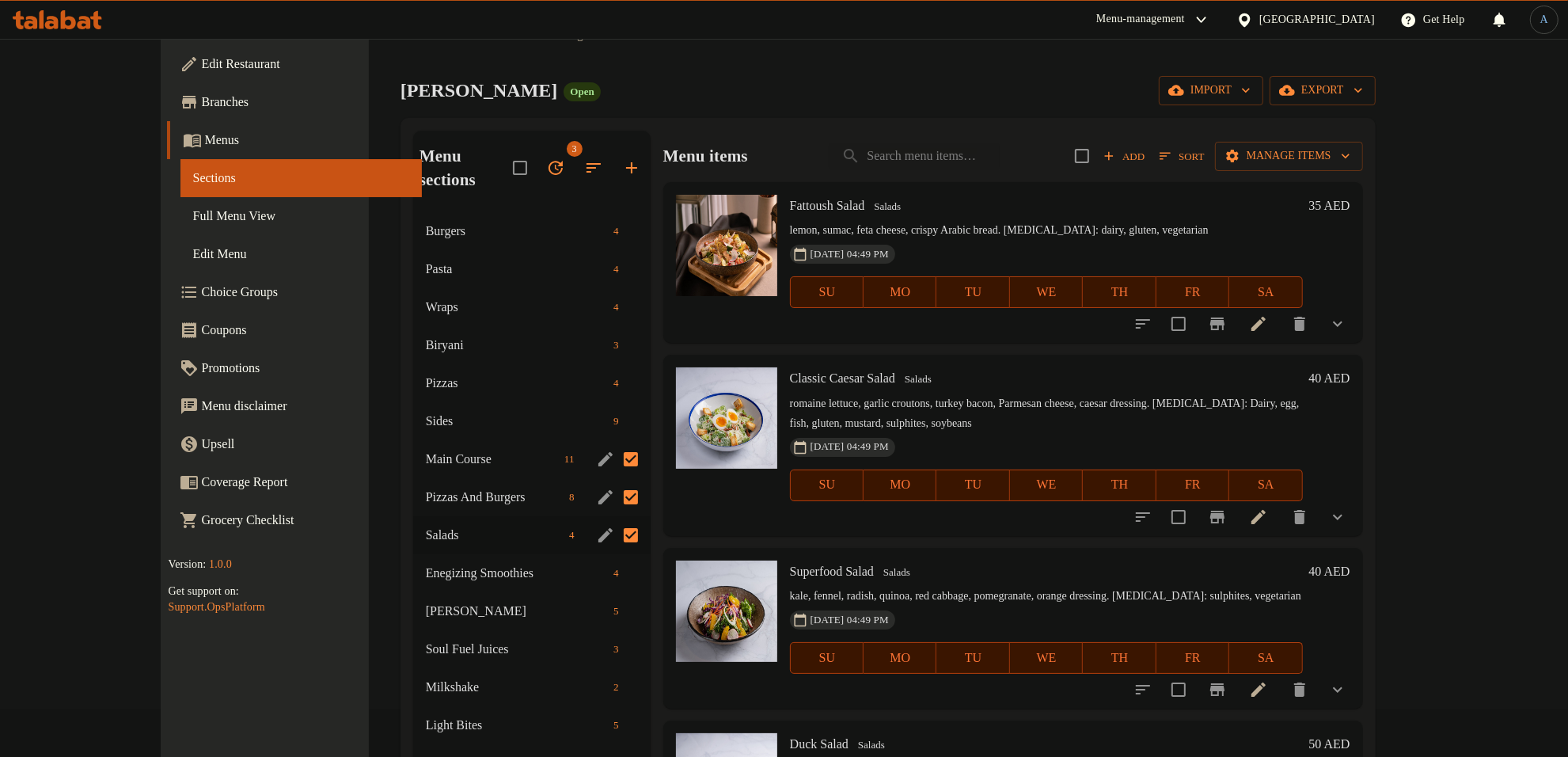
scroll to position [124, 0]
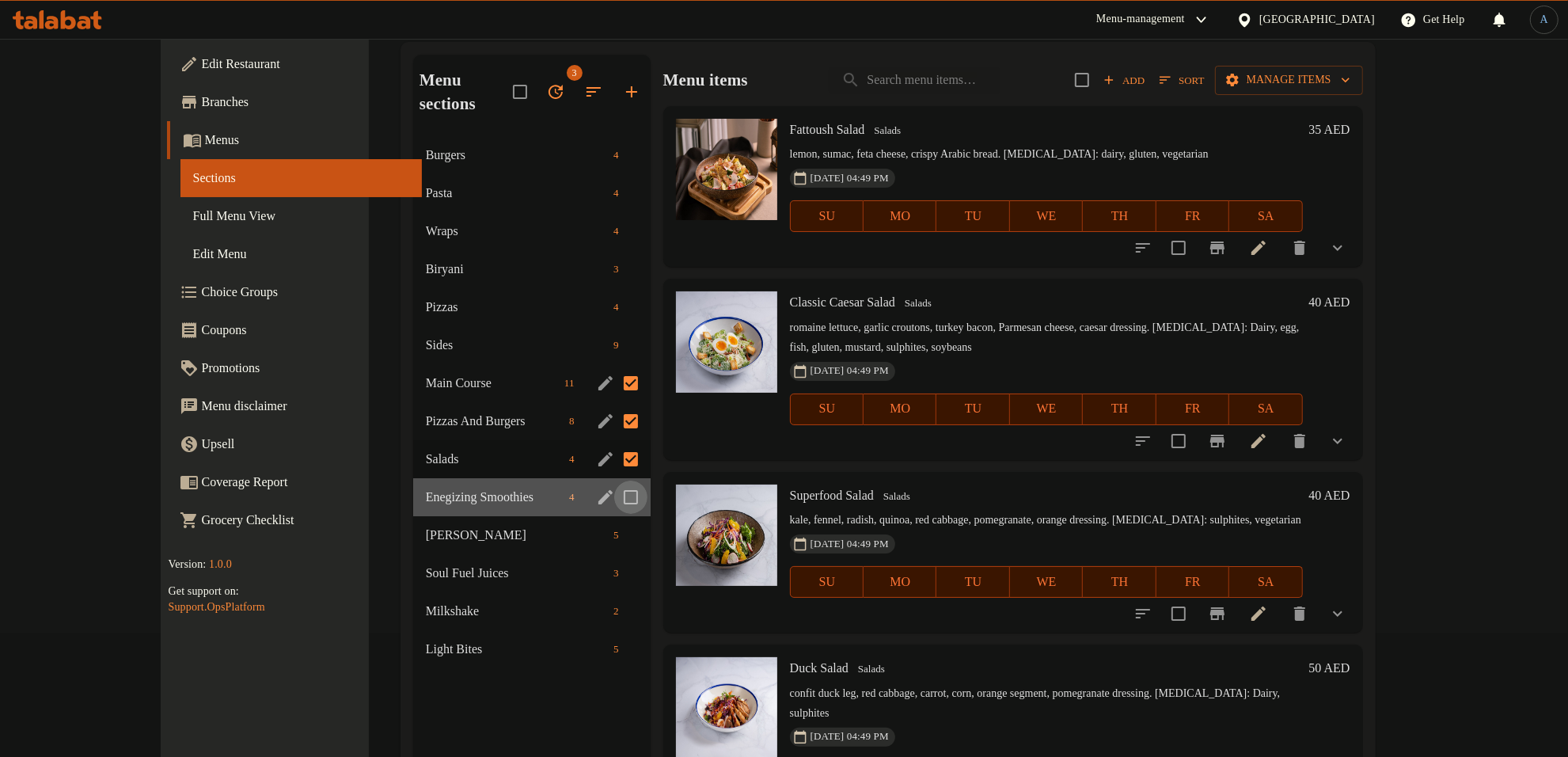
click at [615, 481] on input "Menu sections" at bounding box center [631, 497] width 33 height 33
checkbox input "true"
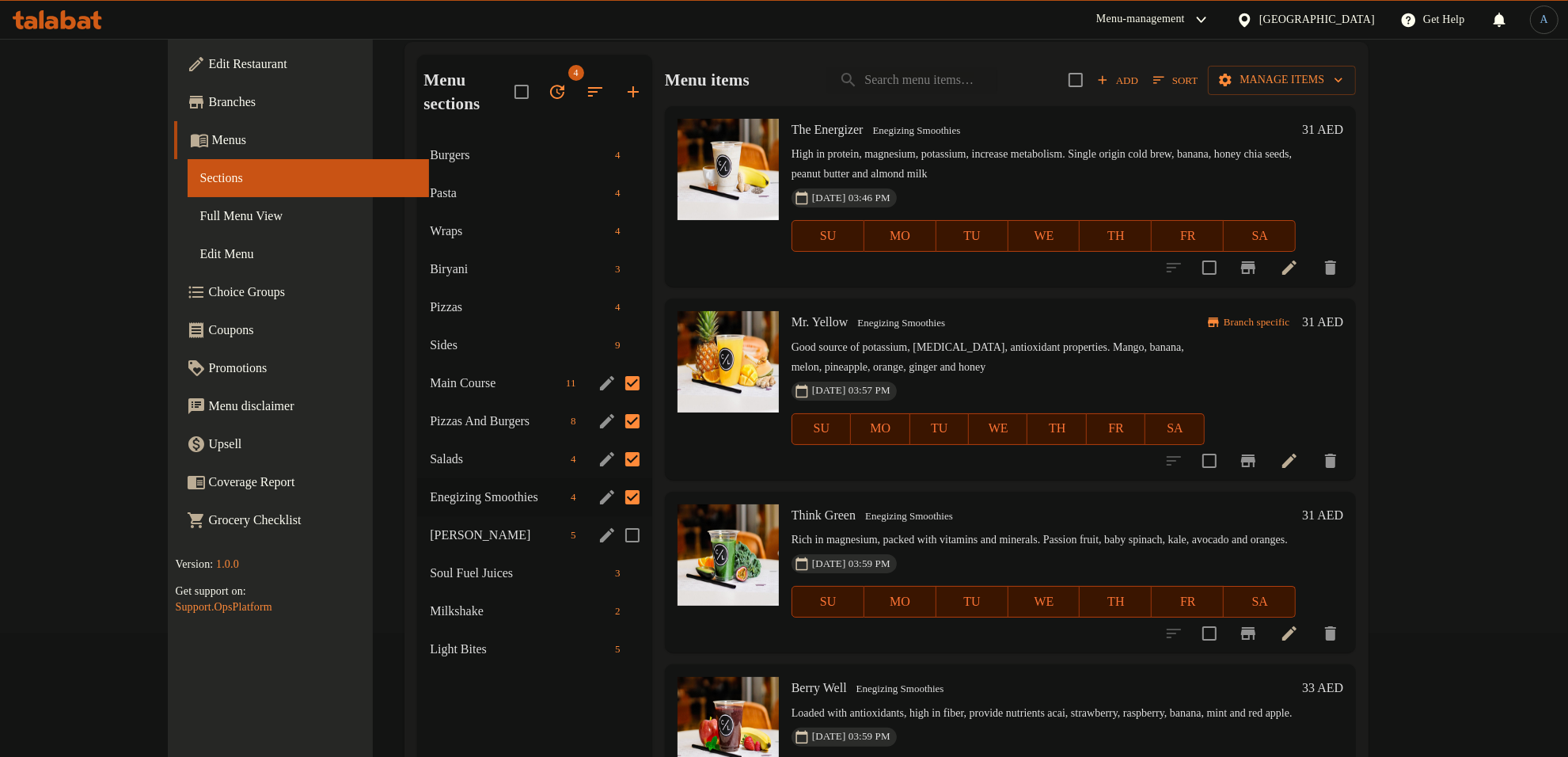
click at [616, 519] on input "Menu sections" at bounding box center [632, 535] width 33 height 33
checkbox input "true"
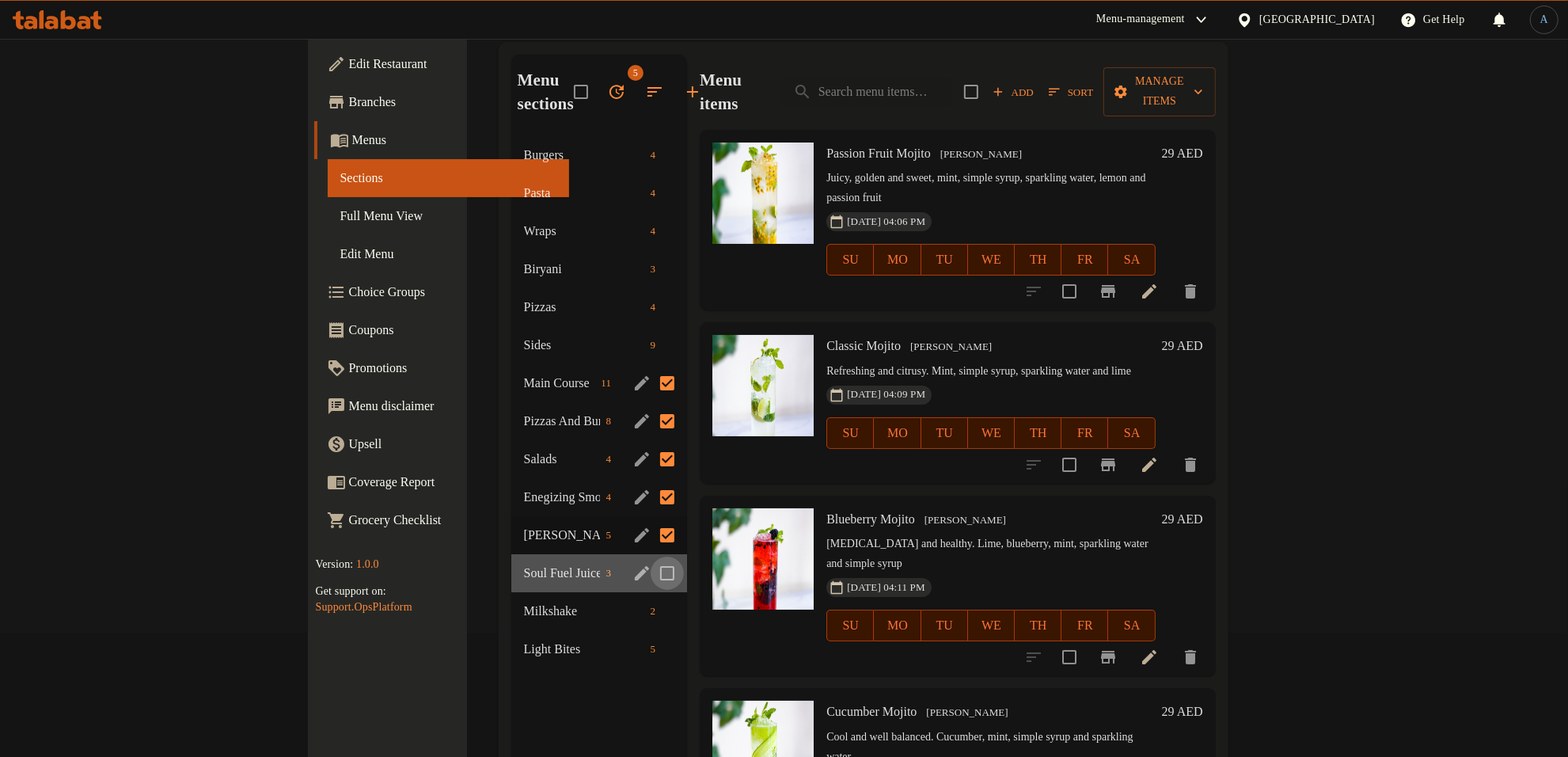
click at [650, 557] on input "Menu sections" at bounding box center [667, 573] width 33 height 33
checkbox input "true"
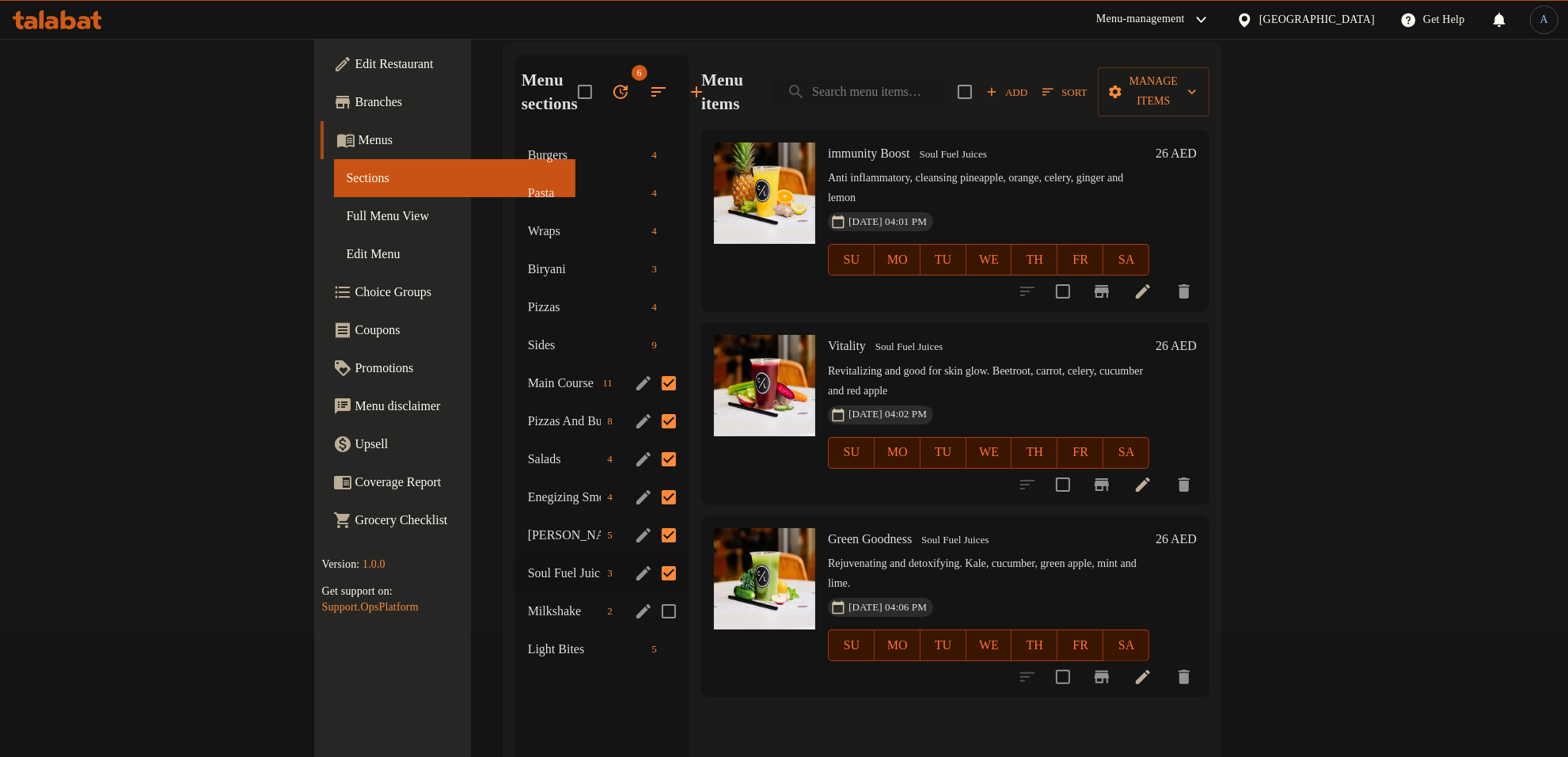
click at [652, 595] on input "Menu sections" at bounding box center [669, 611] width 33 height 33
checkbox input "true"
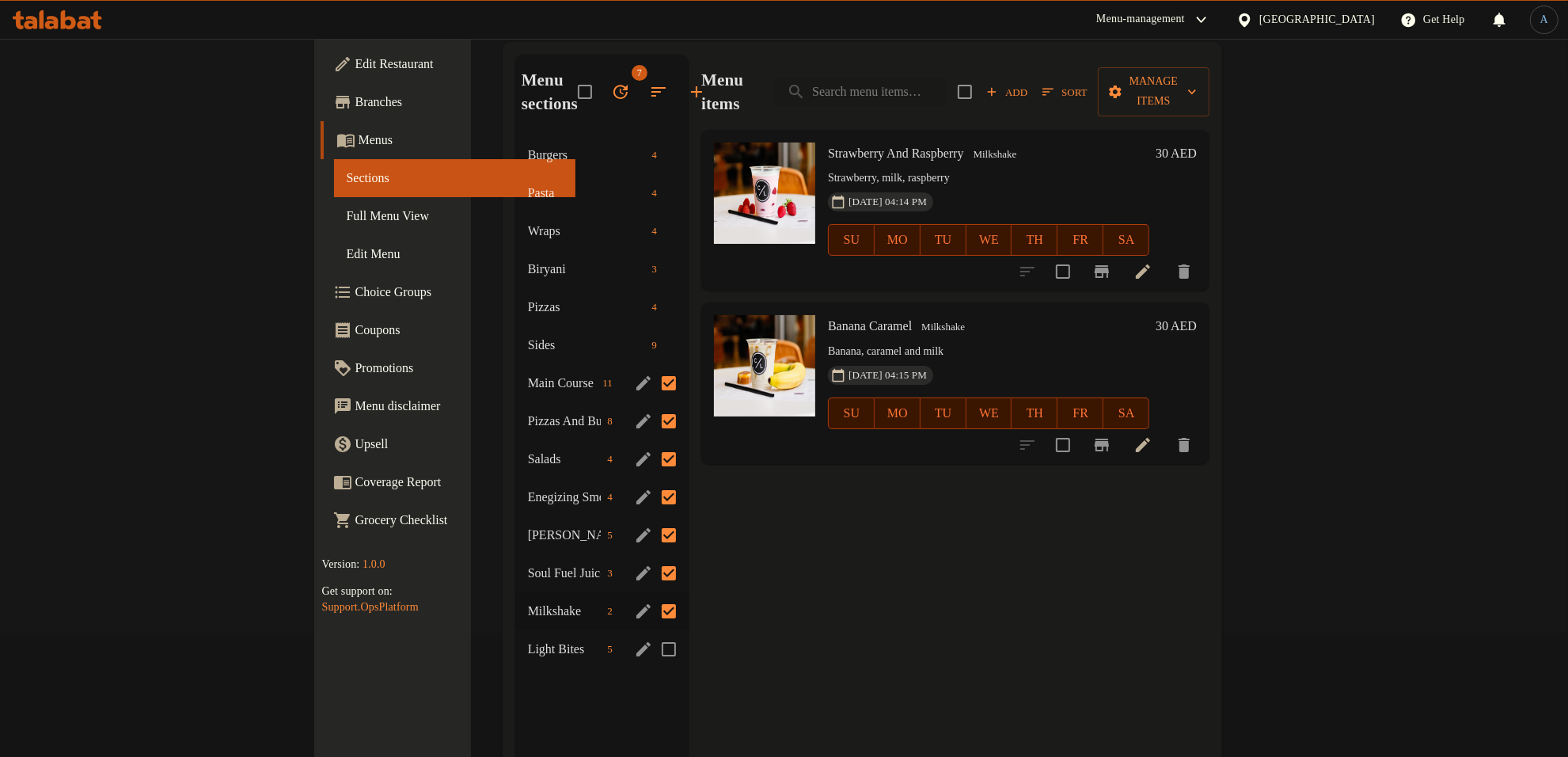
click at [652, 633] on input "Menu sections" at bounding box center [669, 649] width 33 height 33
checkbox input "true"
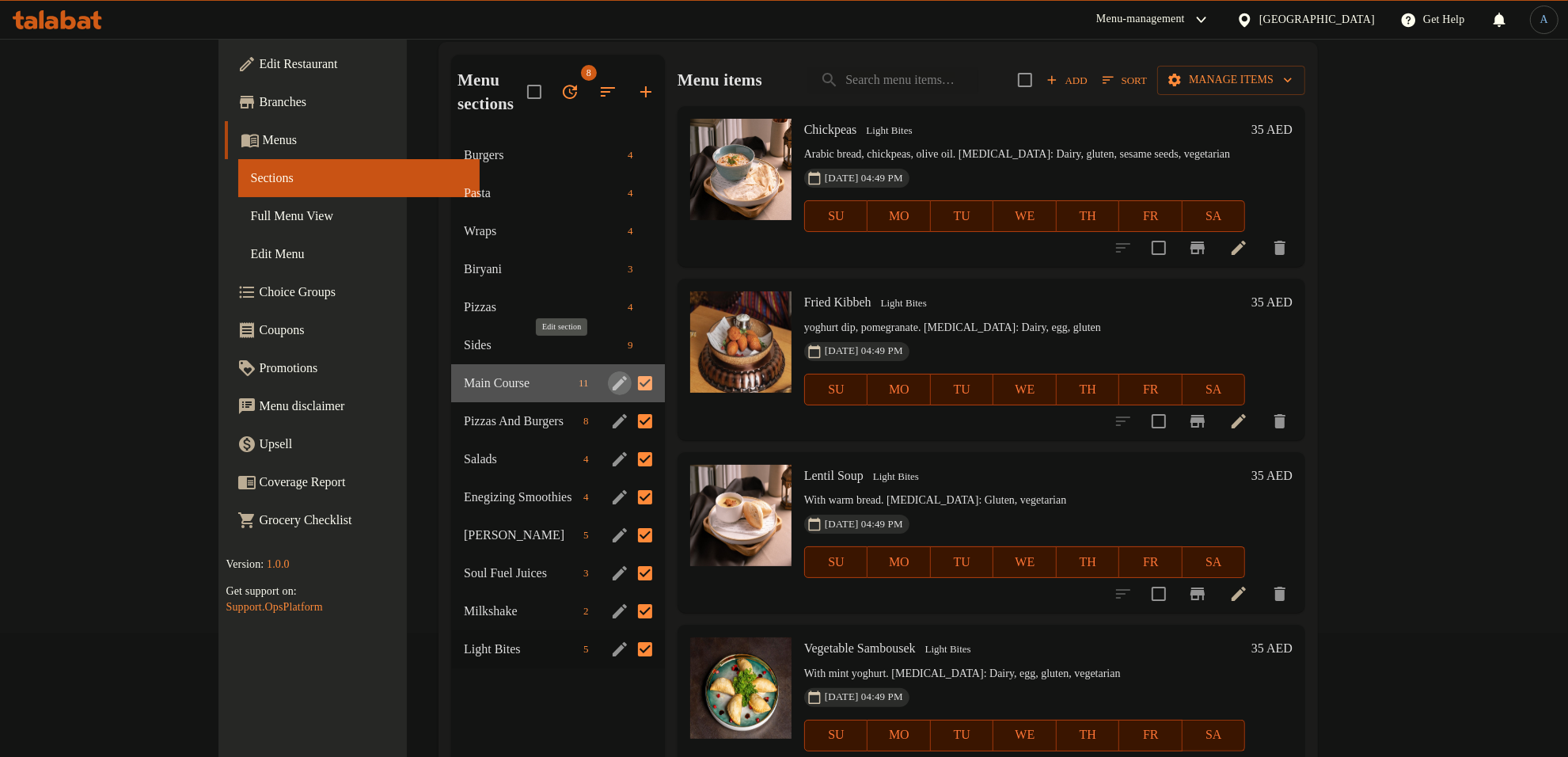
click at [613, 376] on icon "edit" at bounding box center [620, 384] width 15 height 15
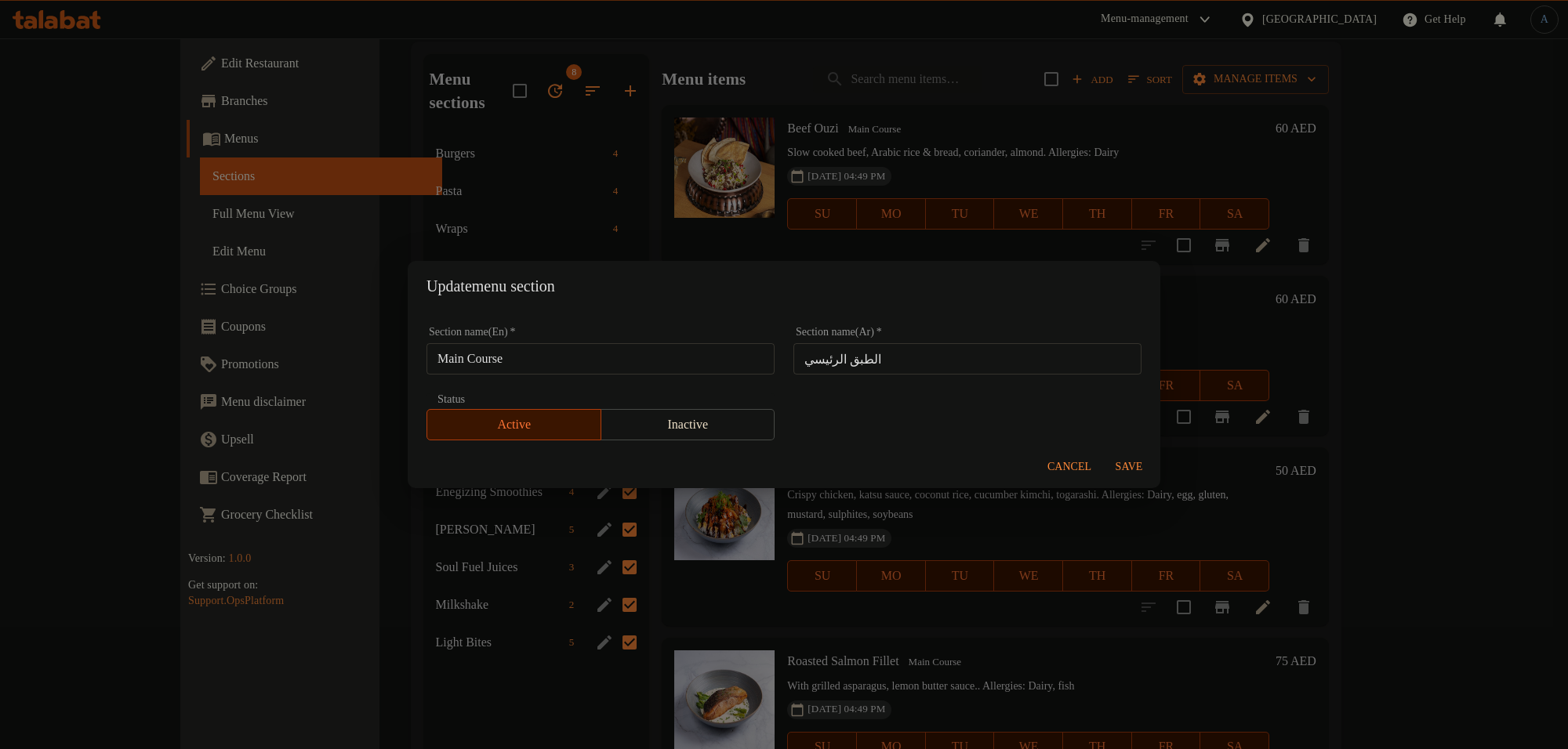
click at [559, 357] on input "Main Course" at bounding box center [601, 359] width 348 height 32
click at [659, 160] on div "Update menu section Section name(En)   * Main Course Section name(En) * Section…" at bounding box center [784, 374] width 1568 height 749
click at [1073, 469] on span "Cancel" at bounding box center [1069, 467] width 43 height 20
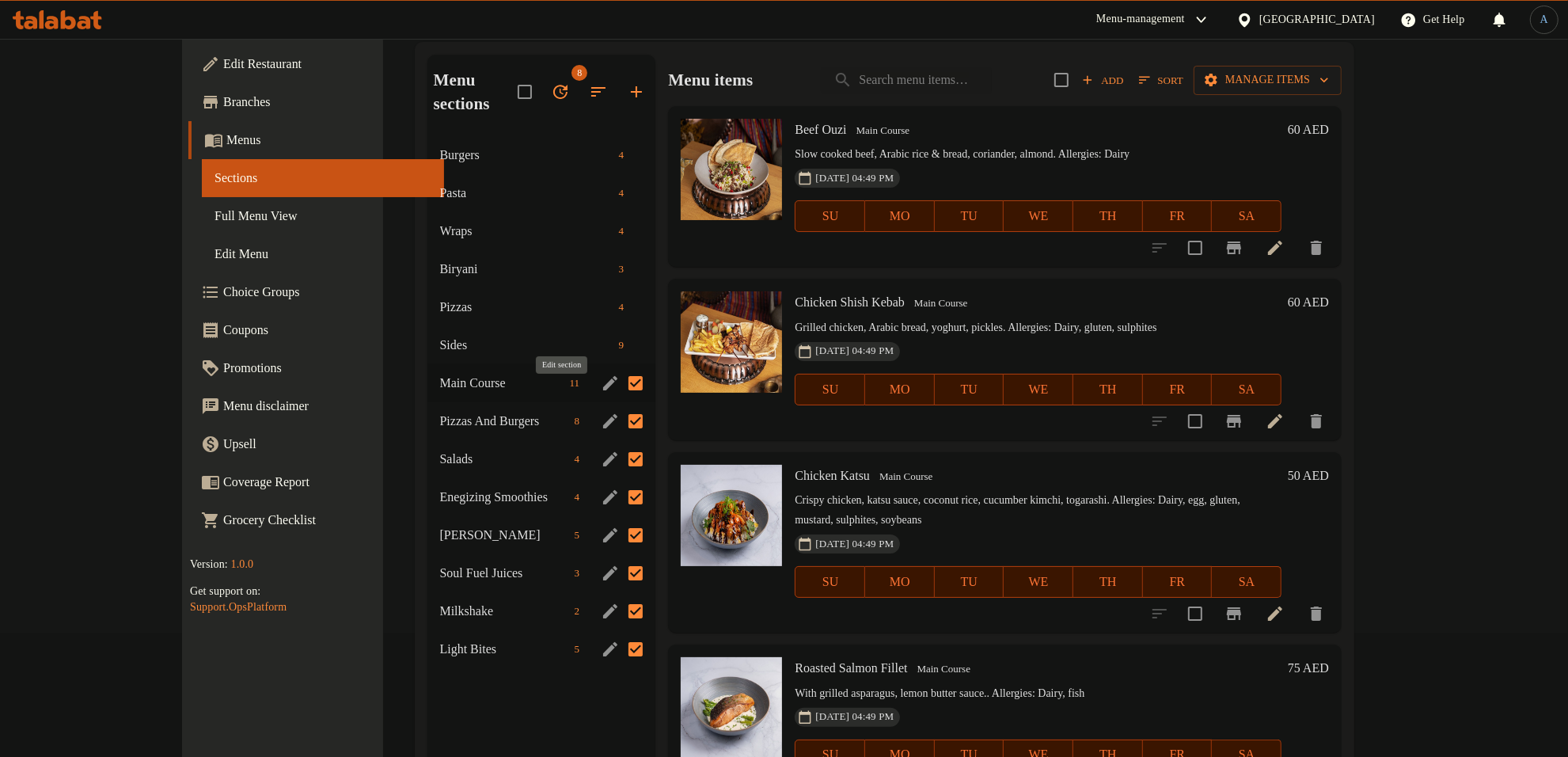
click at [601, 412] on icon "edit" at bounding box center [610, 421] width 19 height 19
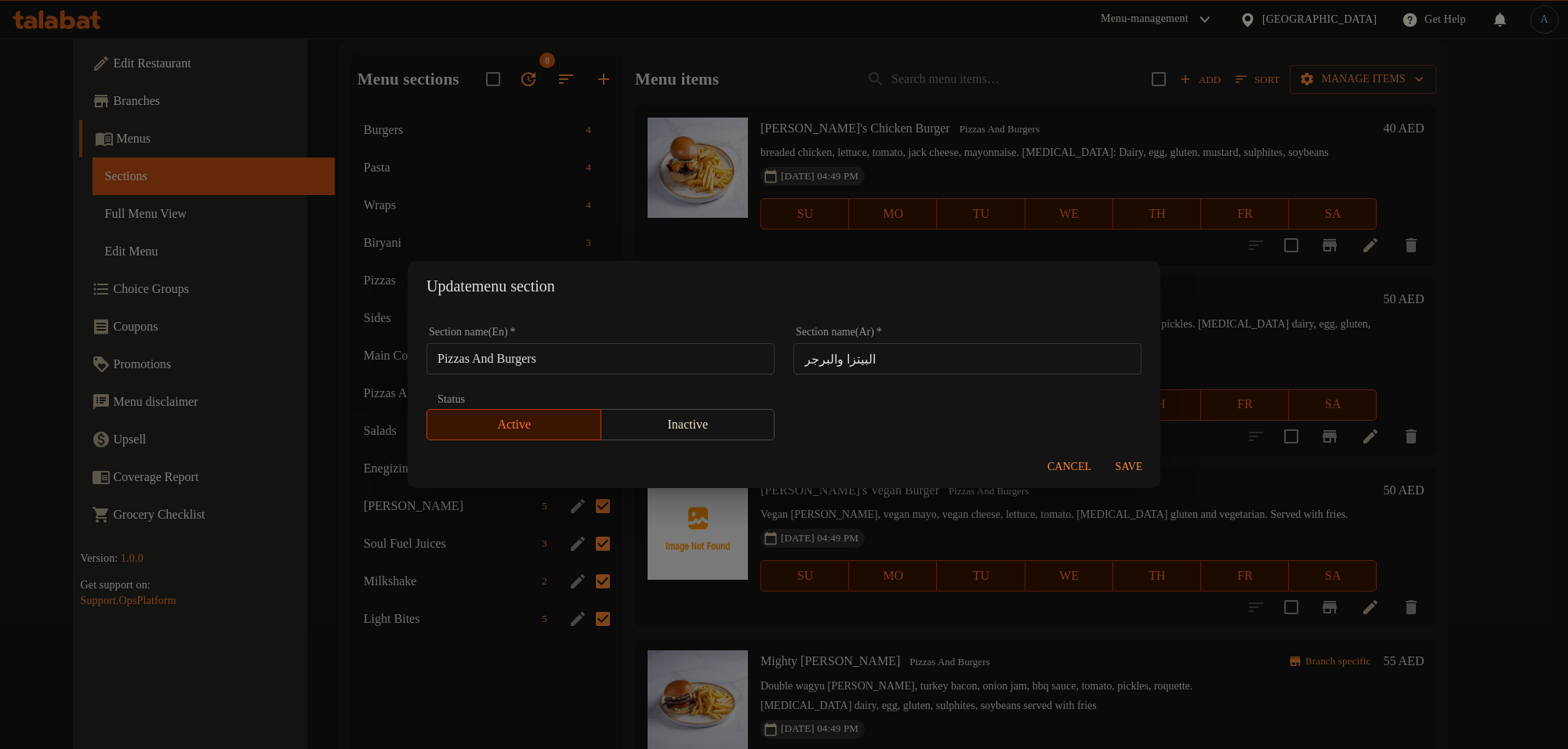
click at [600, 347] on input "Pizzas And Burgers" at bounding box center [601, 359] width 348 height 32
click at [759, 159] on div "Update menu section Section name(En)   * Pizzas And Burgers Section name(En) * …" at bounding box center [784, 374] width 1568 height 749
click at [1056, 465] on span "Cancel" at bounding box center [1069, 467] width 43 height 20
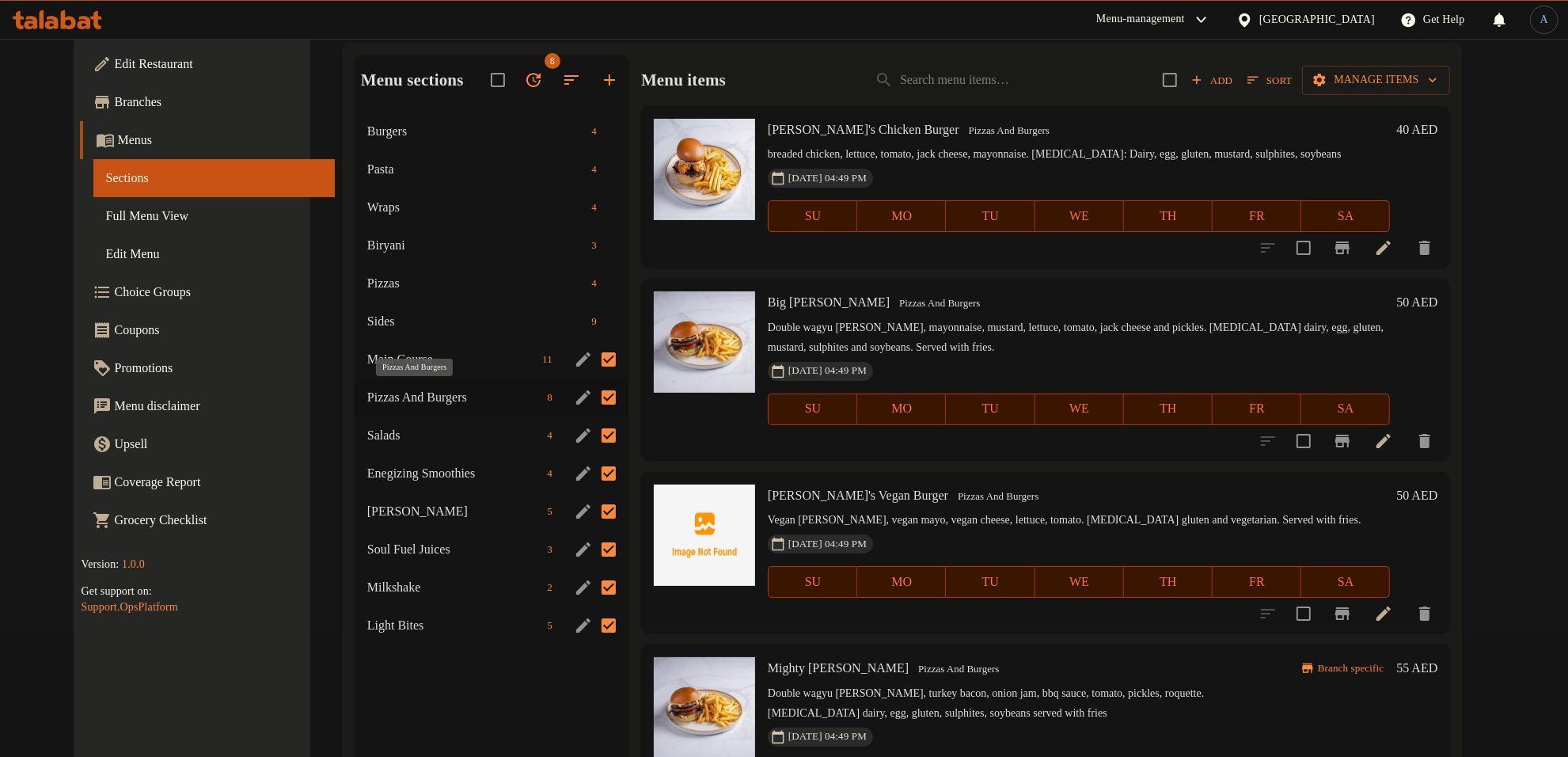
click at [438, 392] on span "Pizzas And Burgers" at bounding box center [455, 397] width 174 height 19
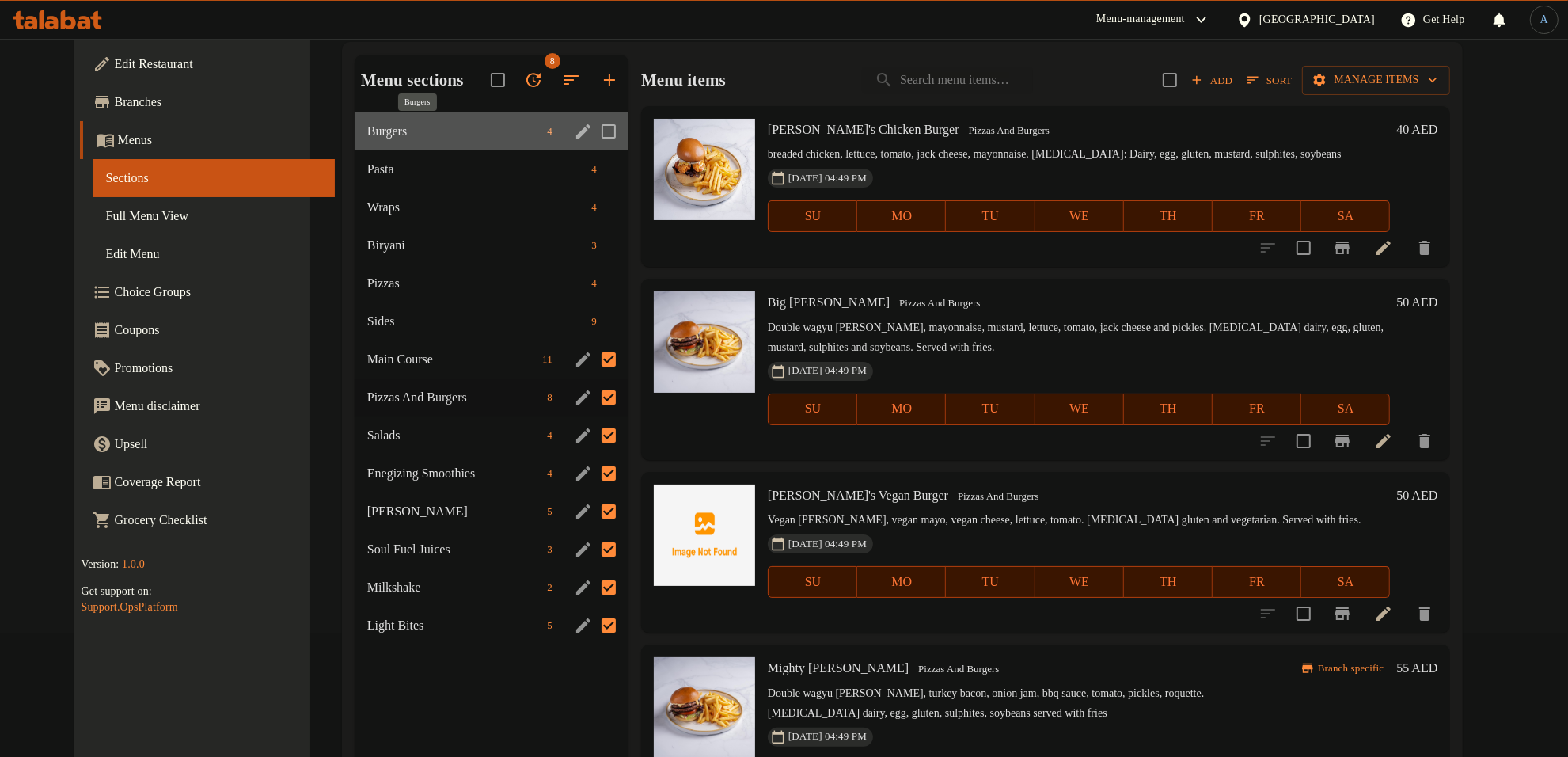
click at [376, 133] on span "Burgers" at bounding box center [455, 131] width 174 height 19
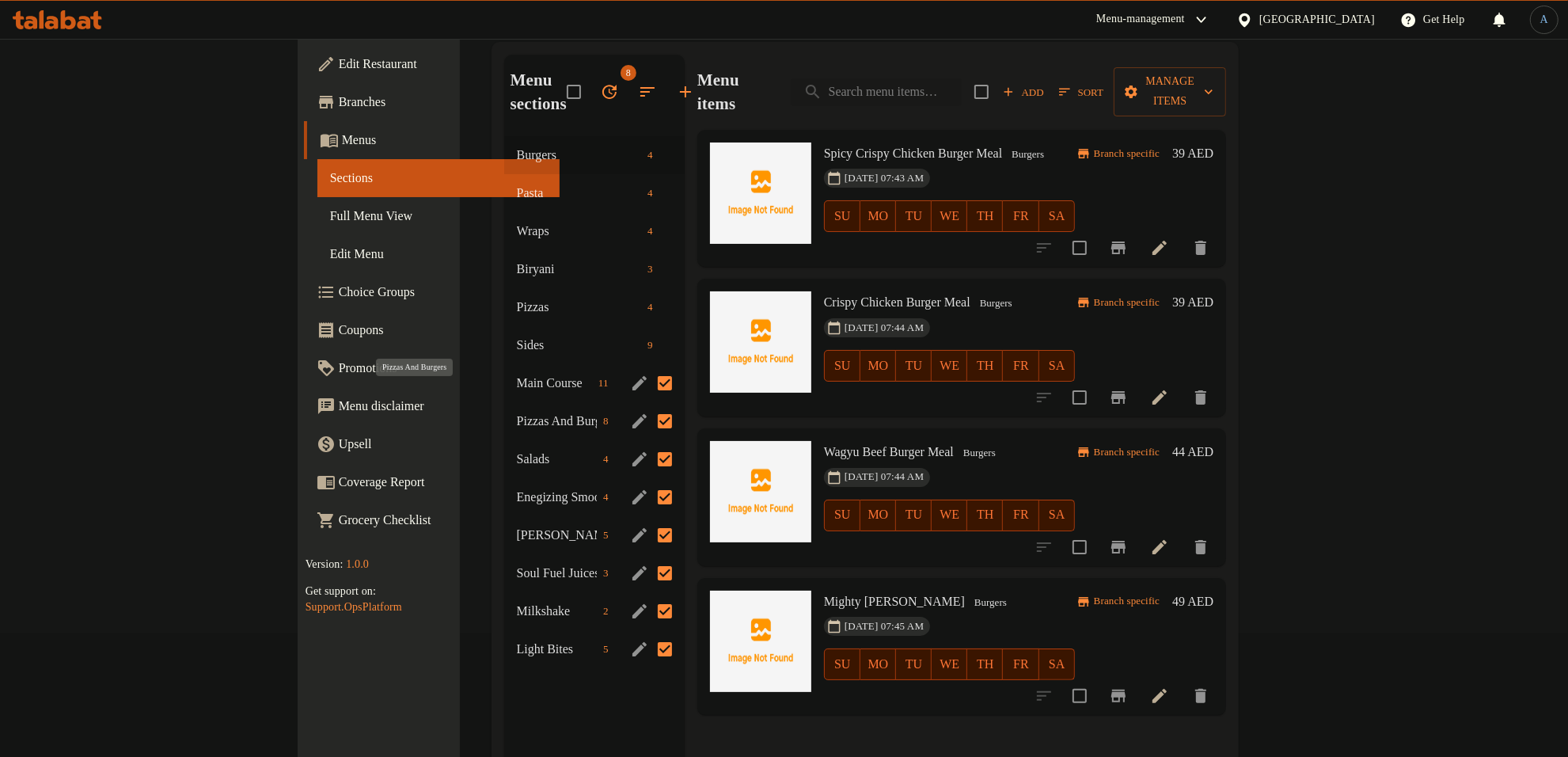
click at [517, 412] on span "Pizzas And Burgers" at bounding box center [557, 421] width 81 height 19
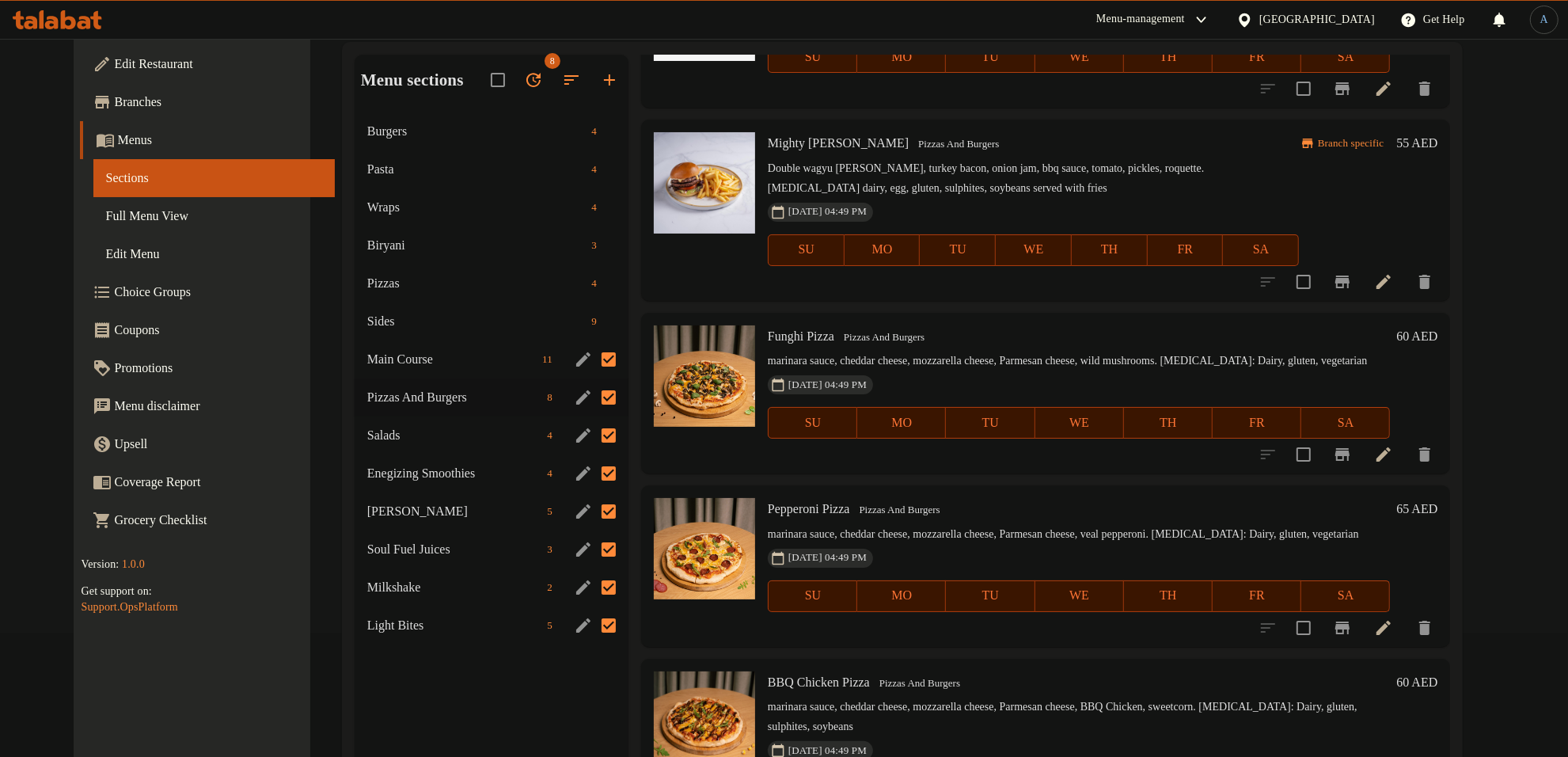
scroll to position [495, 0]
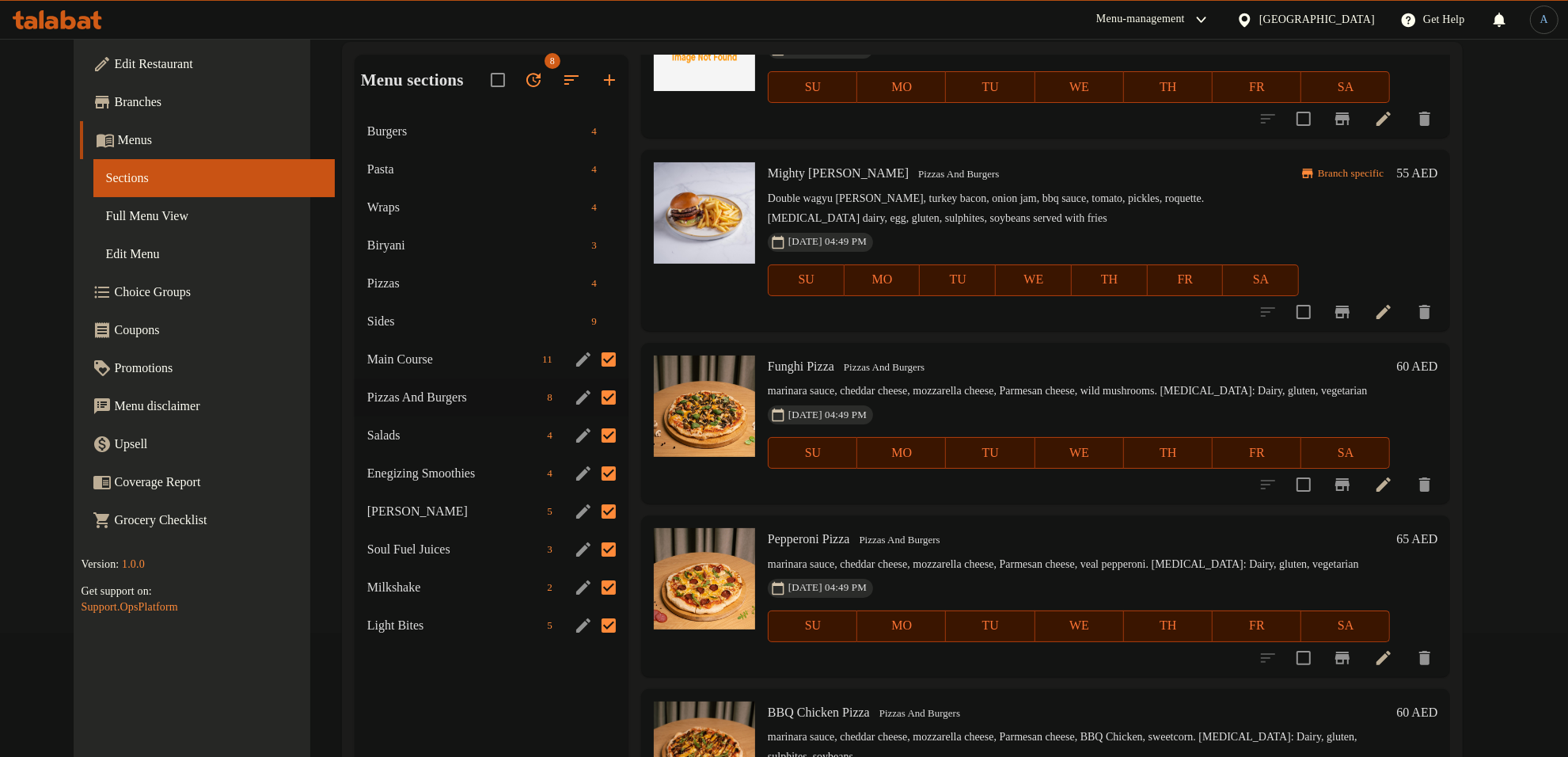
click at [592, 361] on input "Menu sections" at bounding box center [608, 360] width 33 height 33
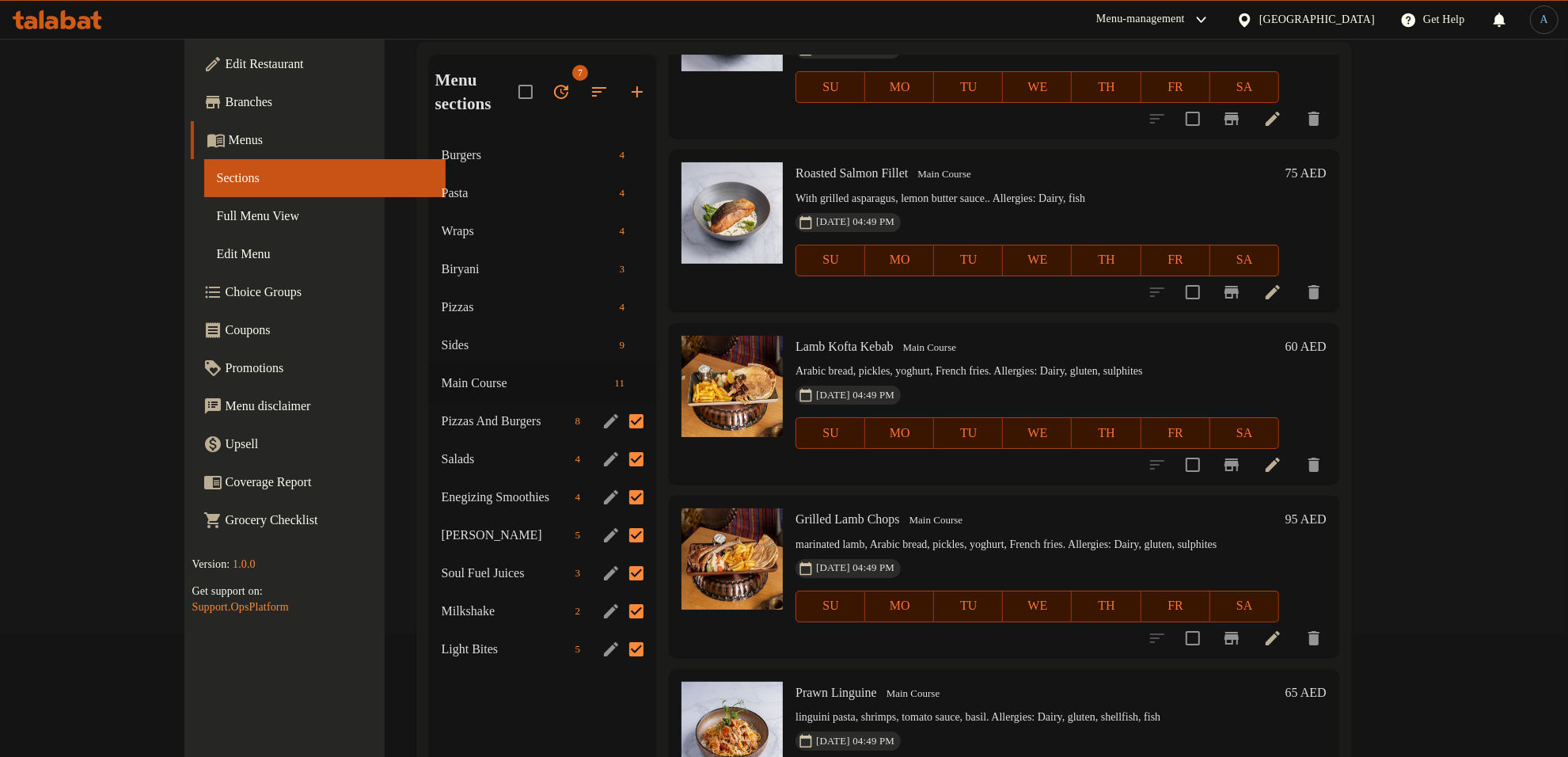
click at [620, 405] on input "Menu sections" at bounding box center [637, 421] width 33 height 33
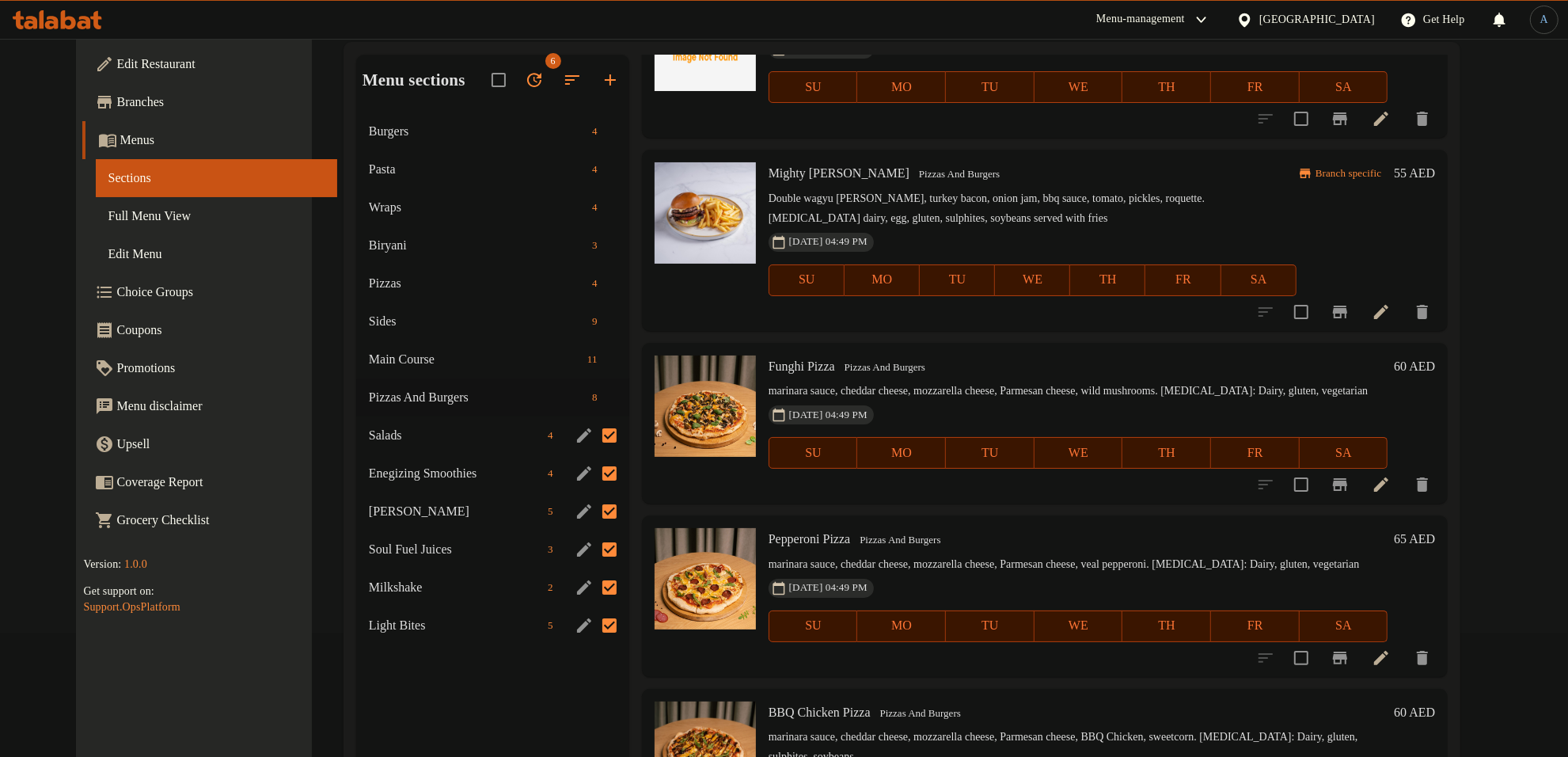
click at [594, 438] on input "Menu sections" at bounding box center [609, 436] width 33 height 33
checkbox input "false"
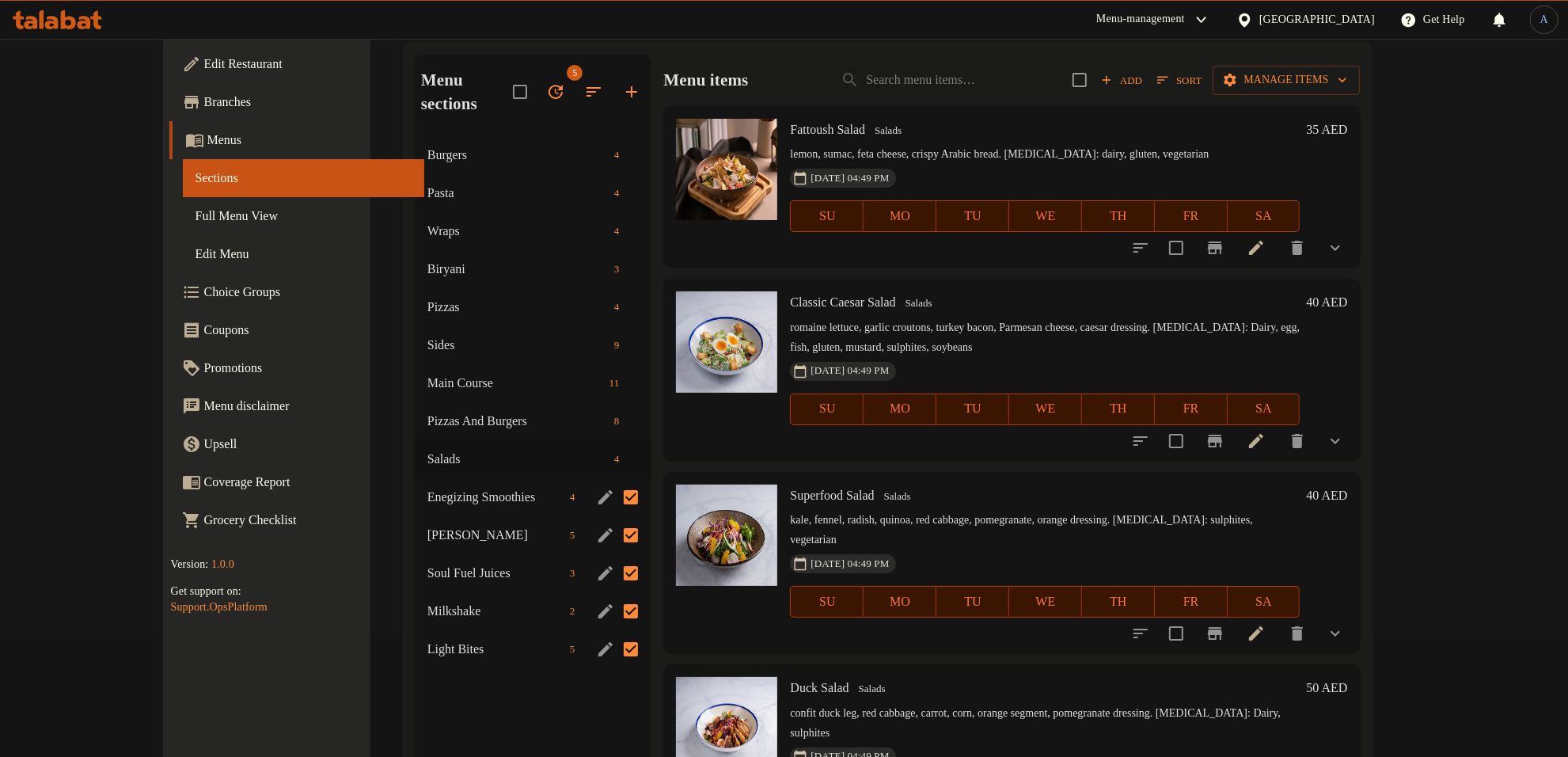
click at [615, 481] on input "Menu sections" at bounding box center [631, 497] width 33 height 33
checkbox input "false"
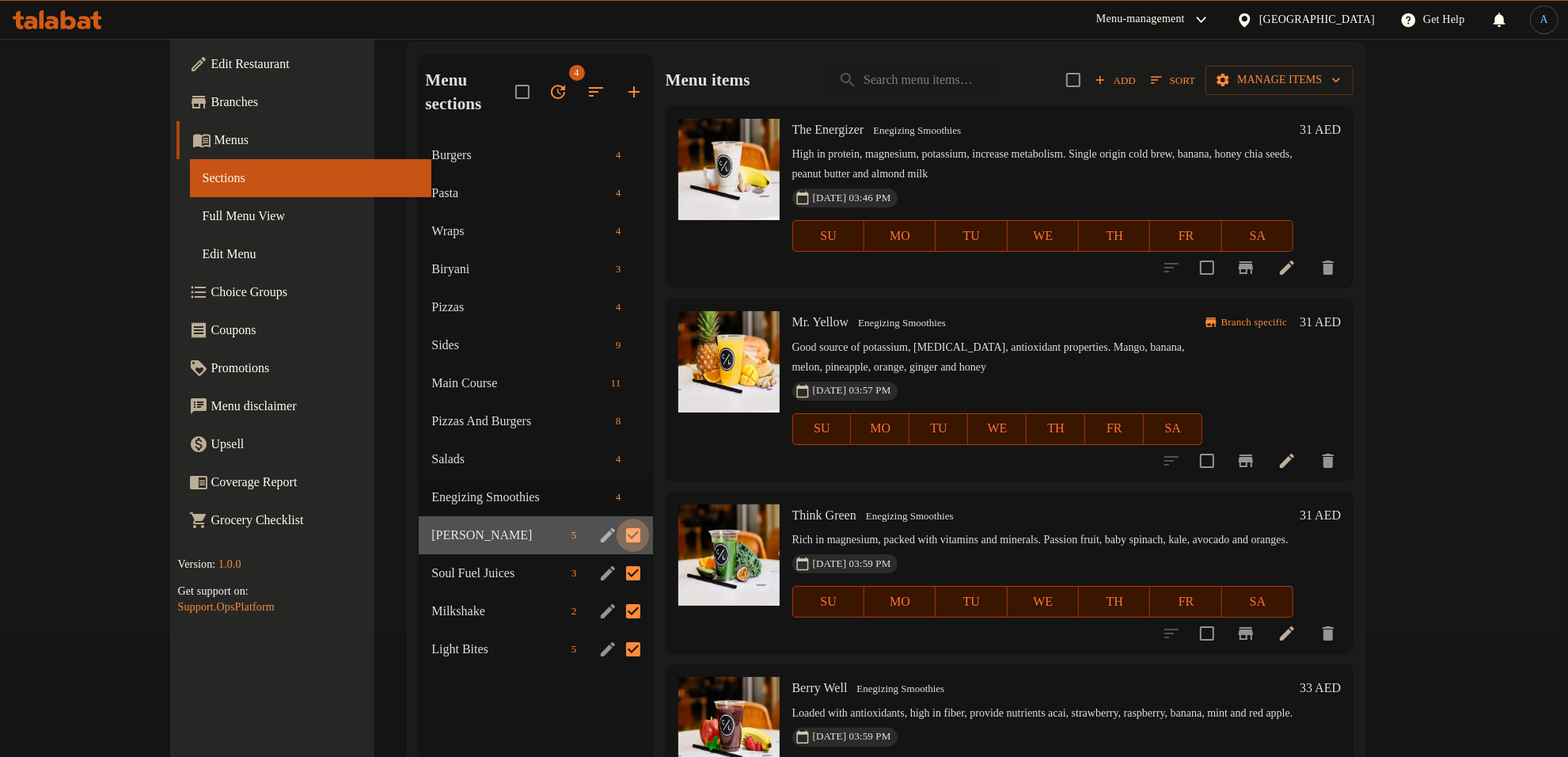
click at [617, 519] on input "Menu sections" at bounding box center [633, 535] width 33 height 33
checkbox input "false"
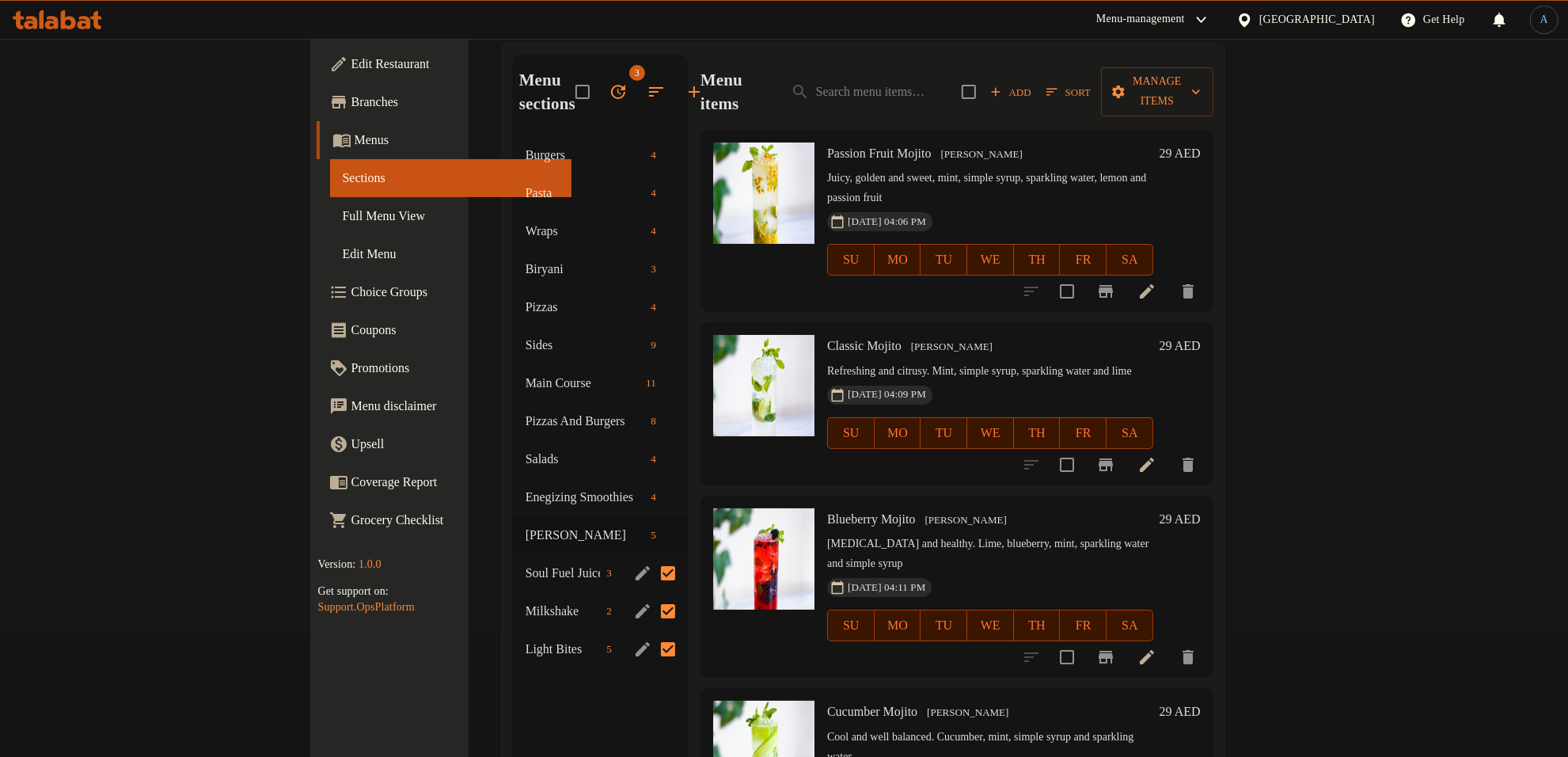
click at [651, 557] on input "Menu sections" at bounding box center [668, 573] width 33 height 33
checkbox input "false"
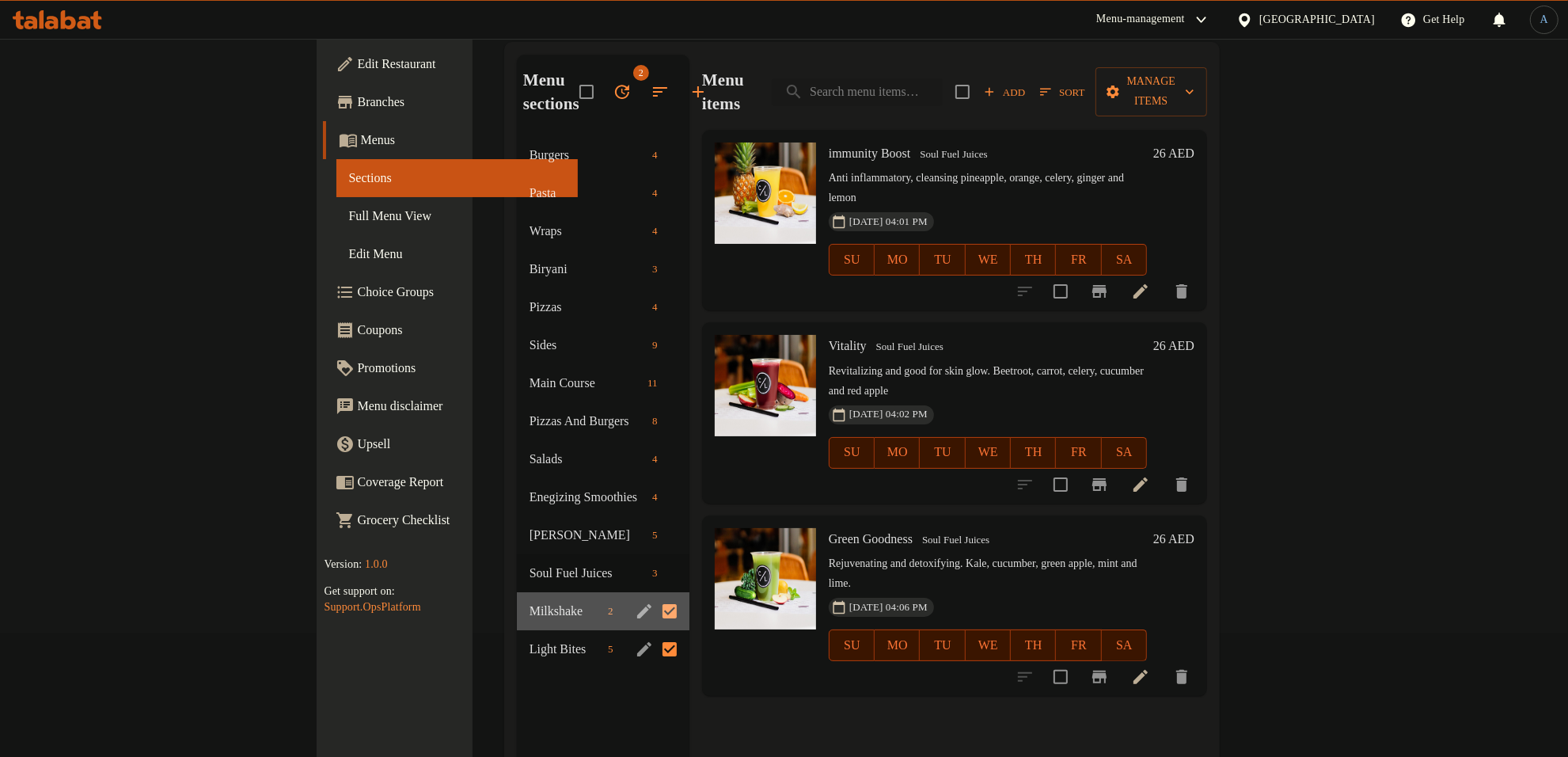
drag, startPoint x: 591, startPoint y: 568, endPoint x: 591, endPoint y: 580, distance: 12.0
click at [591, 592] on div "Milkshake 2" at bounding box center [603, 611] width 173 height 38
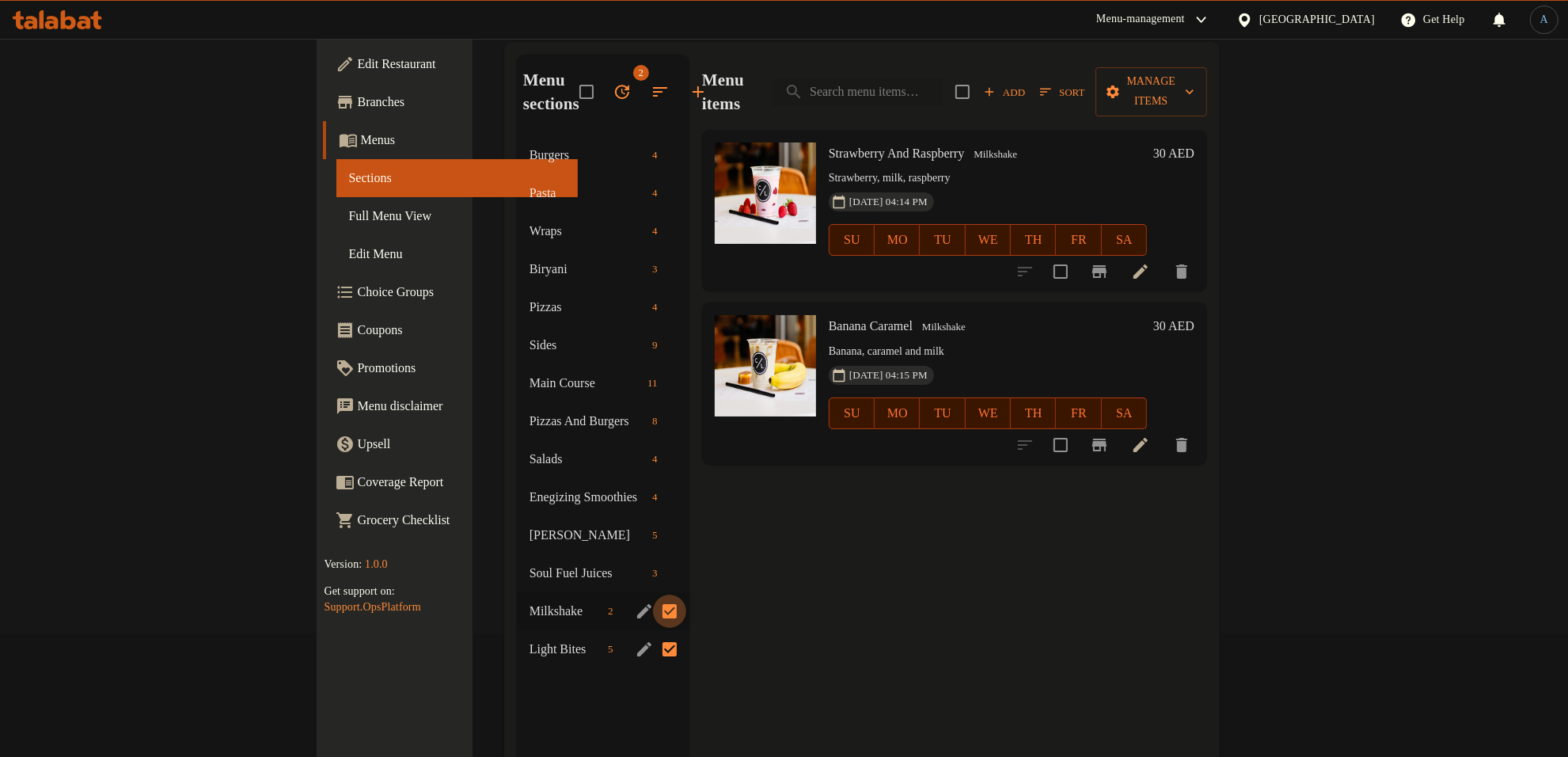
click at [653, 595] on input "Menu sections" at bounding box center [670, 611] width 33 height 33
checkbox input "false"
click at [653, 633] on input "Menu sections" at bounding box center [670, 649] width 33 height 33
checkbox input "false"
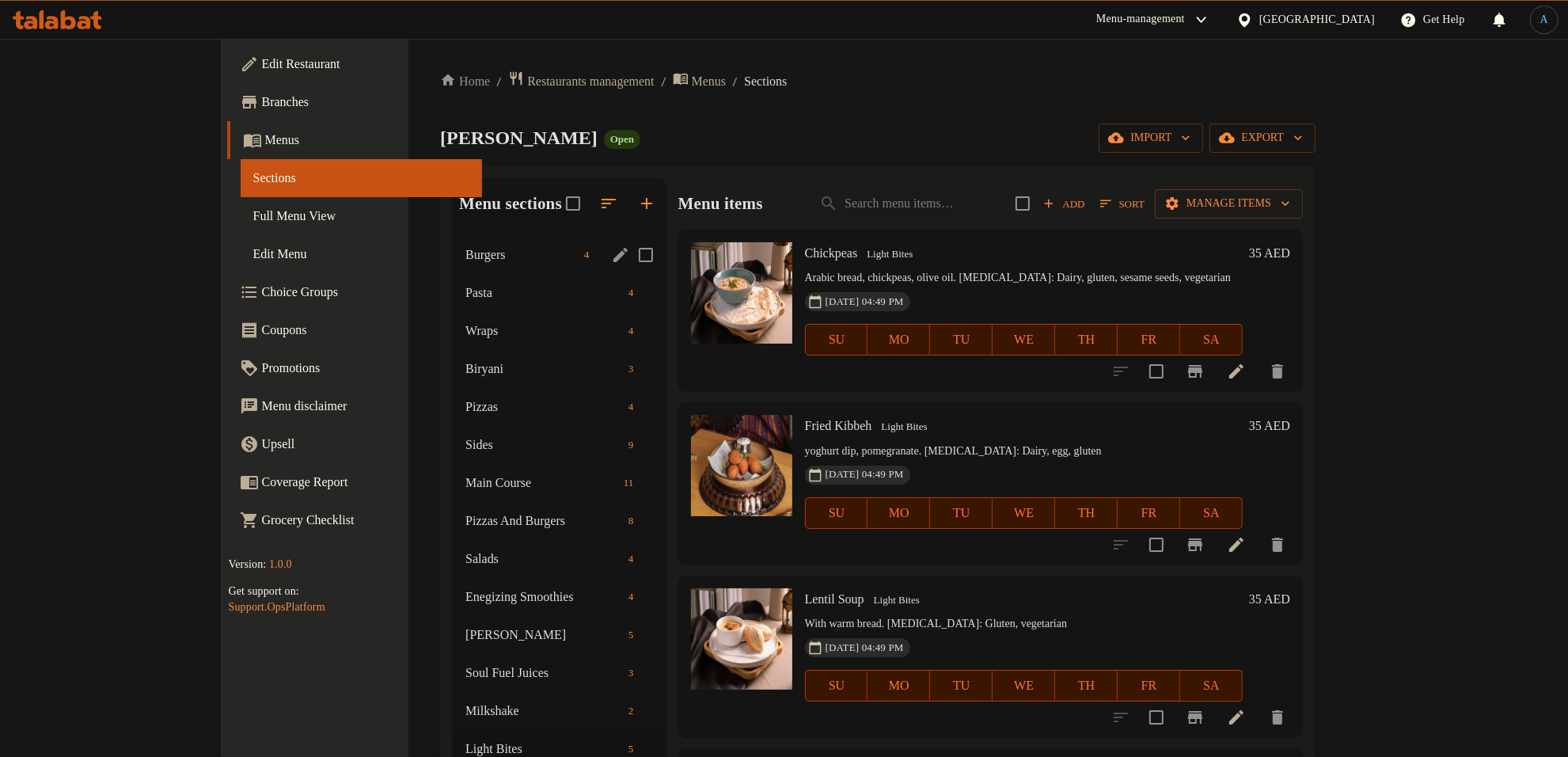
click at [453, 265] on div "Burgers 4" at bounding box center [559, 255] width 212 height 38
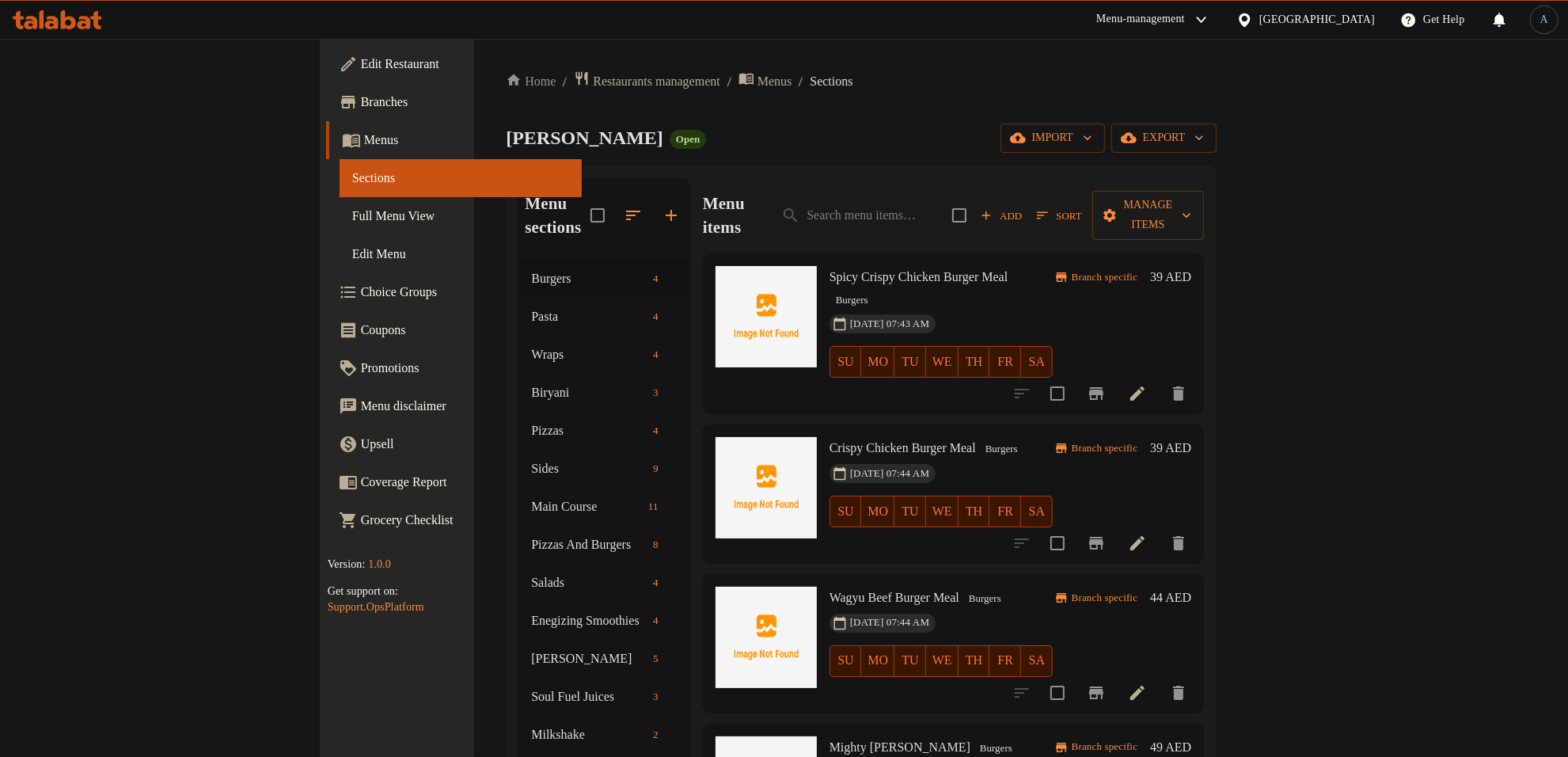
click at [903, 270] on span "Spicy Crispy Chicken Burger Meal" at bounding box center [918, 276] width 178 height 14
drag, startPoint x: 915, startPoint y: 250, endPoint x: 750, endPoint y: 257, distance: 165.1
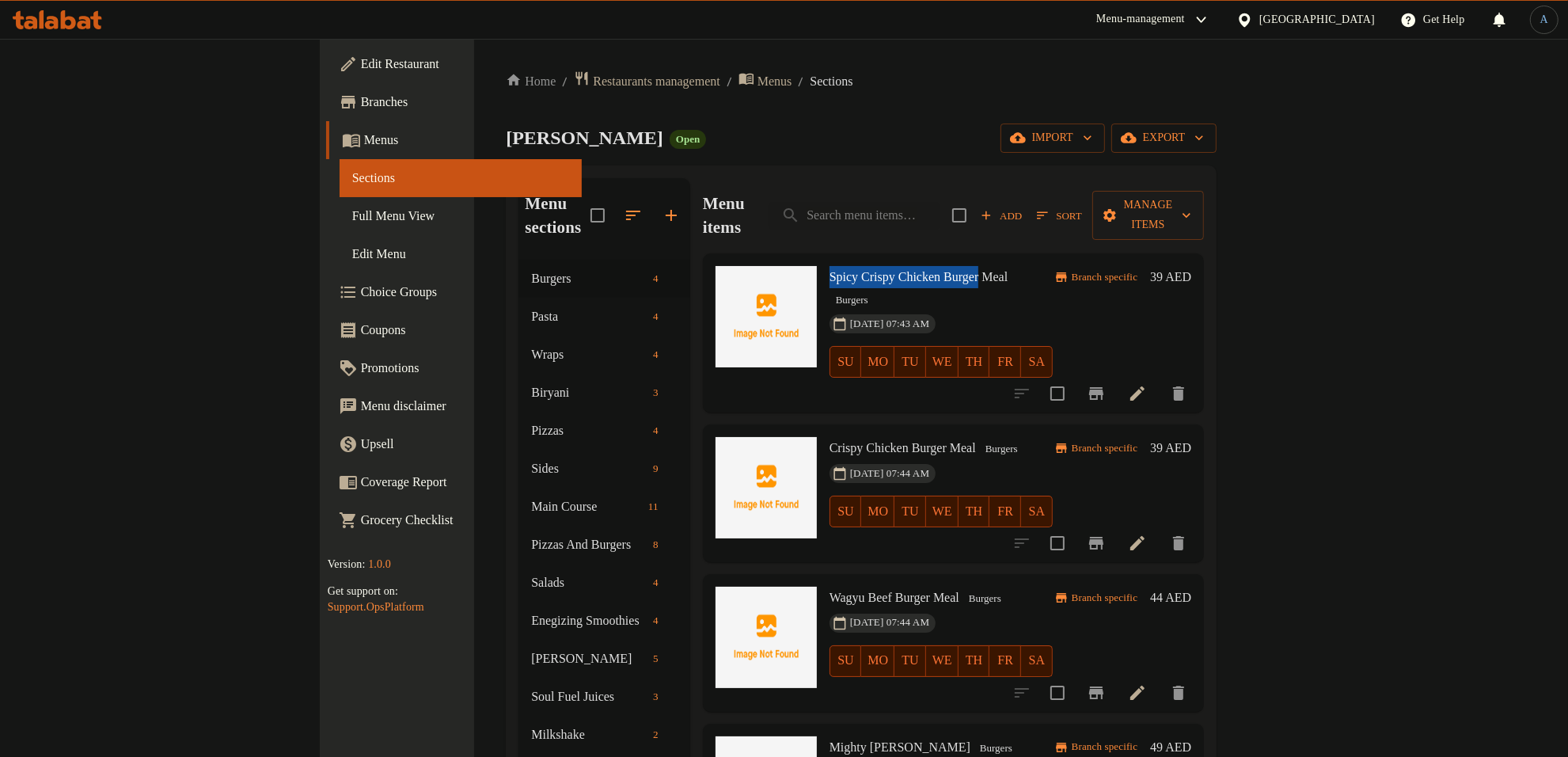
click at [830, 270] on span "Spicy Crispy Chicken Burger Meal" at bounding box center [918, 276] width 178 height 14
copy span "Spicy Crispy Chicken Burger"
click at [940, 203] on input "search" at bounding box center [854, 216] width 171 height 27
paste input "Spicy Crispy Chicken Burger"
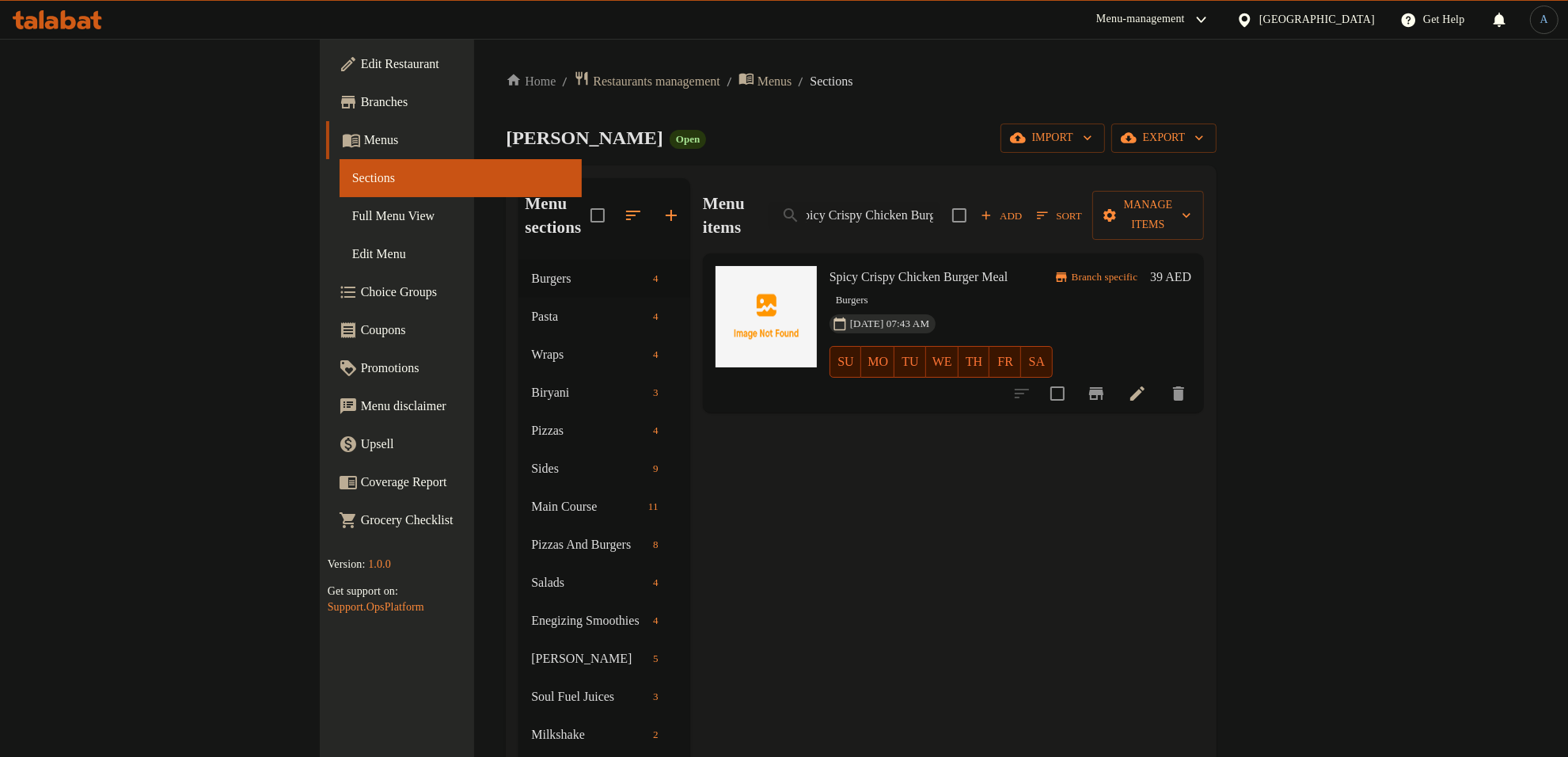
scroll to position [0, 12]
drag, startPoint x: 980, startPoint y: 203, endPoint x: 1099, endPoint y: 202, distance: 119.0
click at [1099, 202] on div "Menu items Spicy Crispy Chicken Burger Add Sort Manage items" at bounding box center [954, 216] width 501 height 75
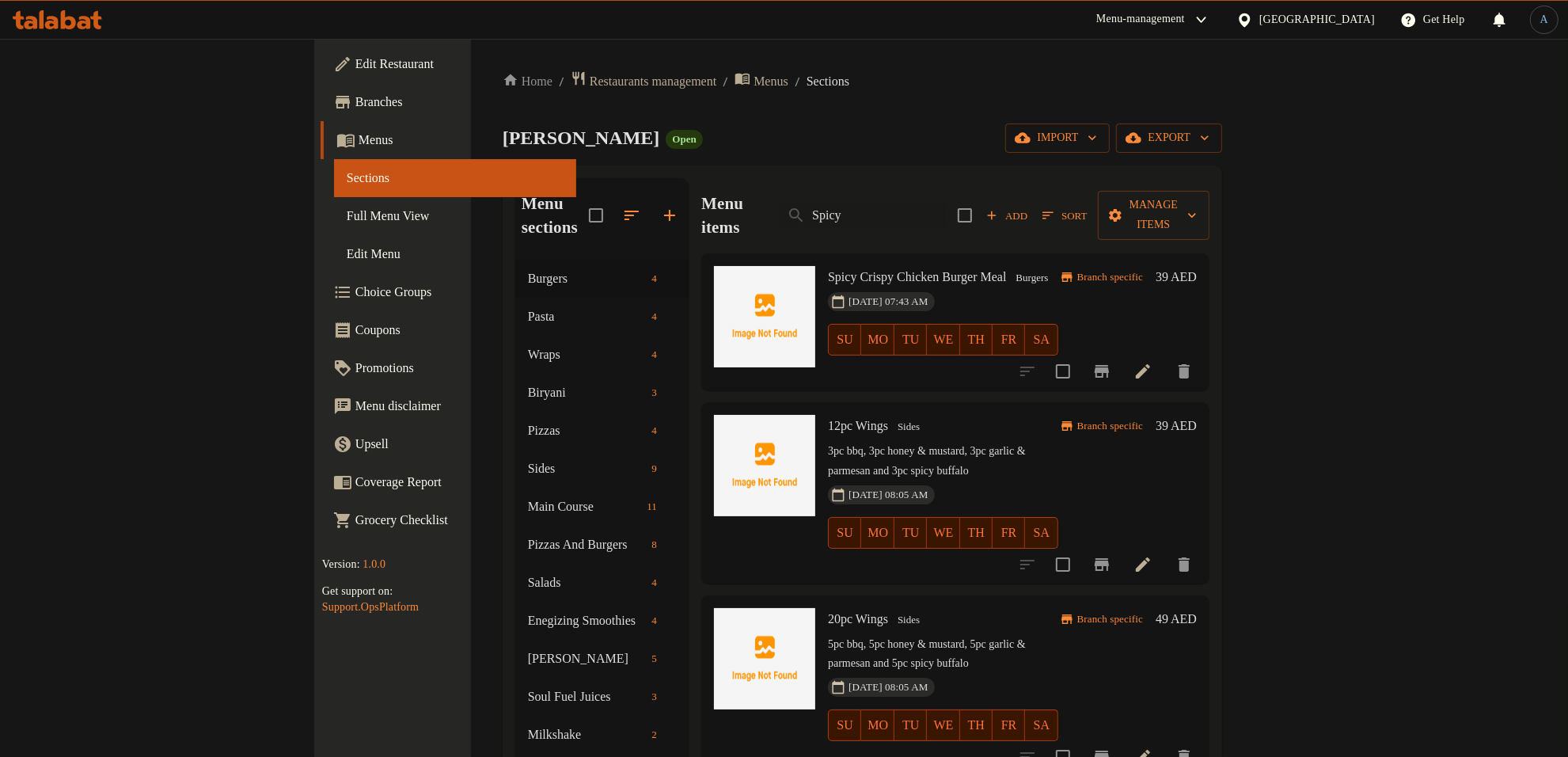
drag, startPoint x: 980, startPoint y: 196, endPoint x: 766, endPoint y: 187, distance: 214.2
click at [766, 187] on div "Menu items Spicy Add Sort Manage items" at bounding box center [956, 216] width 509 height 75
paste input "Crispy Chicken Burger"
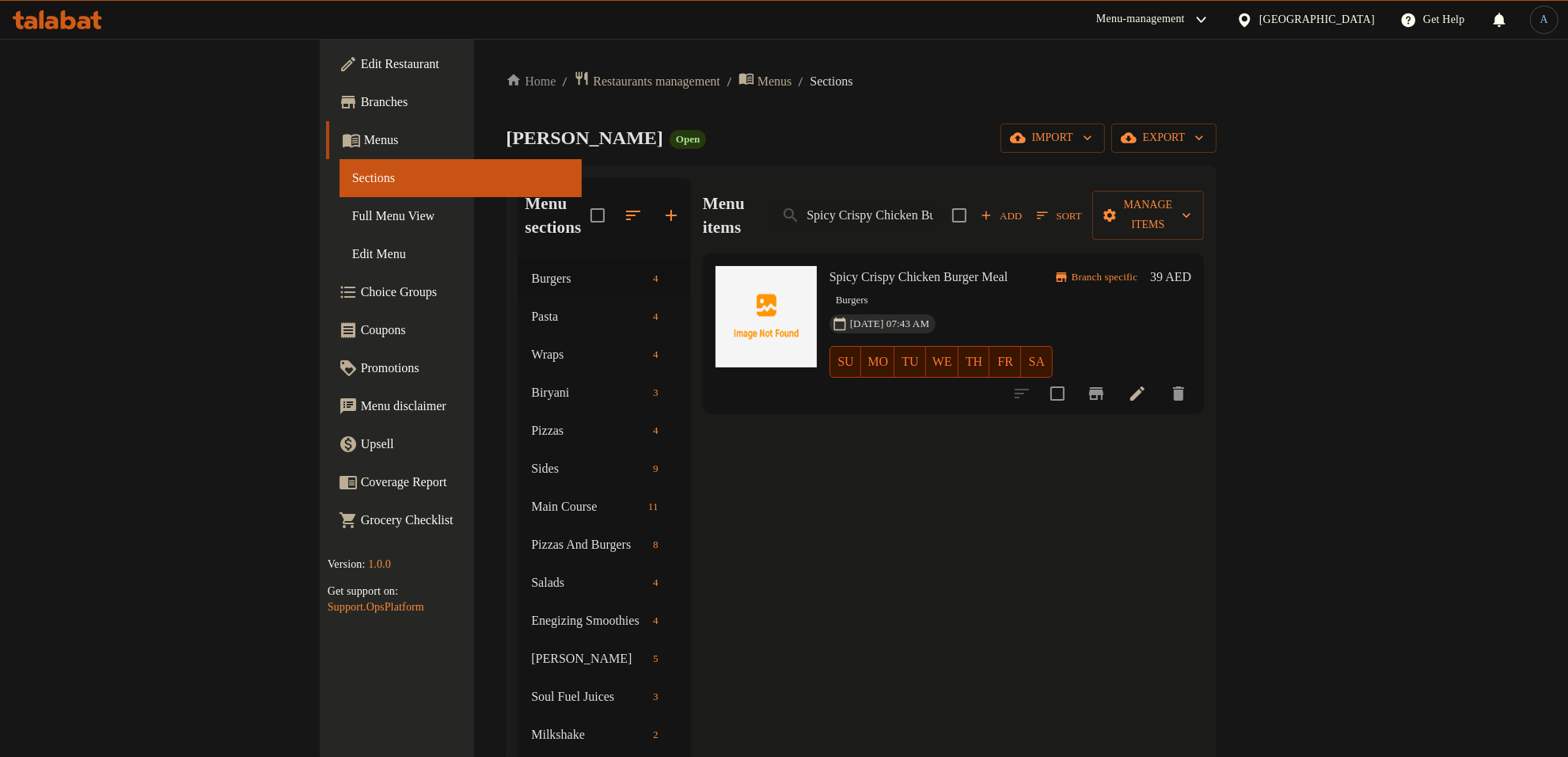
drag, startPoint x: 939, startPoint y: 203, endPoint x: 760, endPoint y: 203, distance: 179.0
click at [760, 203] on div "Menu items Spicy Crispy Chicken Burger Add Sort Manage items" at bounding box center [954, 216] width 501 height 75
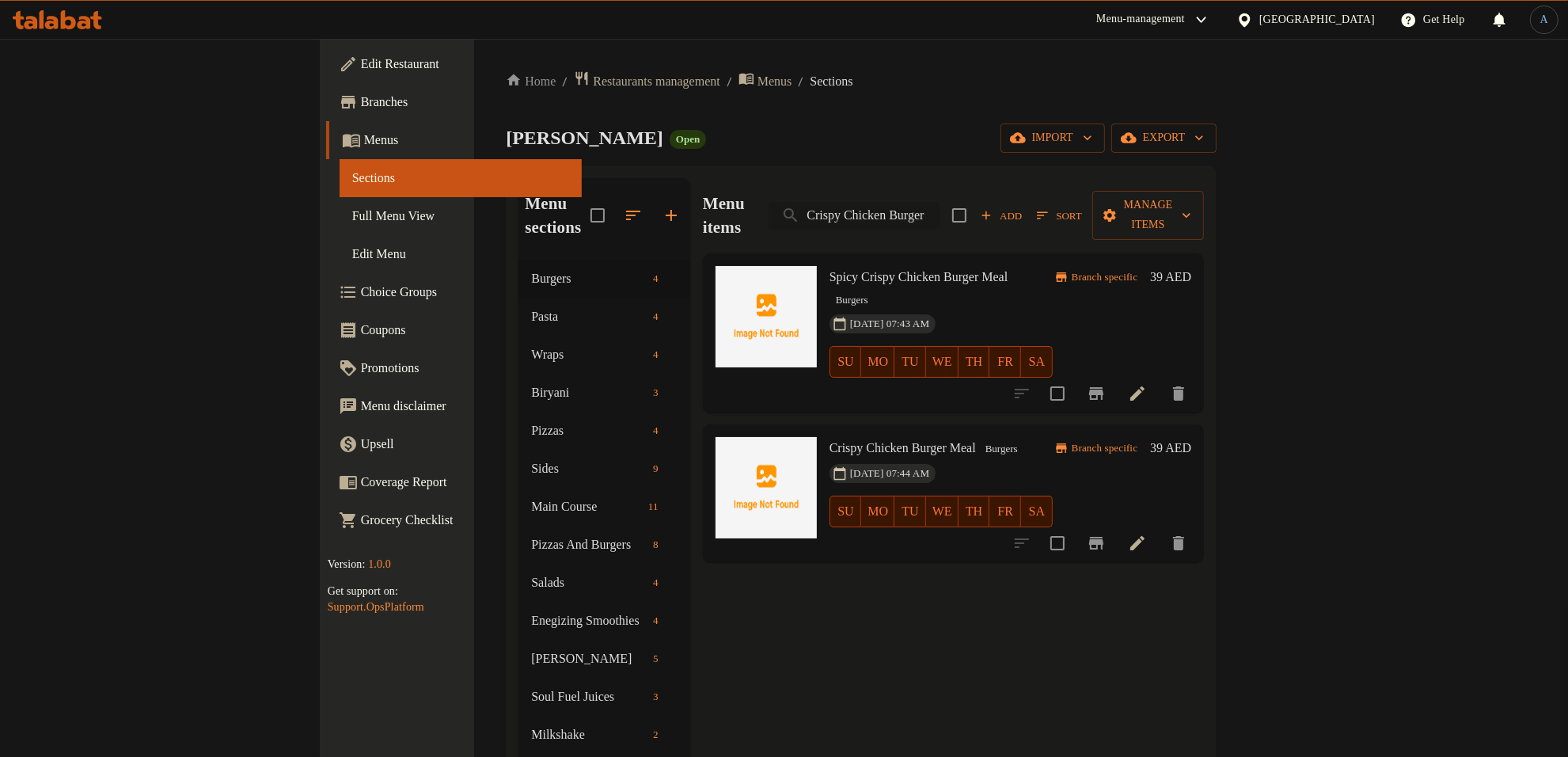
drag, startPoint x: 950, startPoint y: 206, endPoint x: 875, endPoint y: 203, distance: 75.1
click at [875, 203] on input "Crispy Chicken Burger" at bounding box center [854, 216] width 171 height 27
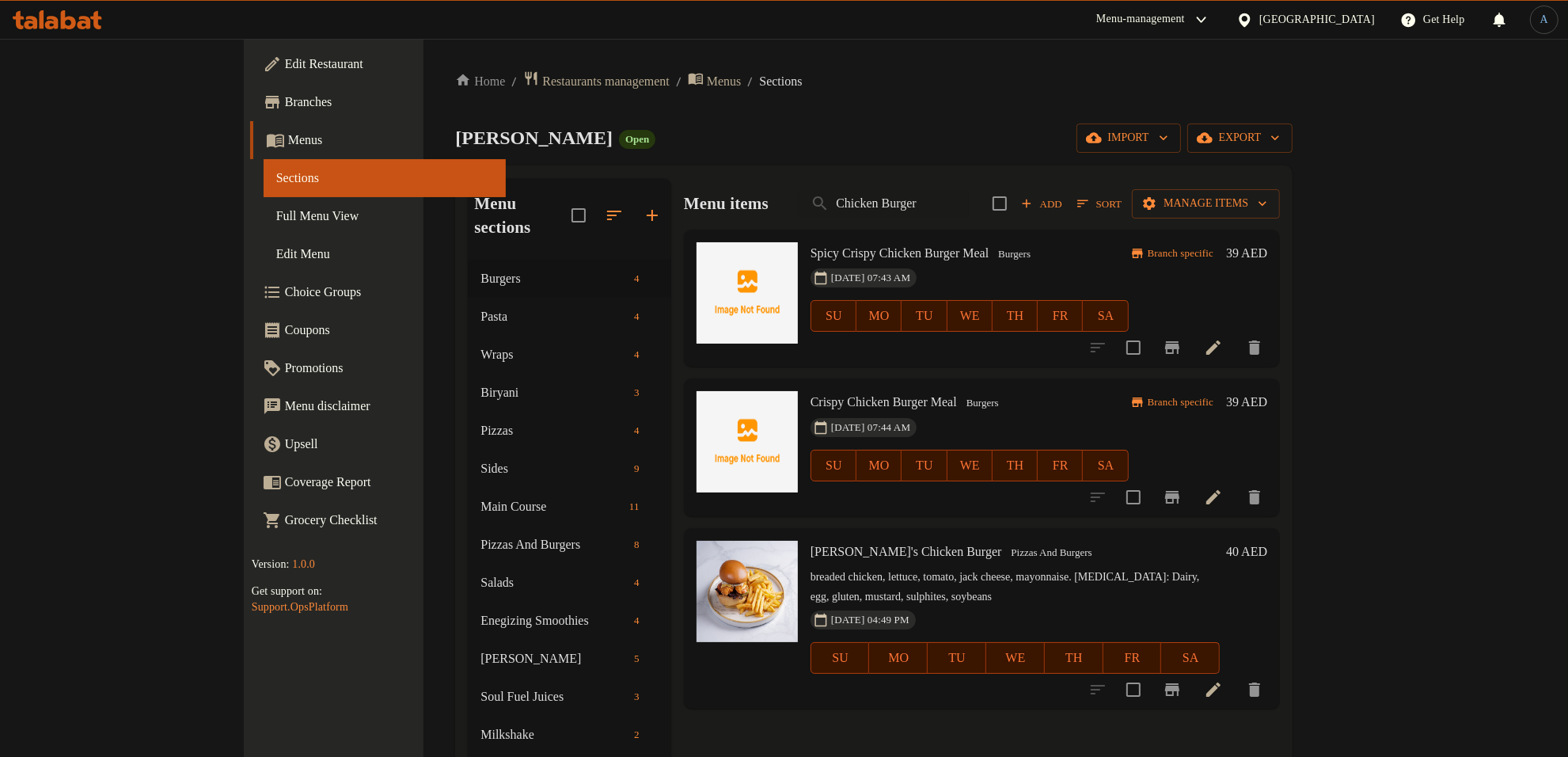
type input "Chicken Burger"
click at [946, 206] on input "Chicken Burger" at bounding box center [883, 204] width 171 height 27
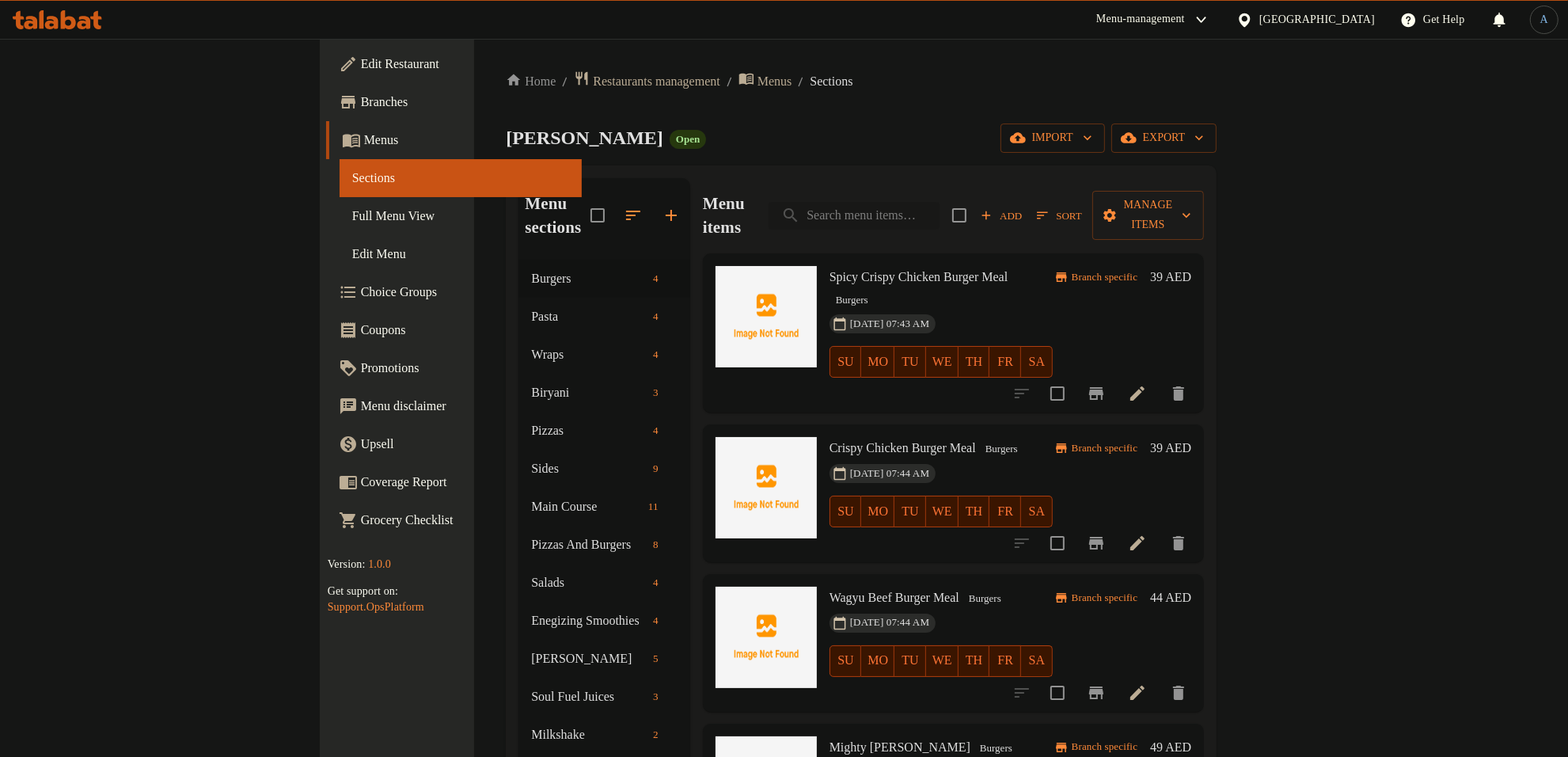
paste input "Wagyu"
type input "Wagyu"
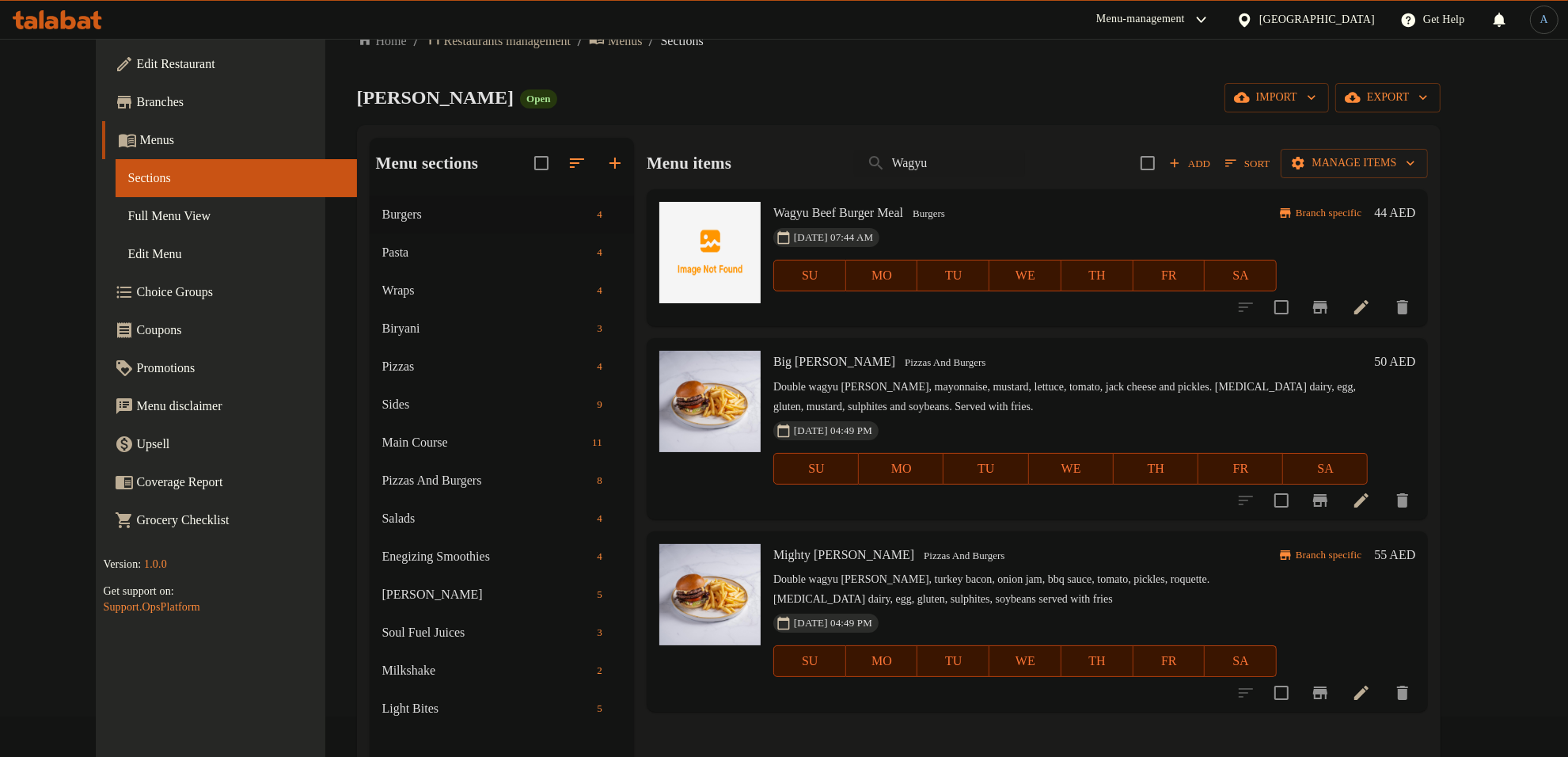
scroll to position [25, 0]
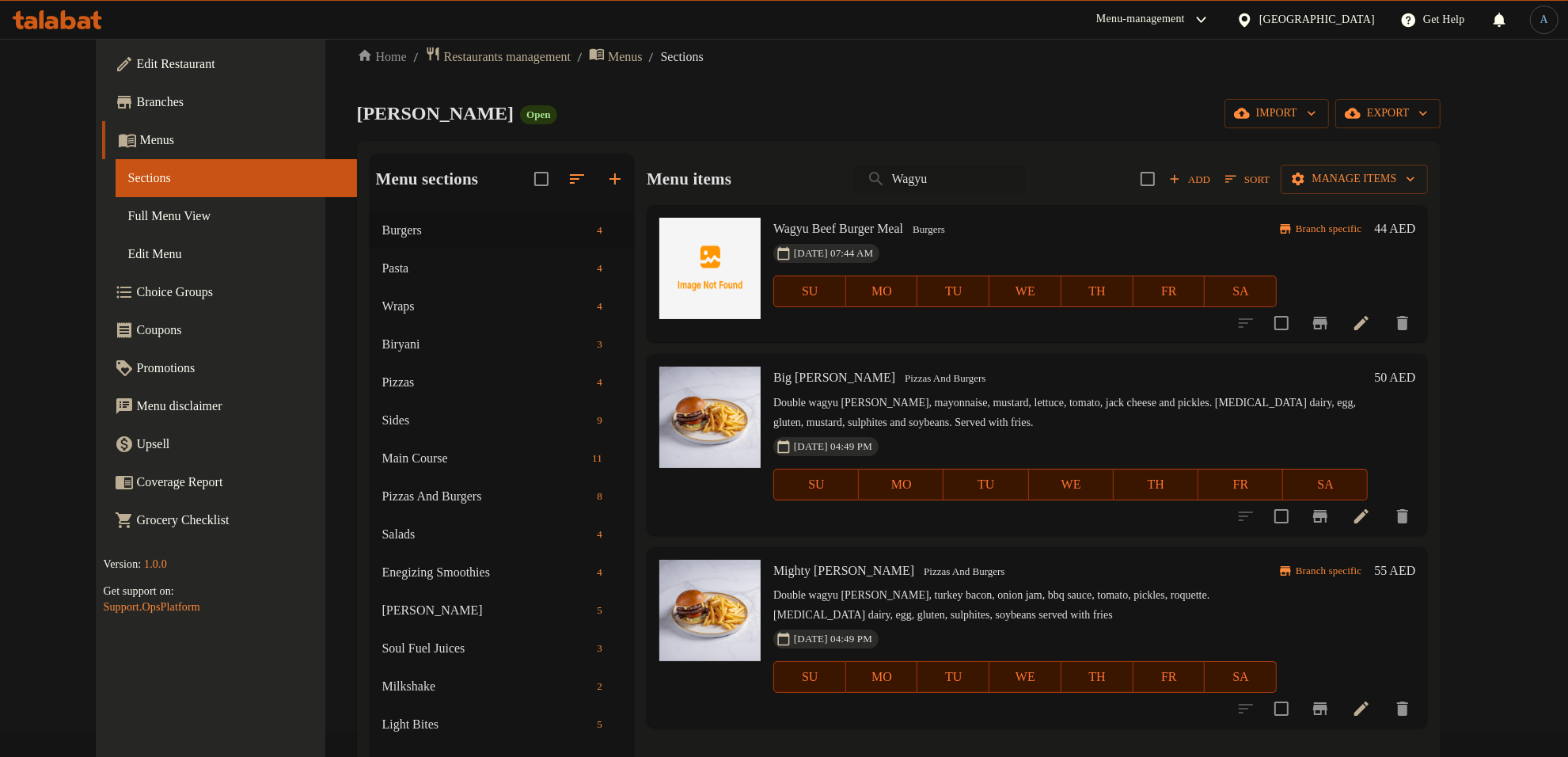
click at [976, 172] on input "Wagyu" at bounding box center [940, 179] width 171 height 27
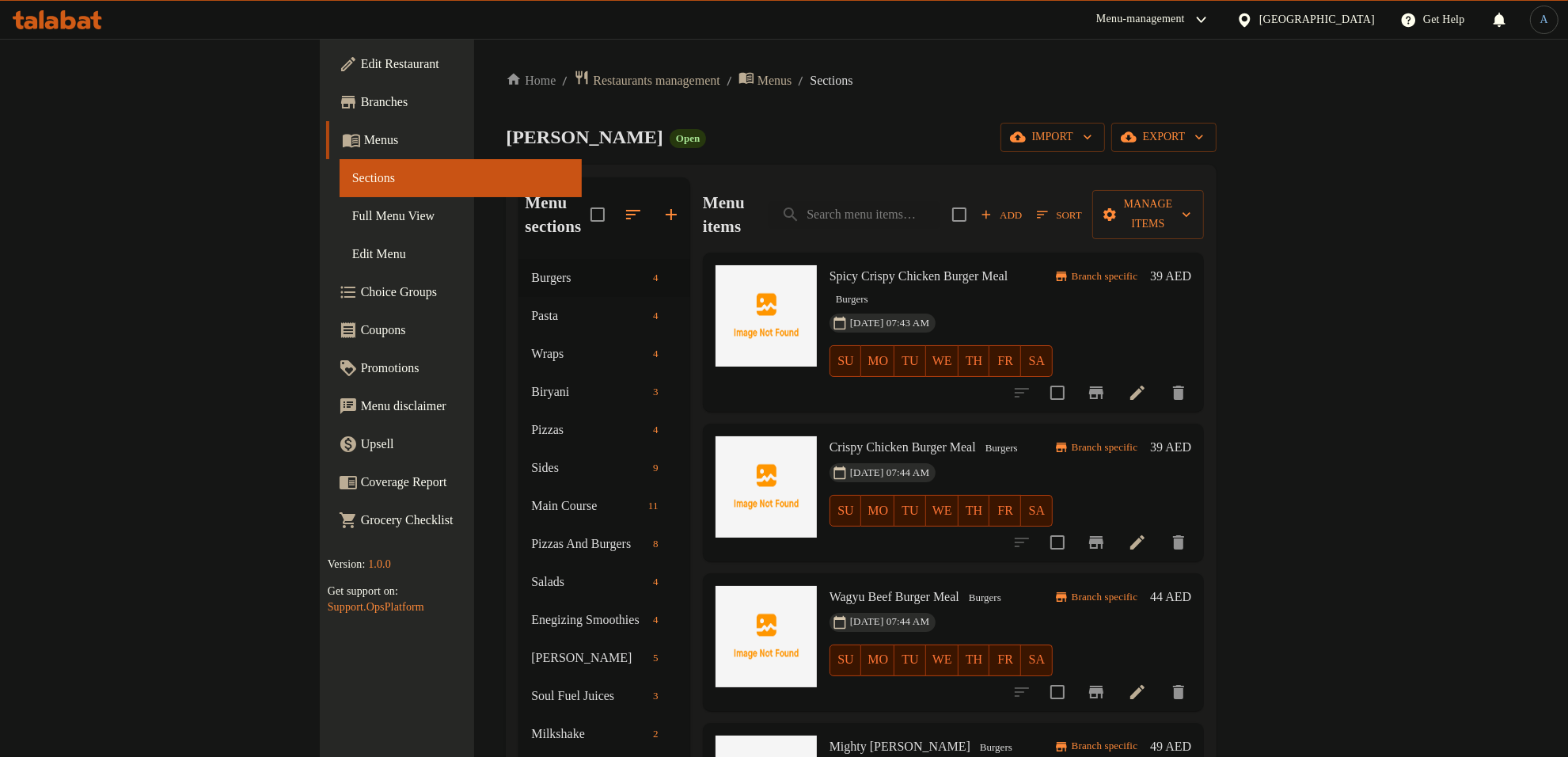
scroll to position [0, 0]
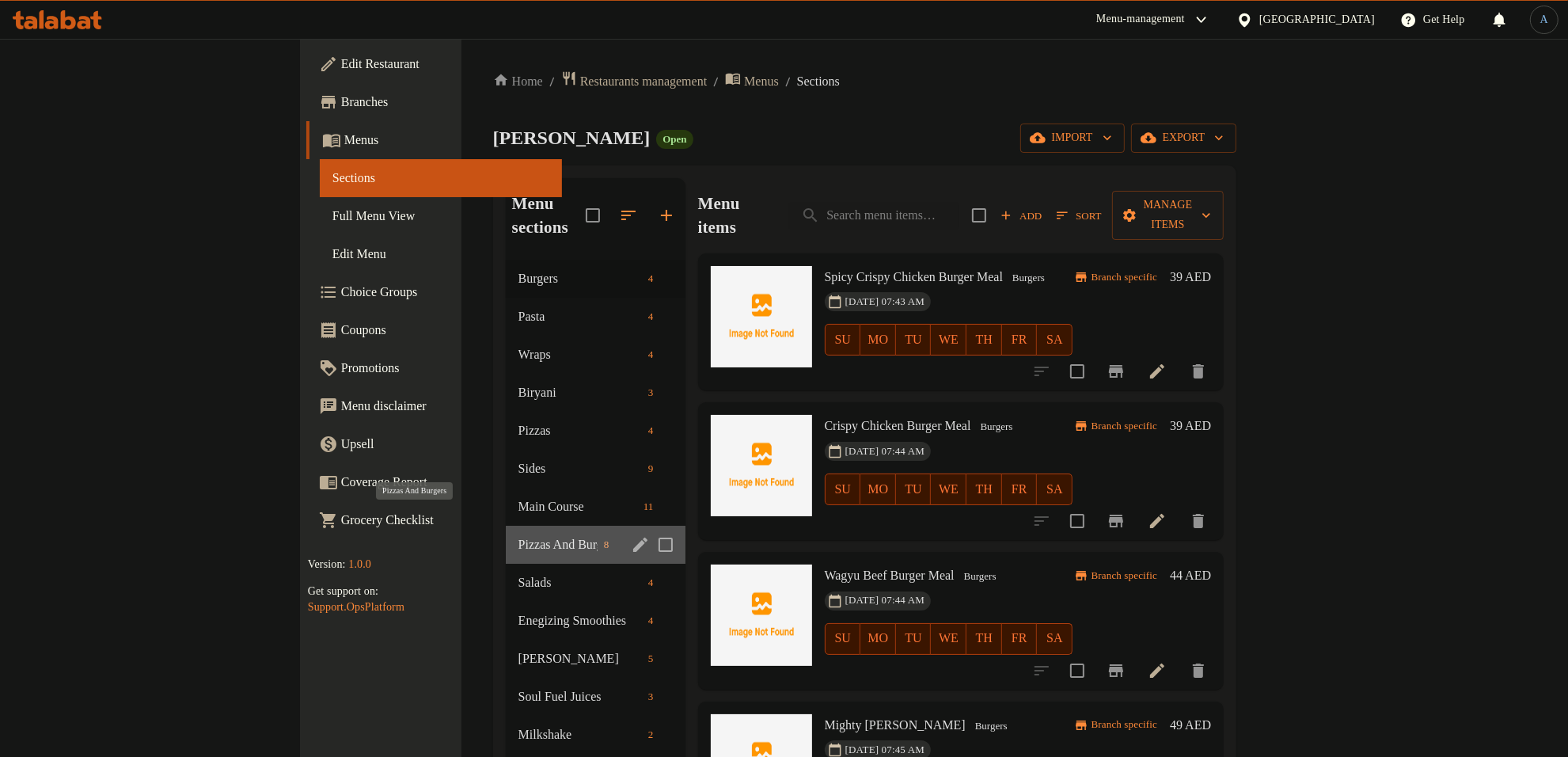
click at [519, 535] on span "Pizzas And Burgers" at bounding box center [558, 545] width 80 height 19
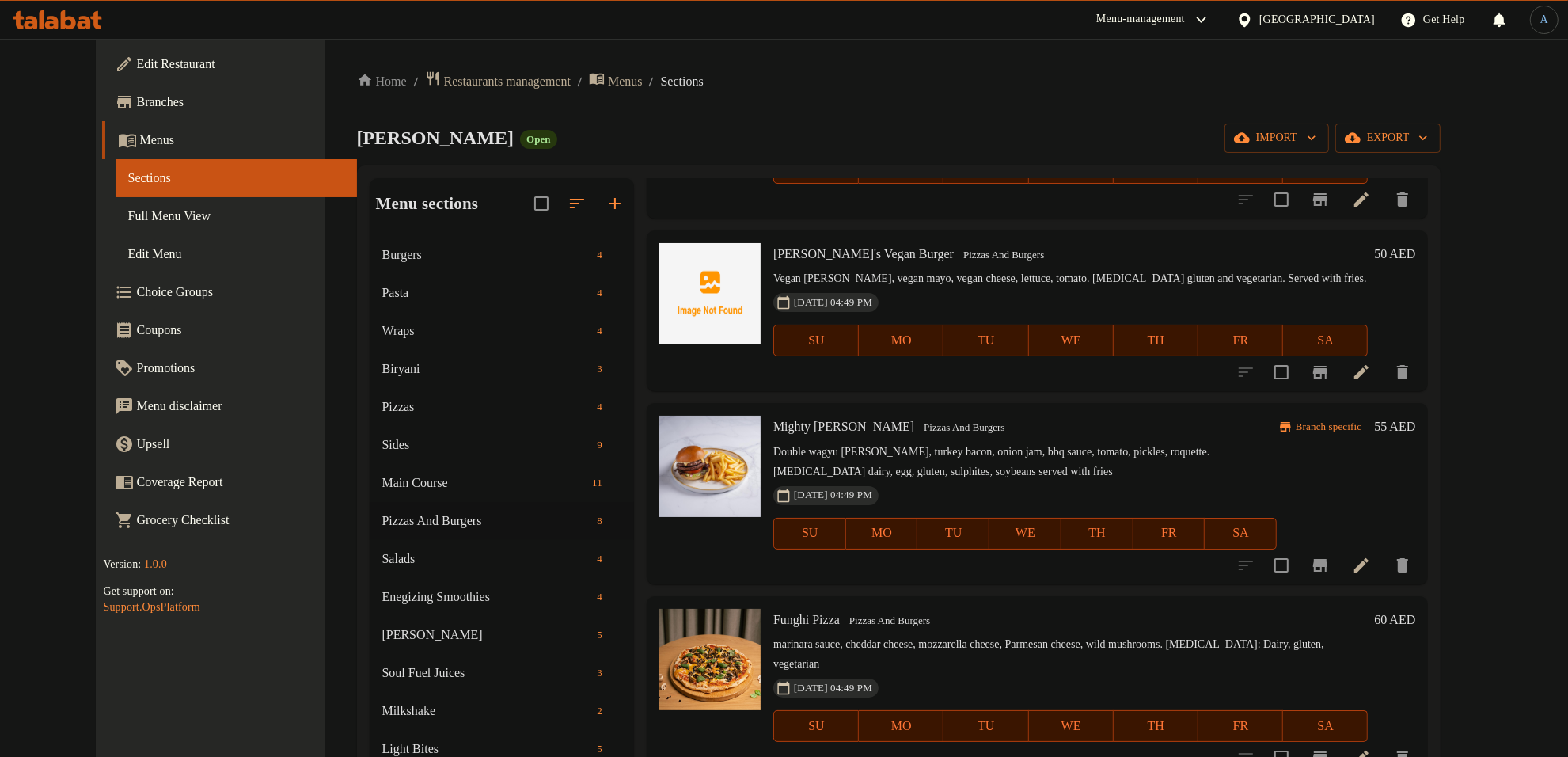
scroll to position [396, 0]
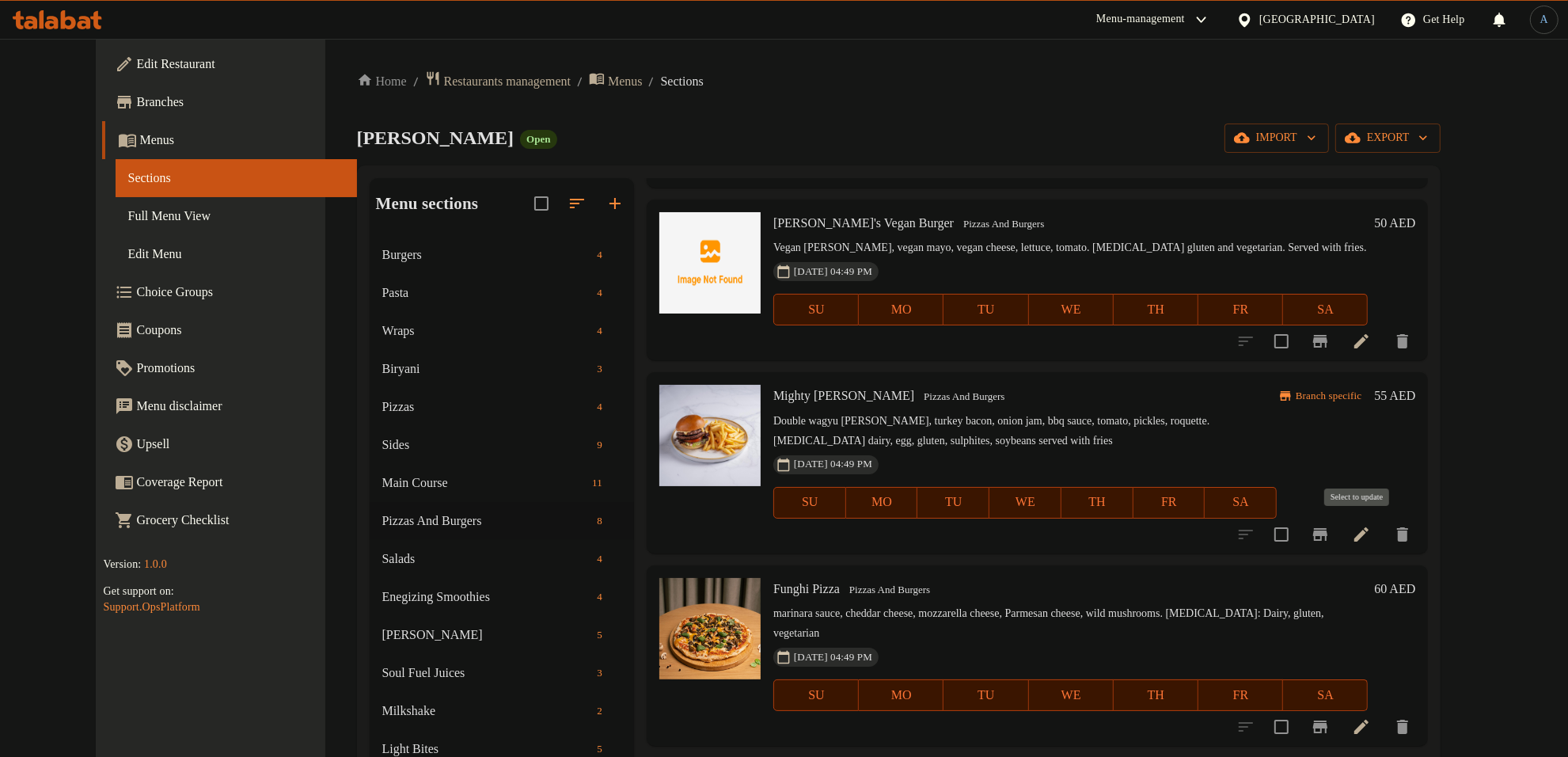
click at [1298, 539] on input "checkbox" at bounding box center [1282, 535] width 33 height 33
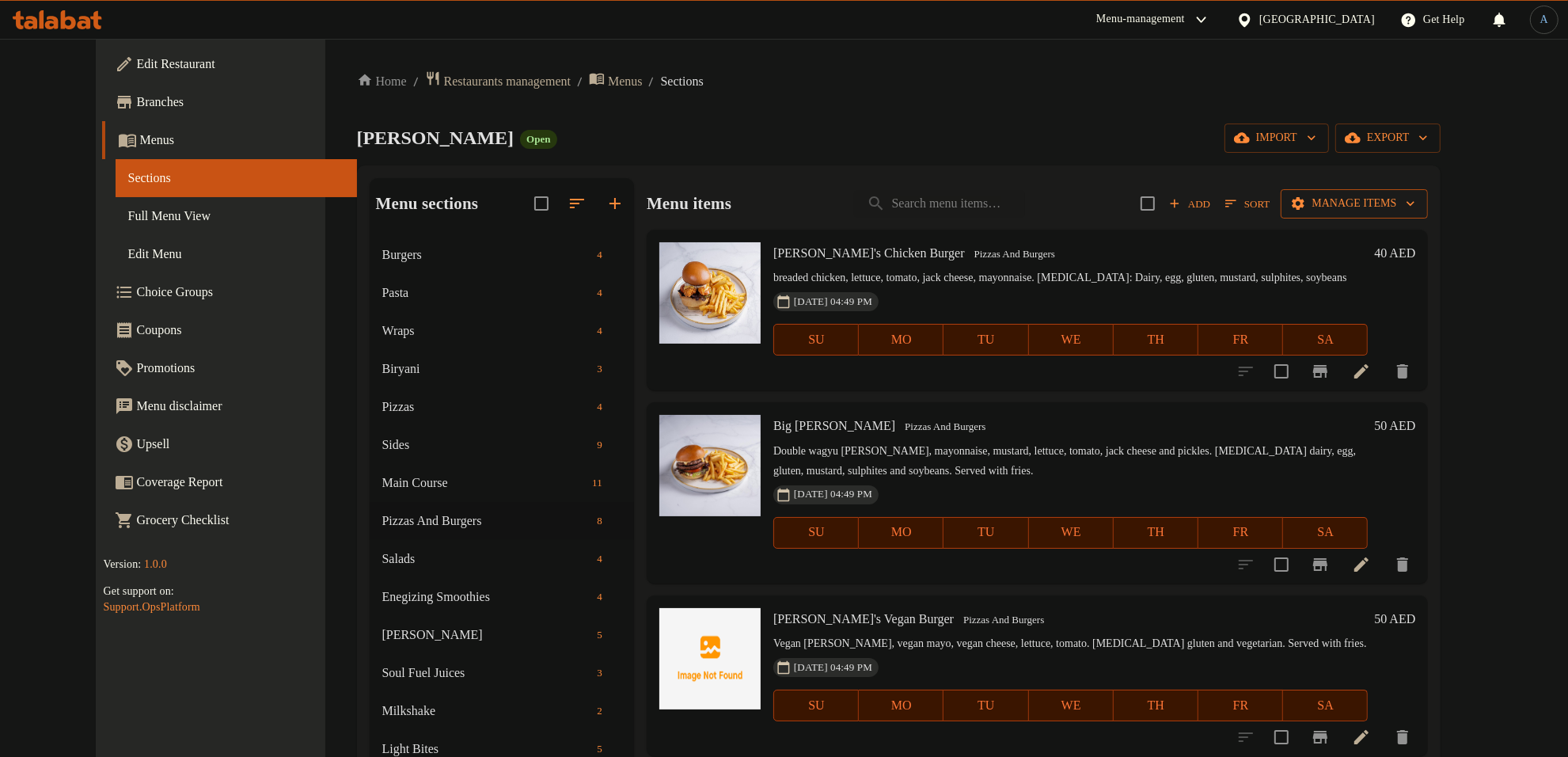
click at [1416, 212] on span "Manage items" at bounding box center [1355, 204] width 123 height 20
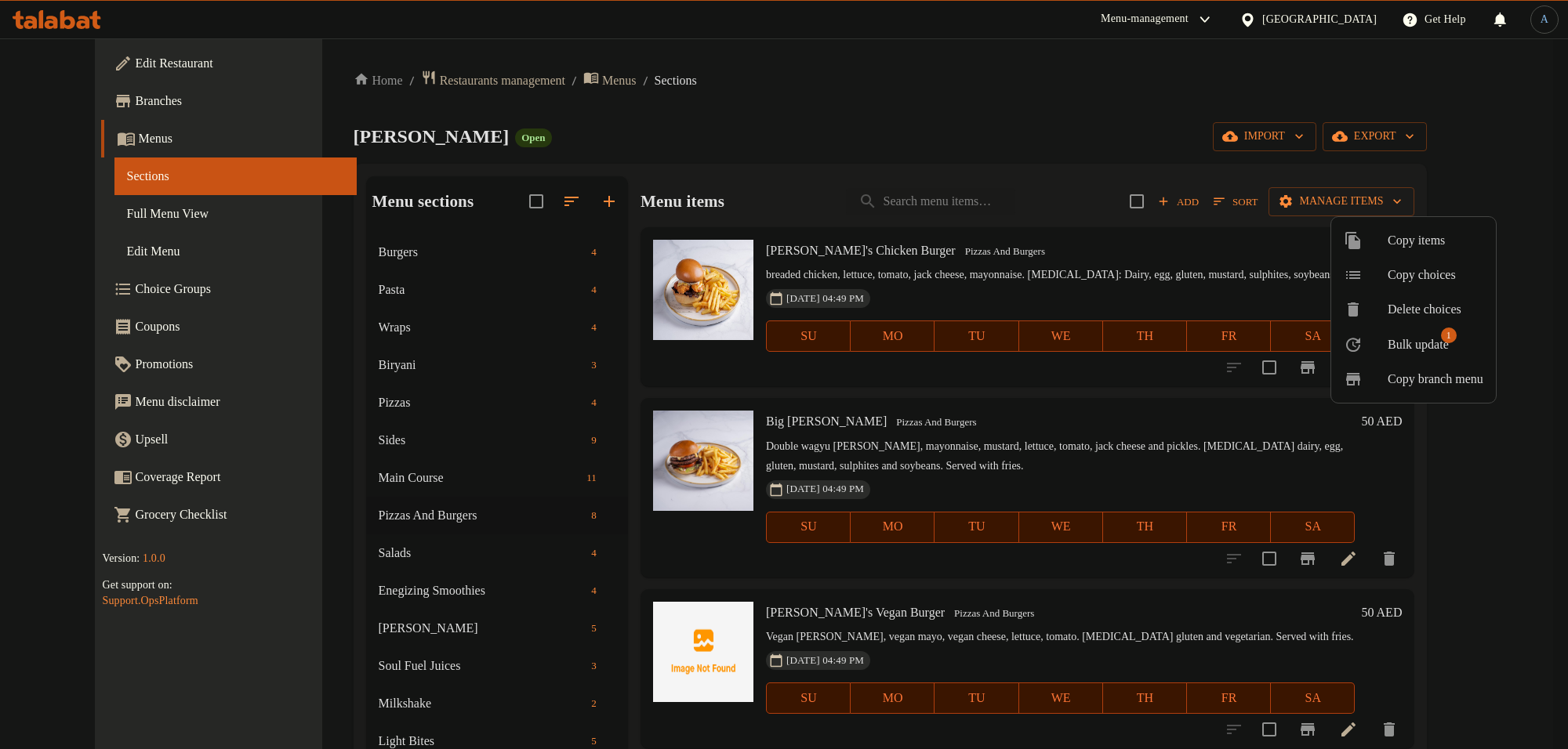
click at [1448, 346] on span "Bulk update" at bounding box center [1419, 344] width 62 height 19
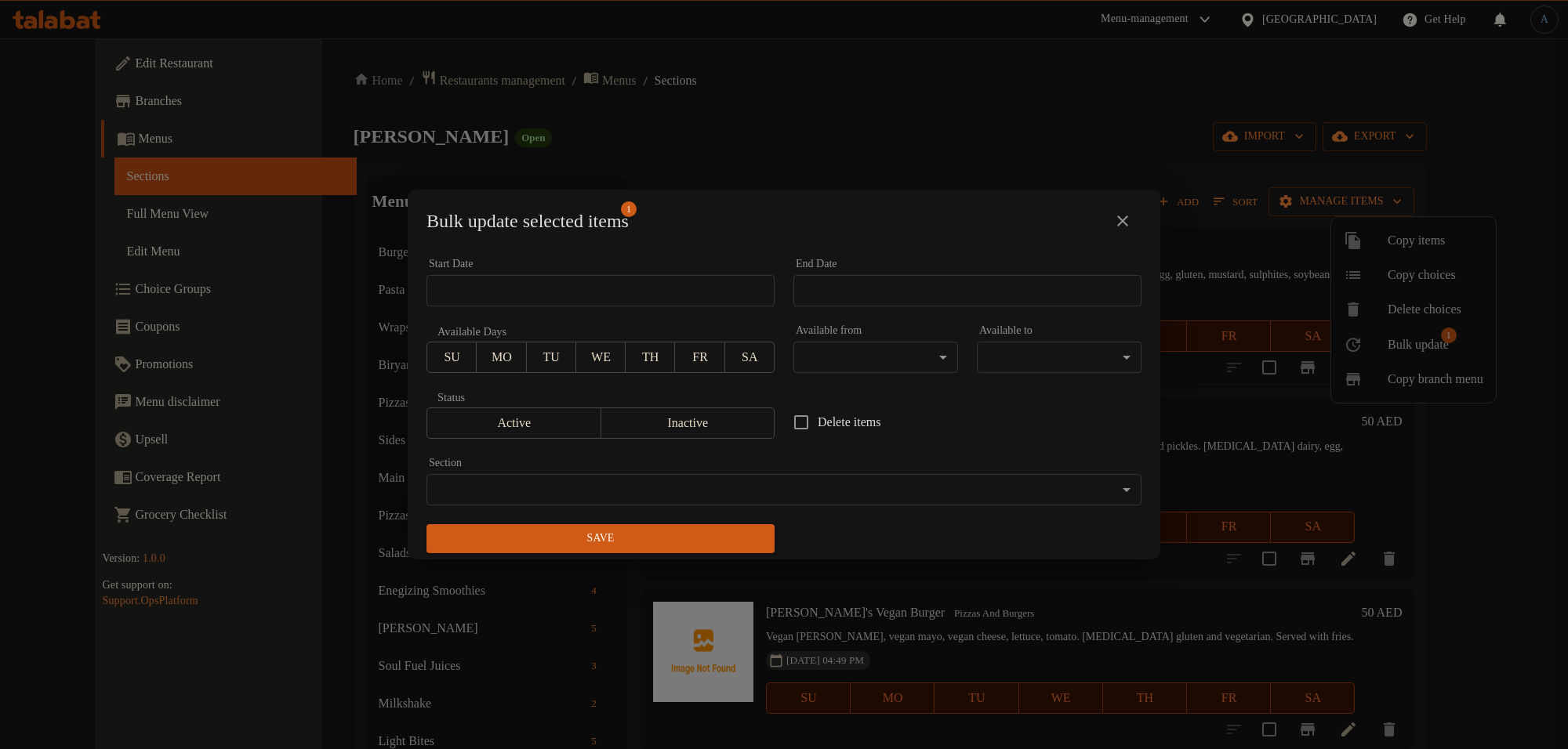
click at [756, 495] on body "​ Menu-management [GEOGRAPHIC_DATA] Get Help A Edit Restaurant Branches Menus S…" at bounding box center [784, 393] width 1568 height 711
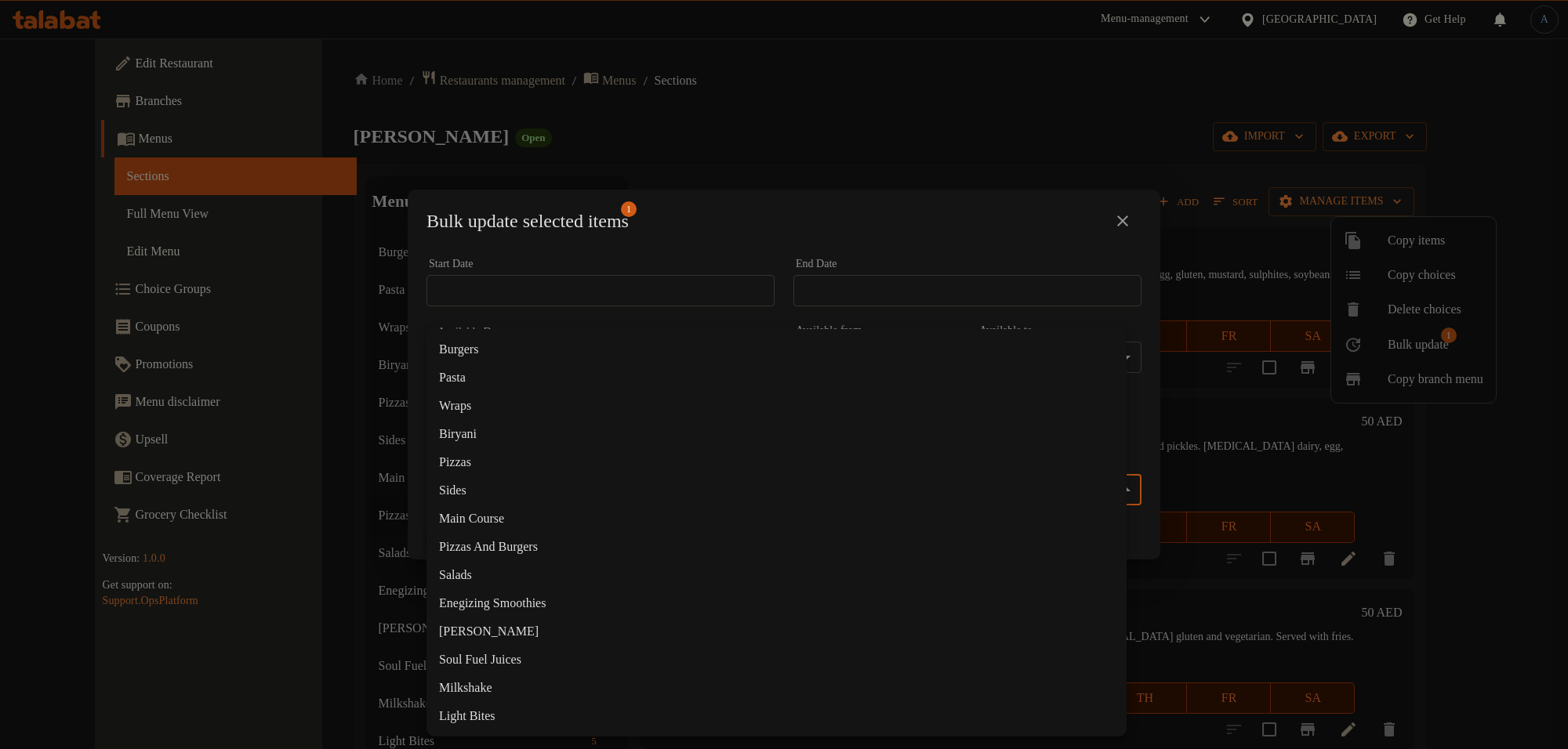
click at [484, 351] on li "Burgers" at bounding box center [776, 349] width 700 height 28
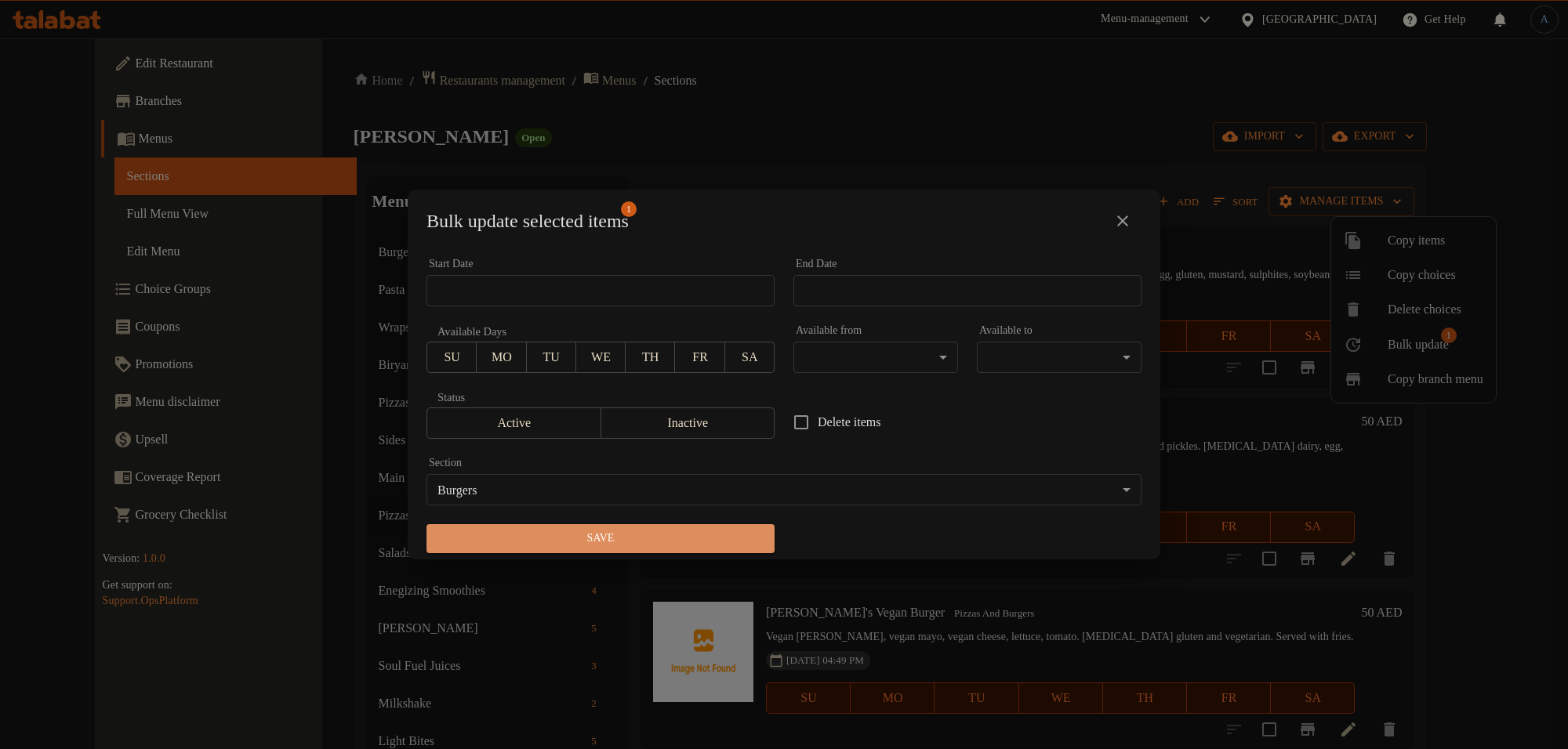
click at [749, 531] on span "Save" at bounding box center [601, 539] width 323 height 20
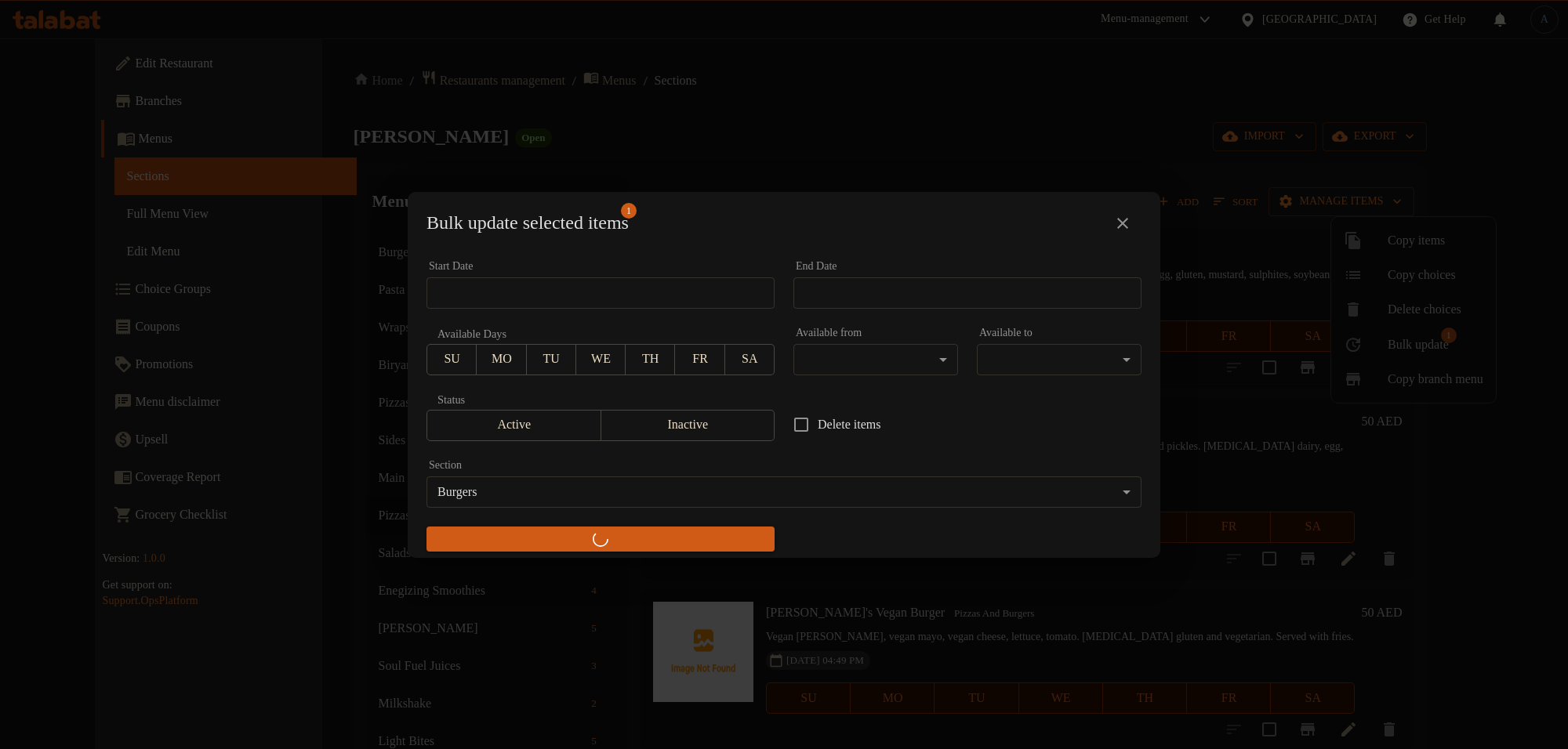
checkbox input "false"
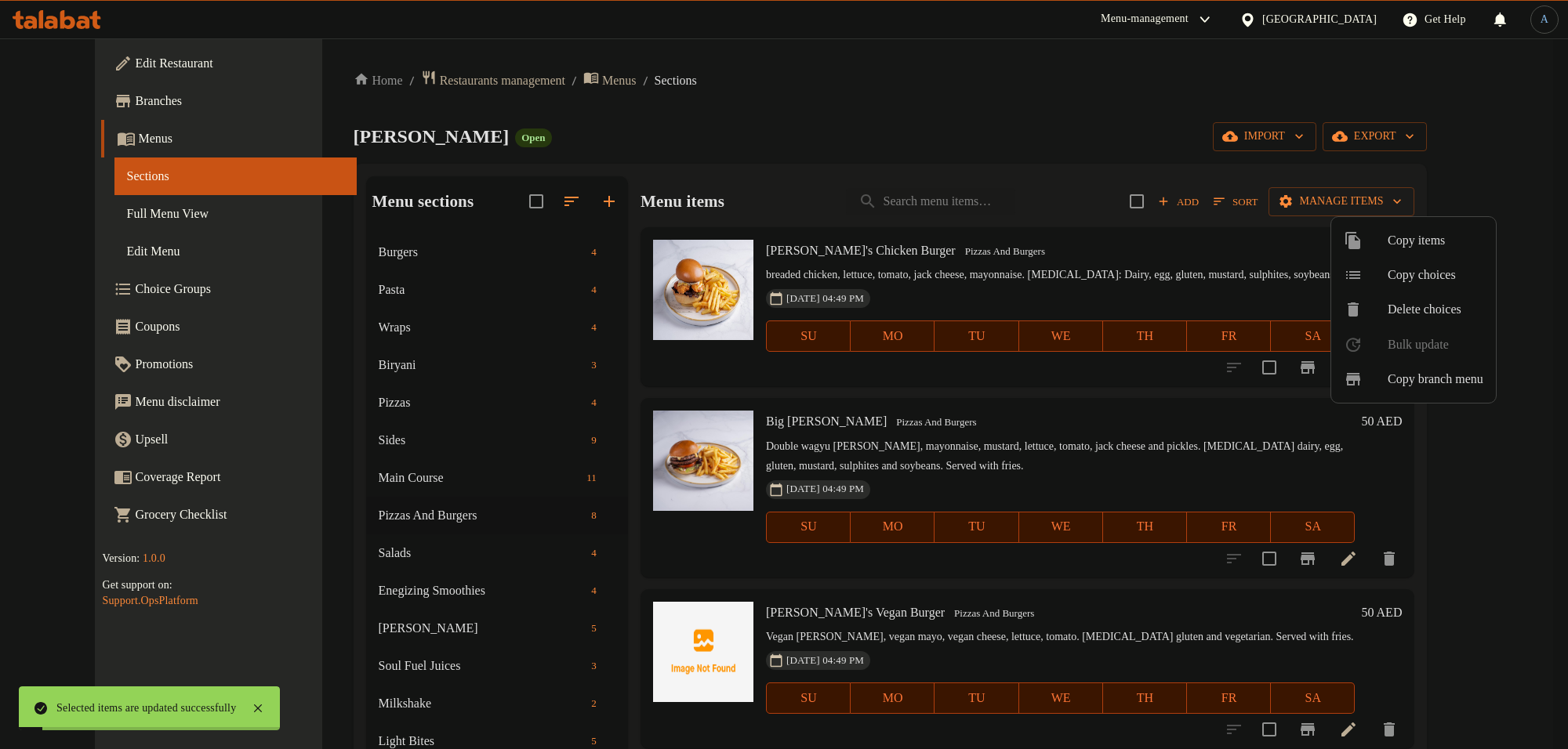
click at [370, 260] on div at bounding box center [784, 374] width 1568 height 749
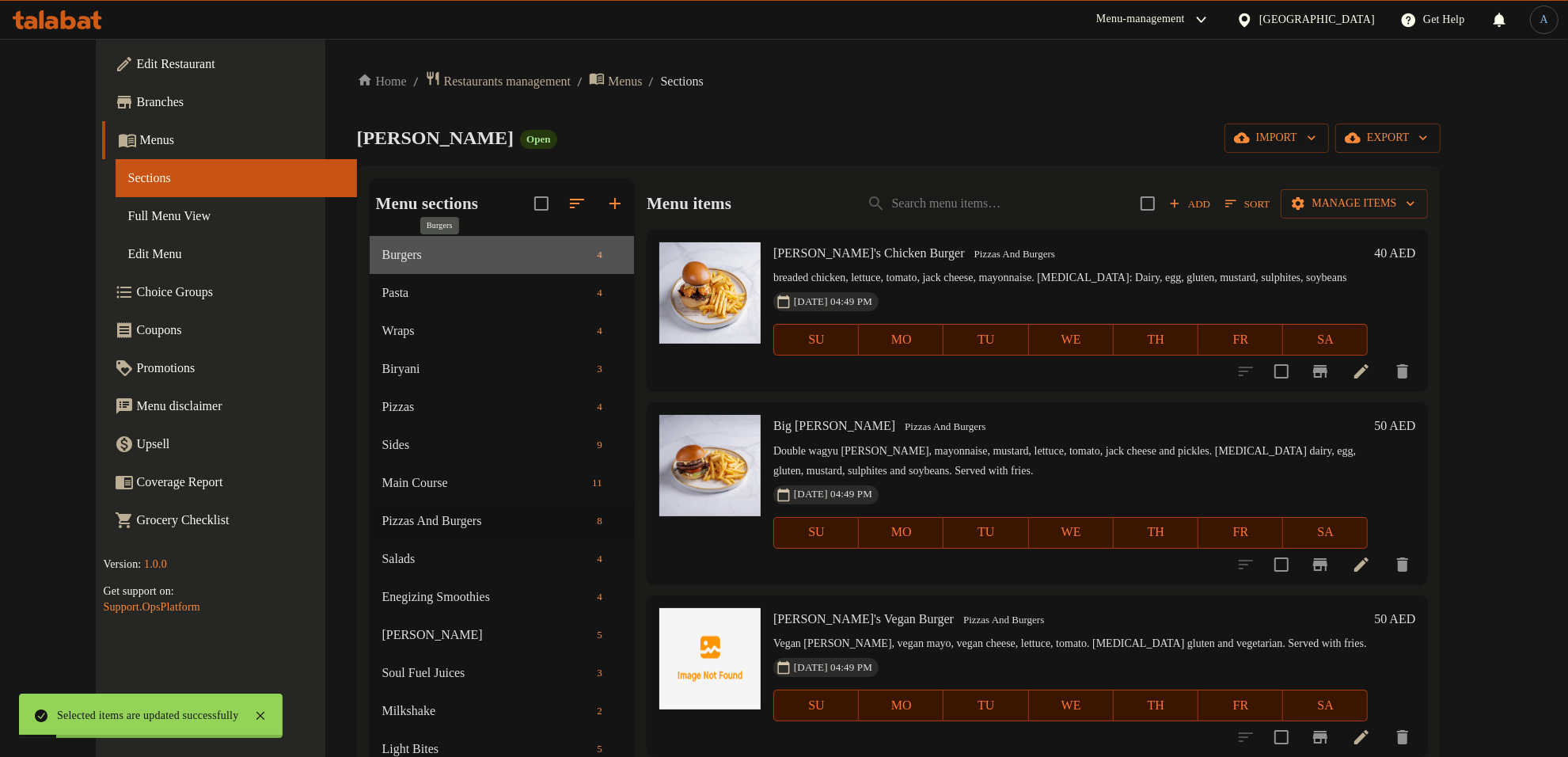
click at [382, 257] on span "Burgers" at bounding box center [487, 254] width 209 height 19
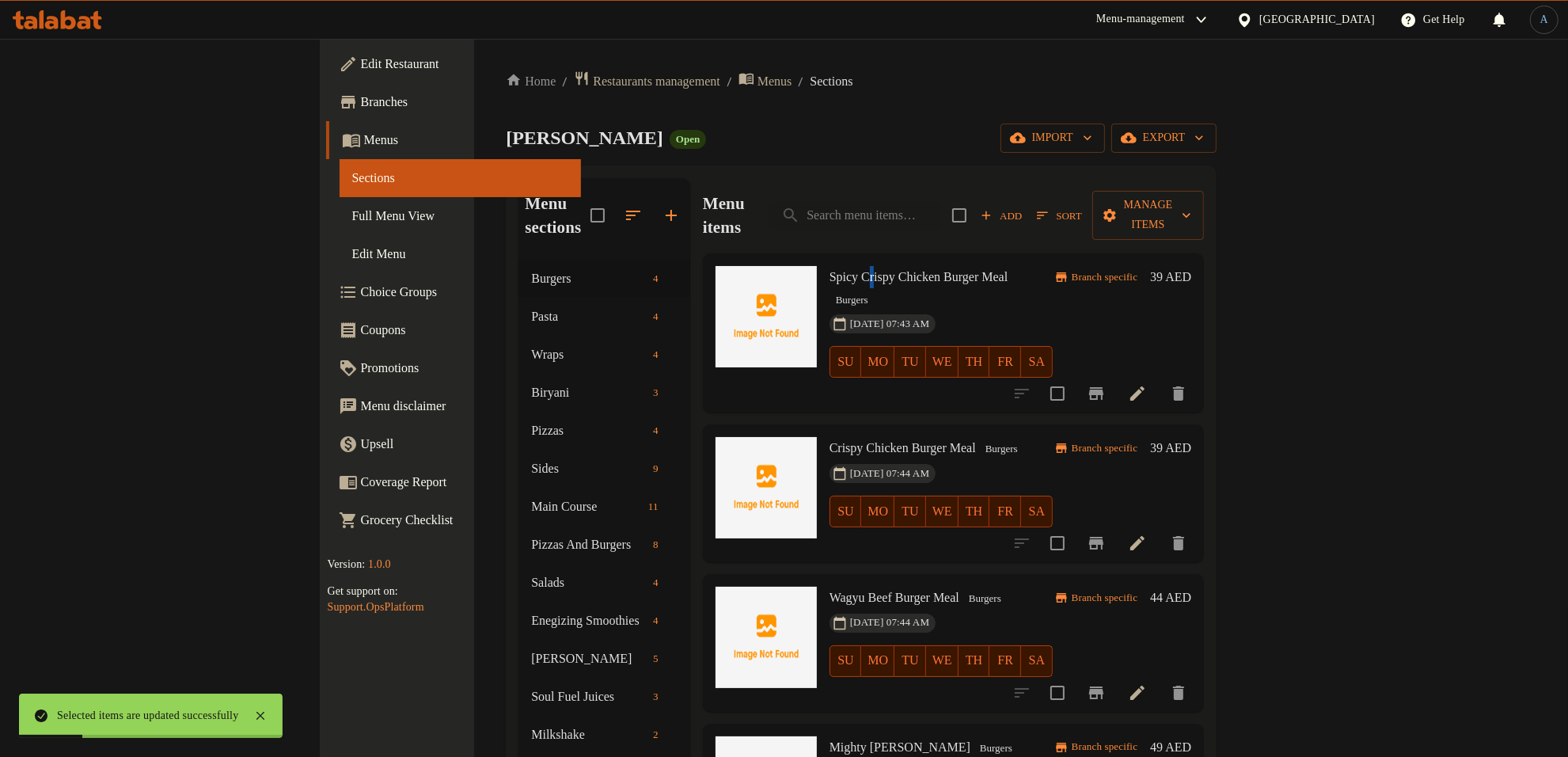
click at [830, 270] on span "Spicy Crispy Chicken Burger Meal" at bounding box center [918, 276] width 178 height 14
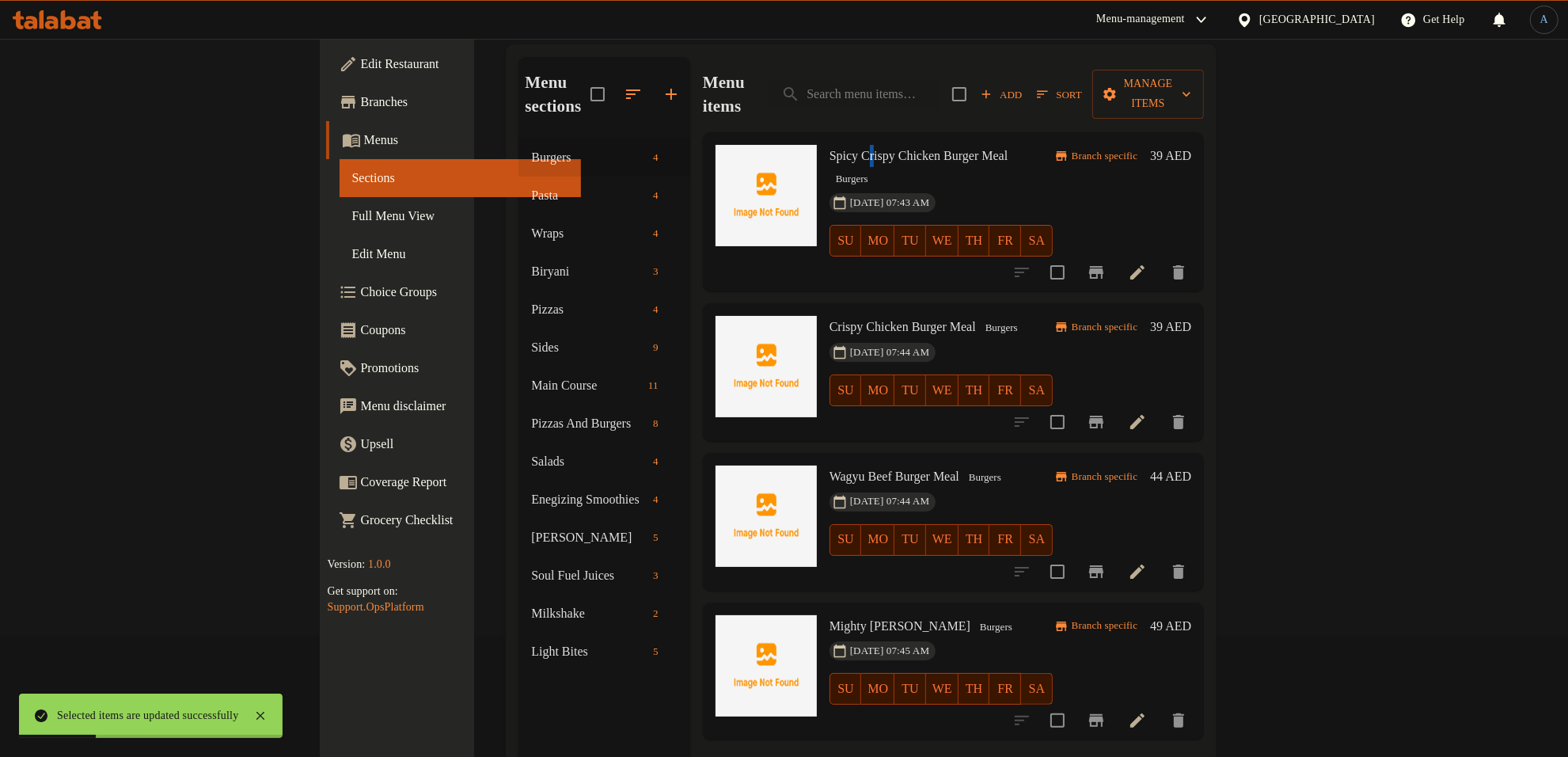
scroll to position [222, 0]
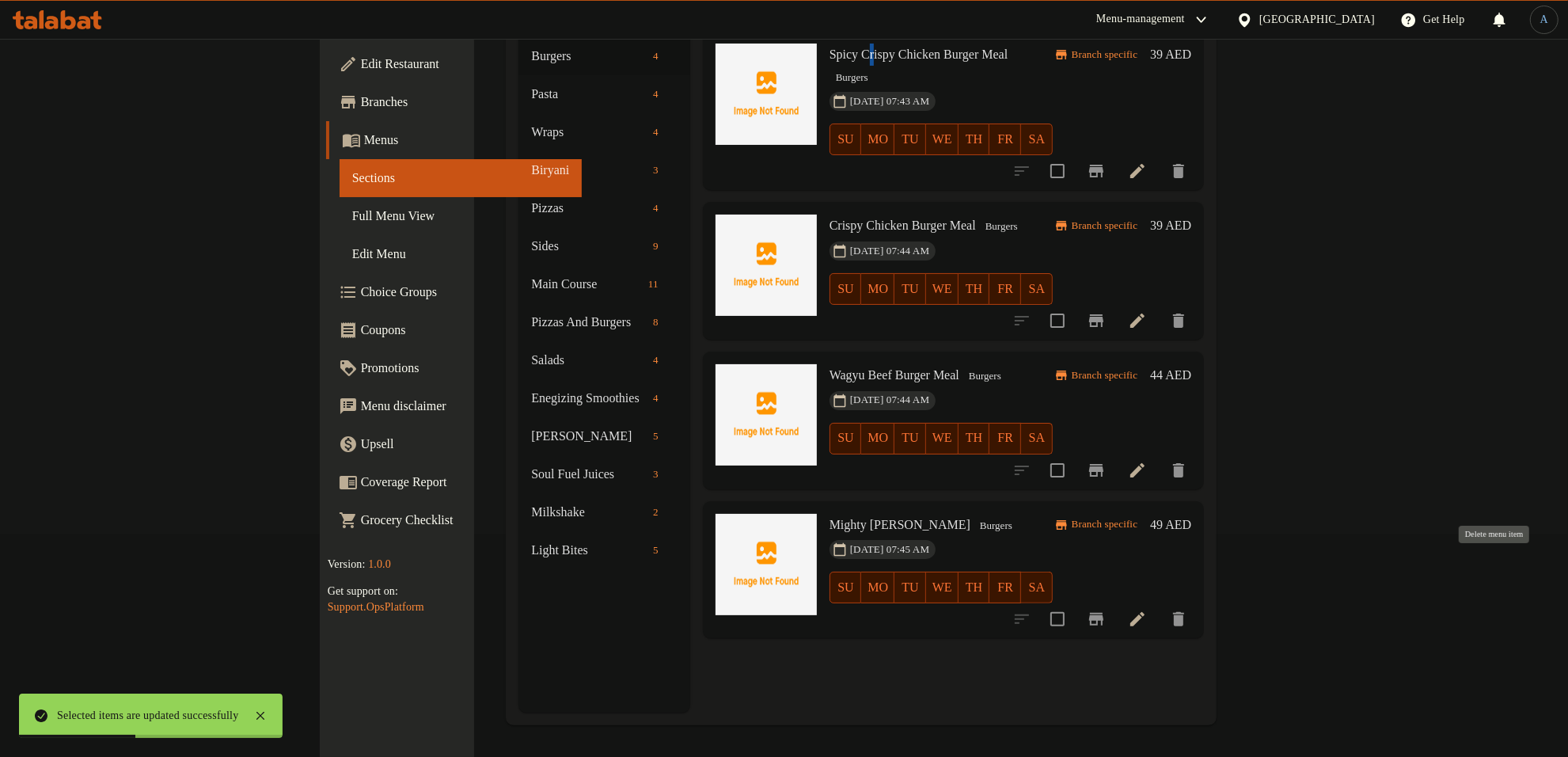
click at [1185, 612] on icon "delete" at bounding box center [1179, 620] width 11 height 15
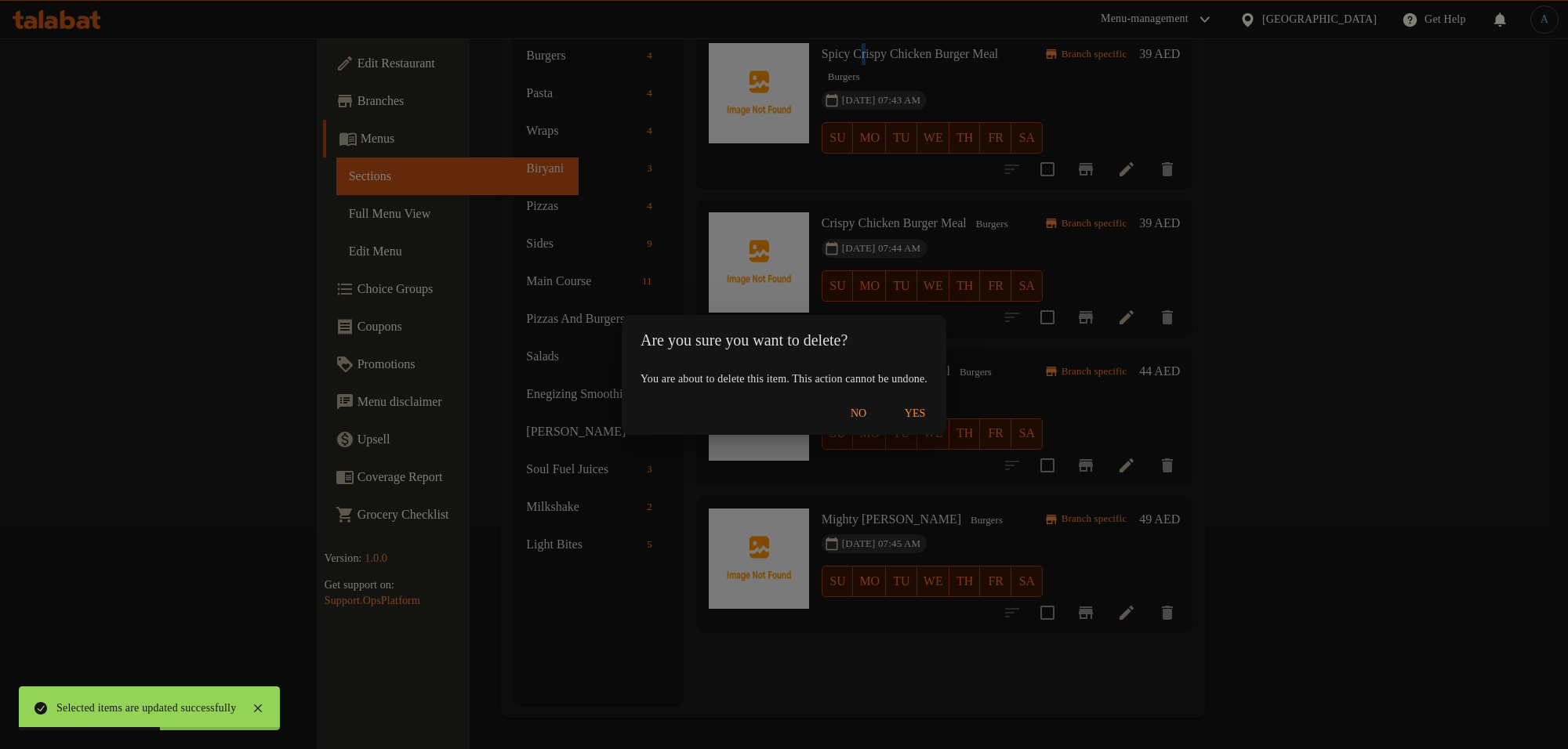
click at [934, 417] on span "Yes" at bounding box center [915, 415] width 38 height 20
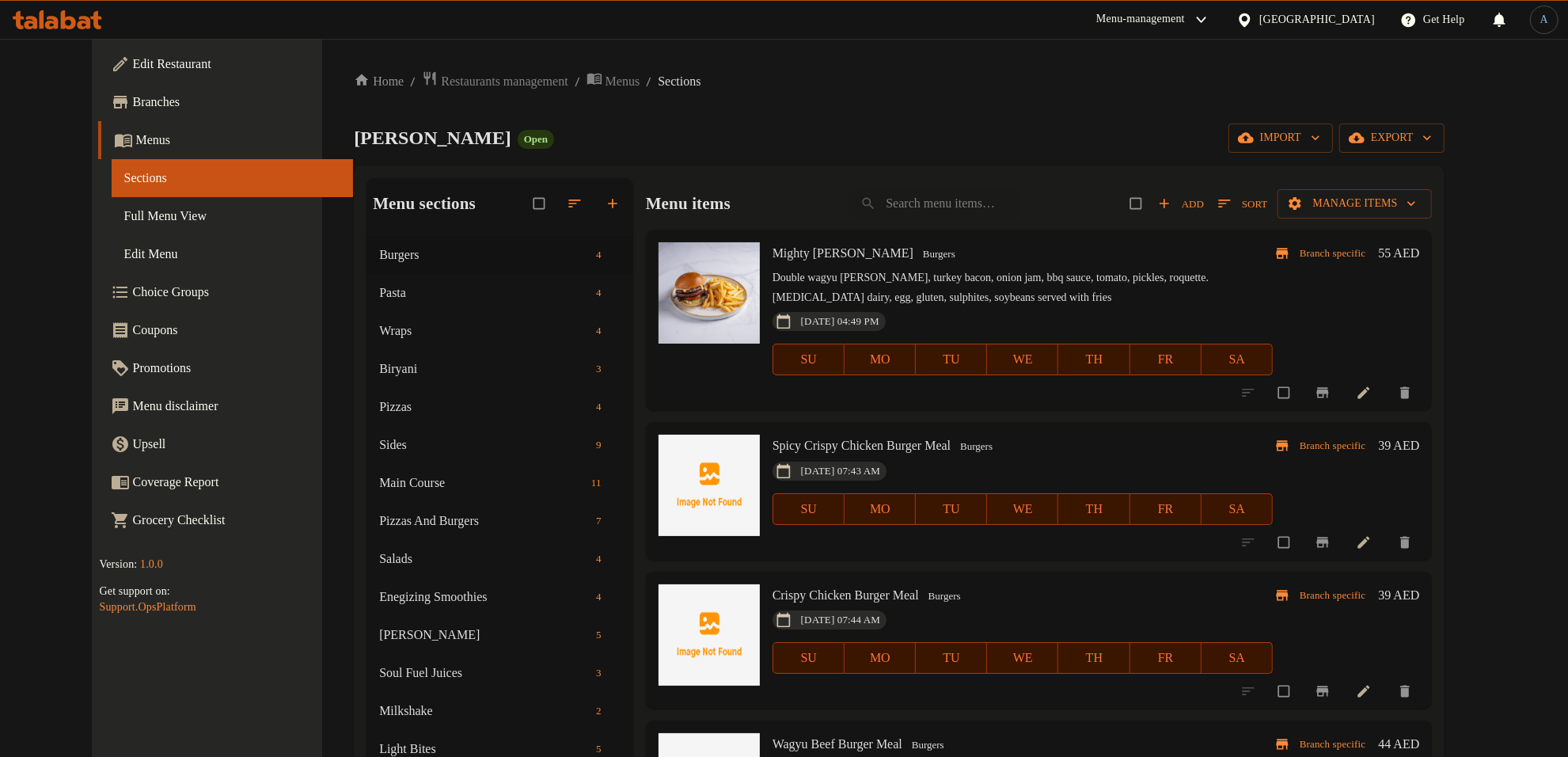
click at [1268, 195] on span "Sort" at bounding box center [1243, 204] width 49 height 18
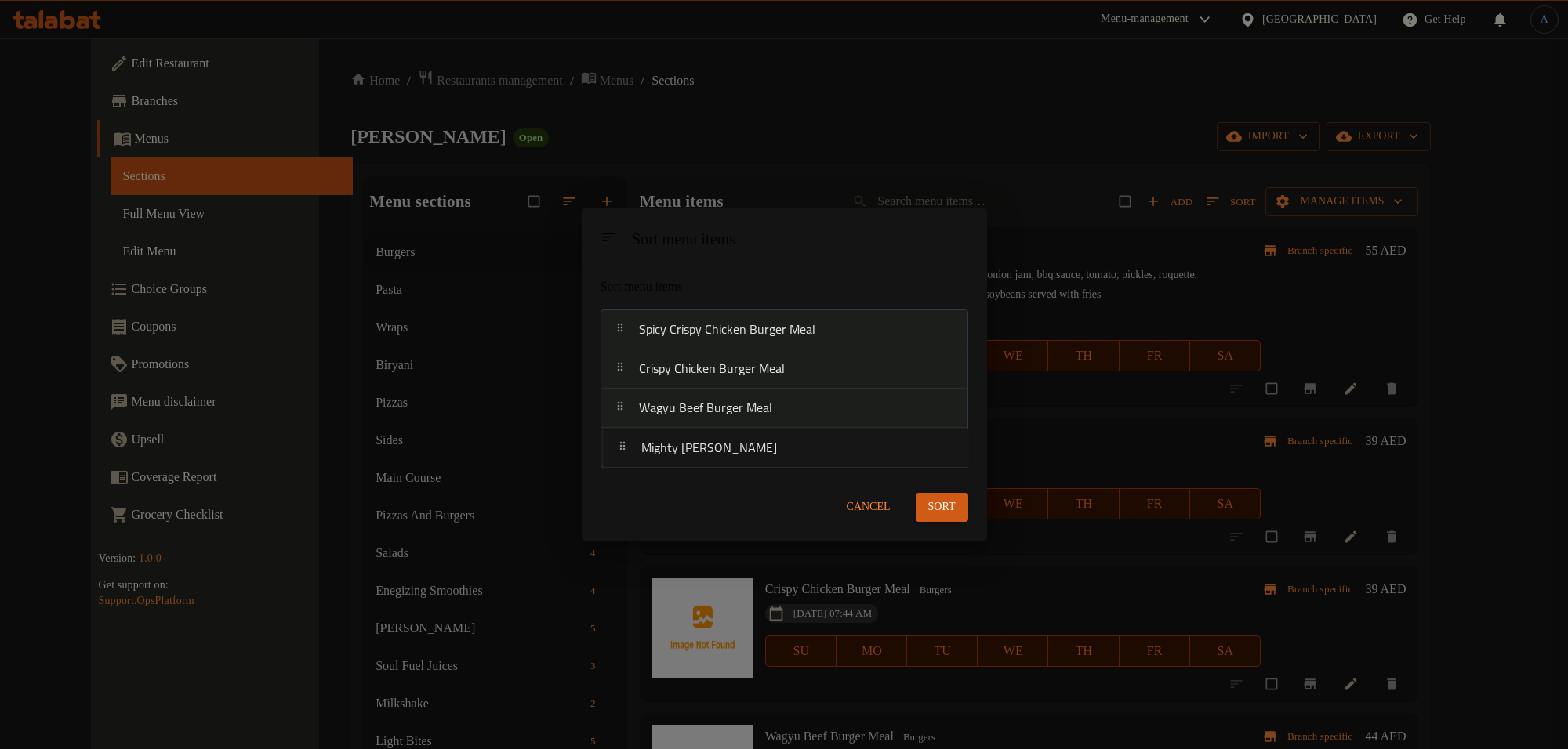
drag, startPoint x: 753, startPoint y: 341, endPoint x: 755, endPoint y: 464, distance: 123.0
click at [755, 464] on nav "Mighty [PERSON_NAME] Spicy Crispy Chicken Burger Meal Crispy Chicken Burger Mea…" at bounding box center [784, 389] width 368 height 158
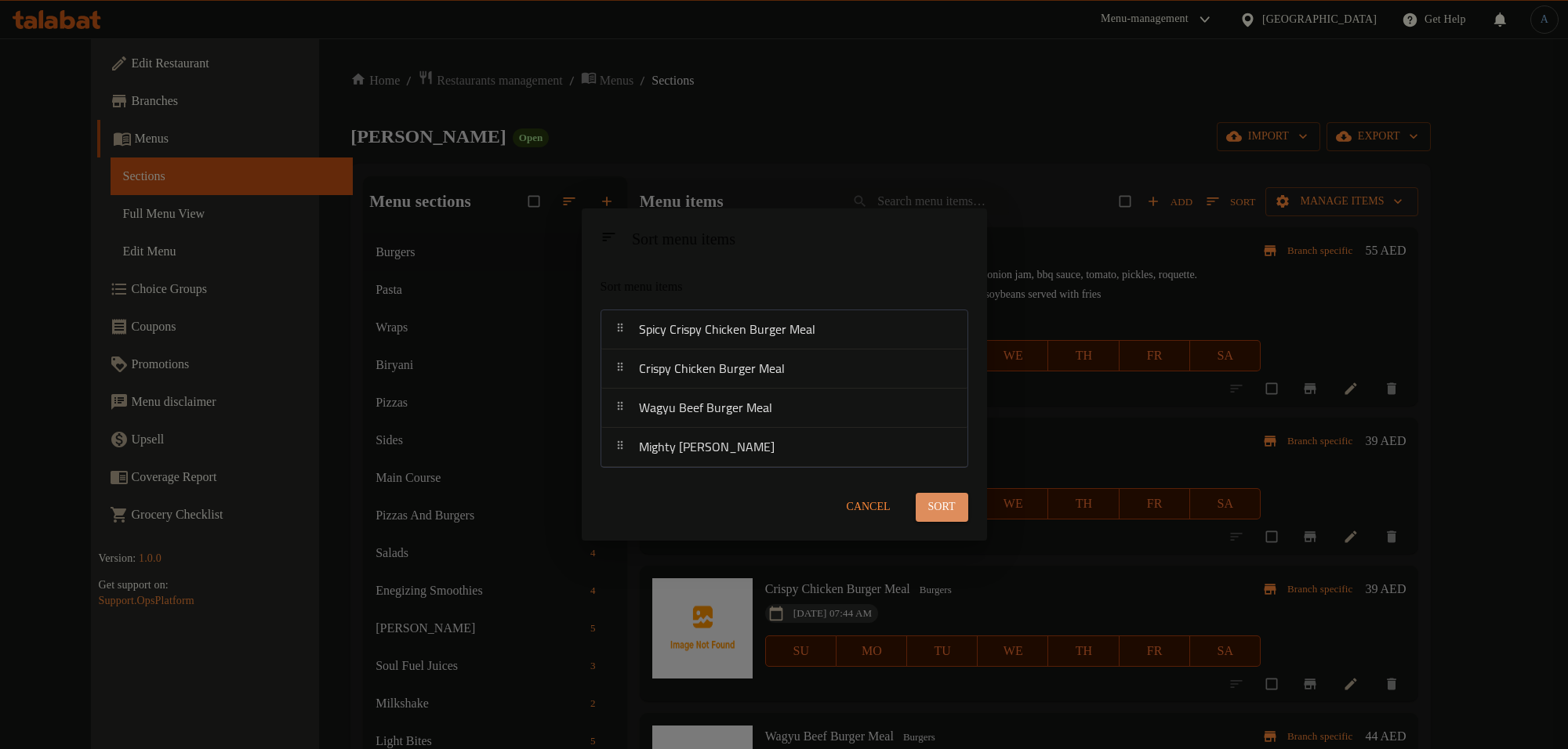
click at [935, 502] on span "Sort" at bounding box center [942, 508] width 27 height 20
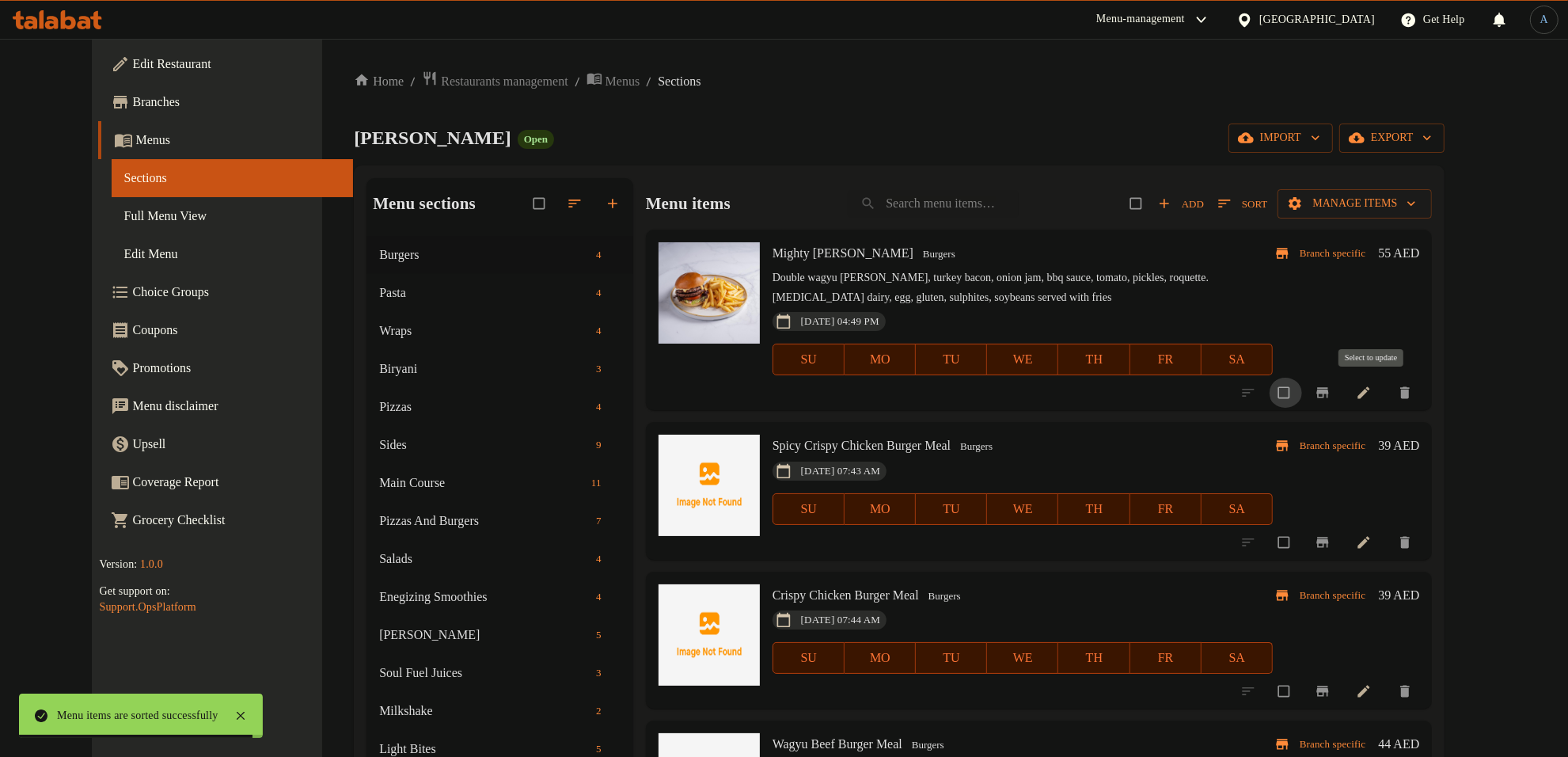
click at [1303, 398] on input "checkbox" at bounding box center [1285, 393] width 33 height 30
checkbox input "true"
click at [1420, 207] on span "Manage items" at bounding box center [1355, 204] width 129 height 20
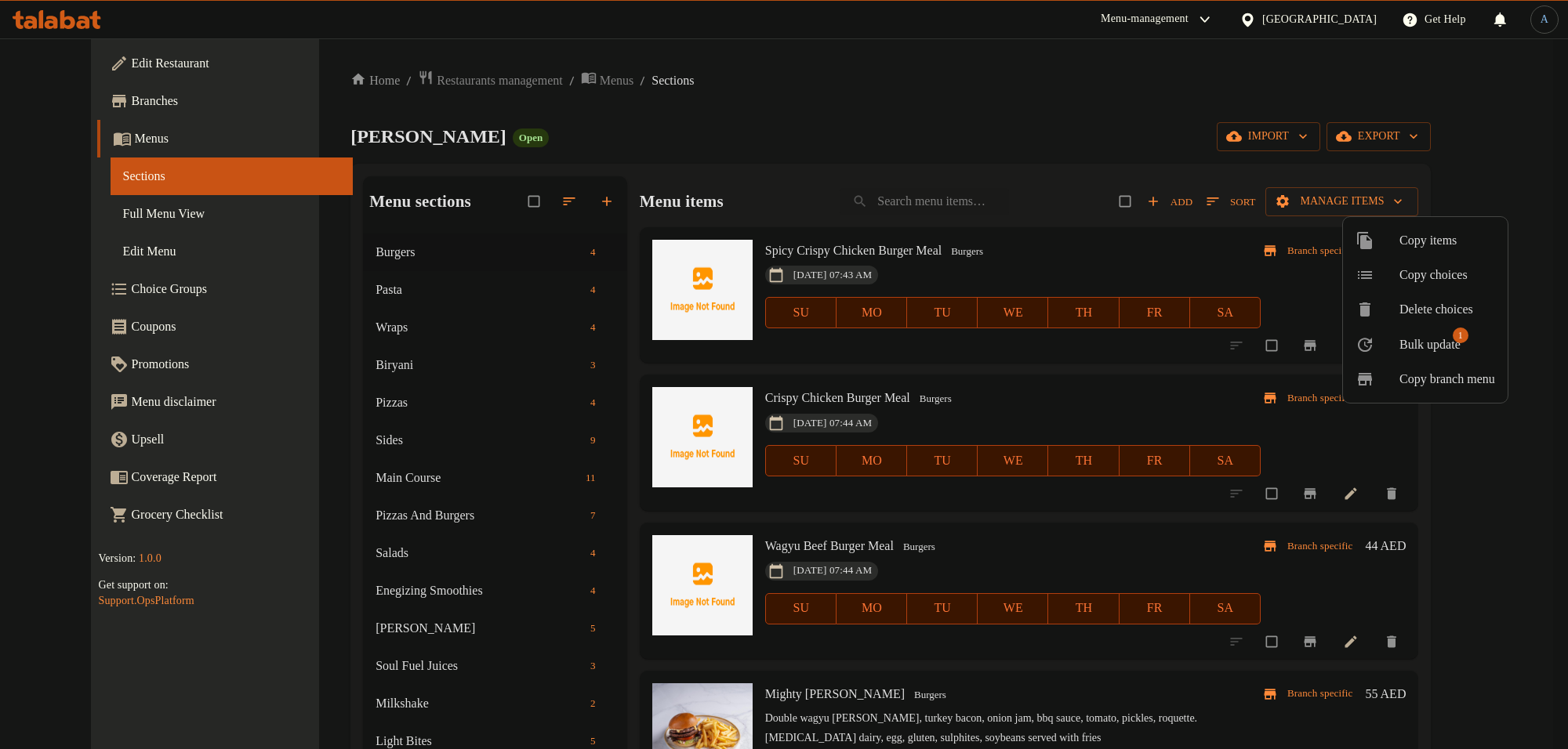
click at [1458, 347] on span "Bulk update" at bounding box center [1430, 344] width 62 height 19
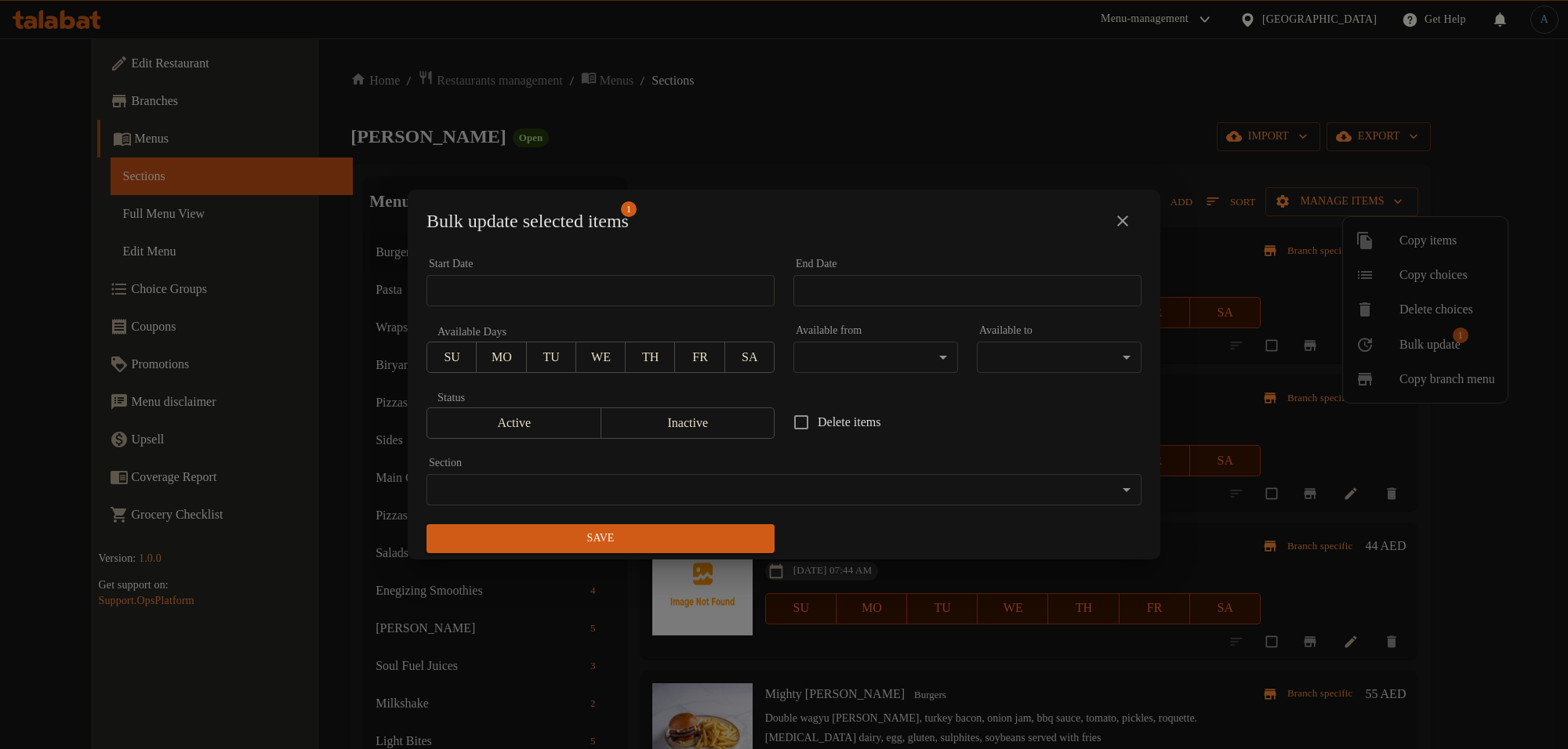
click at [695, 475] on body "​ Menu-management [GEOGRAPHIC_DATA] Get Help A Edit Restaurant Branches Menus S…" at bounding box center [784, 393] width 1568 height 711
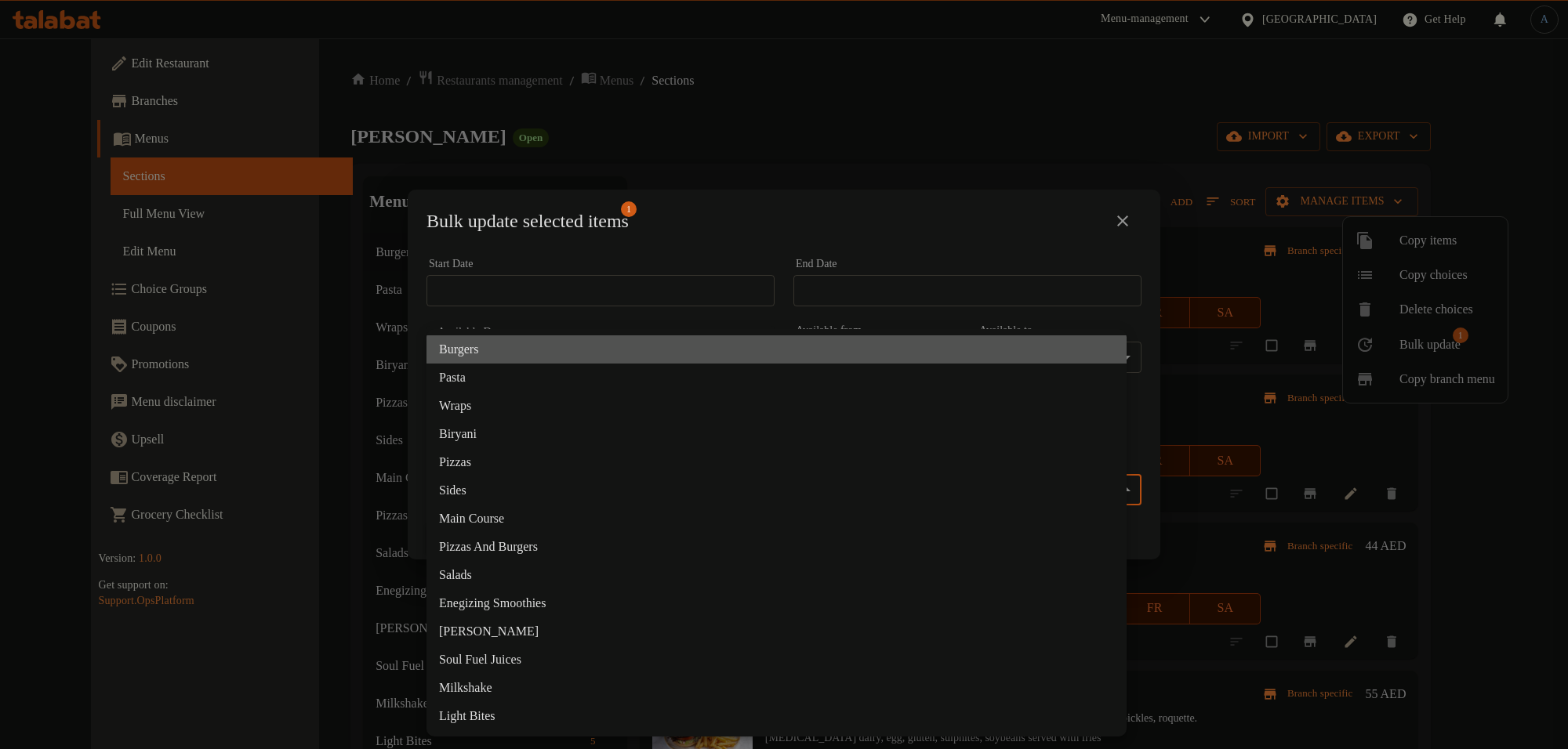
click at [491, 350] on li "Burgers" at bounding box center [776, 349] width 700 height 28
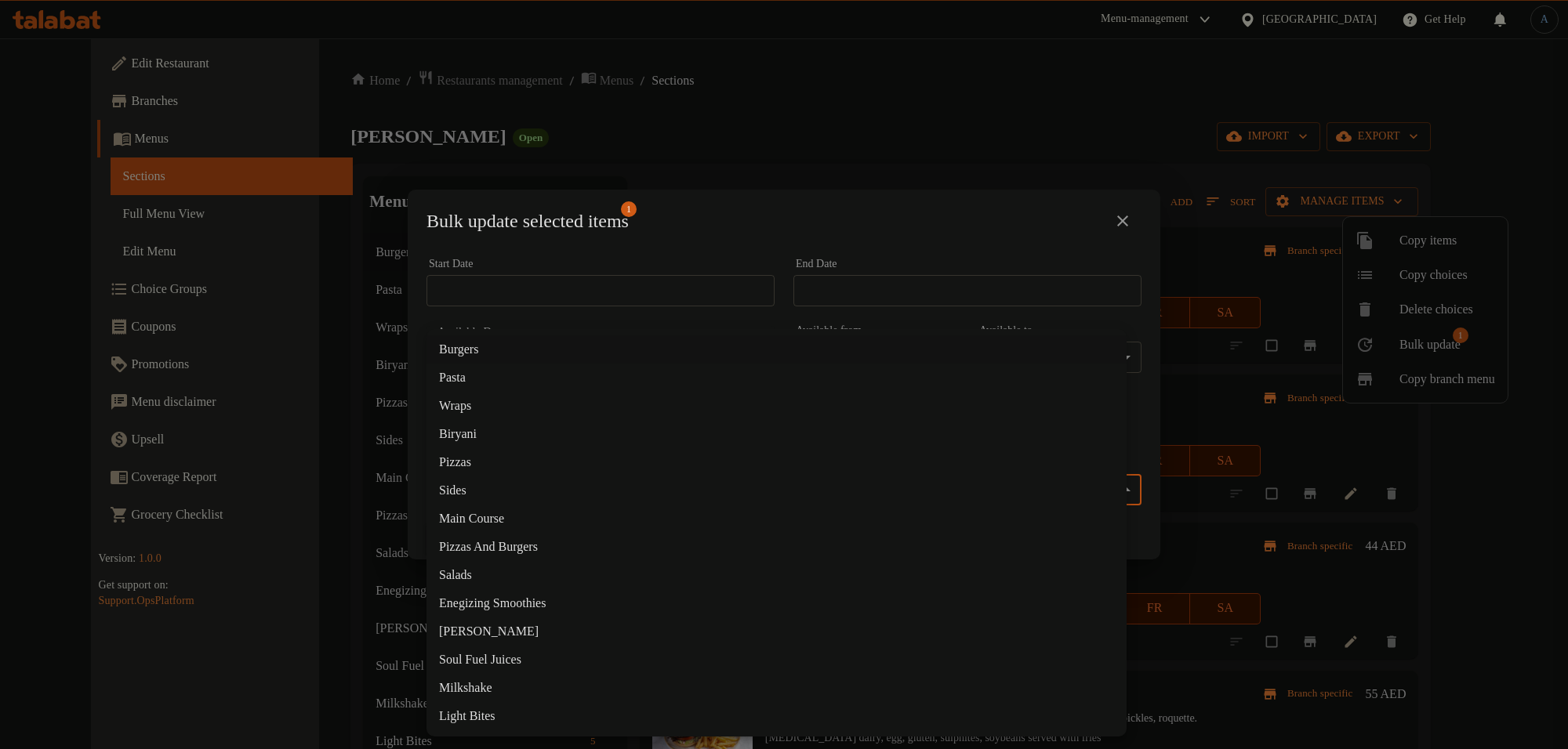
click at [627, 488] on body "​ Menu-management [GEOGRAPHIC_DATA] Get Help A Edit Restaurant Branches Menus S…" at bounding box center [784, 393] width 1568 height 711
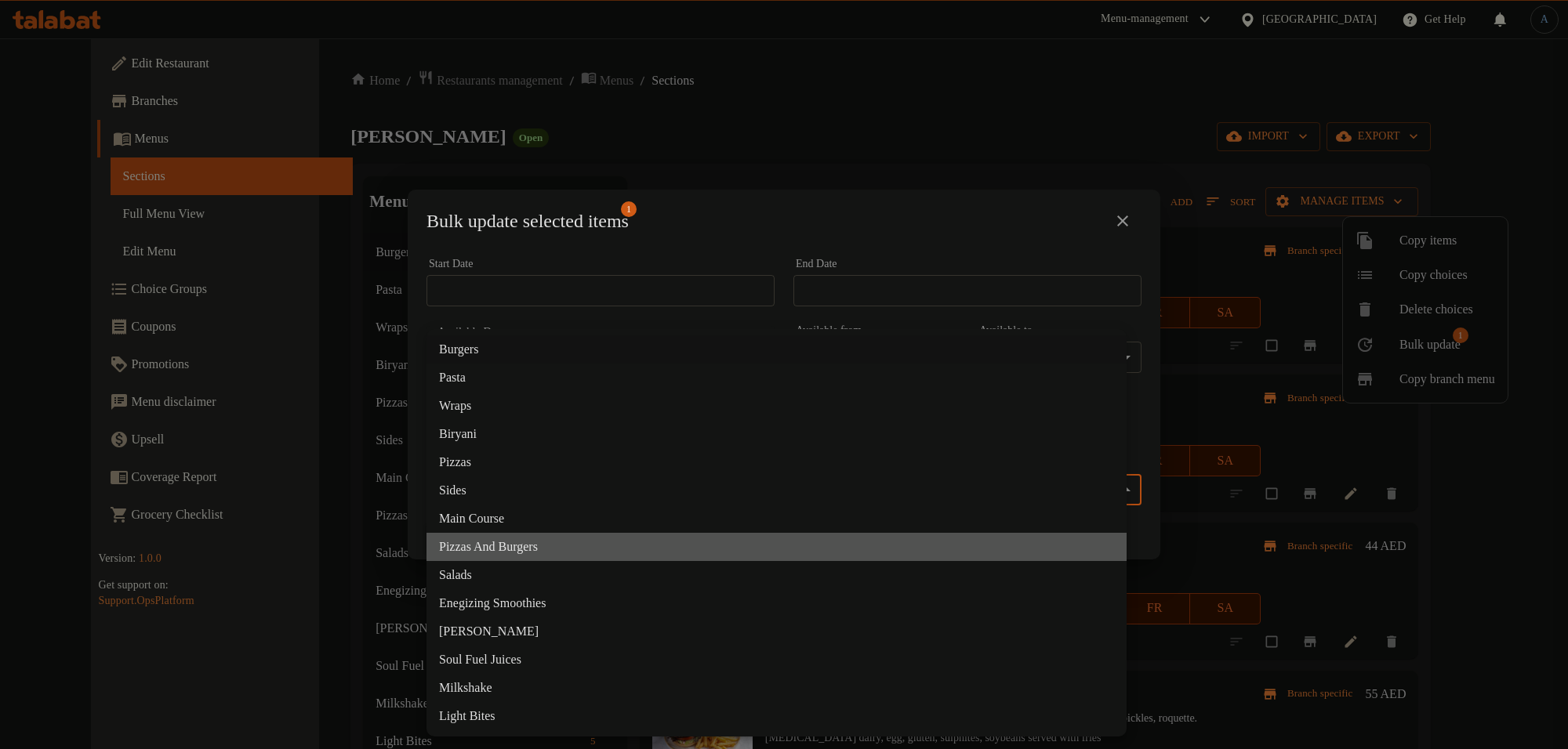
click at [515, 549] on li "Pizzas And Burgers" at bounding box center [776, 547] width 700 height 28
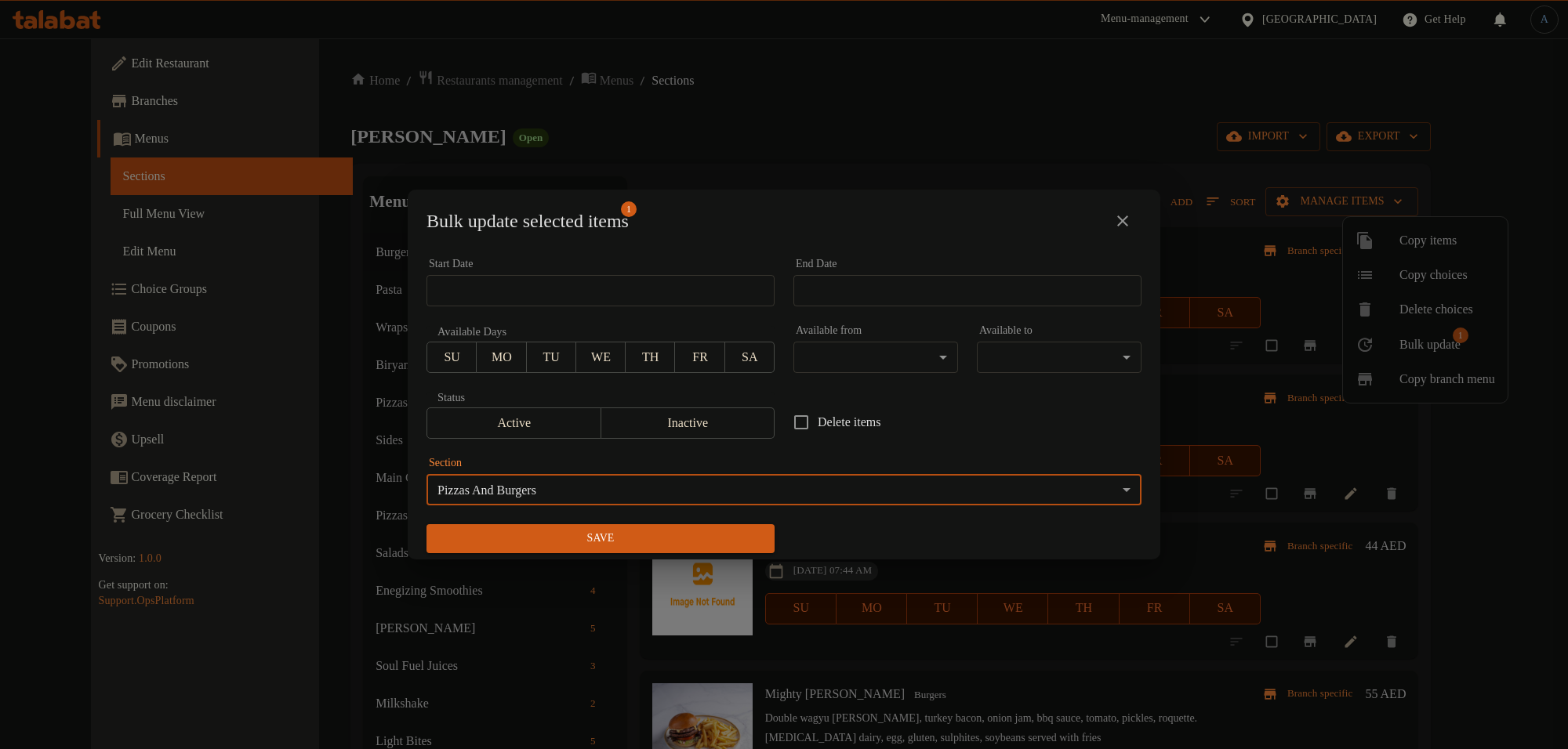
click at [579, 533] on span "Save" at bounding box center [601, 539] width 323 height 20
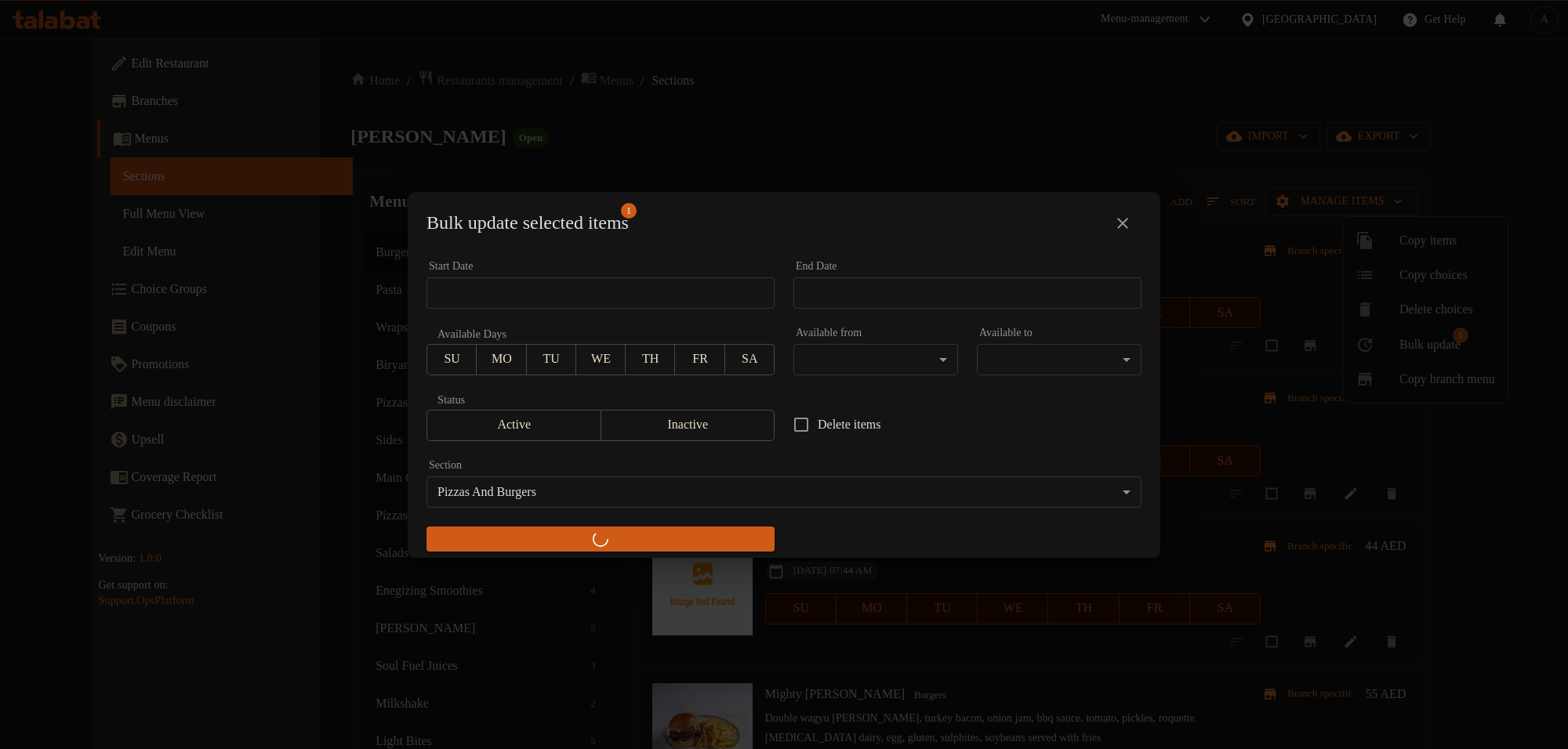
checkbox input "false"
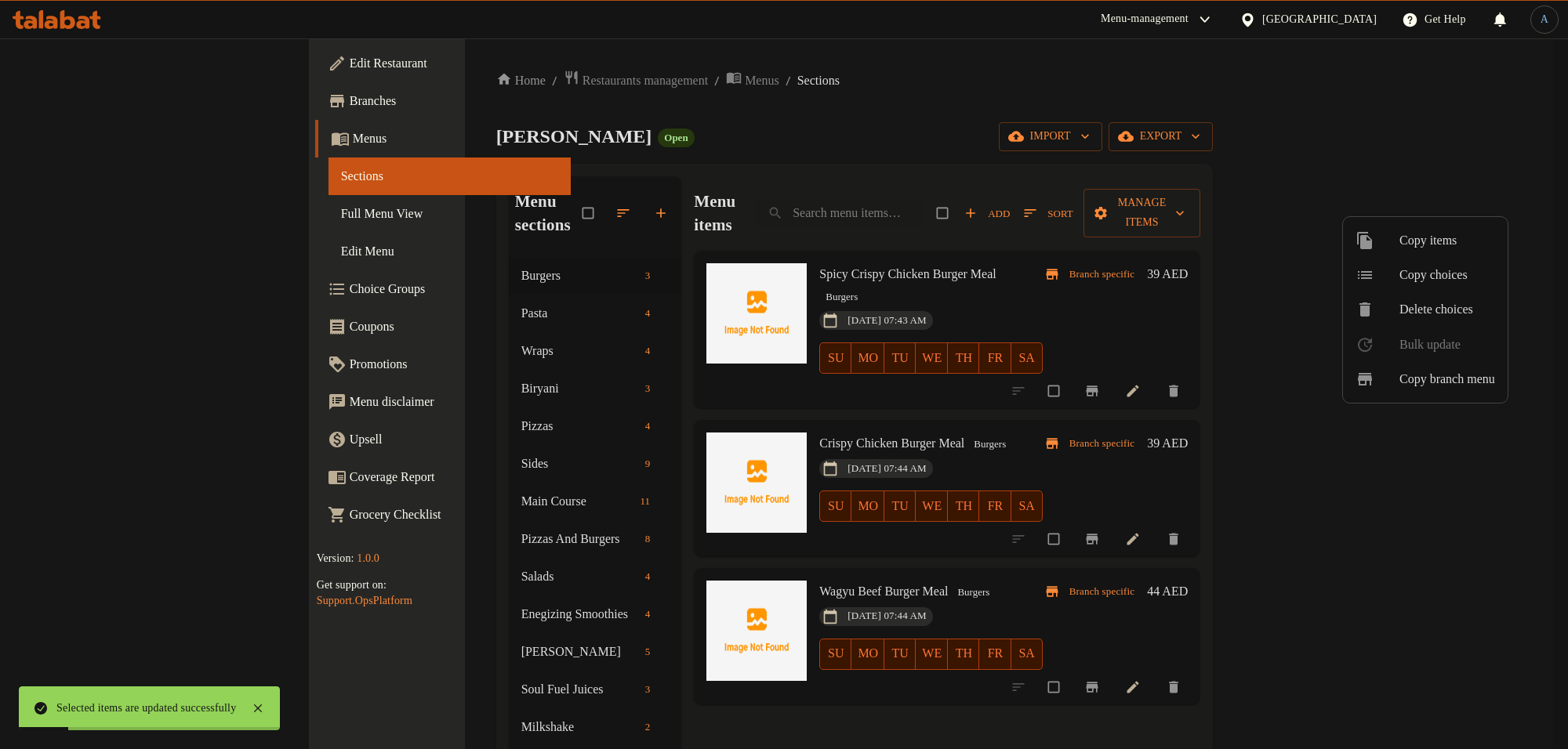
click at [1255, 197] on div at bounding box center [784, 374] width 1568 height 749
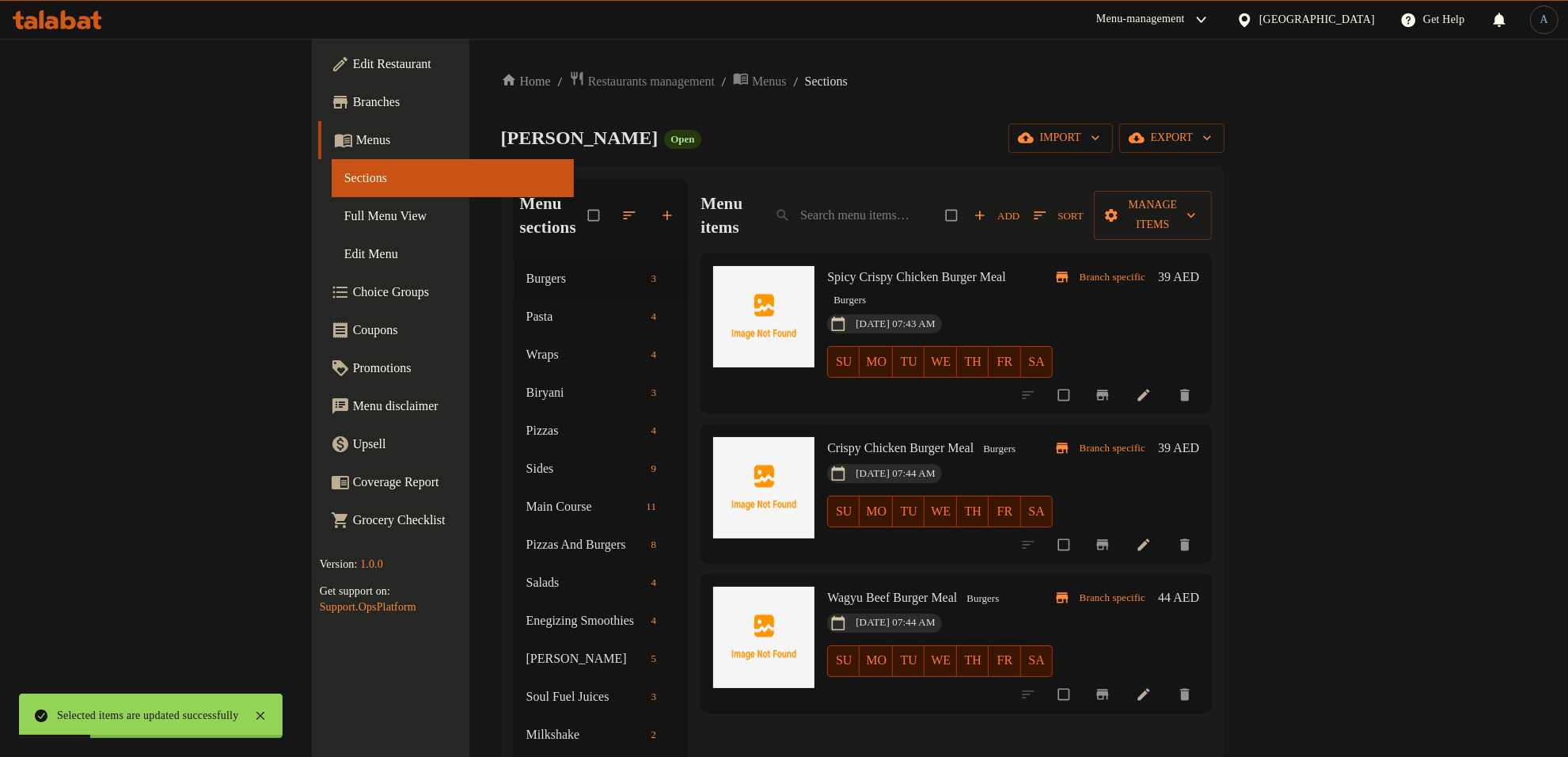
click at [1020, 207] on span "Add" at bounding box center [997, 216] width 46 height 18
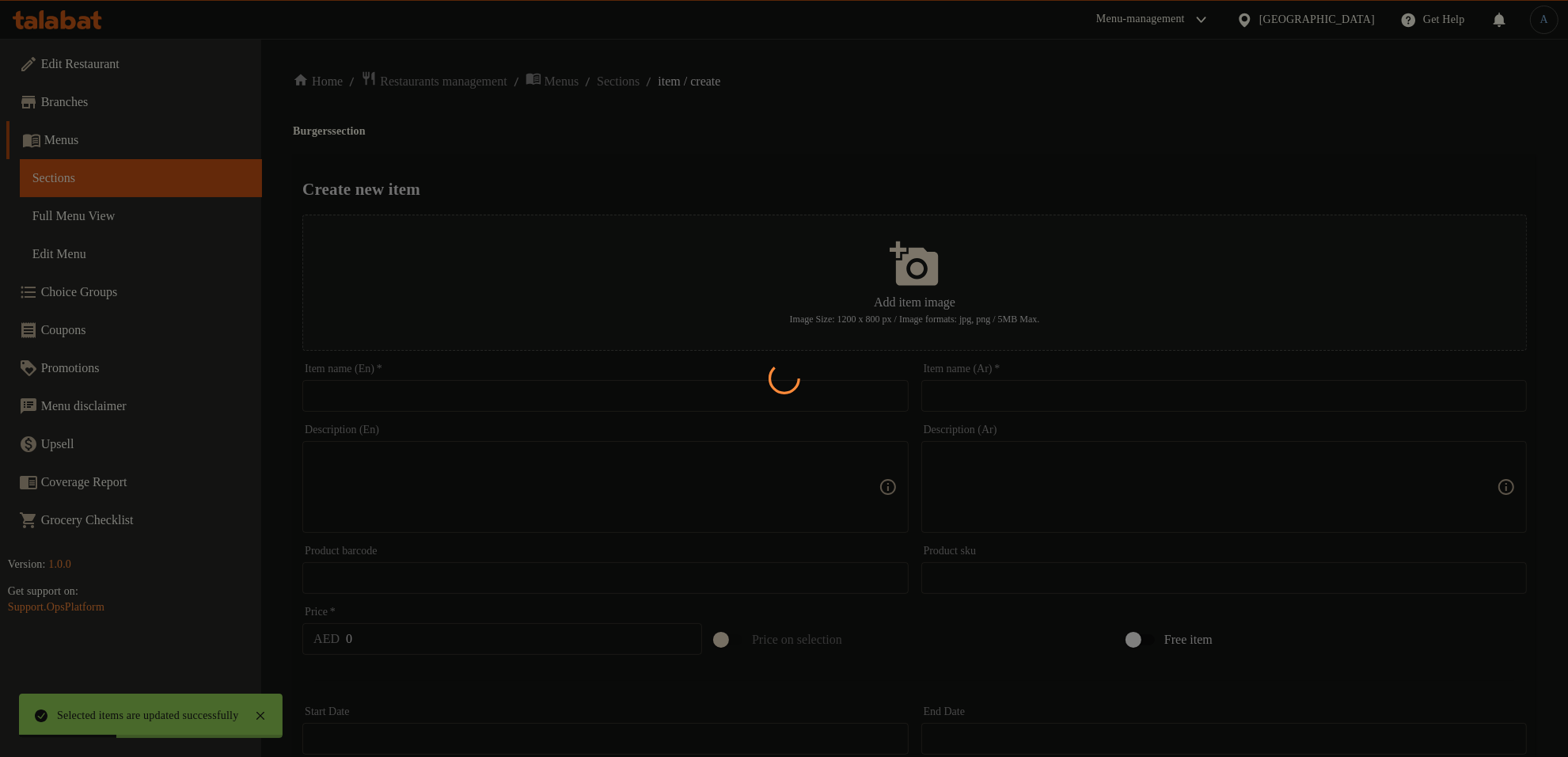
click at [675, 402] on div at bounding box center [784, 378] width 1568 height 757
click at [682, 403] on div at bounding box center [784, 378] width 1568 height 757
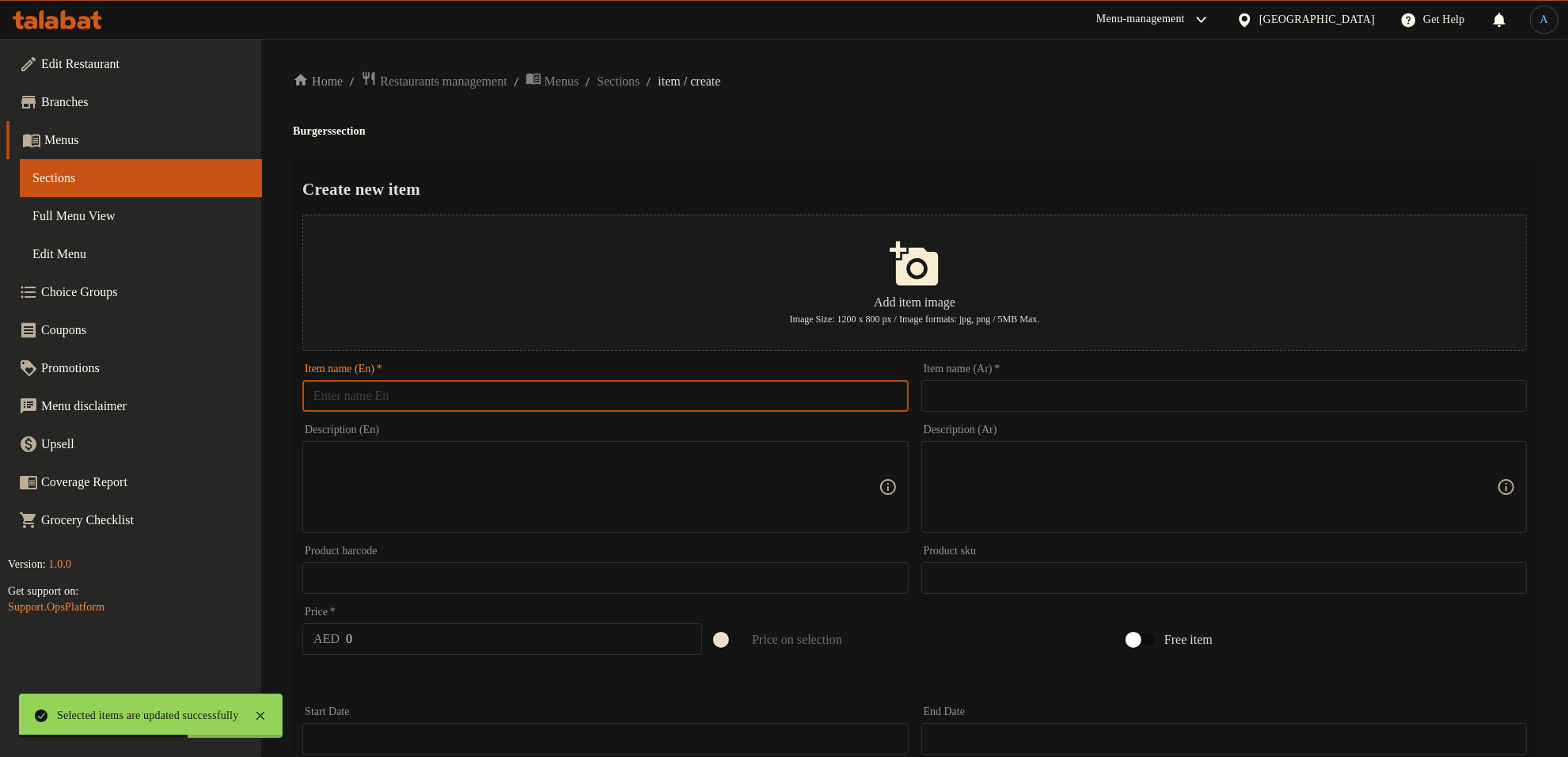
click at [683, 403] on input "text" at bounding box center [606, 395] width 606 height 32
paste input "Mighty Charlie meal"
click at [923, 164] on div "Create new item Add item image Image Size: 1200 x 800 px / Image formats: jpg, …" at bounding box center [915, 611] width 1244 height 914
click at [587, 398] on input "Mighty Charlie meal" at bounding box center [606, 395] width 606 height 32
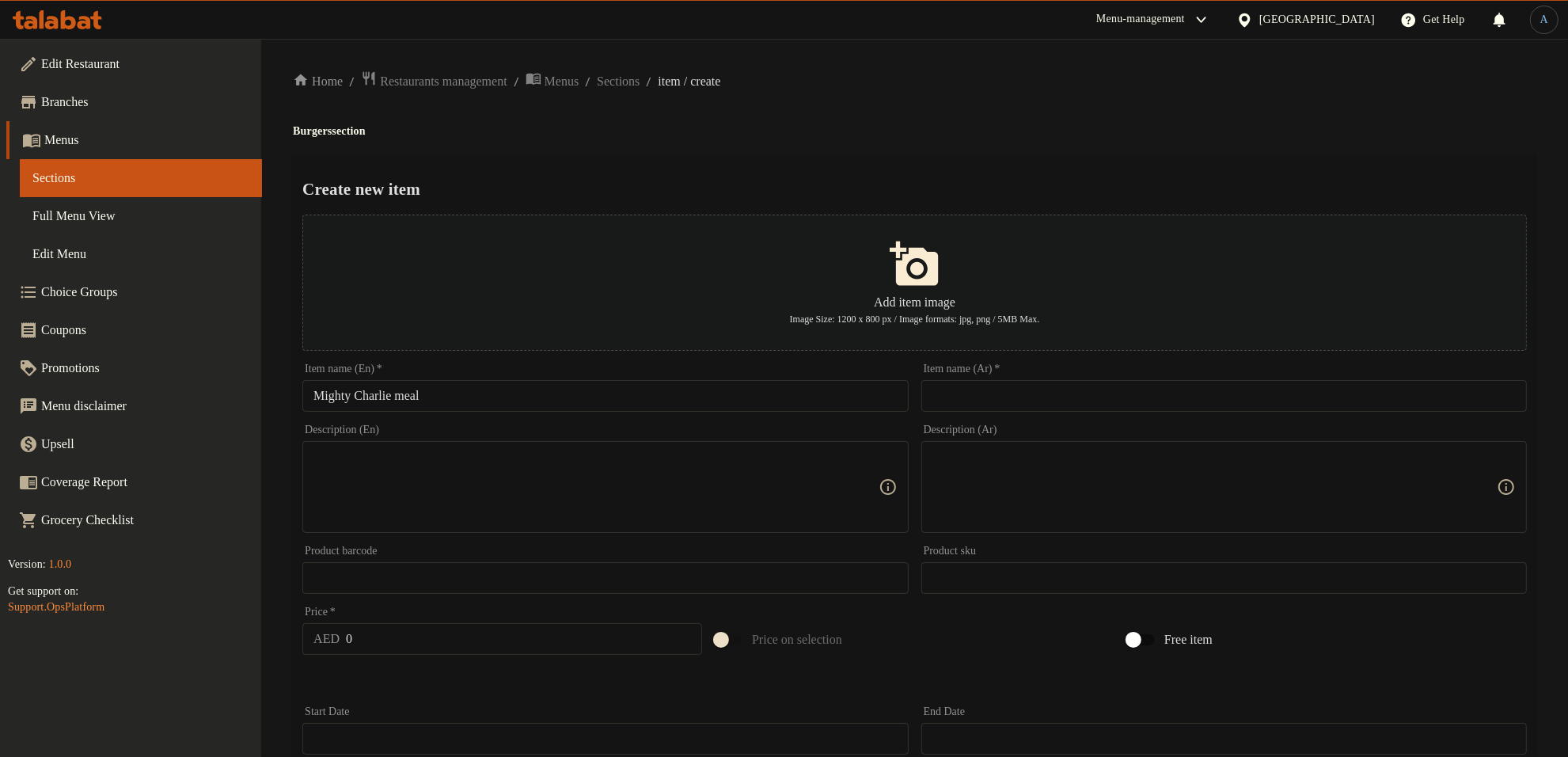
click at [789, 403] on input "Mighty Charlie meal" at bounding box center [606, 395] width 606 height 32
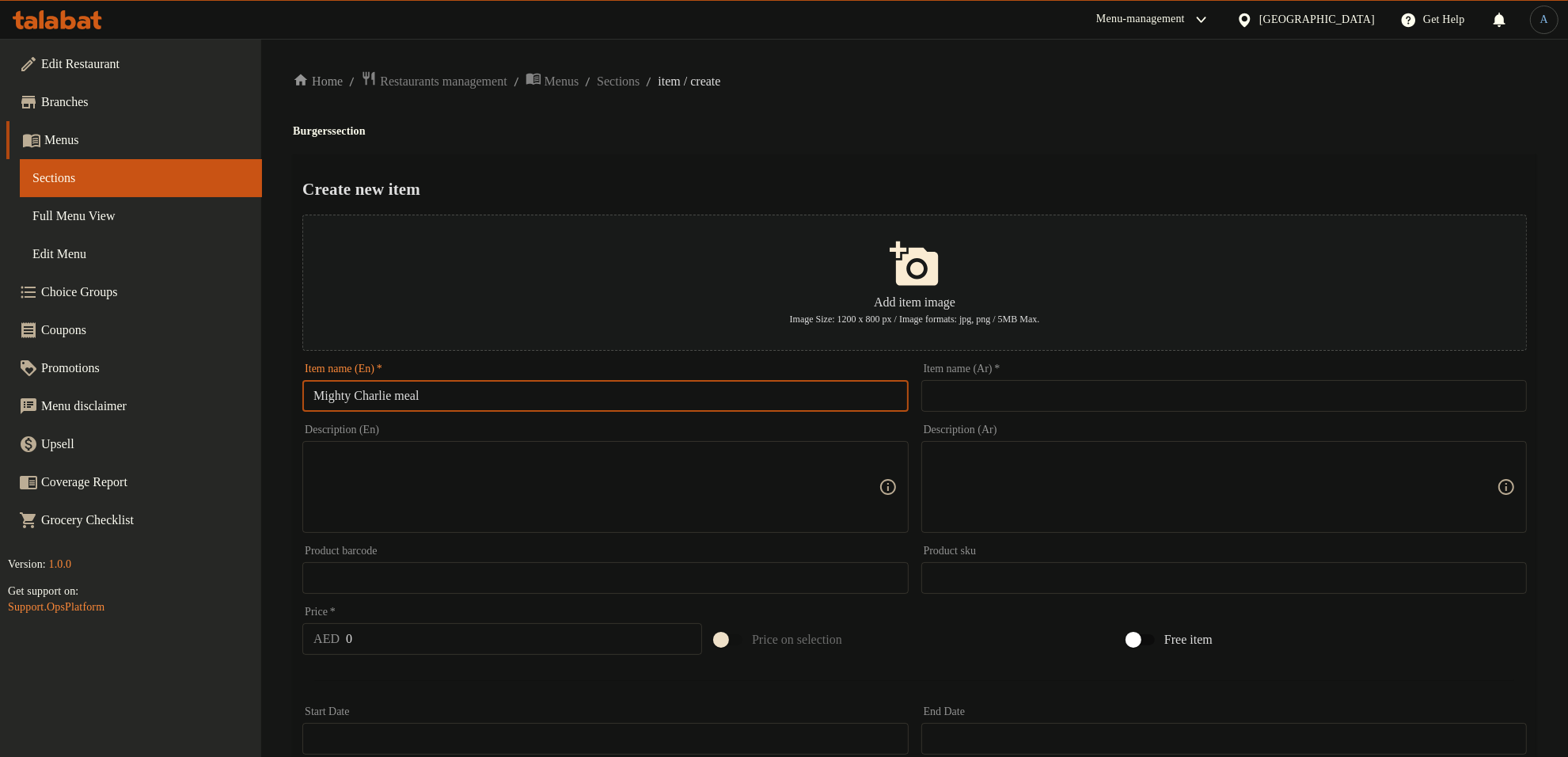
paste input "M"
type input "Mighty [PERSON_NAME]"
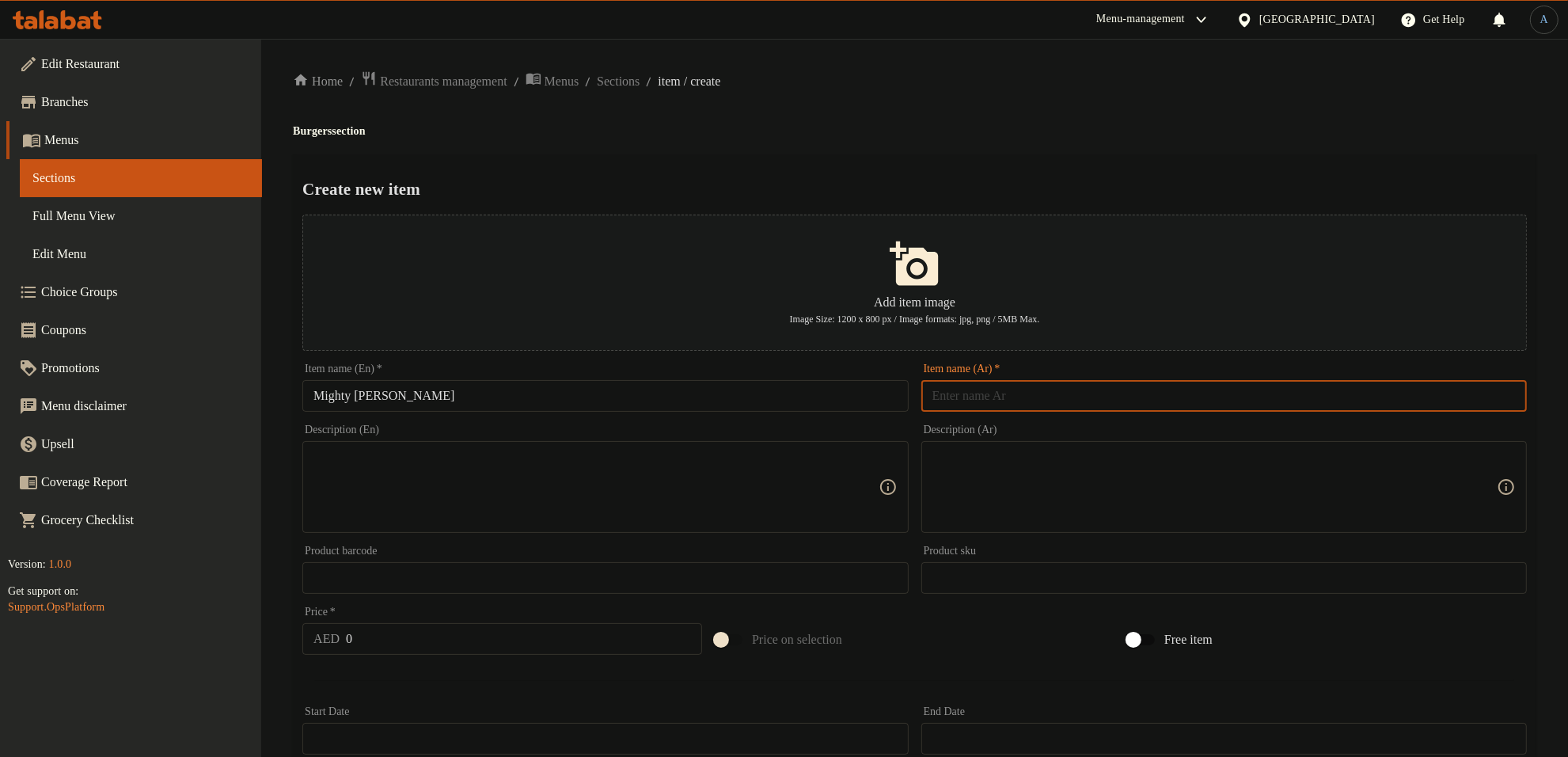
click at [1032, 400] on input "text" at bounding box center [1224, 395] width 606 height 32
paste input "وجبة تشارلي القوية"
click at [1505, 404] on input "مايتي وجبة تشارلي" at bounding box center [1224, 395] width 606 height 32
click at [1394, 392] on input "وجبة [PERSON_NAME]" at bounding box center [1224, 395] width 606 height 32
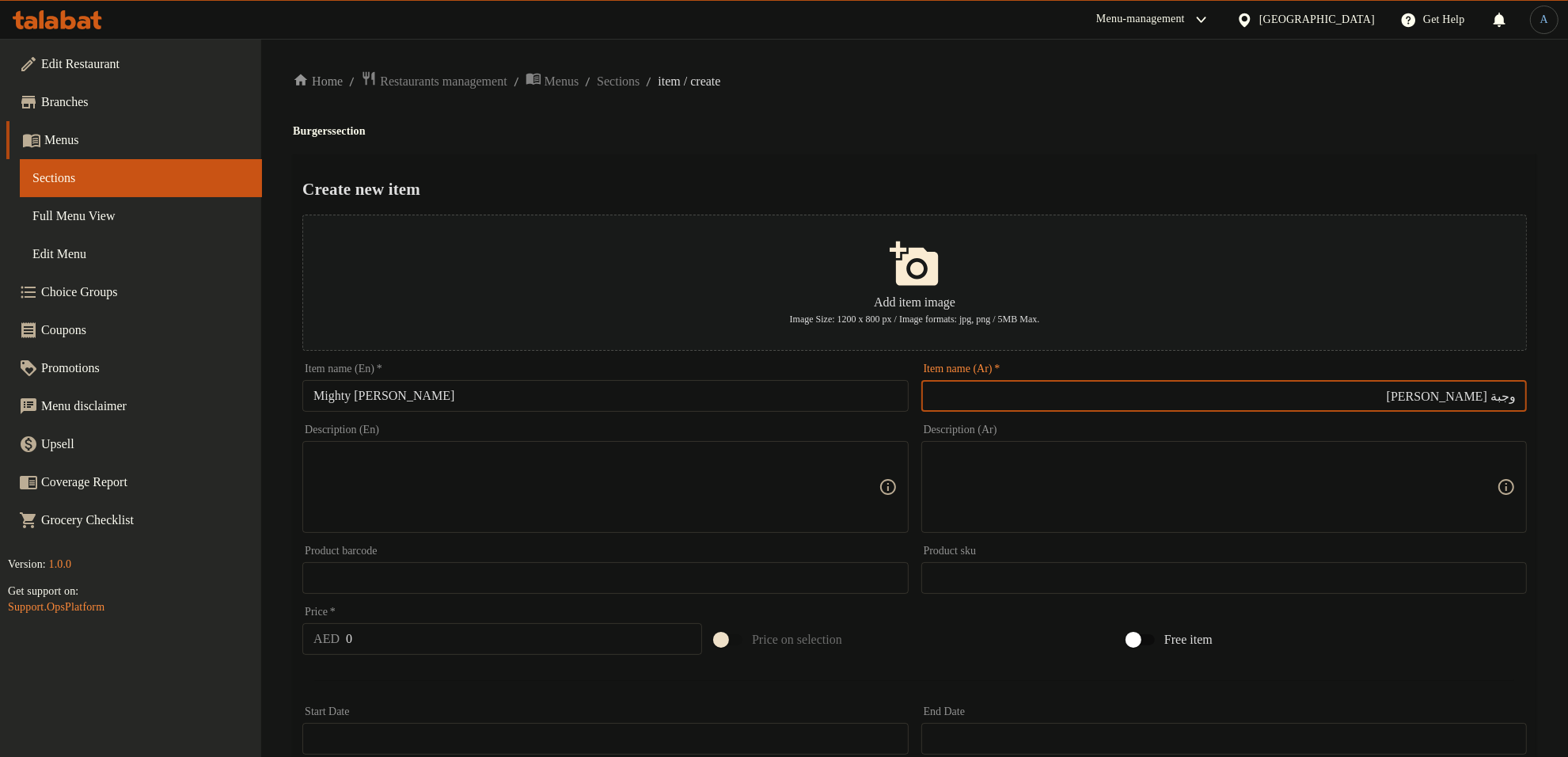
paste input "مايتي"
click at [1515, 405] on input "وجبة [PERSON_NAME]" at bounding box center [1224, 395] width 606 height 32
type input "وجبة [PERSON_NAME]"
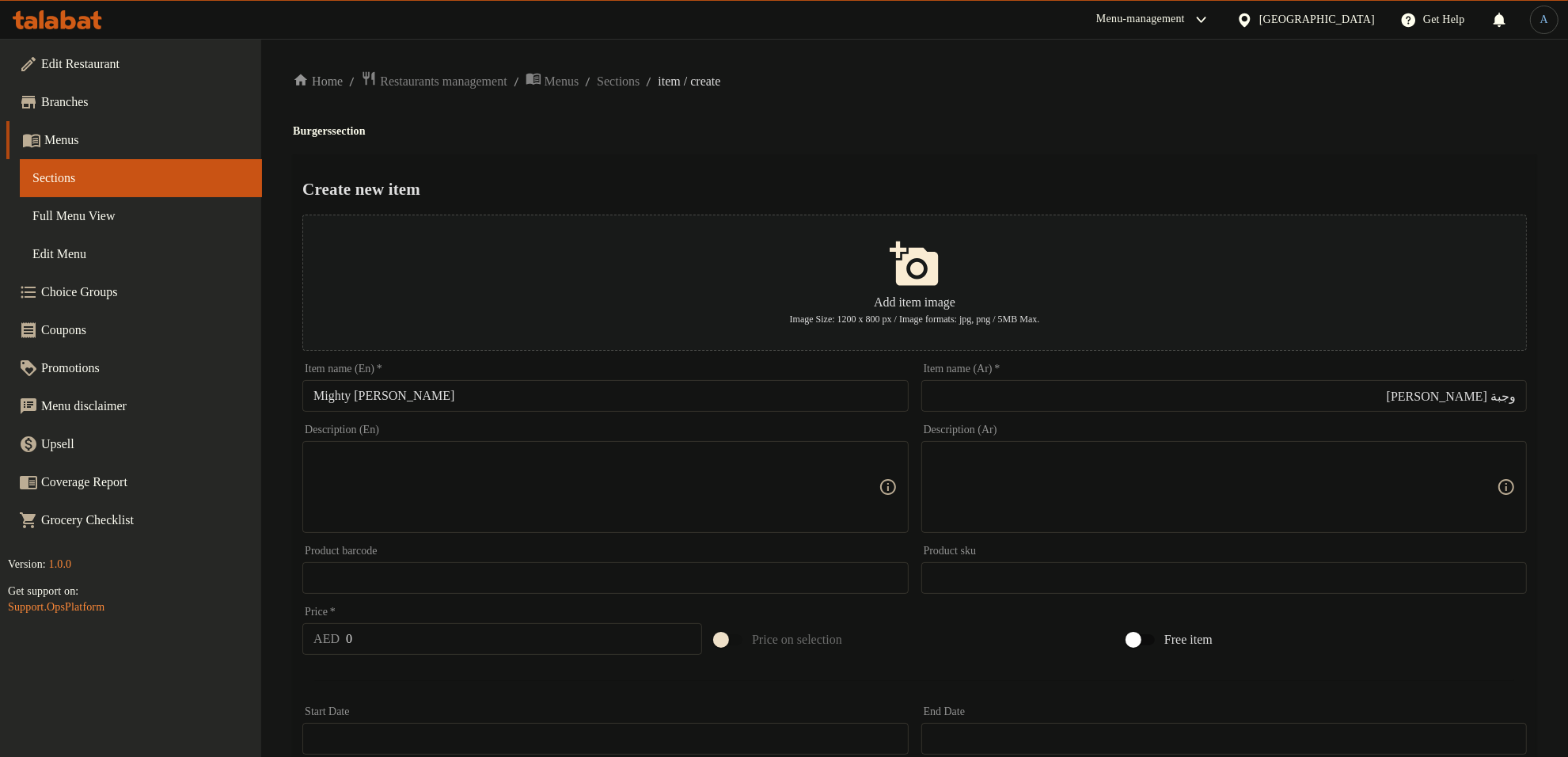
click at [1239, 155] on div "Create new item Add item image Image Size: 1200 x 800 px / Image formats: jpg, …" at bounding box center [915, 611] width 1244 height 914
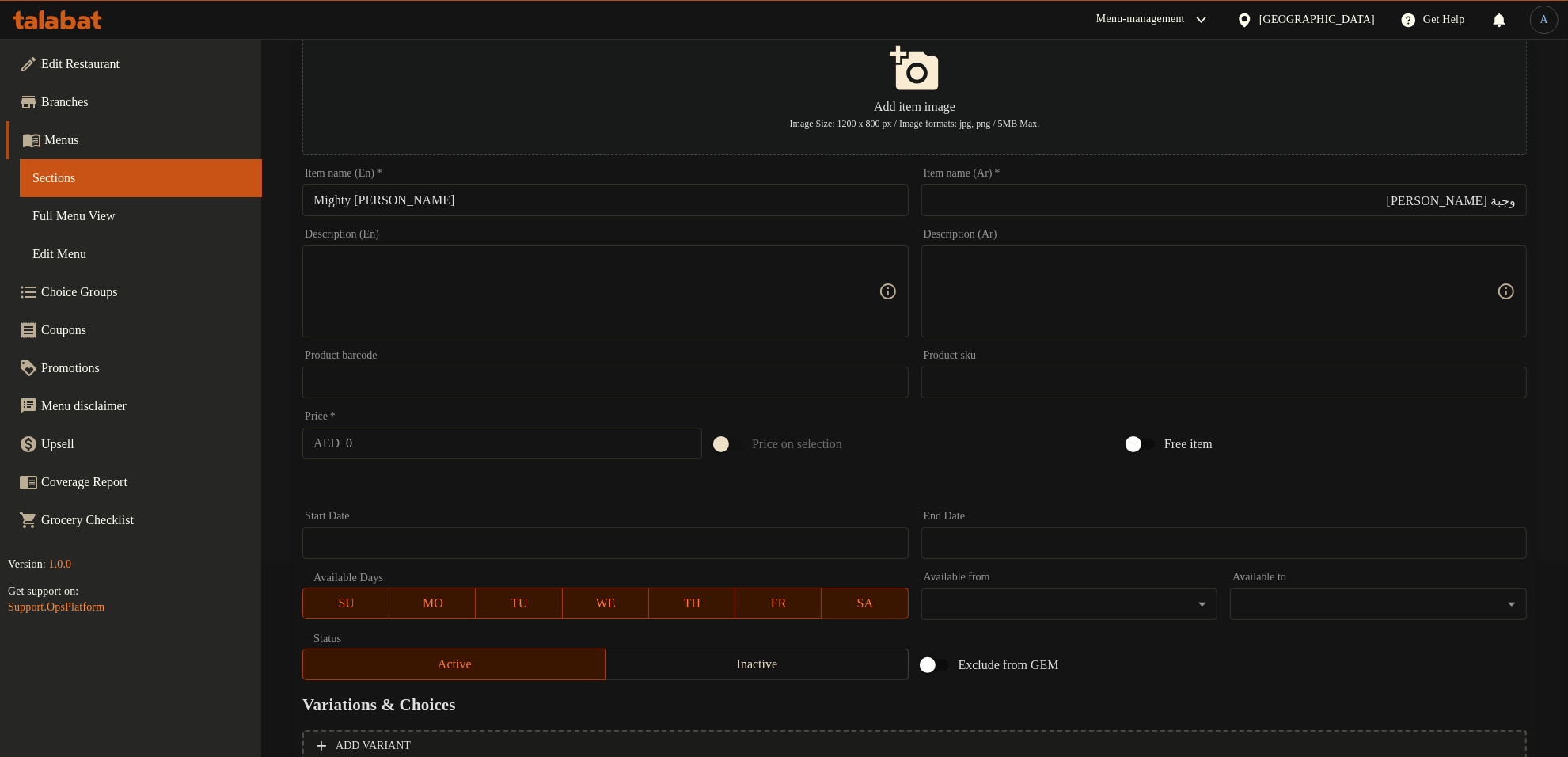
scroll to position [352, 0]
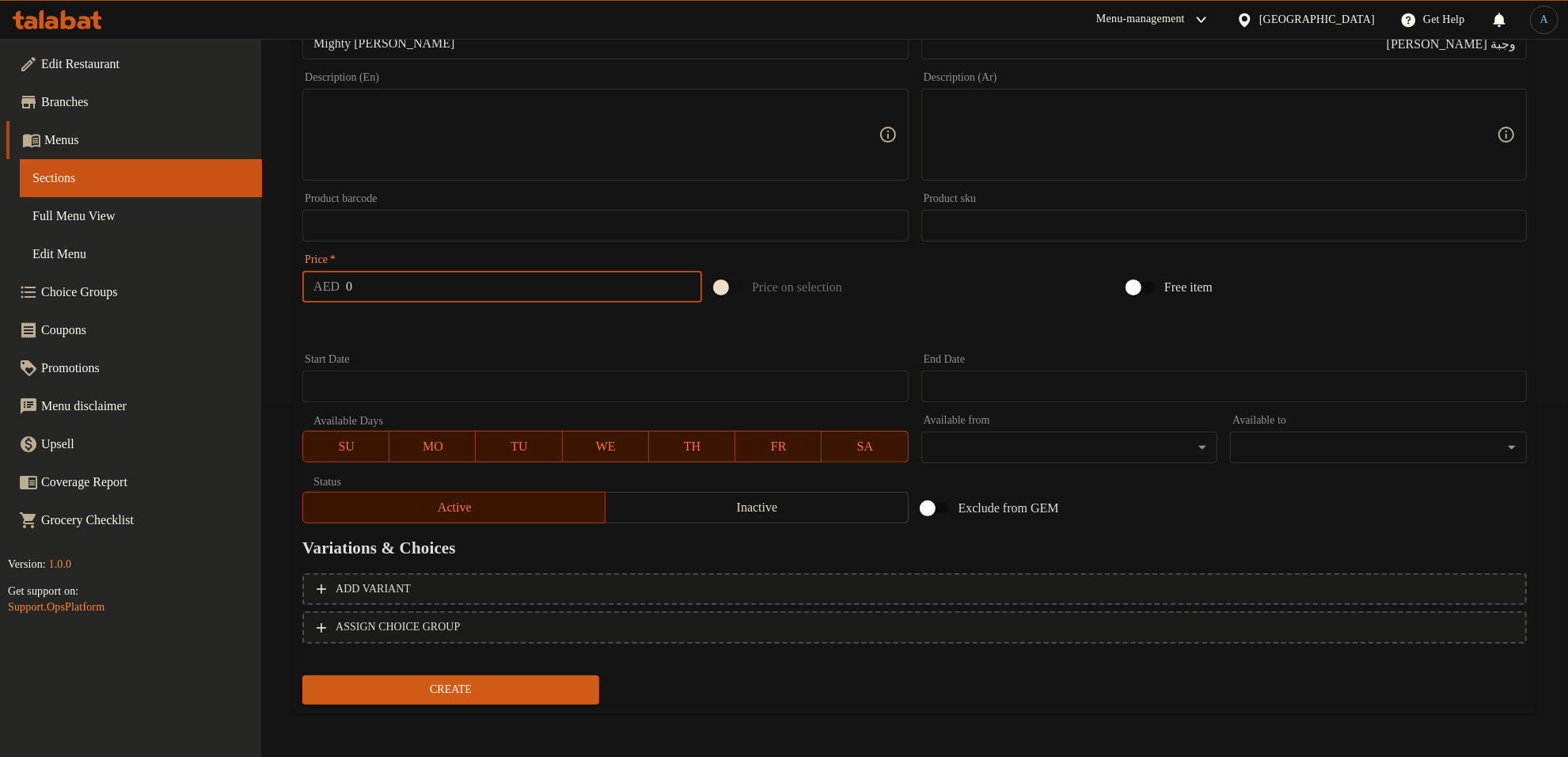
click at [392, 289] on input "0" at bounding box center [523, 287] width 356 height 32
type input "49"
click at [429, 681] on span "Create" at bounding box center [450, 690] width 272 height 20
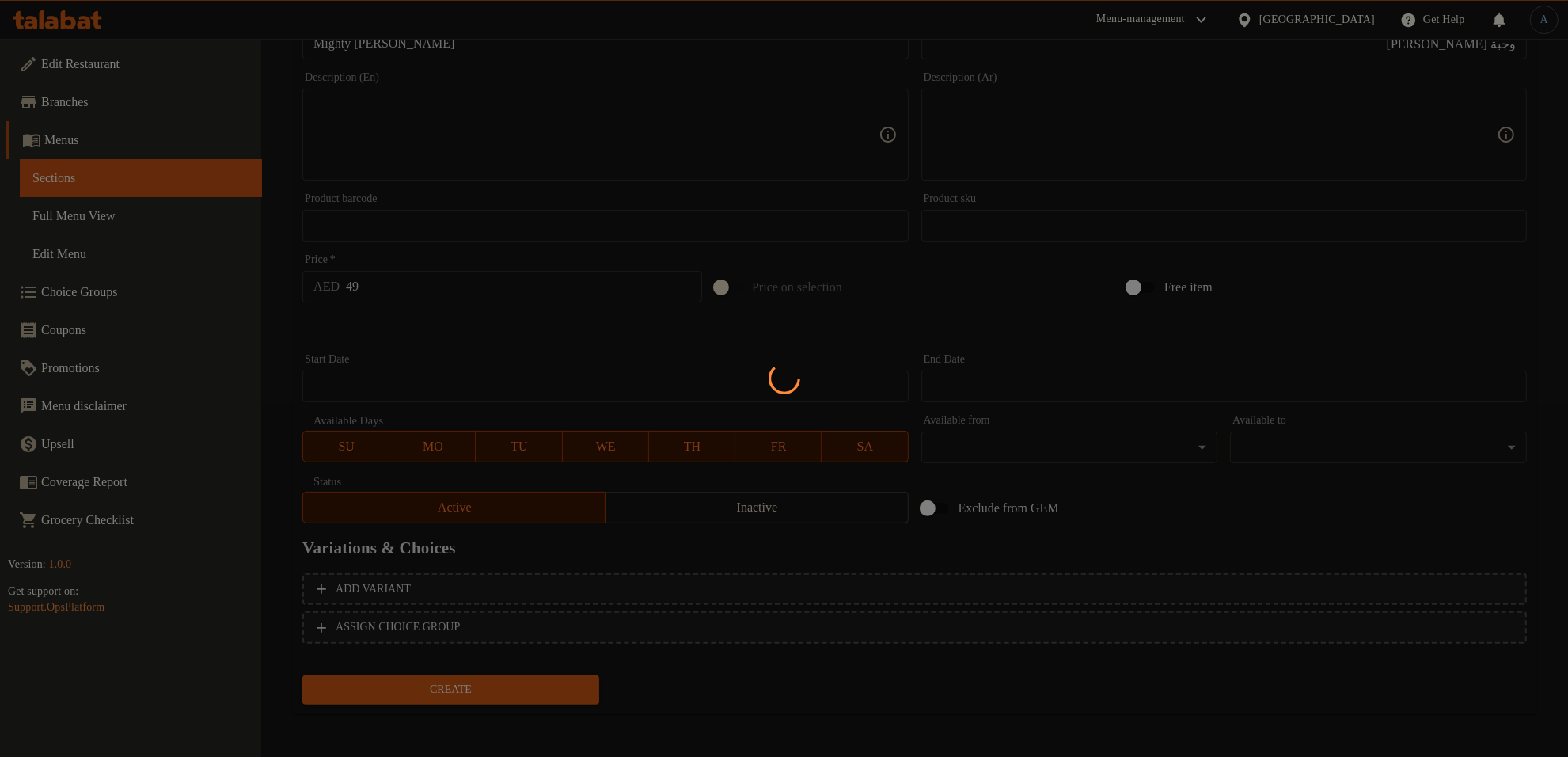
type input "0"
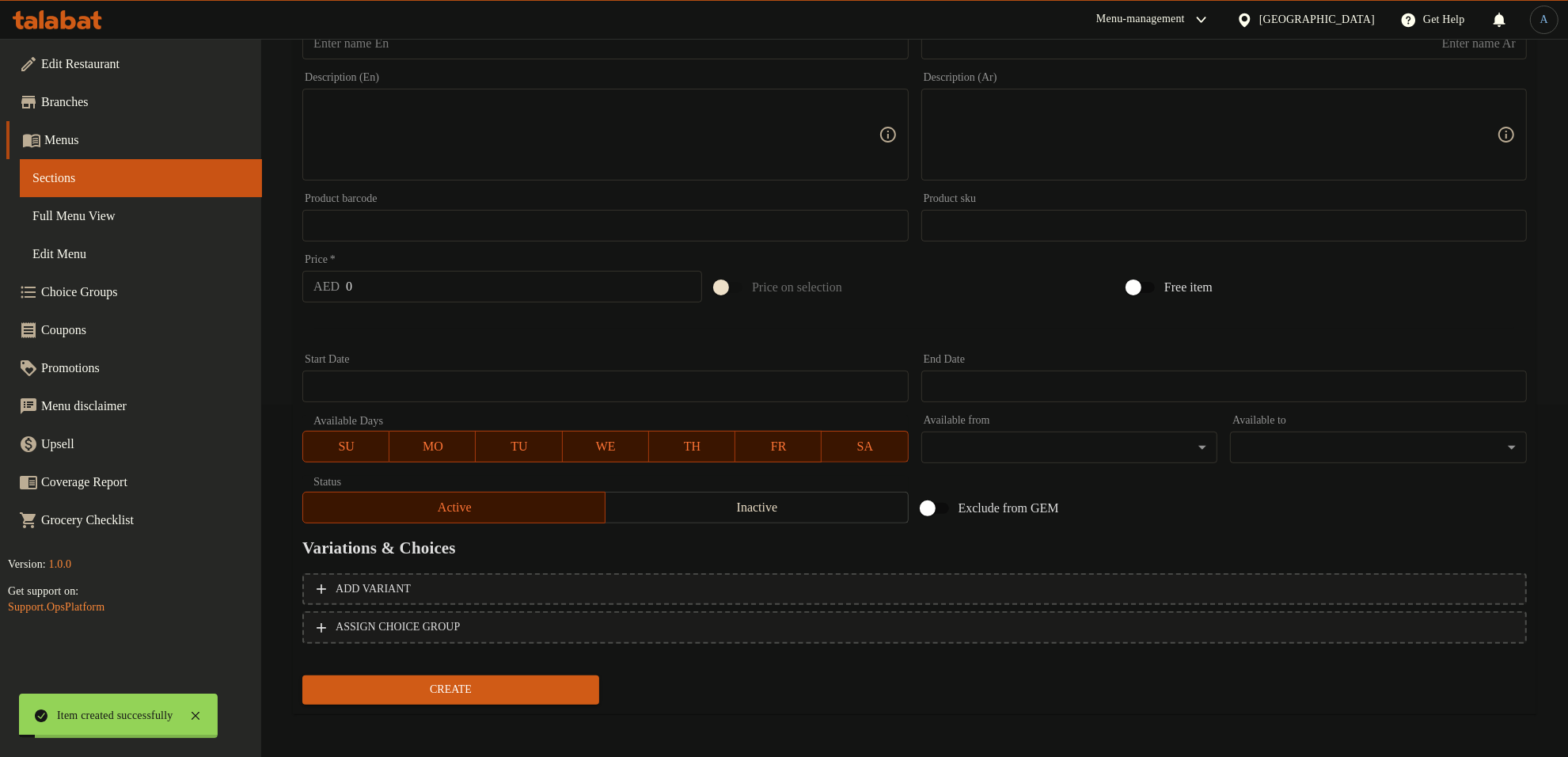
scroll to position [0, 0]
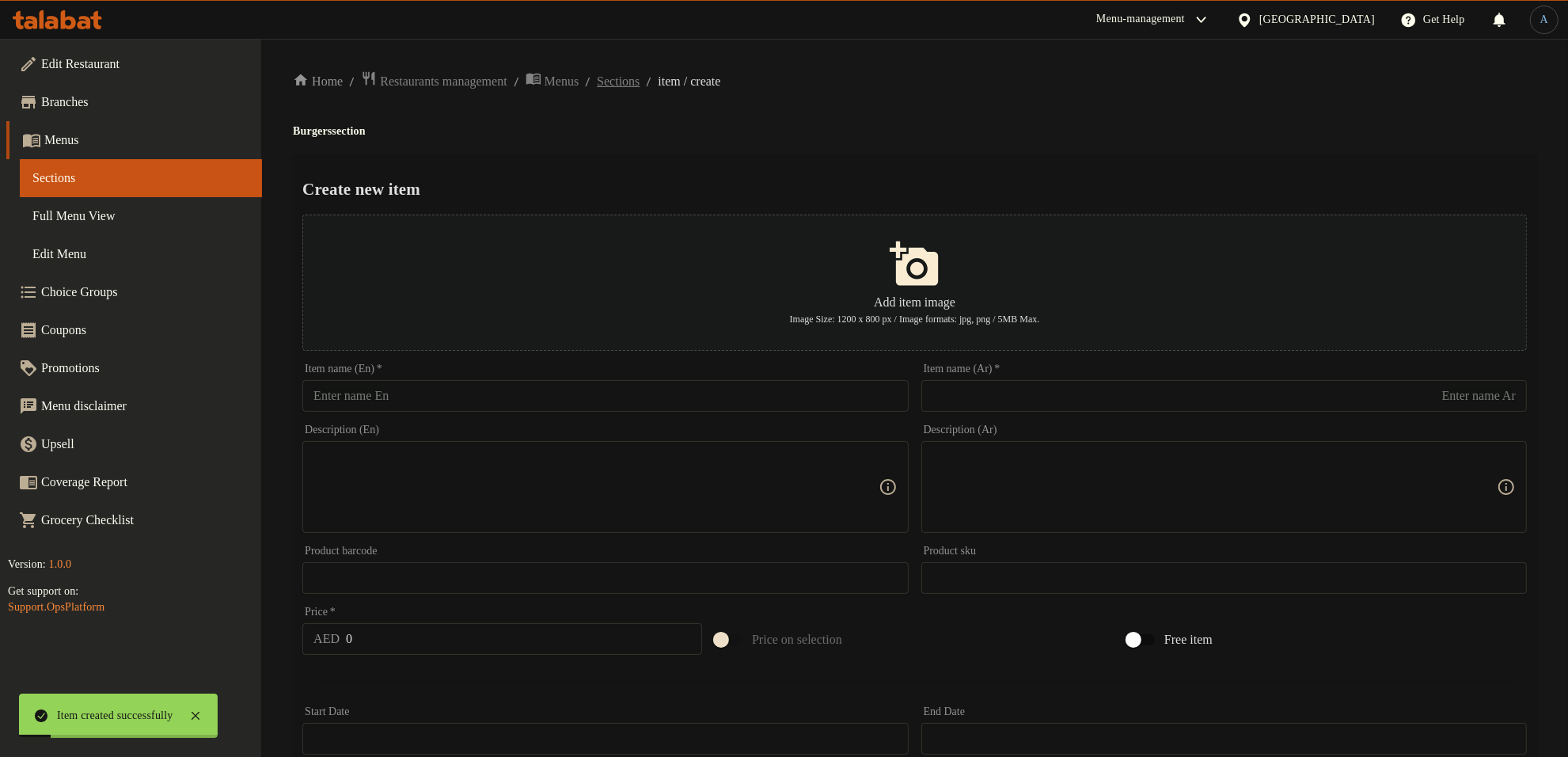
click at [639, 73] on span "Sections" at bounding box center [618, 81] width 43 height 19
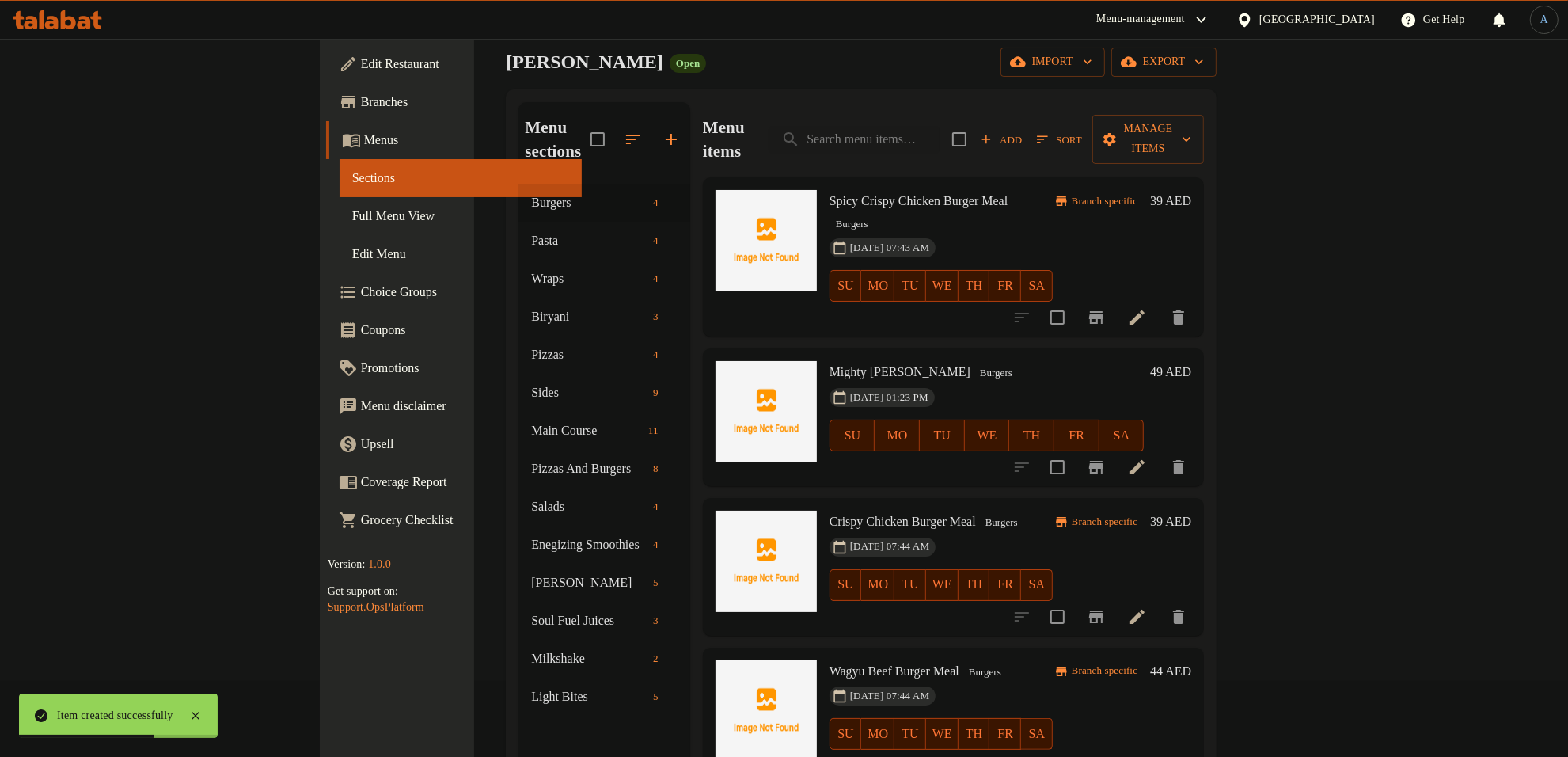
scroll to position [99, 0]
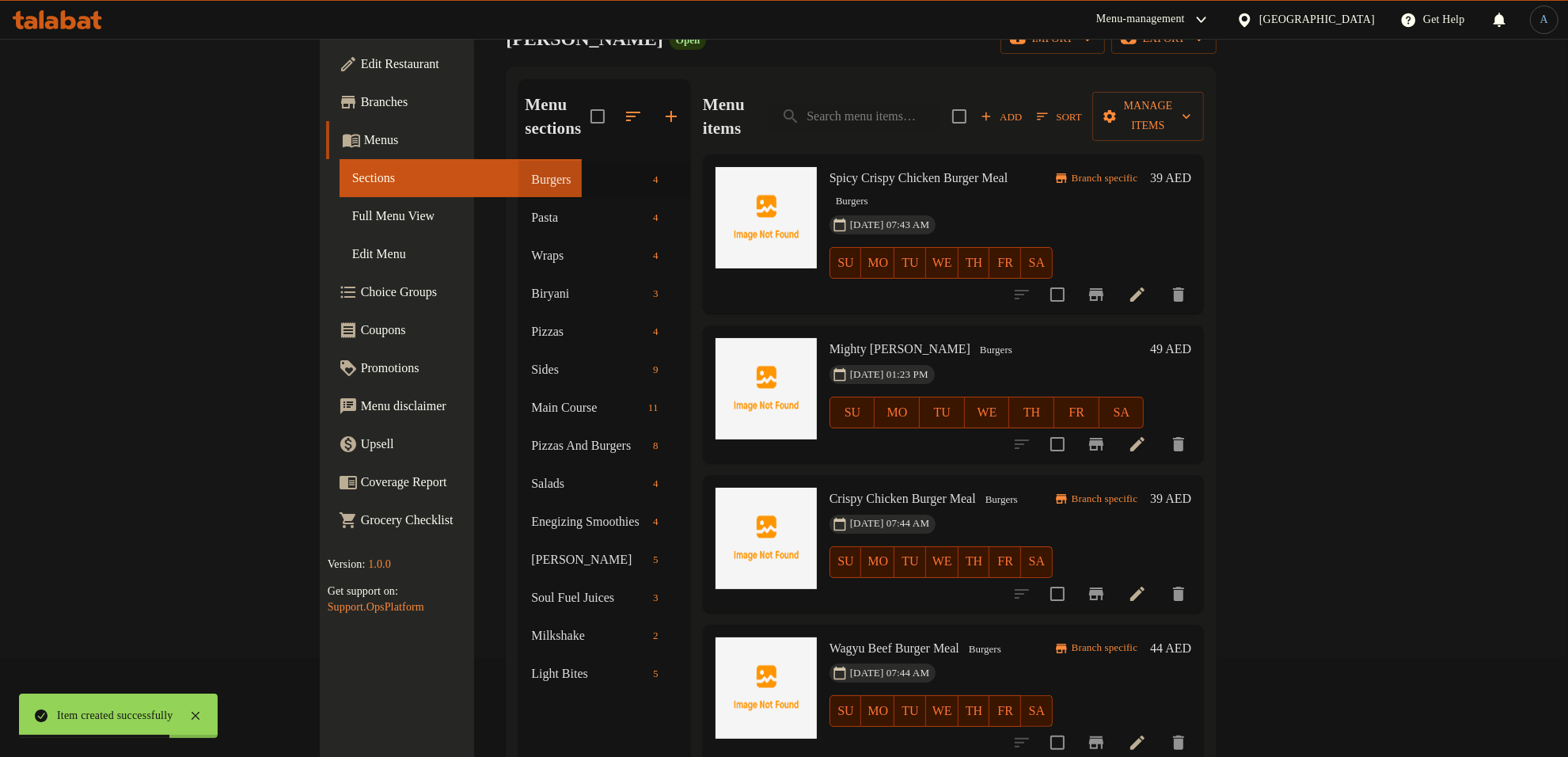
click at [1081, 108] on span "Sort" at bounding box center [1059, 117] width 44 height 18
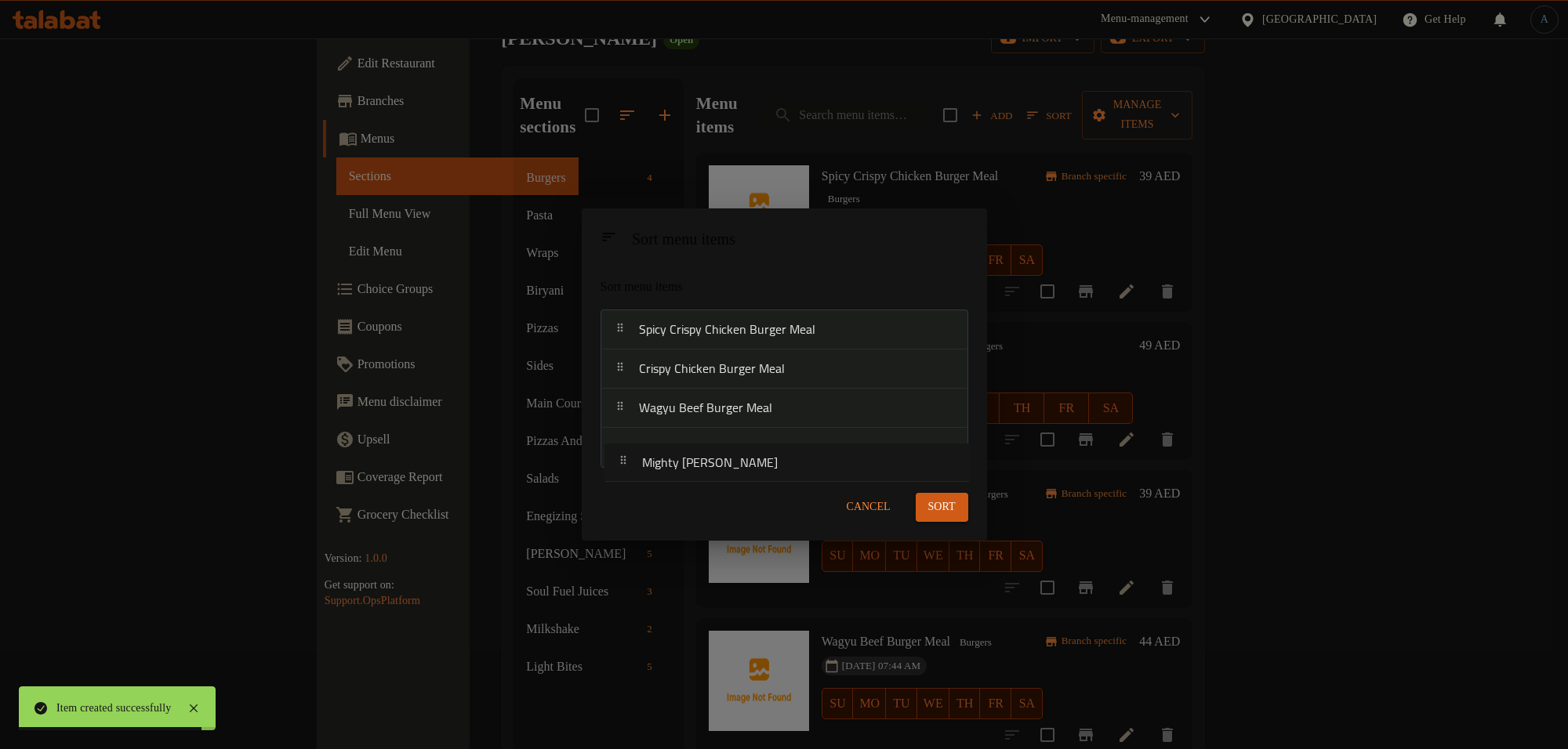
drag, startPoint x: 731, startPoint y: 375, endPoint x: 739, endPoint y: 463, distance: 88.4
click at [739, 463] on nav "Spicy Crispy Chicken Burger Meal Mighty Charlie Meal Crispy Chicken Burger Meal…" at bounding box center [784, 389] width 368 height 158
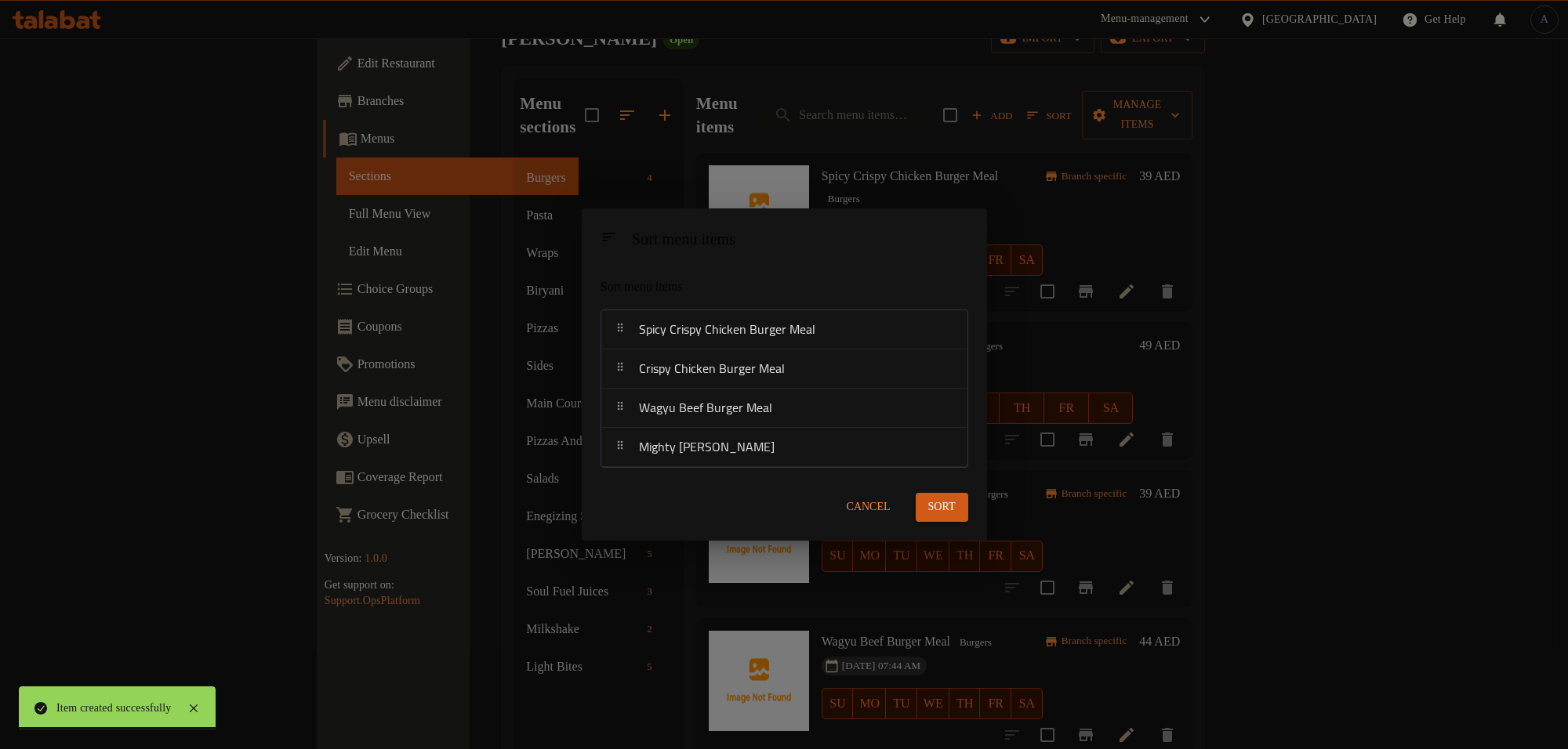
click at [939, 504] on span "Sort" at bounding box center [942, 508] width 27 height 20
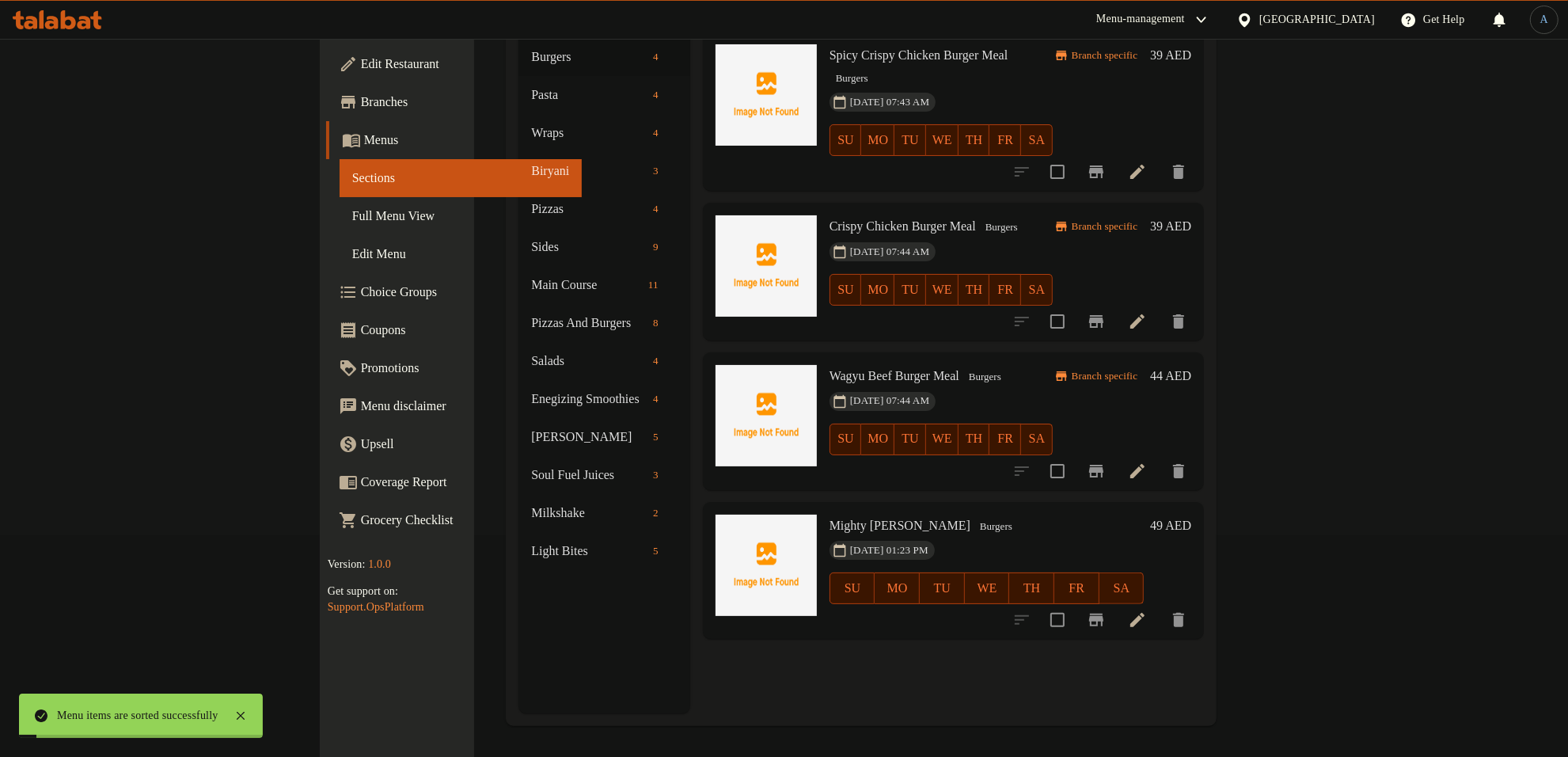
scroll to position [222, 0]
click at [1103, 613] on icon "Branch-specific-item" at bounding box center [1097, 620] width 15 height 13
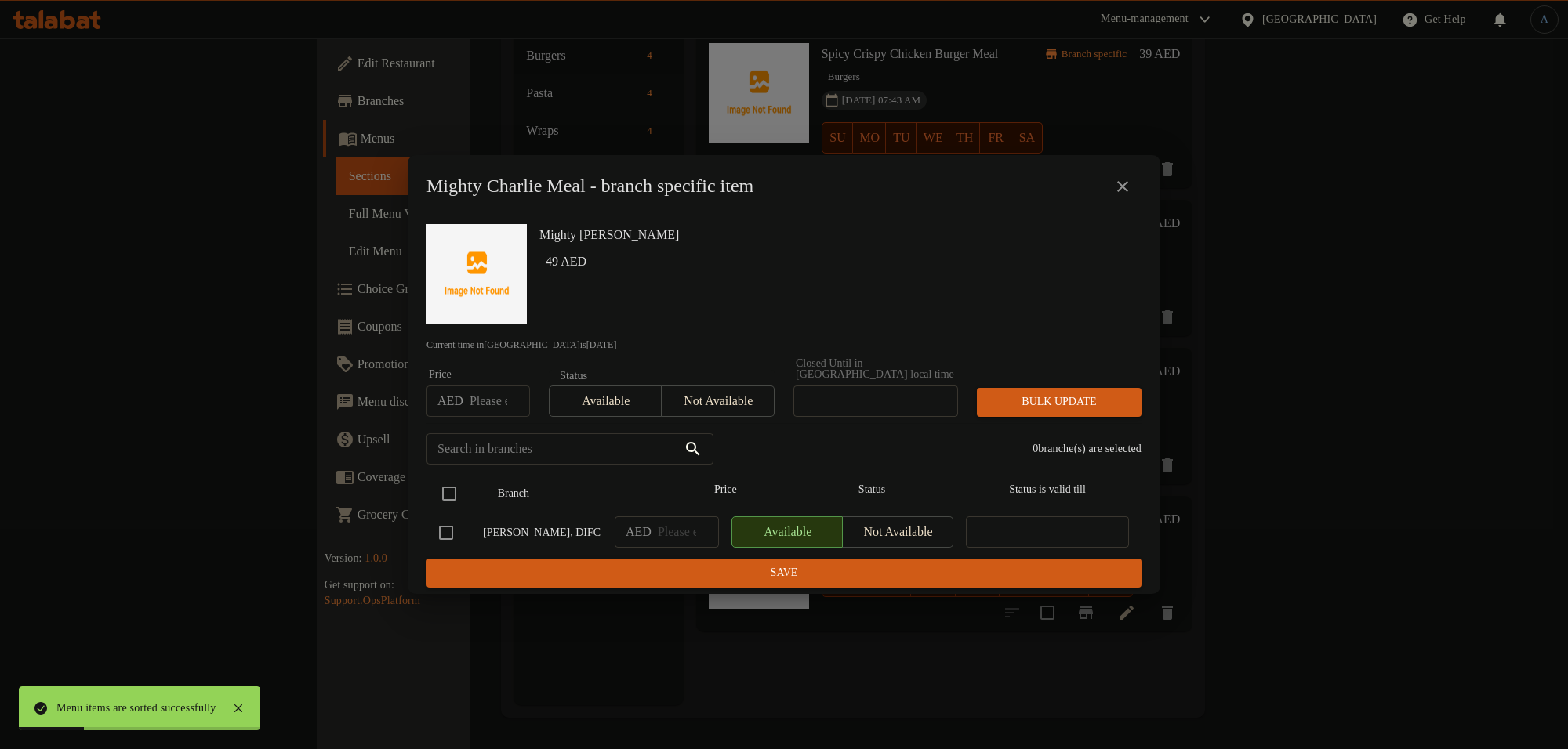
click at [451, 494] on input "checkbox" at bounding box center [449, 494] width 33 height 33
checkbox input "true"
click at [475, 405] on input "number" at bounding box center [499, 401] width 61 height 32
type input "49"
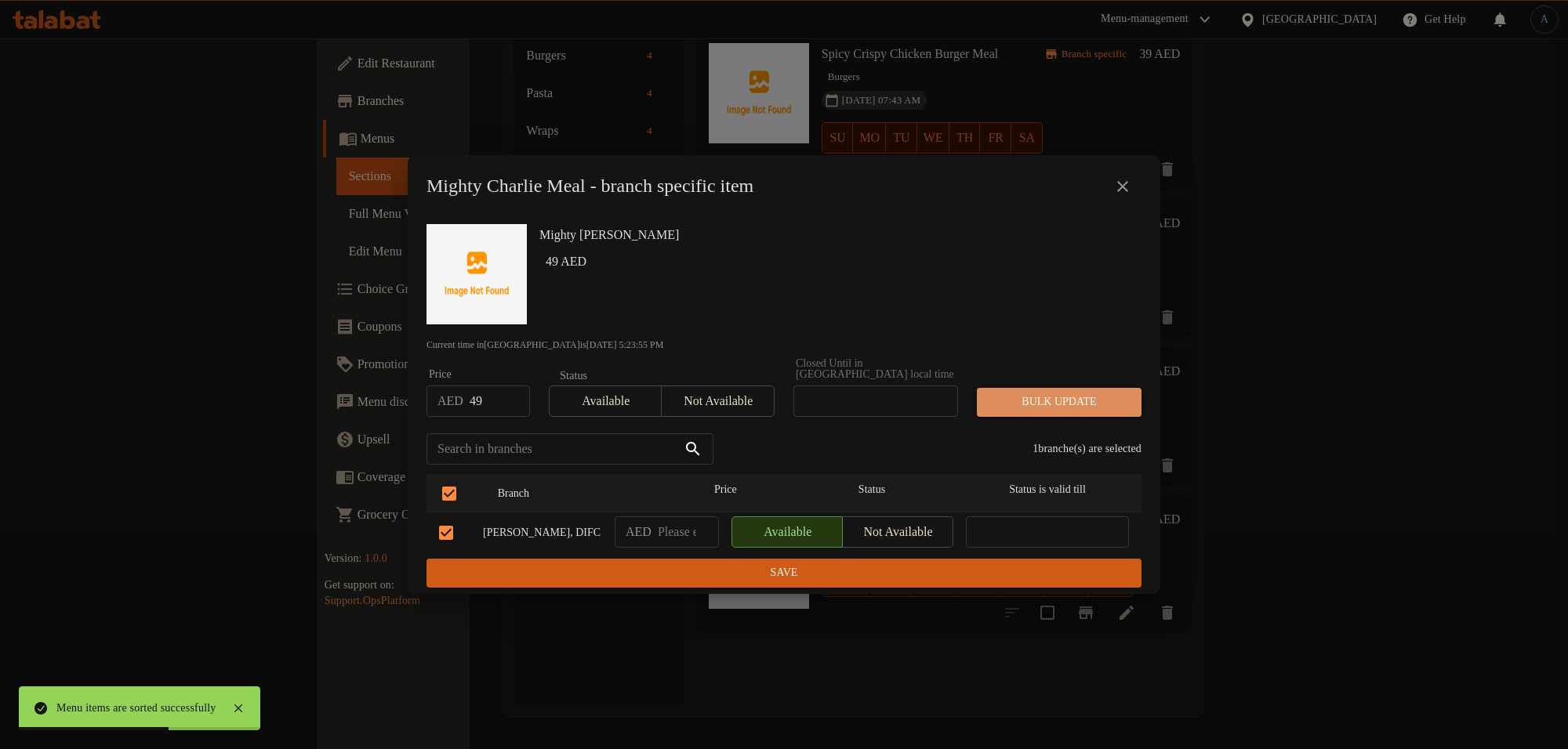
click at [1005, 393] on span "Bulk update" at bounding box center [1059, 403] width 139 height 20
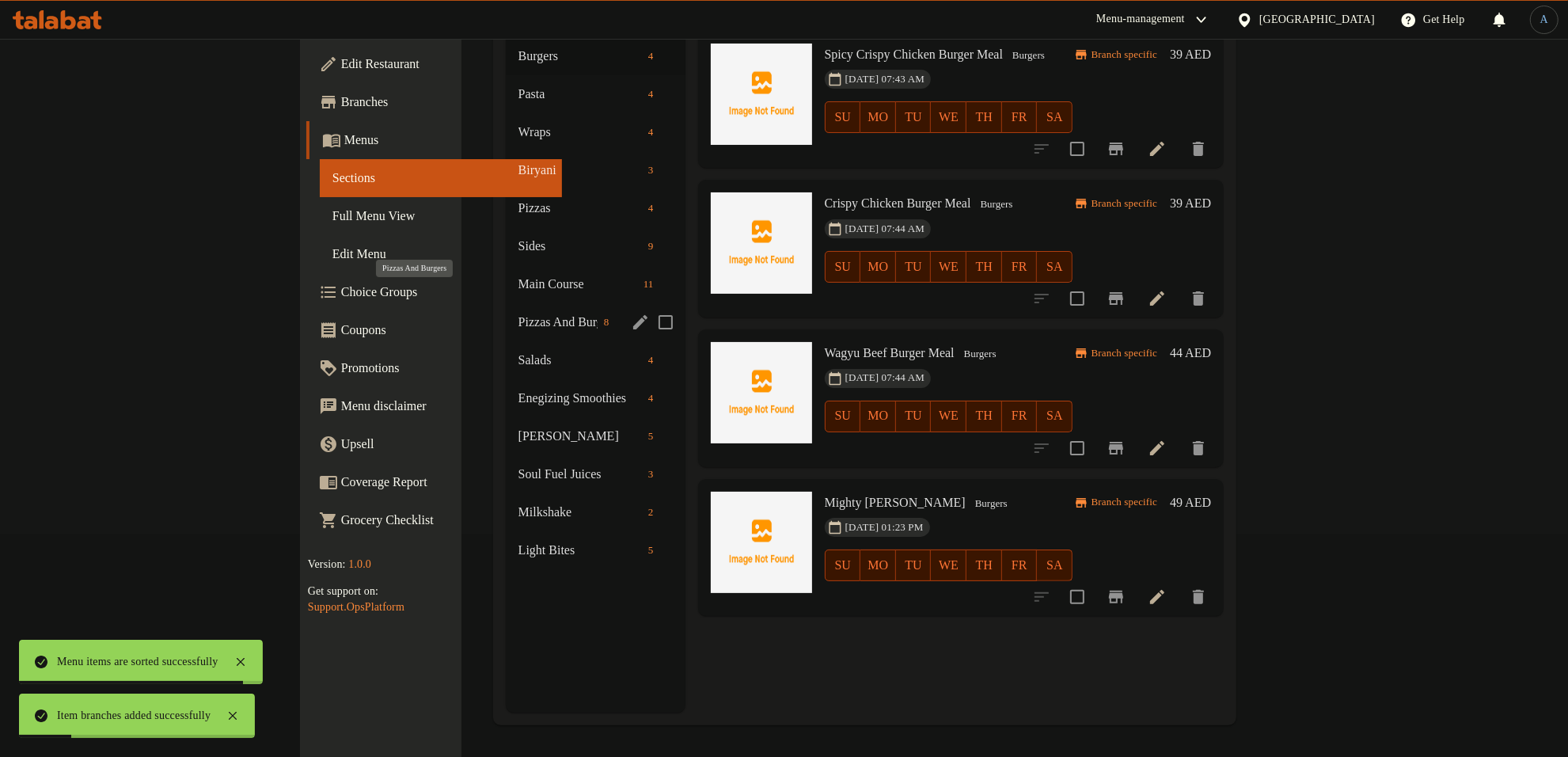
click at [519, 313] on span "Pizzas And Burgers" at bounding box center [558, 322] width 80 height 19
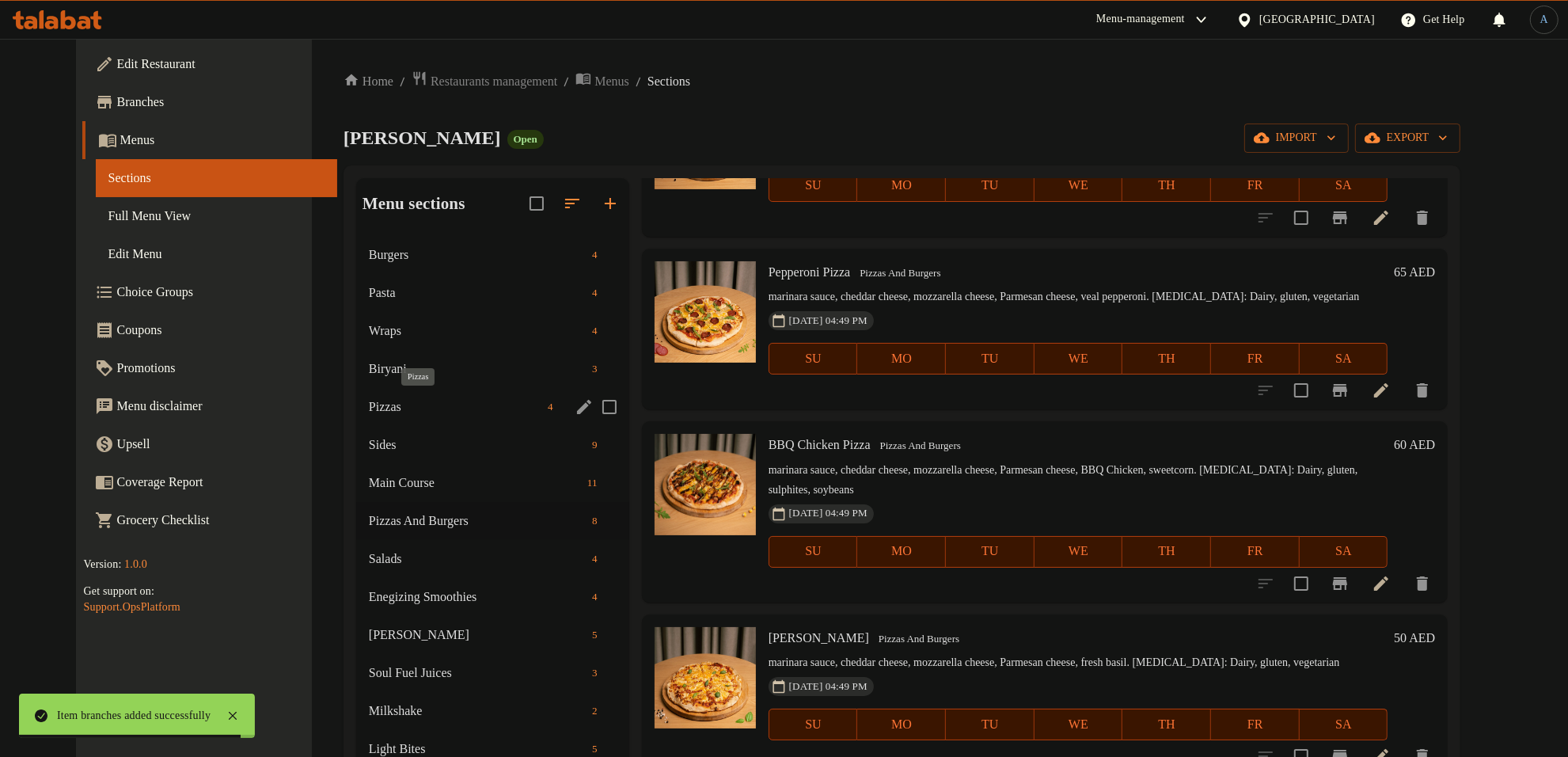
click at [369, 406] on span "Pizzas" at bounding box center [455, 406] width 173 height 19
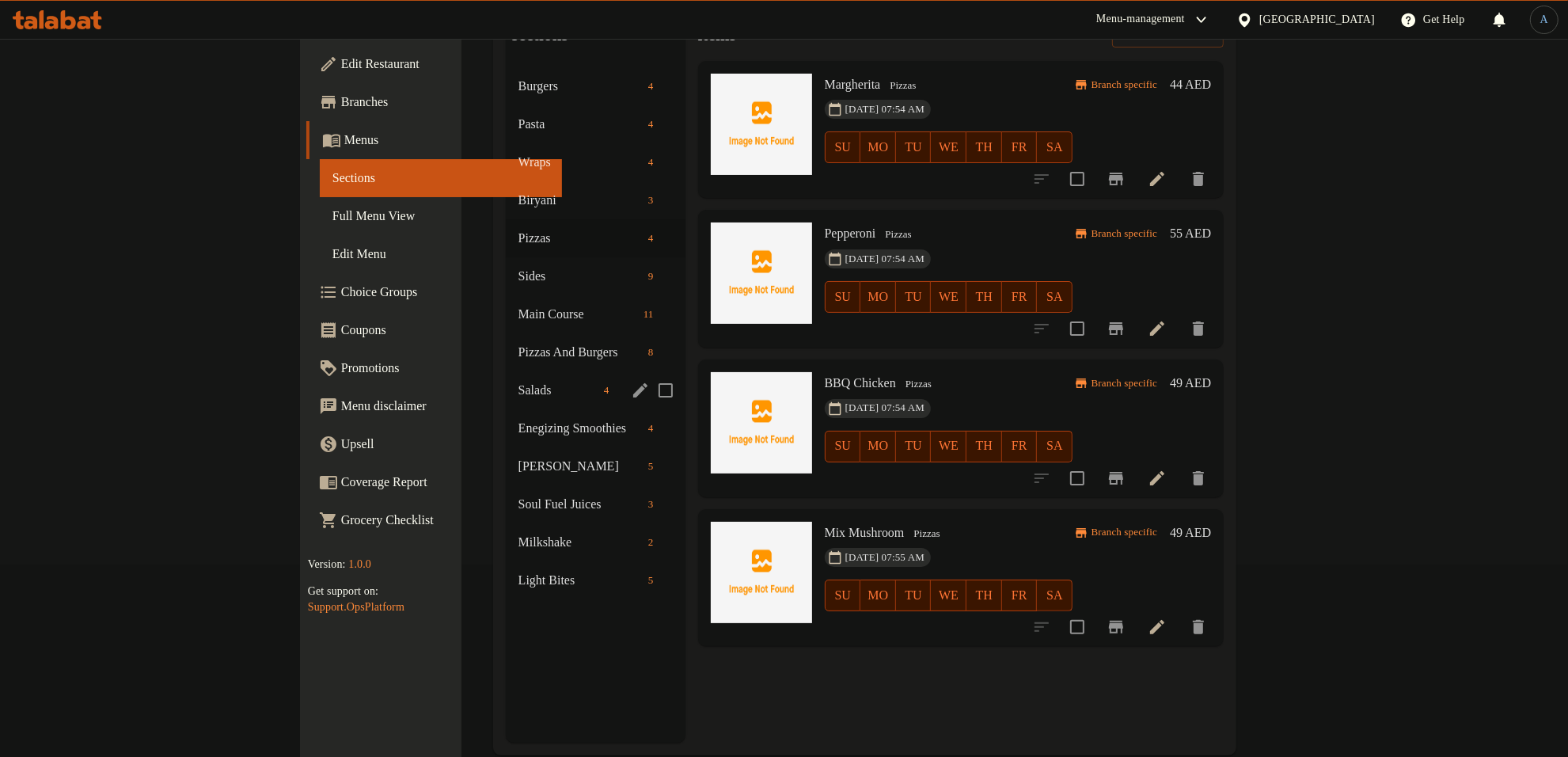
scroll to position [198, 0]
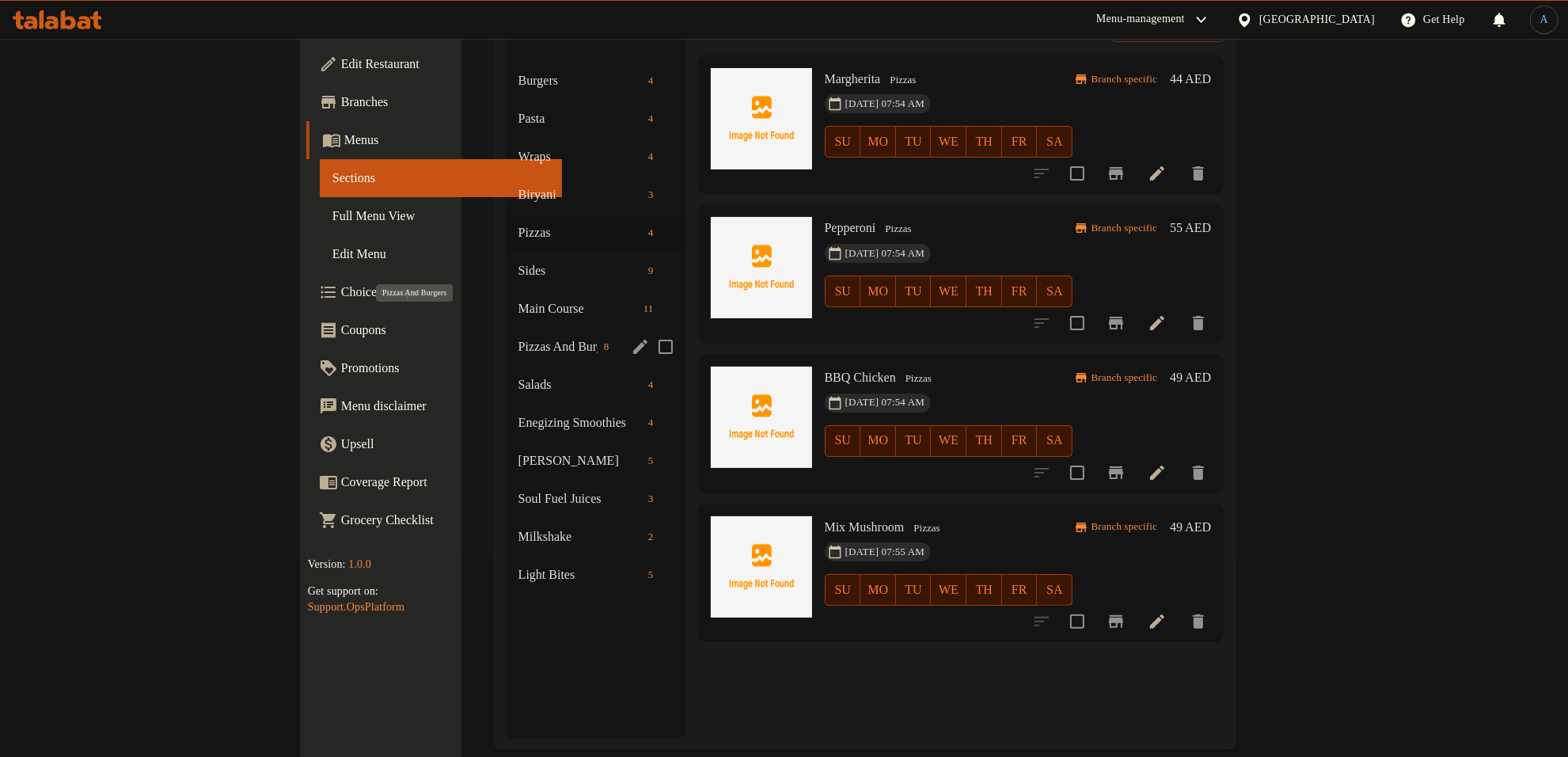
click at [519, 338] on span "Pizzas And Burgers" at bounding box center [558, 347] width 80 height 19
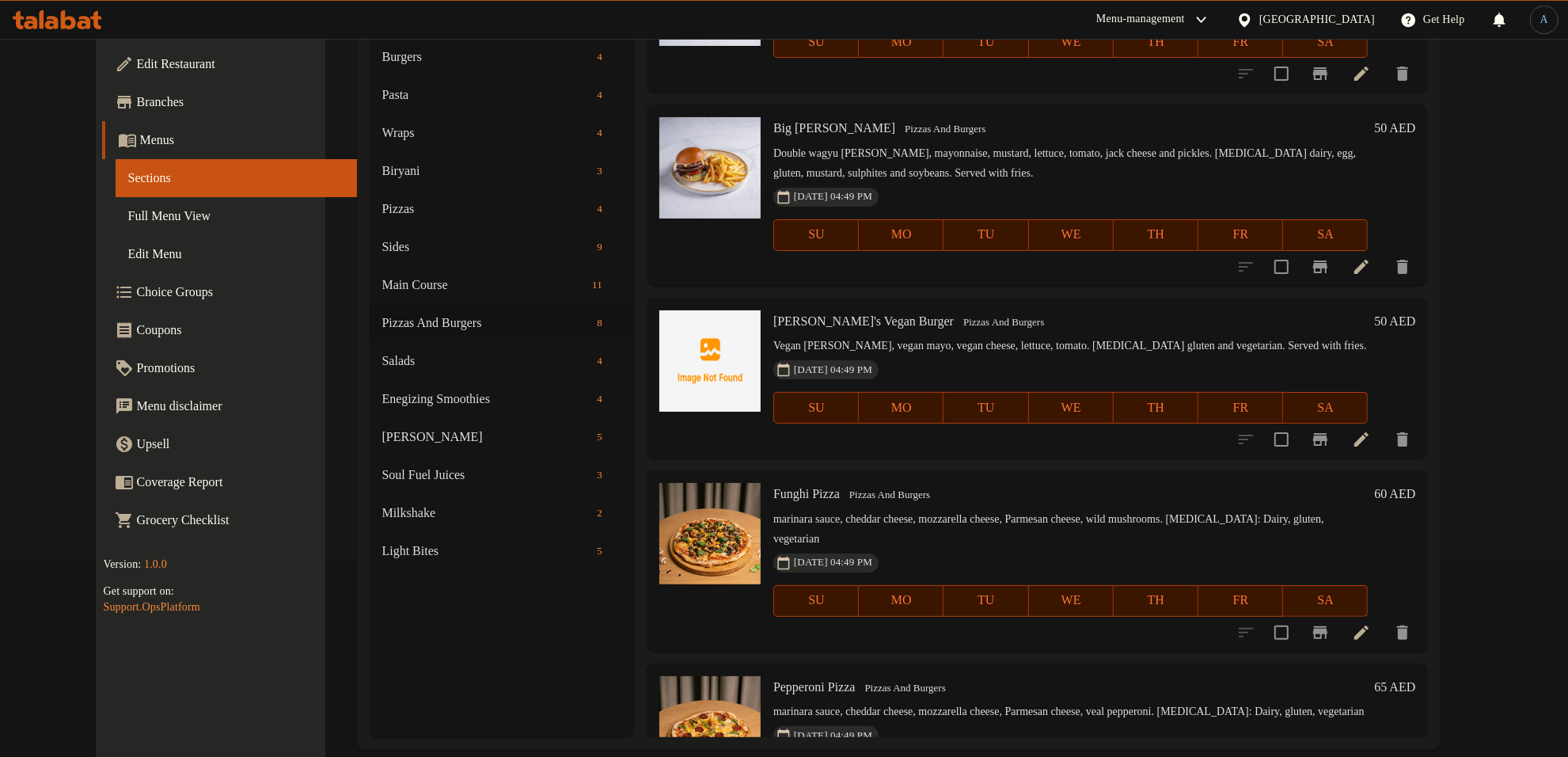
scroll to position [297, 0]
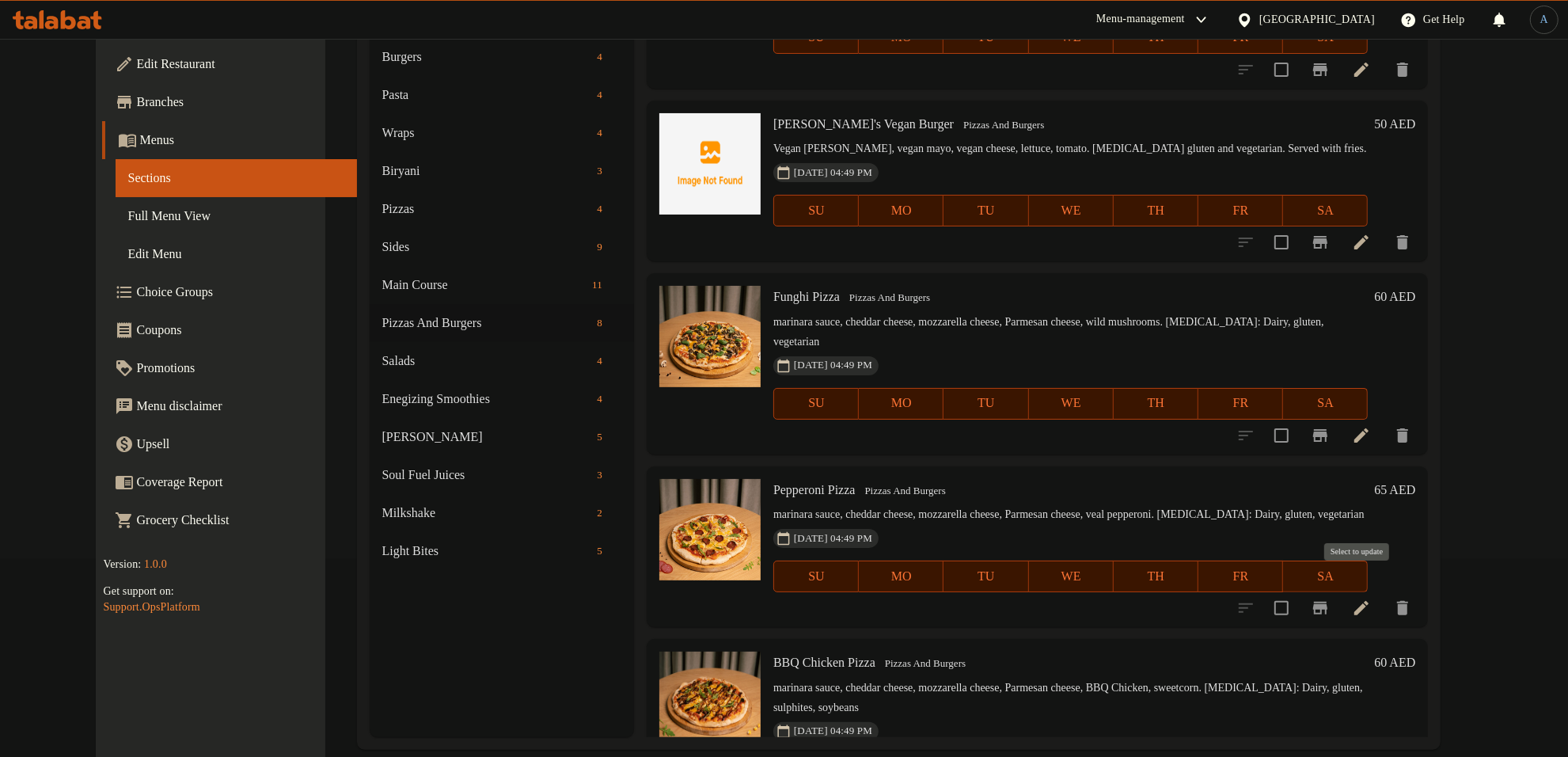
click at [1298, 591] on input "checkbox" at bounding box center [1282, 608] width 33 height 33
checkbox input "true"
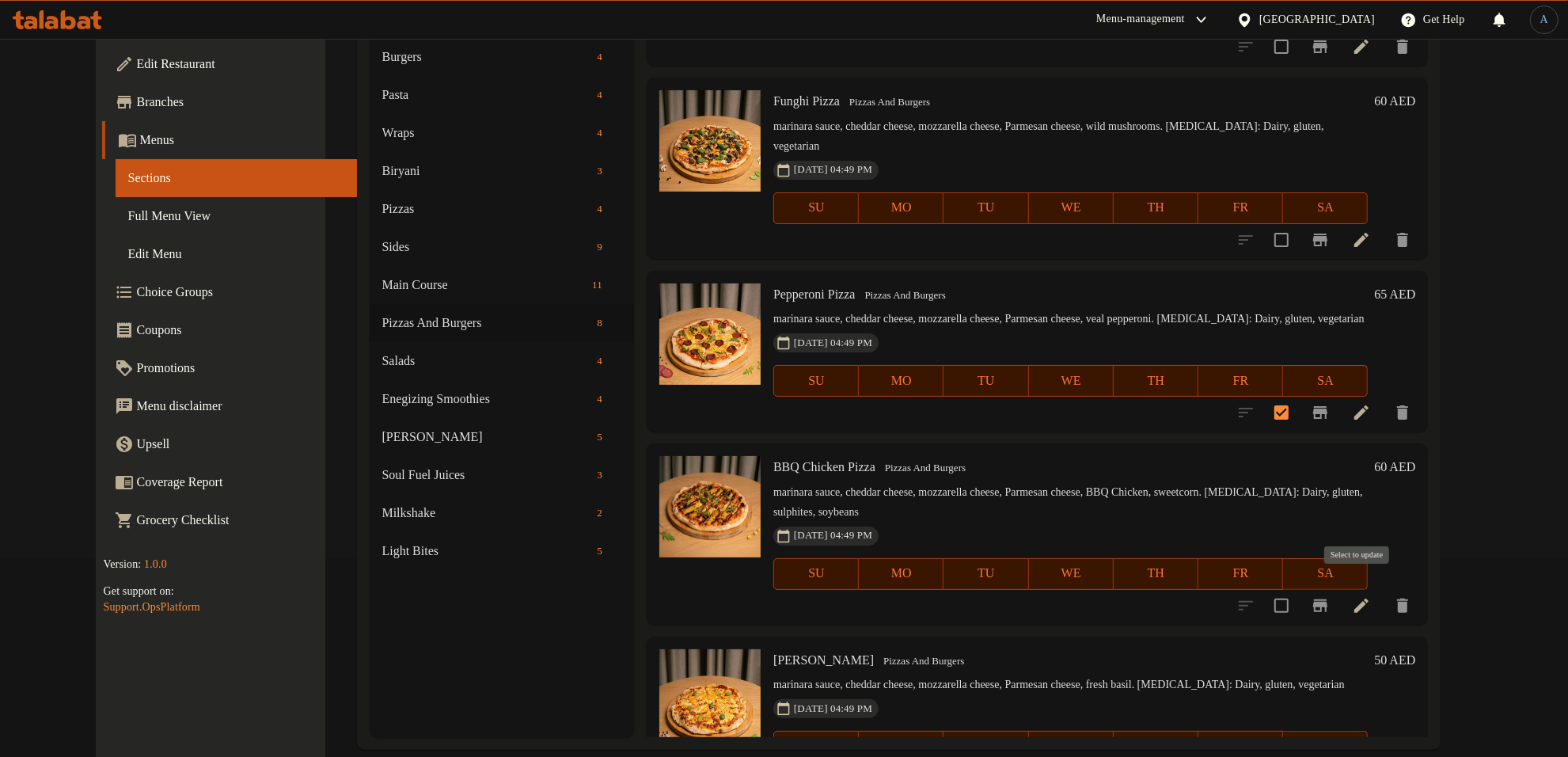
scroll to position [495, 0]
click at [1298, 588] on input "checkbox" at bounding box center [1282, 603] width 33 height 33
checkbox input "true"
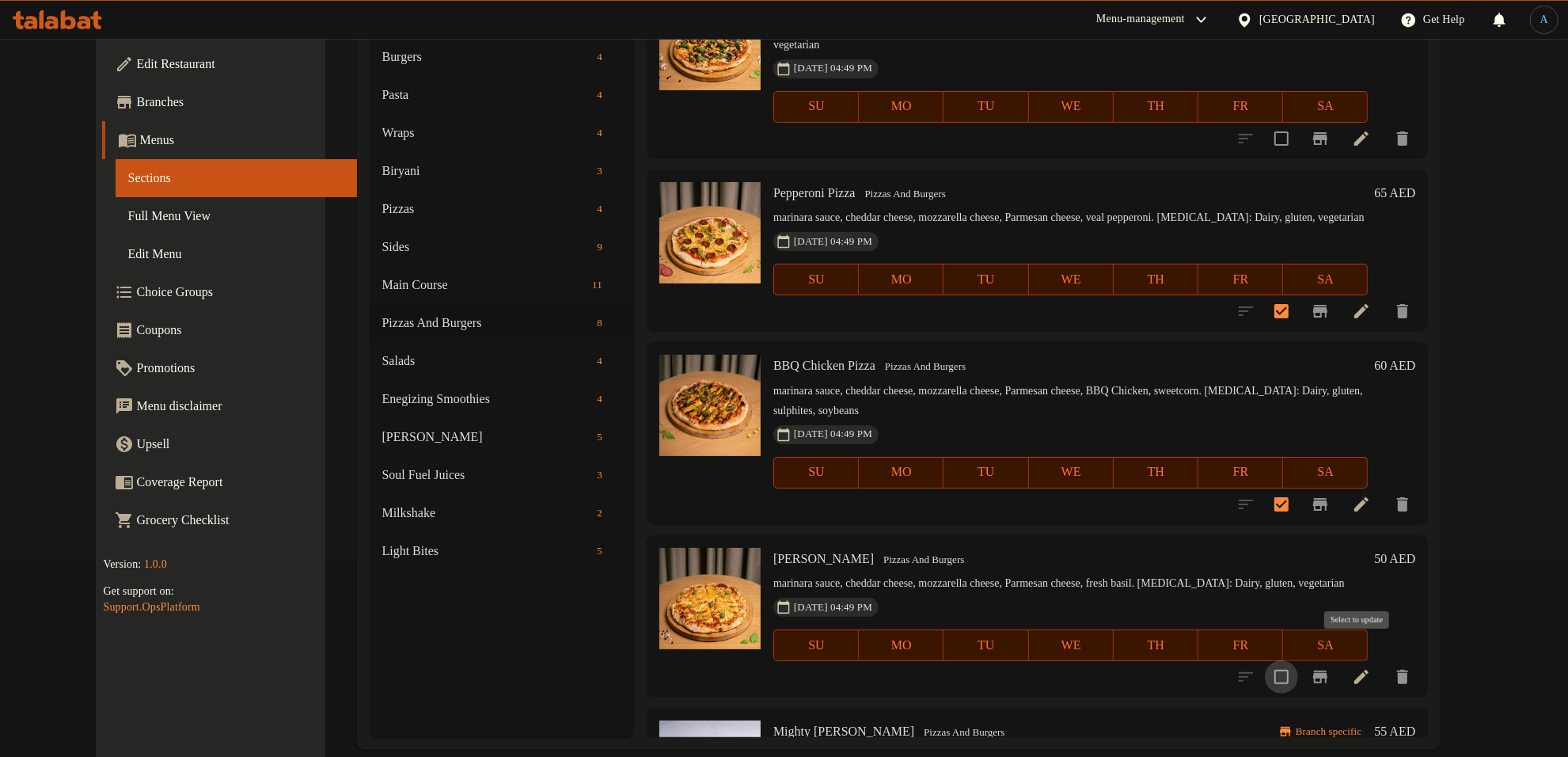
click at [1298, 661] on input "checkbox" at bounding box center [1282, 677] width 33 height 33
checkbox input "true"
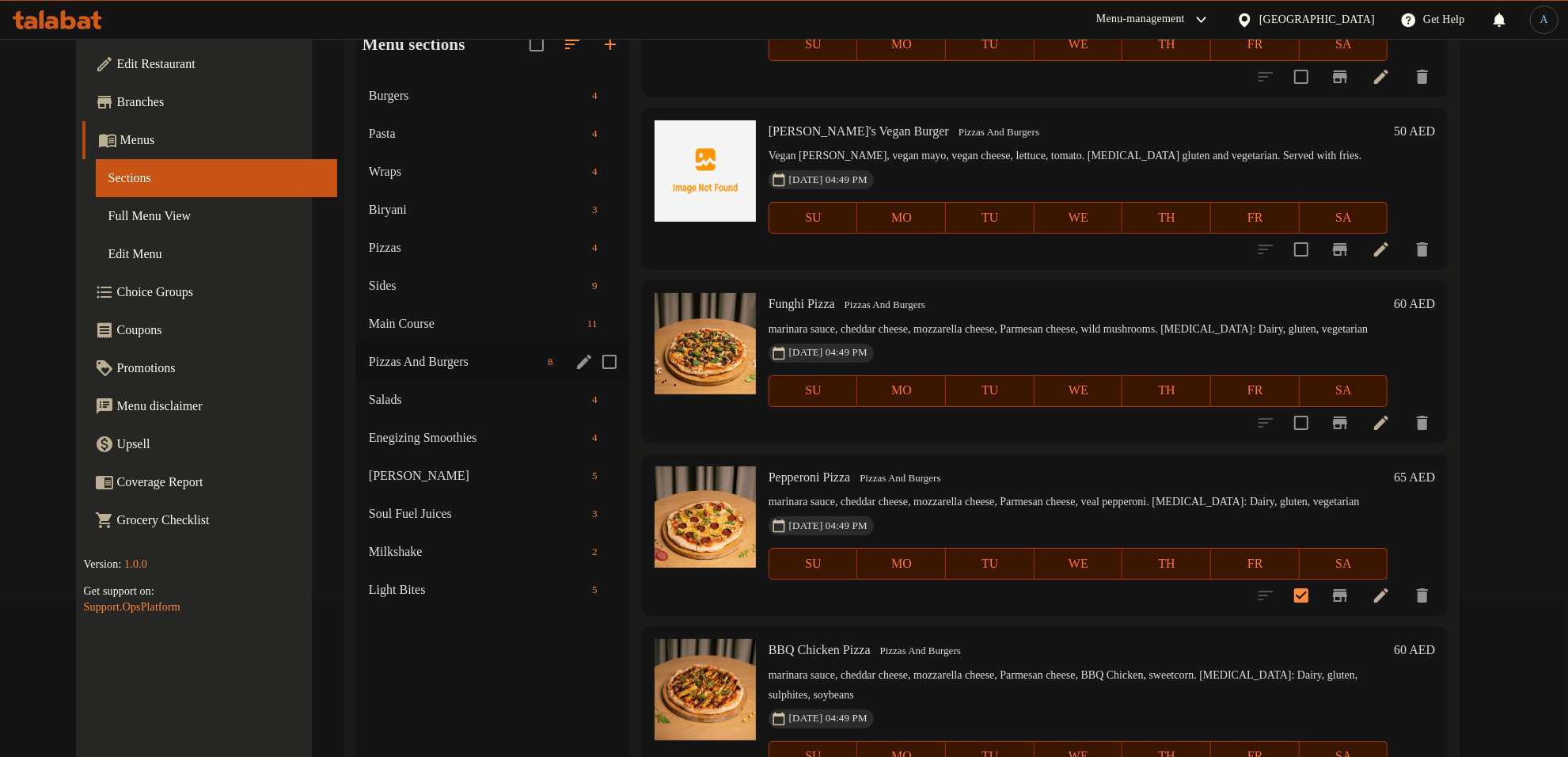
scroll to position [124, 0]
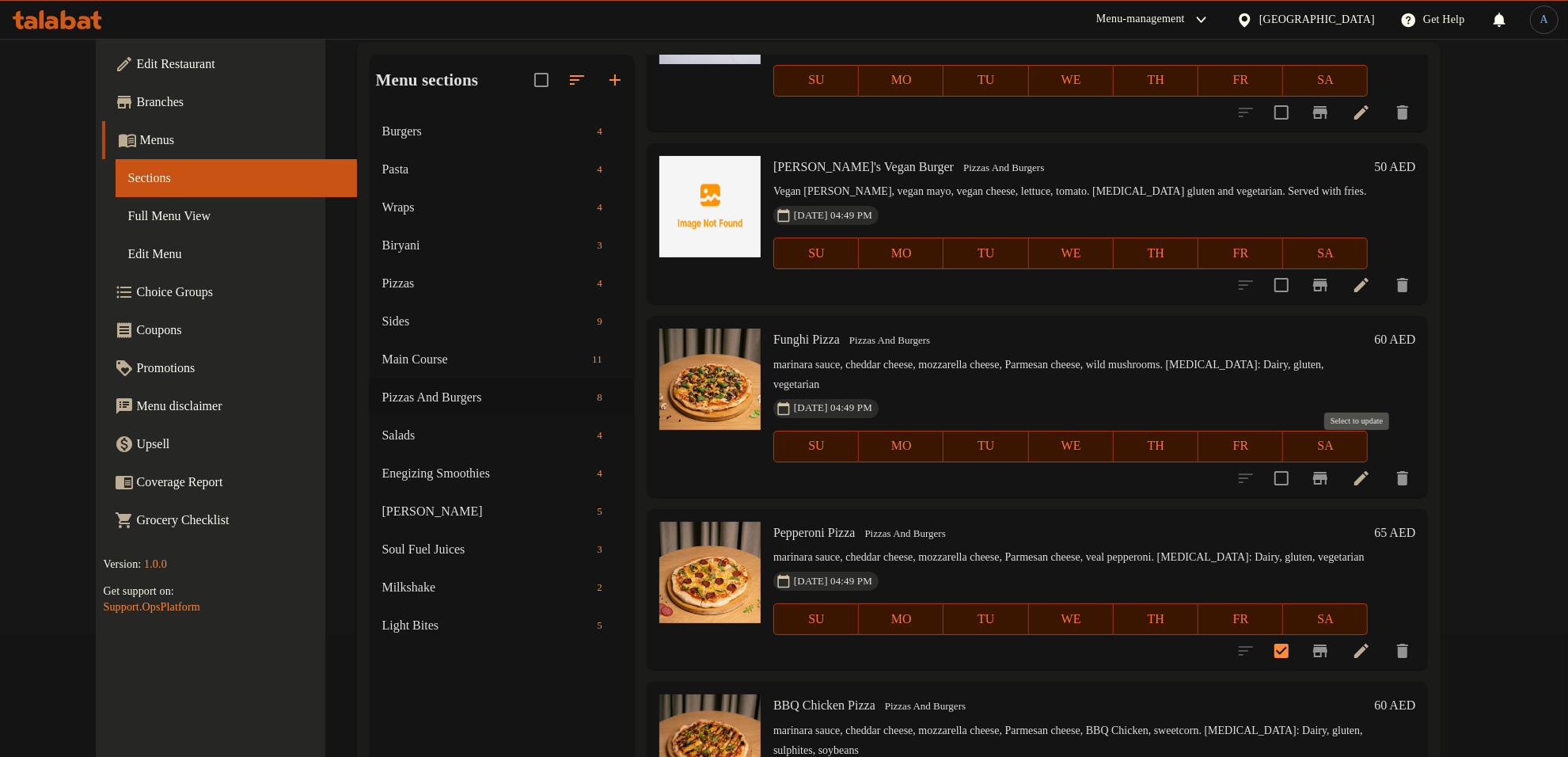
click at [1298, 462] on input "checkbox" at bounding box center [1282, 479] width 33 height 33
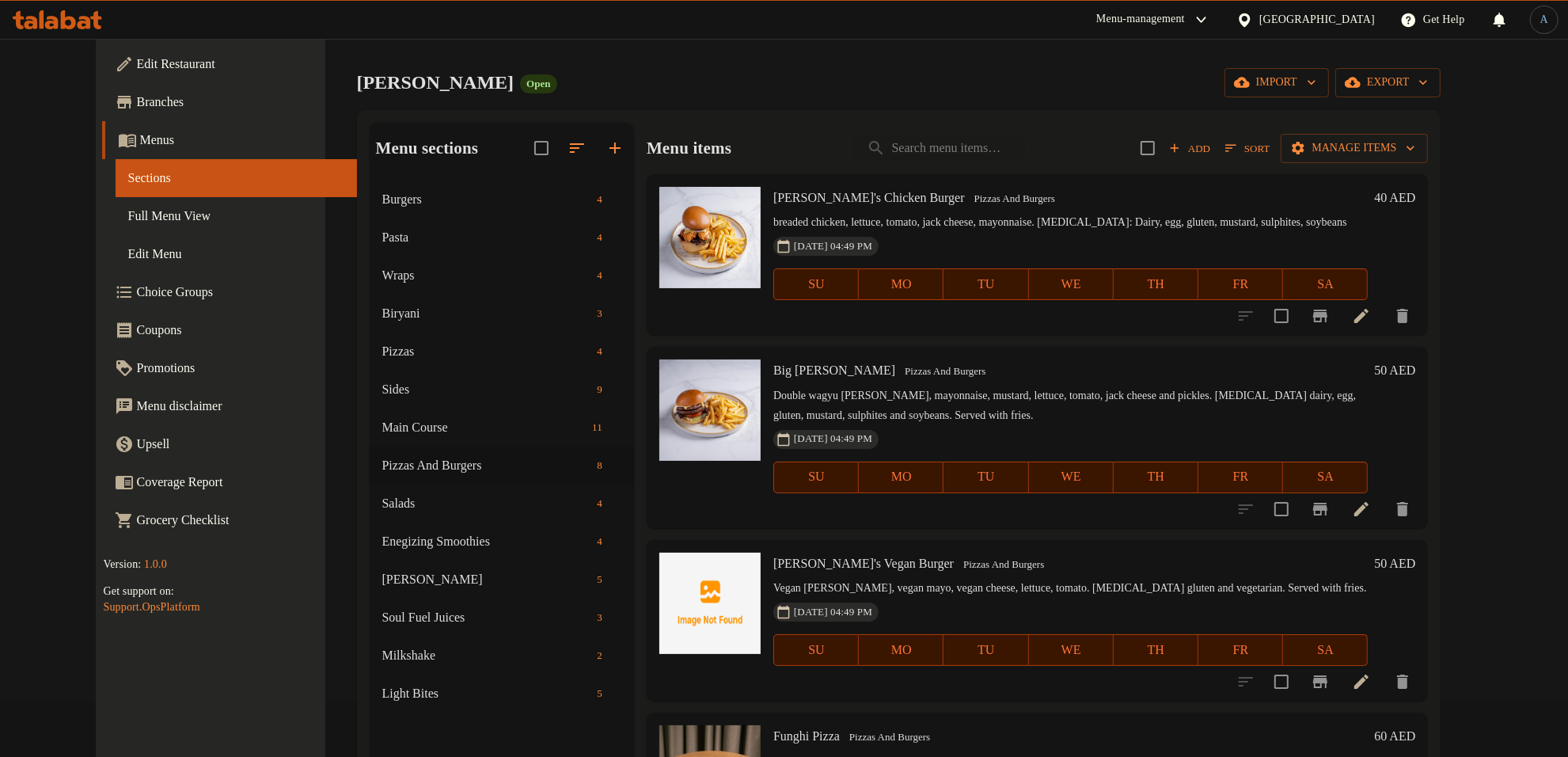
scroll to position [0, 0]
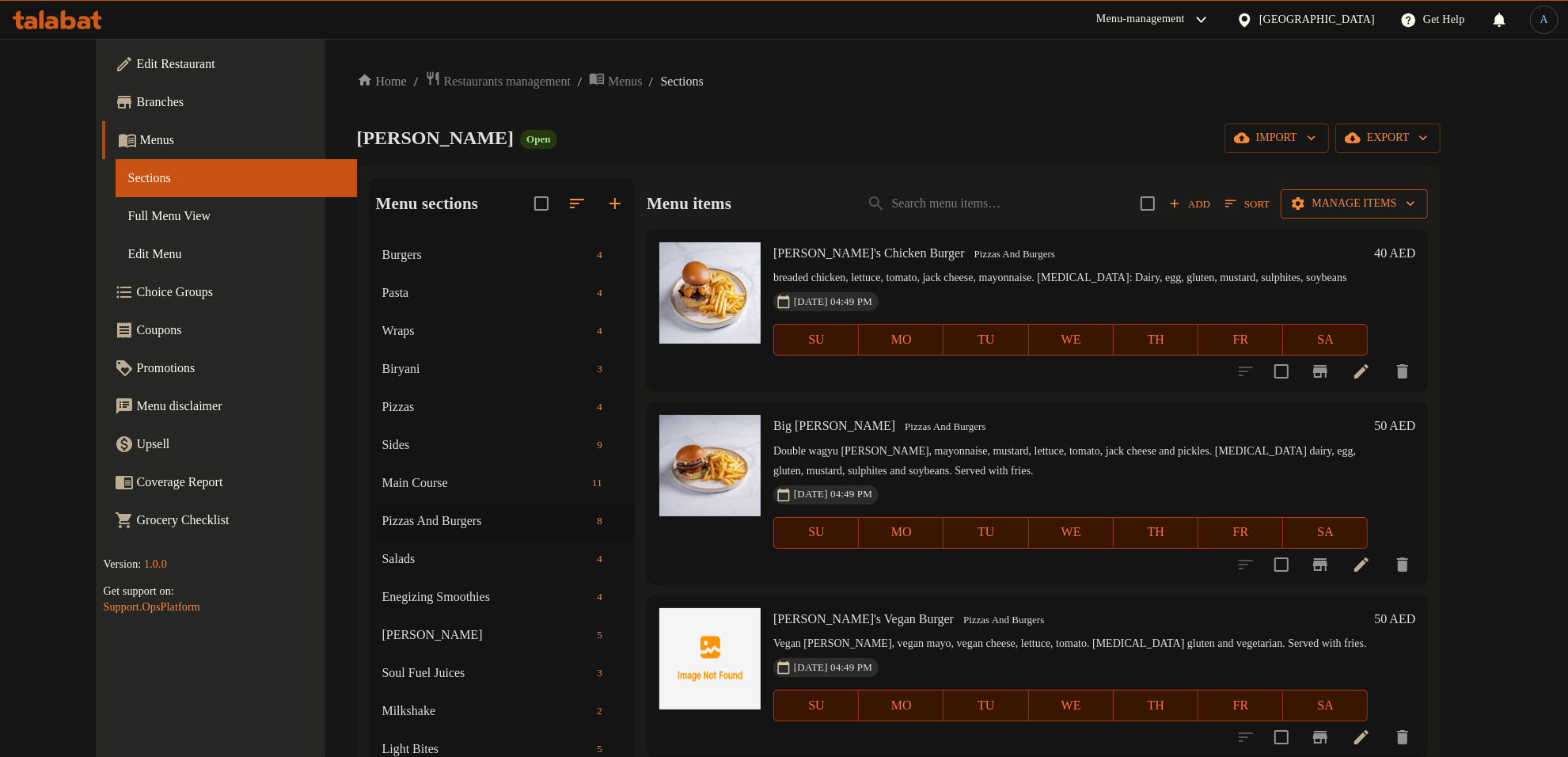
click at [1416, 208] on span "Manage items" at bounding box center [1355, 204] width 123 height 20
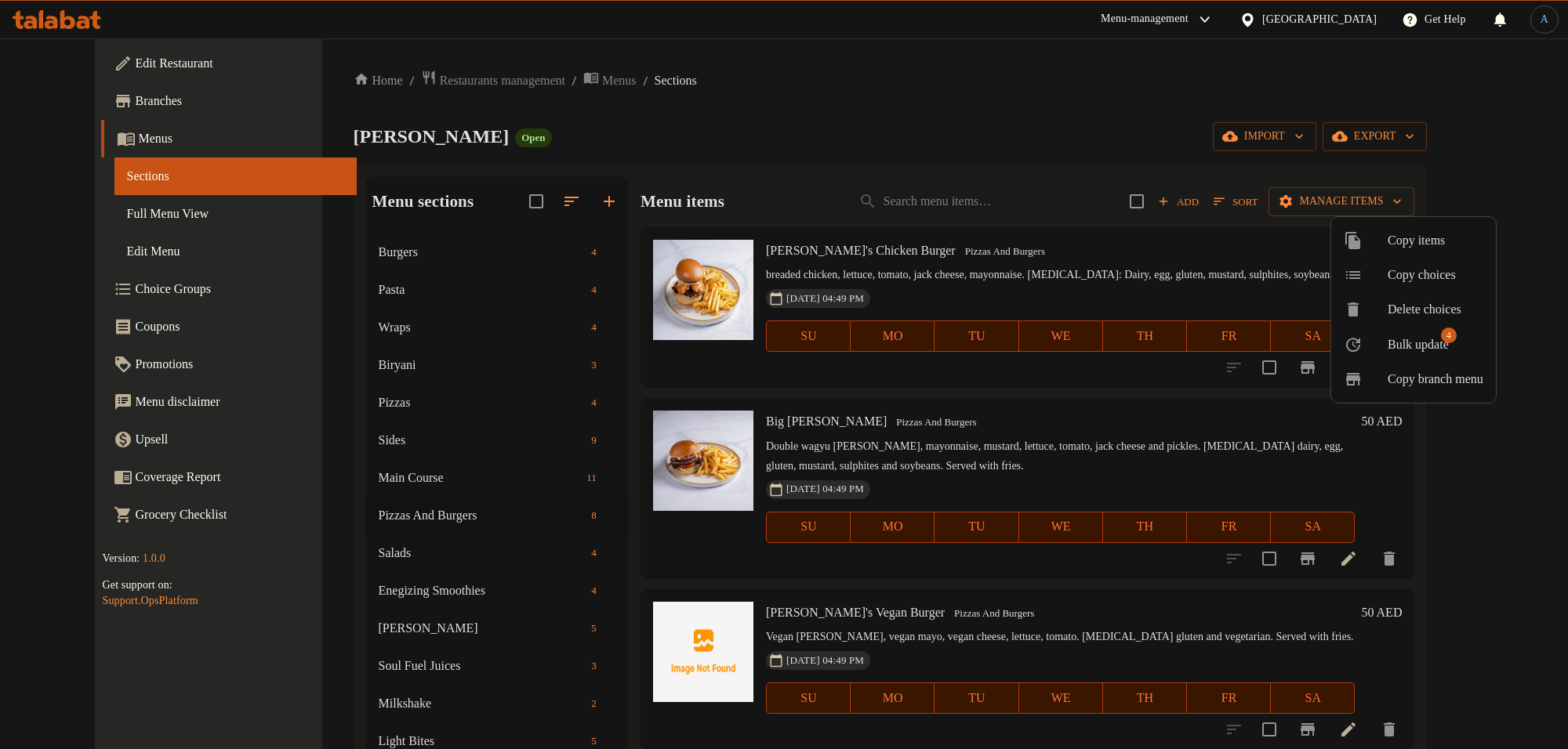
click at [1419, 341] on span "Bulk update" at bounding box center [1419, 344] width 62 height 19
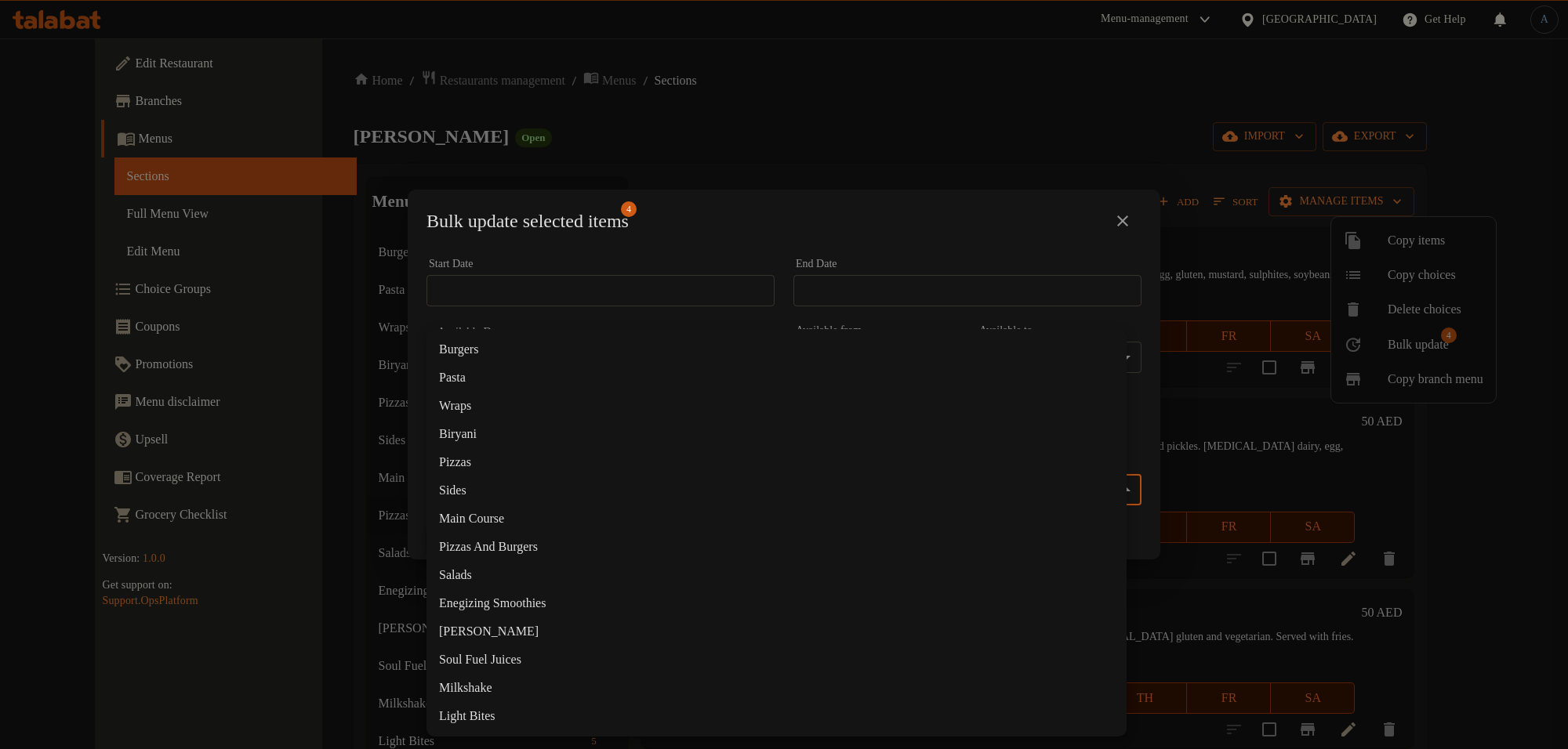
click at [492, 475] on body "​ Menu-management [GEOGRAPHIC_DATA] Get Help A Edit Restaurant Branches Menus S…" at bounding box center [784, 393] width 1568 height 711
click at [463, 458] on li "Pizzas" at bounding box center [776, 462] width 700 height 28
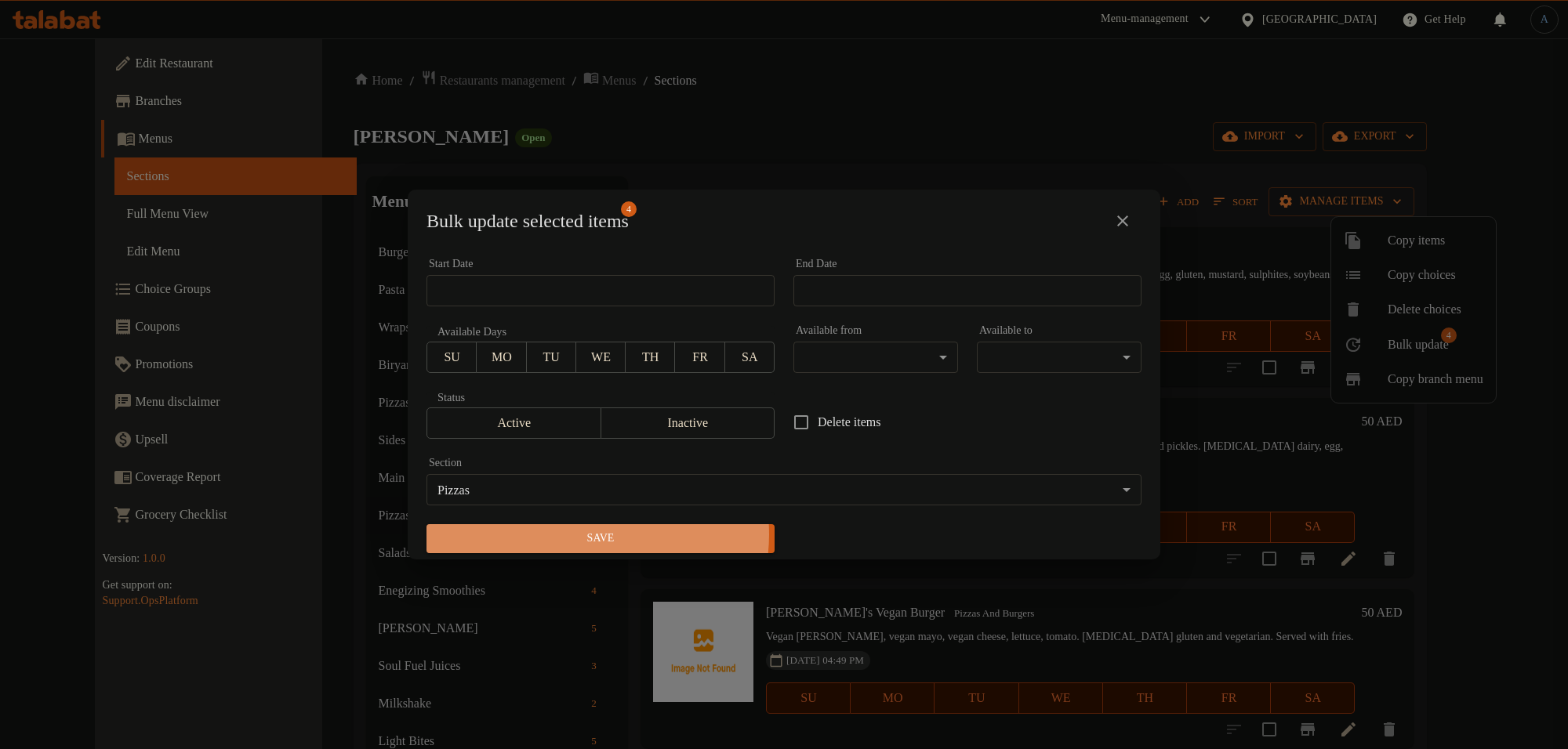
click at [589, 534] on span "Save" at bounding box center [601, 539] width 323 height 20
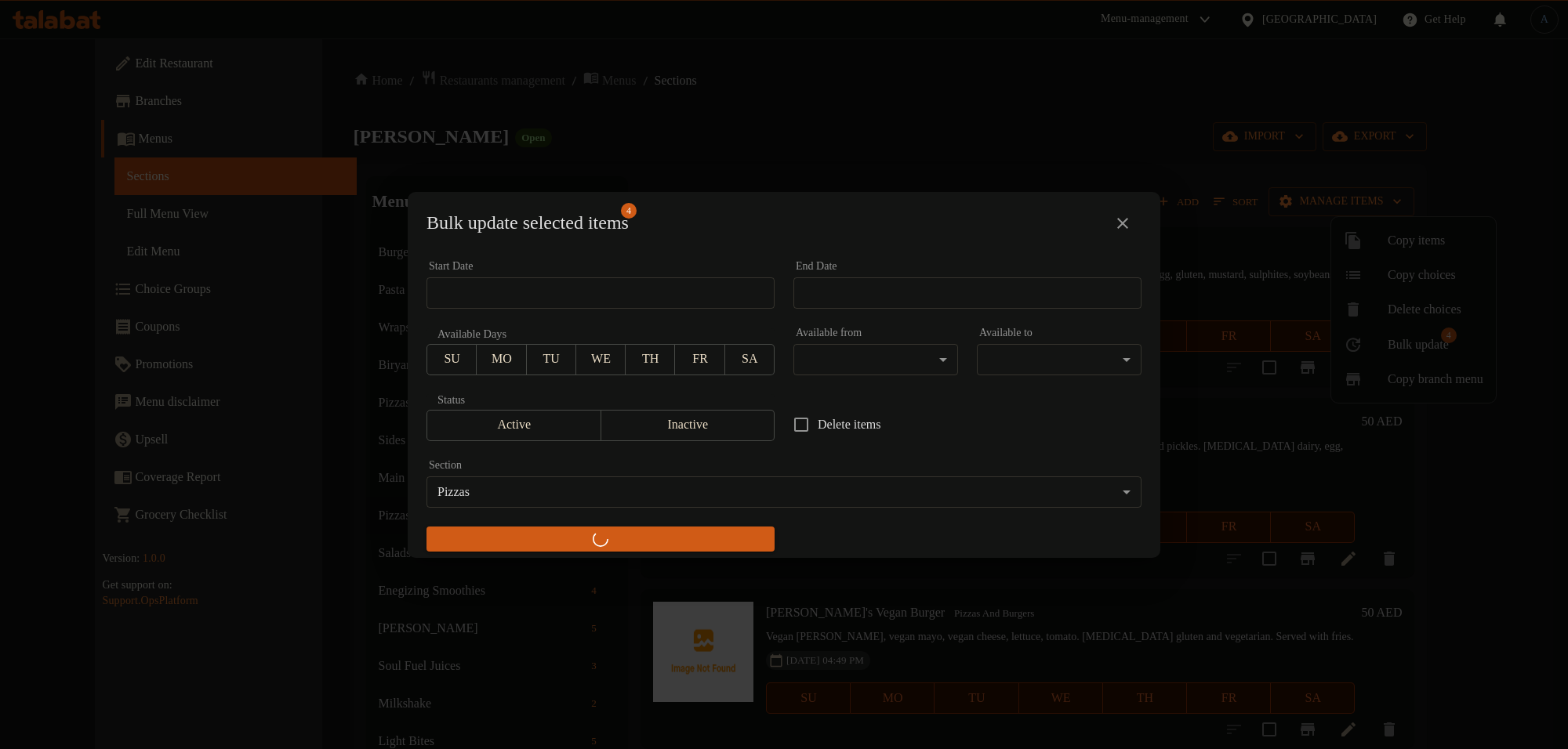
checkbox input "false"
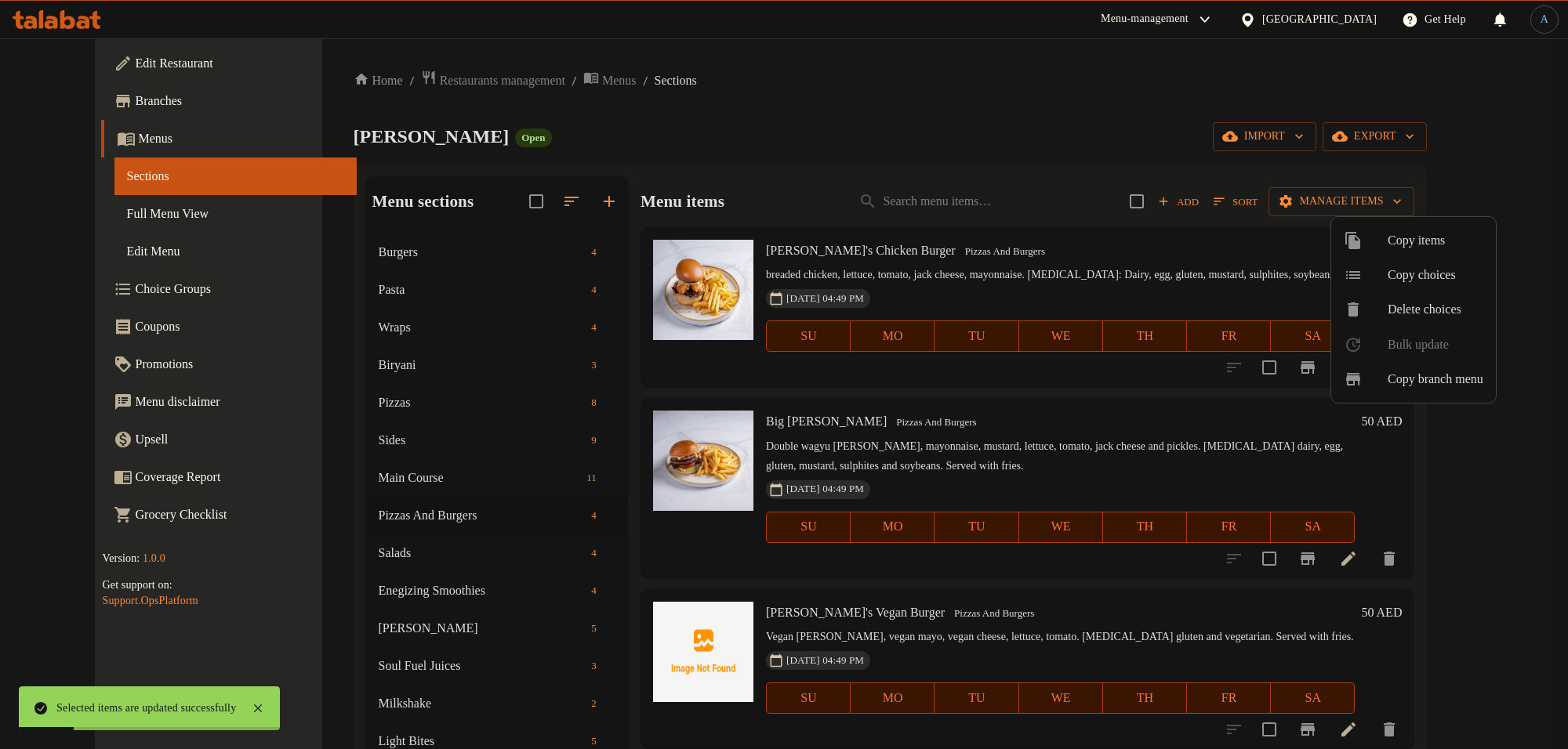
click at [328, 404] on div at bounding box center [784, 374] width 1568 height 749
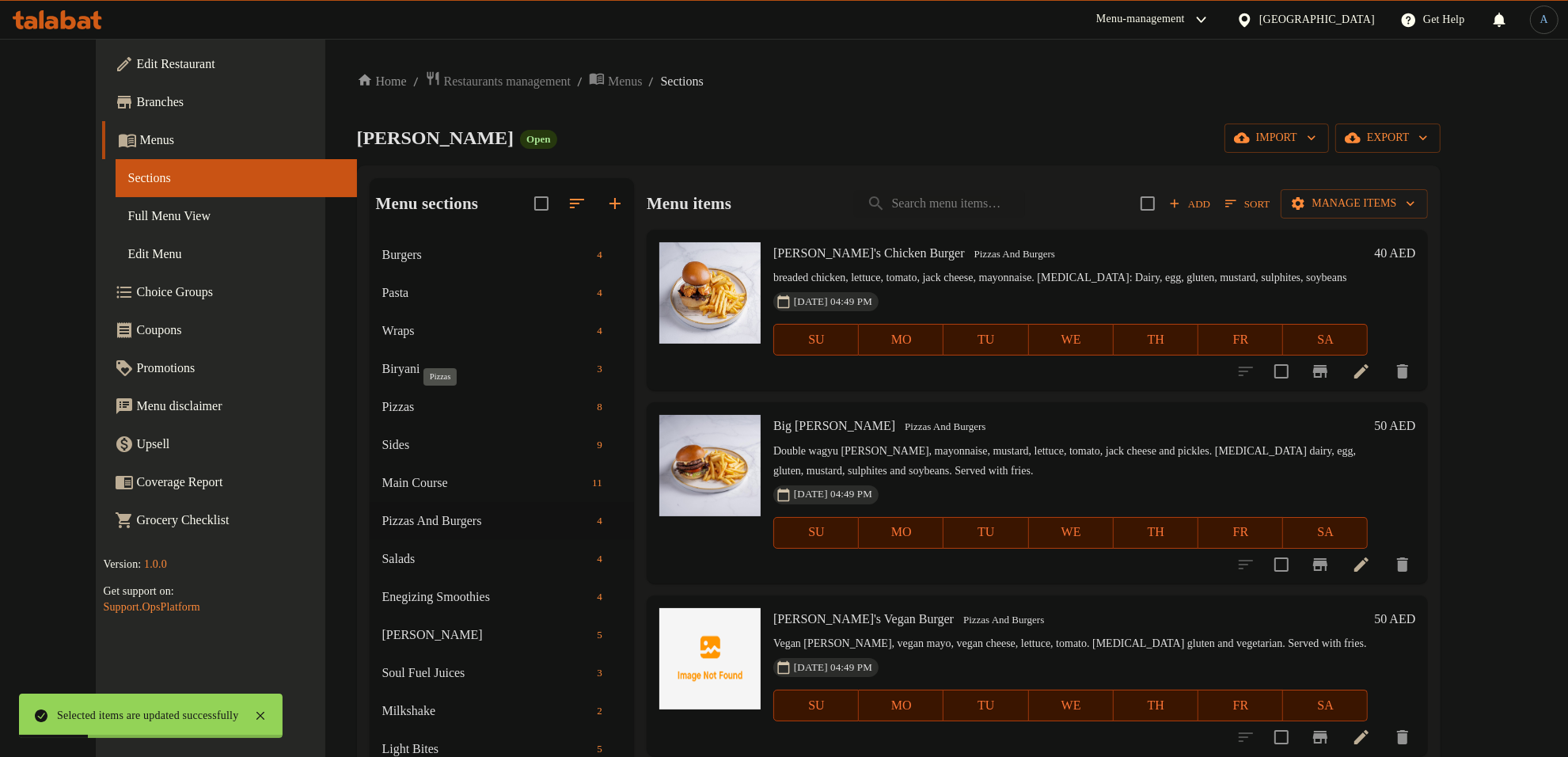
click at [382, 408] on span "Pizzas" at bounding box center [487, 406] width 209 height 19
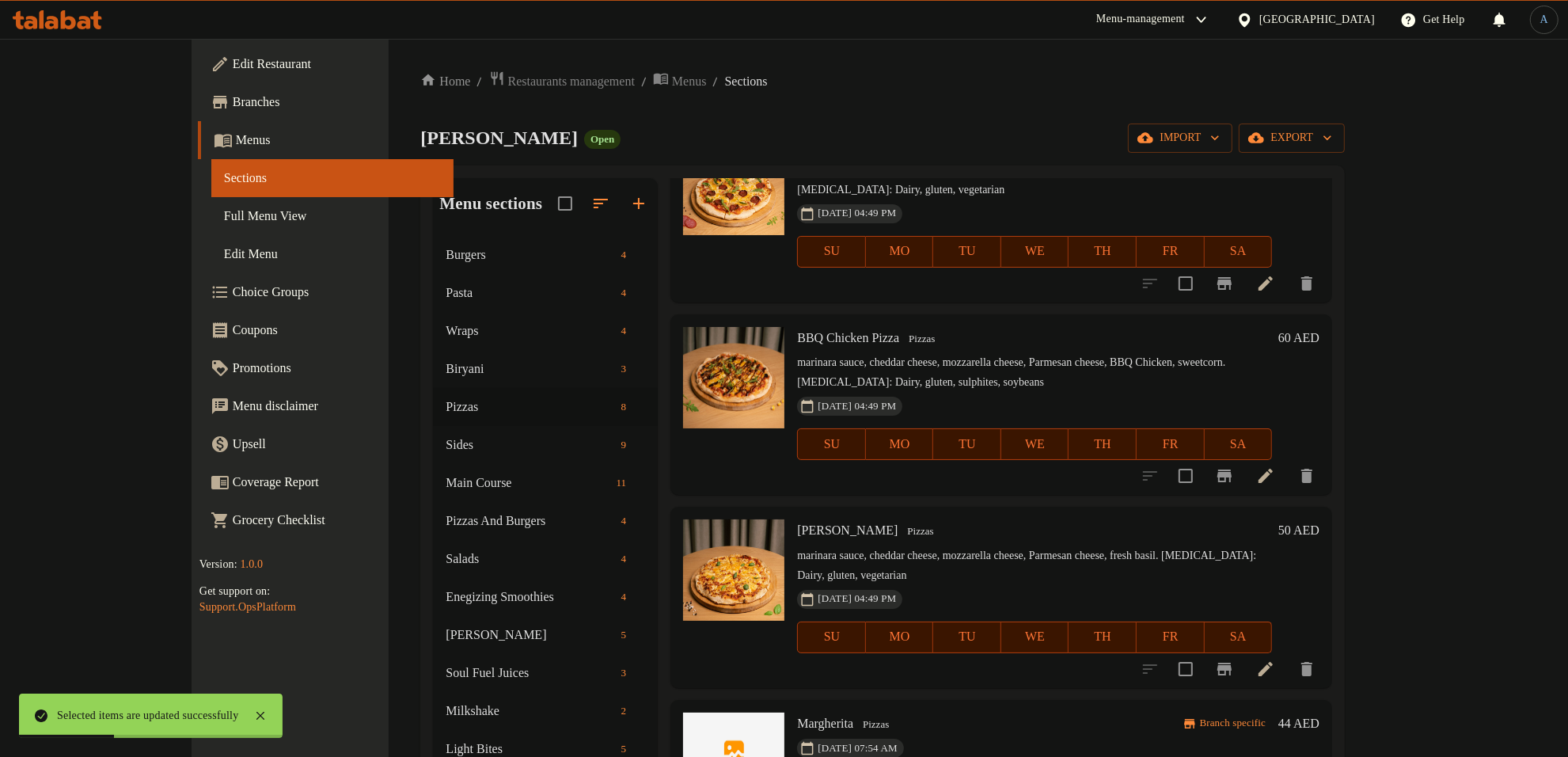
scroll to position [591, 0]
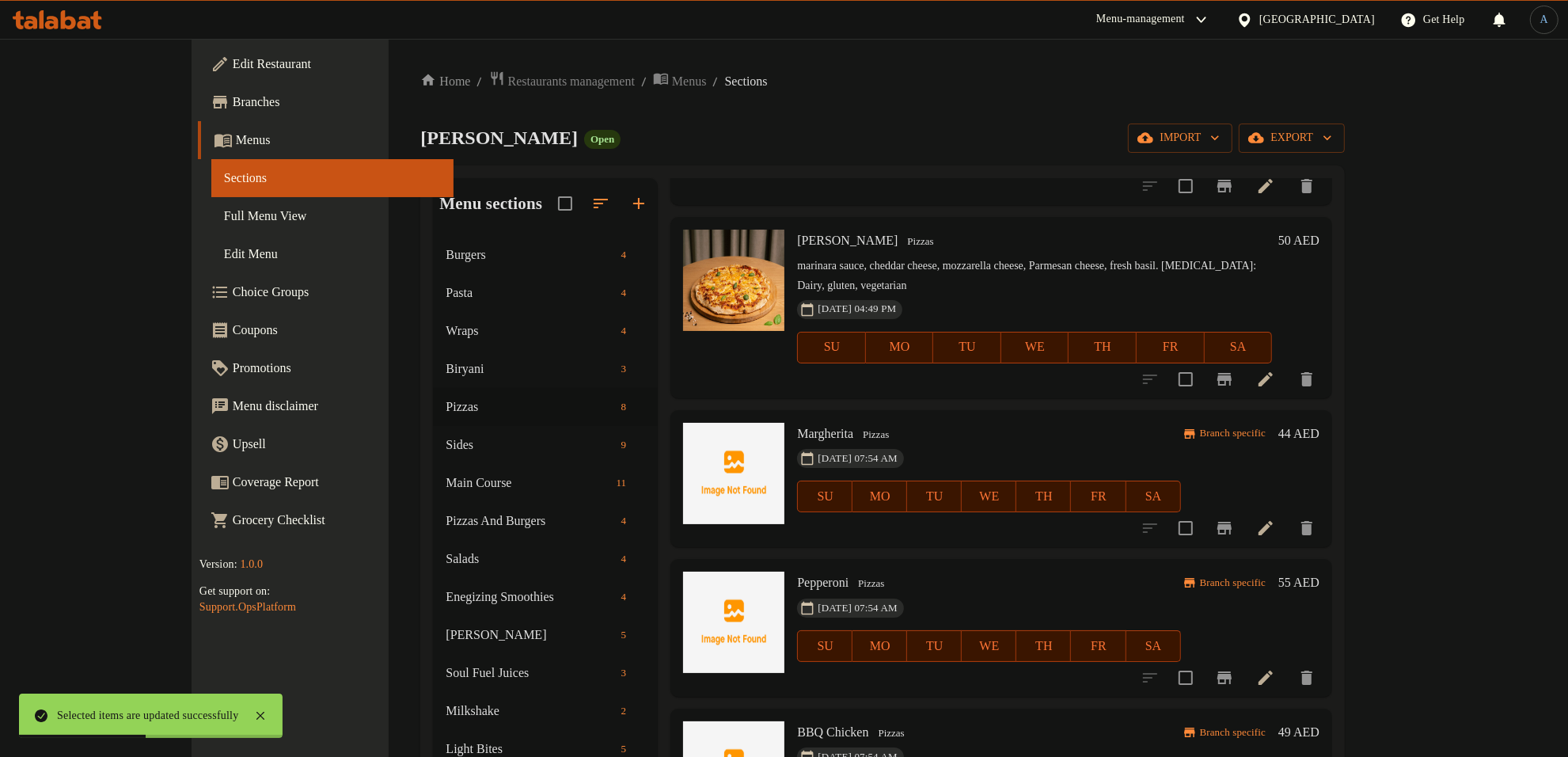
click at [1203, 512] on input "checkbox" at bounding box center [1186, 528] width 33 height 33
checkbox input "true"
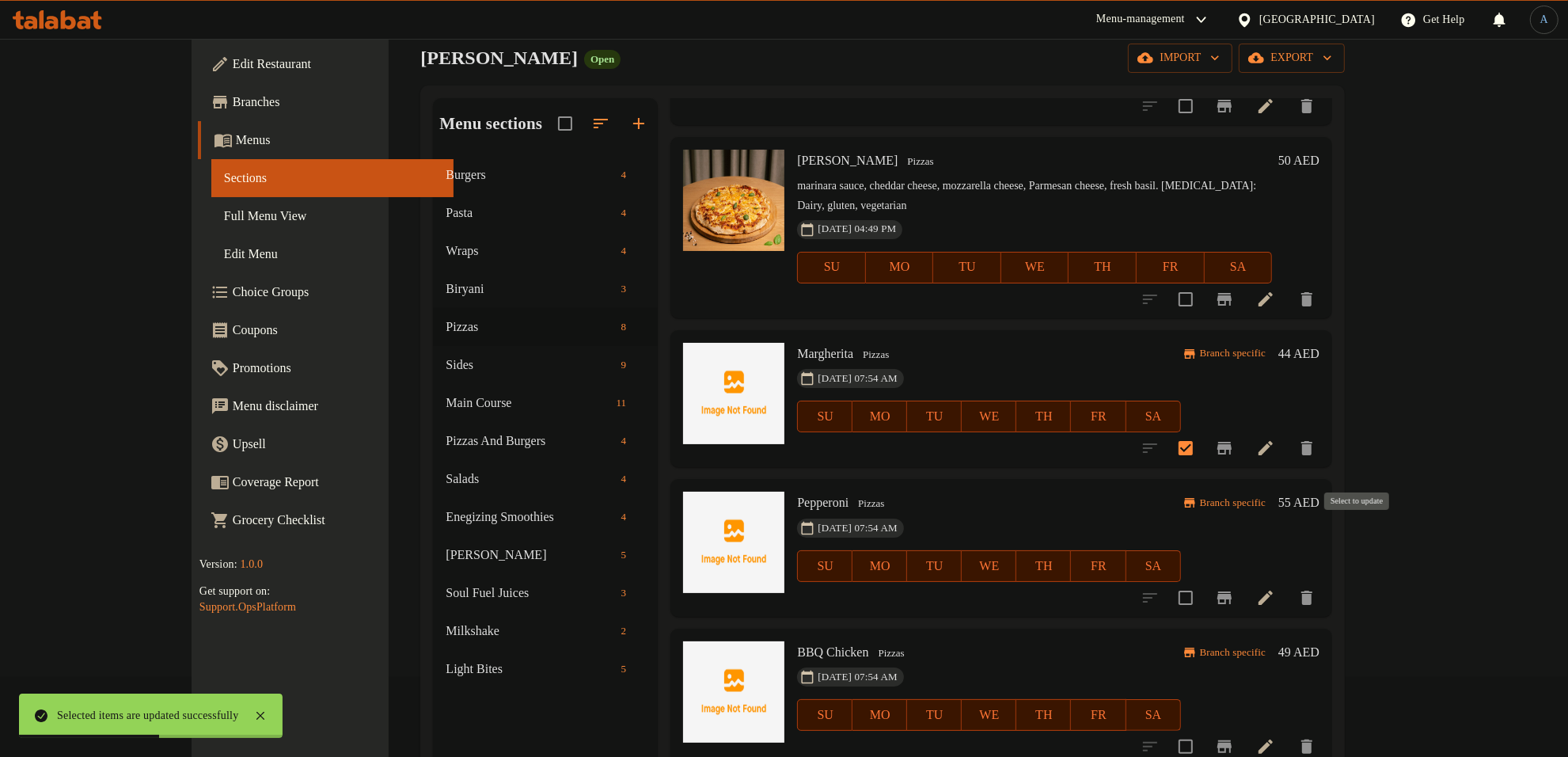
scroll to position [198, 0]
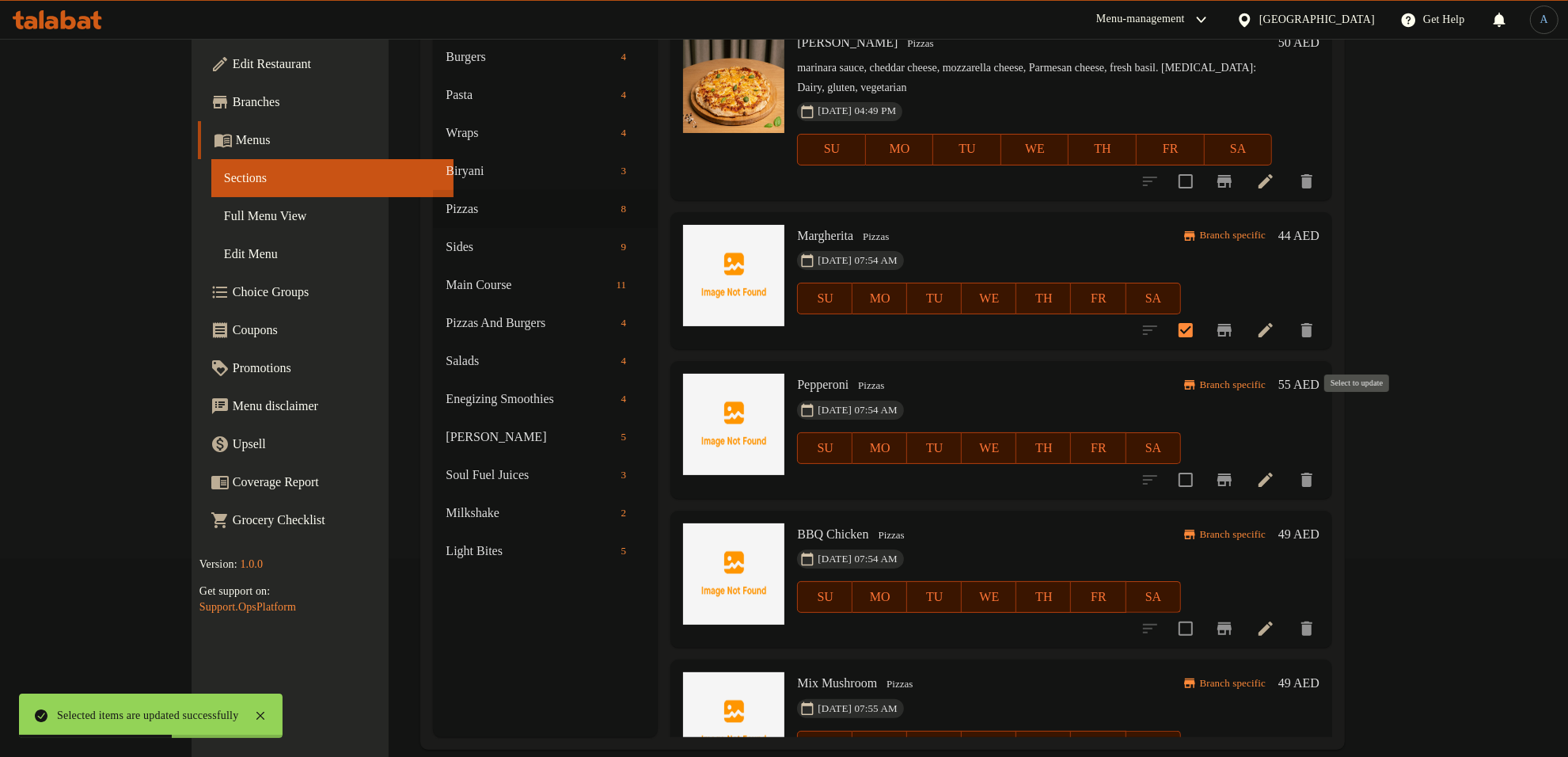
click at [1203, 463] on input "checkbox" at bounding box center [1186, 480] width 33 height 33
checkbox input "true"
click at [1203, 612] on input "checkbox" at bounding box center [1186, 629] width 33 height 33
checkbox input "true"
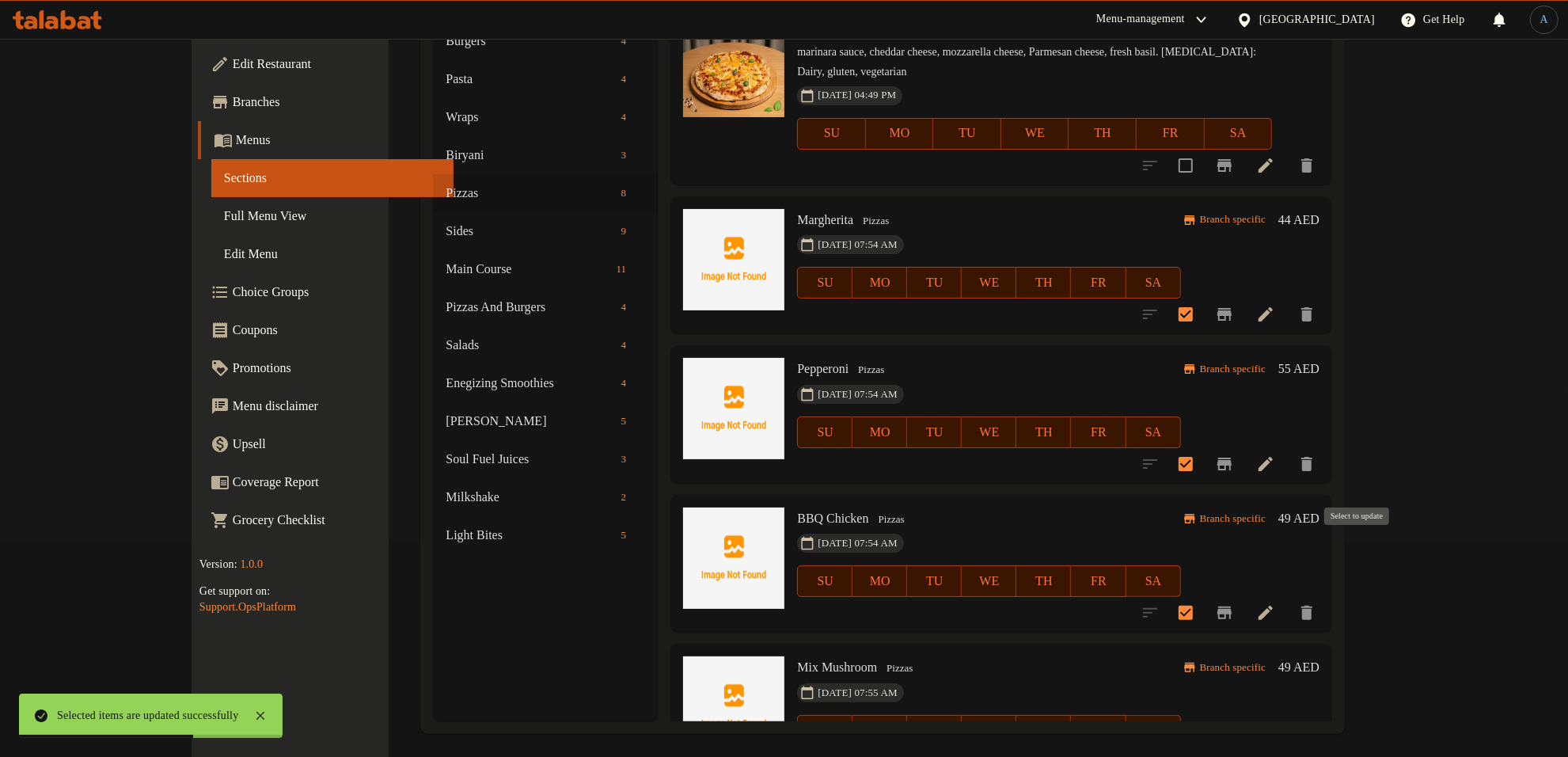
scroll to position [222, 0]
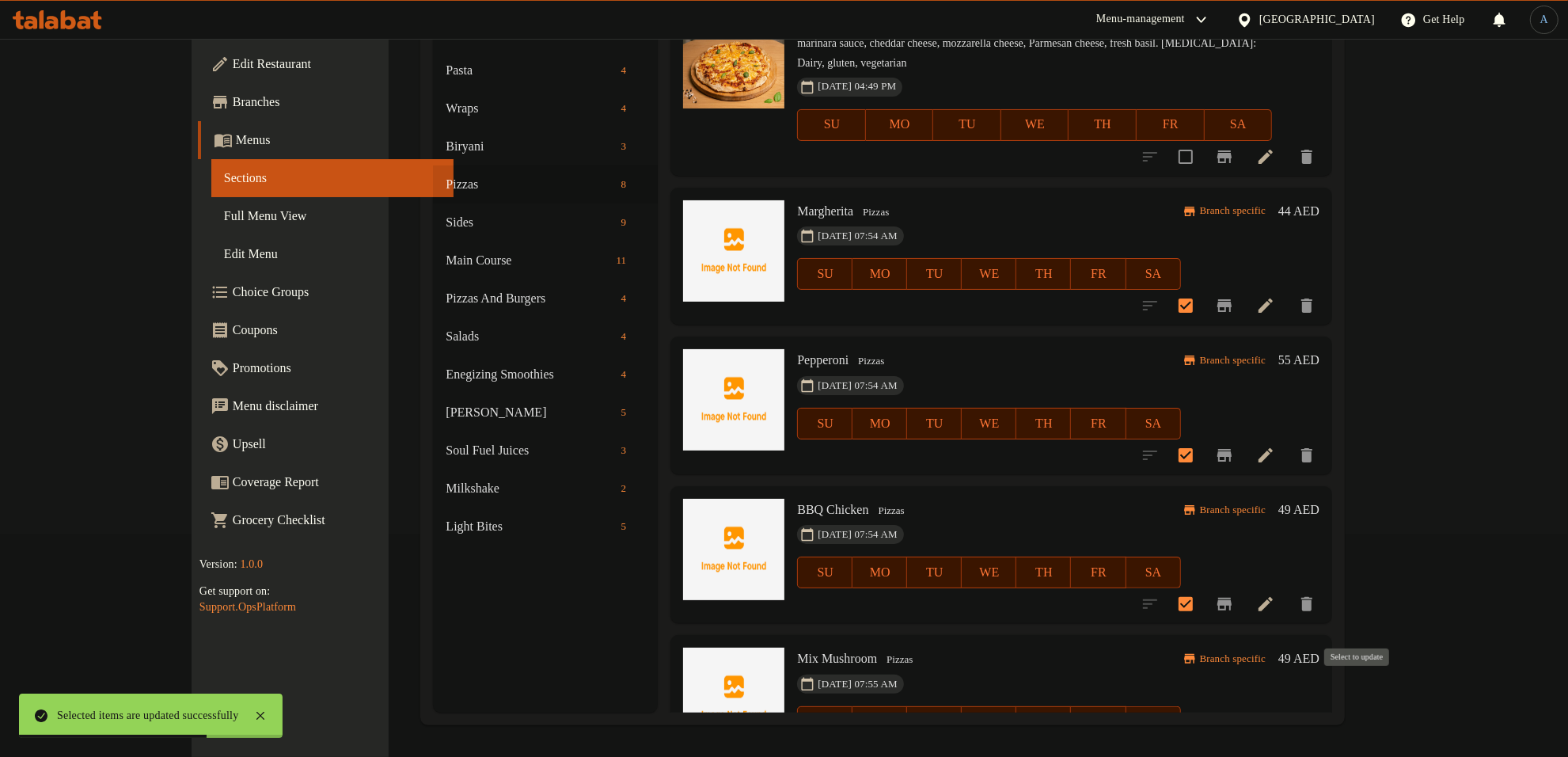
click at [1203, 738] on input "checkbox" at bounding box center [1186, 754] width 33 height 33
checkbox input "true"
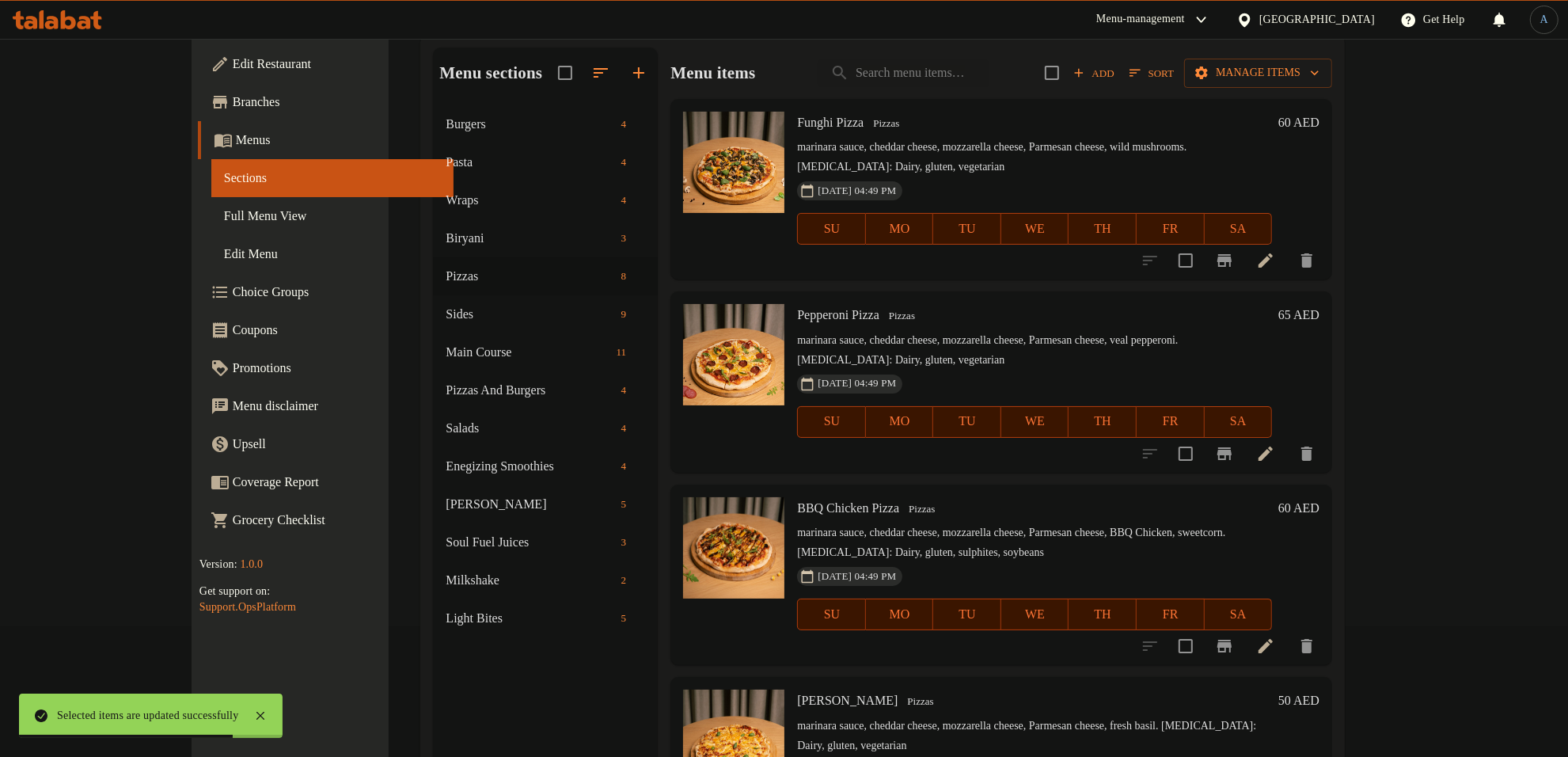
scroll to position [0, 0]
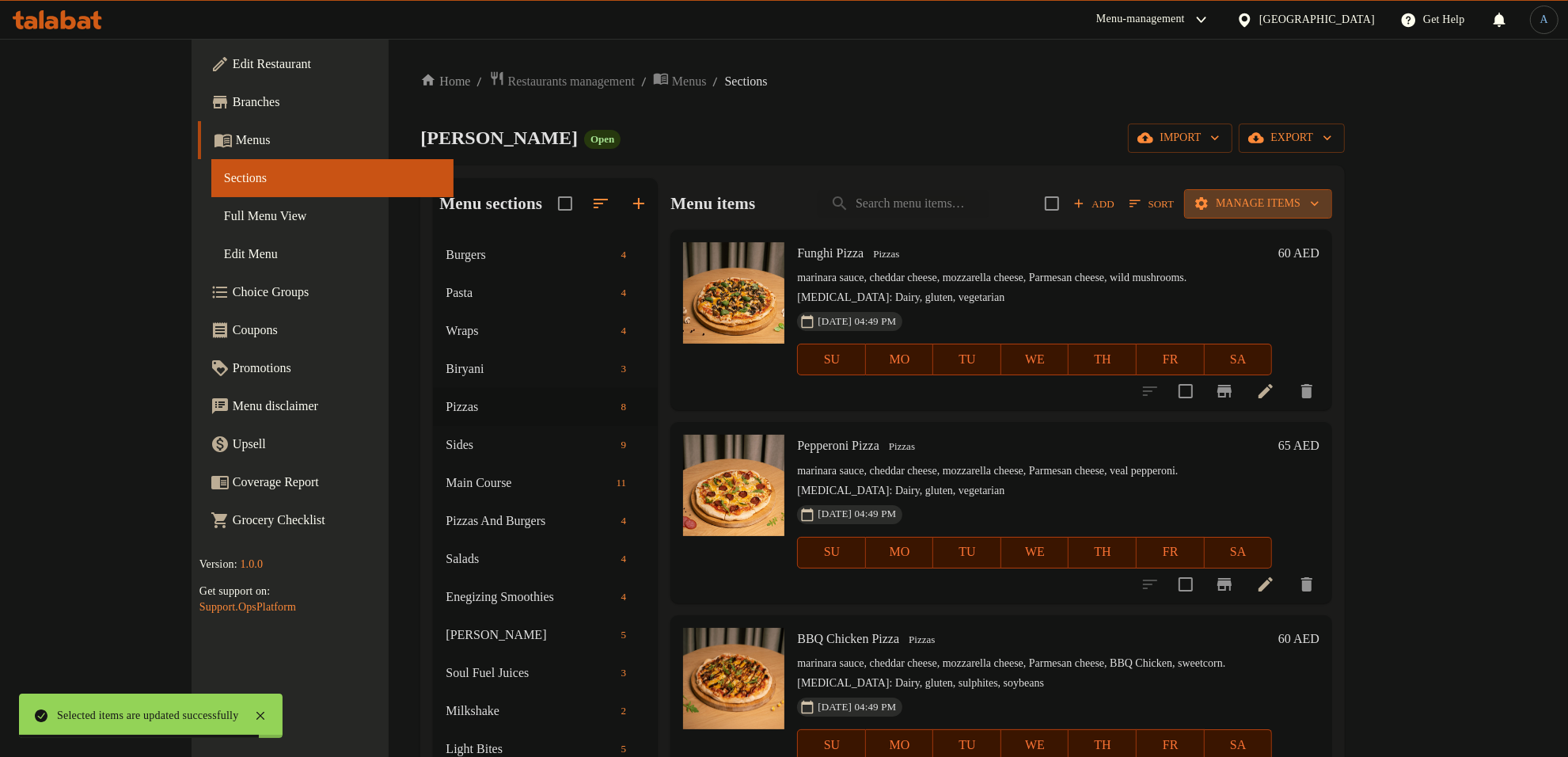
click at [1320, 202] on span "Manage items" at bounding box center [1259, 204] width 123 height 20
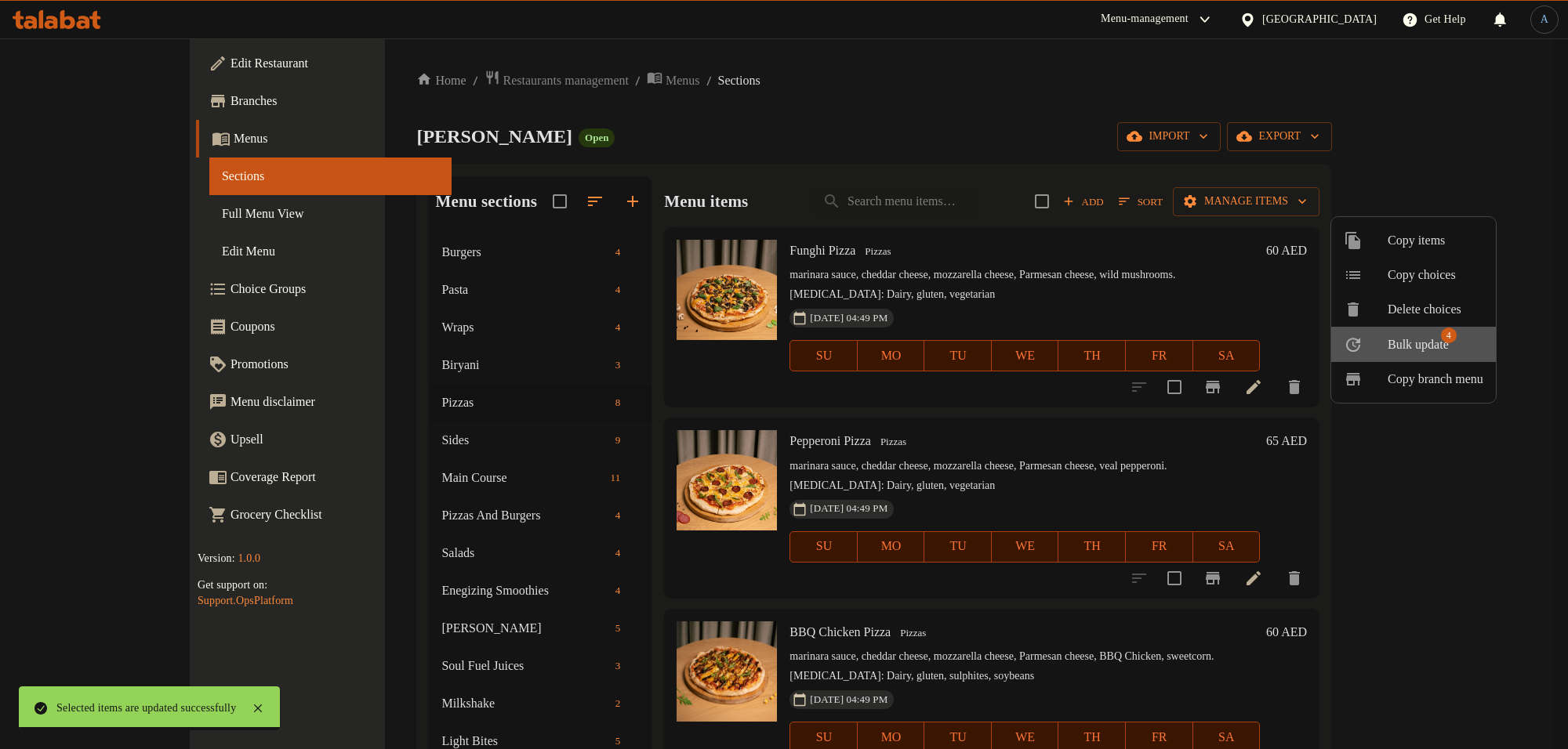
click at [1467, 337] on span "Bulk update 4" at bounding box center [1436, 345] width 96 height 20
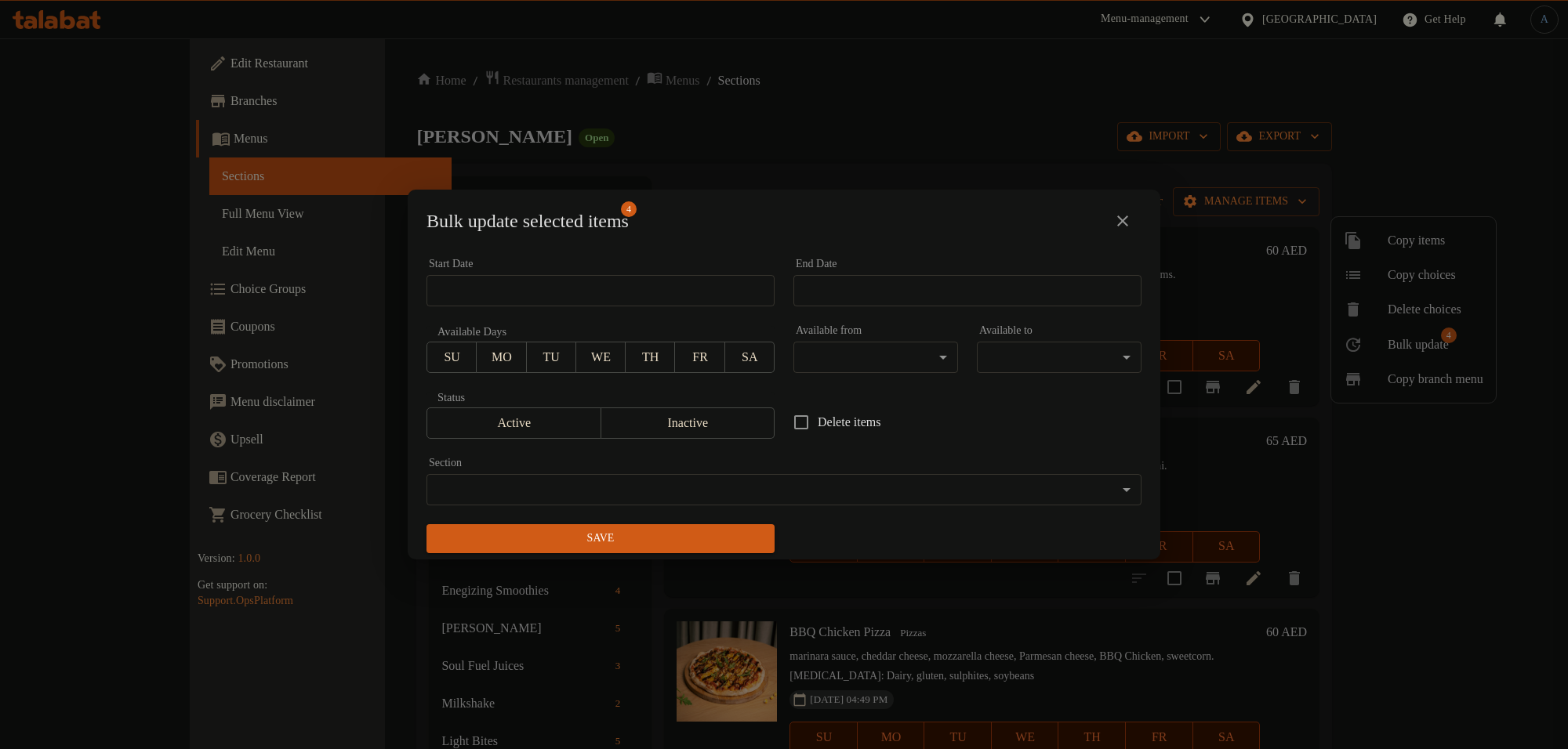
click at [848, 413] on span "Delete items" at bounding box center [849, 422] width 63 height 19
click at [818, 413] on input "Delete items" at bounding box center [801, 422] width 33 height 33
checkbox input "true"
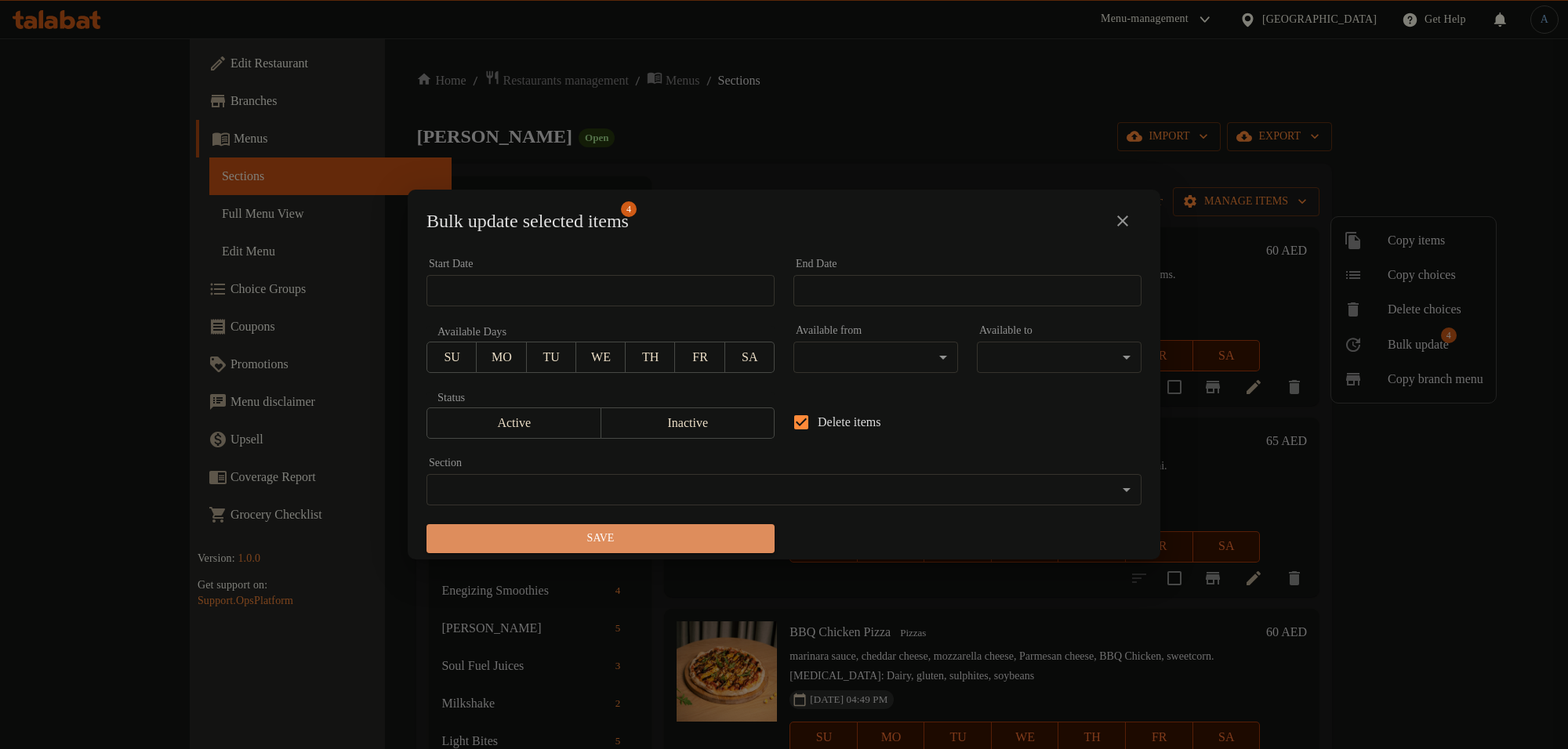
click at [710, 539] on span "Save" at bounding box center [601, 539] width 323 height 20
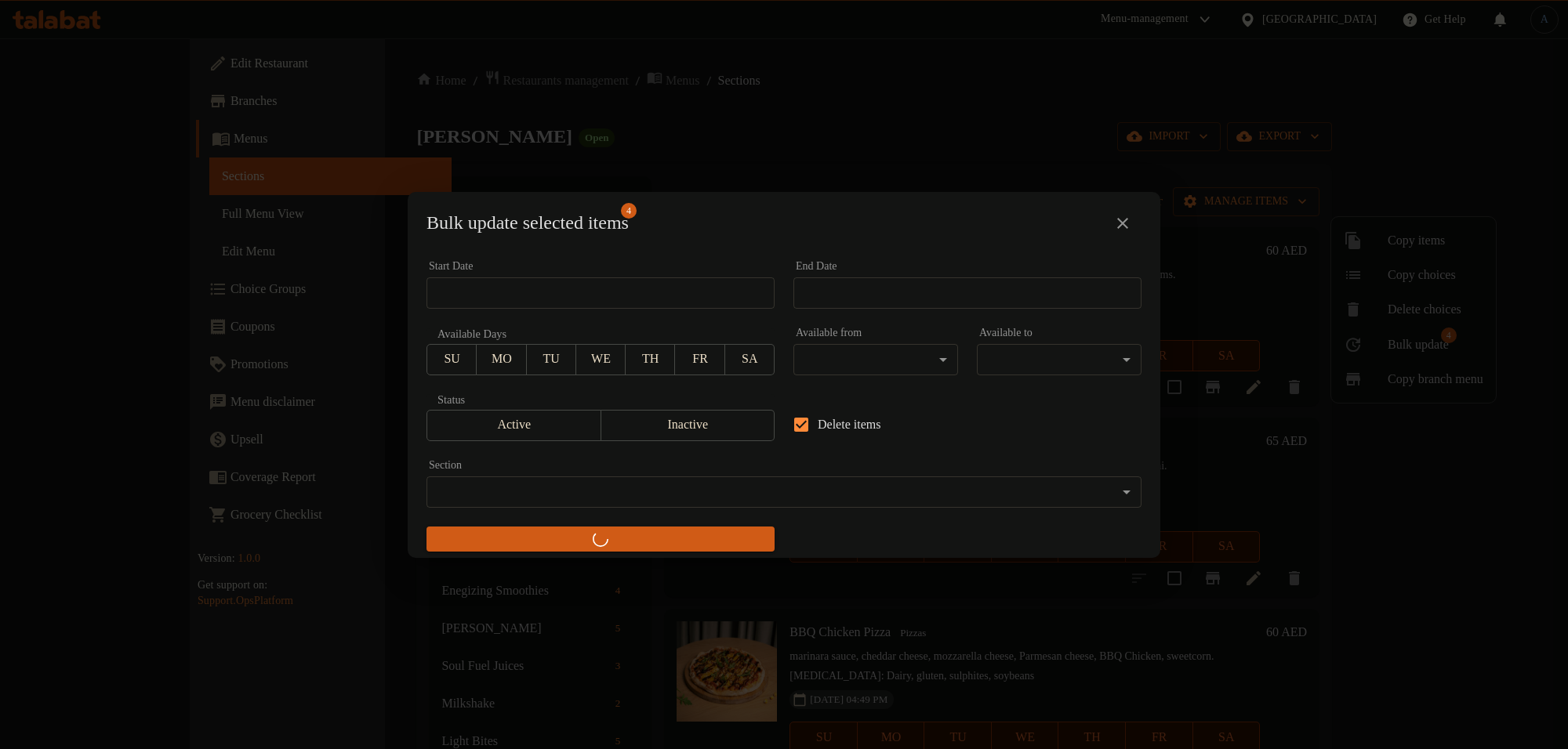
checkbox input "false"
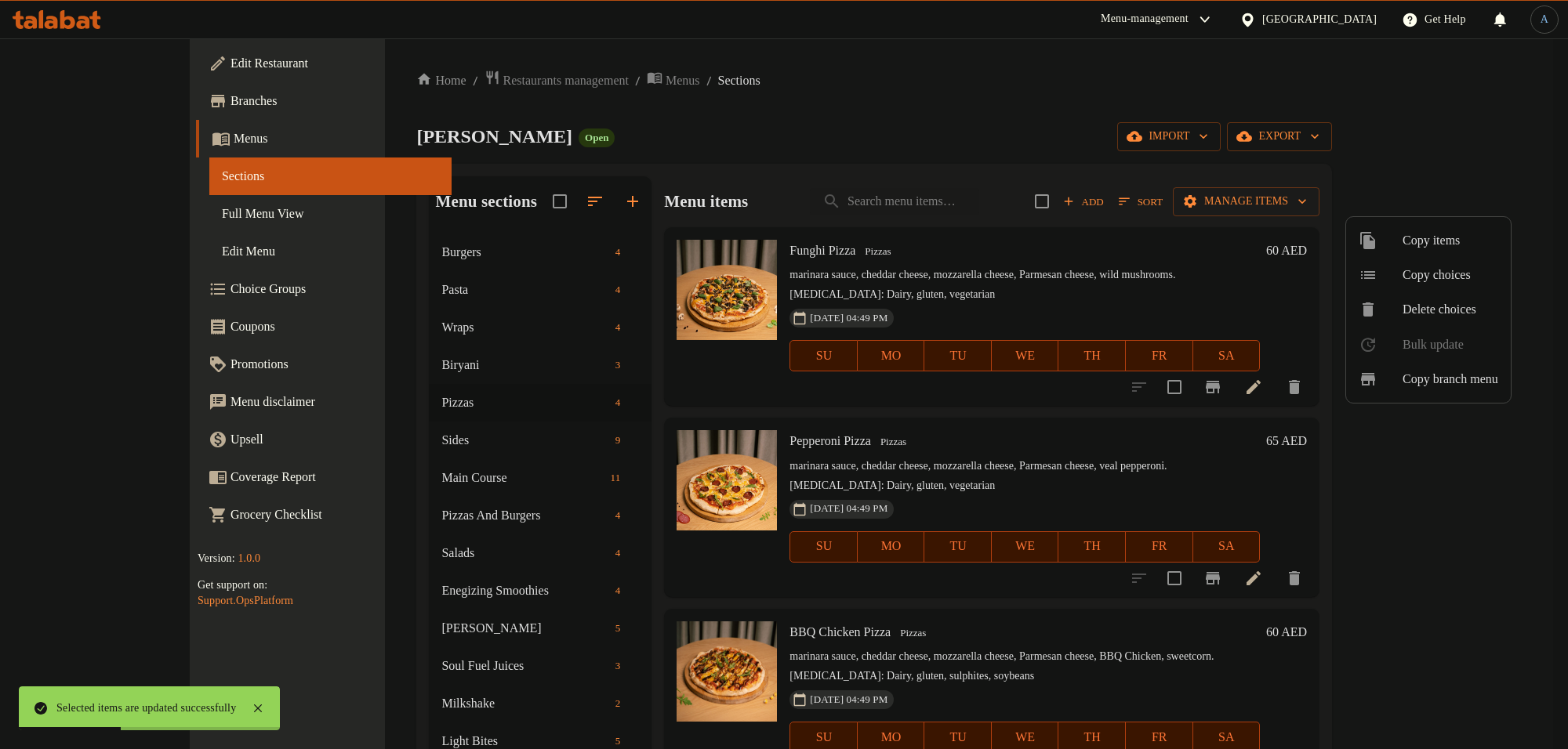
click at [1326, 205] on div at bounding box center [784, 374] width 1568 height 749
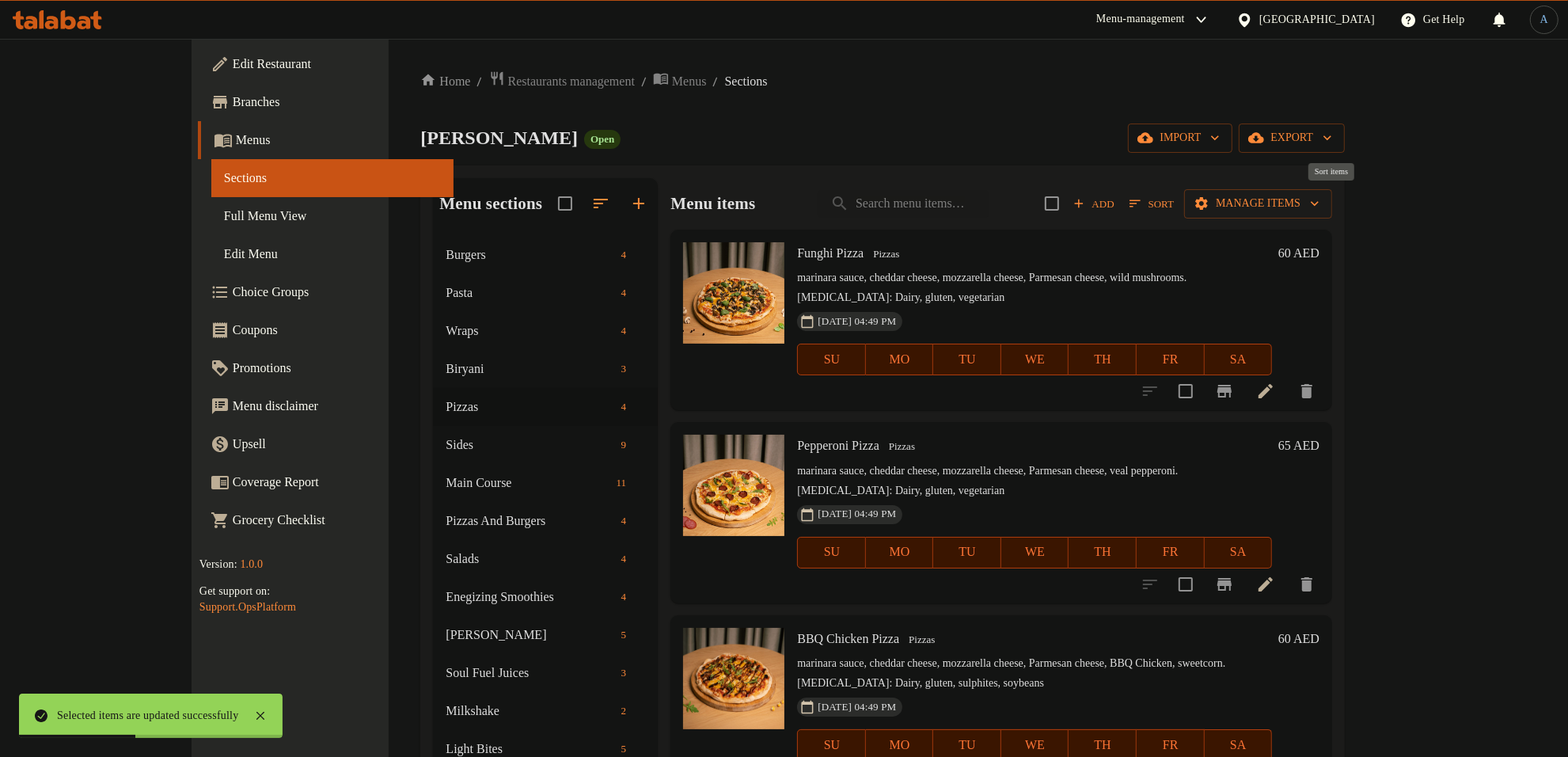
click at [1178, 192] on button "Sort" at bounding box center [1152, 203] width 52 height 25
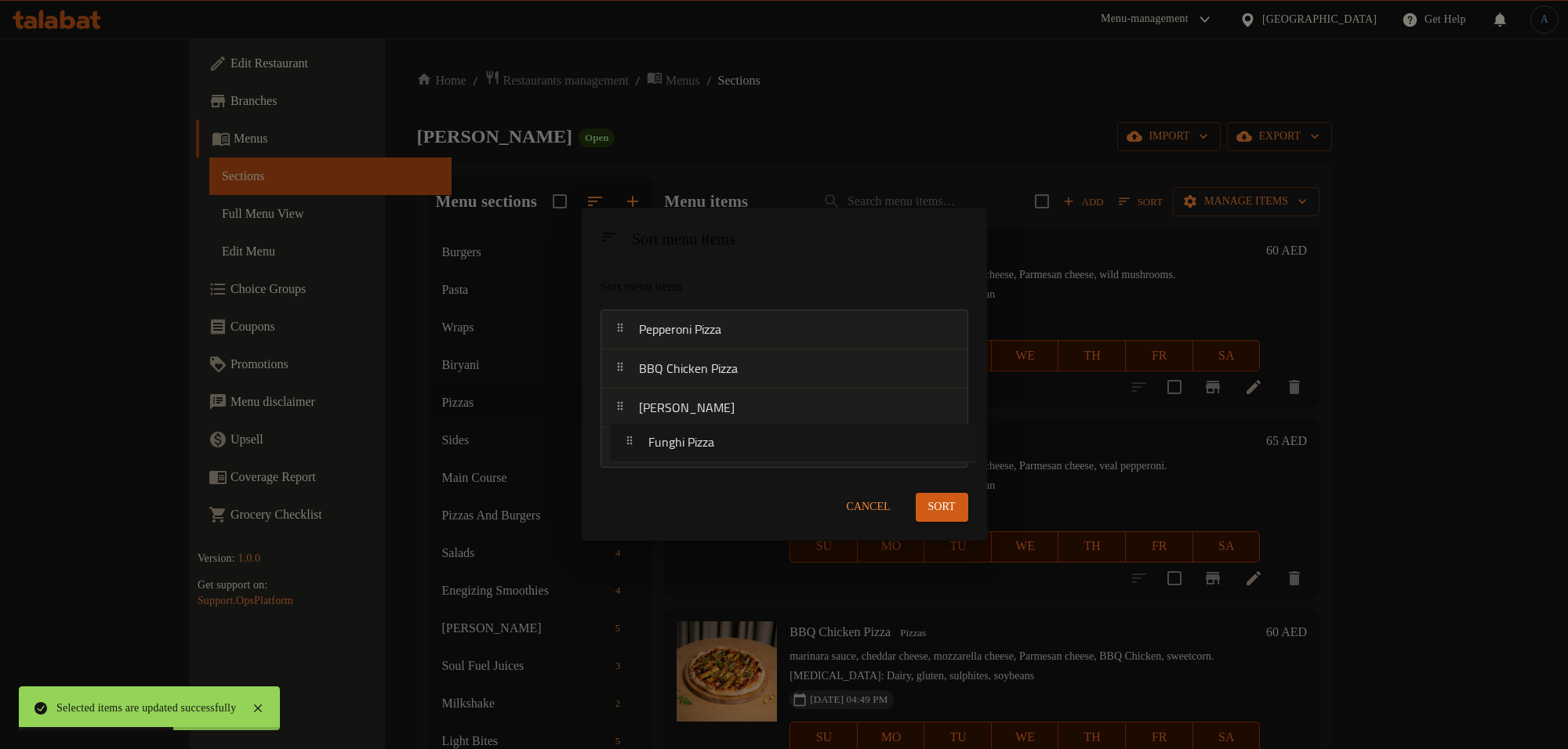
drag, startPoint x: 702, startPoint y: 381, endPoint x: 711, endPoint y: 465, distance: 84.5
click at [711, 465] on nav "Funghi Pizza Pepperoni Pizza BBQ Chicken Pizza Margherita Pizza" at bounding box center [784, 389] width 368 height 158
click at [726, 335] on nav "Pepperoni Pizza BBQ Chicken Pizza Margherita Pizza Funghi Pizza" at bounding box center [784, 389] width 368 height 158
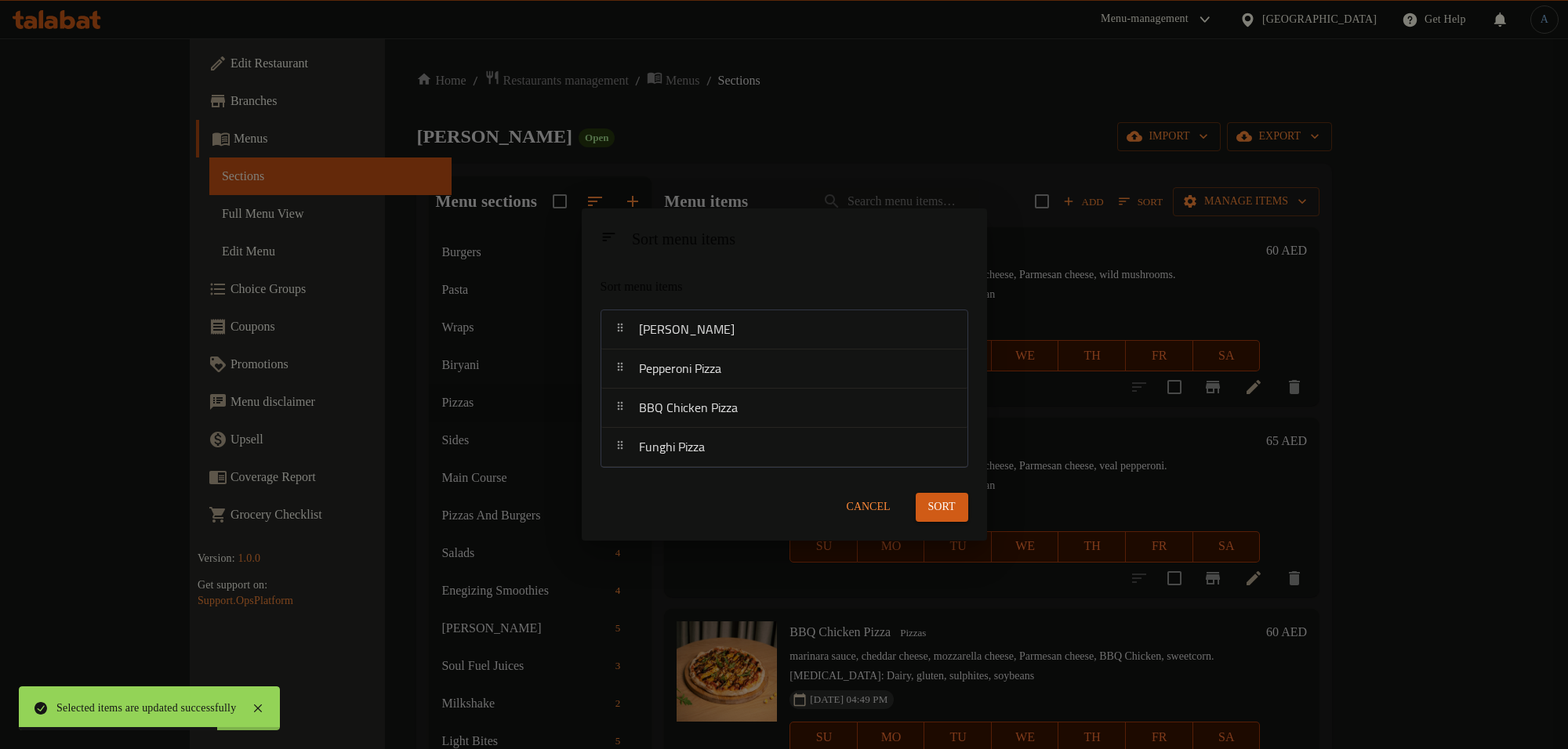
click at [950, 508] on span "Sort" at bounding box center [942, 508] width 27 height 20
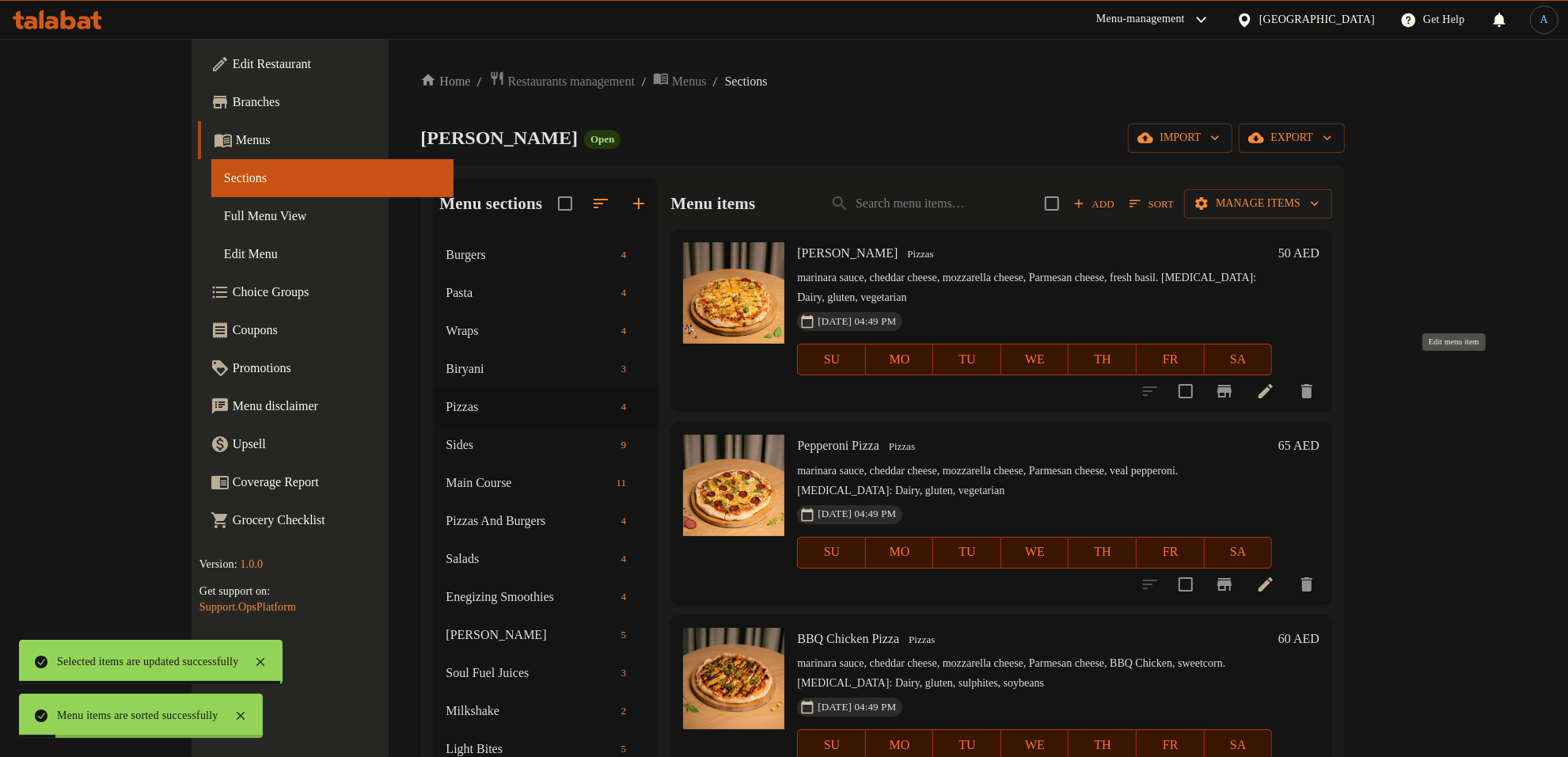
click at [1275, 382] on icon at bounding box center [1265, 391] width 19 height 19
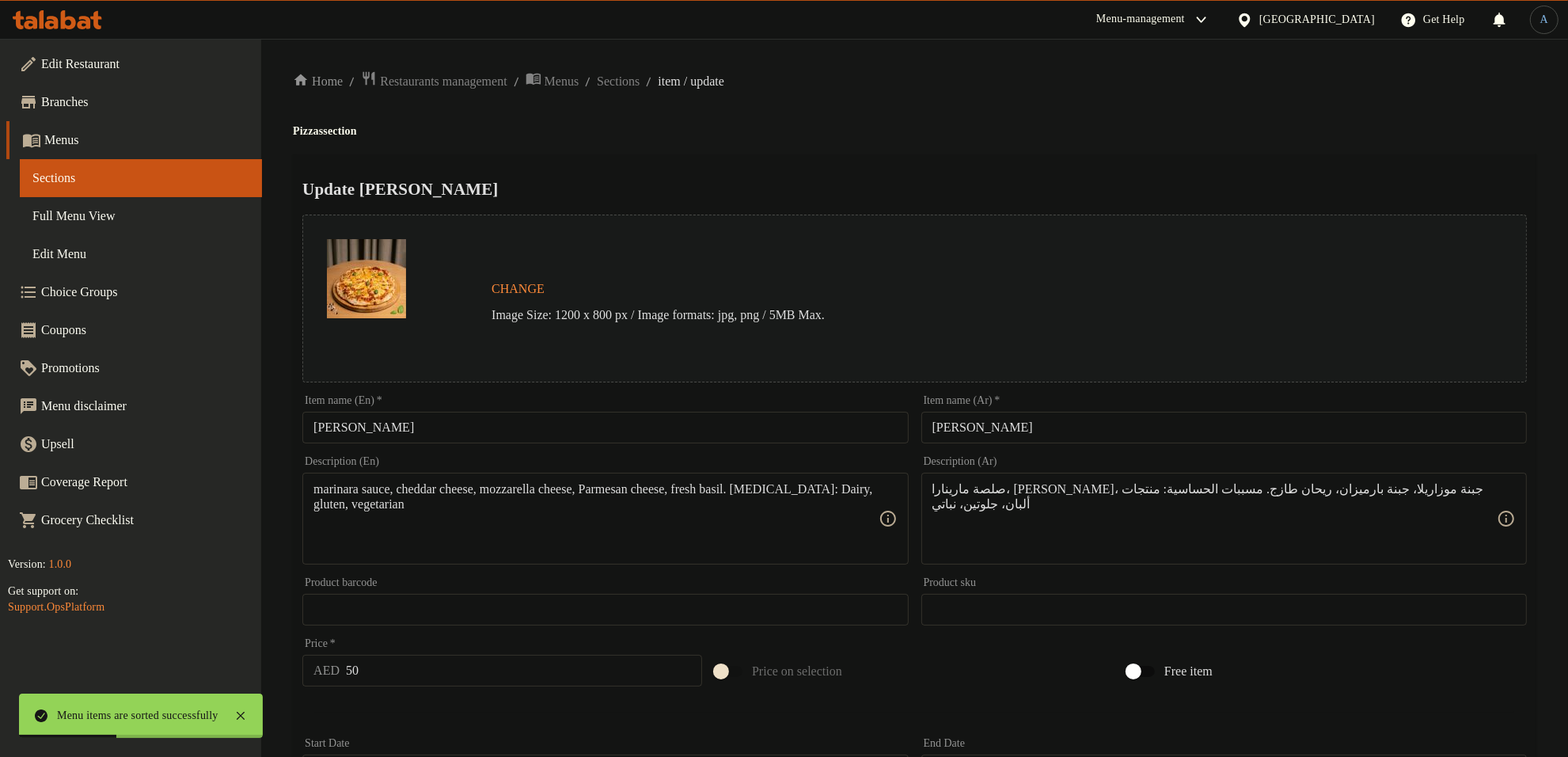
click at [353, 421] on input "[PERSON_NAME]" at bounding box center [606, 427] width 606 height 32
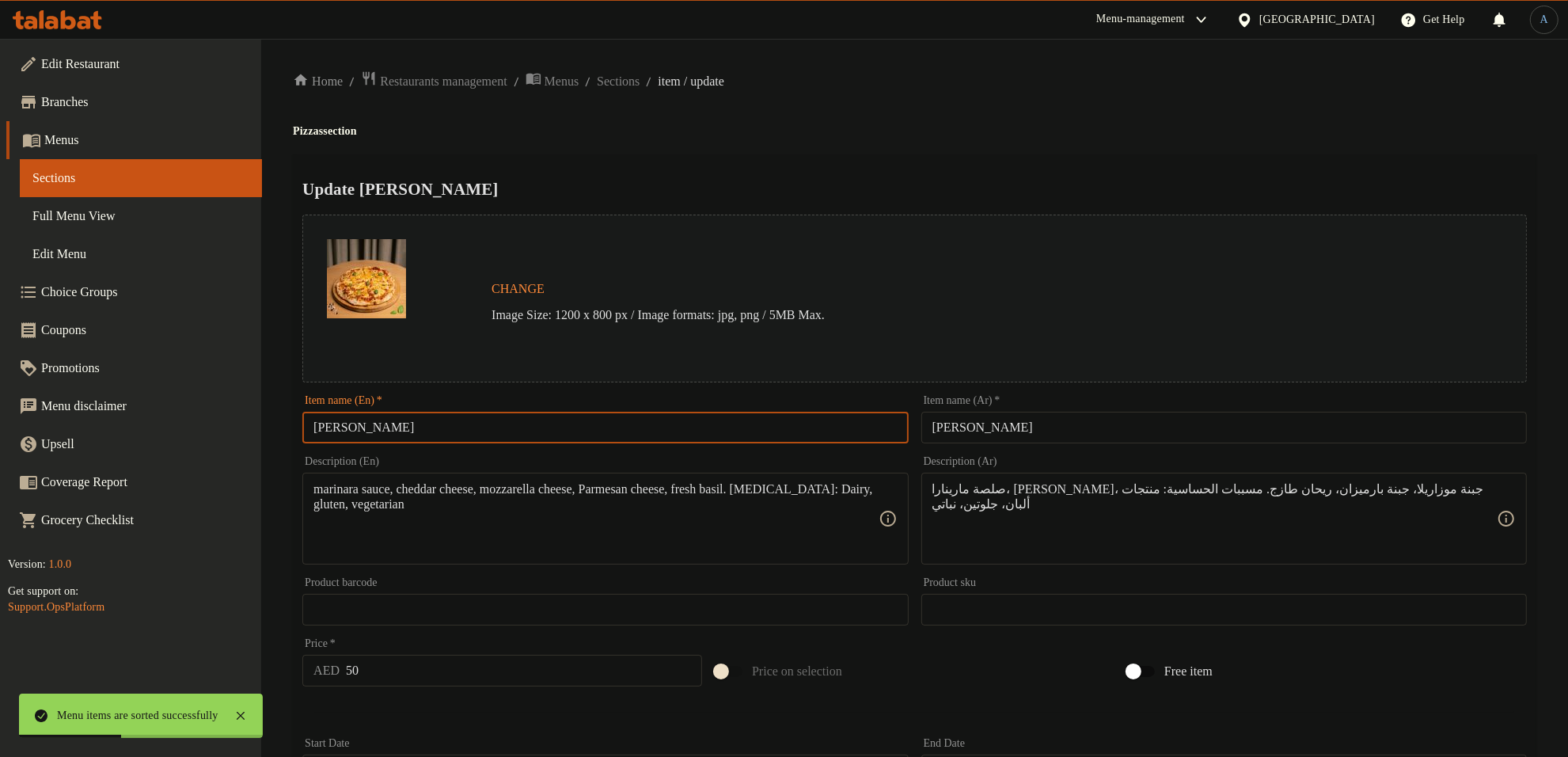
click at [353, 421] on input "[PERSON_NAME]" at bounding box center [606, 427] width 606 height 32
paste input "text"
type input "[PERSON_NAME]"
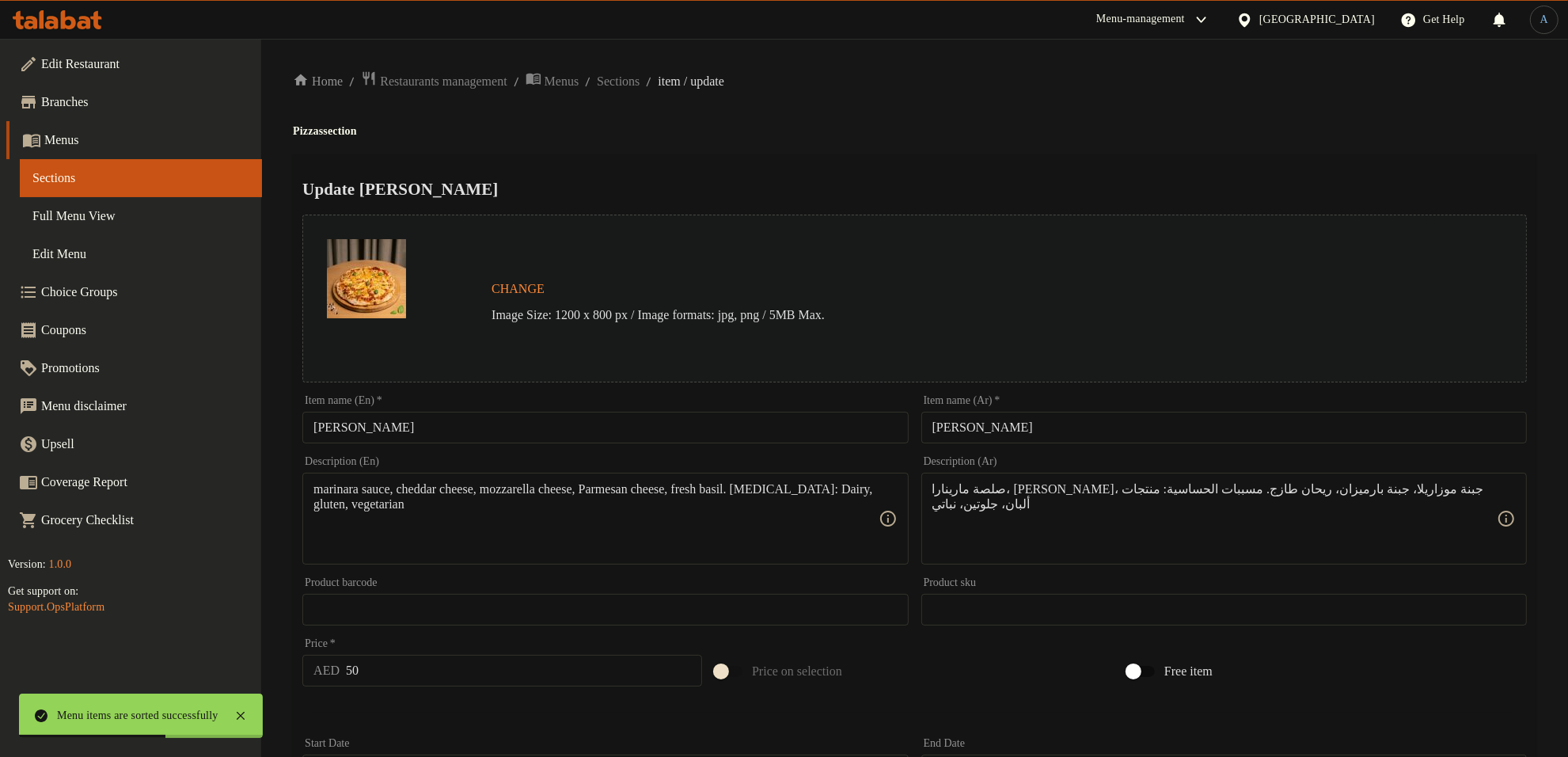
click at [782, 185] on h2 "Update [PERSON_NAME]" at bounding box center [915, 189] width 1225 height 24
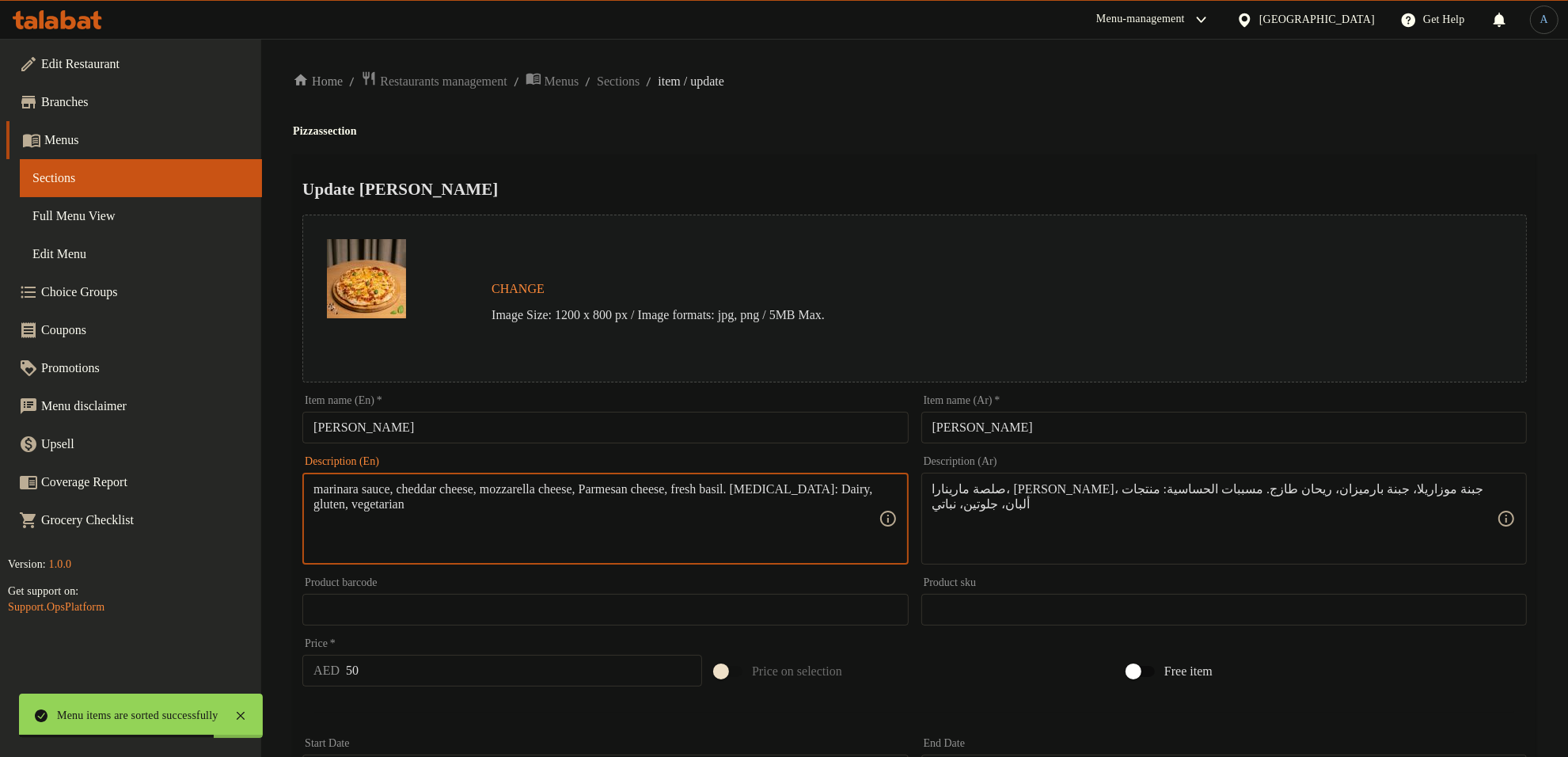
drag, startPoint x: 488, startPoint y: 549, endPoint x: 495, endPoint y: 539, distance: 12.2
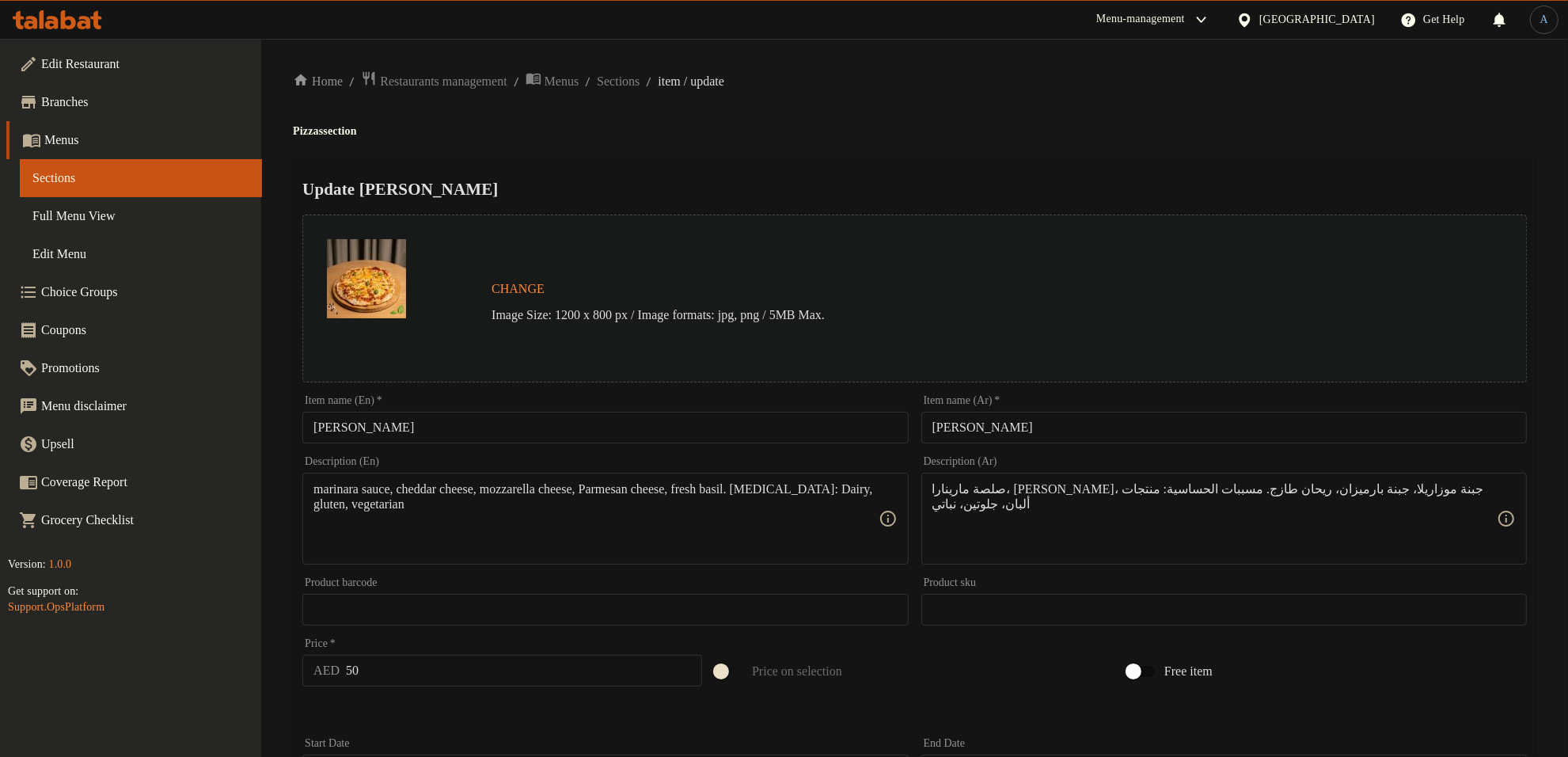
click at [682, 512] on textarea "marinara sauce, cheddar cheese, mozzarella cheese, Parmesan cheese, fresh basil…" at bounding box center [596, 519] width 564 height 75
paste textarea "Marinara sauce, cheddar cheese, mozzarella cheese, parmesan cheese, fresh basil…"
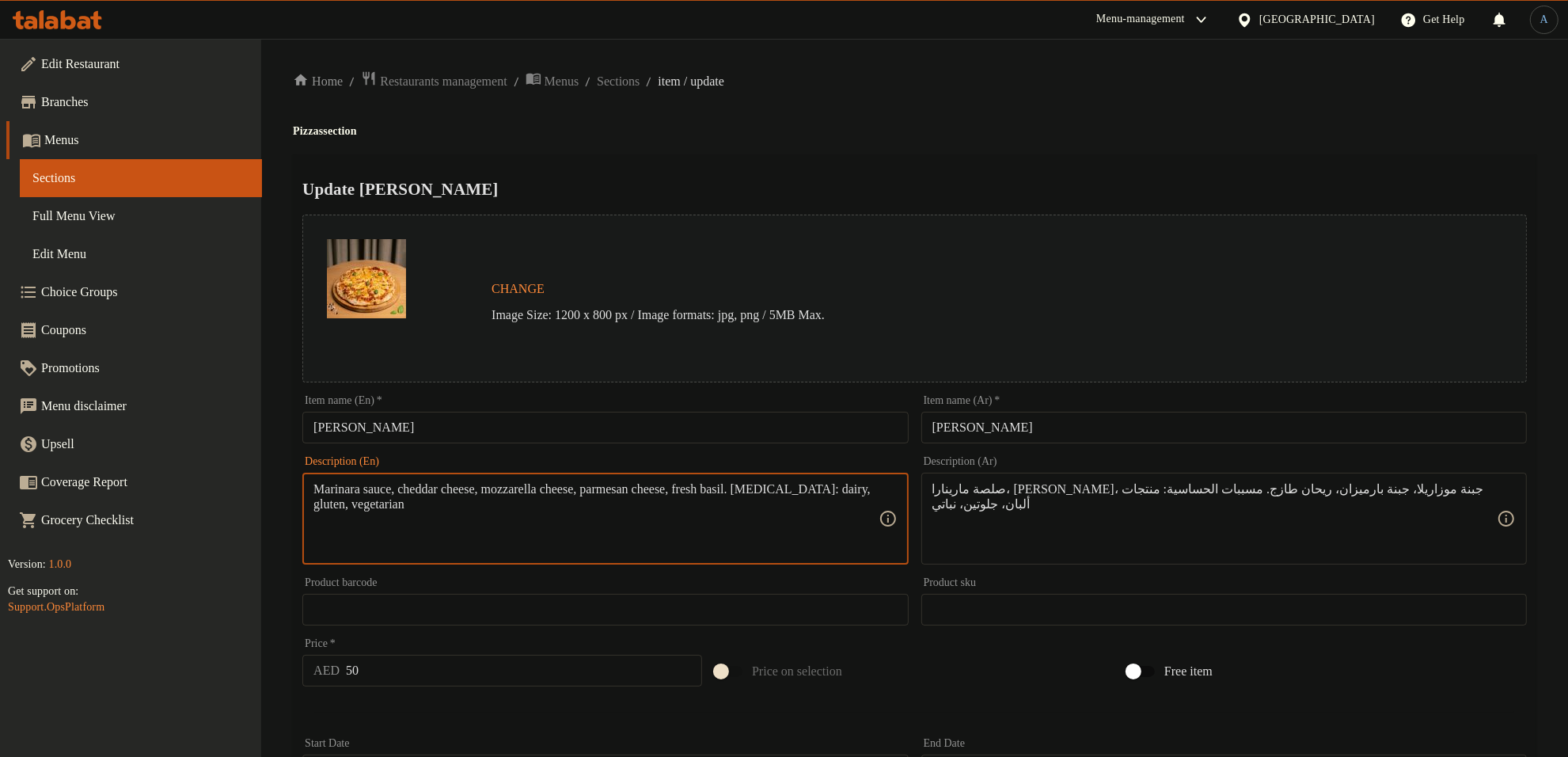
type textarea "Marinara sauce, cheddar cheese, mozzarella cheese, parmesan cheese, fresh basil…"
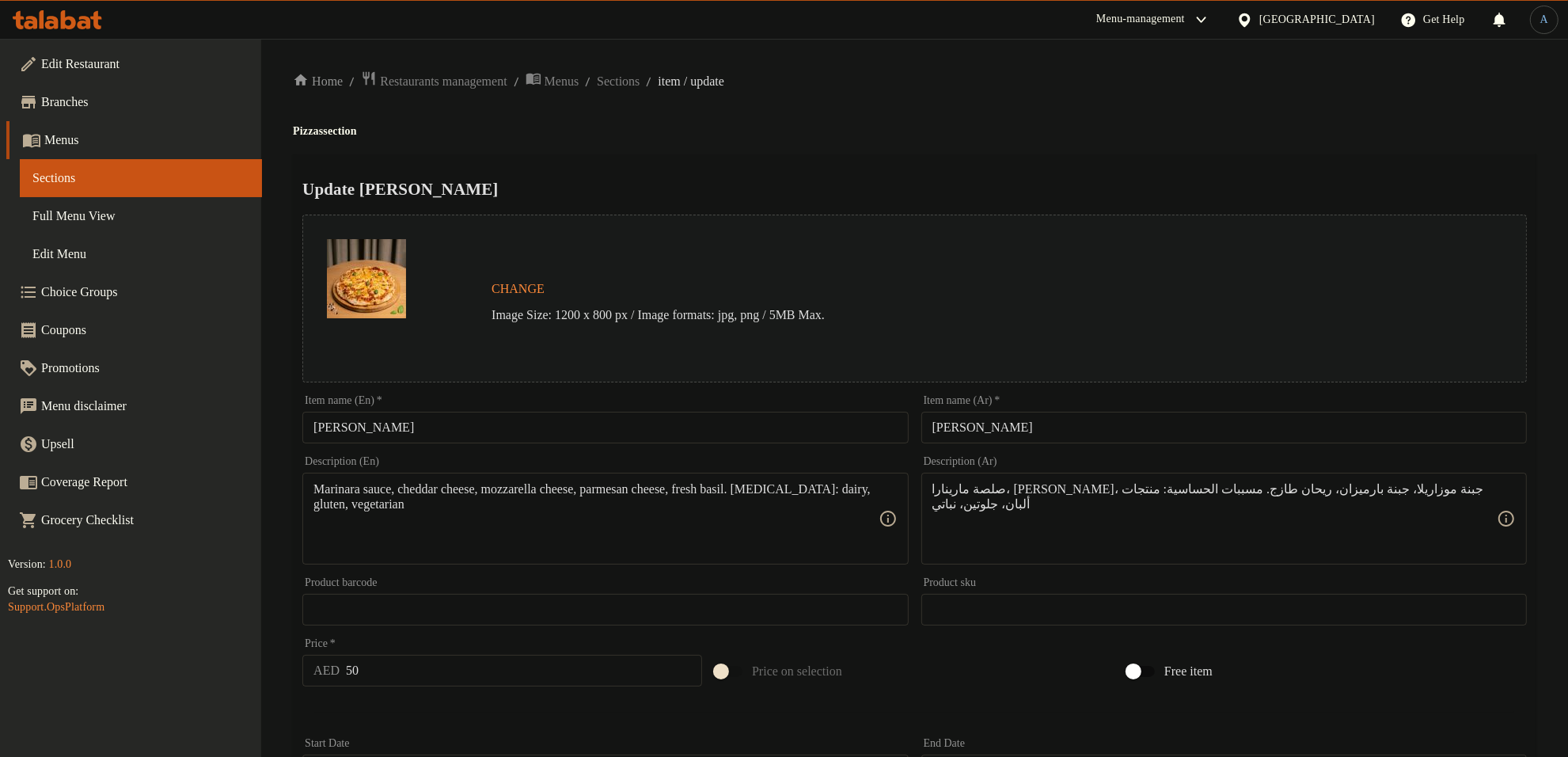
click at [960, 125] on h4 "Pizzas section" at bounding box center [915, 131] width 1244 height 16
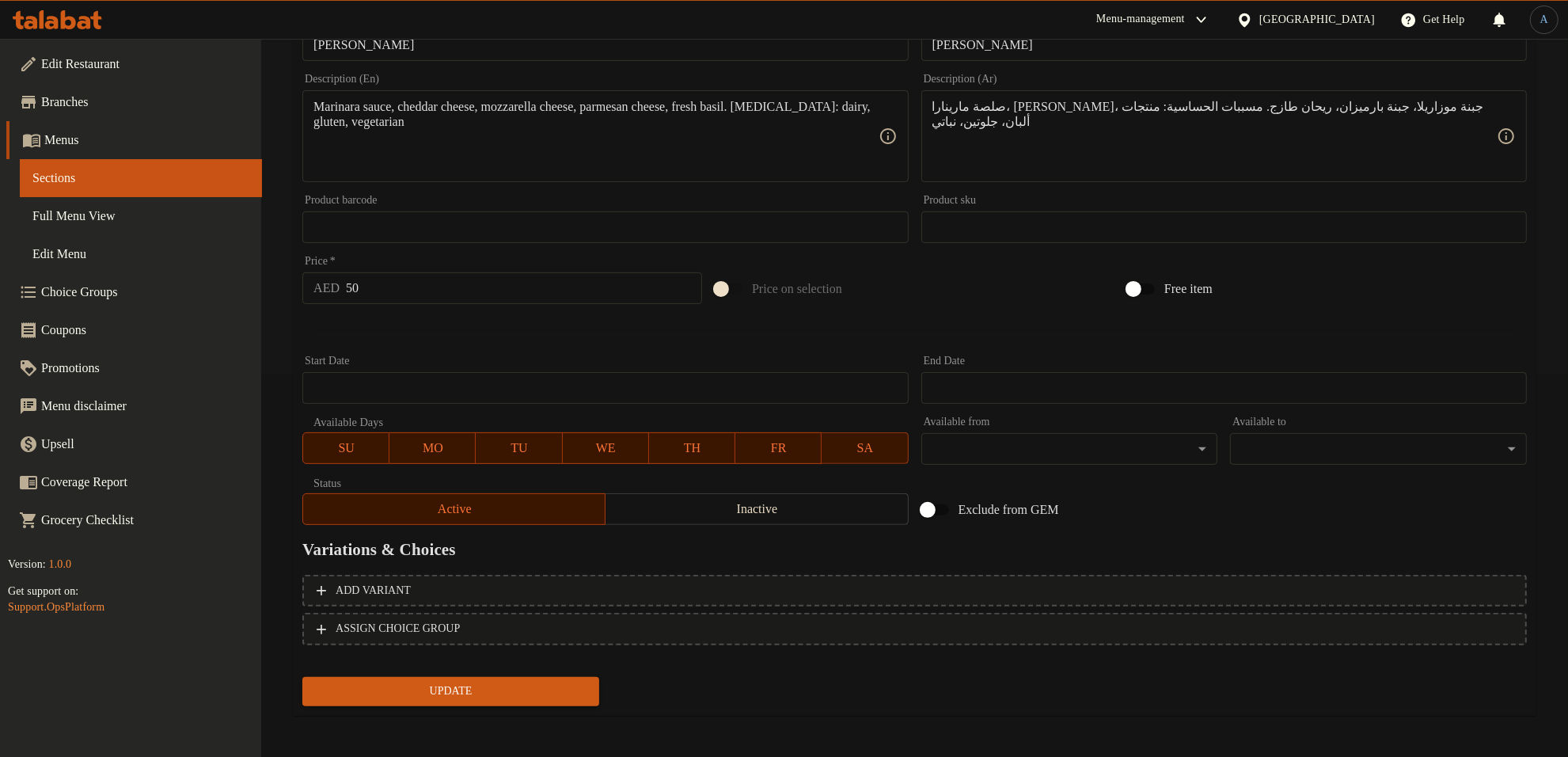
click at [497, 686] on span "Update" at bounding box center [450, 692] width 272 height 20
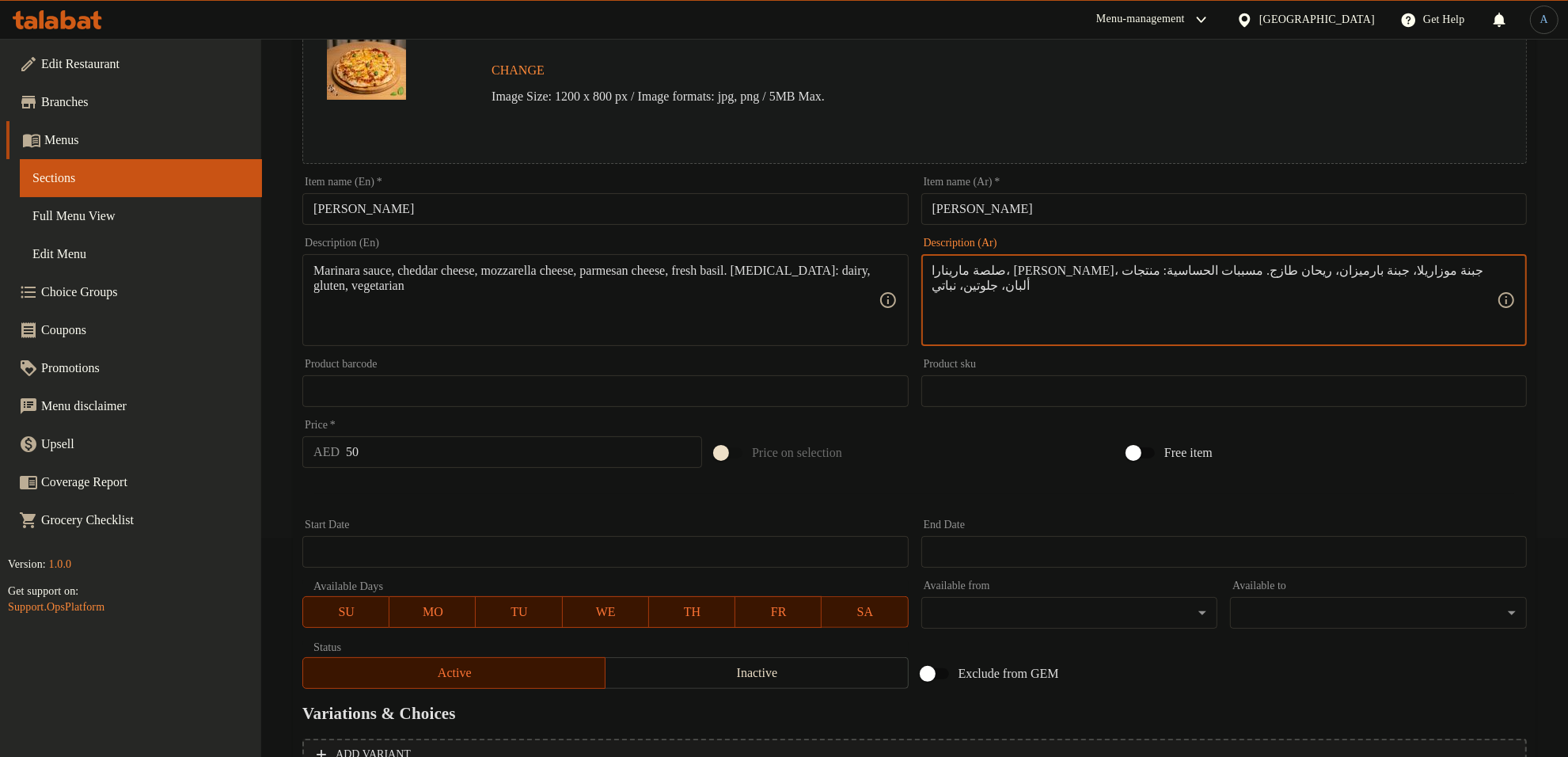
scroll to position [0, 0]
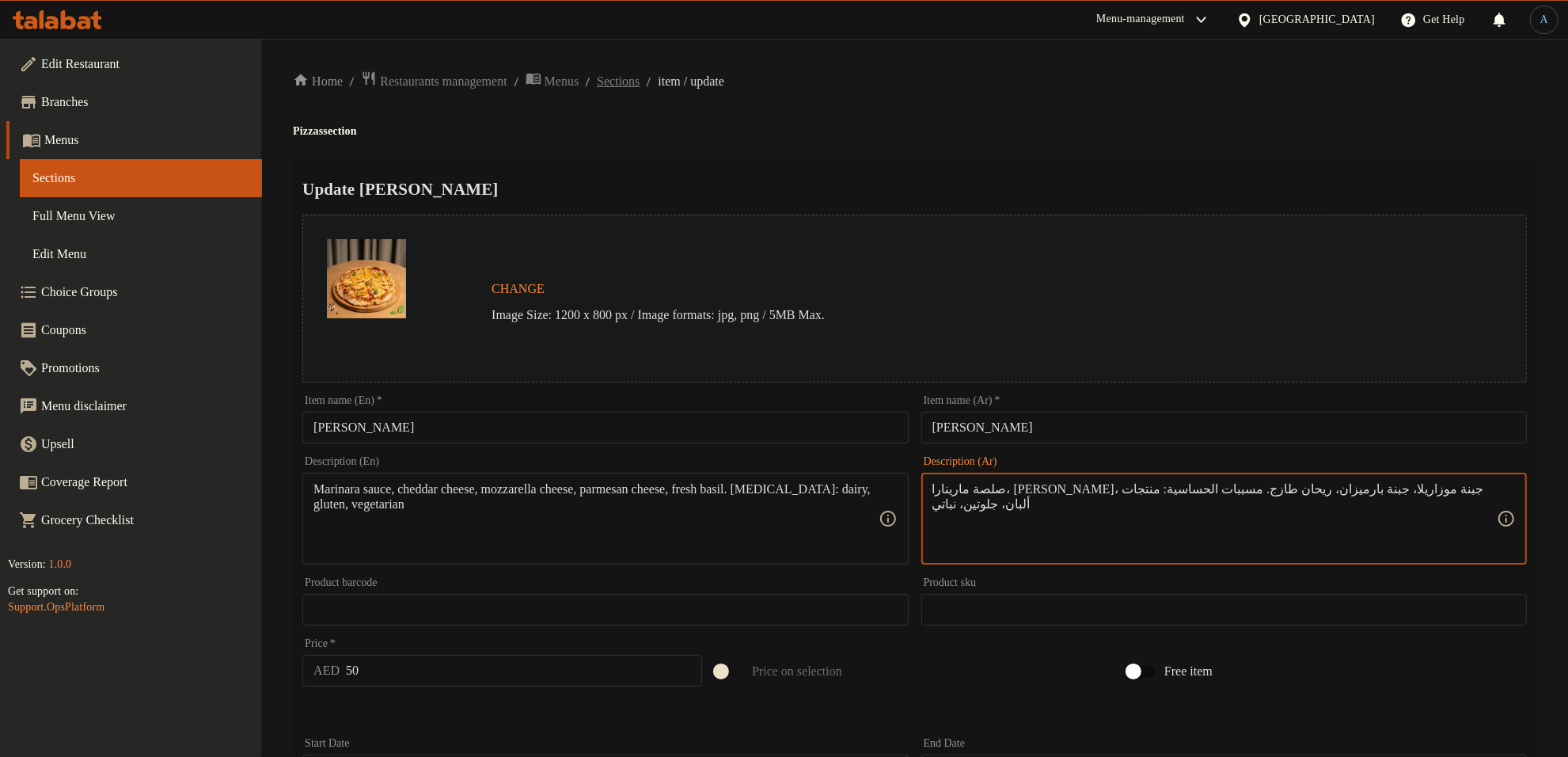
click at [639, 84] on span "Sections" at bounding box center [618, 81] width 43 height 19
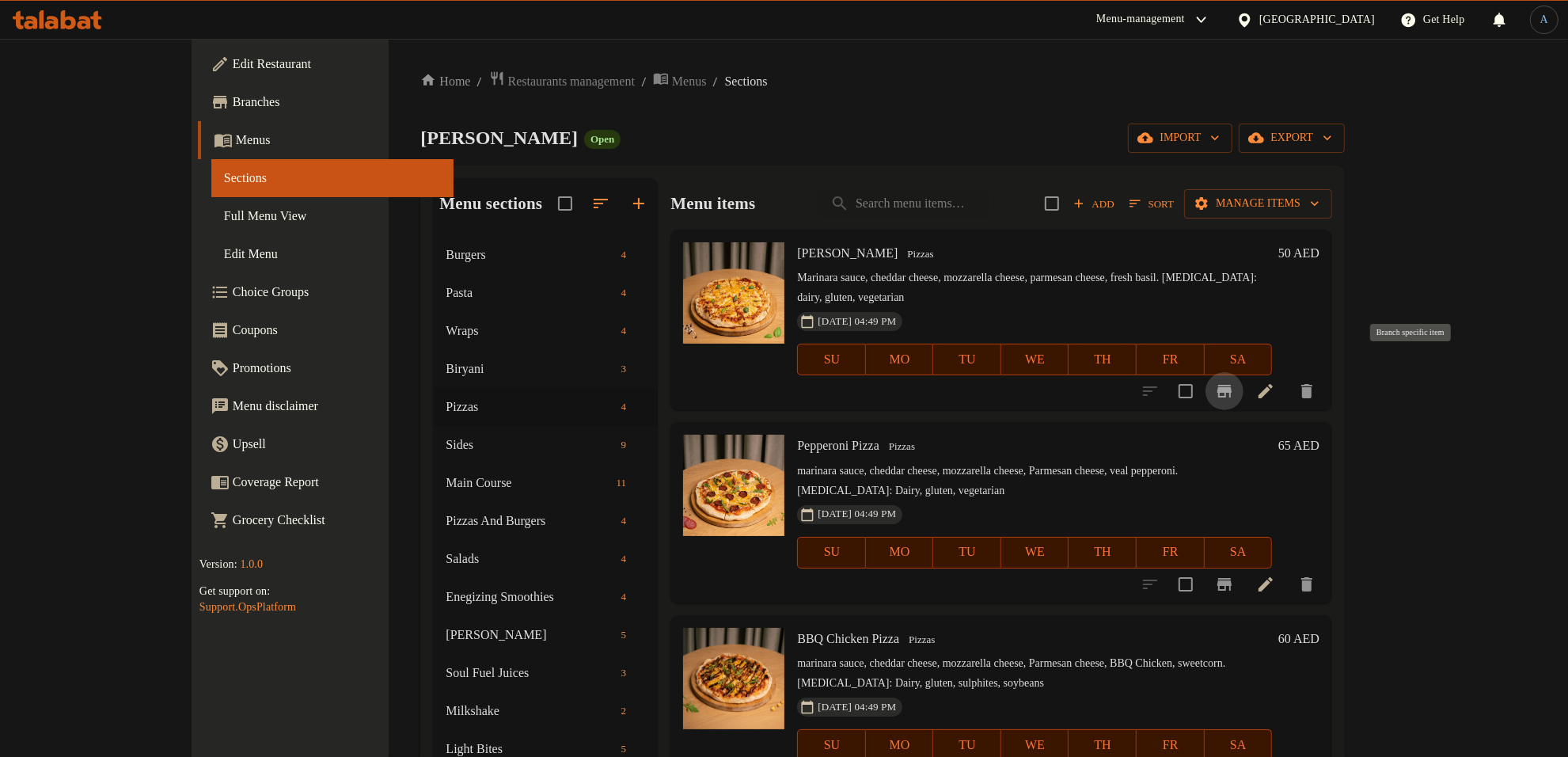
click at [1234, 382] on icon "Branch-specific-item" at bounding box center [1224, 391] width 19 height 19
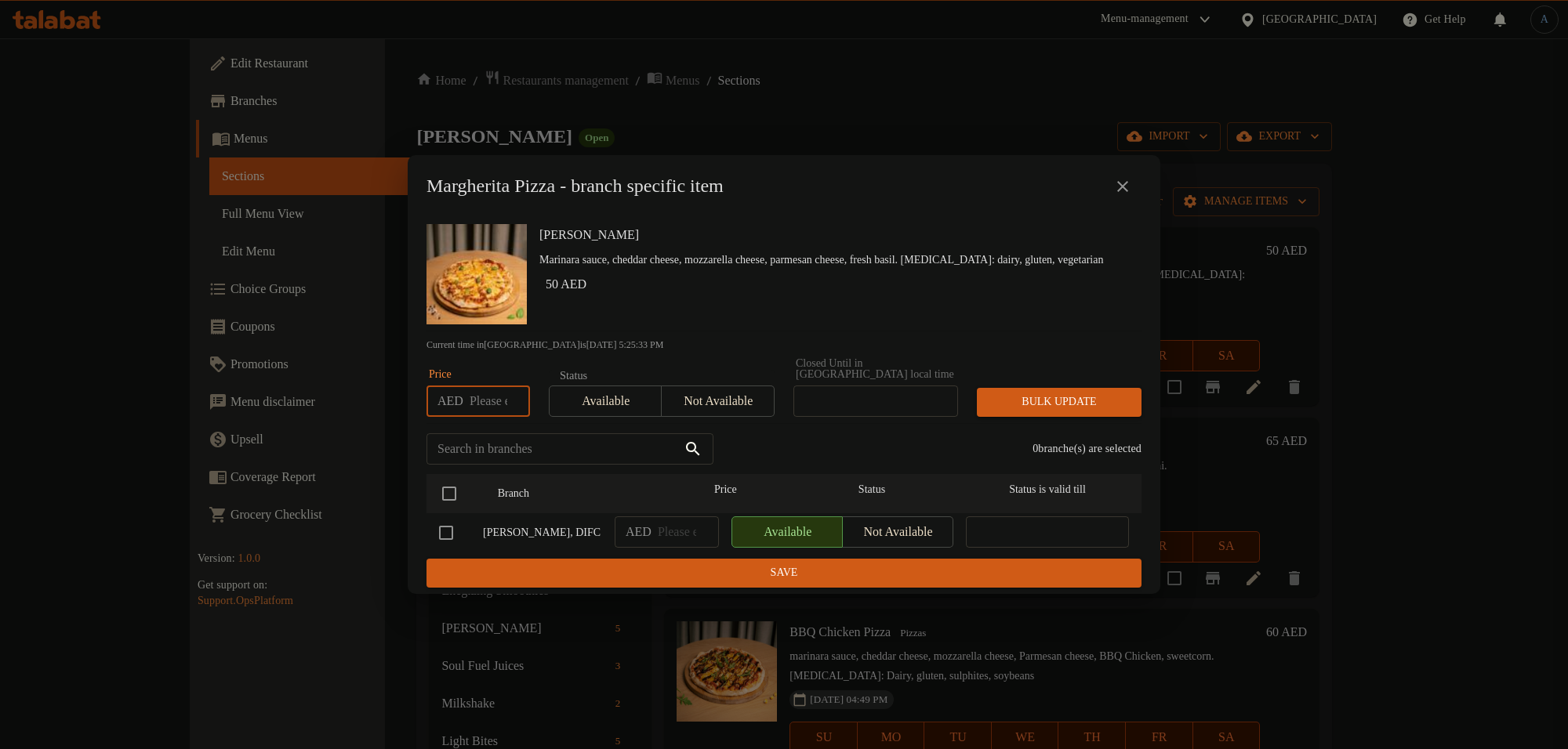
click at [478, 406] on input "number" at bounding box center [499, 401] width 61 height 32
type input "44"
click at [452, 493] on input "checkbox" at bounding box center [449, 494] width 33 height 33
checkbox input "true"
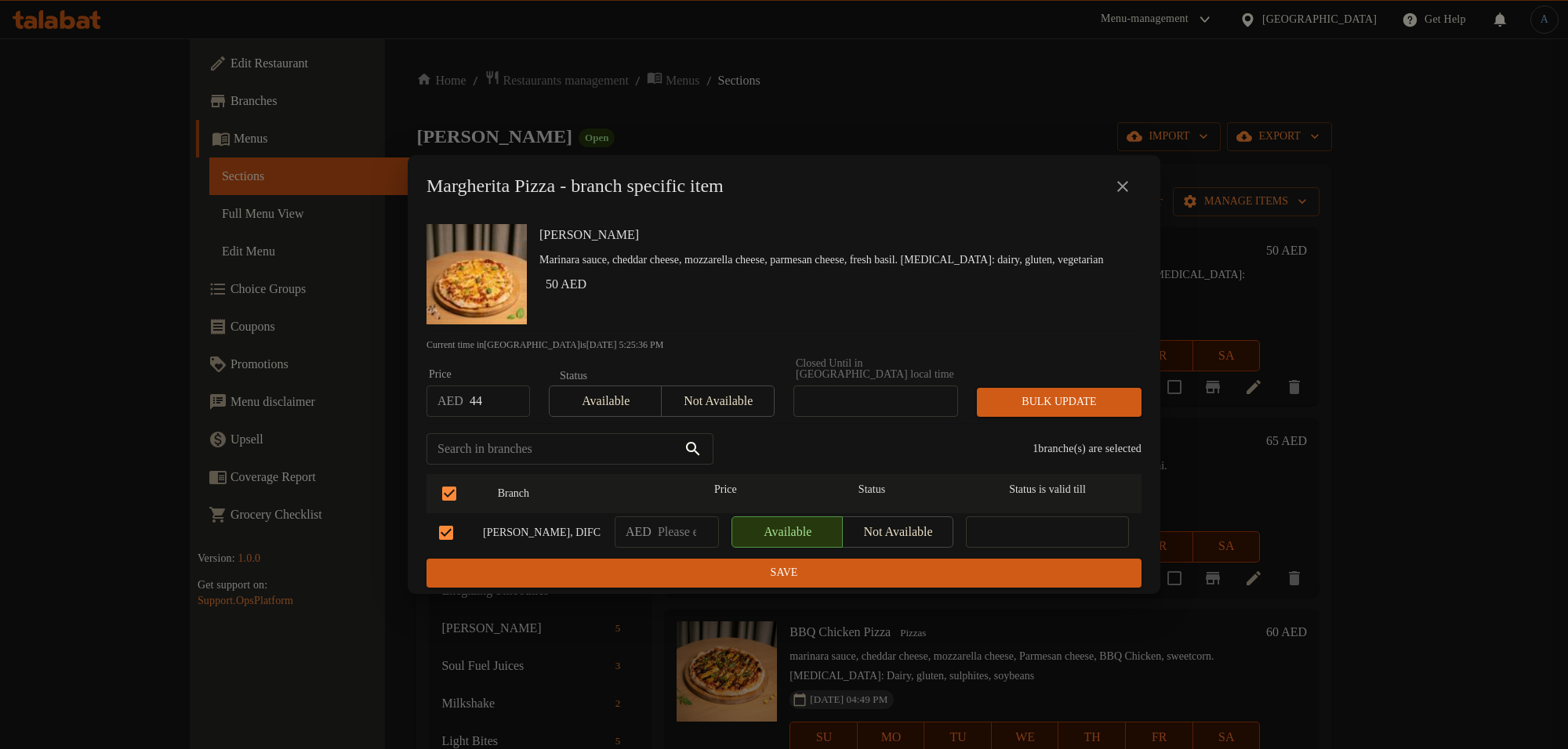
click at [1084, 396] on span "Bulk update" at bounding box center [1059, 403] width 139 height 20
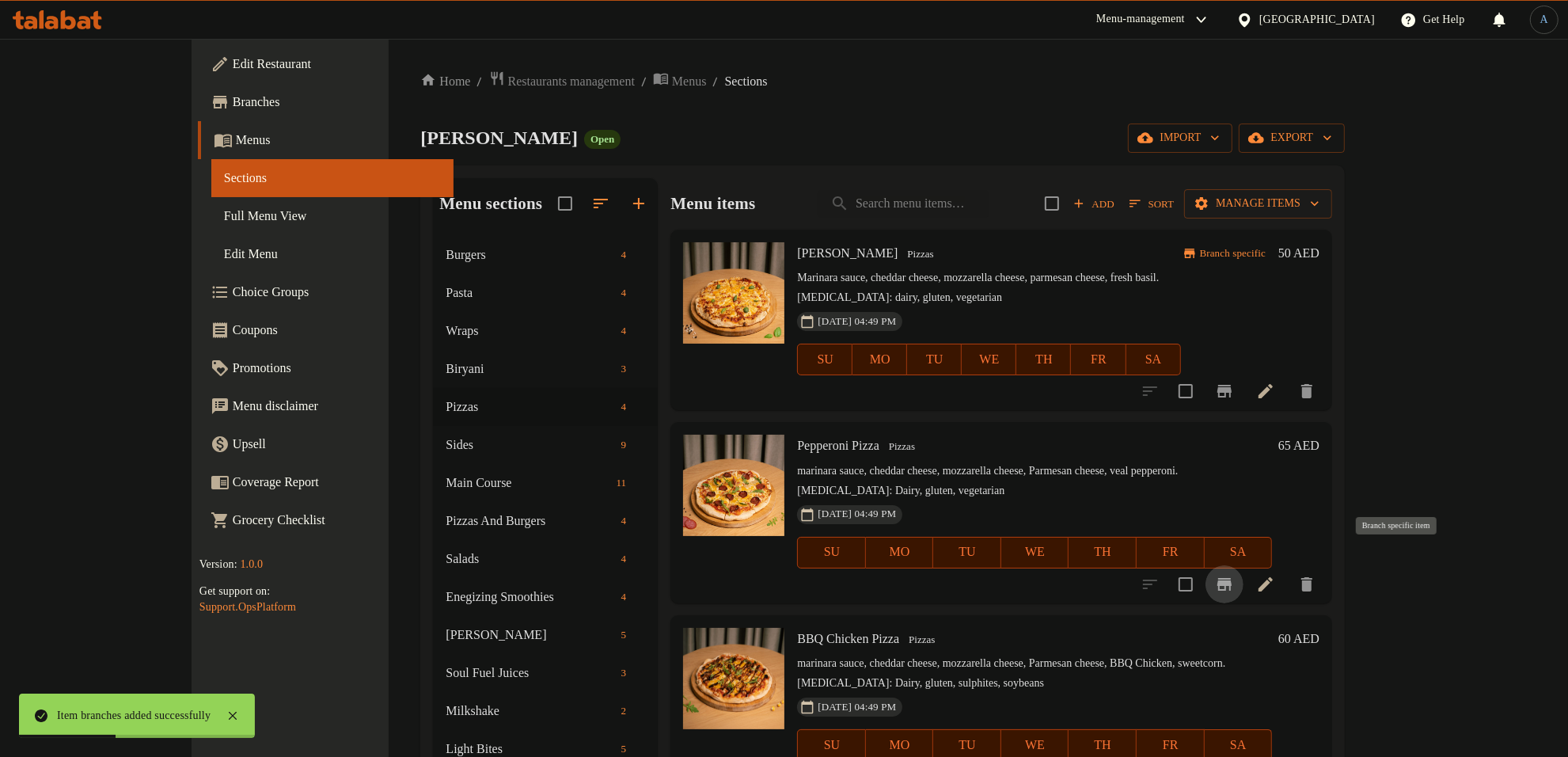
click at [1232, 579] on icon "Branch-specific-item" at bounding box center [1225, 585] width 15 height 13
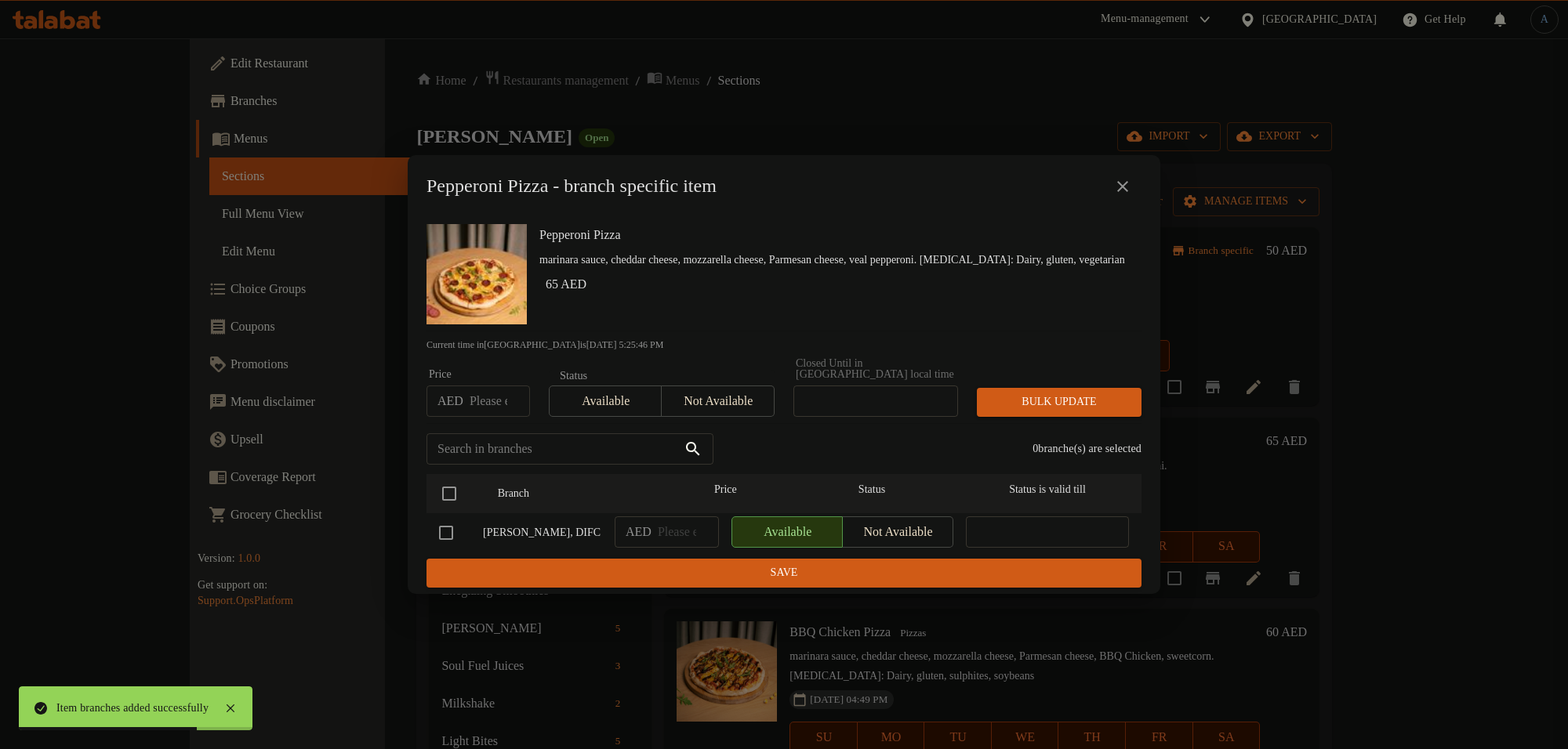
click at [494, 396] on input "number" at bounding box center [499, 401] width 61 height 32
type input "55"
click at [456, 491] on input "checkbox" at bounding box center [449, 494] width 33 height 33
checkbox input "true"
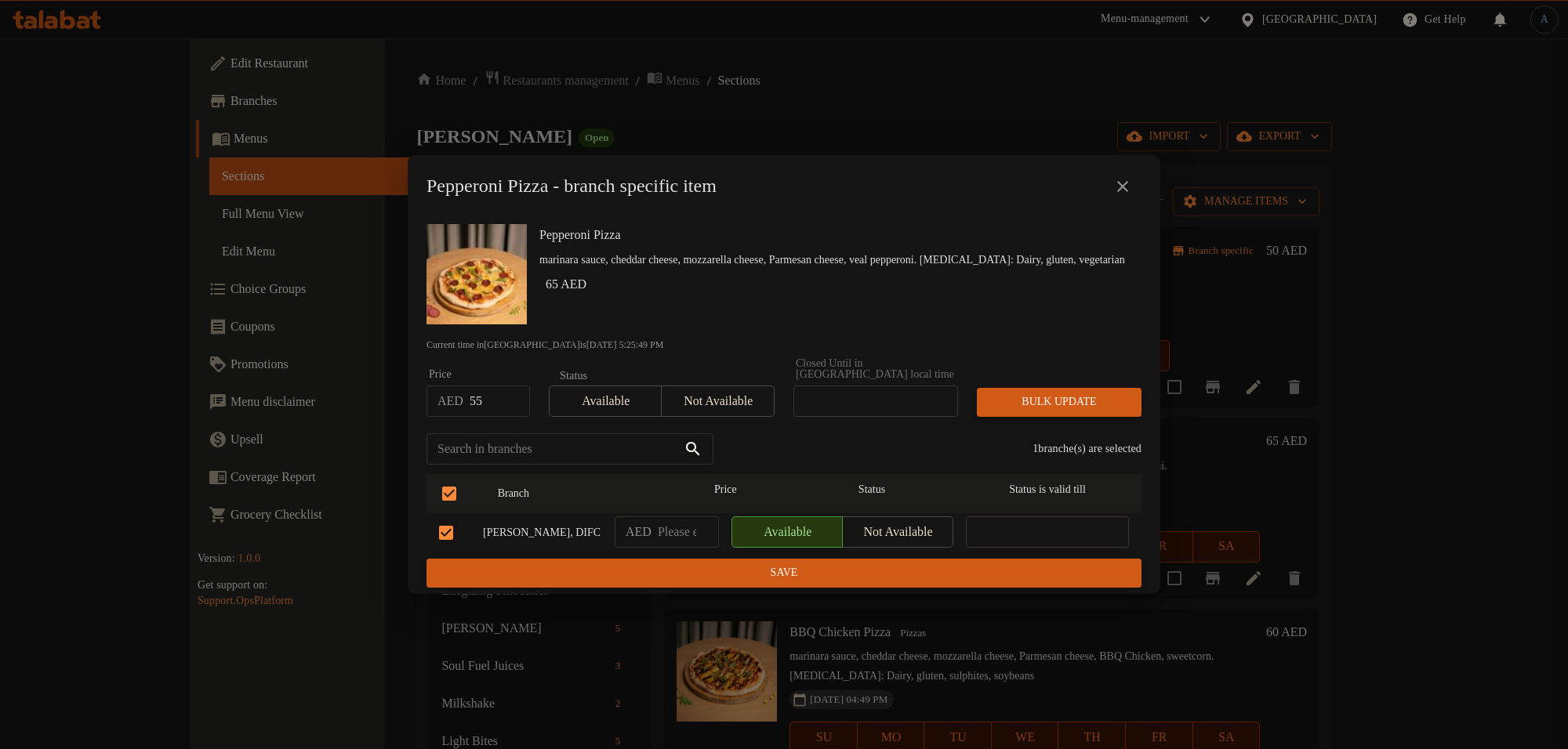
click at [1031, 398] on span "Bulk update" at bounding box center [1059, 403] width 139 height 20
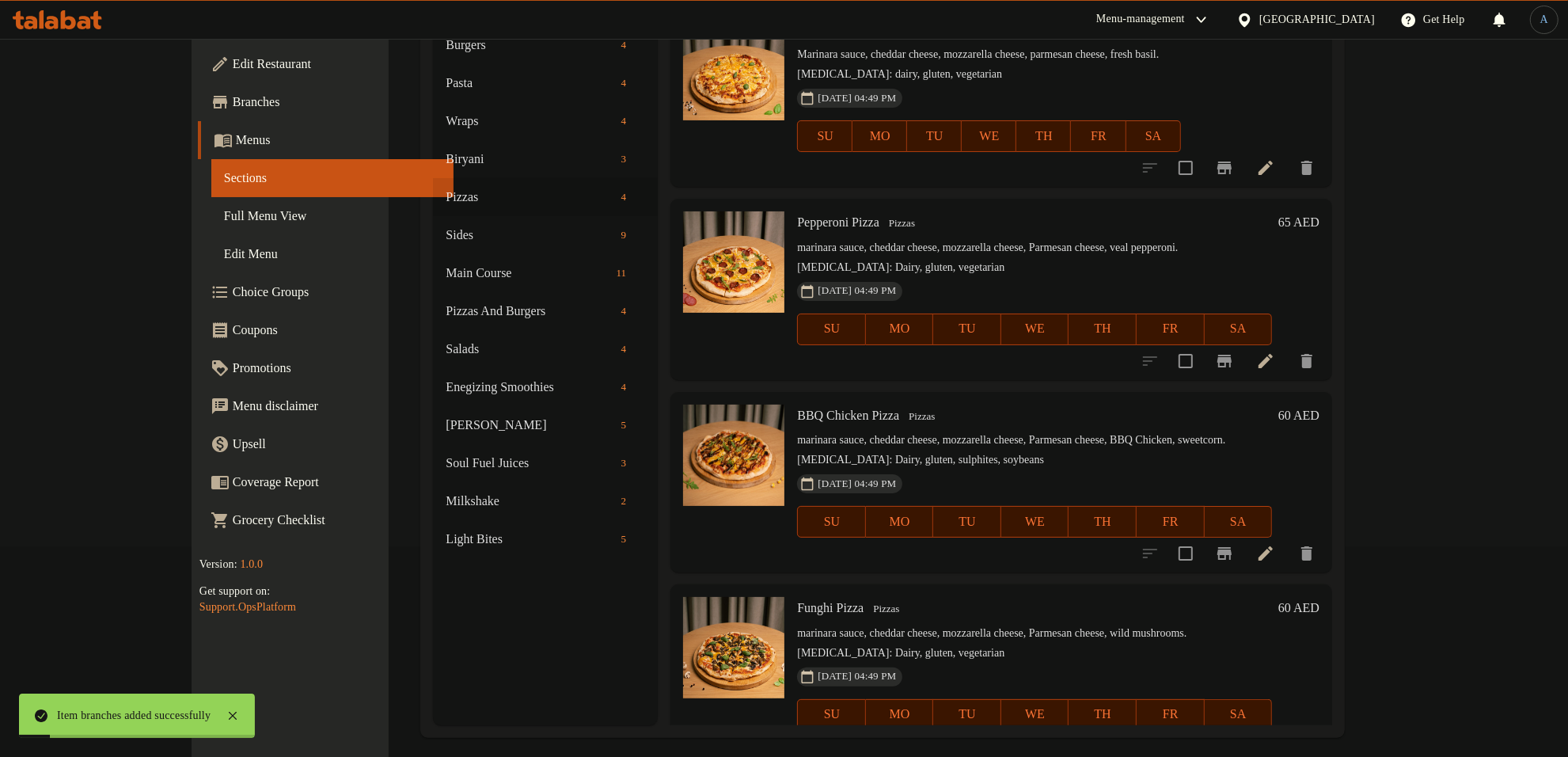
scroll to position [222, 0]
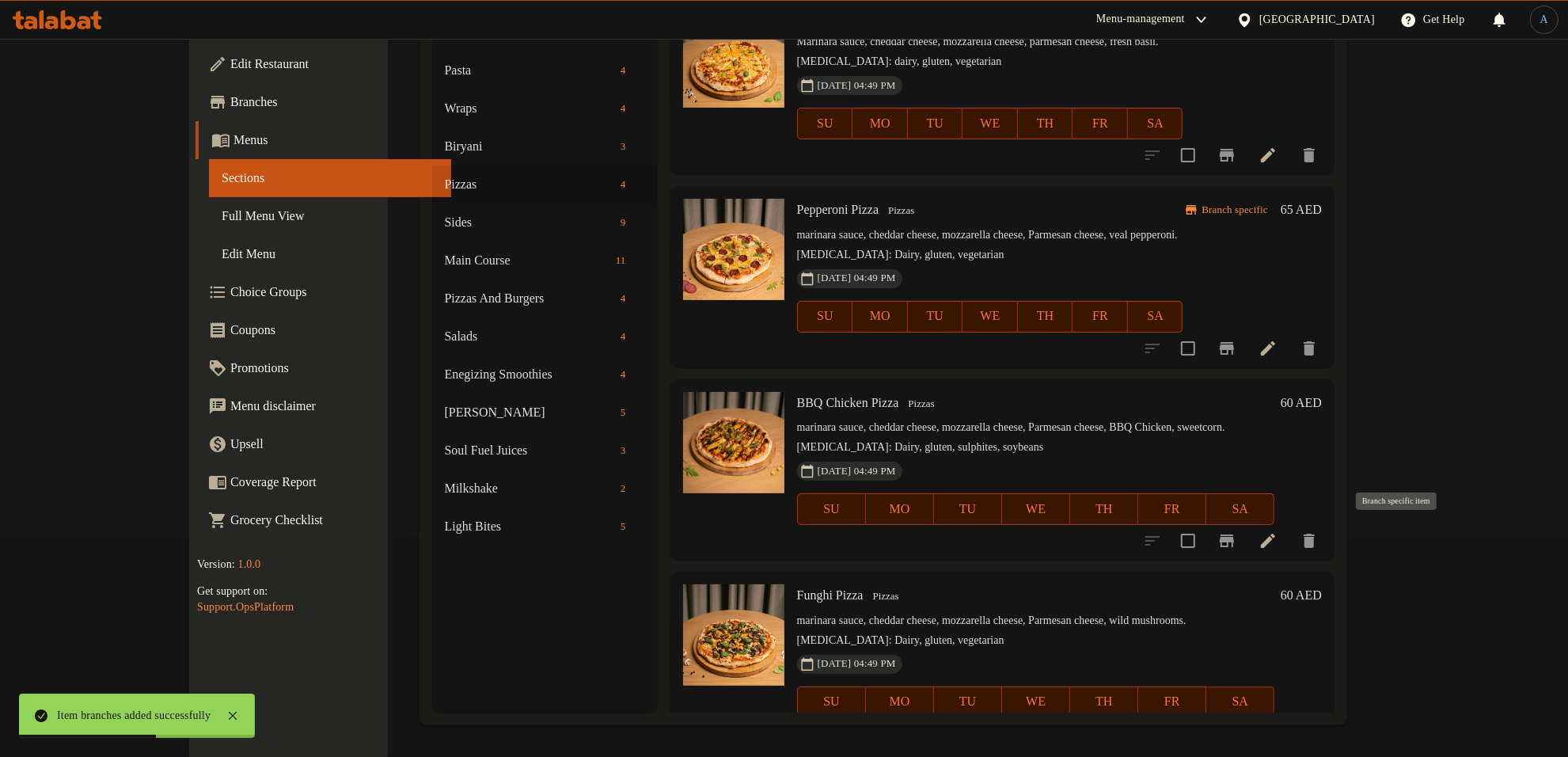
click at [1246, 545] on button "Branch-specific-item" at bounding box center [1228, 541] width 38 height 38
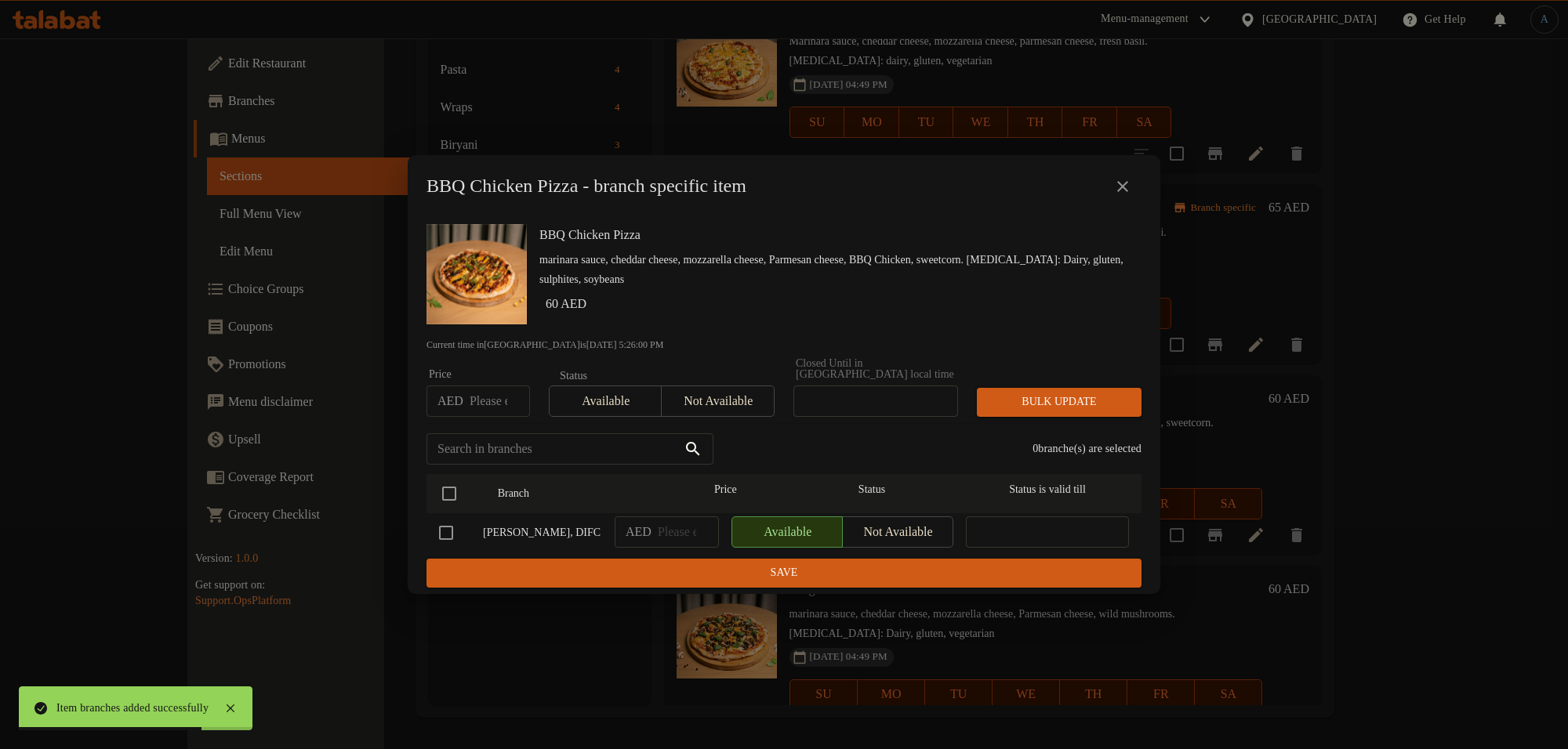
click at [472, 412] on input "number" at bounding box center [499, 401] width 61 height 32
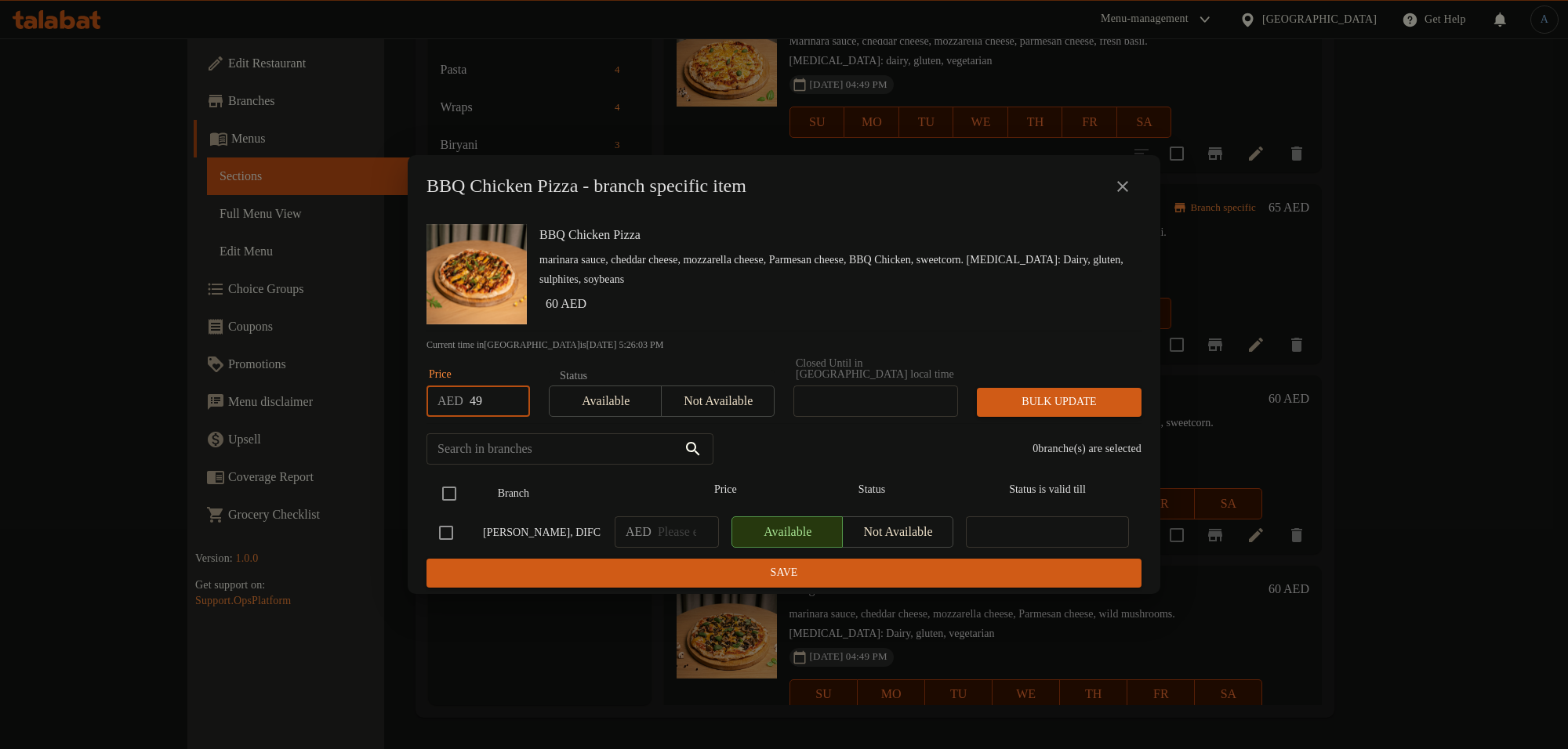
type input "49"
click at [453, 486] on input "checkbox" at bounding box center [449, 494] width 33 height 33
checkbox input "true"
click at [1119, 389] on button "Bulk update" at bounding box center [1059, 402] width 165 height 29
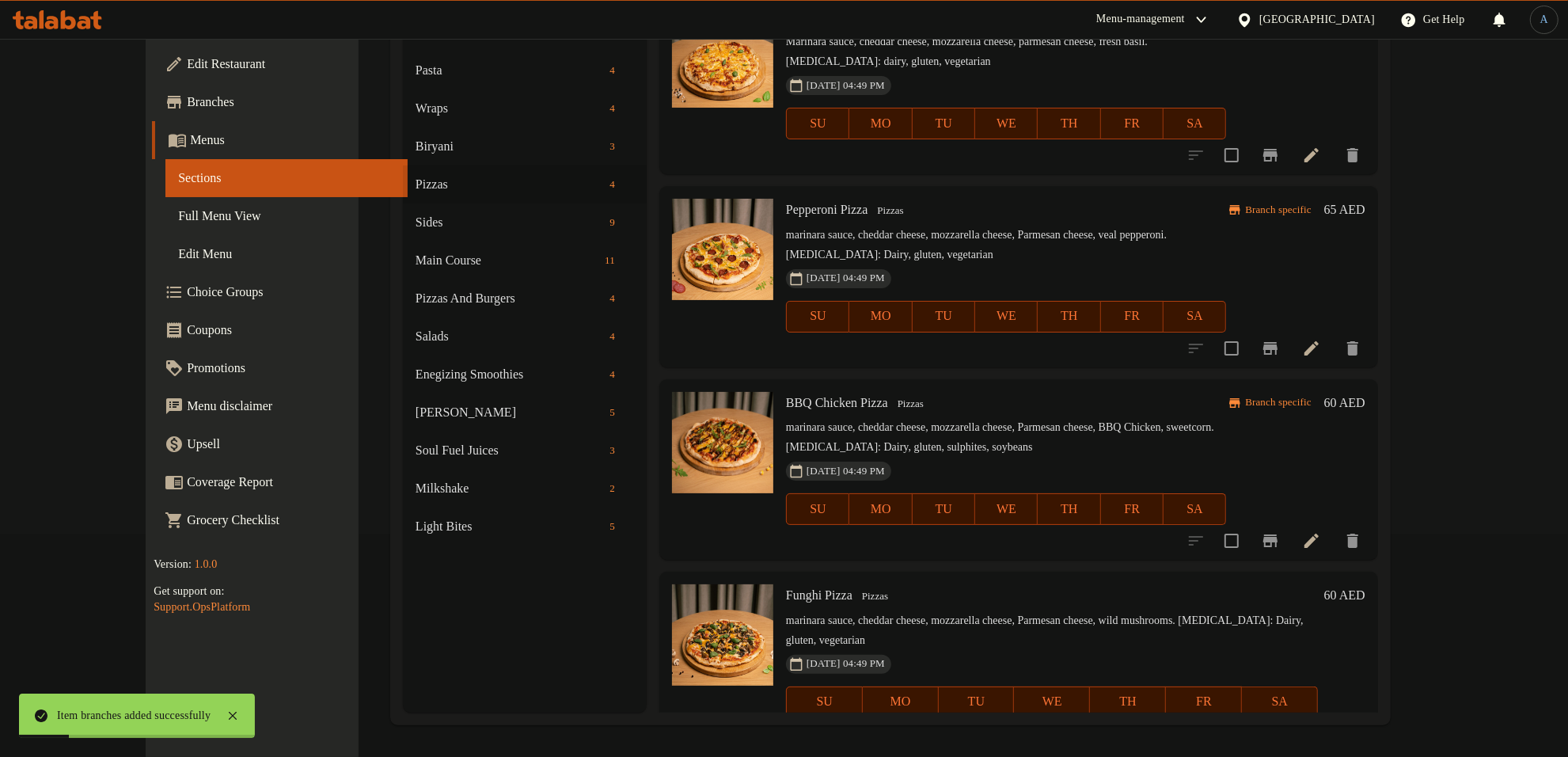
scroll to position [33, 0]
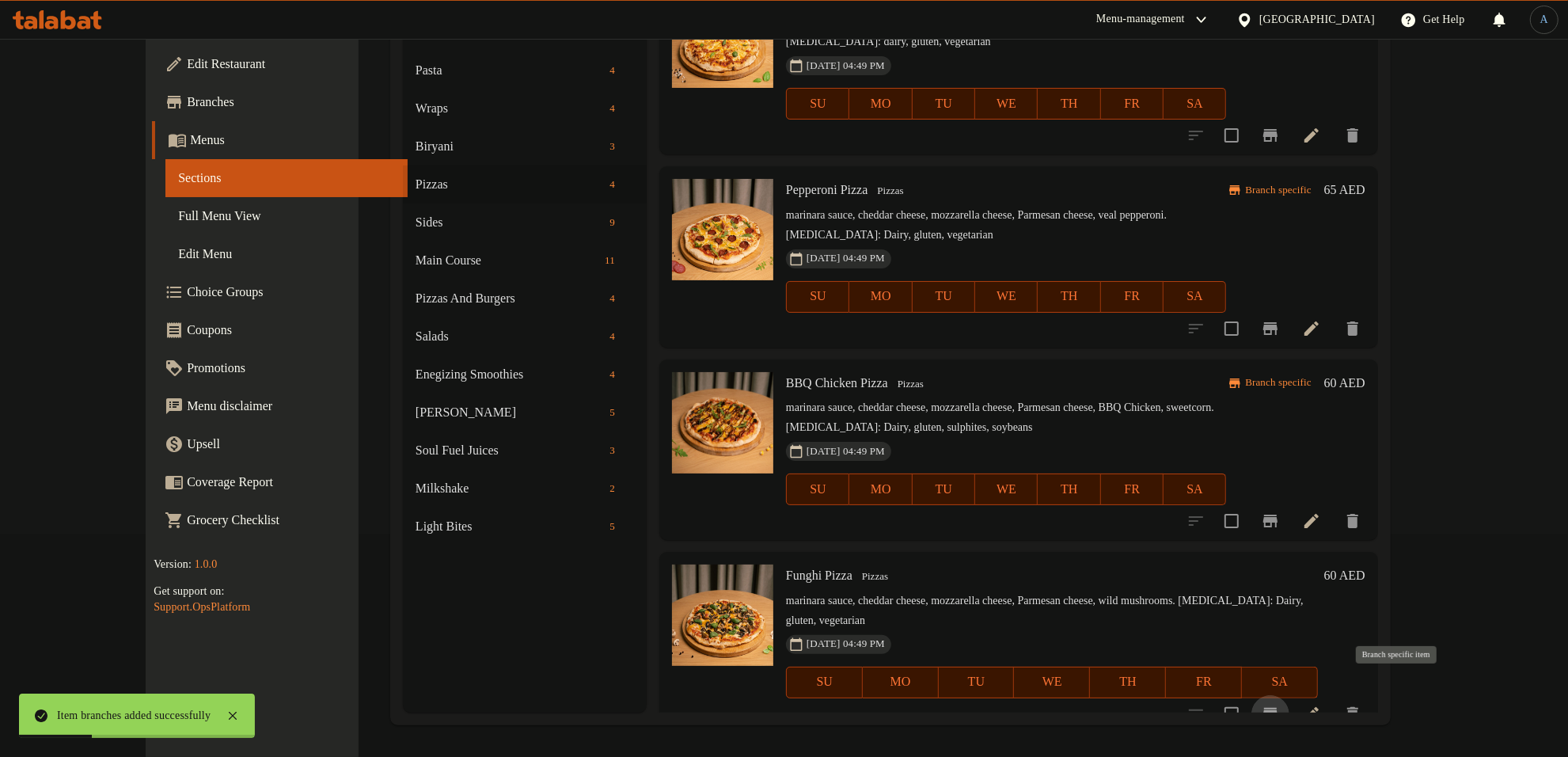
click at [1278, 708] on icon "Branch-specific-item" at bounding box center [1271, 715] width 15 height 13
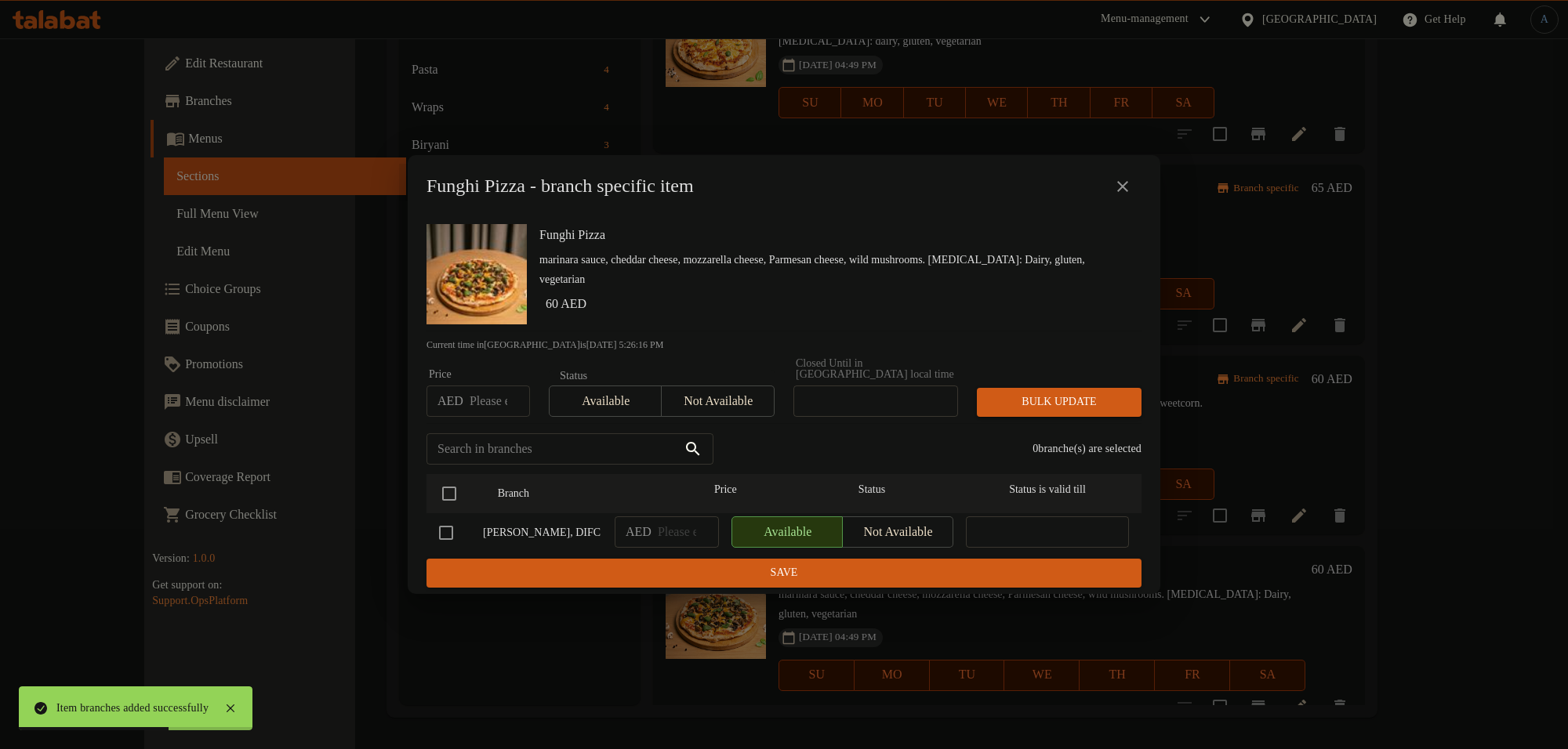
click at [492, 397] on input "number" at bounding box center [499, 401] width 61 height 32
type input "49"
click at [457, 483] on input "checkbox" at bounding box center [449, 494] width 33 height 33
checkbox input "true"
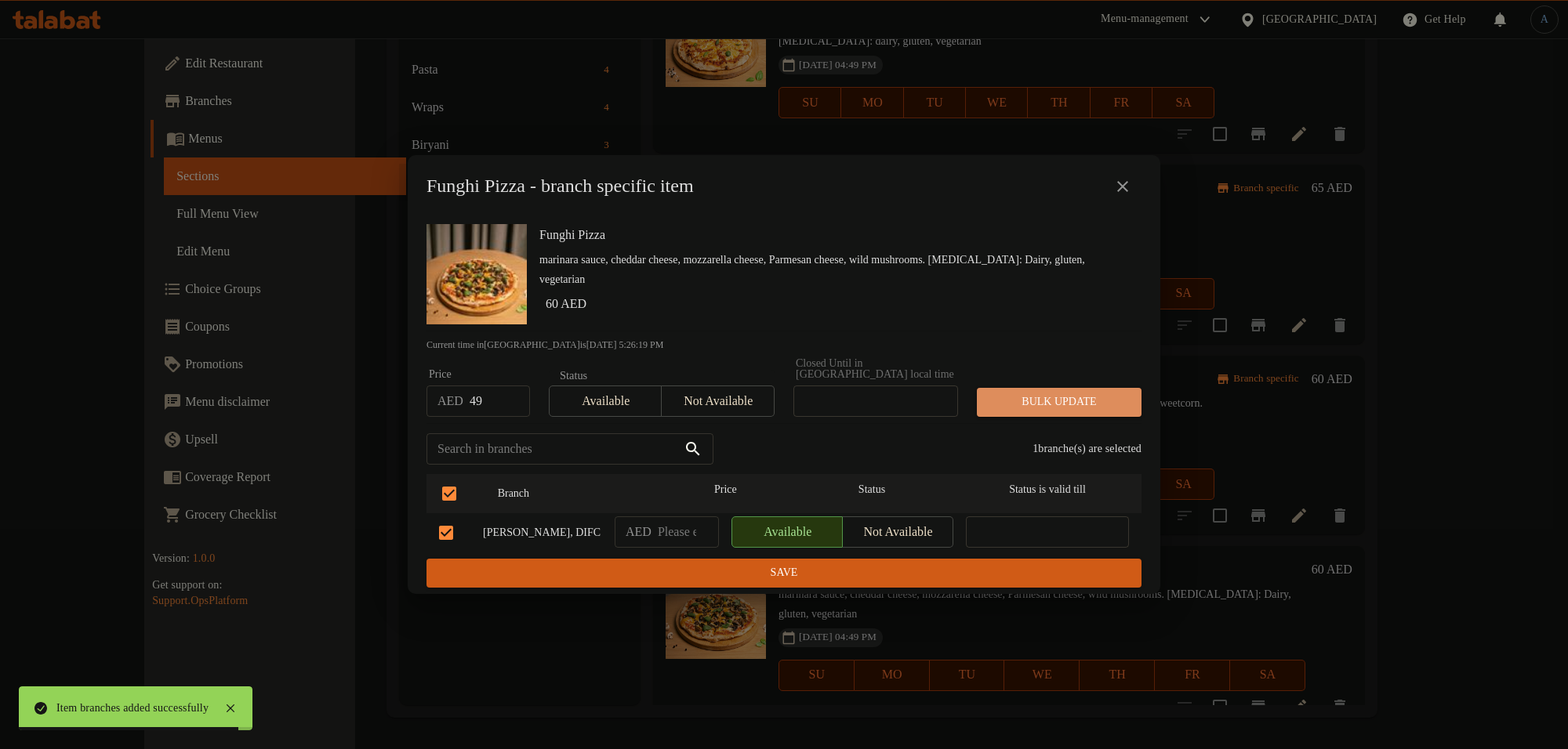
click at [1082, 405] on span "Bulk update" at bounding box center [1059, 403] width 139 height 20
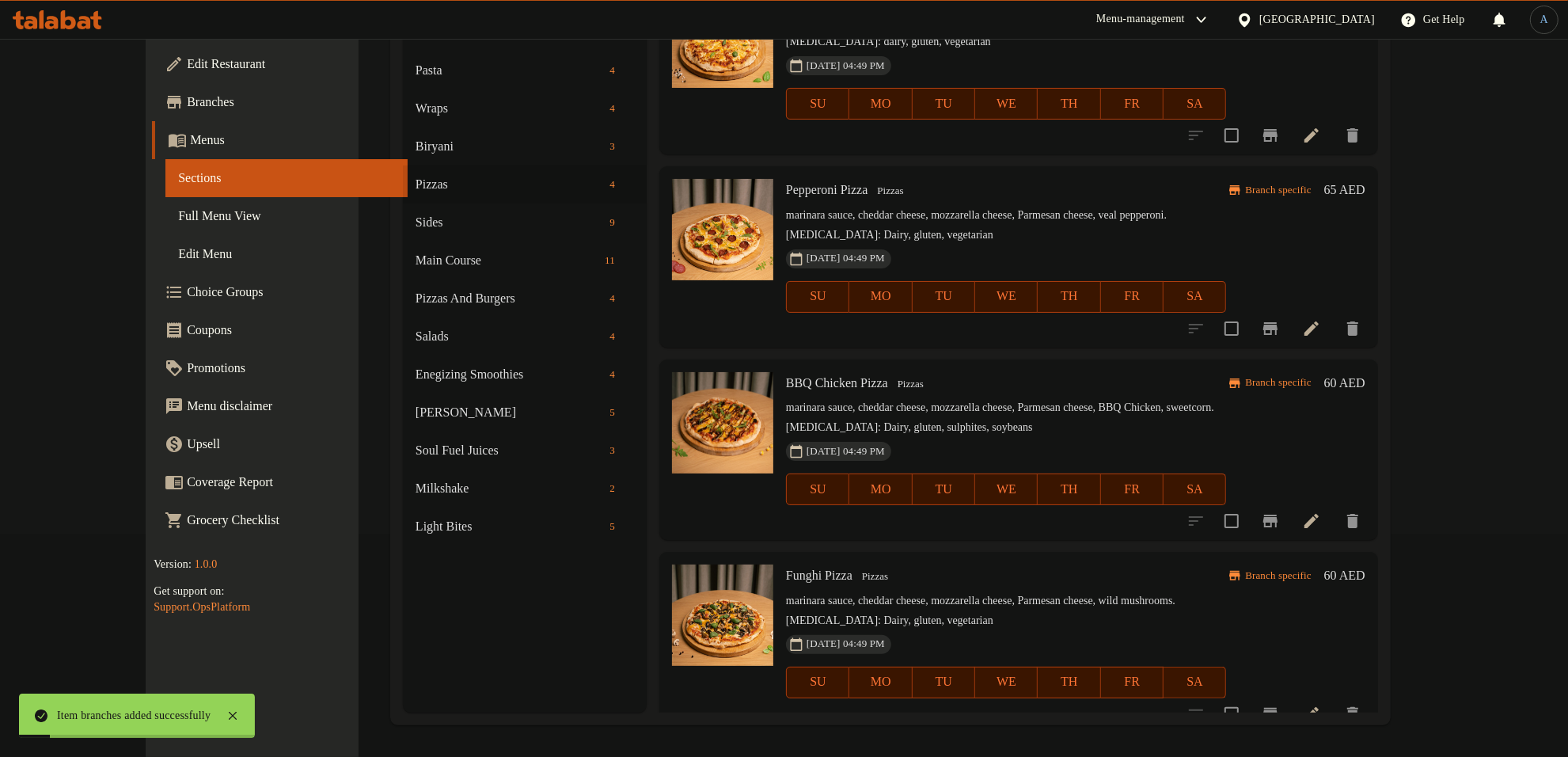
click at [1321, 707] on icon at bounding box center [1312, 714] width 19 height 19
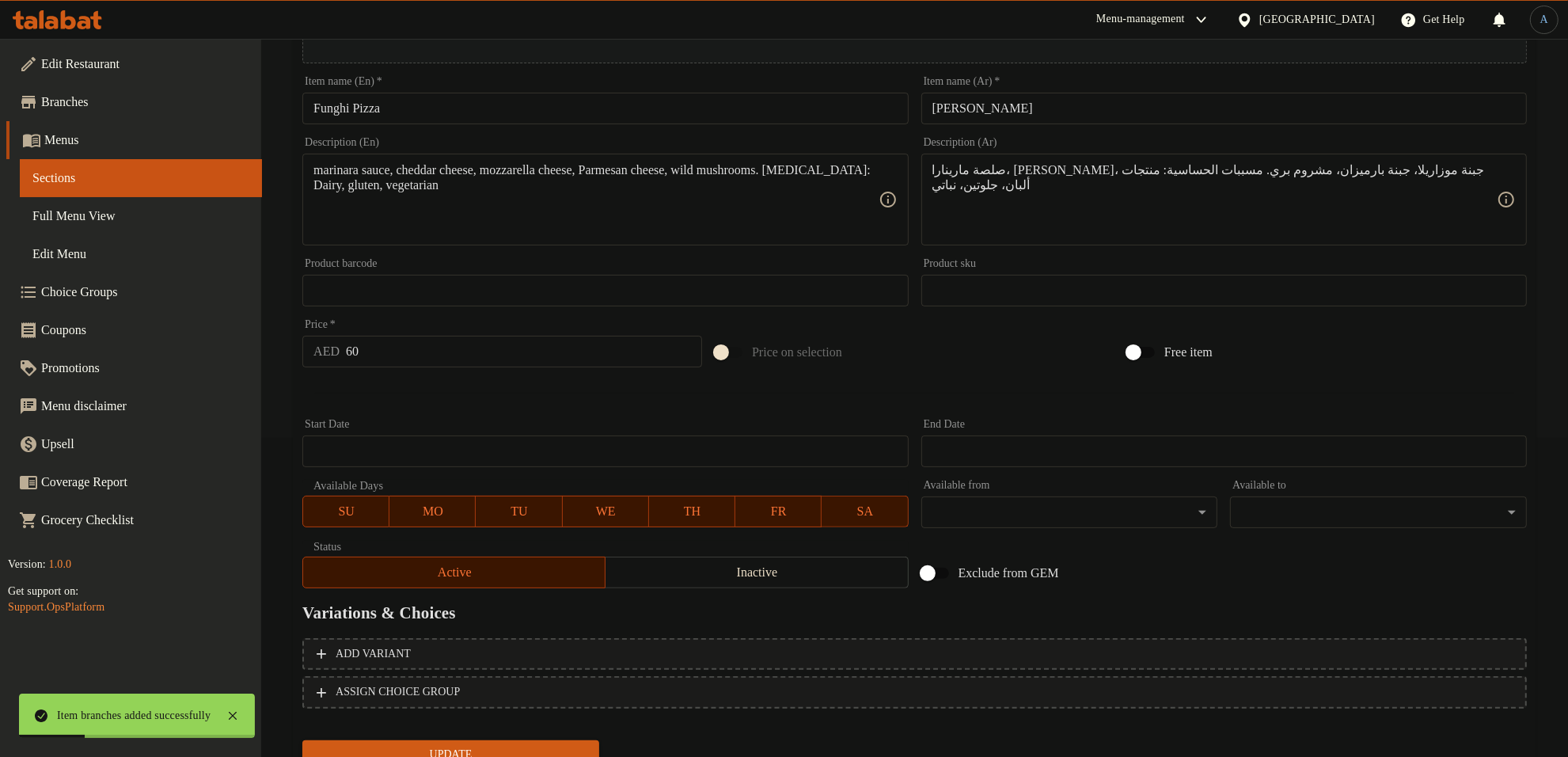
scroll to position [284, 0]
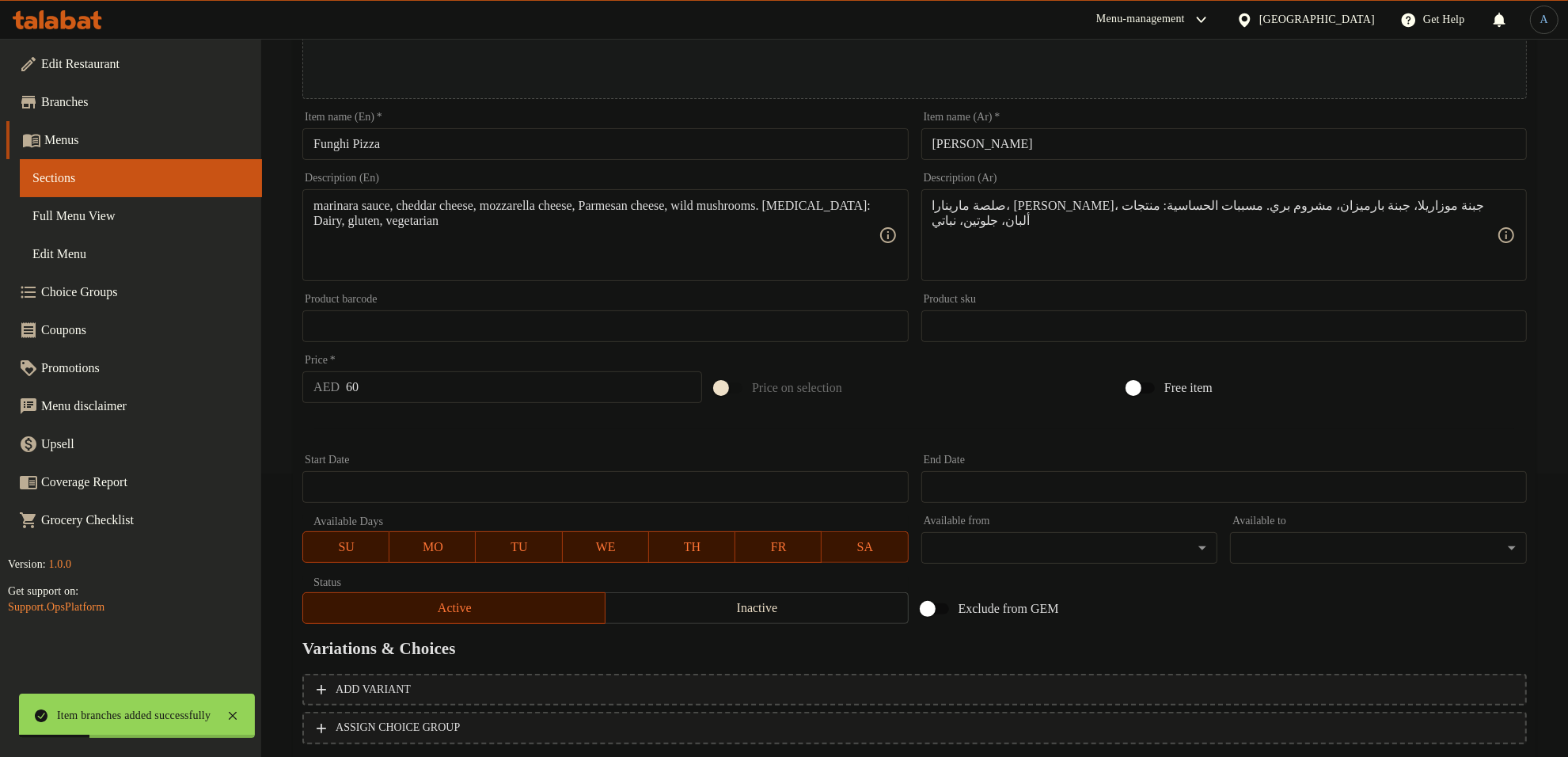
click at [445, 146] on input "Funghi Pizza" at bounding box center [606, 144] width 606 height 32
paste input "Mix Mushroom"
type input "Mix Mushroom"
click at [1079, 135] on input "[PERSON_NAME]" at bounding box center [1224, 144] width 606 height 32
type input "ب"
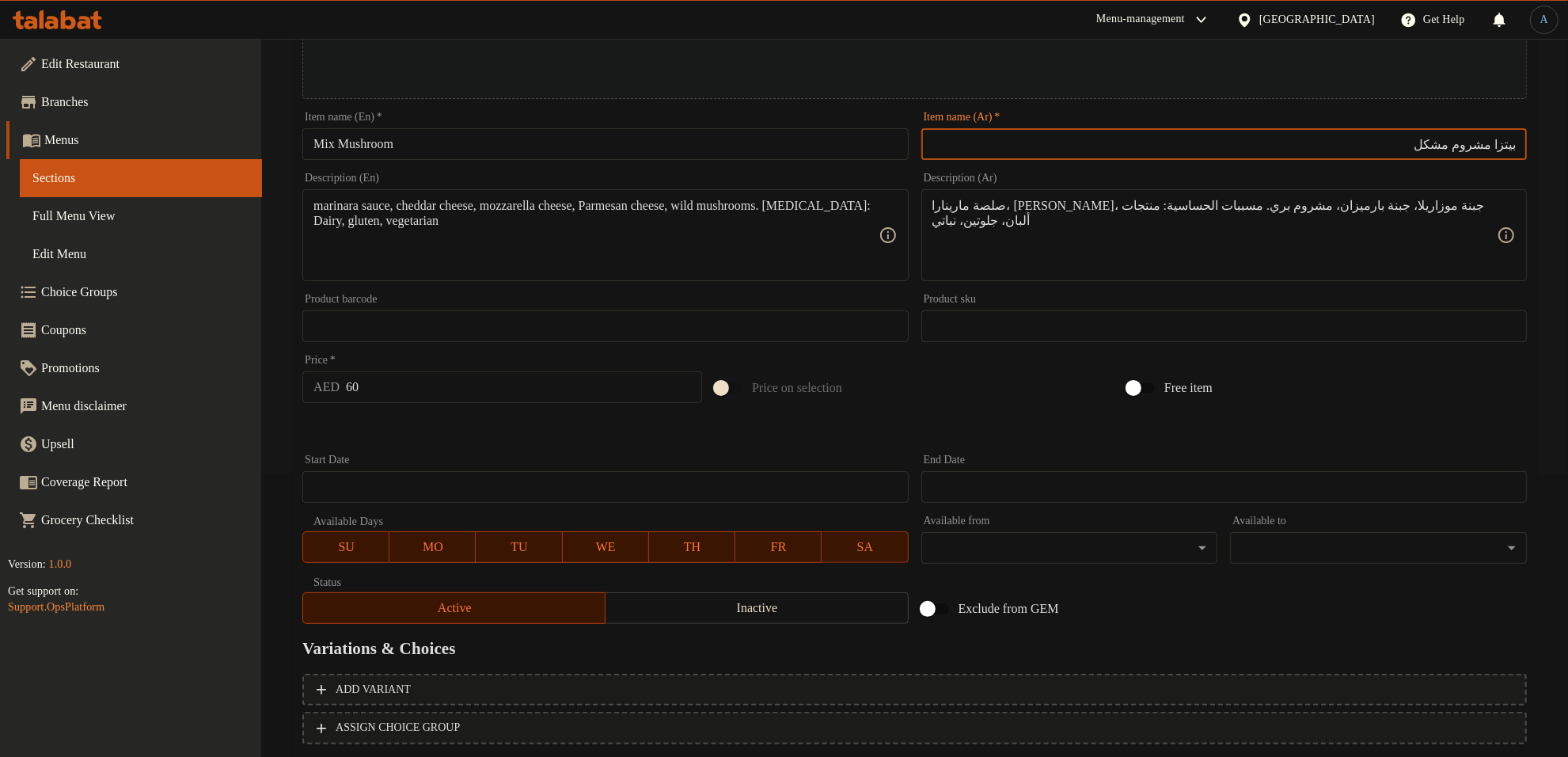
type input "بيتزا مشروم مشكل"
click at [453, 138] on input "Mix Mushroom" at bounding box center [606, 144] width 606 height 32
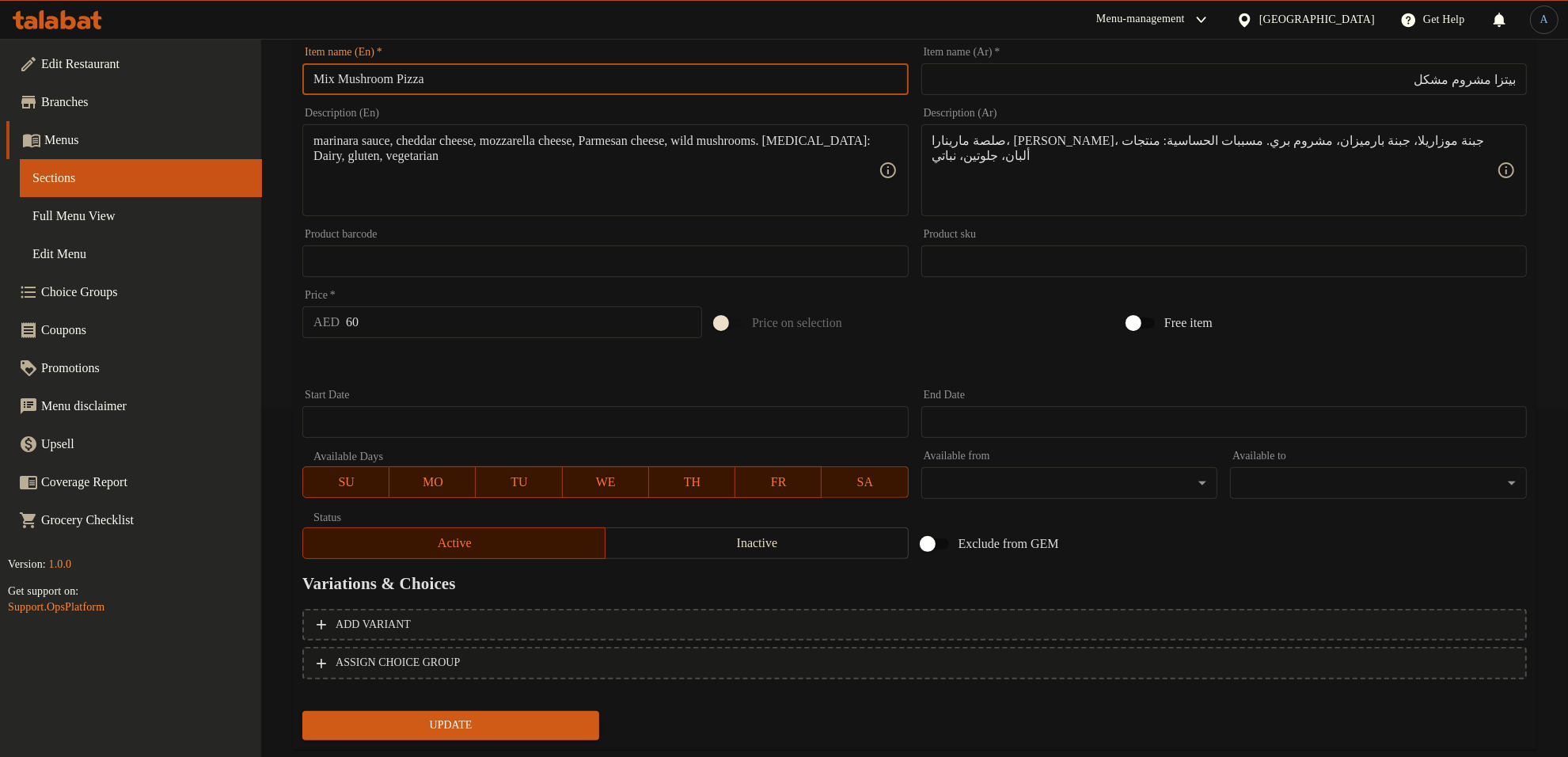
scroll to position [383, 0]
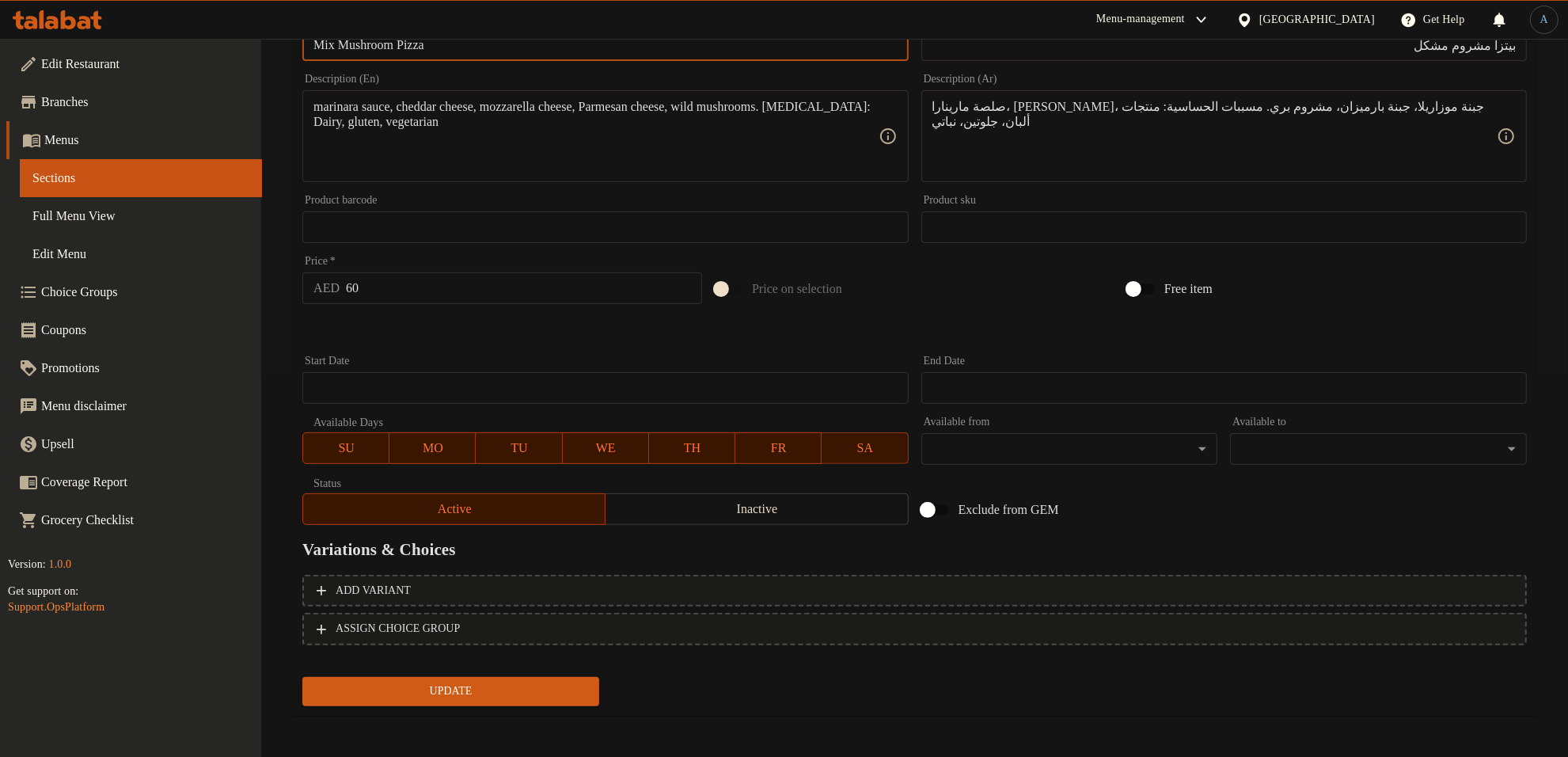
type input "Mix Mushroom Pizza"
click at [473, 682] on span "Update" at bounding box center [450, 692] width 272 height 20
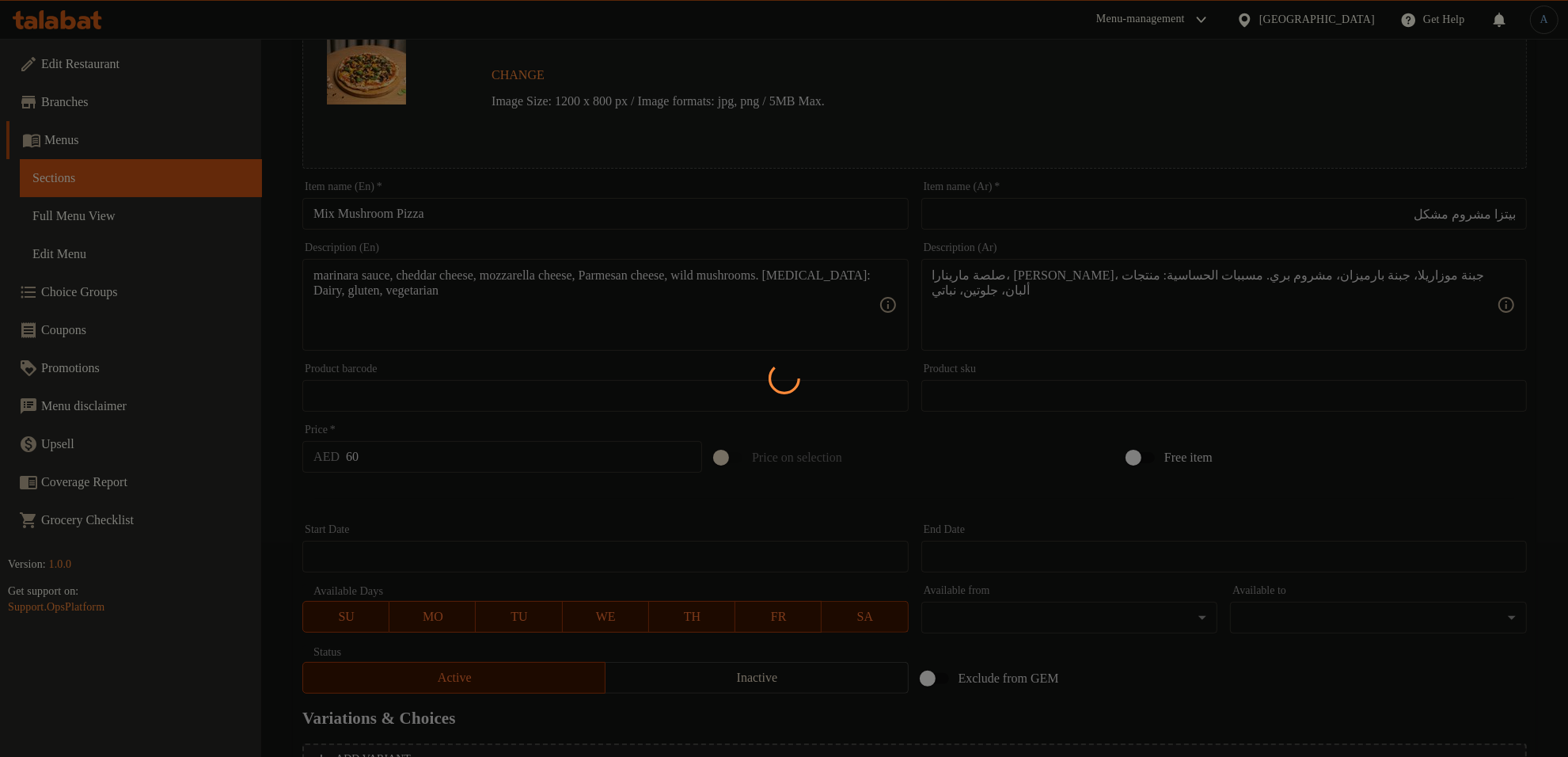
scroll to position [0, 0]
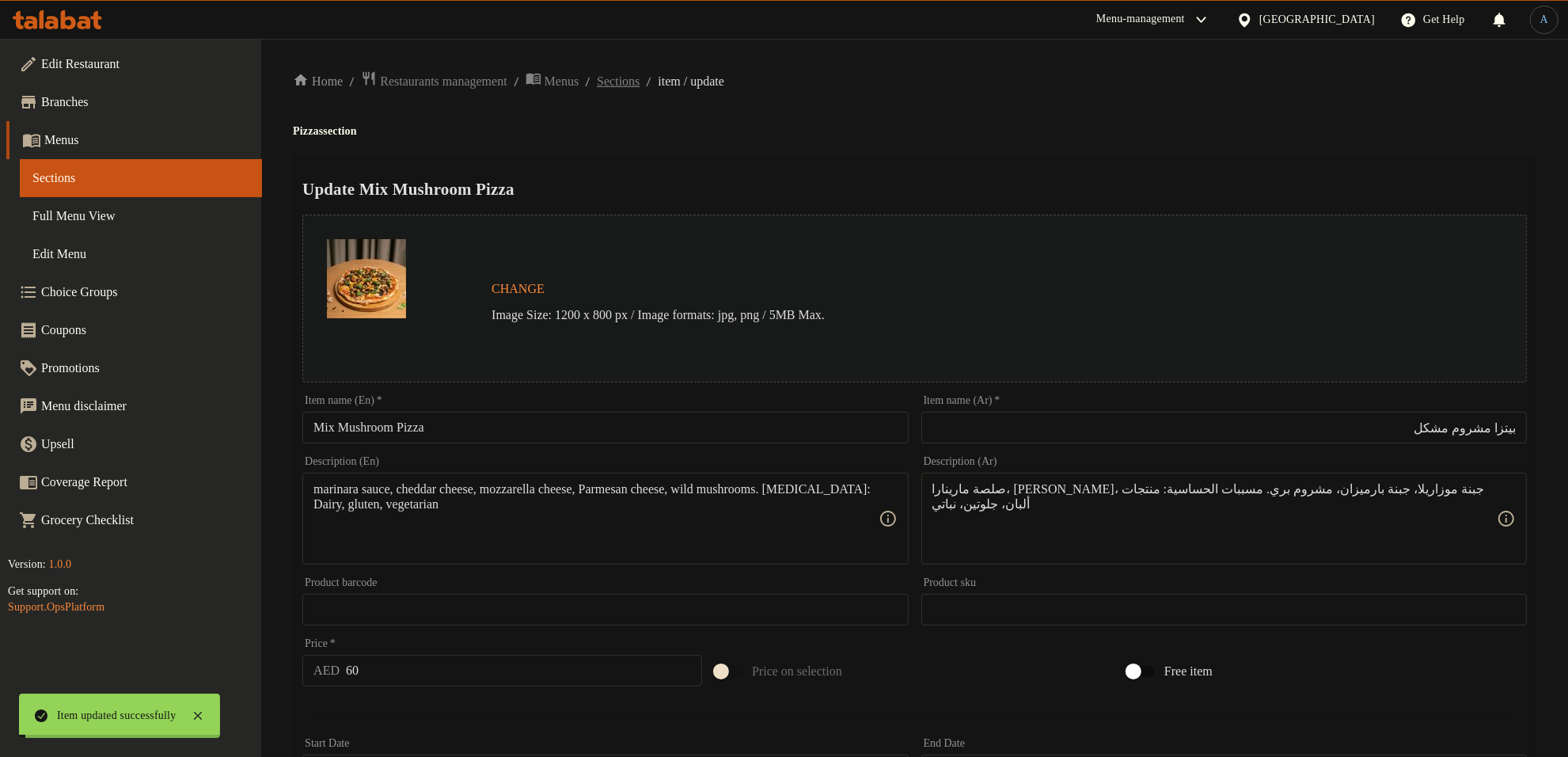
click at [639, 77] on span "Sections" at bounding box center [618, 81] width 43 height 19
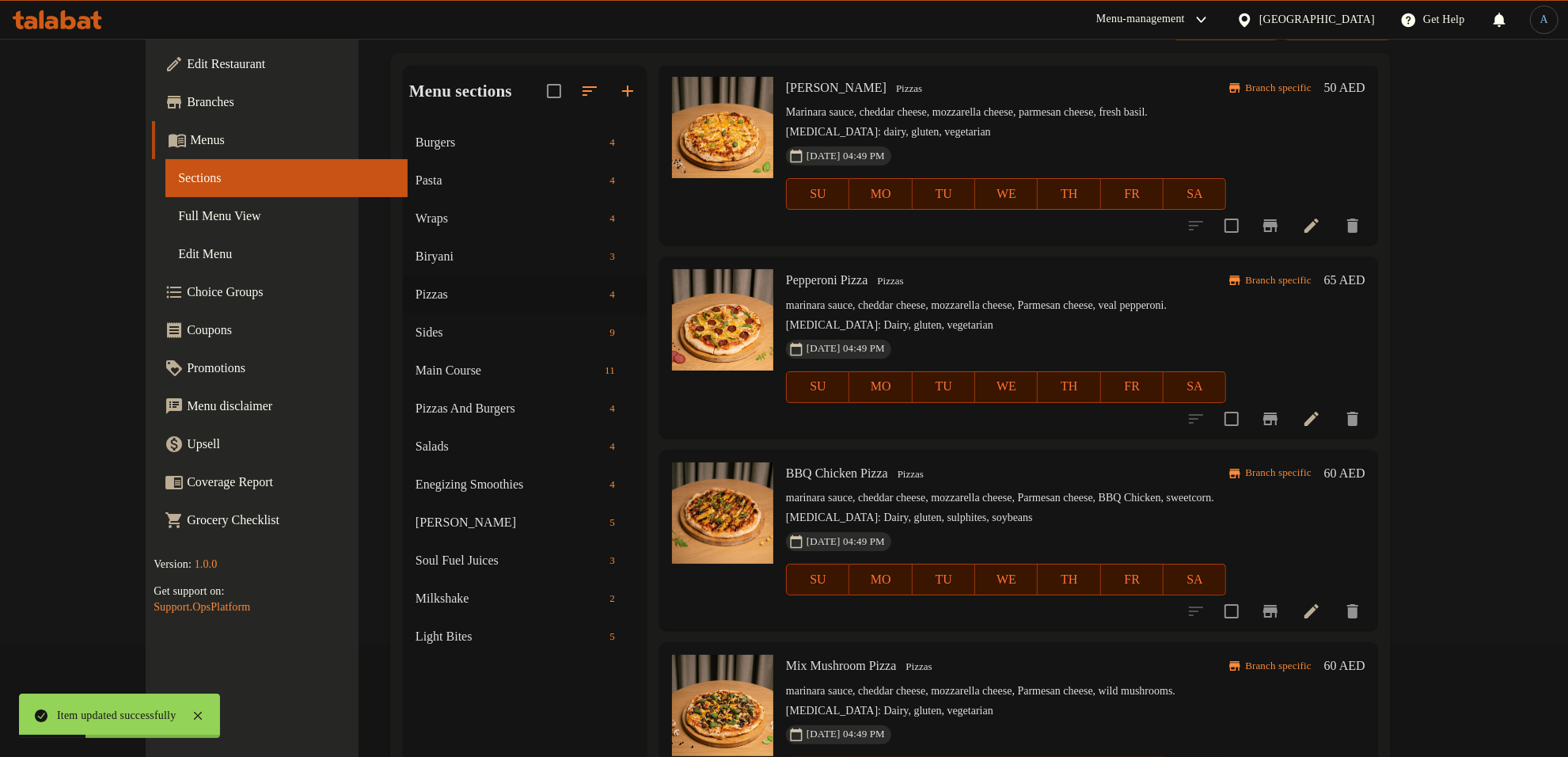
scroll to position [222, 0]
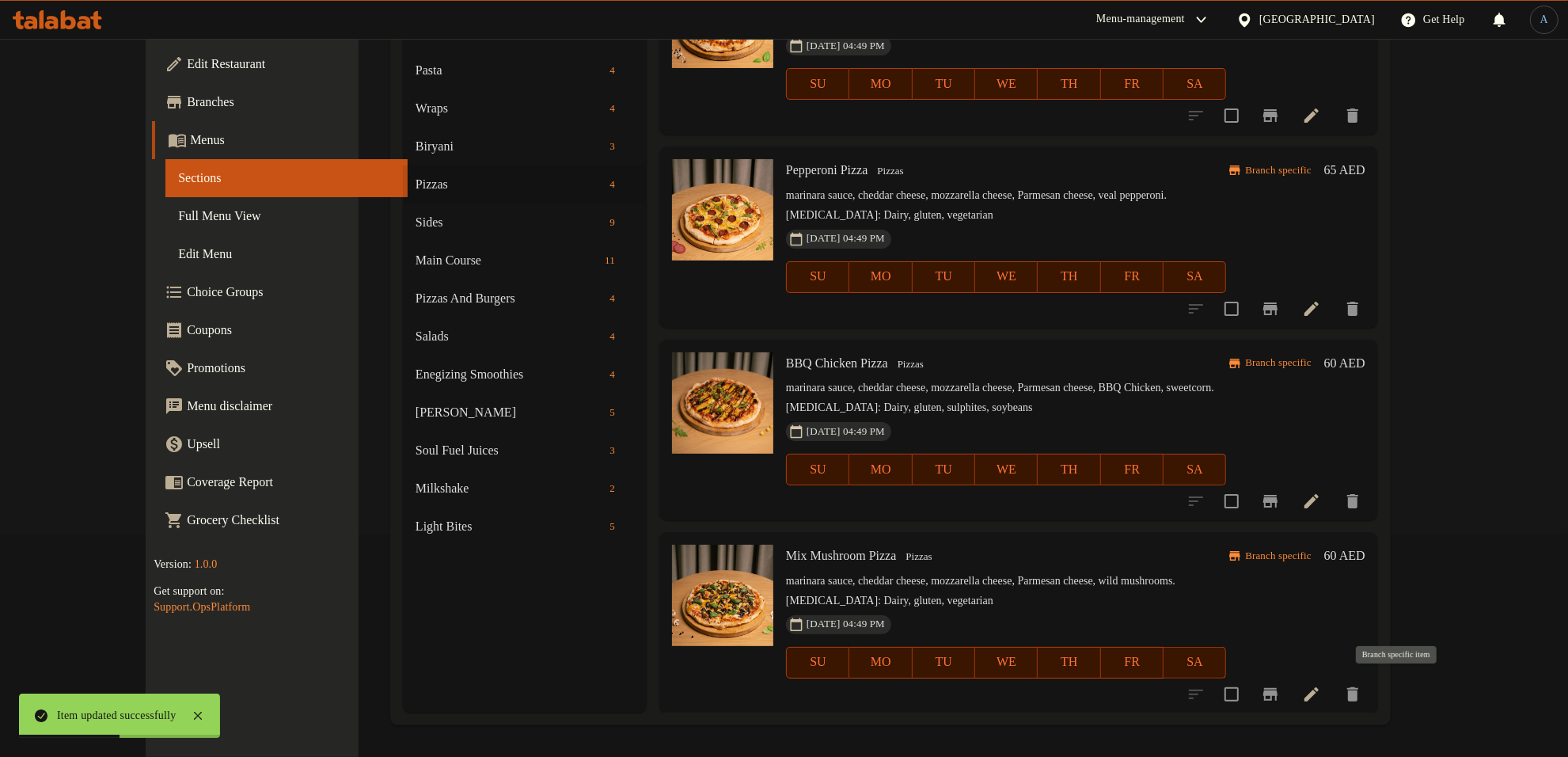
click at [1278, 690] on icon "Branch-specific-item" at bounding box center [1271, 695] width 15 height 13
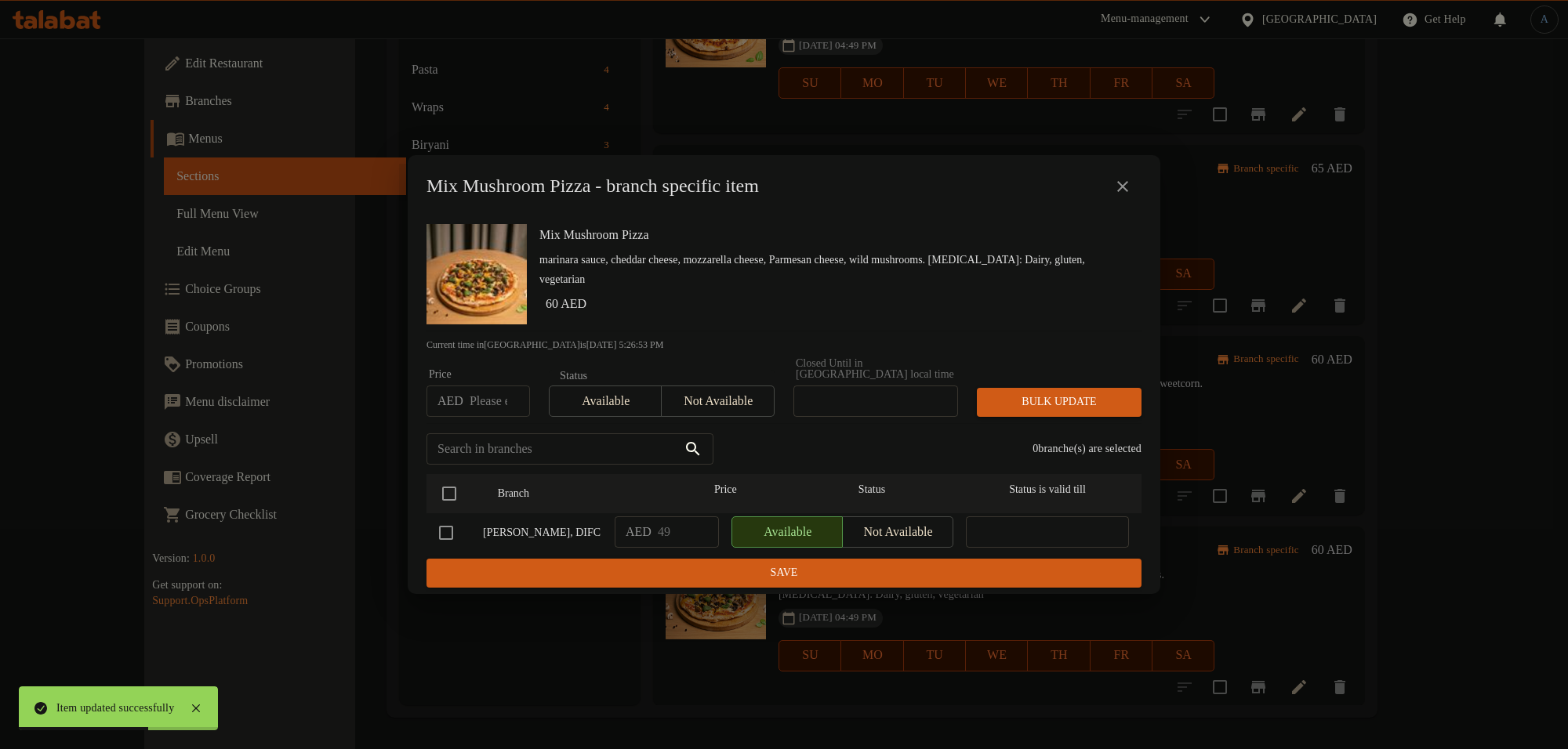
click at [1122, 183] on icon "close" at bounding box center [1122, 187] width 19 height 19
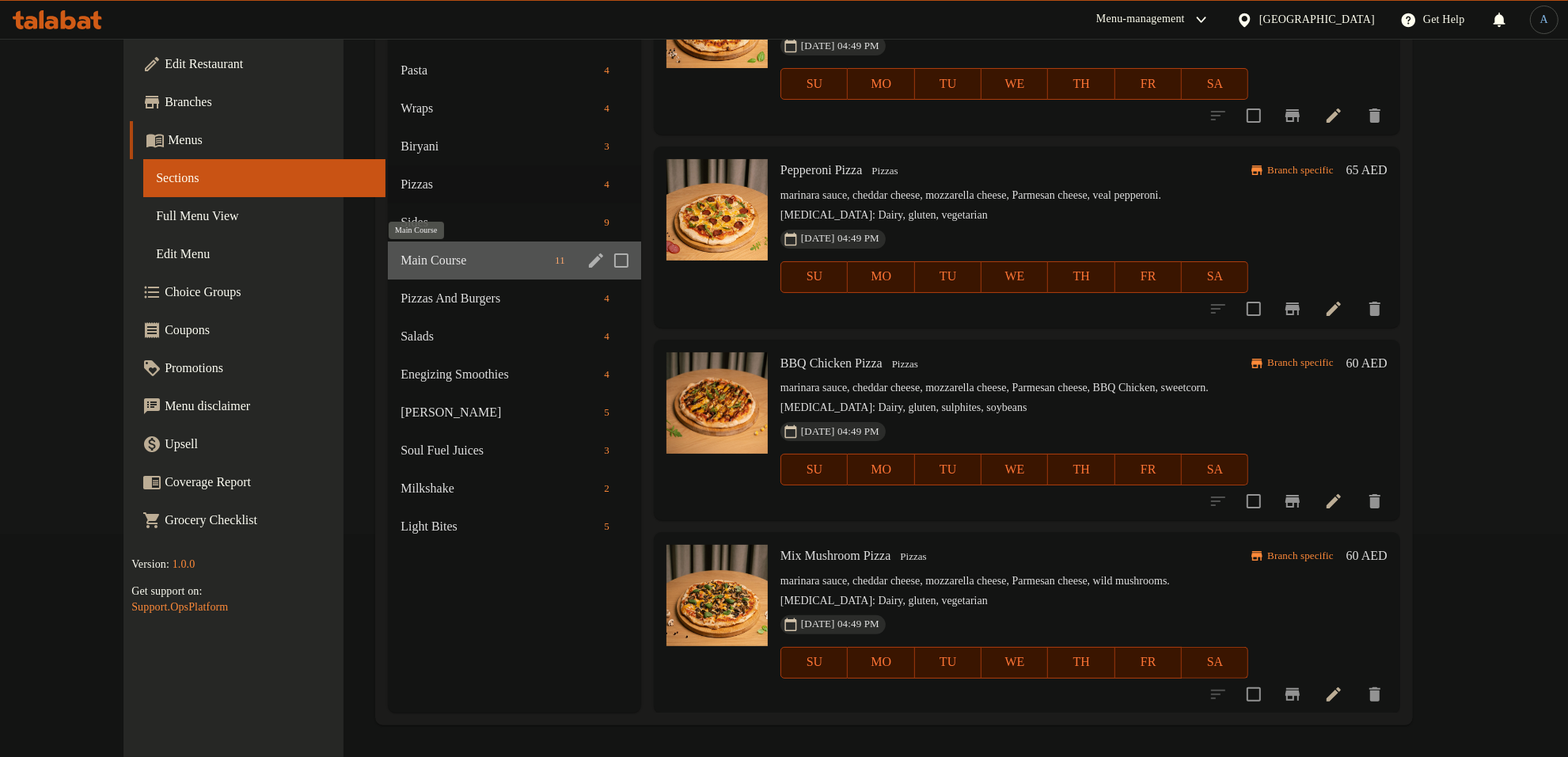
click at [404, 268] on span "Main Course" at bounding box center [475, 260] width 148 height 19
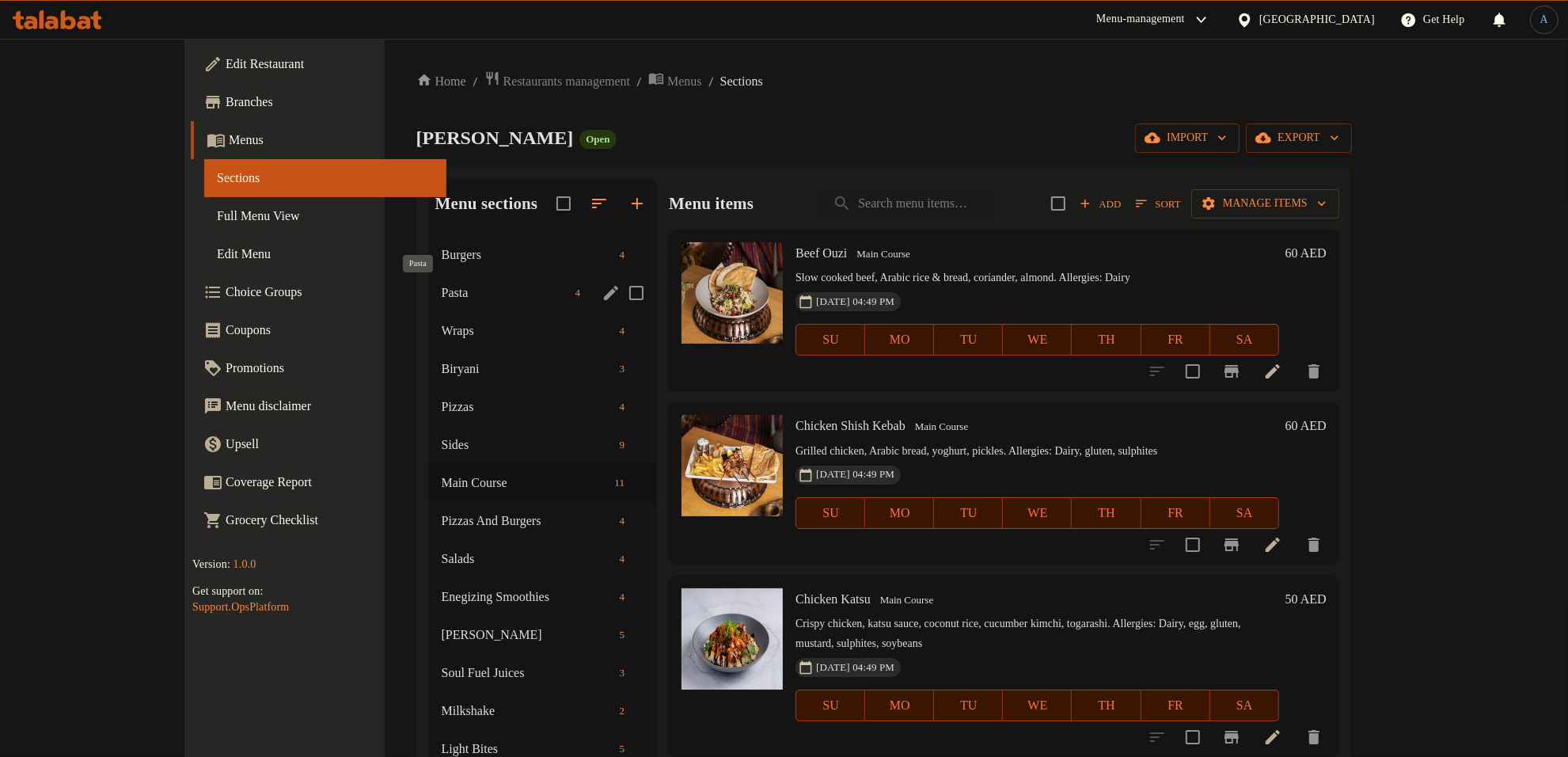
click at [442, 290] on span "Pasta" at bounding box center [505, 293] width 127 height 19
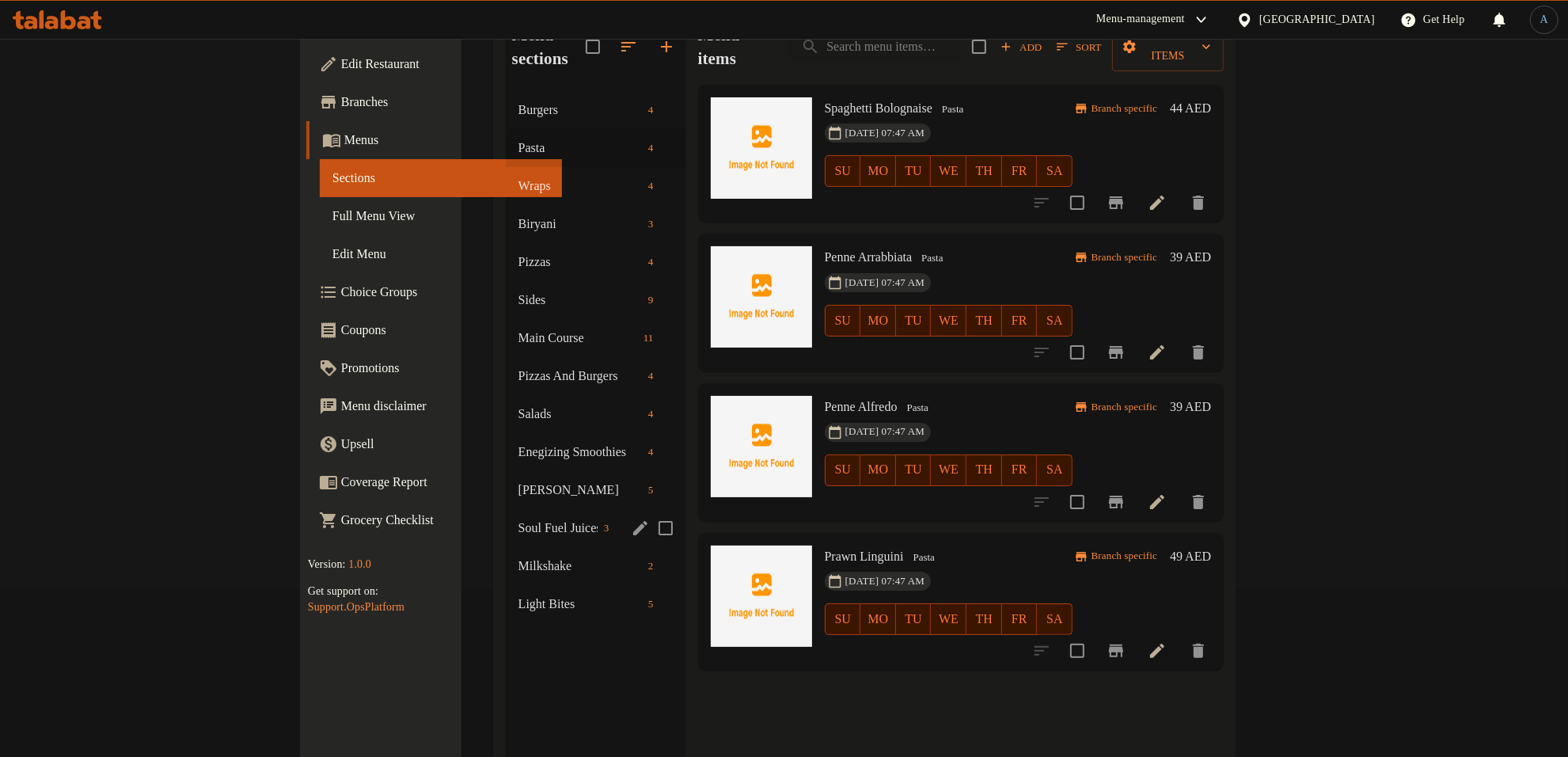
scroll to position [124, 0]
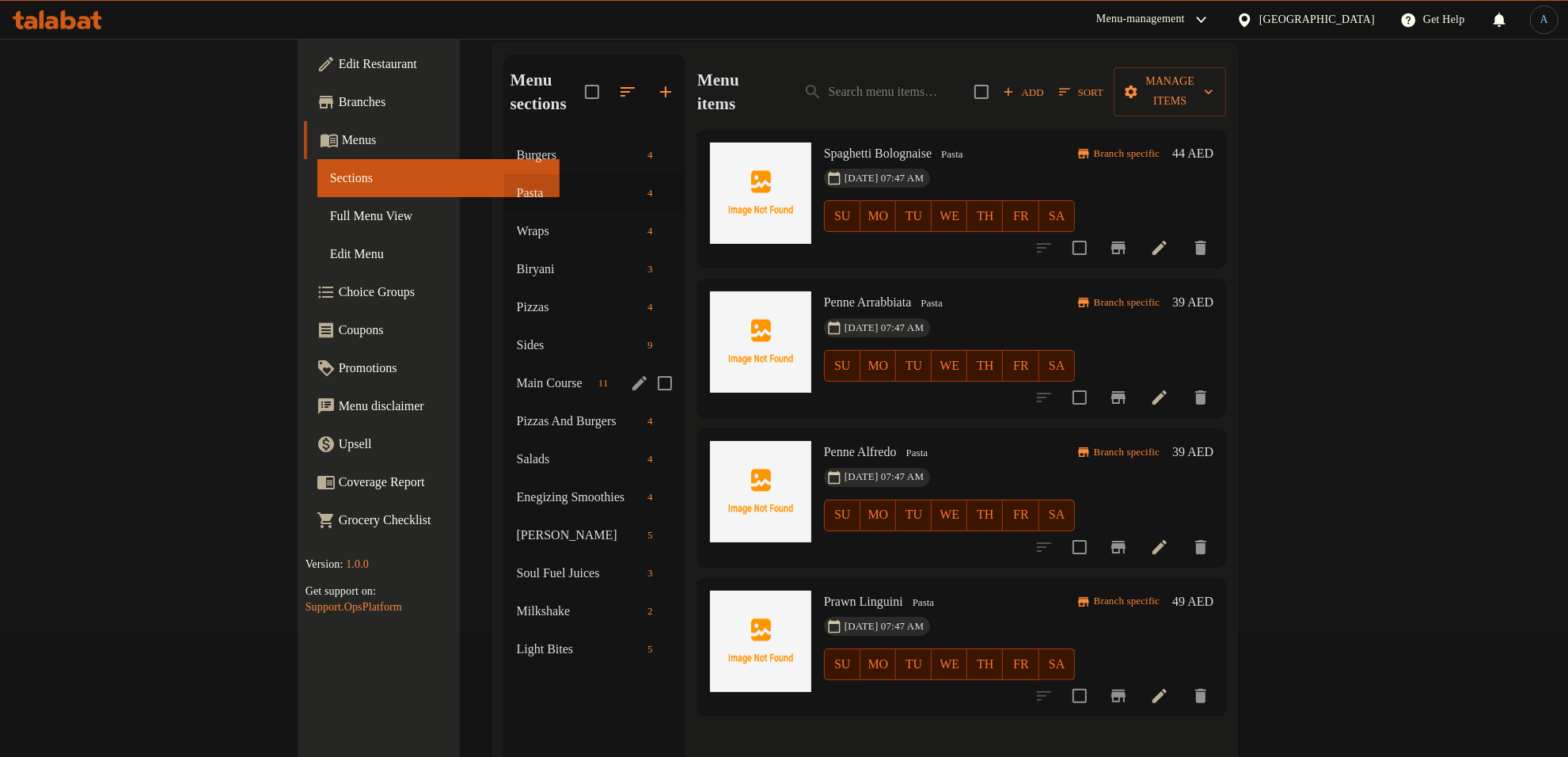
click at [517, 373] on span "Main Course" at bounding box center [554, 383] width 75 height 19
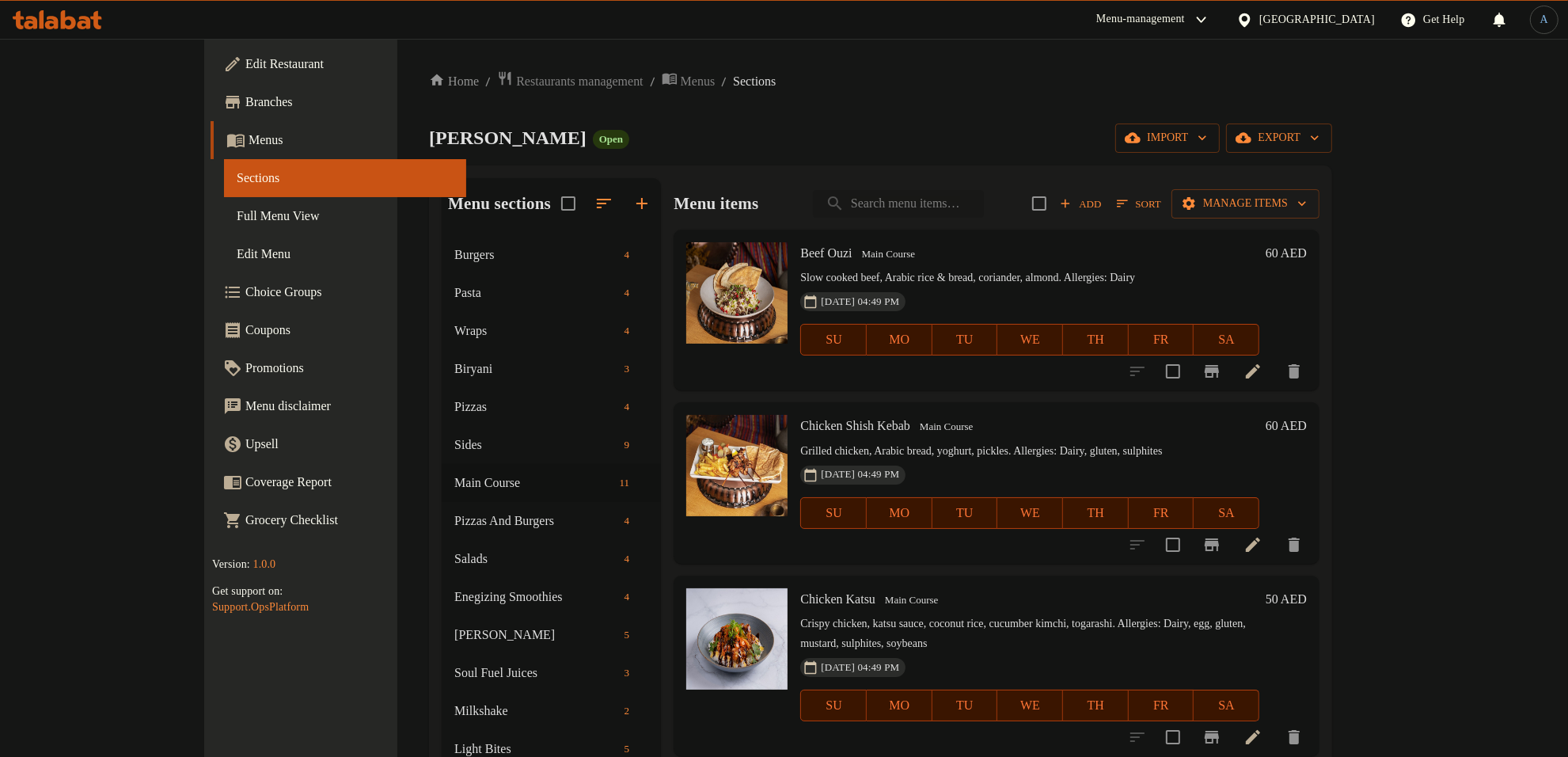
click at [970, 209] on input "search" at bounding box center [898, 204] width 171 height 27
paste input "Spaghetti Bolognaise"
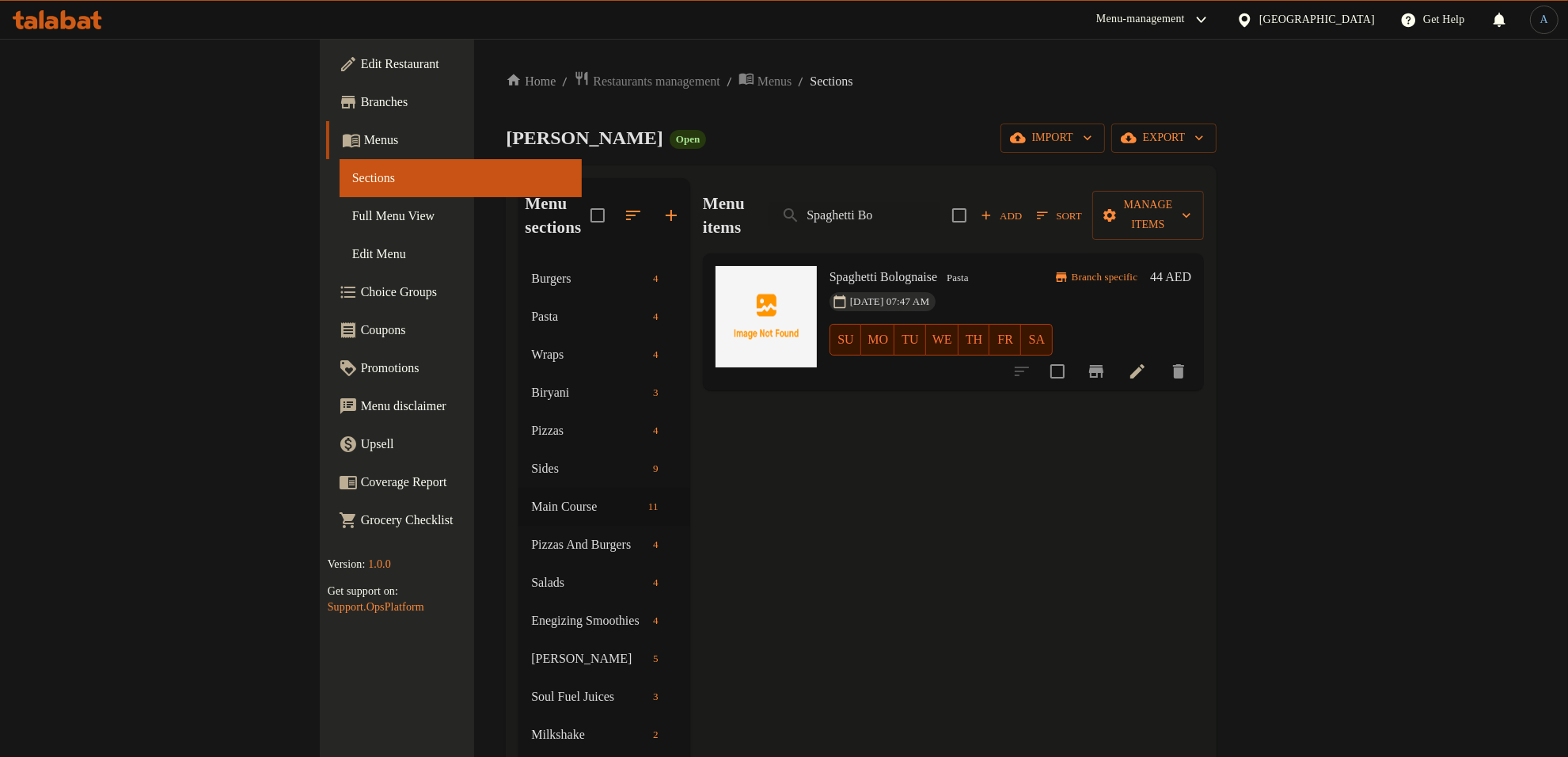
drag, startPoint x: 976, startPoint y: 203, endPoint x: 852, endPoint y: 204, distance: 124.0
click at [827, 204] on div "Menu items Spaghetti Bo Add Sort Manage items" at bounding box center [954, 216] width 501 height 75
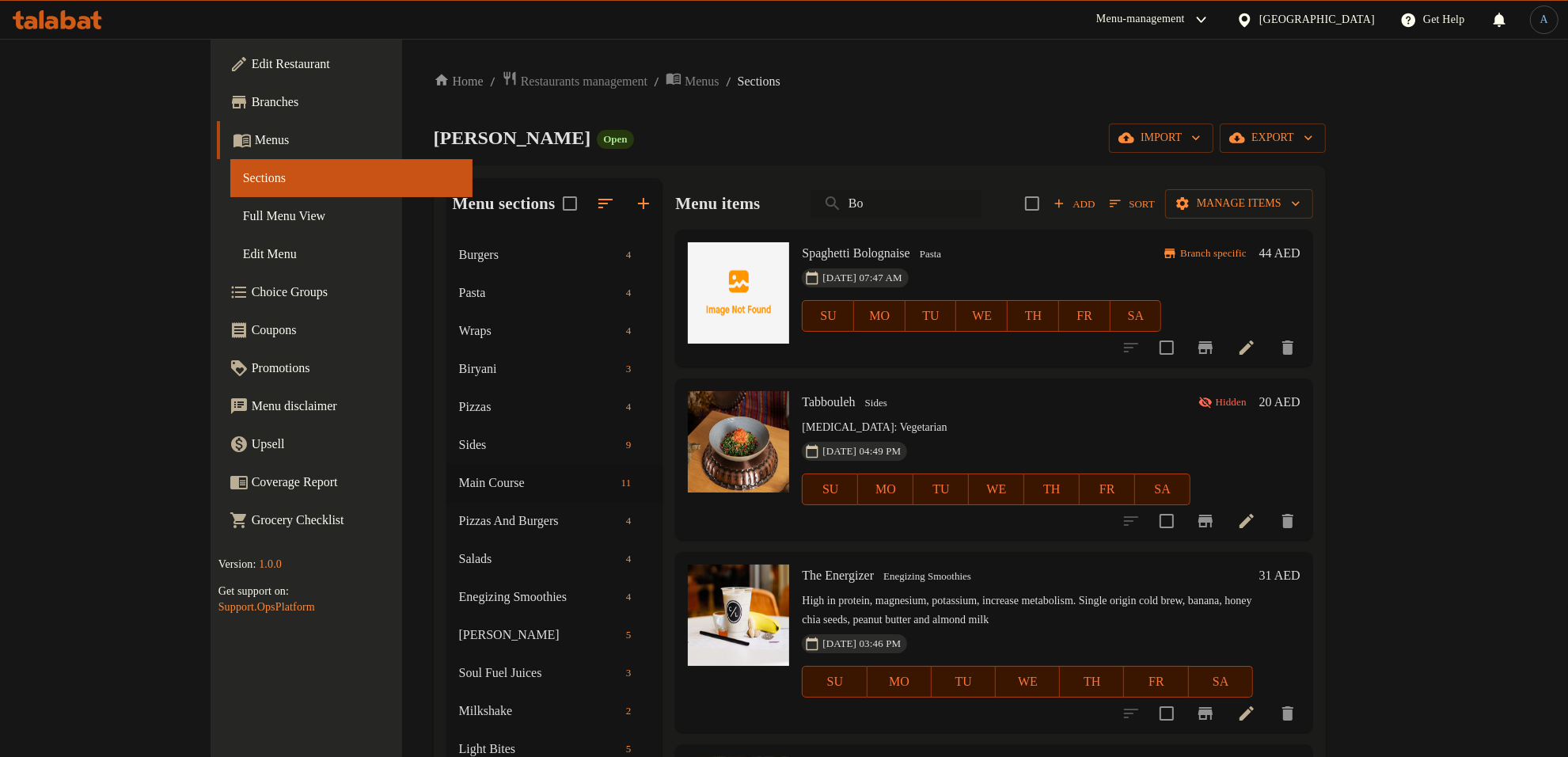
click at [947, 204] on input "Bo" at bounding box center [896, 204] width 171 height 27
type input "Bolo"
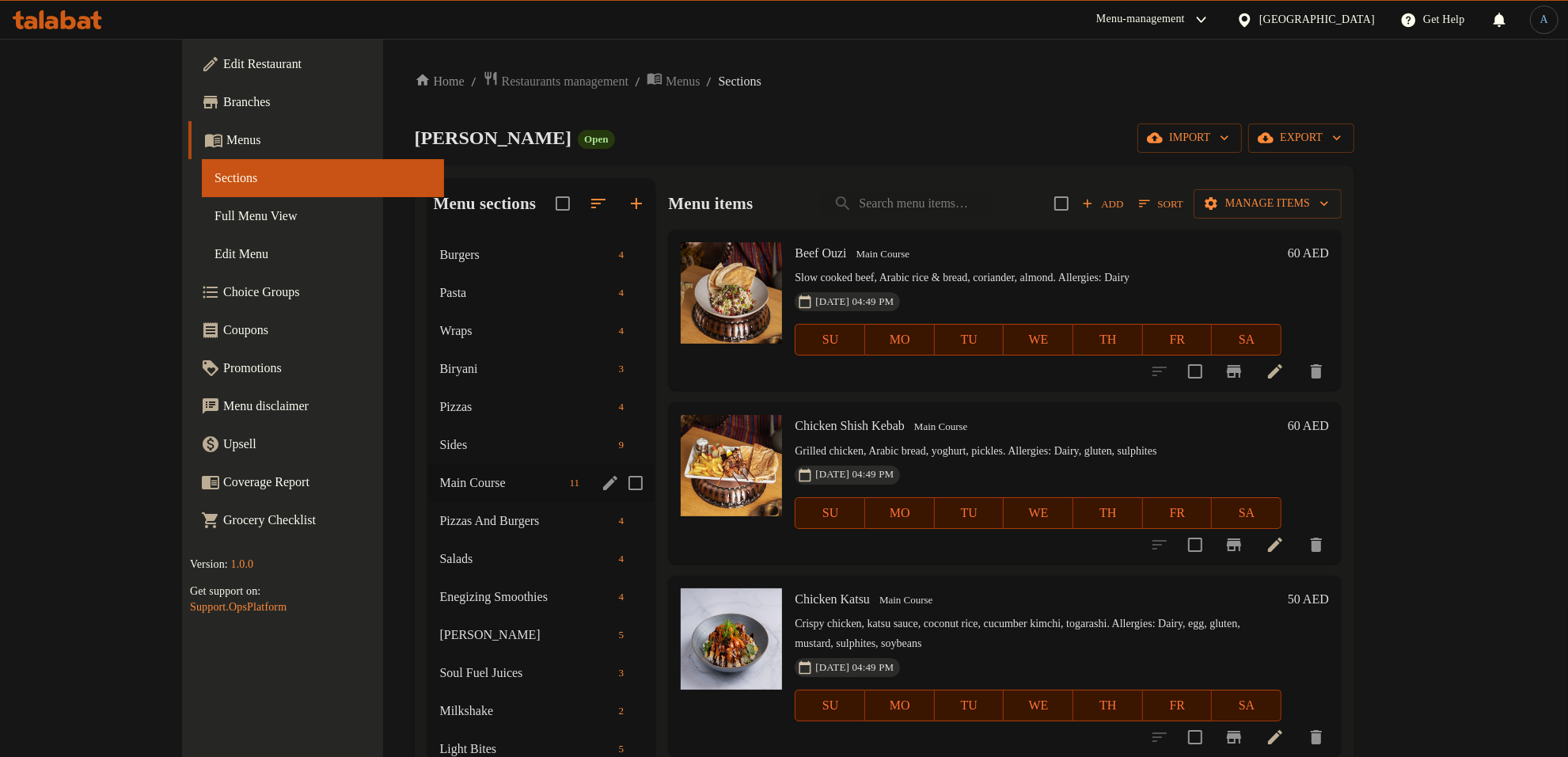
click at [619, 473] on input "Menu sections" at bounding box center [636, 483] width 33 height 33
checkbox input "true"
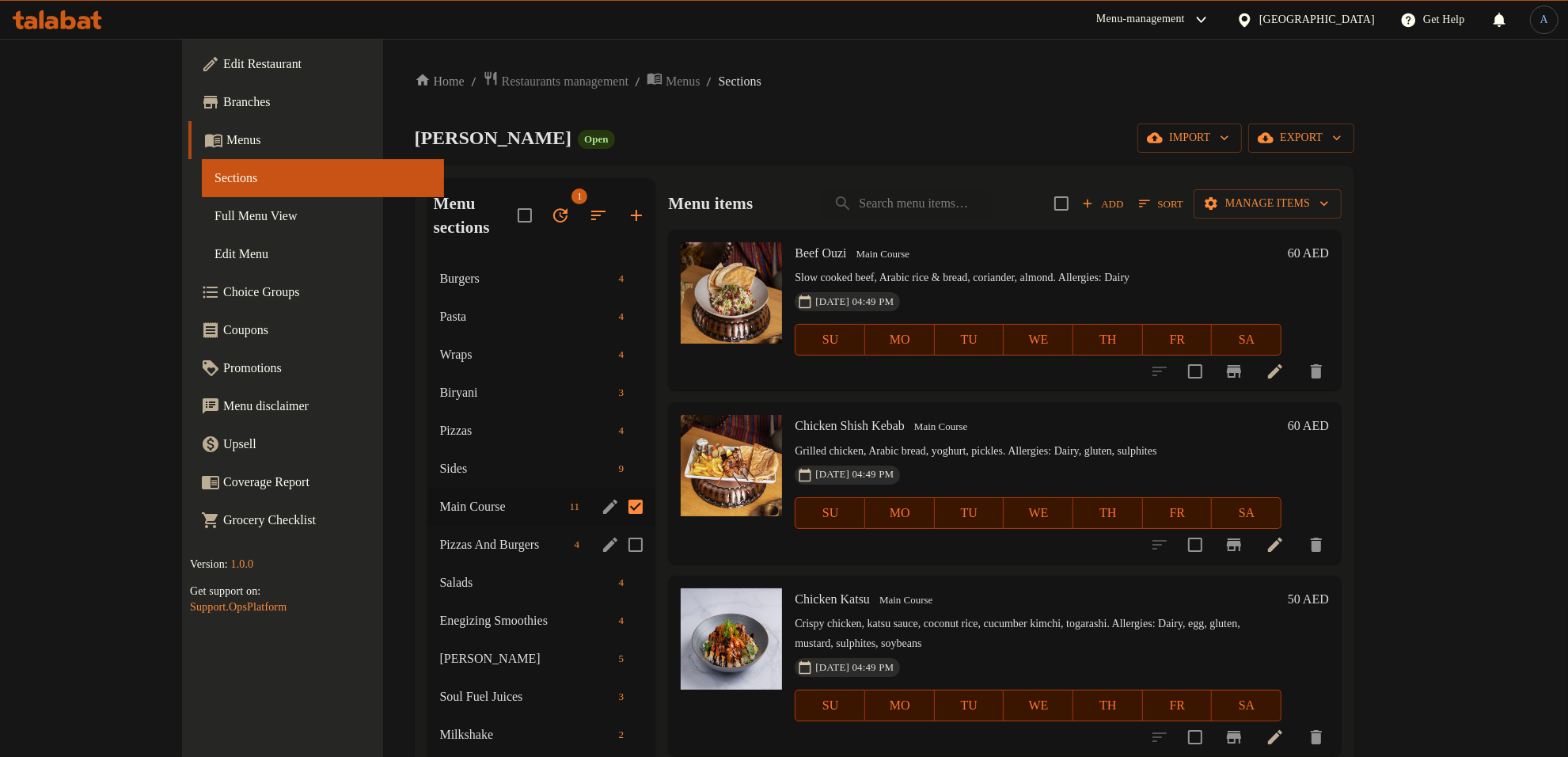
click at [619, 528] on input "Menu sections" at bounding box center [636, 545] width 33 height 33
checkbox input "true"
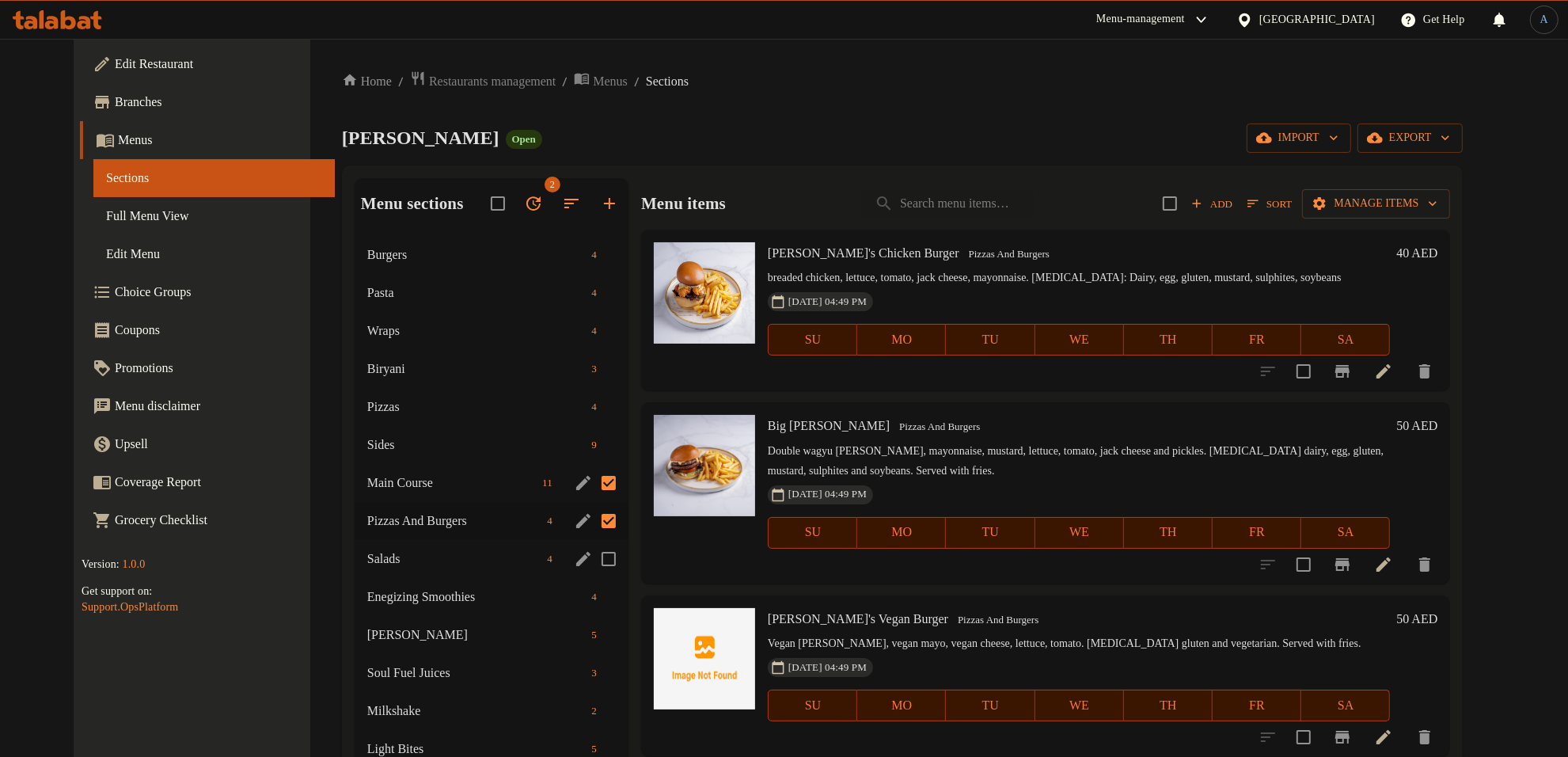
click at [592, 559] on input "Menu sections" at bounding box center [608, 559] width 33 height 33
checkbox input "true"
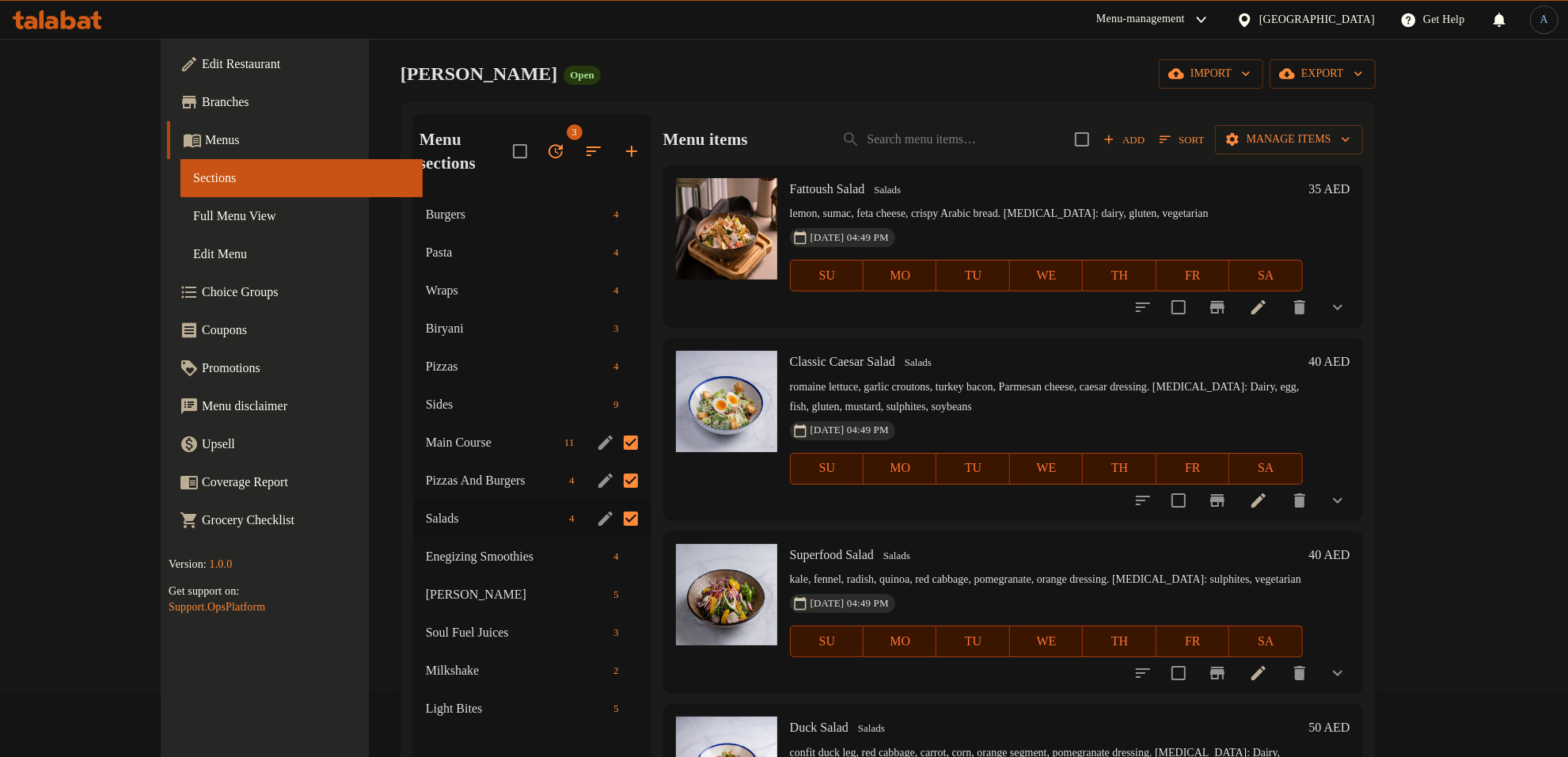
scroll to position [99, 0]
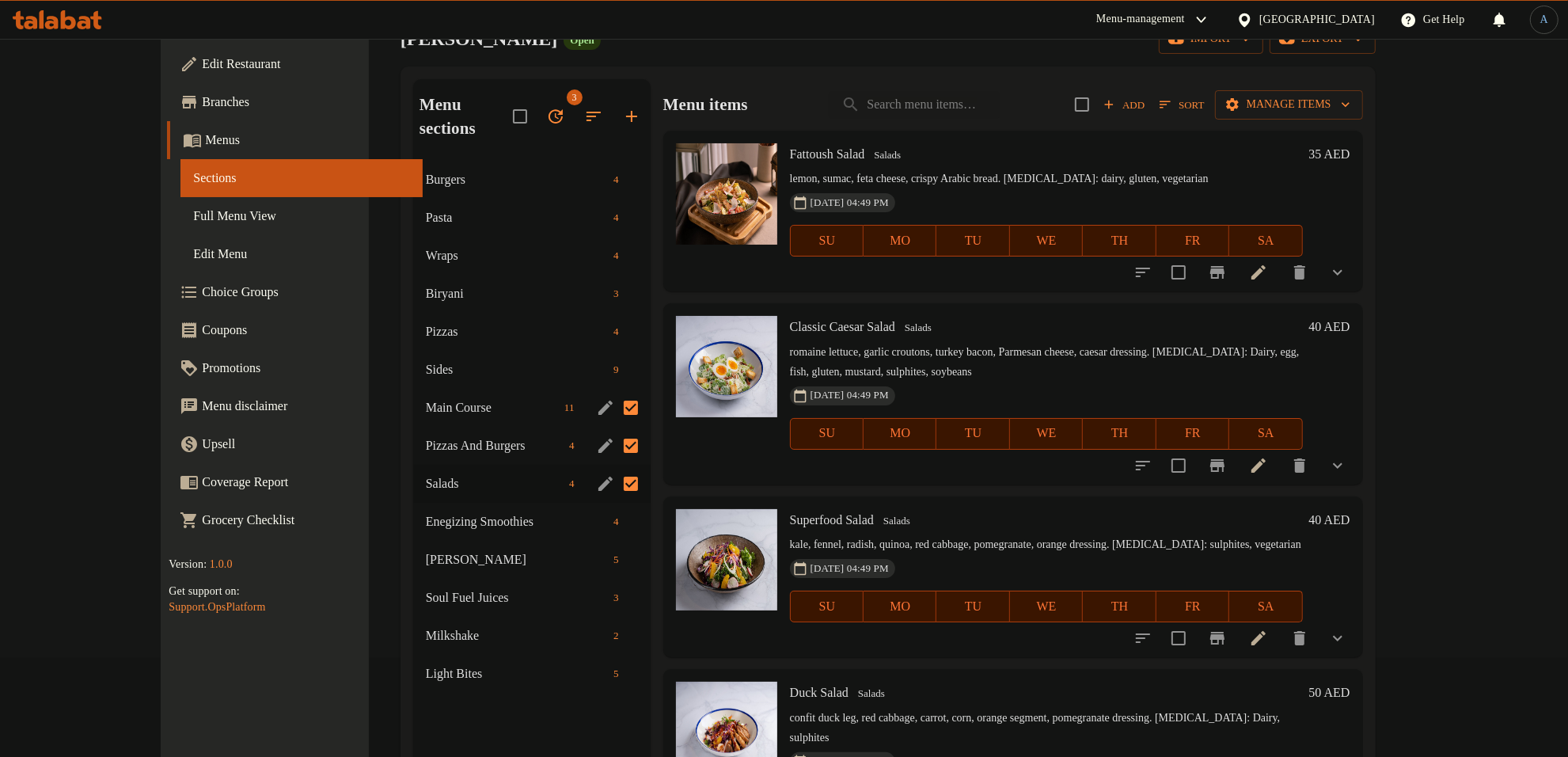
drag, startPoint x: 592, startPoint y: 458, endPoint x: 591, endPoint y: 425, distance: 33.0
click at [615, 468] on input "Menu sections" at bounding box center [631, 484] width 33 height 33
drag, startPoint x: 591, startPoint y: 421, endPoint x: 596, endPoint y: 401, distance: 20.6
click at [615, 429] on input "Menu sections" at bounding box center [631, 446] width 33 height 33
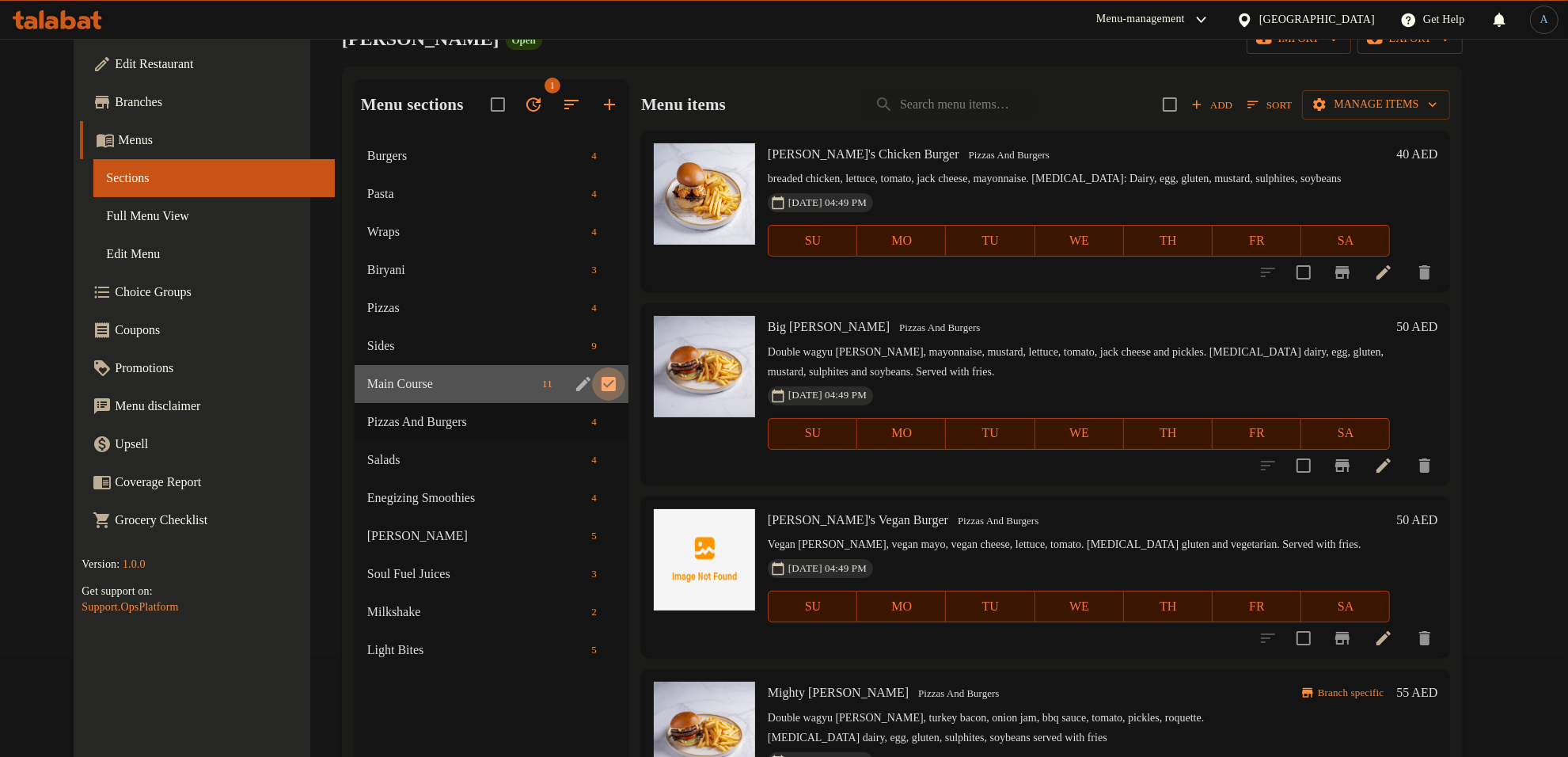
click at [592, 377] on input "Menu sections" at bounding box center [608, 384] width 33 height 33
checkbox input "false"
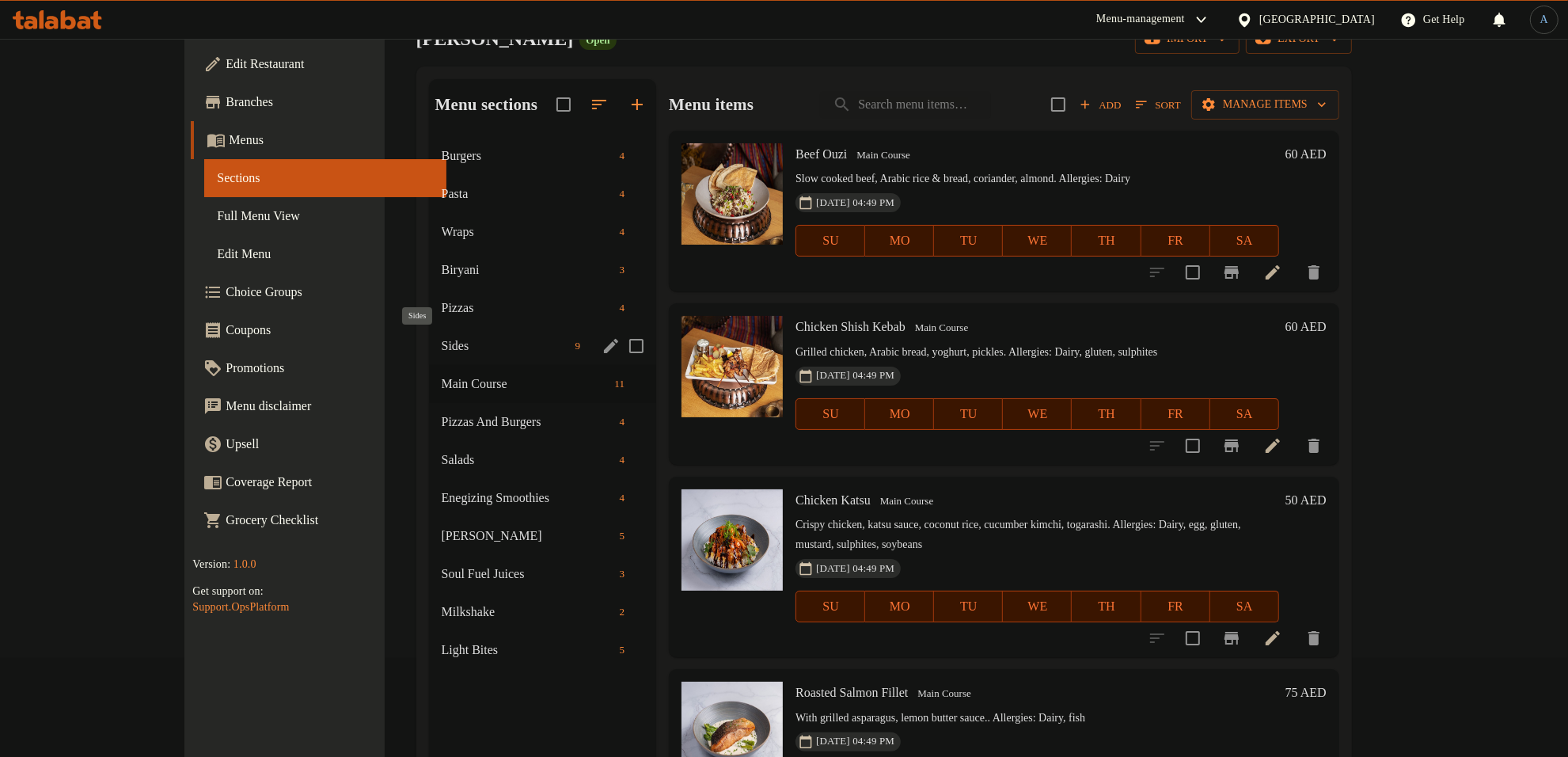
click at [442, 345] on span "Sides" at bounding box center [505, 346] width 127 height 19
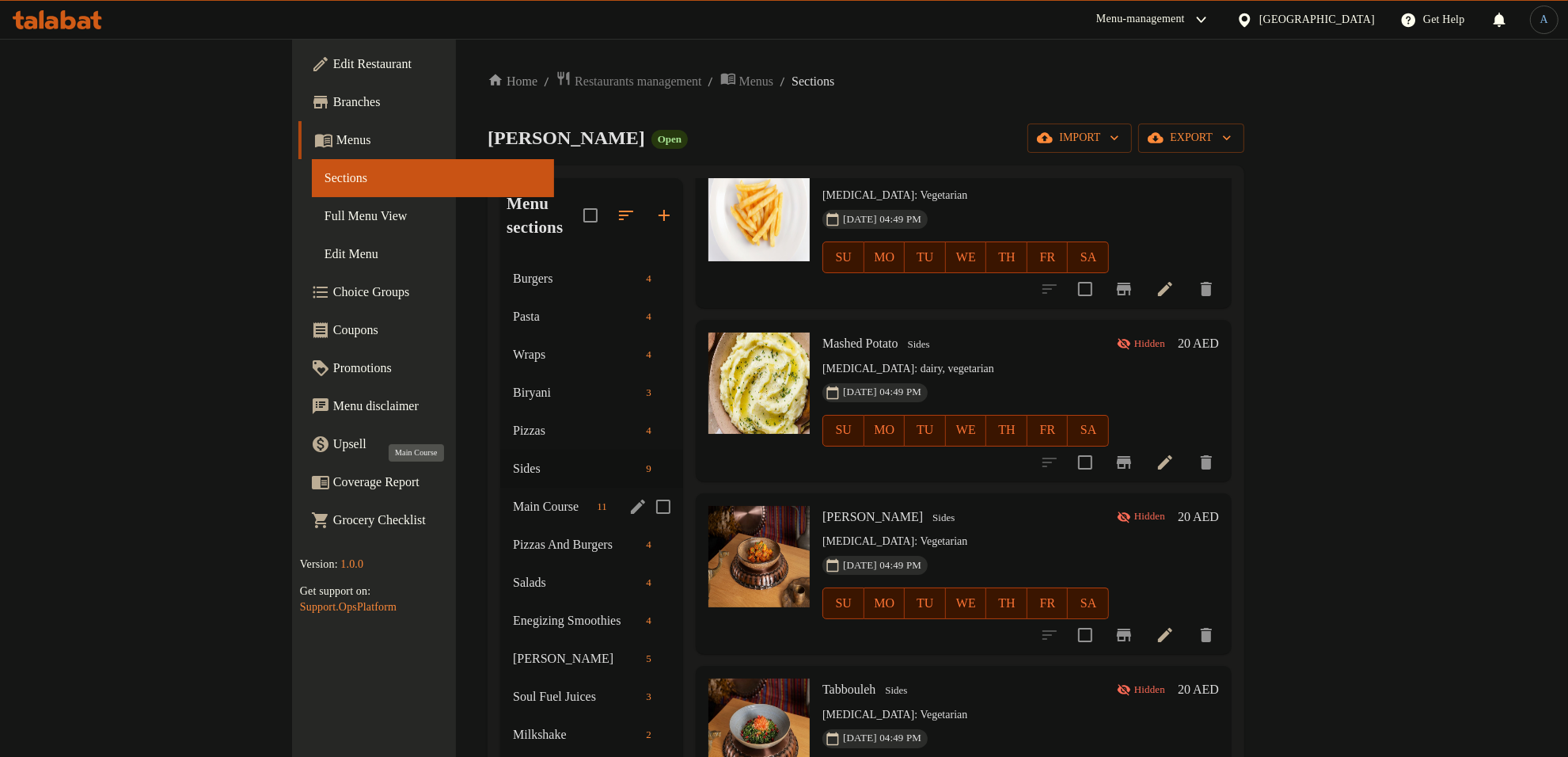
click at [513, 498] on span "Main Course" at bounding box center [552, 507] width 78 height 19
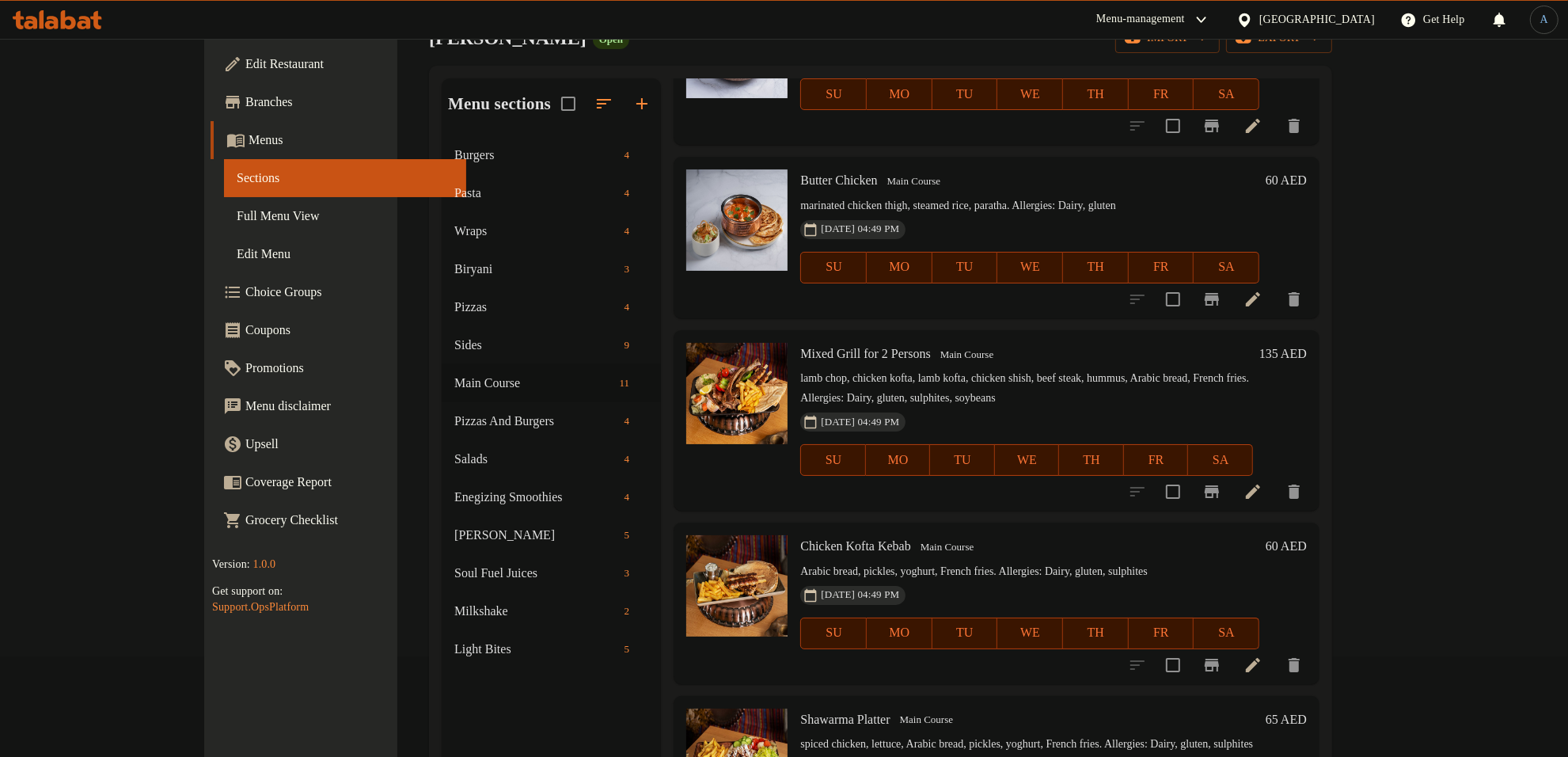
scroll to position [222, 0]
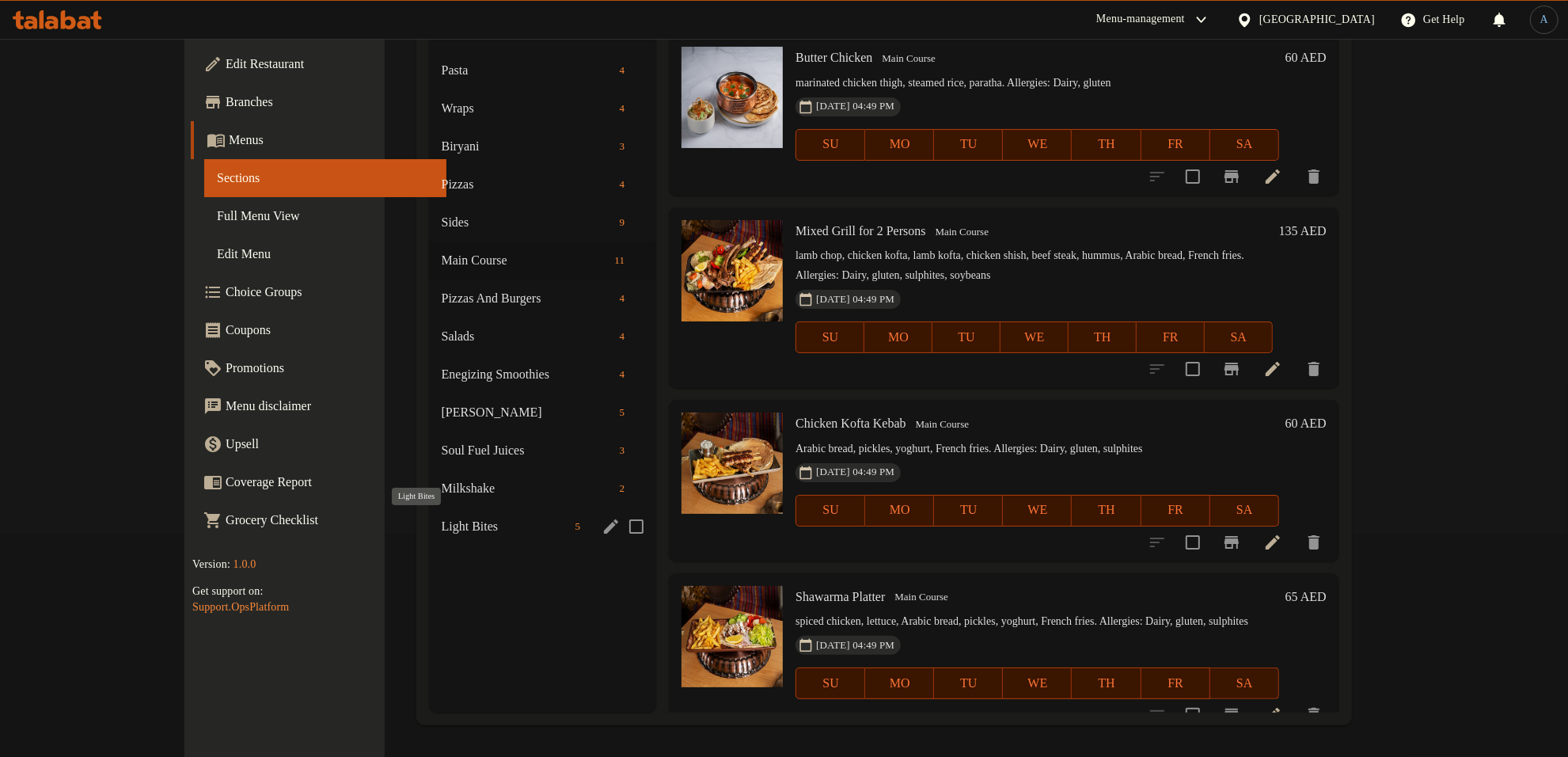
click at [442, 517] on span "Light Bites" at bounding box center [505, 526] width 127 height 19
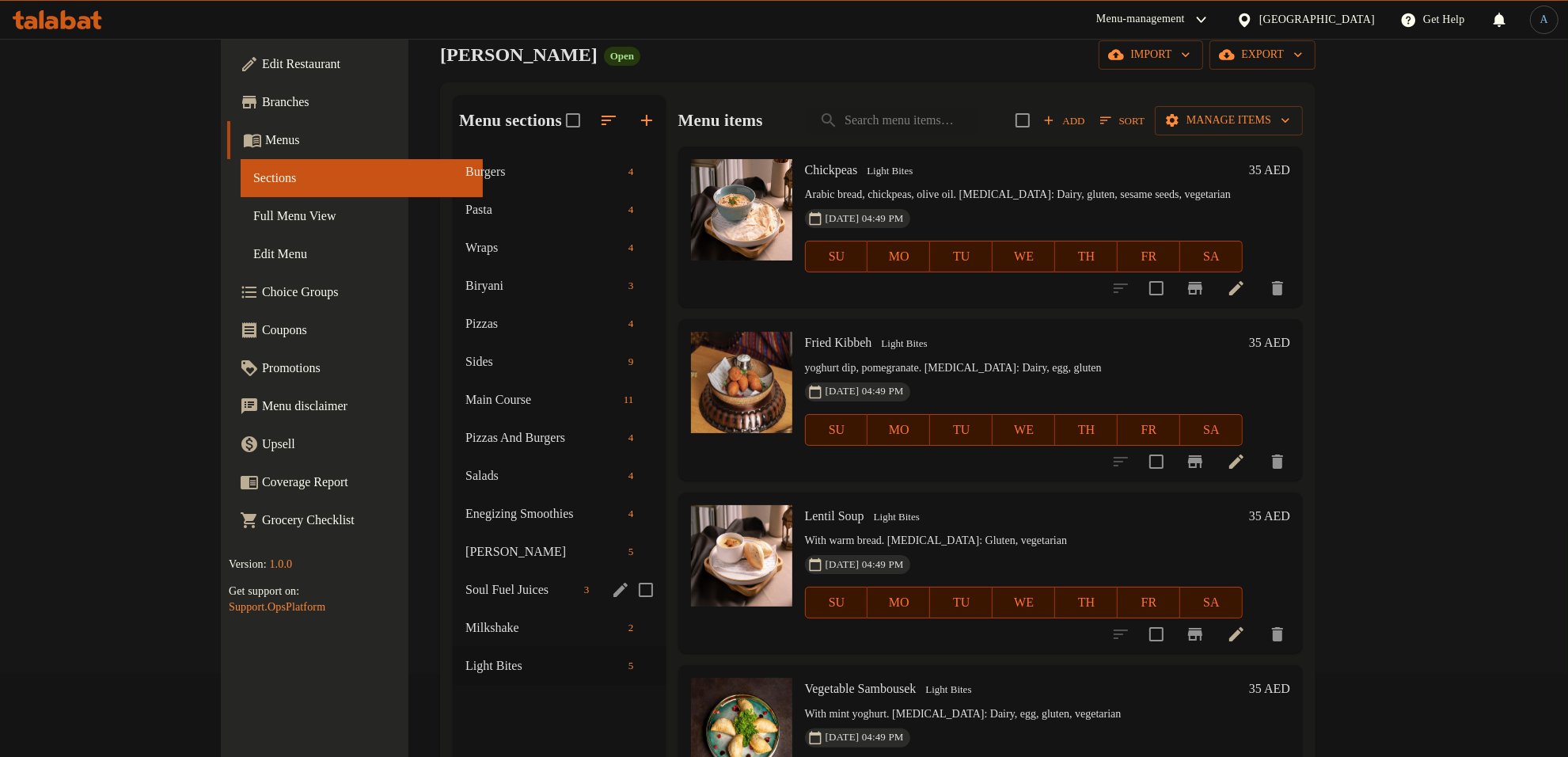
scroll to position [198, 0]
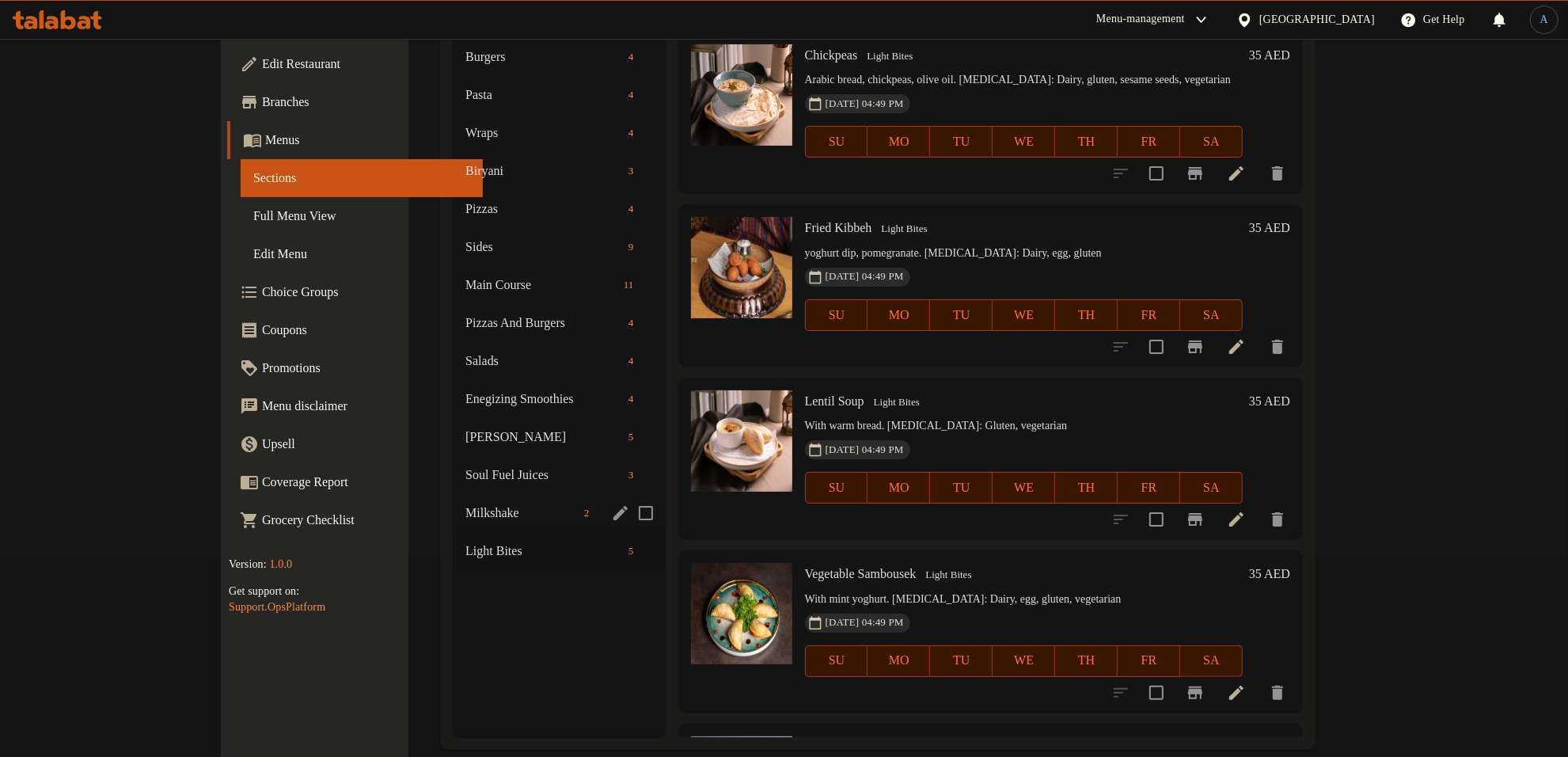
click at [466, 503] on span "Milkshake" at bounding box center [521, 513] width 113 height 19
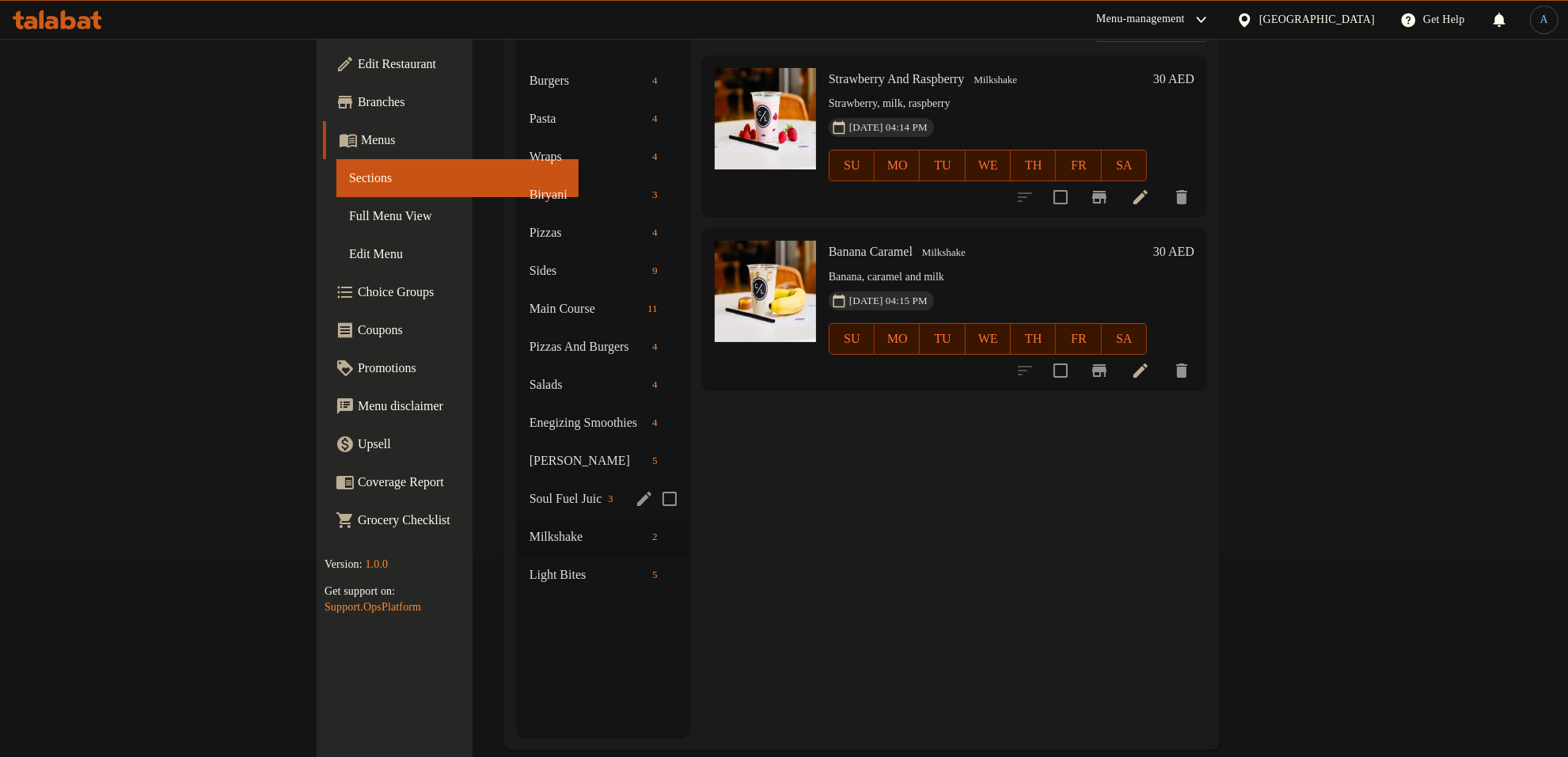
click at [517, 480] on div "Soul Fuel Juices 3" at bounding box center [603, 499] width 173 height 38
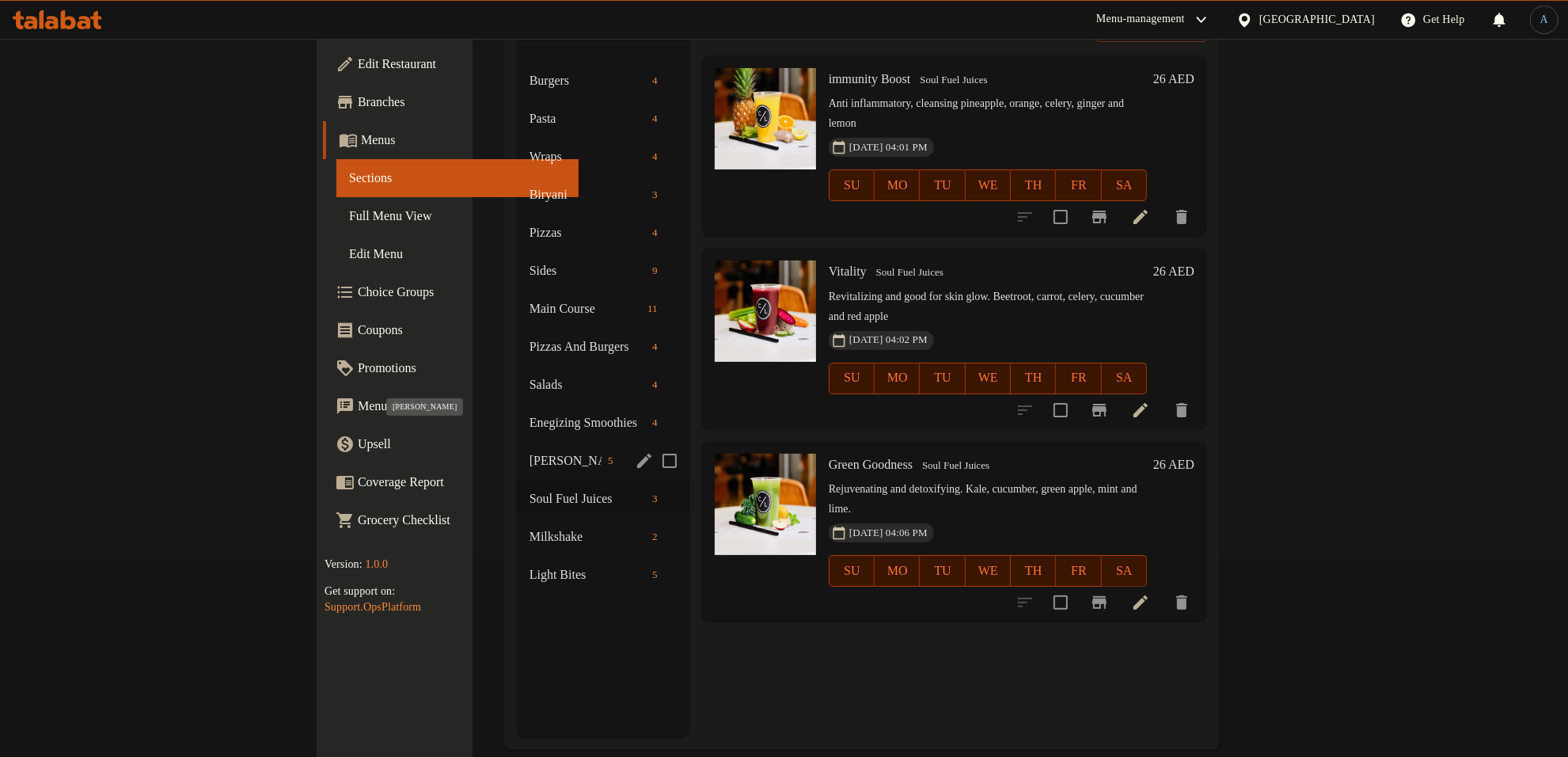
click at [530, 451] on span "[PERSON_NAME]" at bounding box center [565, 460] width 72 height 19
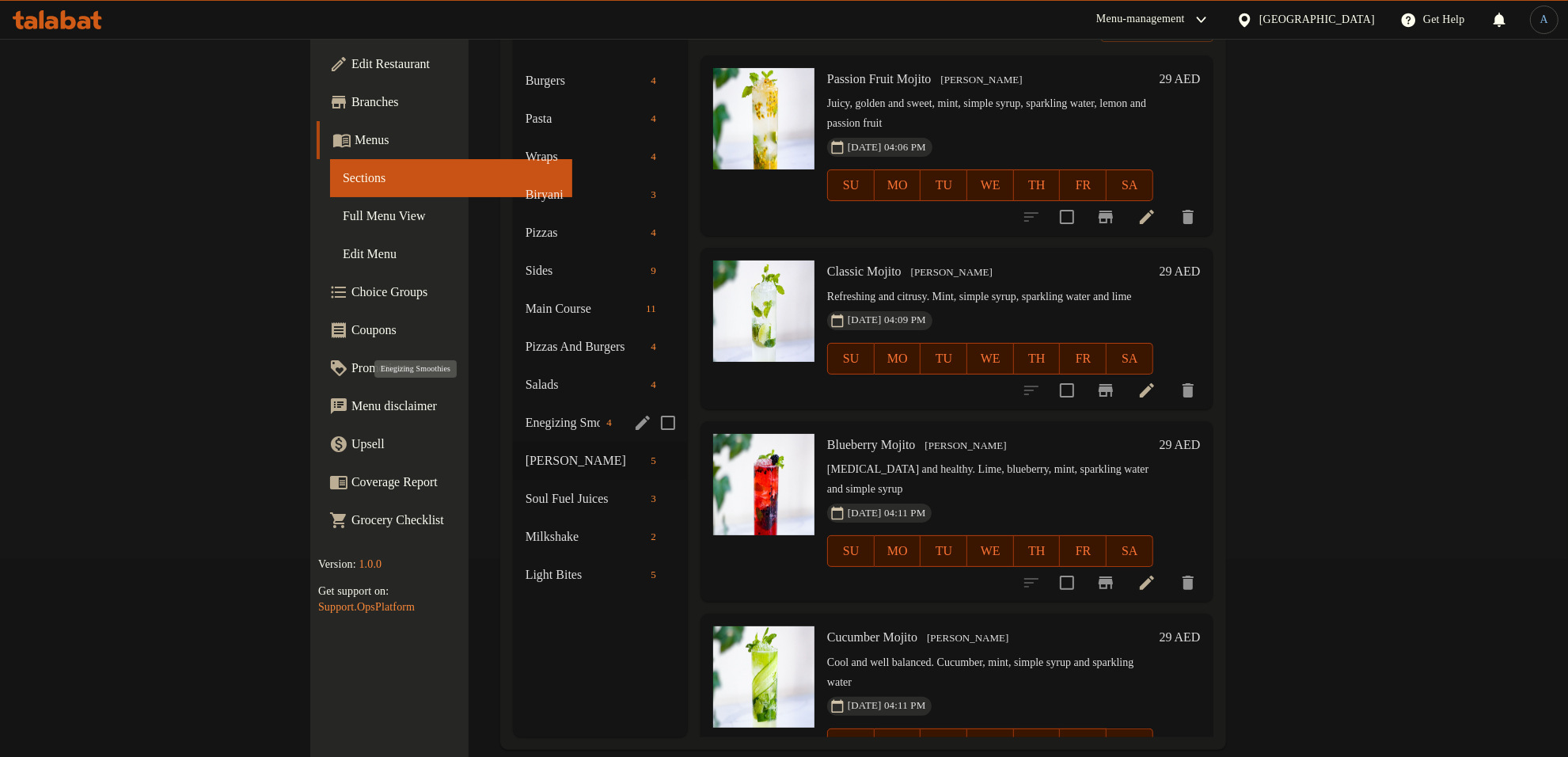
click at [526, 414] on span "Enegizing Smoothies" at bounding box center [564, 423] width 75 height 19
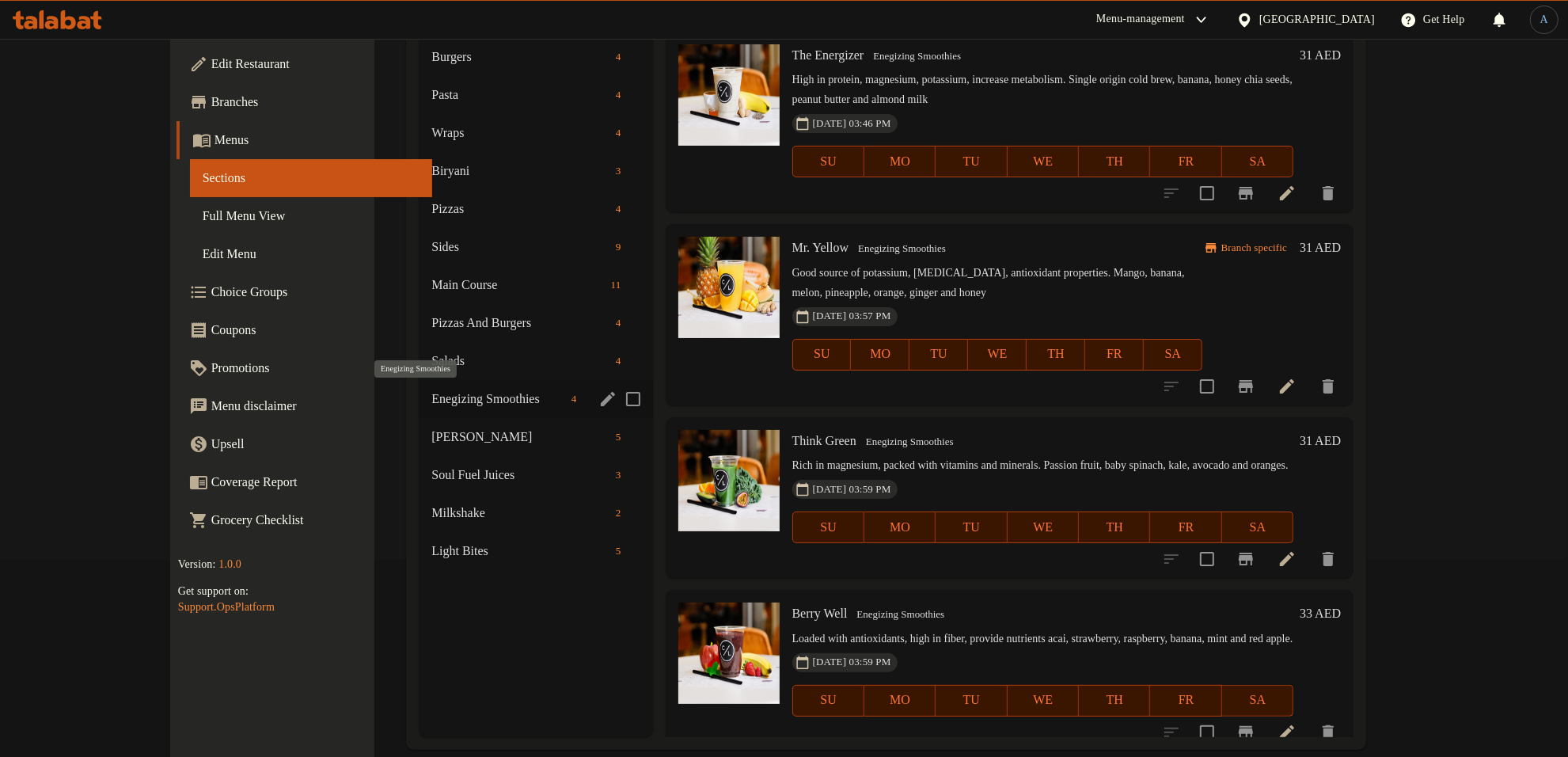
click at [419, 381] on div "Enegizing Smoothies 4" at bounding box center [535, 399] width 233 height 38
click at [419, 350] on div "Salads 4" at bounding box center [535, 362] width 233 height 38
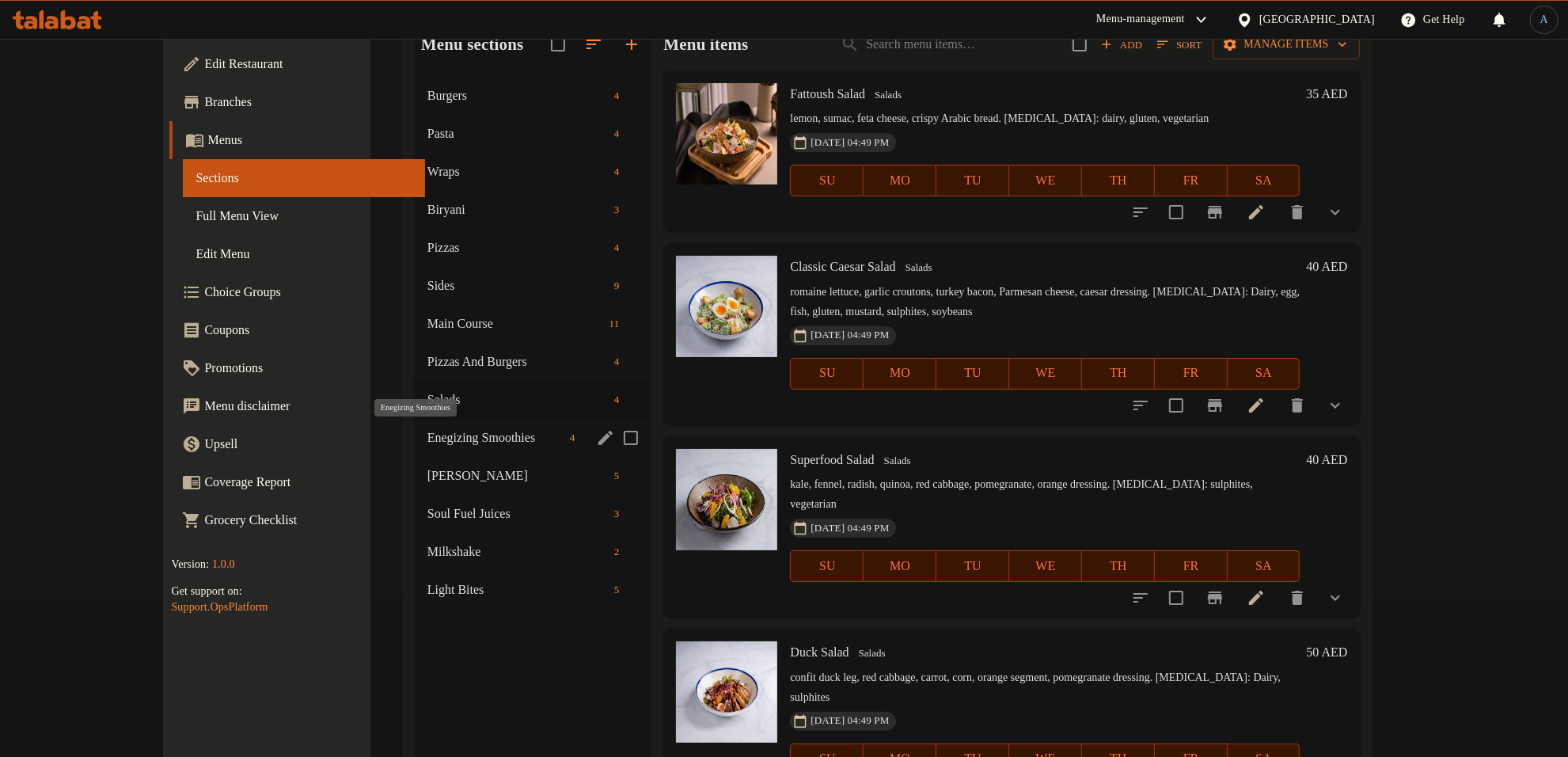
scroll to position [124, 0]
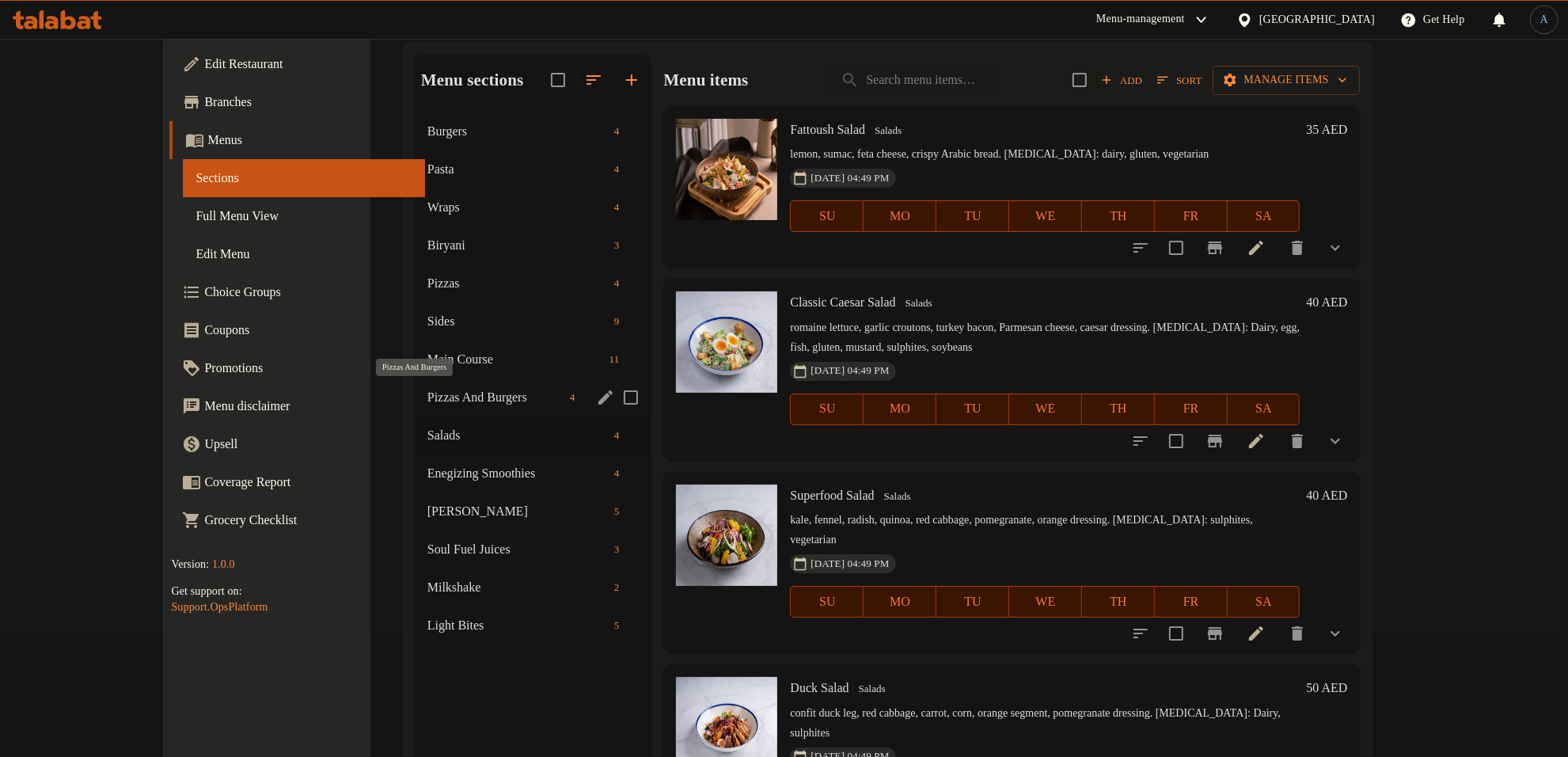
click at [427, 397] on span "Pizzas And Burgers" at bounding box center [495, 397] width 136 height 19
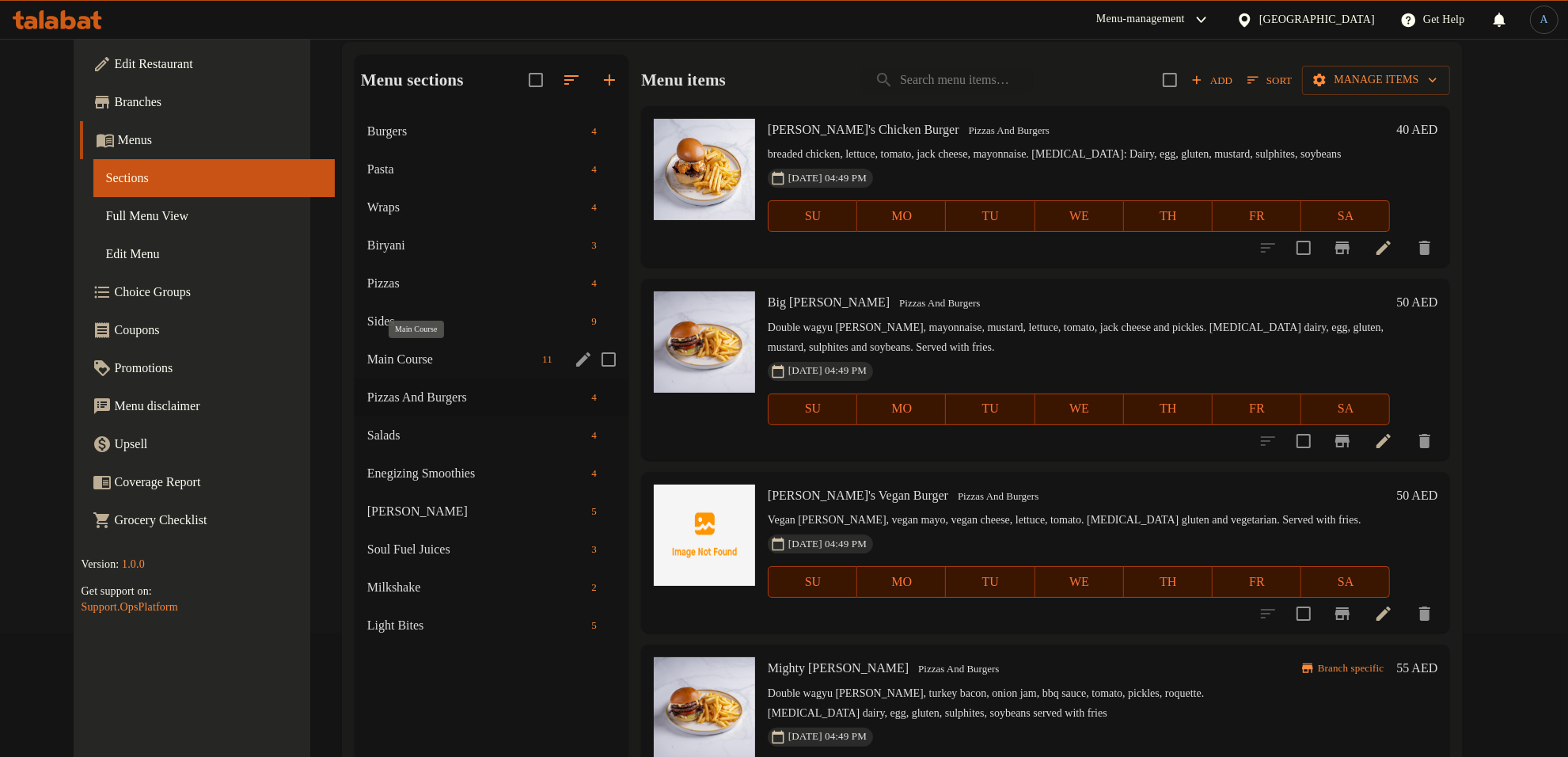
click at [416, 364] on span "Main Course" at bounding box center [452, 360] width 168 height 19
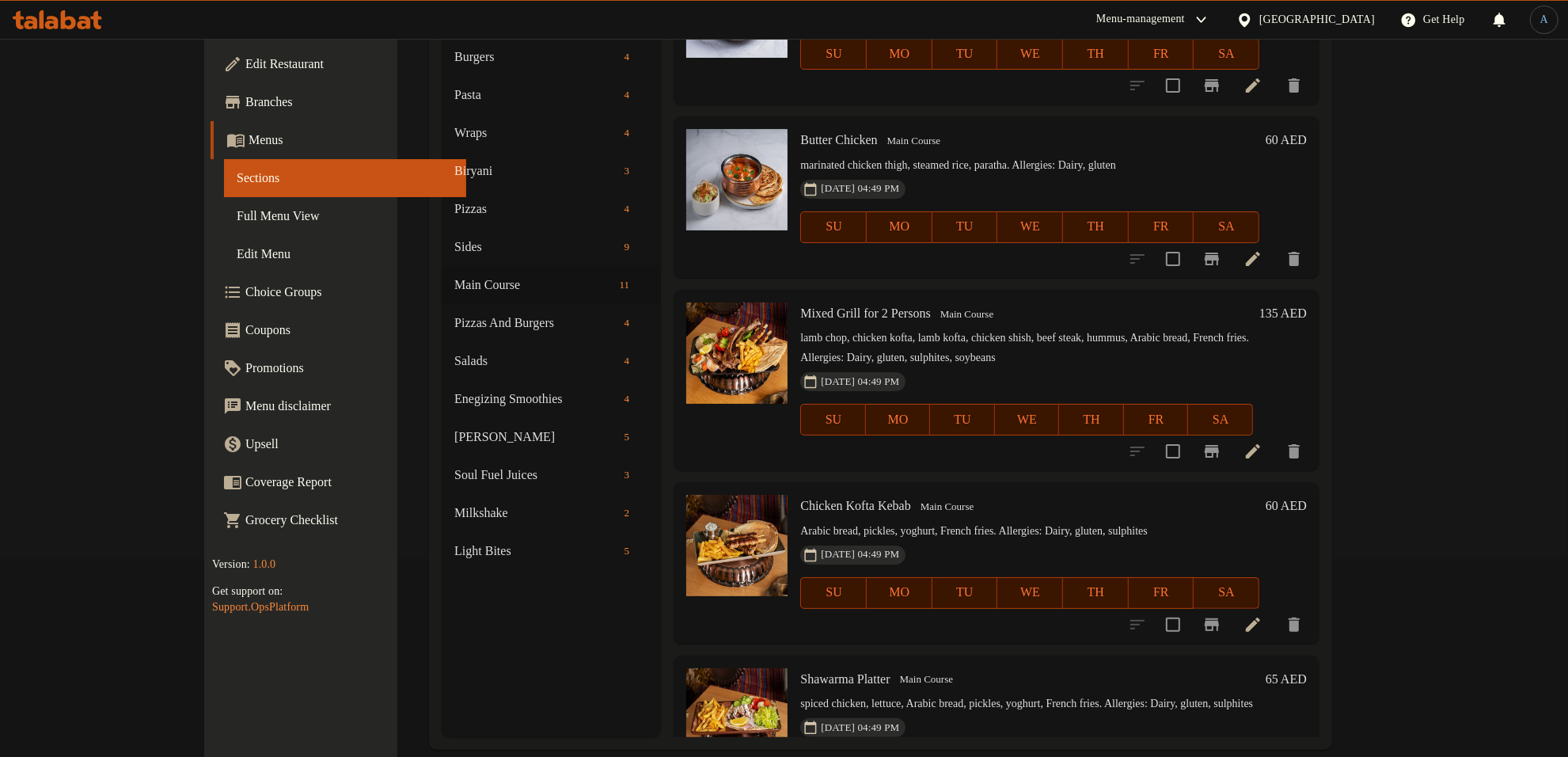
scroll to position [1204, 0]
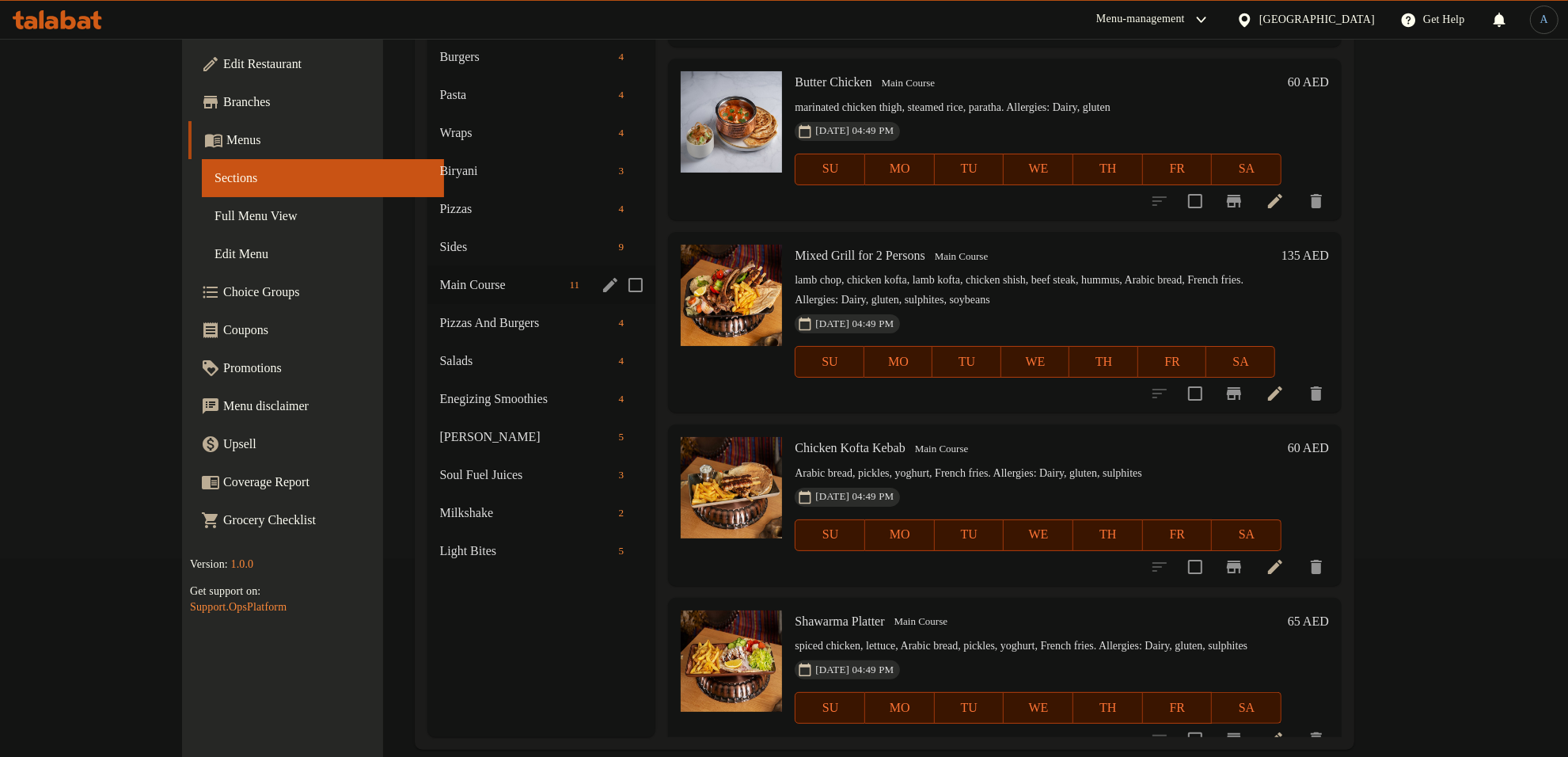
click at [619, 286] on input "Menu sections" at bounding box center [636, 285] width 33 height 33
checkbox input "true"
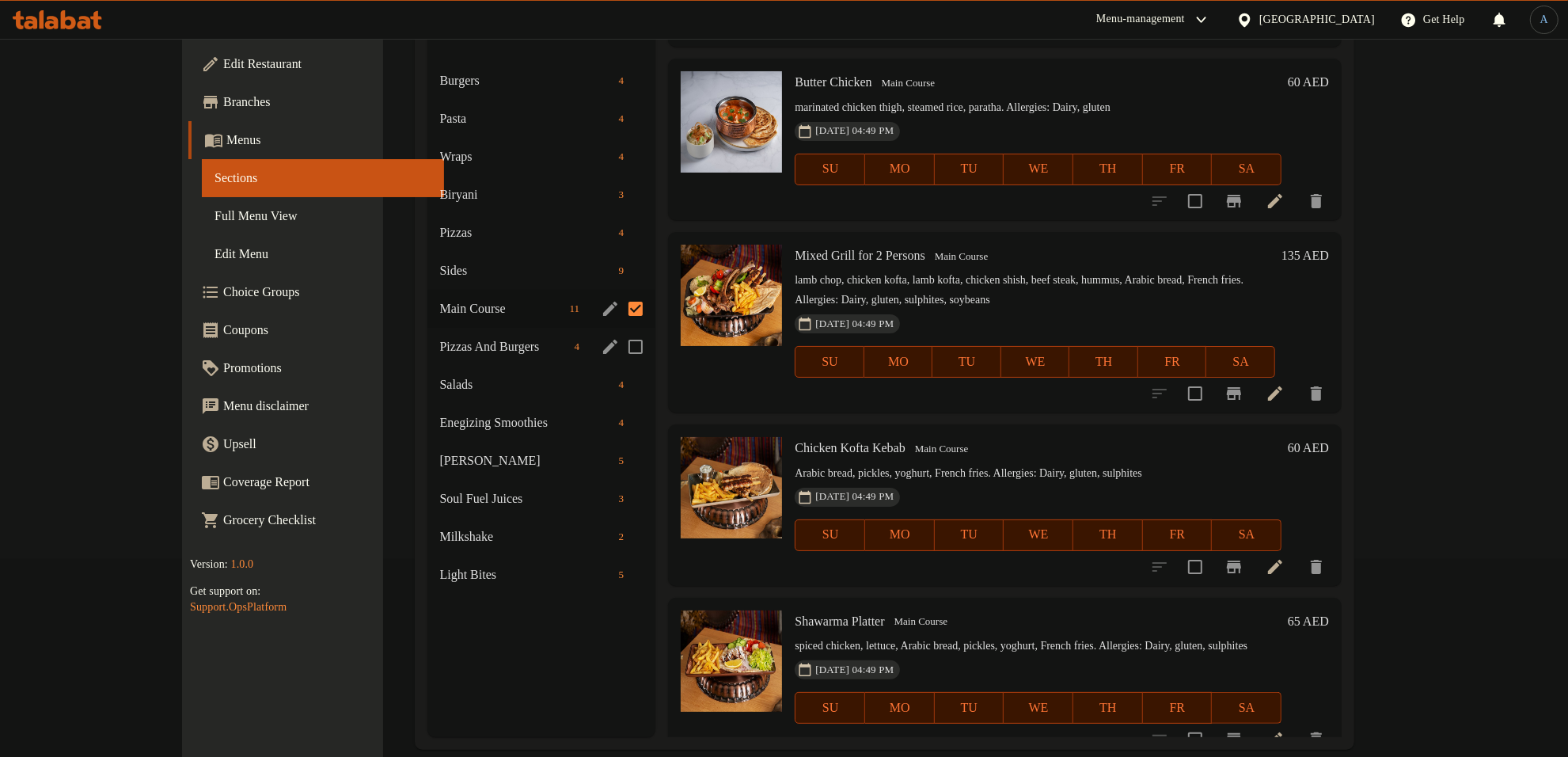
click at [619, 330] on input "Menu sections" at bounding box center [636, 347] width 33 height 33
checkbox input "true"
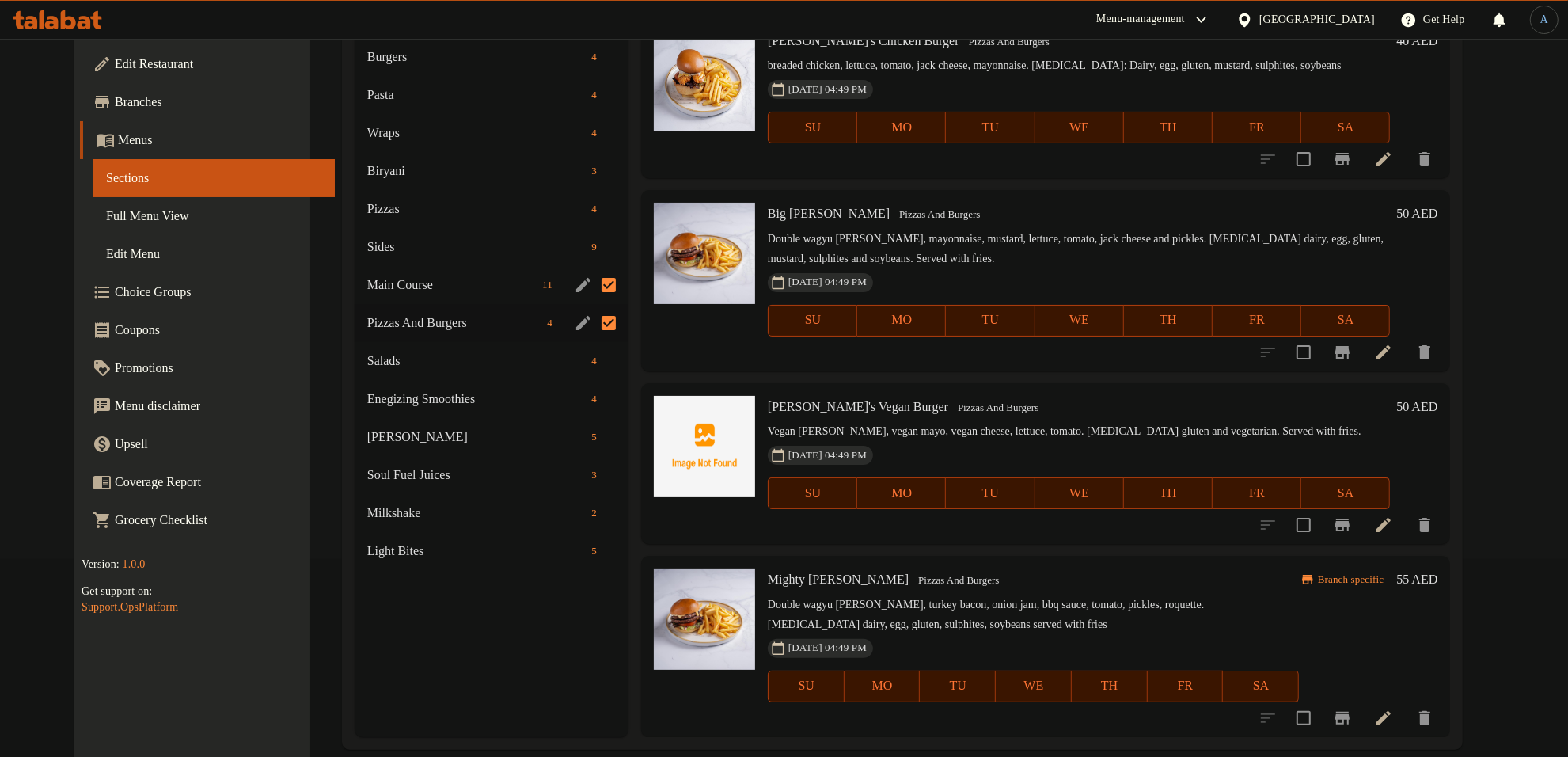
scroll to position [14, 0]
click at [592, 361] on input "Menu sections" at bounding box center [608, 361] width 33 height 33
checkbox input "true"
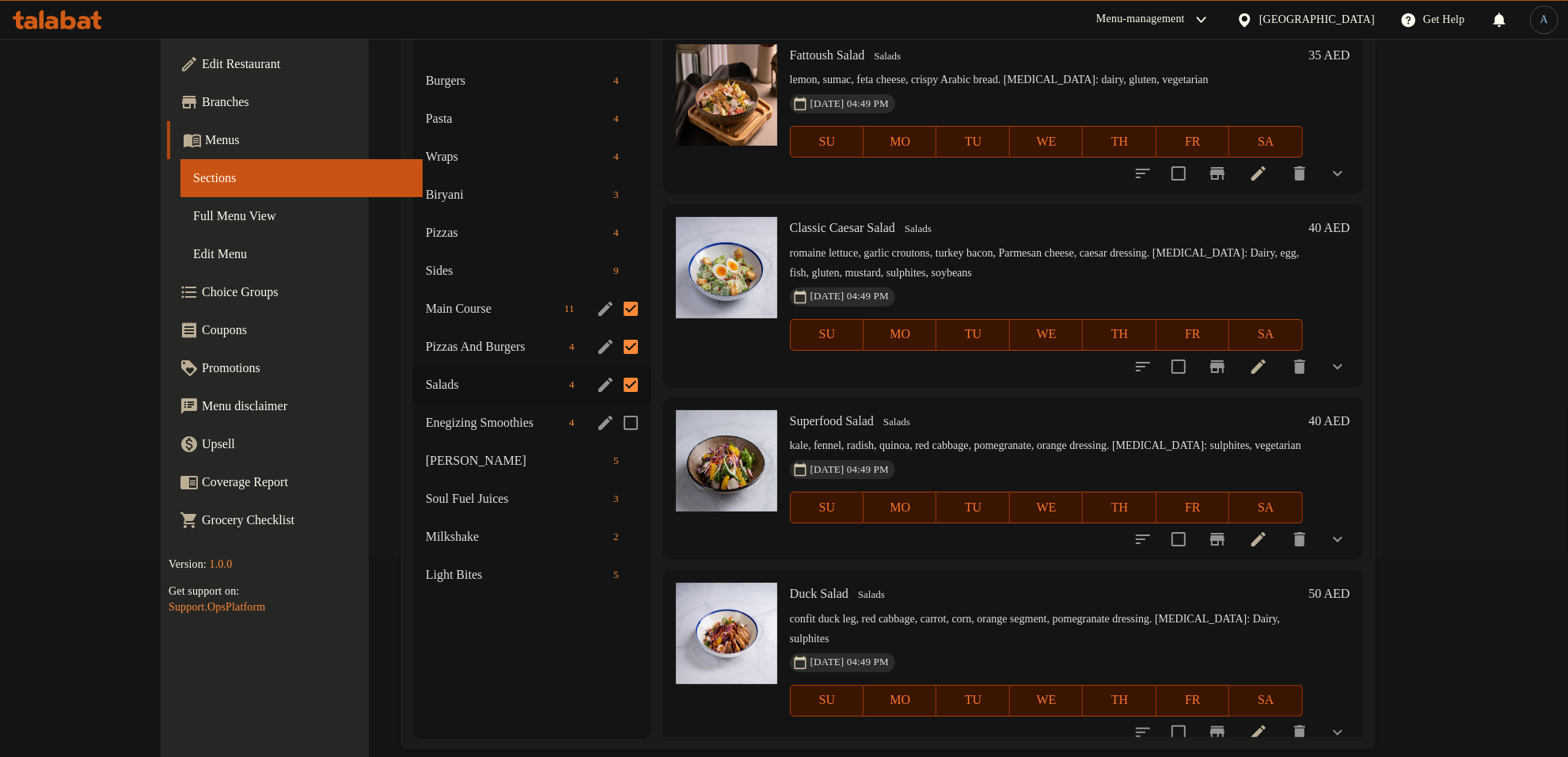
click at [615, 406] on input "Menu sections" at bounding box center [631, 423] width 33 height 33
checkbox input "true"
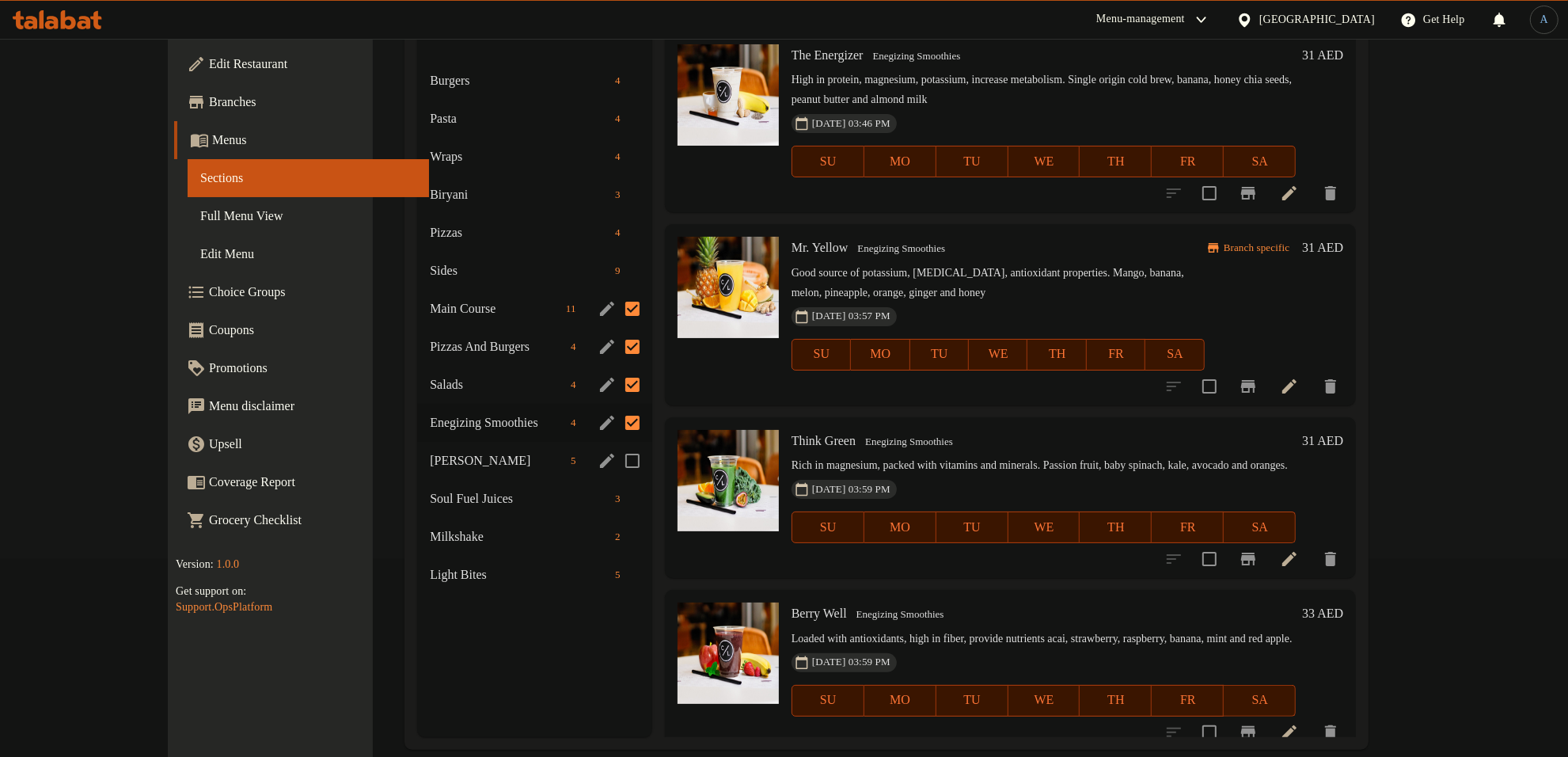
click at [616, 445] on input "Menu sections" at bounding box center [632, 461] width 33 height 33
checkbox input "true"
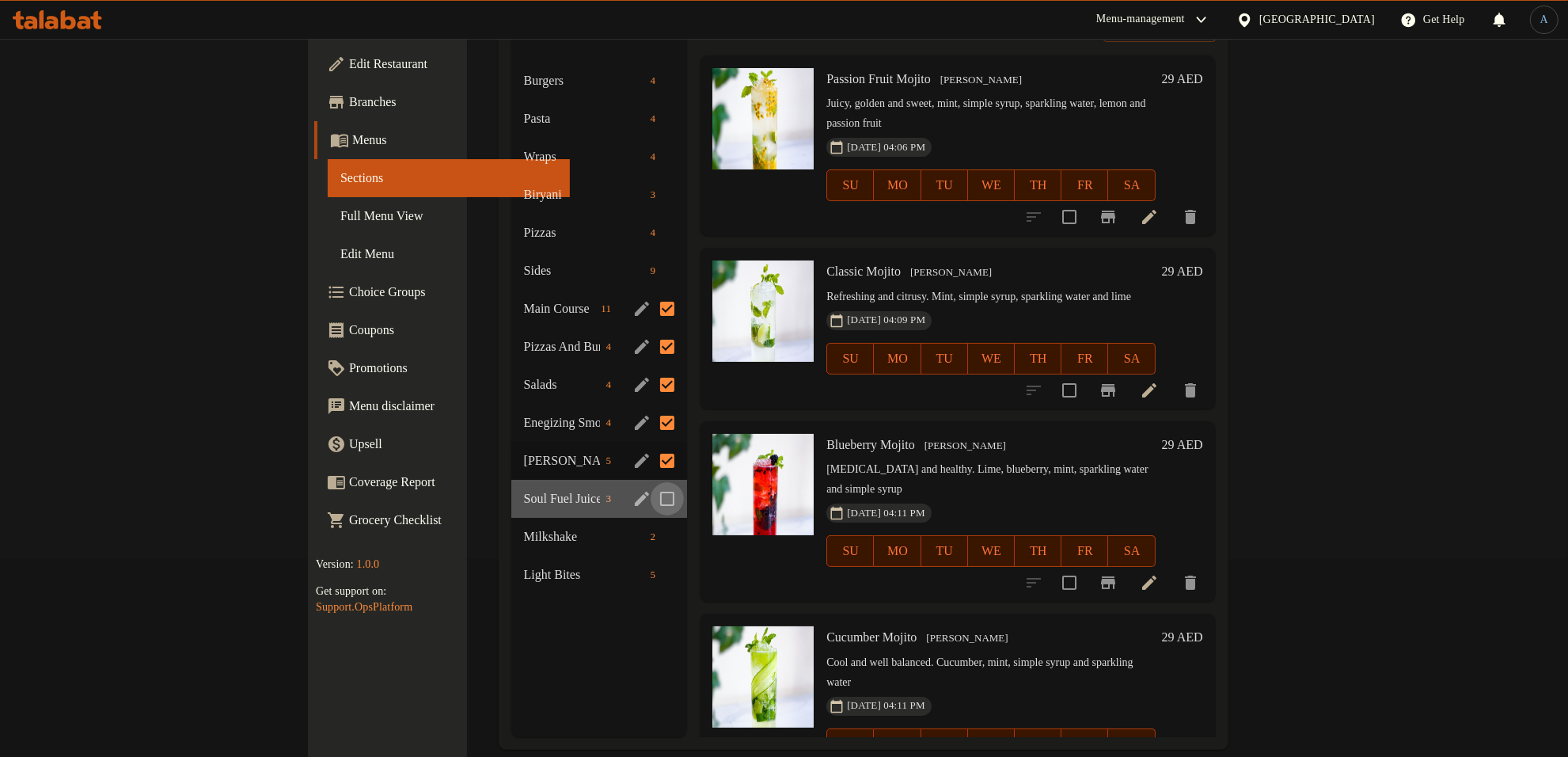
click at [650, 482] on input "Menu sections" at bounding box center [667, 499] width 33 height 33
checkbox input "true"
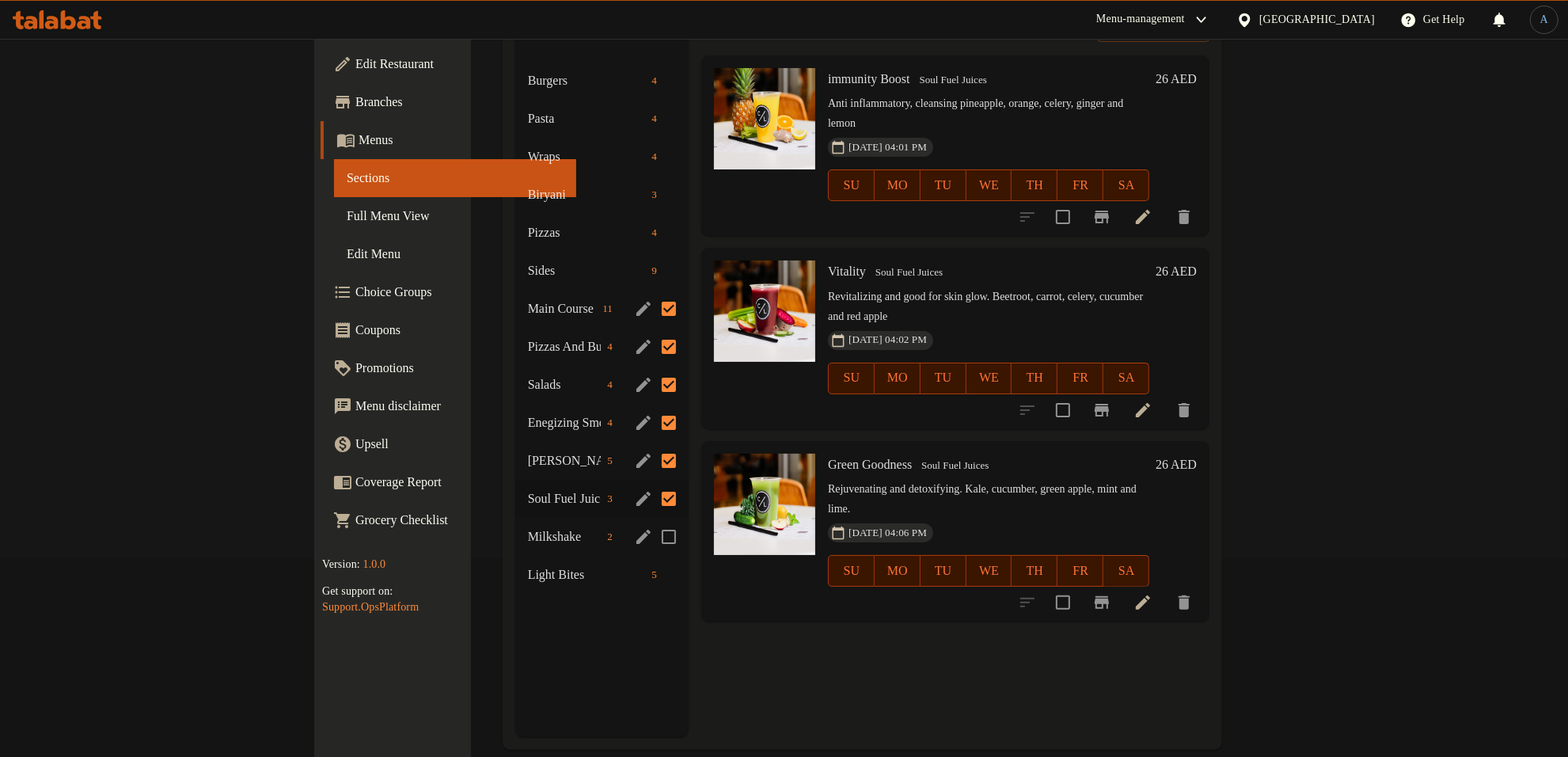
click at [652, 521] on input "Menu sections" at bounding box center [669, 537] width 33 height 33
checkbox input "true"
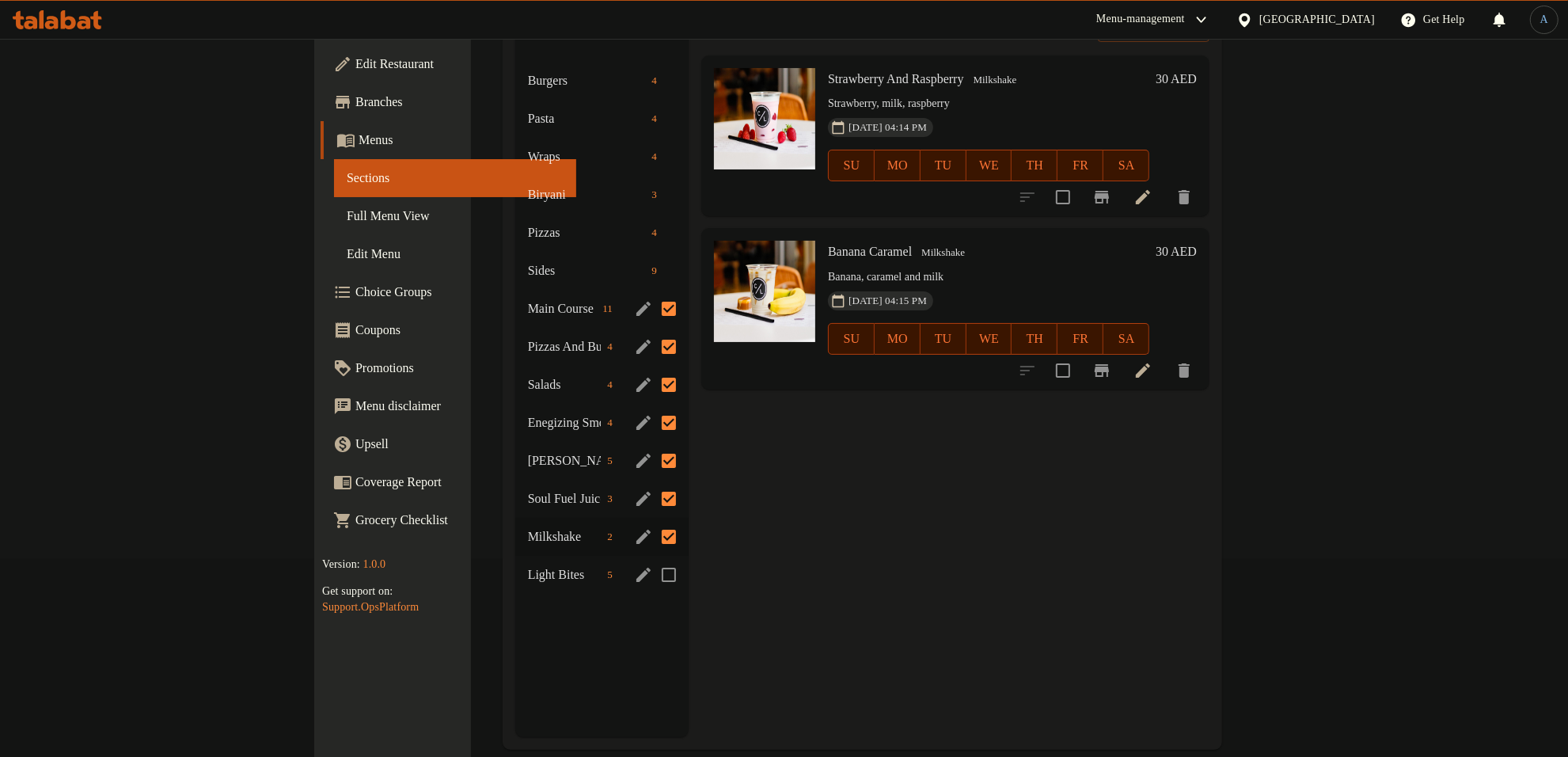
click at [652, 558] on input "Menu sections" at bounding box center [669, 575] width 33 height 33
checkbox input "true"
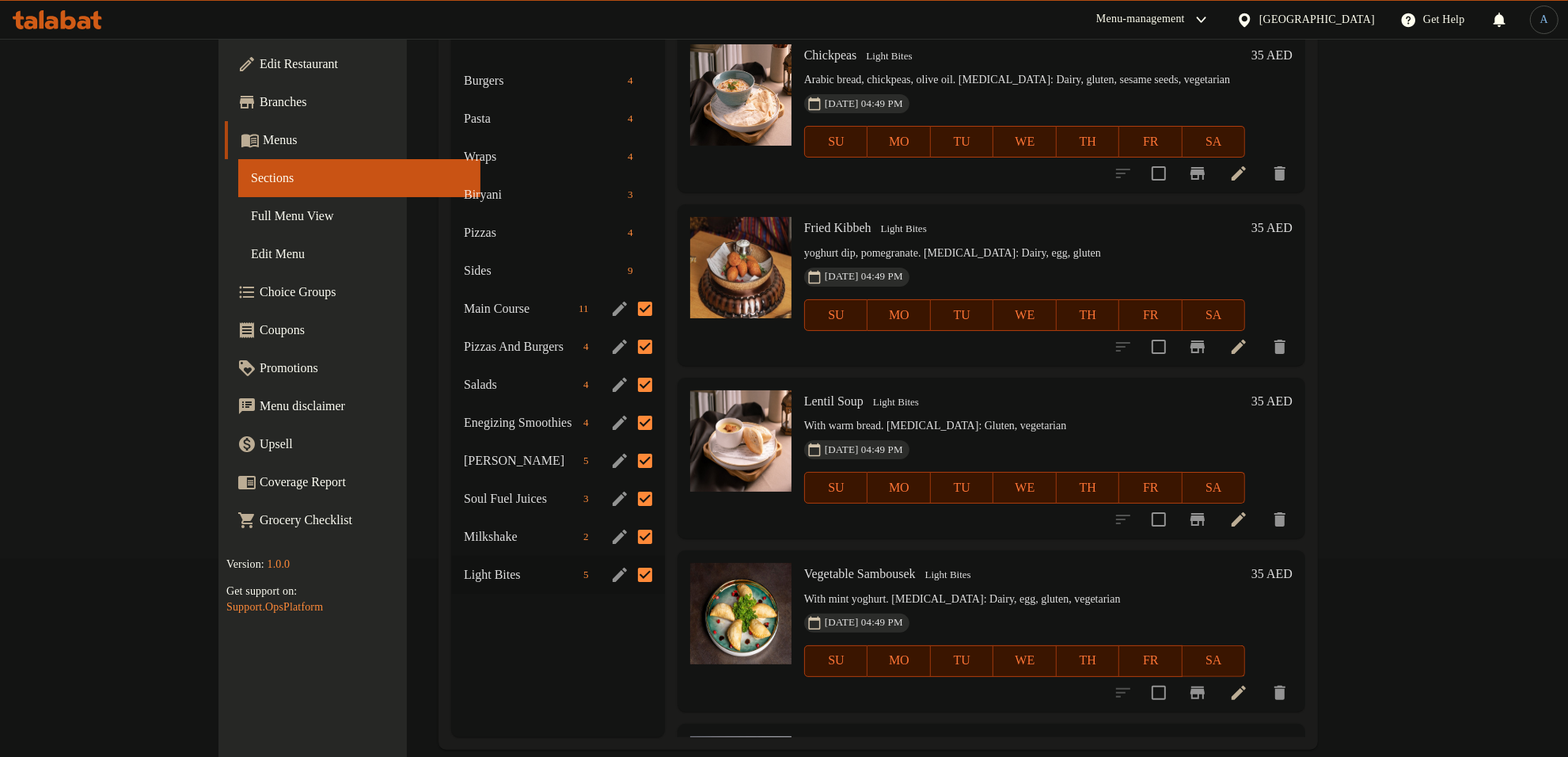
click at [610, 299] on icon "edit" at bounding box center [619, 308] width 19 height 19
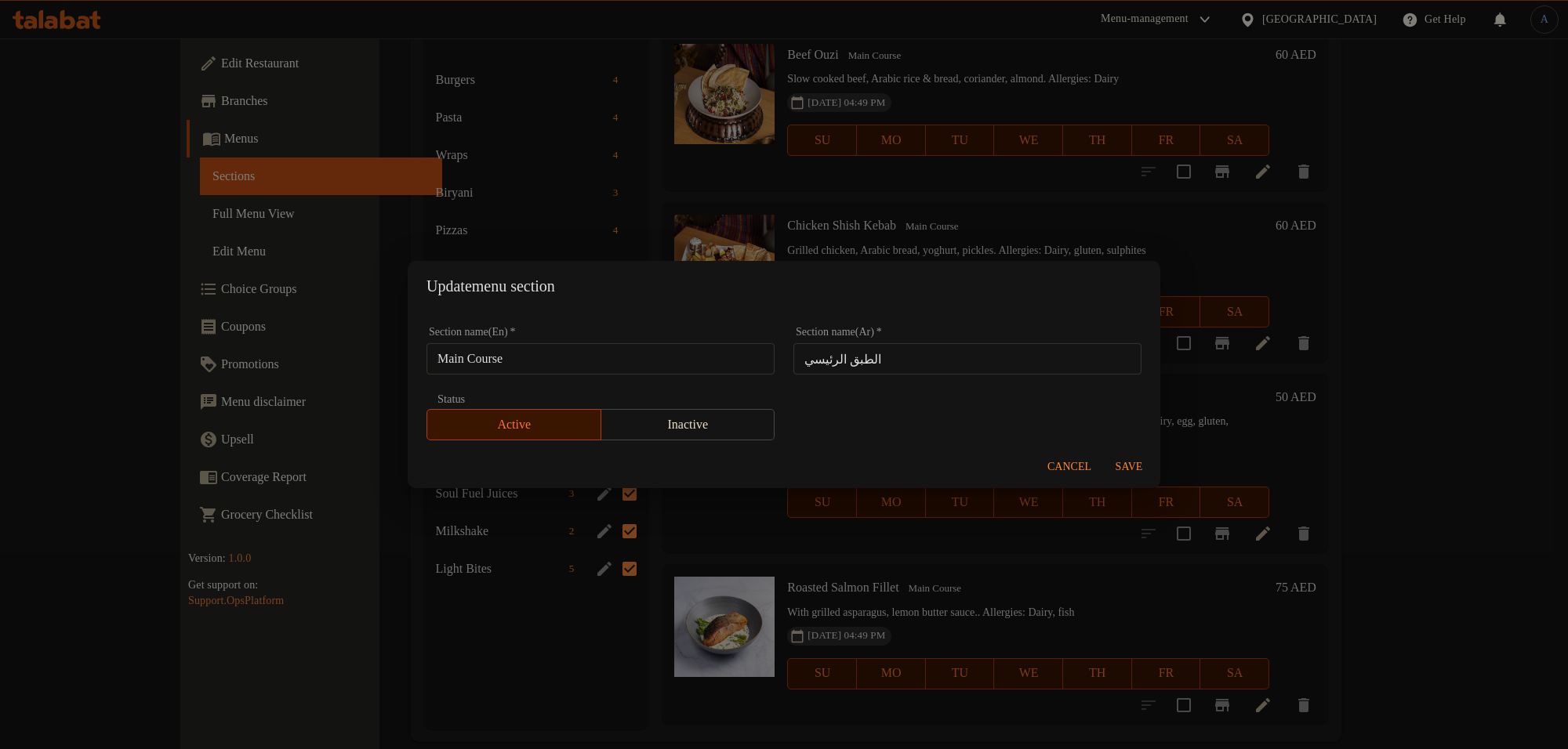
click at [574, 283] on h2 "Update menu section" at bounding box center [784, 286] width 715 height 25
click at [650, 201] on div "Update menu section Section name(En)   * Main Course Section name(En) * Section…" at bounding box center [784, 374] width 1568 height 749
click at [1076, 468] on span "Cancel" at bounding box center [1069, 467] width 43 height 20
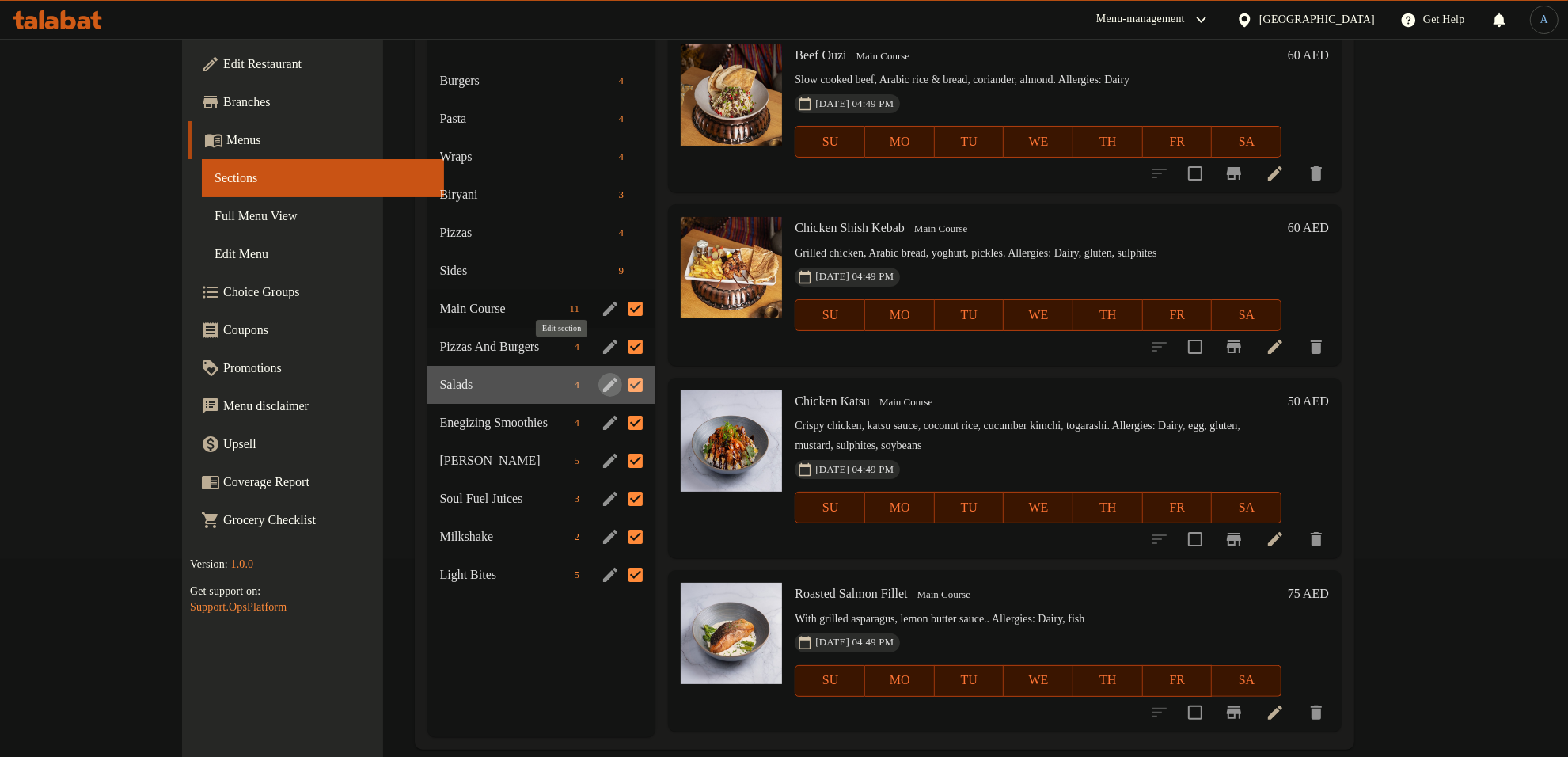
click at [601, 375] on icon "edit" at bounding box center [610, 384] width 19 height 19
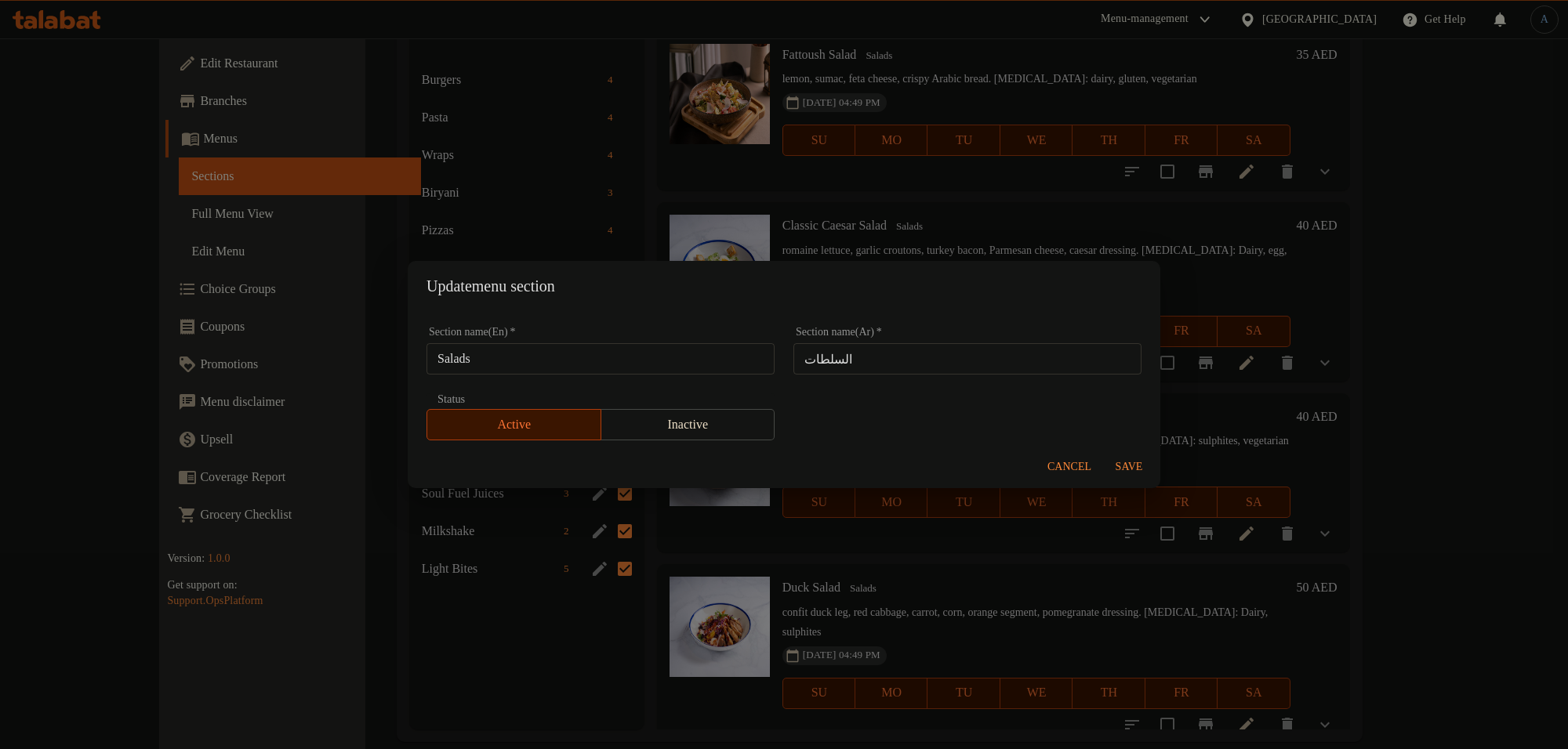
click at [596, 359] on input "Salads" at bounding box center [601, 359] width 348 height 32
click at [869, 232] on div "Update menu section Section name(En)   * Salads Section name(En) * Section name…" at bounding box center [784, 374] width 1568 height 749
click at [1072, 452] on div "Cancel Save" at bounding box center [784, 467] width 753 height 42
click at [1035, 470] on div "Cancel Save" at bounding box center [784, 467] width 753 height 42
click at [1069, 463] on span "Cancel" at bounding box center [1069, 467] width 43 height 20
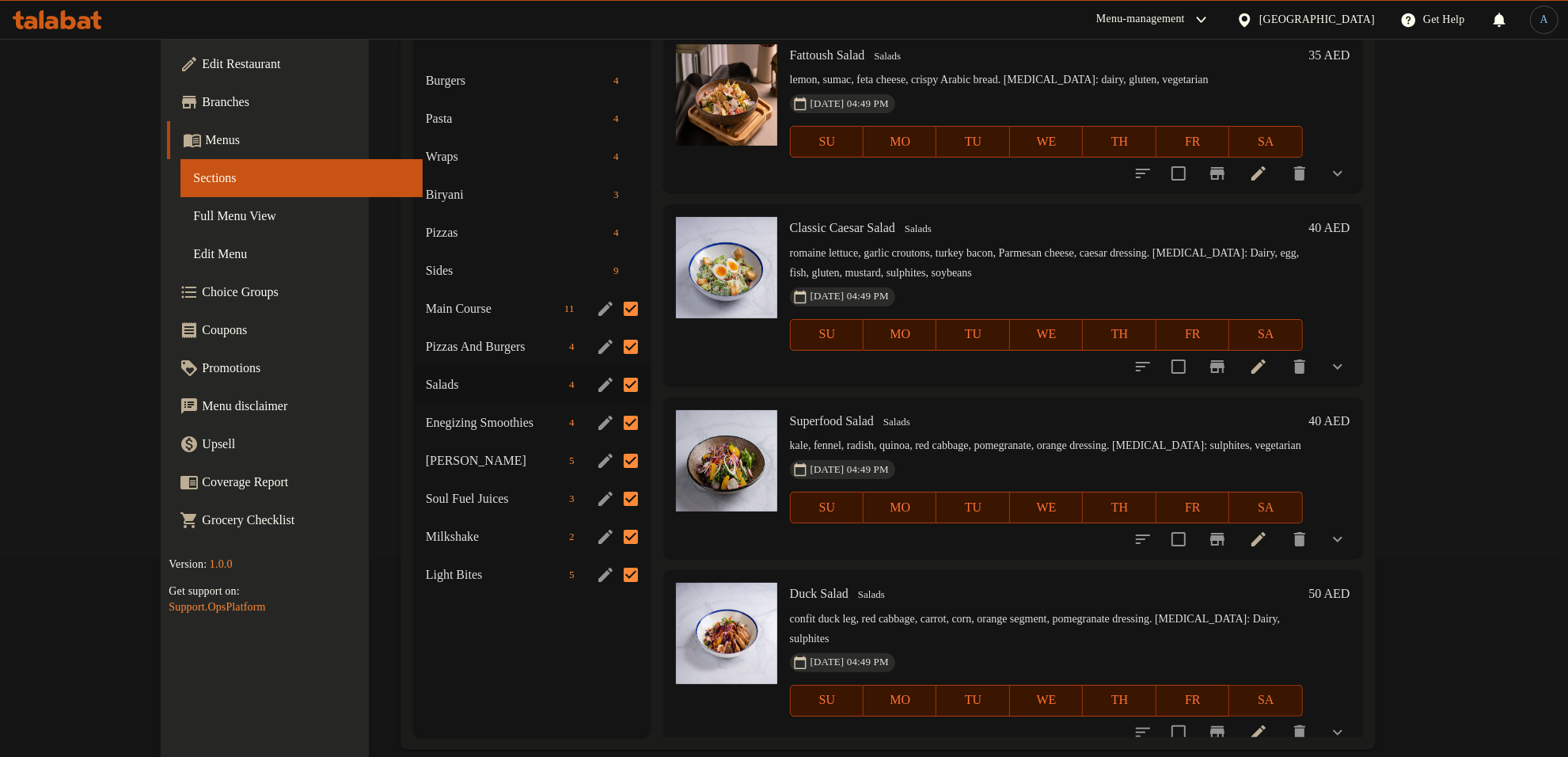
click at [596, 414] on icon "edit" at bounding box center [606, 423] width 19 height 19
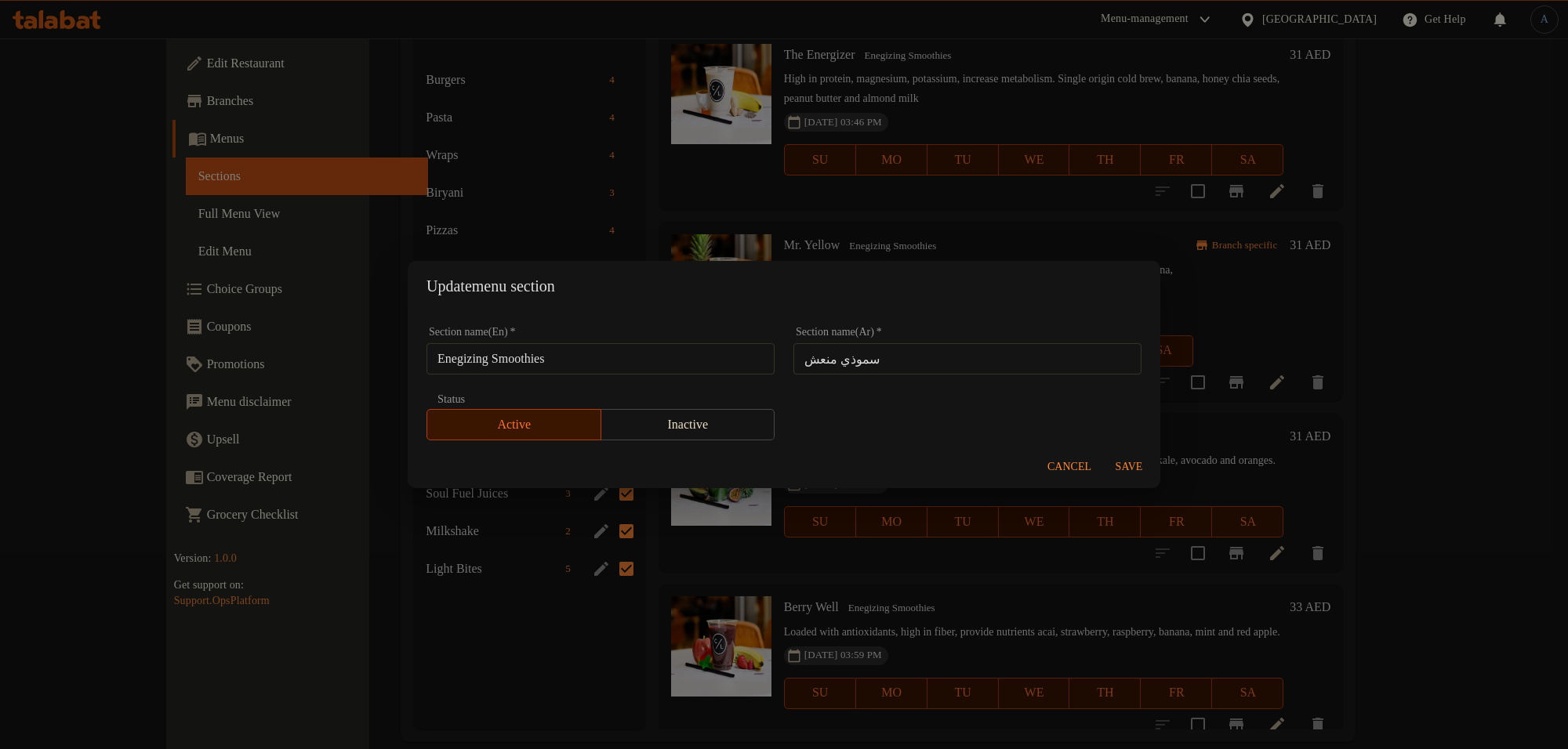
click at [609, 359] on input "Enegizing Smoothies" at bounding box center [601, 359] width 348 height 32
click at [843, 275] on h2 "Update menu section" at bounding box center [784, 286] width 715 height 25
click at [1075, 460] on span "Cancel" at bounding box center [1069, 467] width 43 height 20
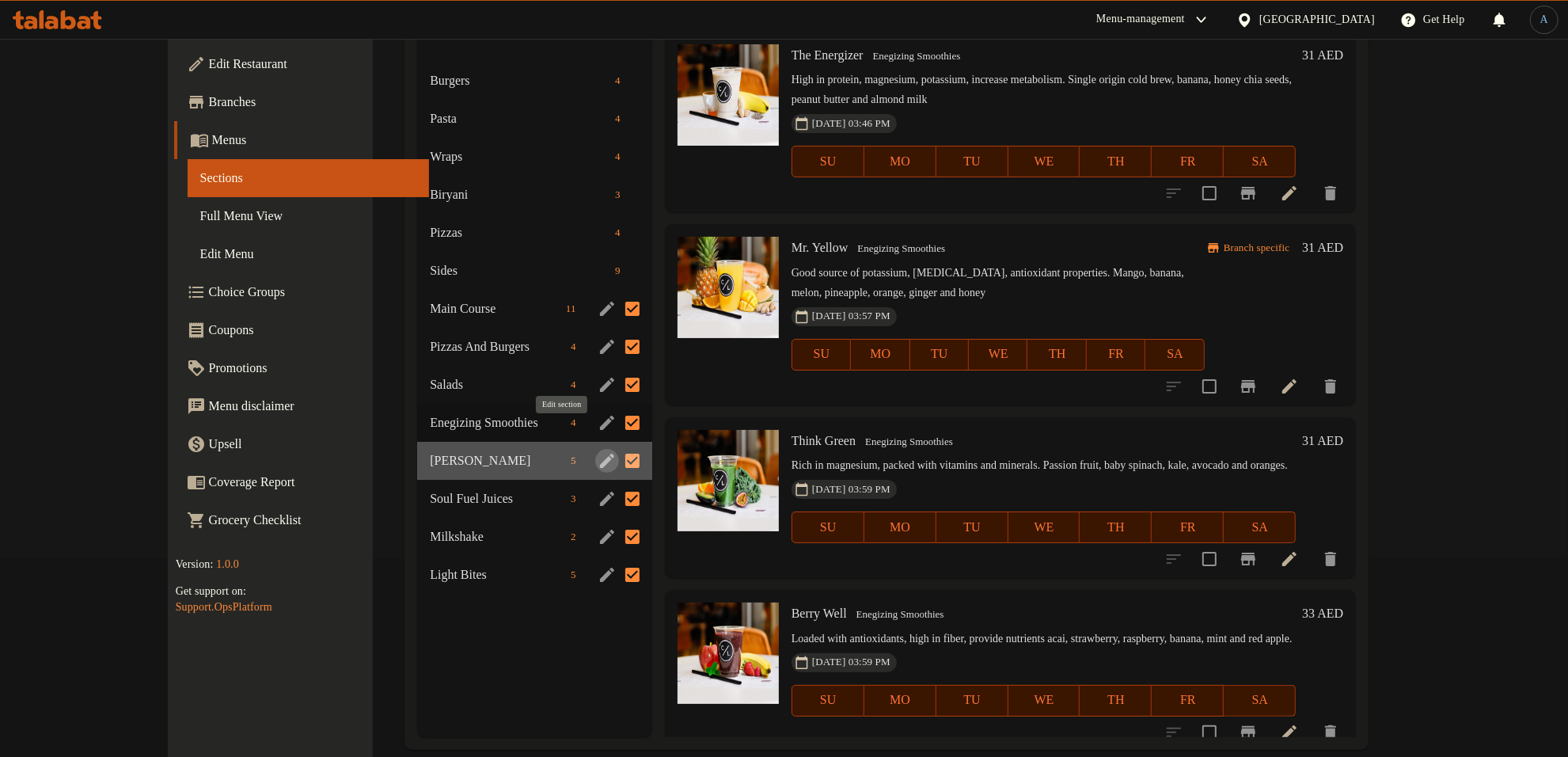
click at [600, 454] on icon "edit" at bounding box center [607, 461] width 15 height 15
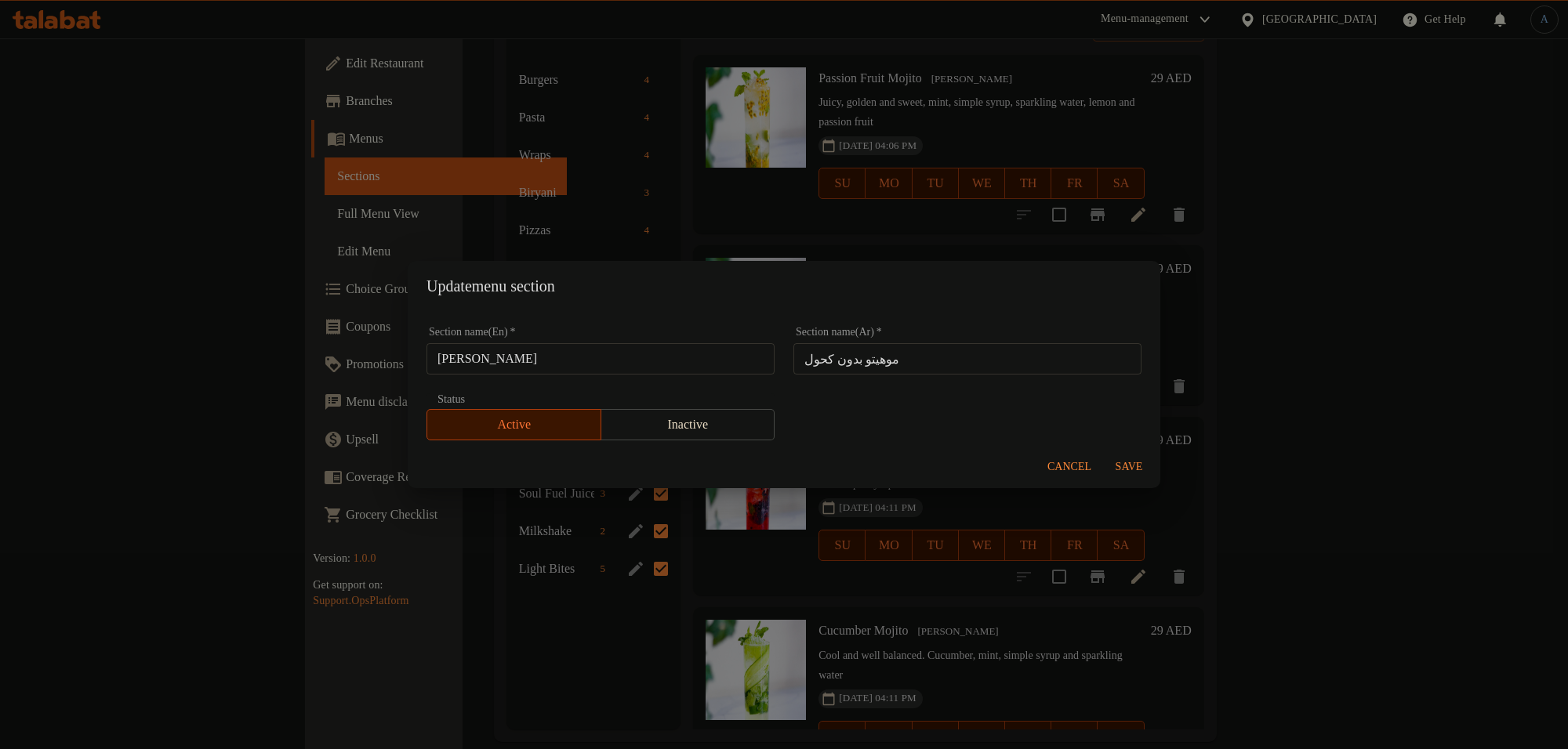
click at [672, 361] on input "[PERSON_NAME]" at bounding box center [601, 359] width 348 height 32
drag, startPoint x: 635, startPoint y: 306, endPoint x: 702, endPoint y: 326, distance: 69.9
click at [635, 306] on div "Update menu section" at bounding box center [784, 285] width 753 height 50
click at [1079, 470] on span "Cancel" at bounding box center [1069, 467] width 43 height 20
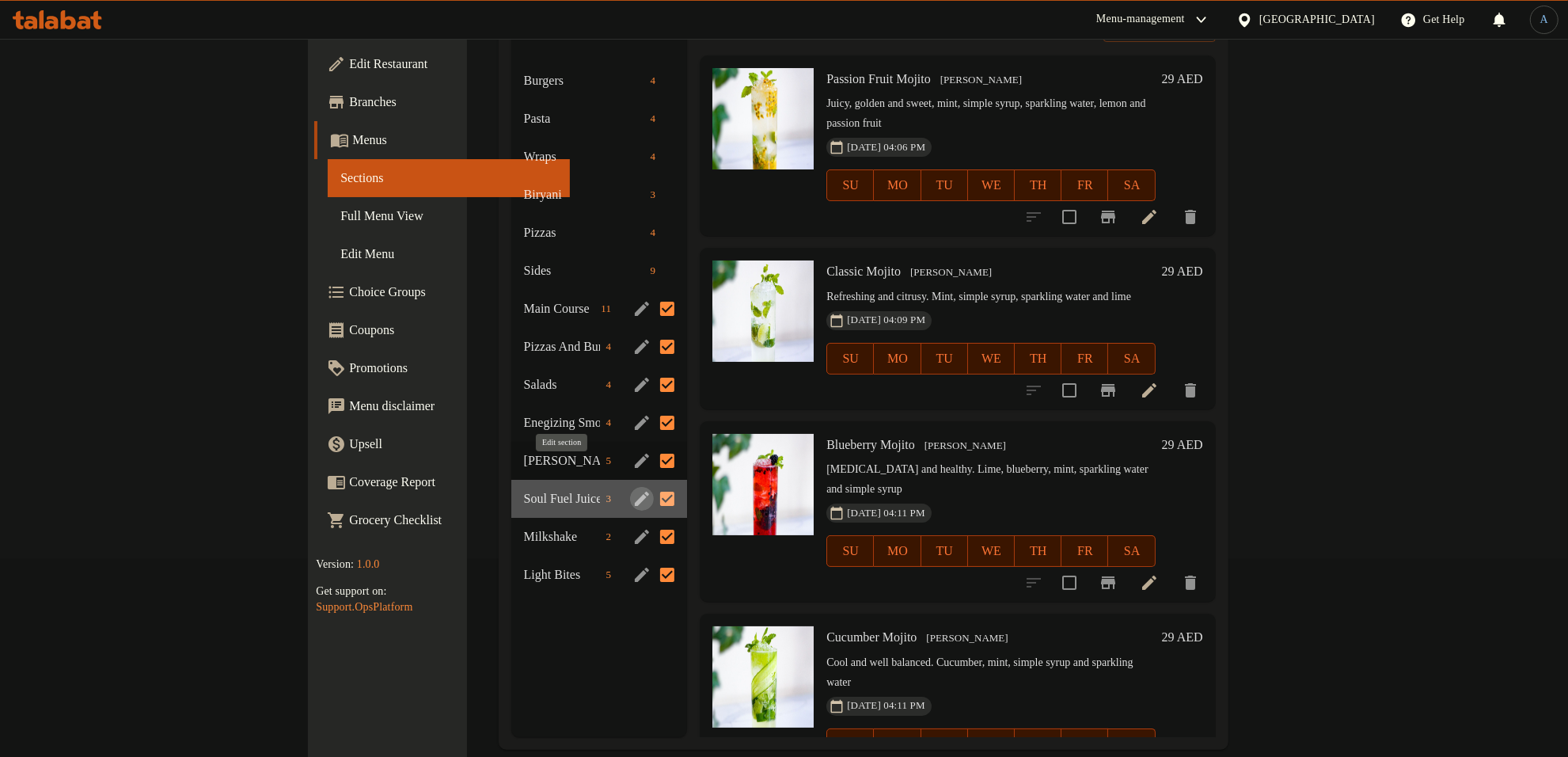
click at [635, 492] on icon "edit" at bounding box center [642, 499] width 15 height 15
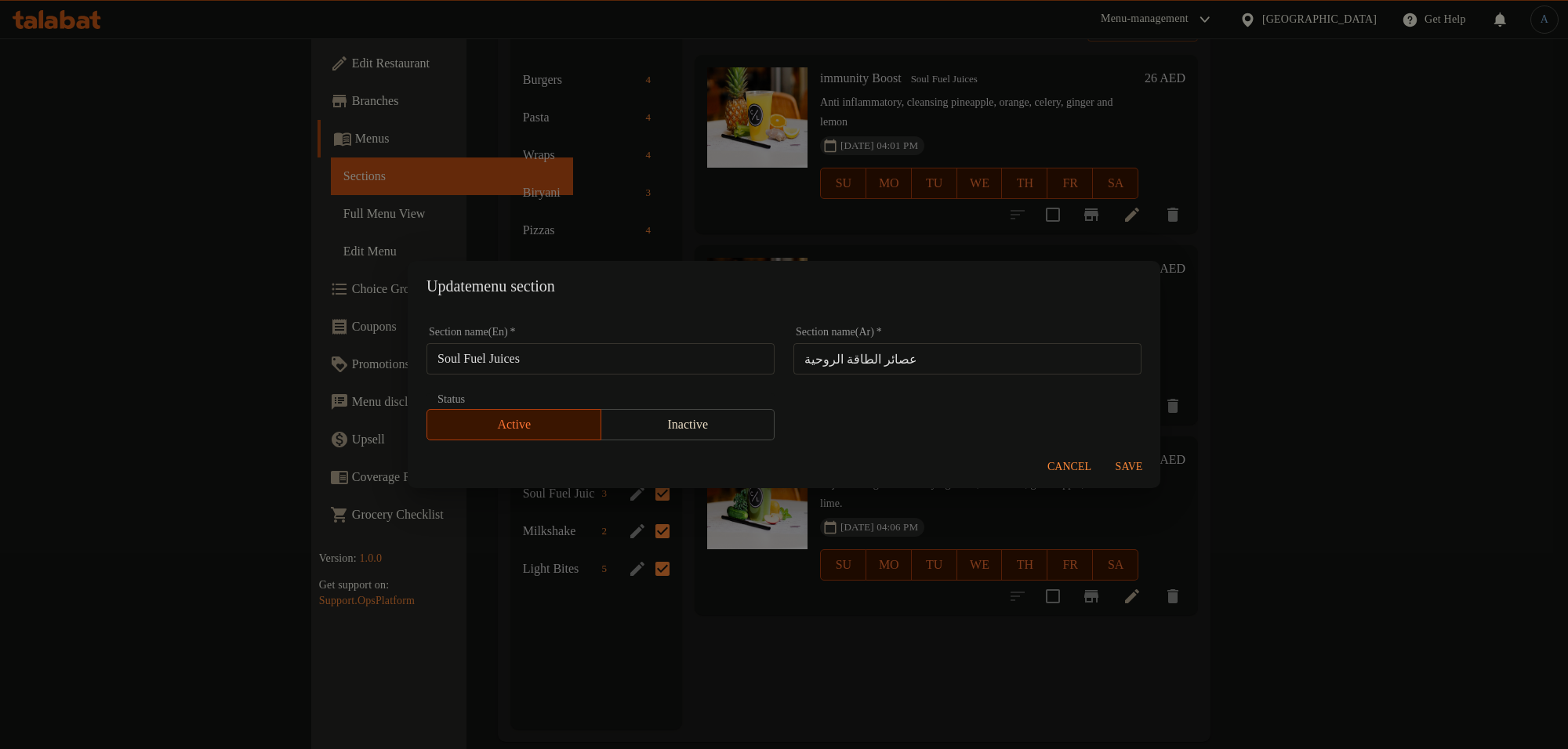
click at [697, 360] on input "Soul Fuel Juices" at bounding box center [601, 359] width 348 height 32
click at [743, 267] on div "Update menu section" at bounding box center [784, 285] width 753 height 50
click at [1060, 467] on span "Cancel" at bounding box center [1069, 467] width 43 height 20
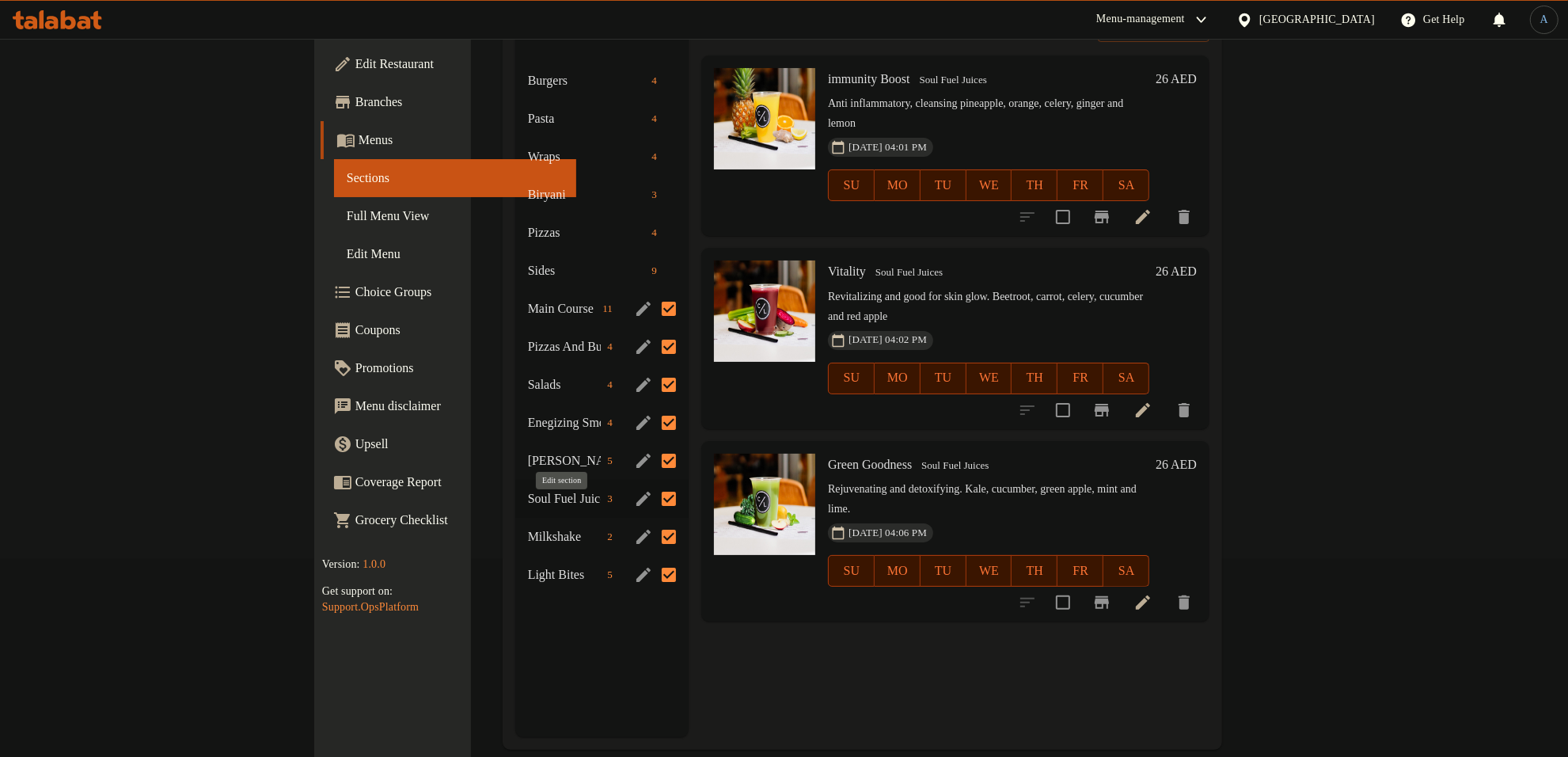
click at [637, 530] on icon "edit" at bounding box center [644, 537] width 15 height 15
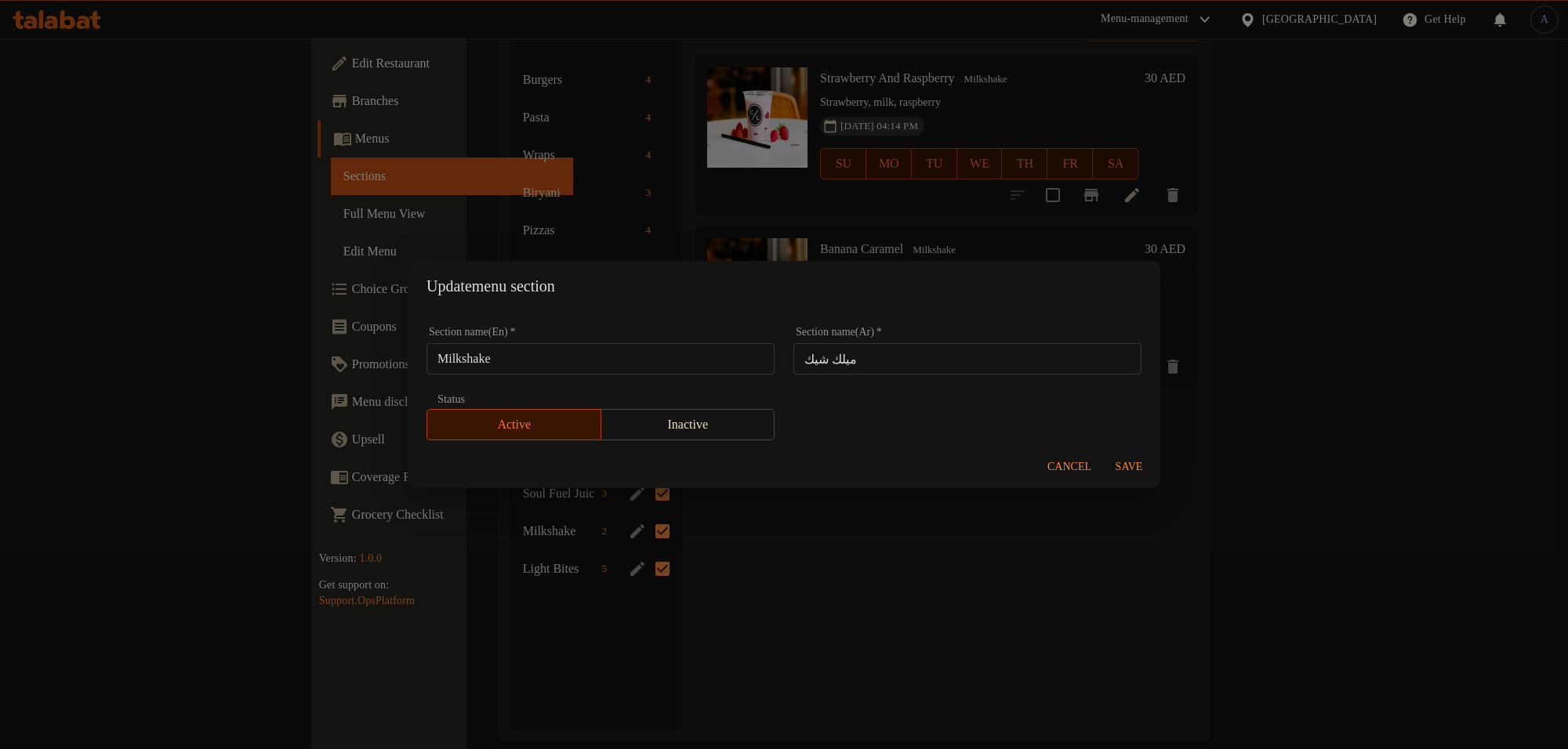
click at [675, 372] on input "Milkshake" at bounding box center [601, 359] width 348 height 32
drag, startPoint x: 805, startPoint y: 302, endPoint x: 827, endPoint y: 322, distance: 29.7
click at [805, 302] on div "Update menu section" at bounding box center [784, 285] width 753 height 50
click at [1068, 457] on span "Cancel" at bounding box center [1069, 467] width 43 height 20
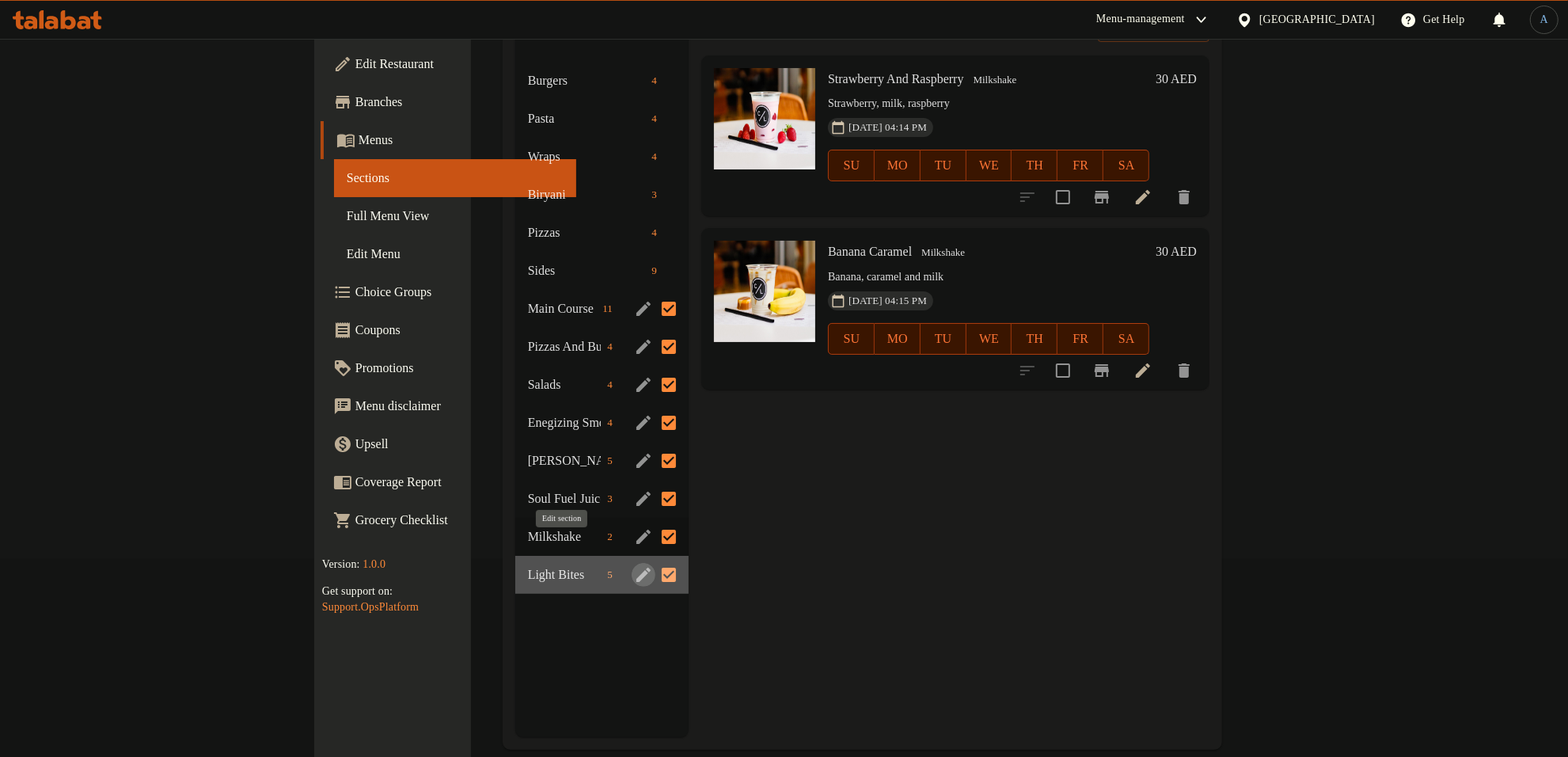
click at [637, 568] on icon "edit" at bounding box center [644, 576] width 15 height 15
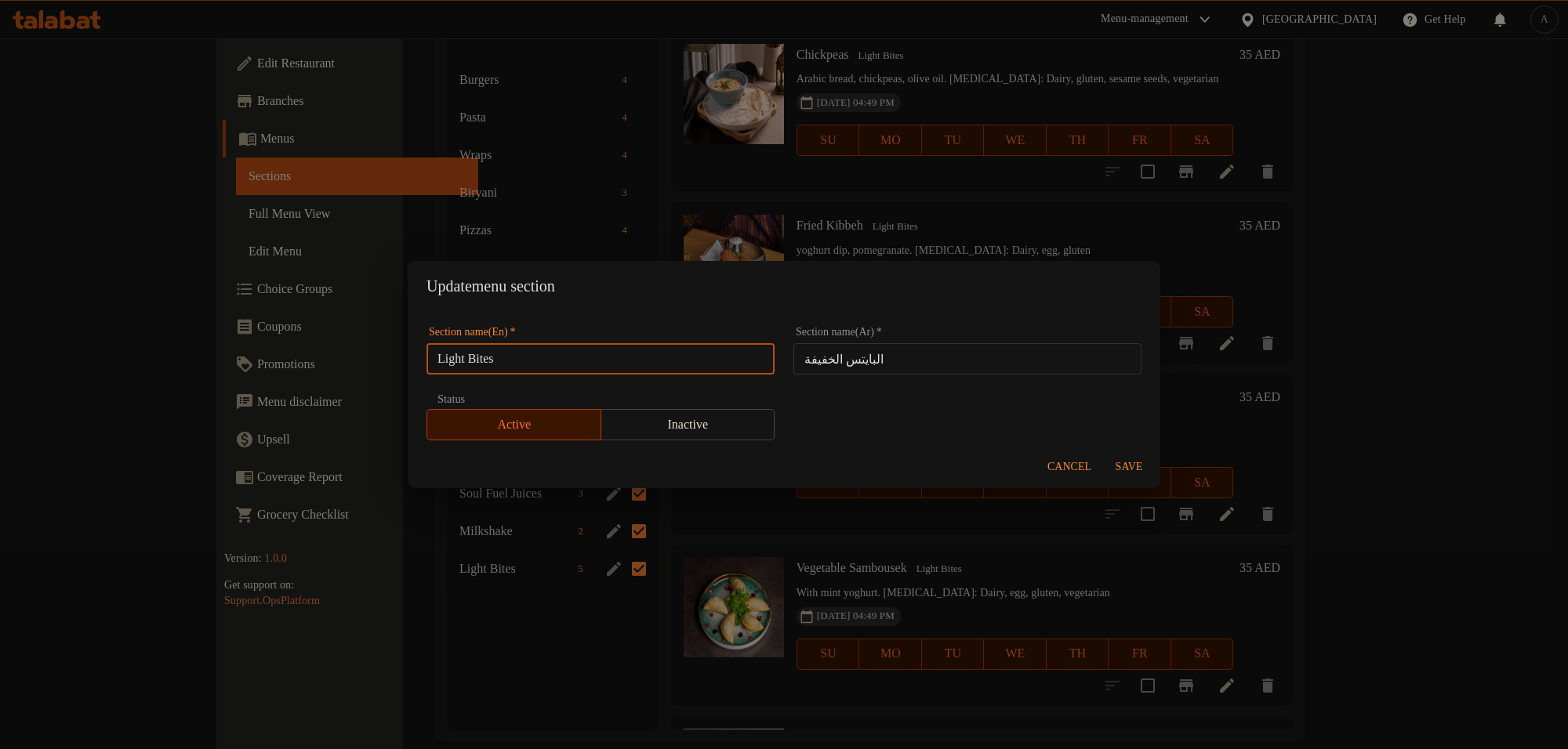
click at [719, 354] on input "Light Bites" at bounding box center [601, 359] width 348 height 32
click at [918, 288] on h2 "Update menu section" at bounding box center [784, 286] width 715 height 25
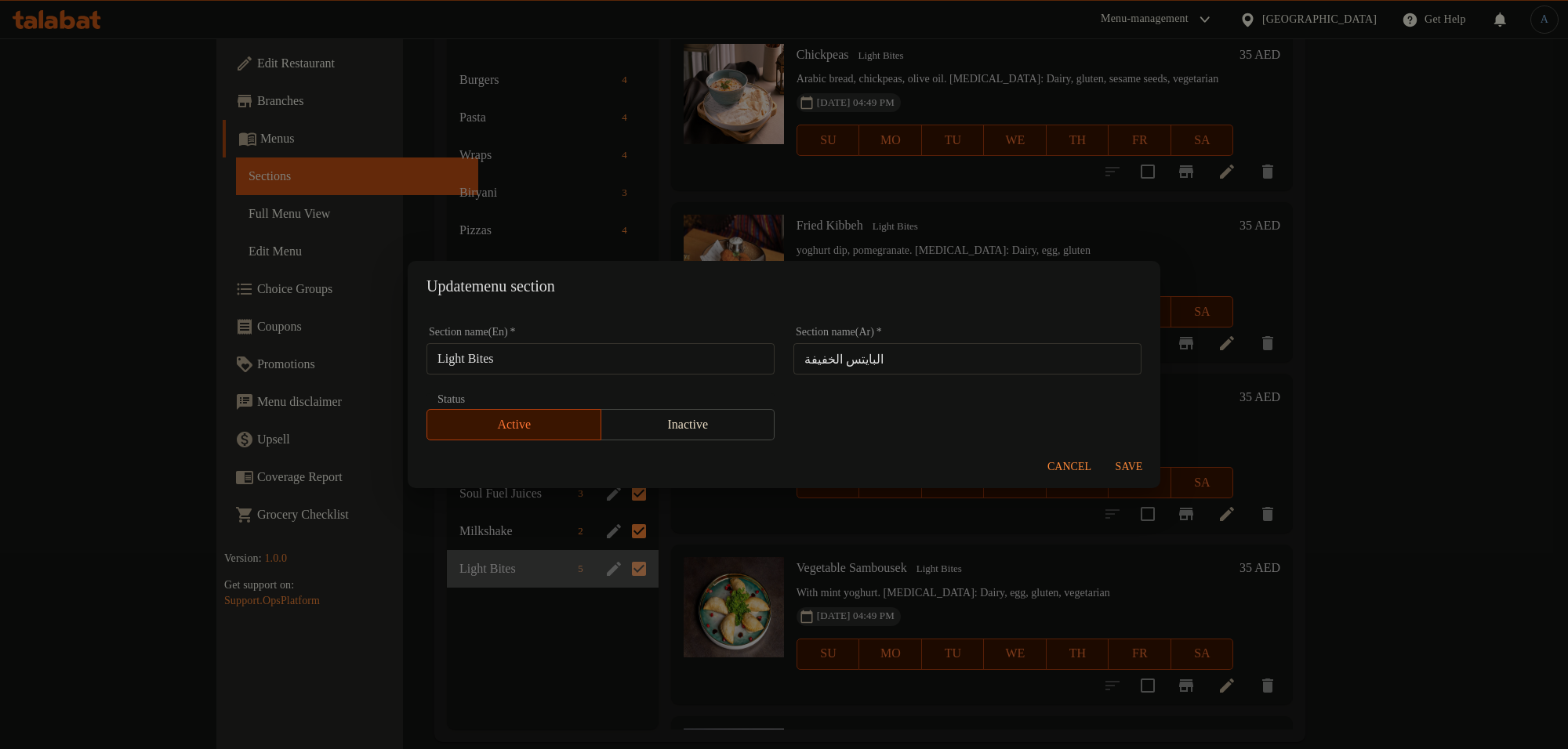
click at [694, 330] on div "Section name(En)   * Light Bites Section name(En) *" at bounding box center [601, 350] width 348 height 48
click at [1075, 466] on span "Cancel" at bounding box center [1069, 467] width 43 height 20
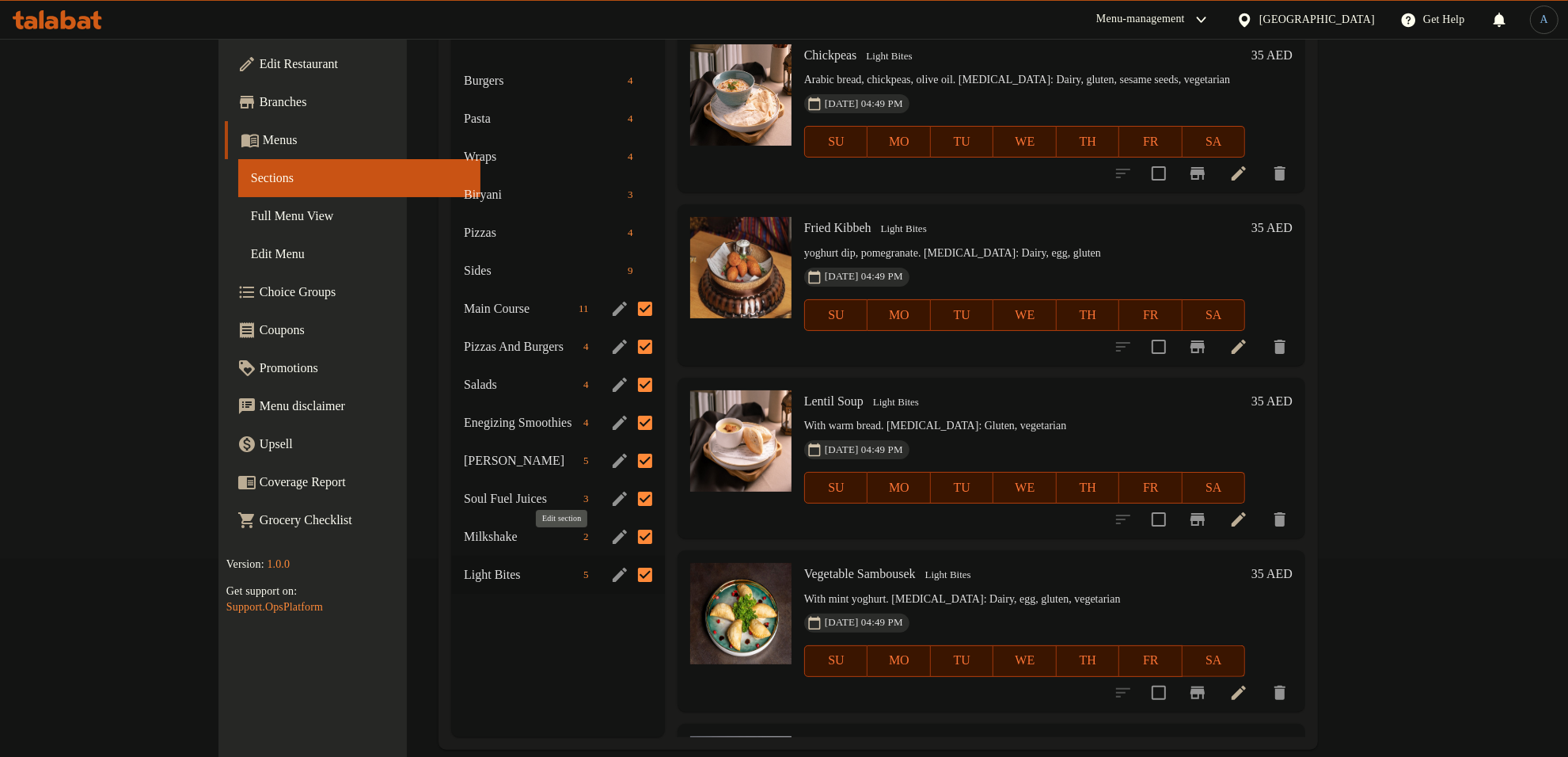
click at [610, 566] on icon "edit" at bounding box center [619, 575] width 19 height 19
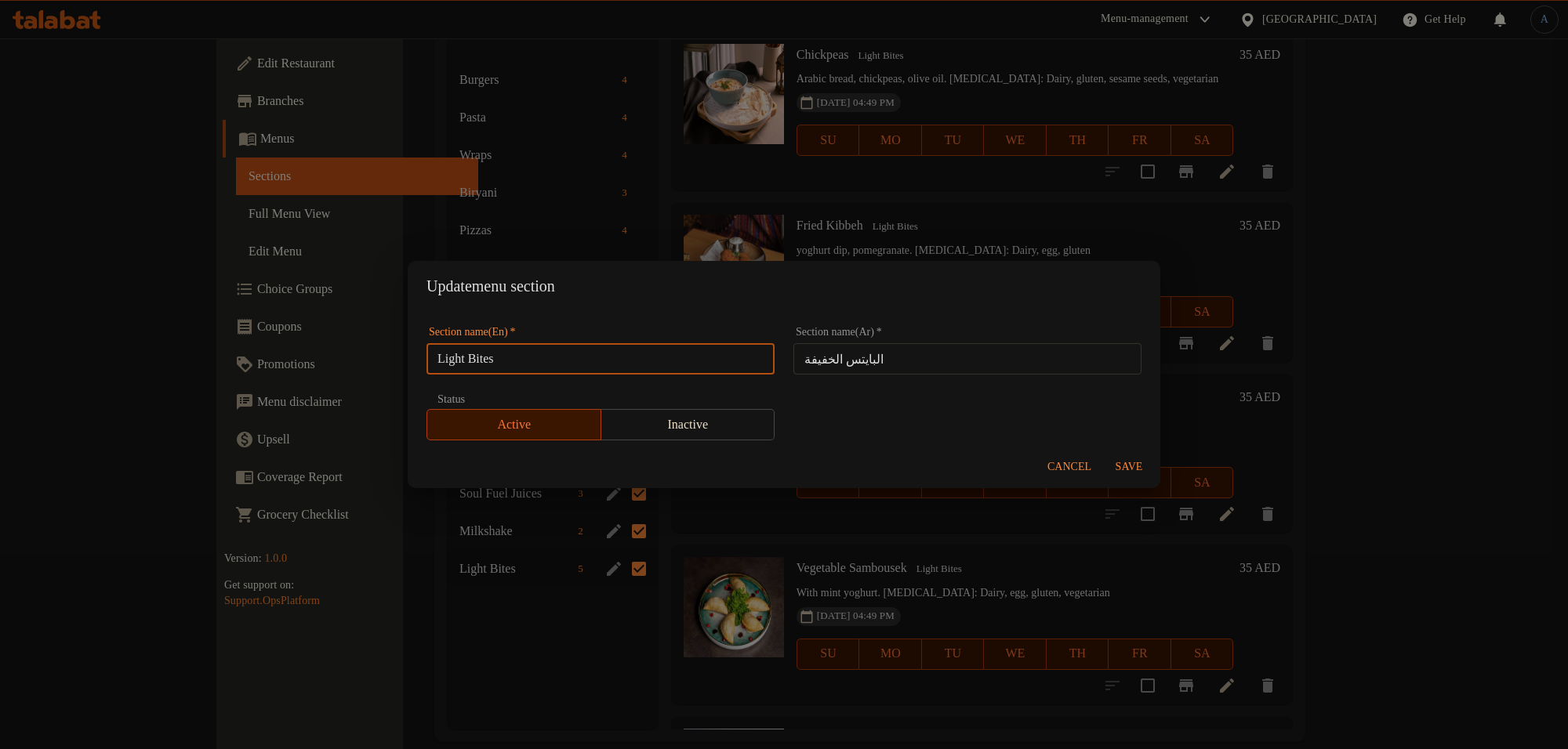
click at [671, 373] on input "Light Bites" at bounding box center [601, 359] width 348 height 32
click at [807, 269] on div "Update menu section" at bounding box center [784, 285] width 753 height 50
click at [1079, 471] on span "Cancel" at bounding box center [1069, 467] width 43 height 20
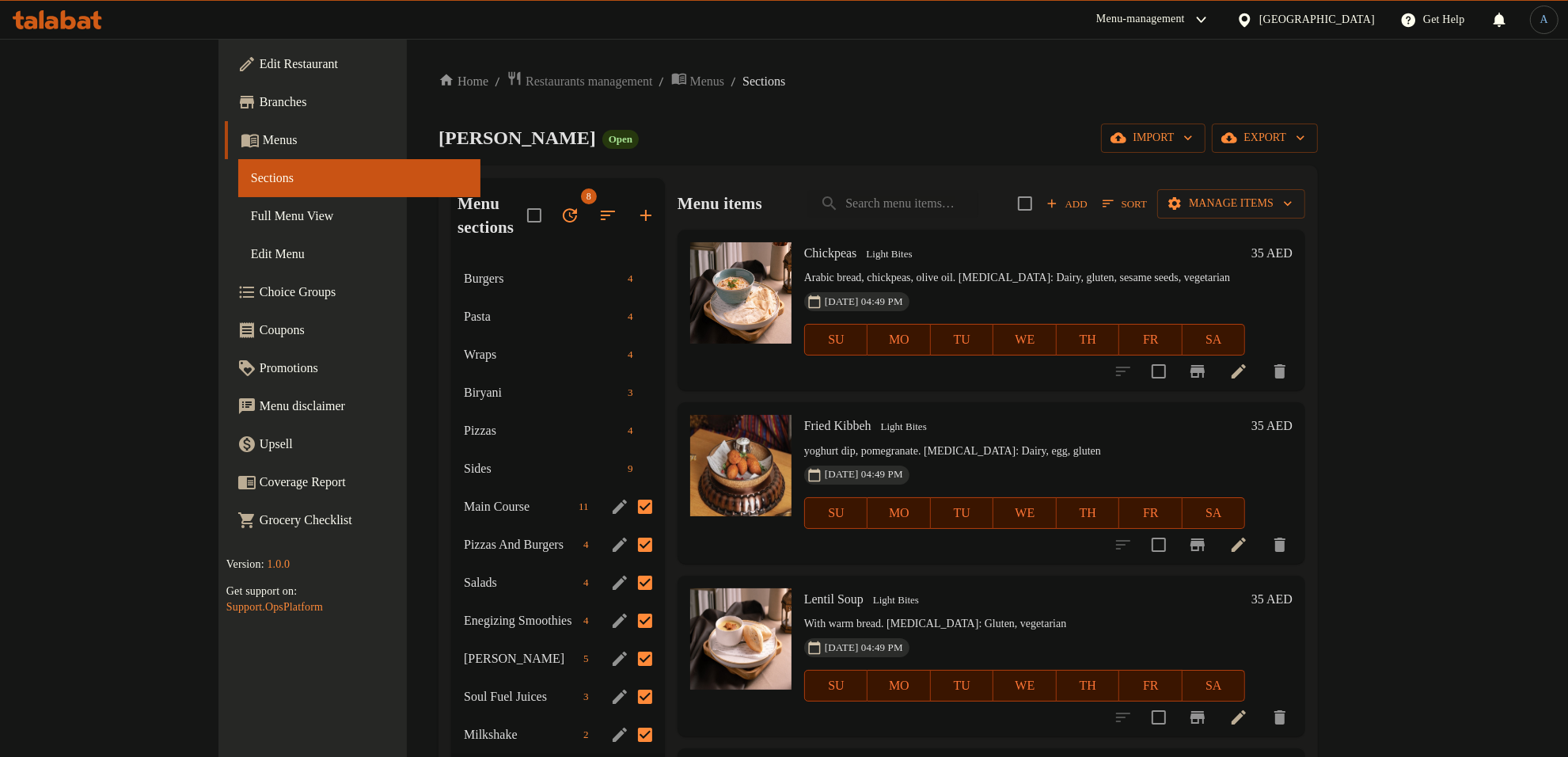
click at [561, 206] on icon "button" at bounding box center [570, 215] width 19 height 19
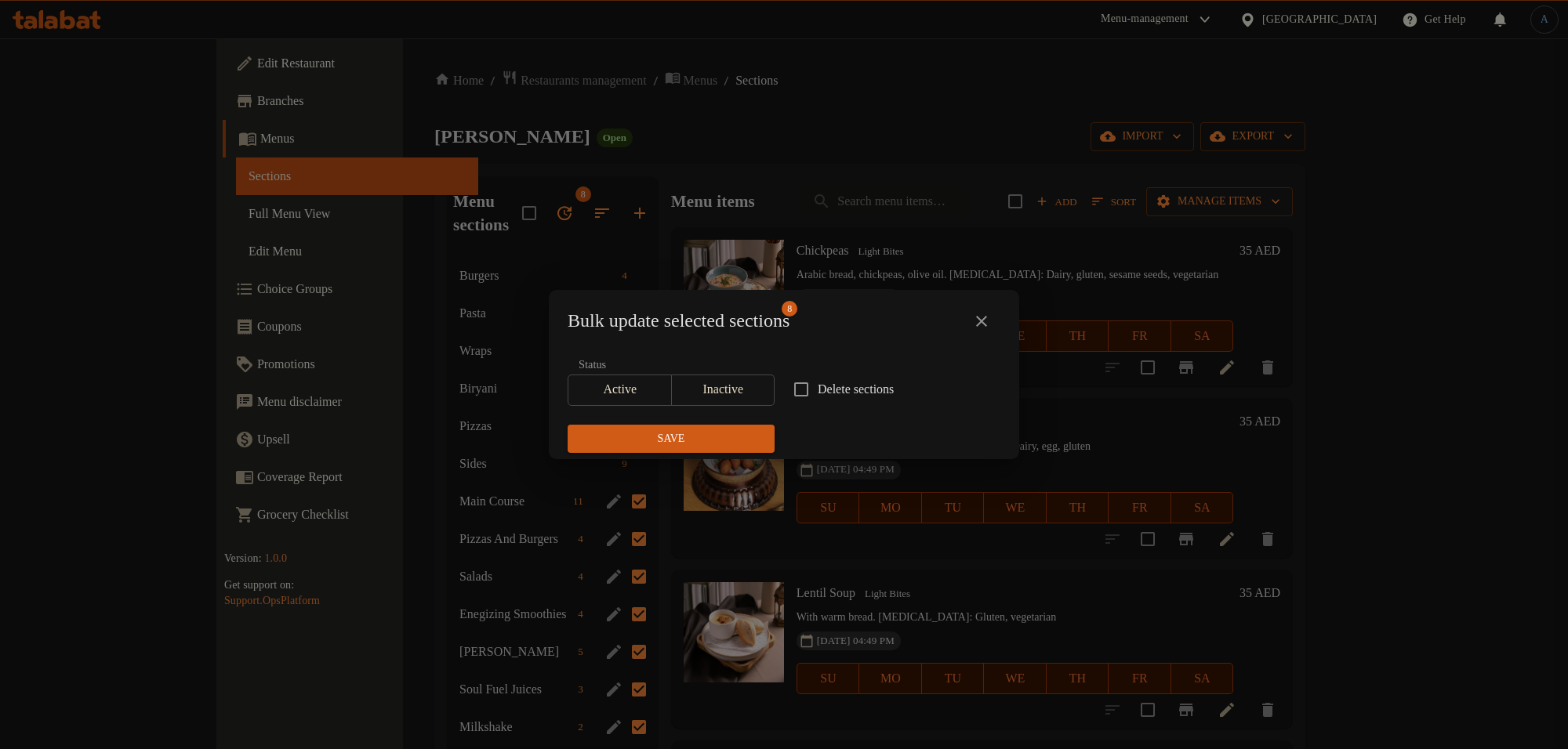
click at [709, 381] on span "Inactive" at bounding box center [724, 389] width 91 height 23
click at [717, 445] on span "Save" at bounding box center [670, 439] width 182 height 20
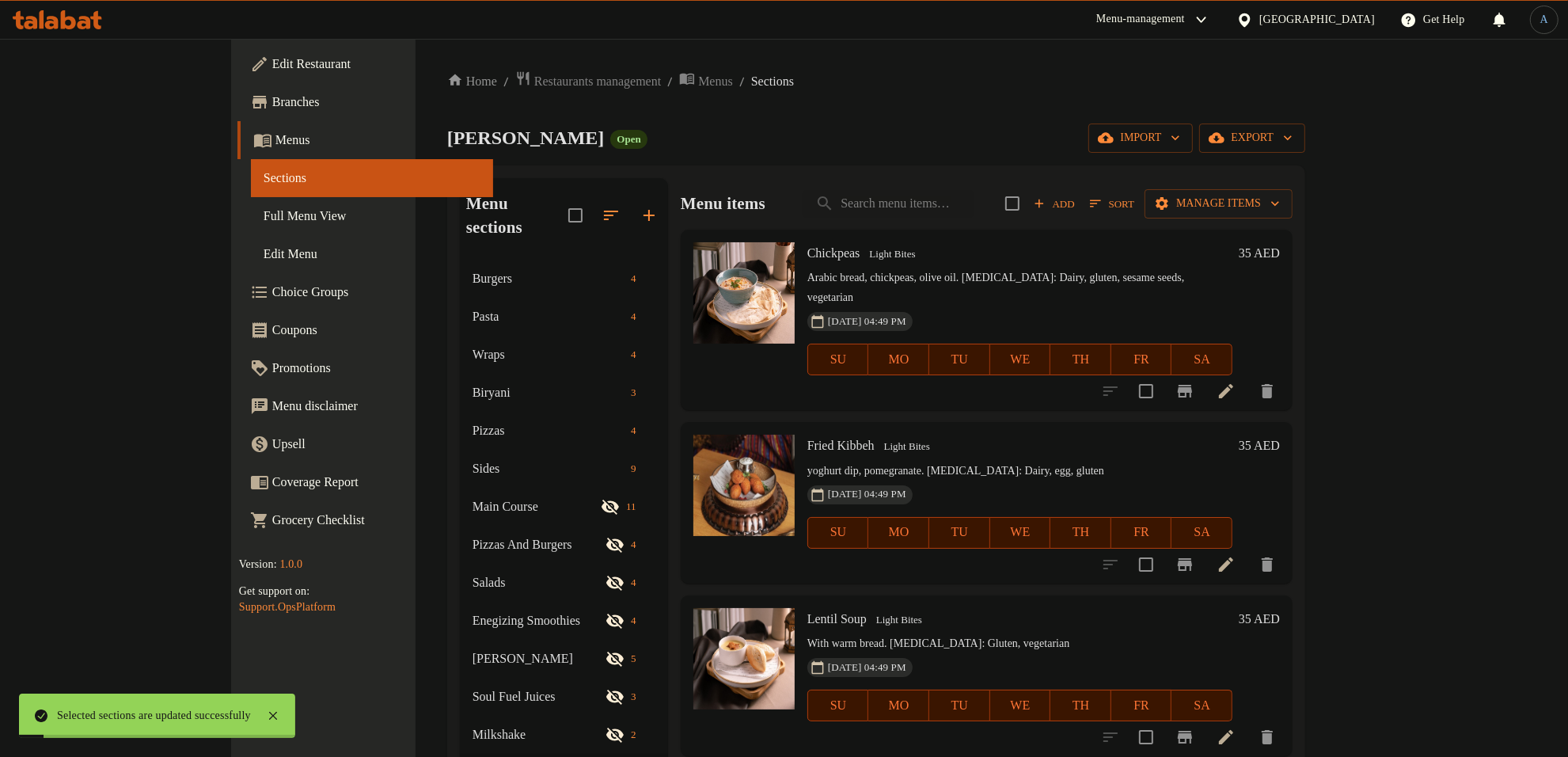
click at [786, 162] on div "Home / Restaurants management / Menus / Sections [PERSON_NAME] Open import expo…" at bounding box center [876, 509] width 858 height 878
click at [263, 220] on span "Full Menu View" at bounding box center [371, 216] width 217 height 19
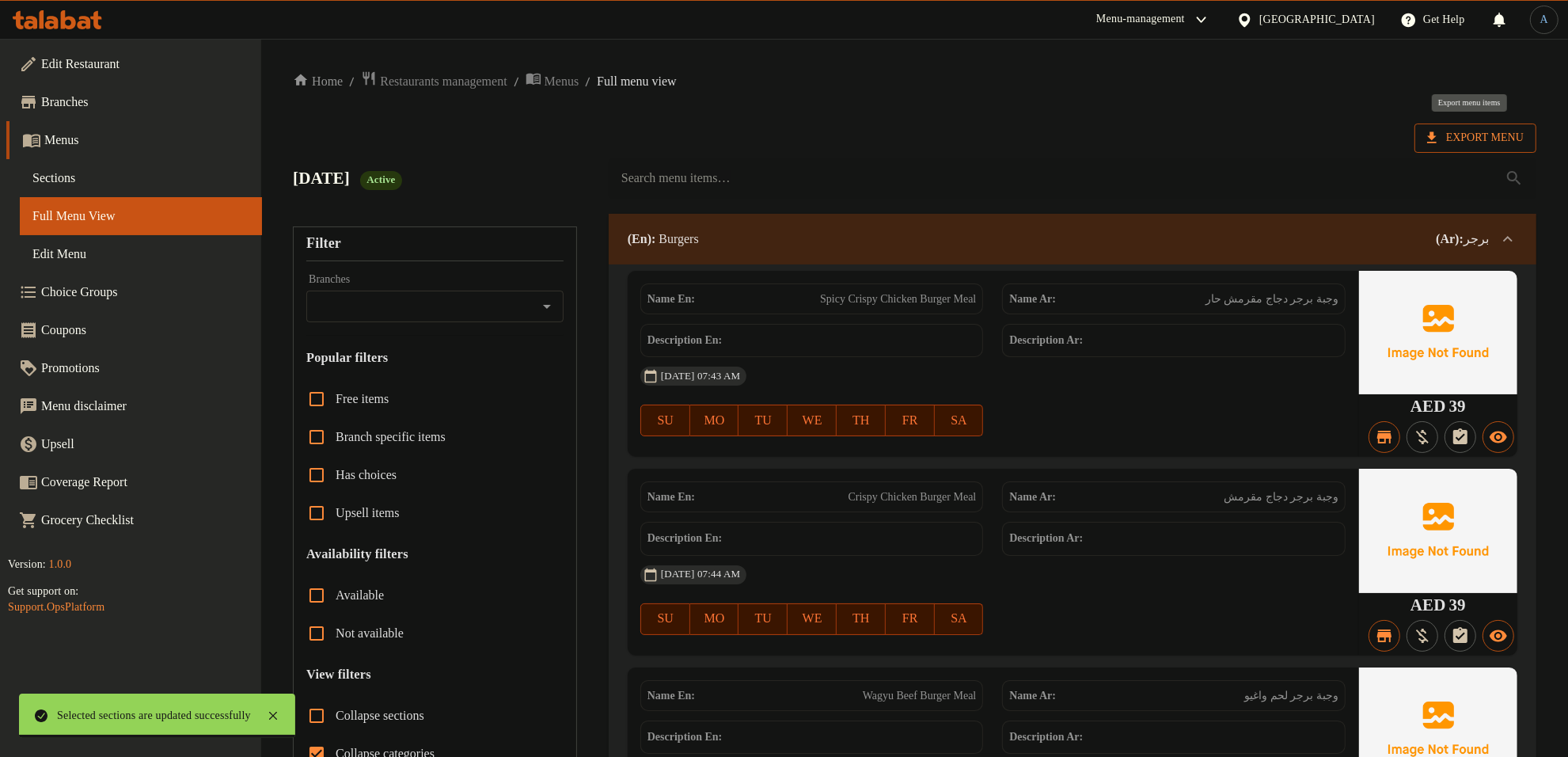
click at [1507, 135] on span "Export Menu" at bounding box center [1476, 138] width 97 height 20
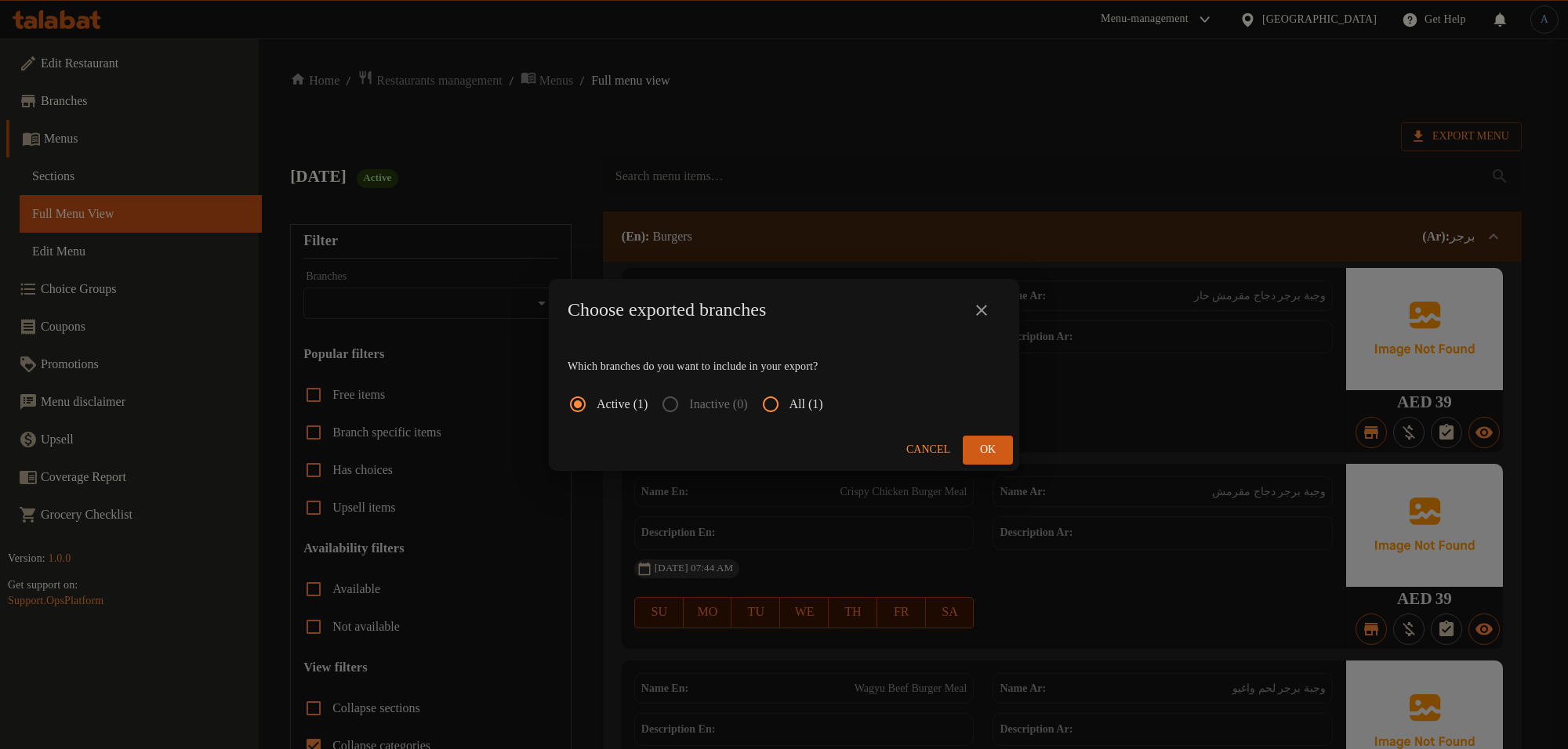
click at [774, 409] on input "All (1)" at bounding box center [771, 405] width 38 height 38
radio input "true"
click at [996, 443] on span "Ok" at bounding box center [988, 450] width 25 height 20
